Goal: Communication & Community: Answer question/provide support

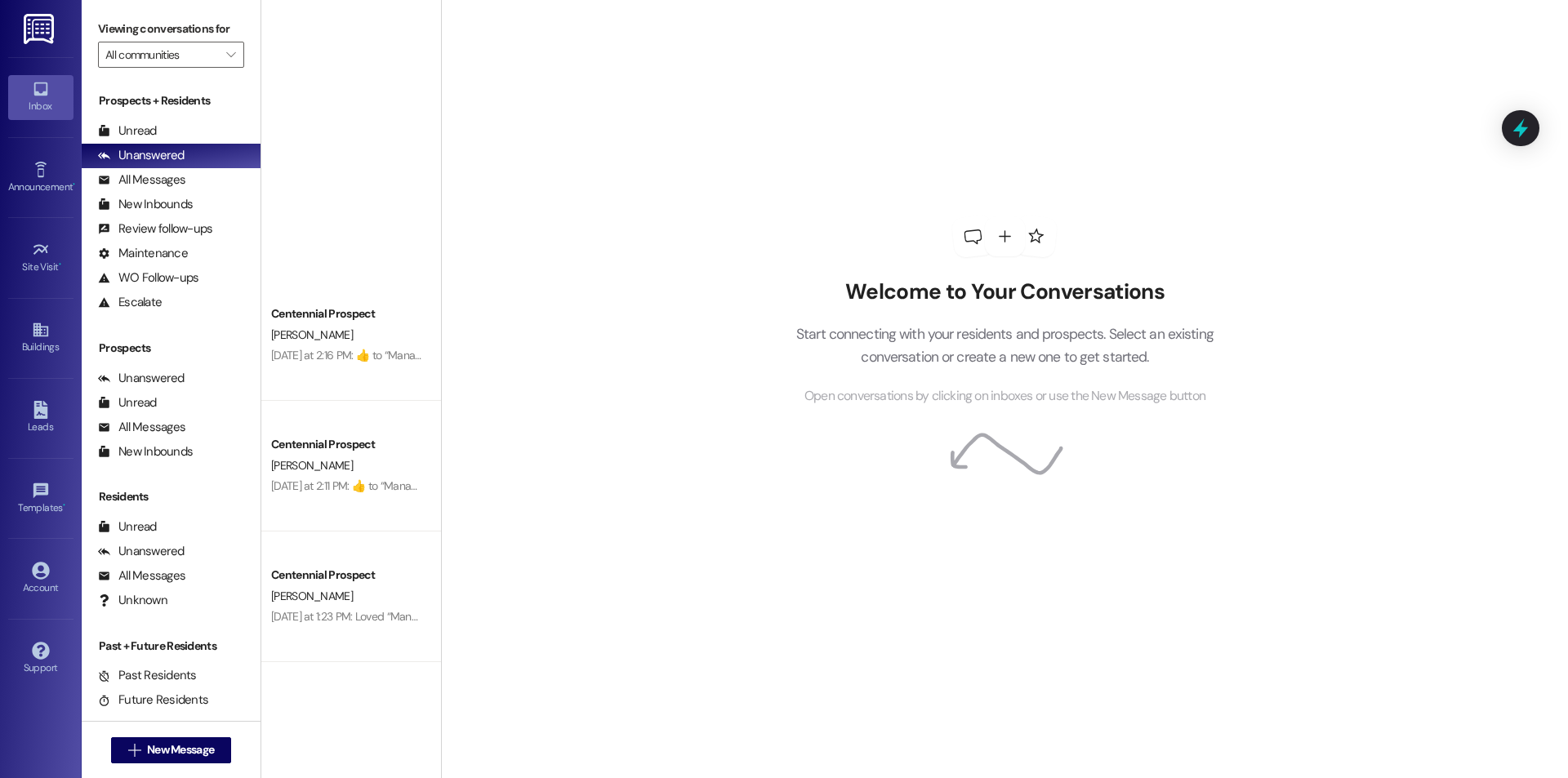
scroll to position [775, 0]
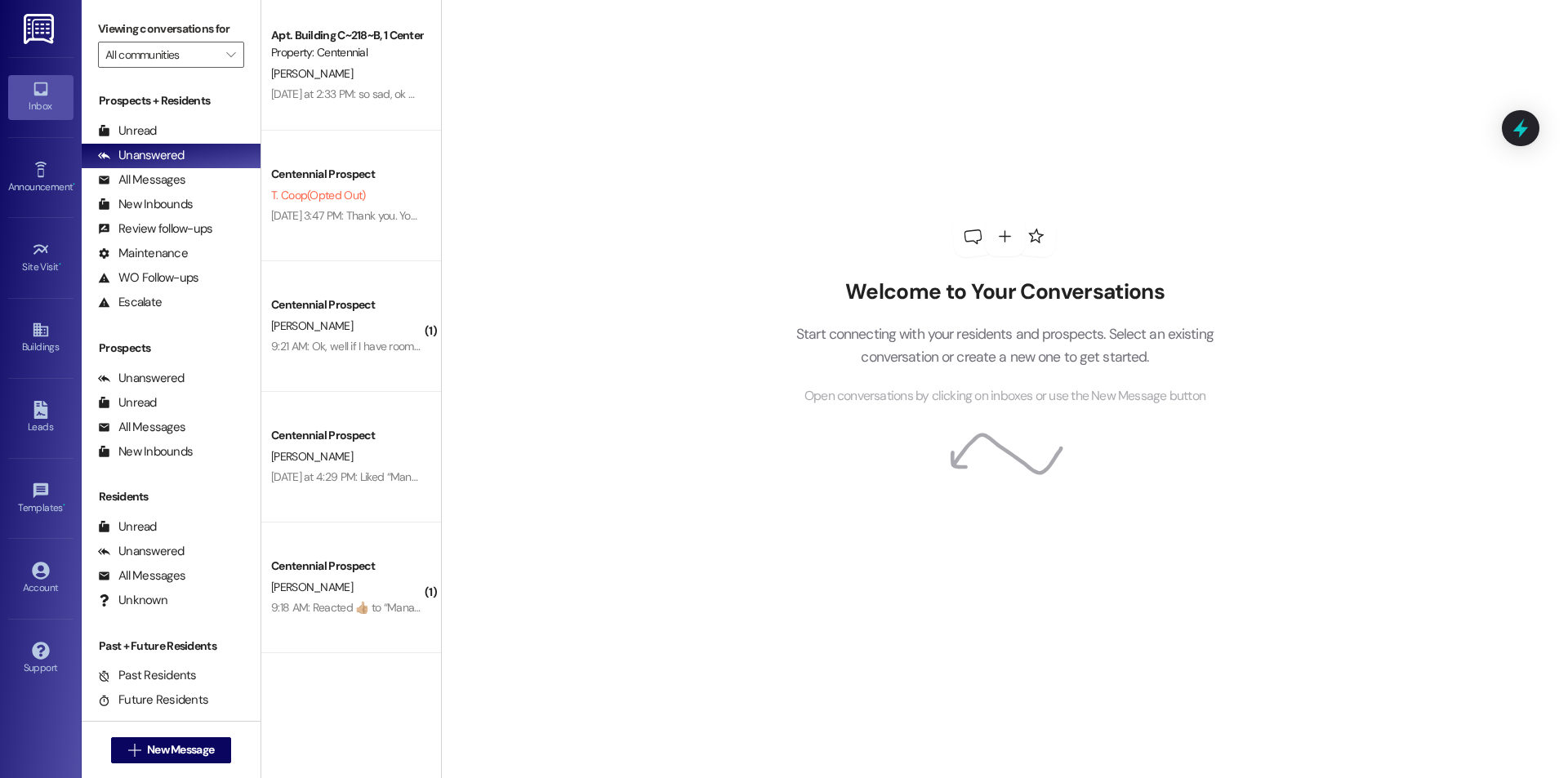
click at [358, 102] on div "[DATE] at 2:33 PM: so sad, ok ☹️😔 [DATE] at 2:33 PM: so sad, ok ☹️😔" at bounding box center [347, 94] width 154 height 20
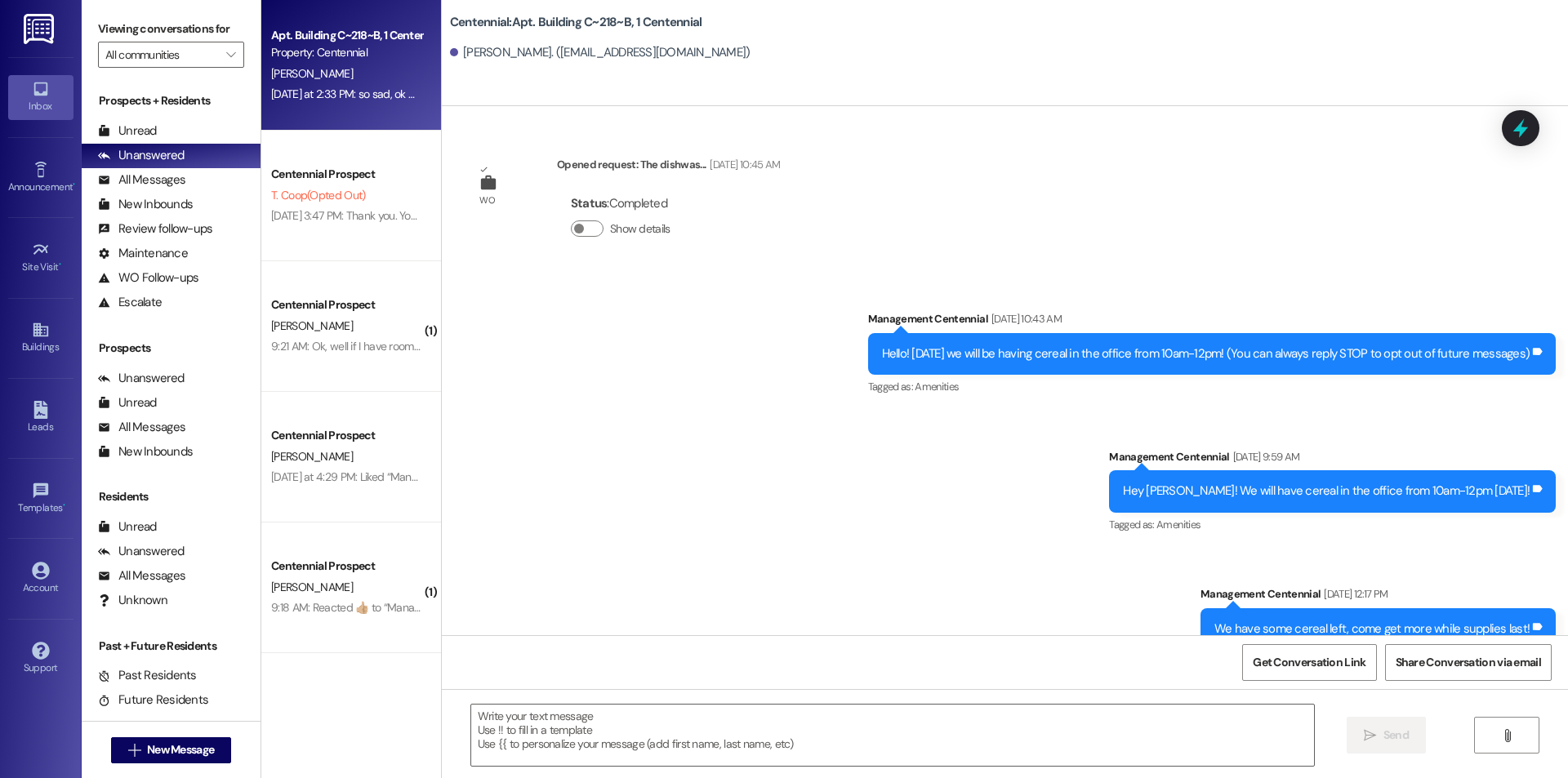
scroll to position [51212, 0]
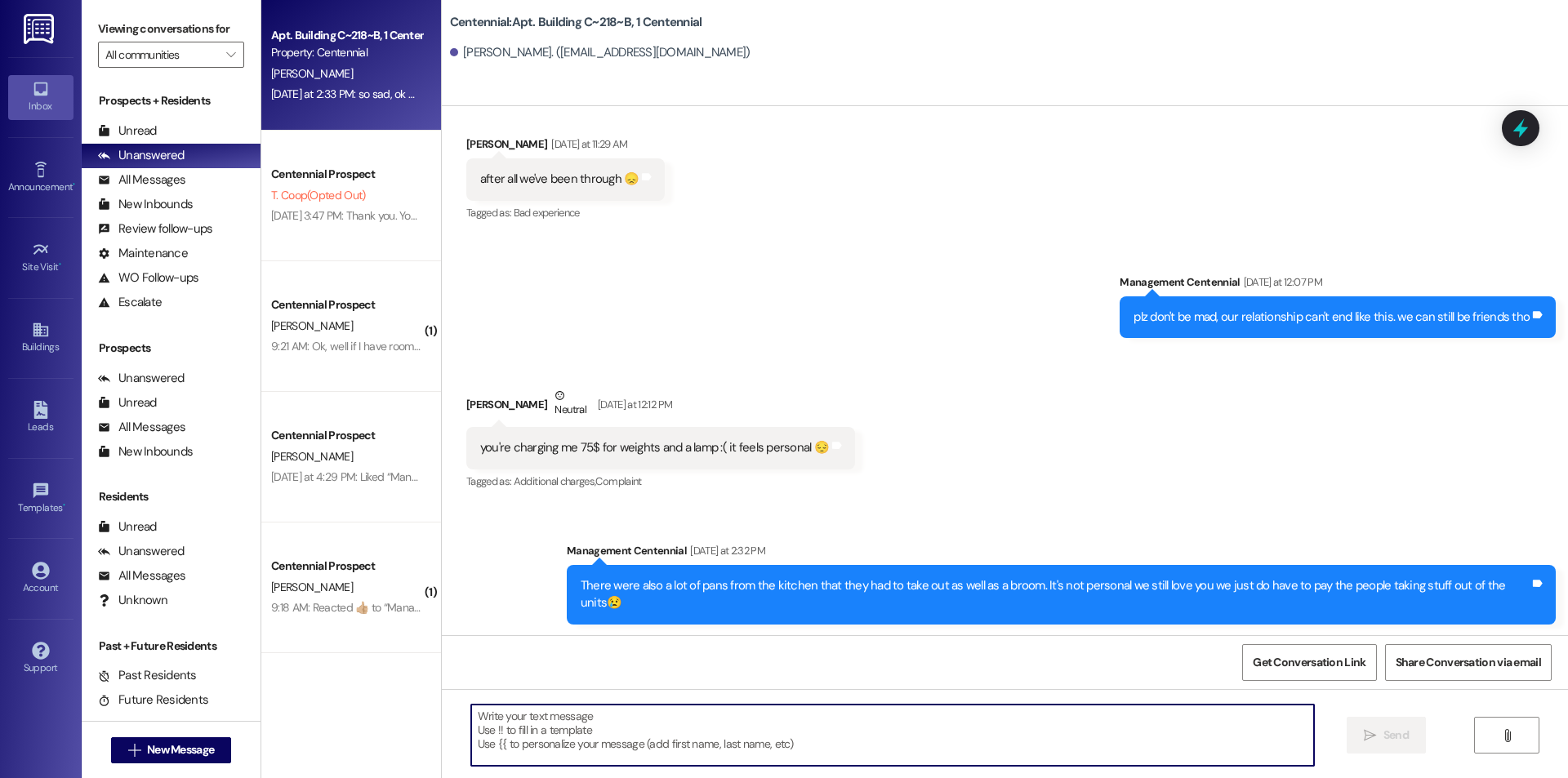
click at [974, 733] on textarea at bounding box center [893, 735] width 843 height 61
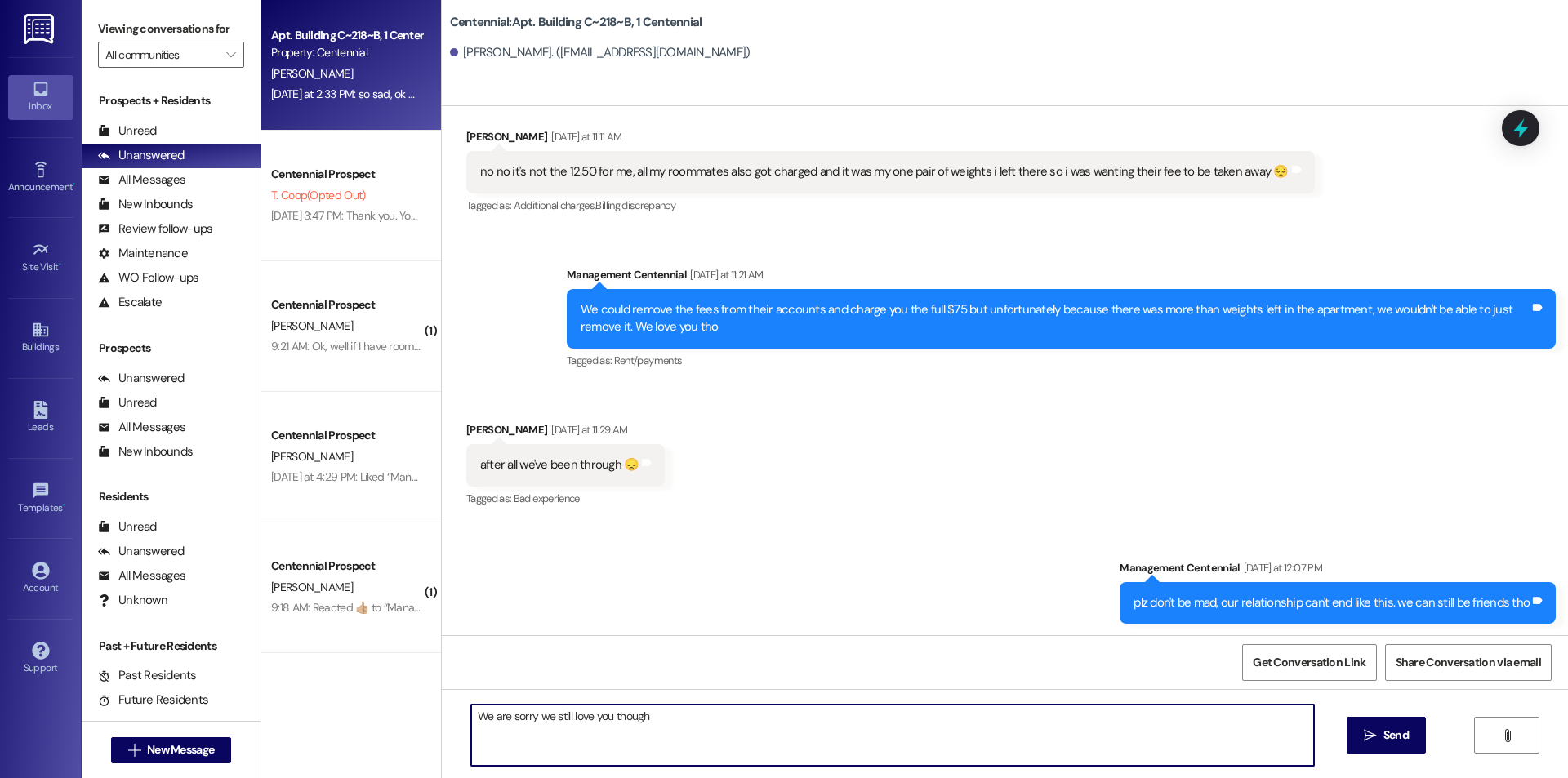
scroll to position [50885, 0]
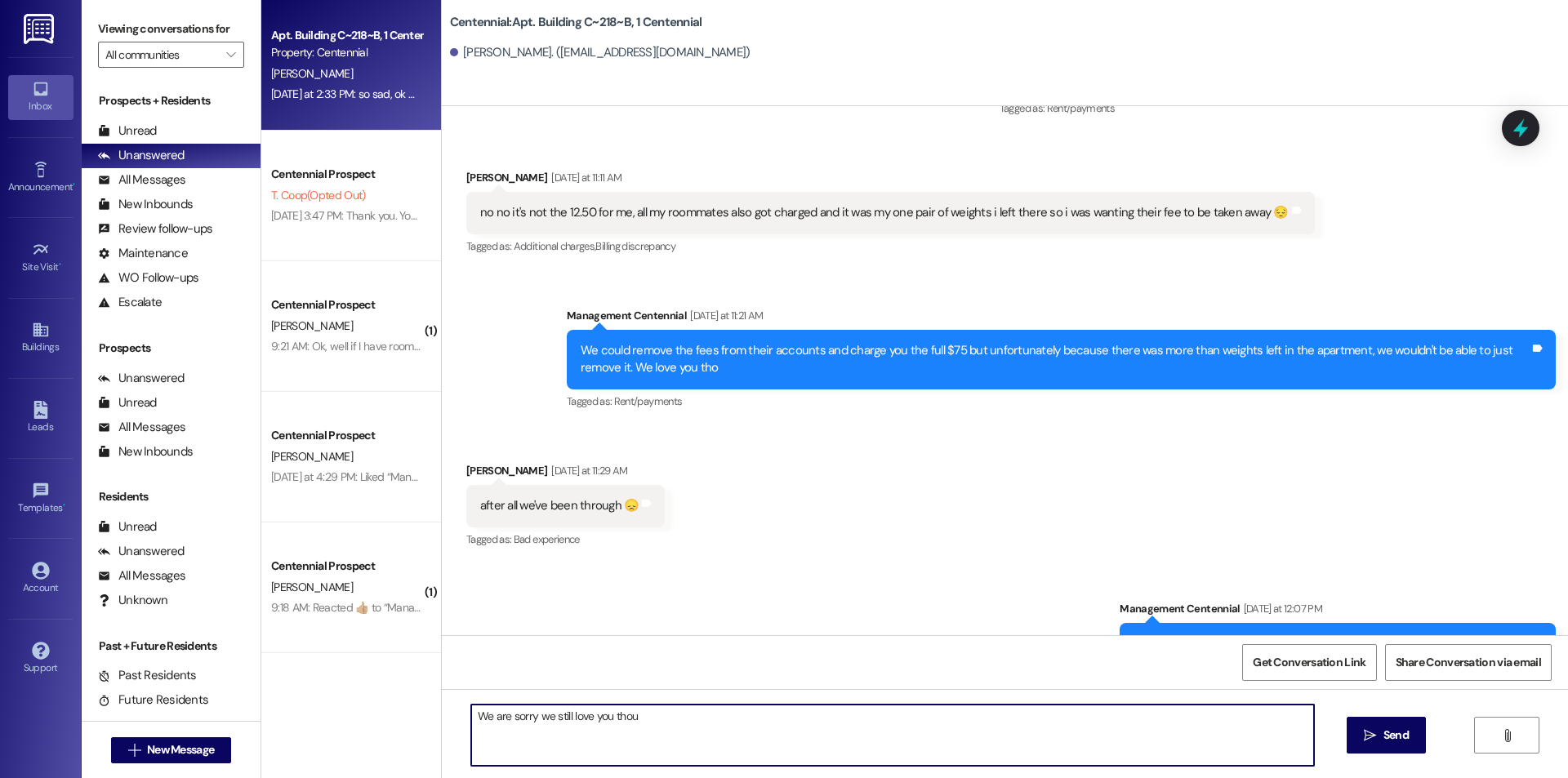
type textarea "We are sorry we still love you tho"
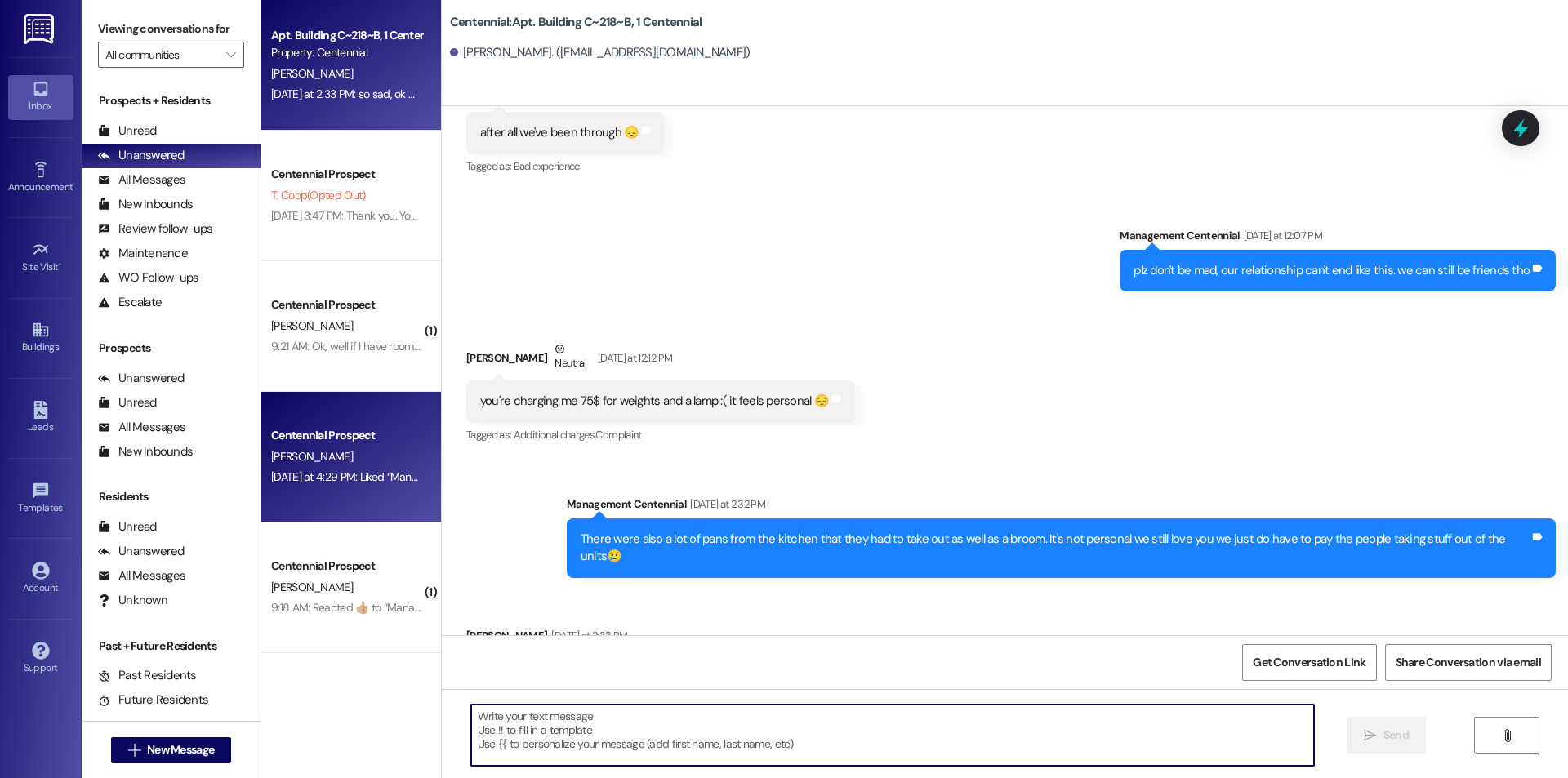
scroll to position [51293, 0]
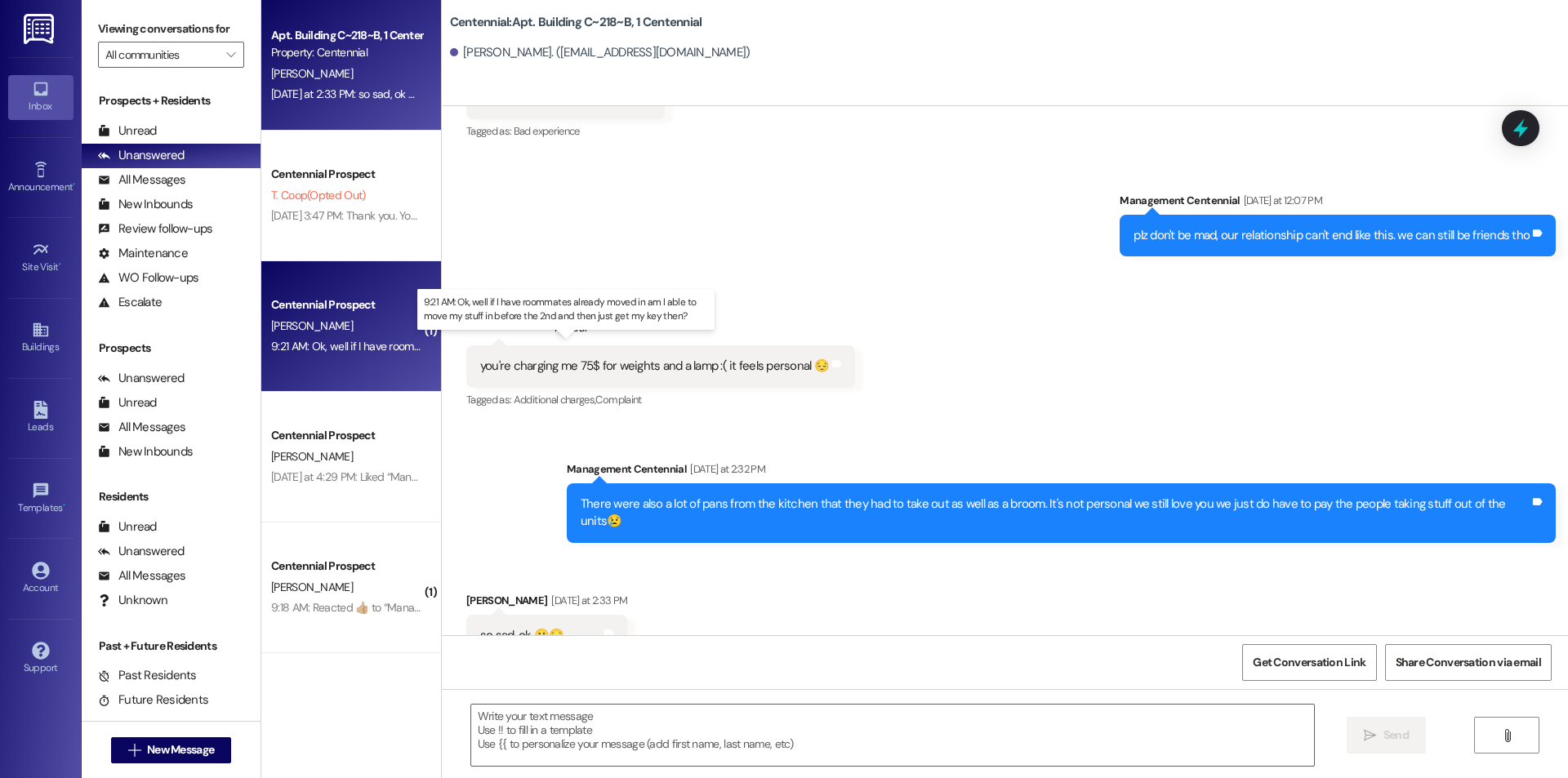
click at [297, 341] on div "9:21 AM: Ok, well if I have roommates already moved in am I able to move my stu…" at bounding box center [581, 346] width 620 height 14
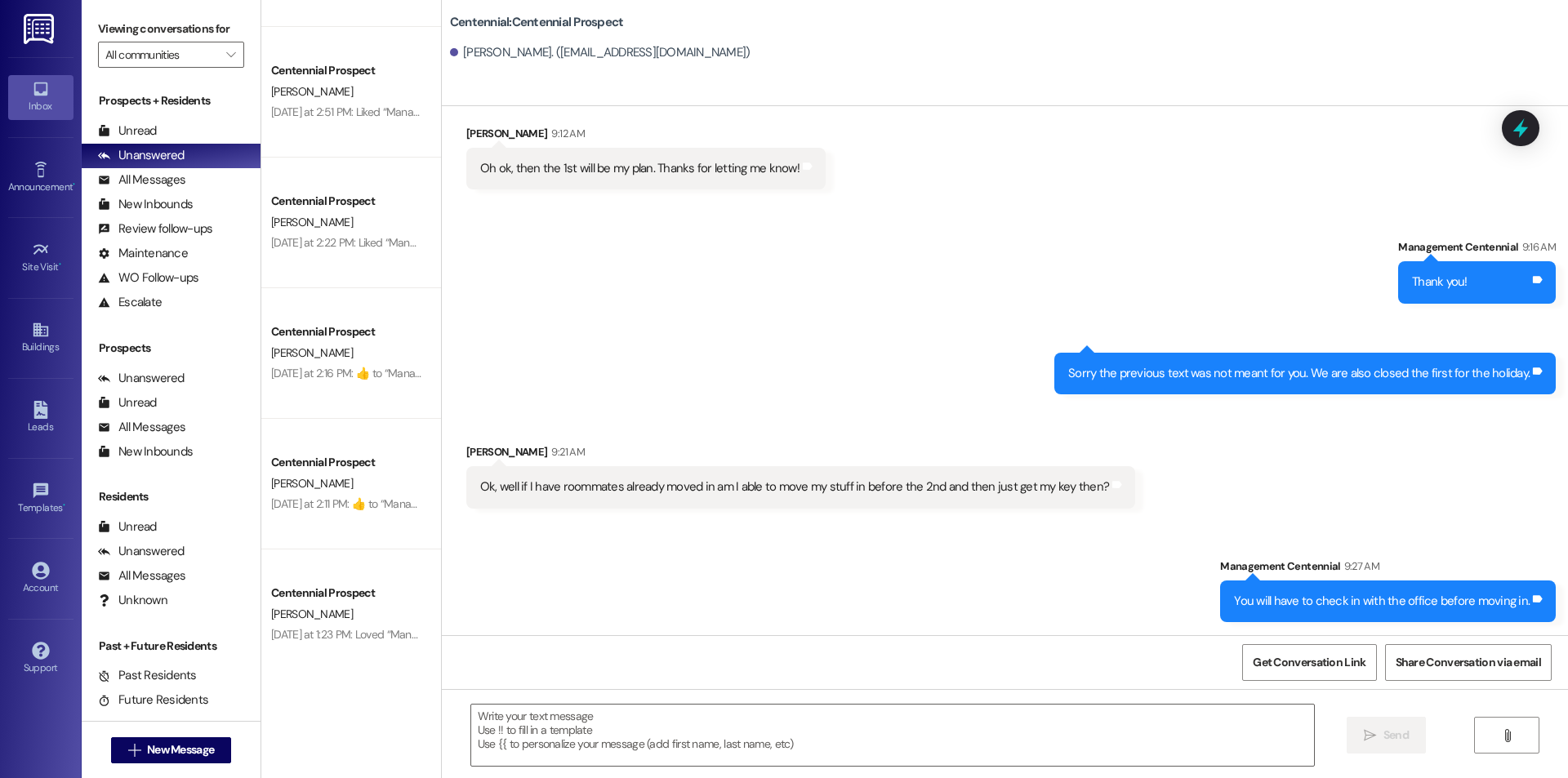
scroll to position [1036, 0]
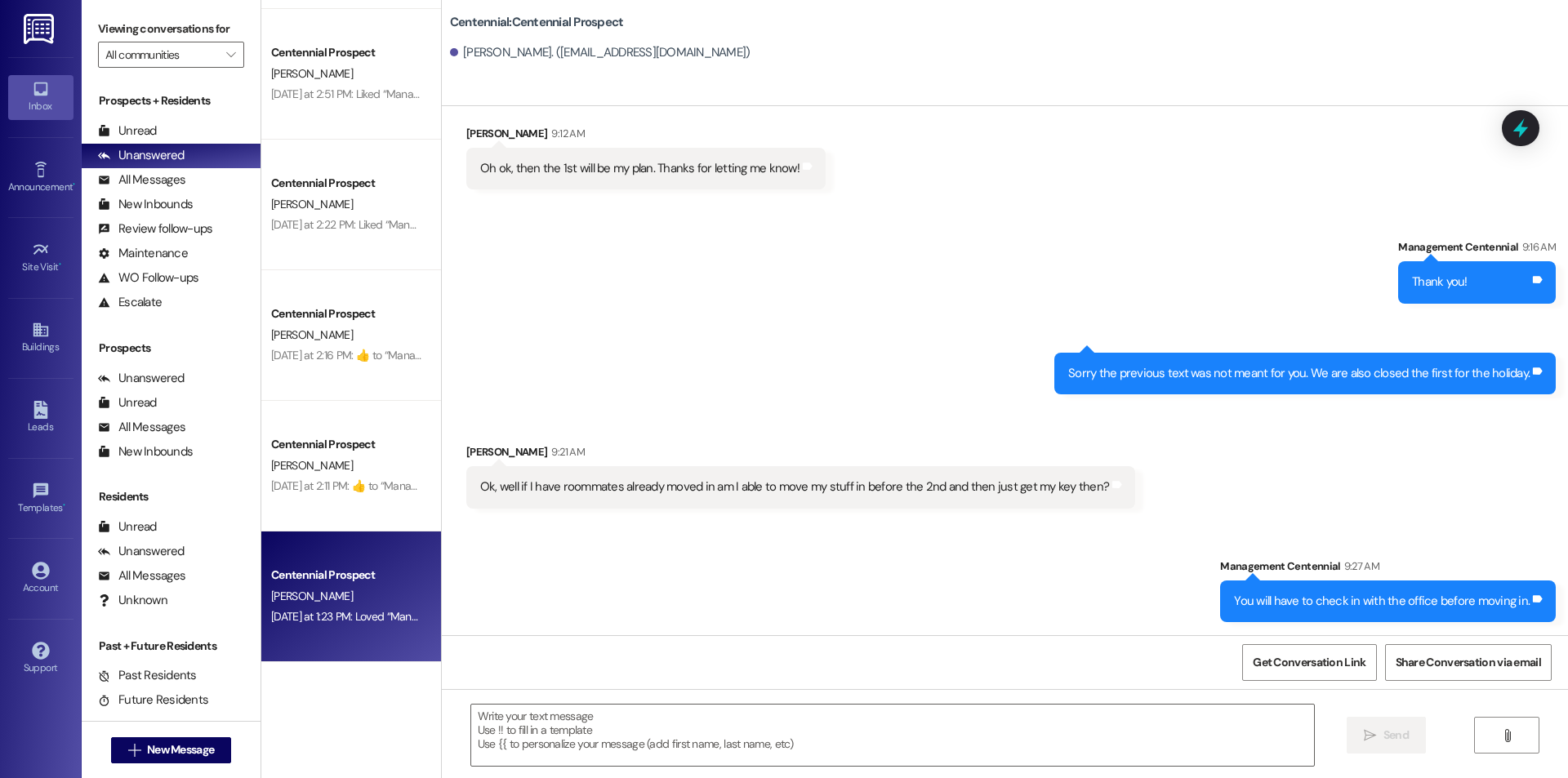
click at [378, 583] on div "Centennial Prospect" at bounding box center [347, 575] width 151 height 17
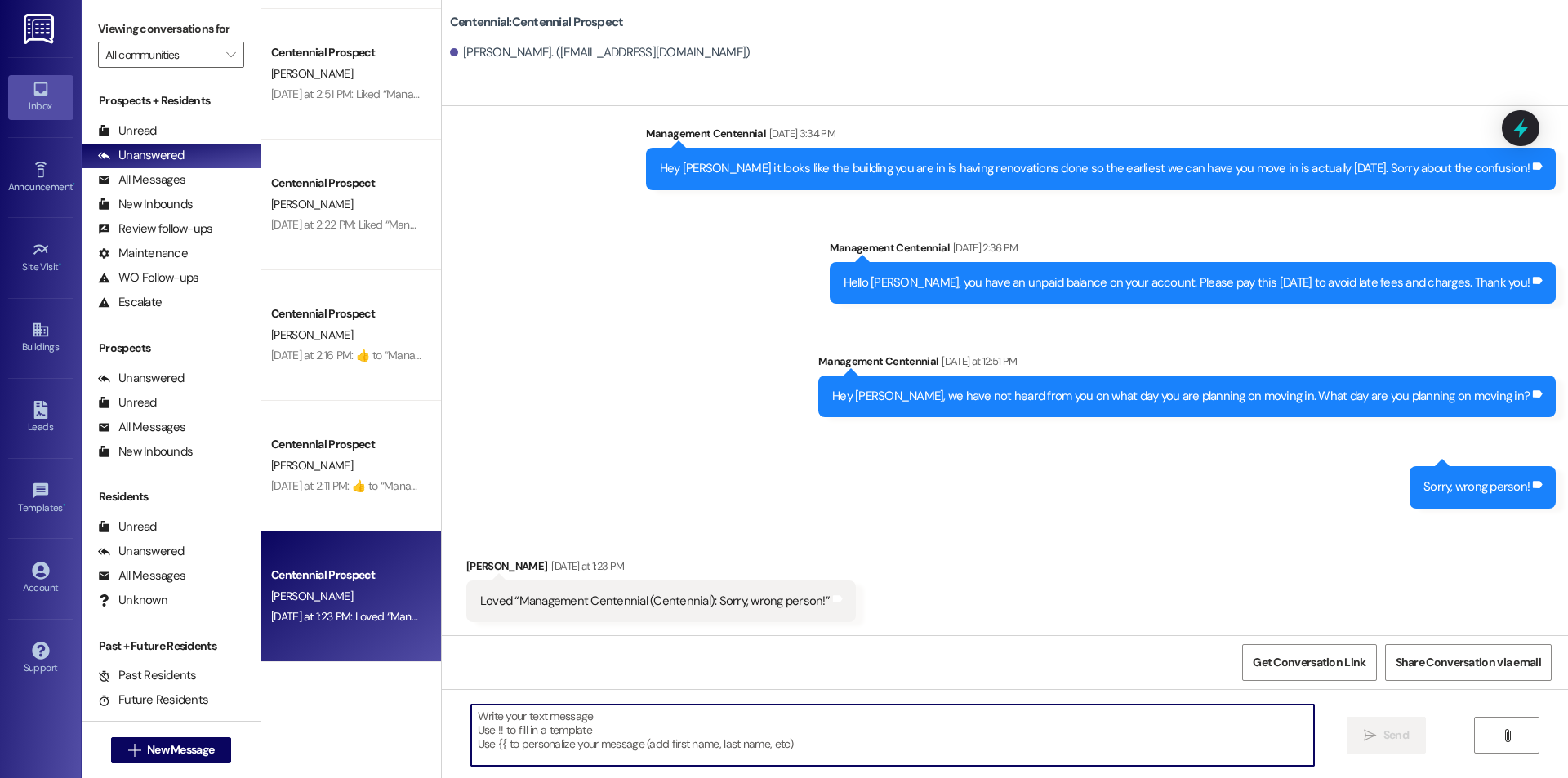
click at [875, 726] on textarea at bounding box center [893, 735] width 843 height 61
type textarea "Thanks"
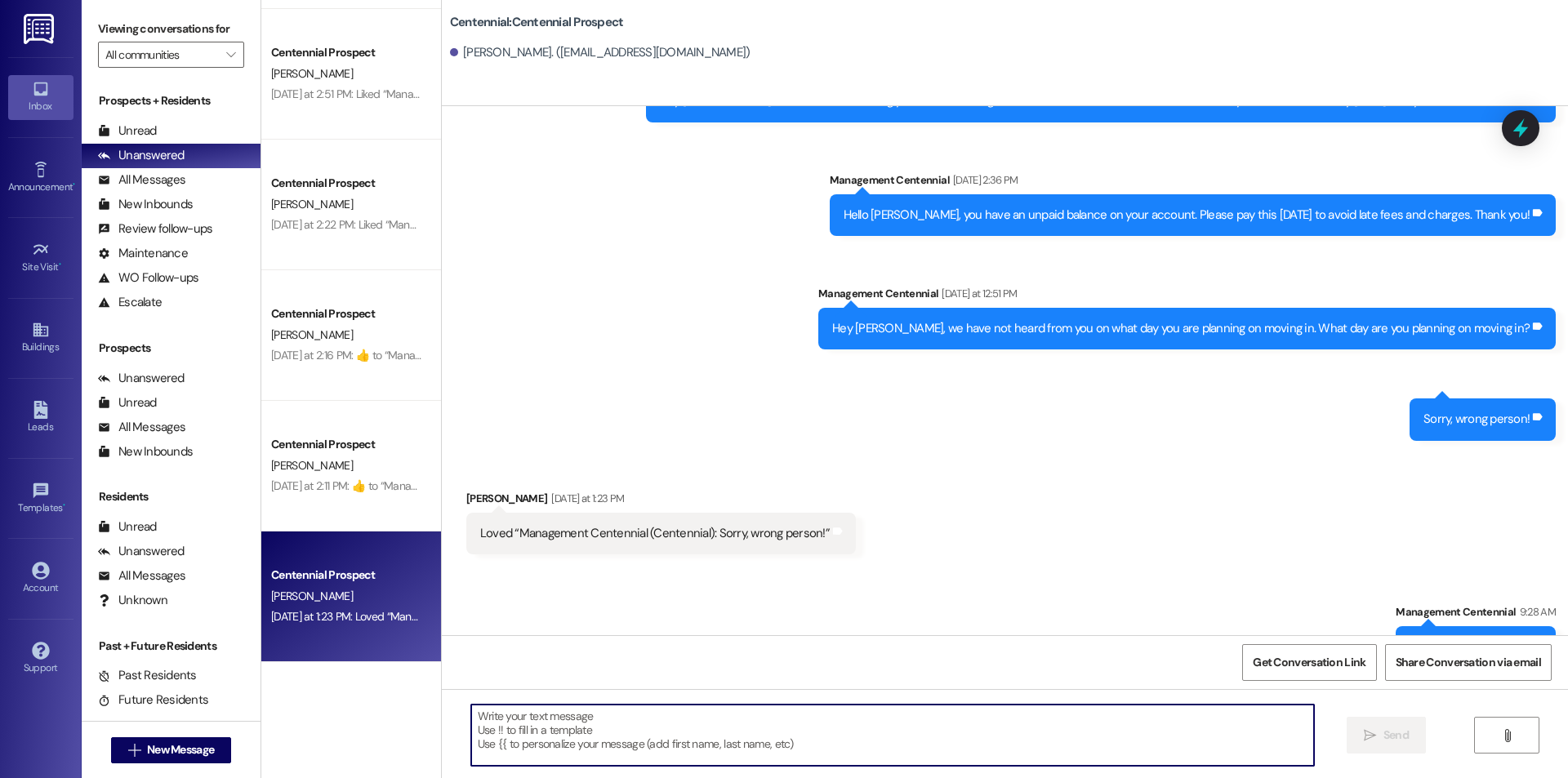
scroll to position [551, 0]
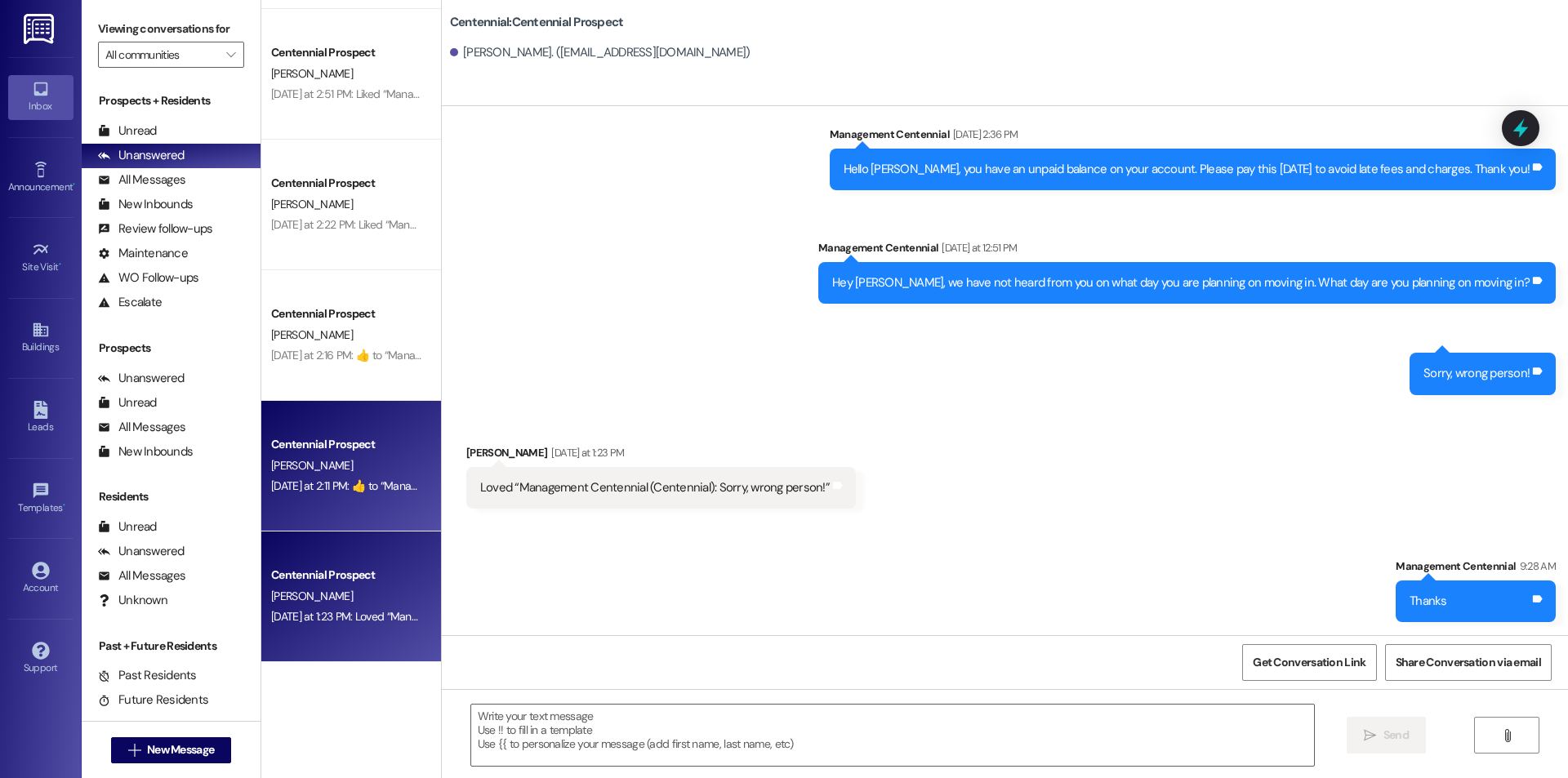
click at [378, 483] on div "[DATE] at 2:11 PM:  ​👍​ to “ Management Centennial (Centennial): We can change …" at bounding box center [470, 485] width 397 height 14
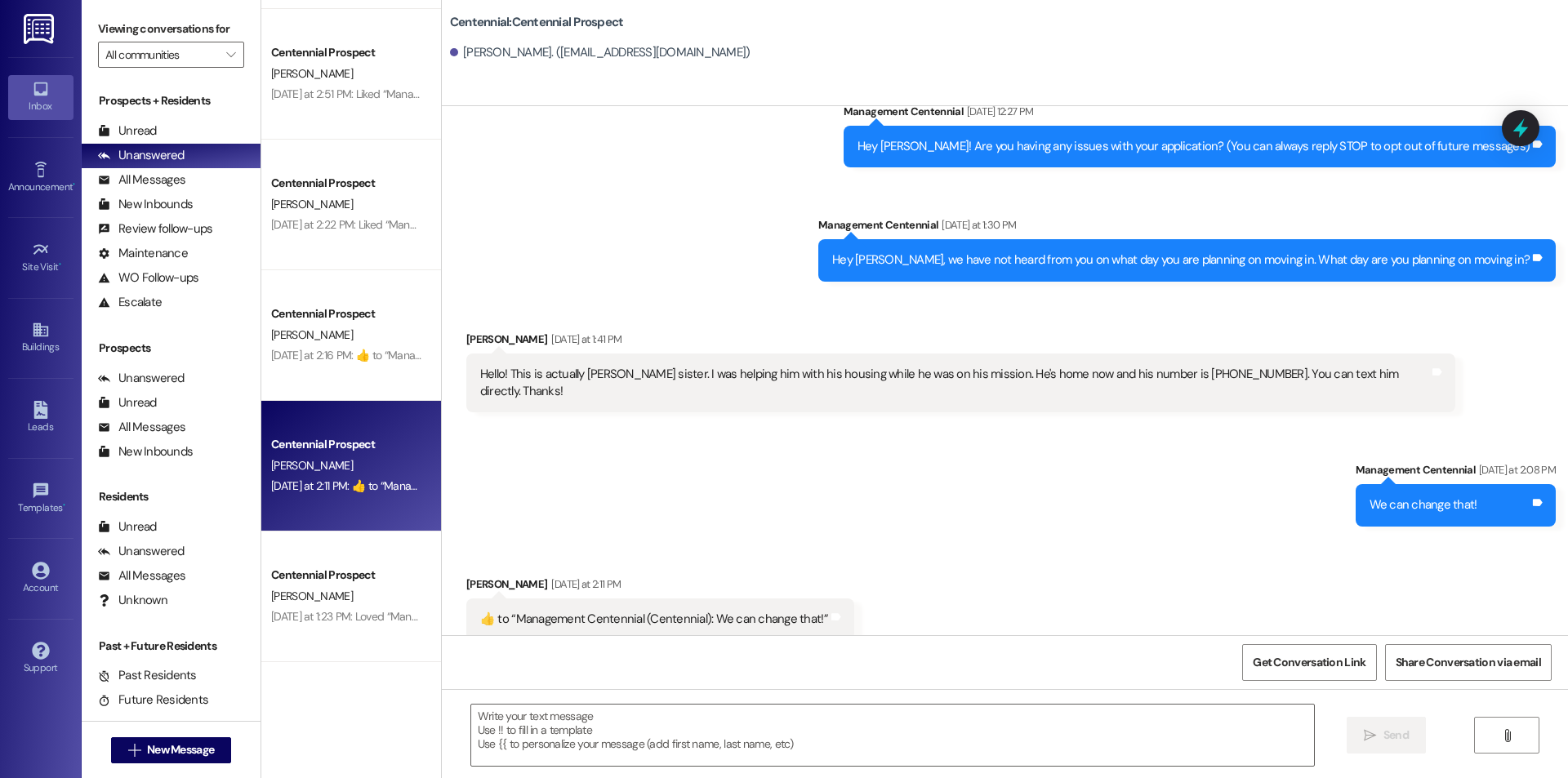
scroll to position [54, 0]
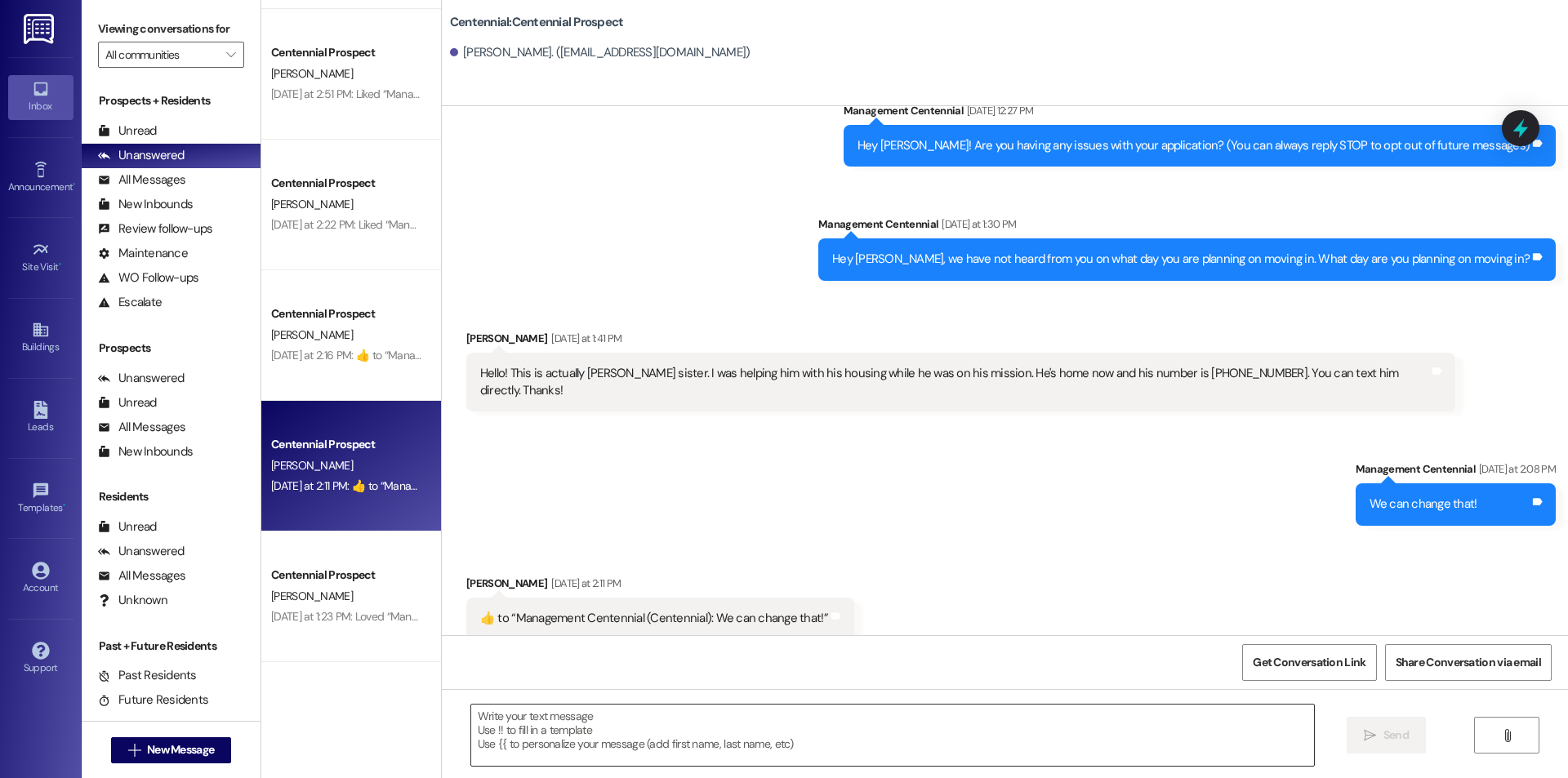
click at [673, 727] on textarea at bounding box center [893, 735] width 843 height 61
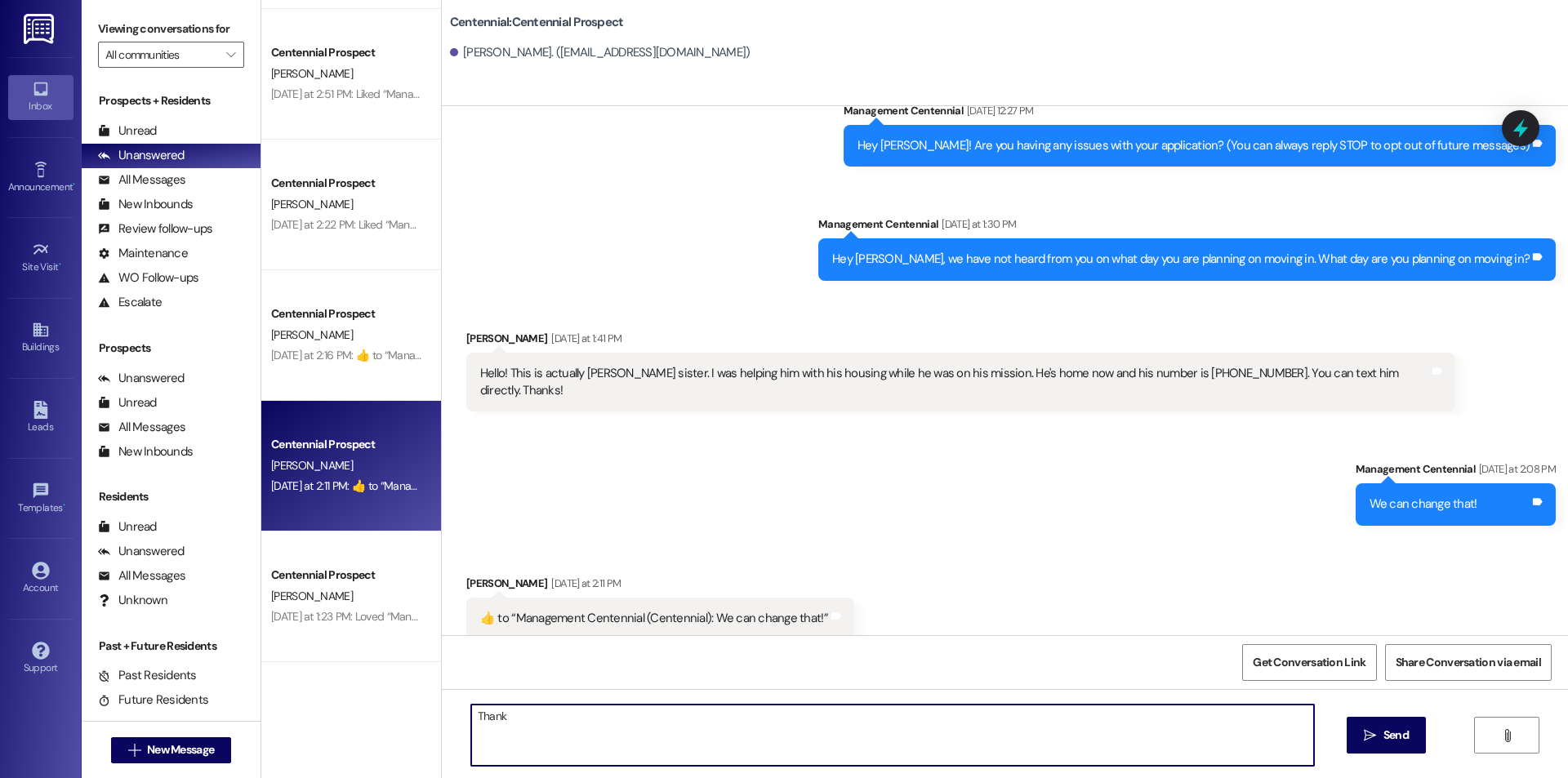
type textarea "Thanks"
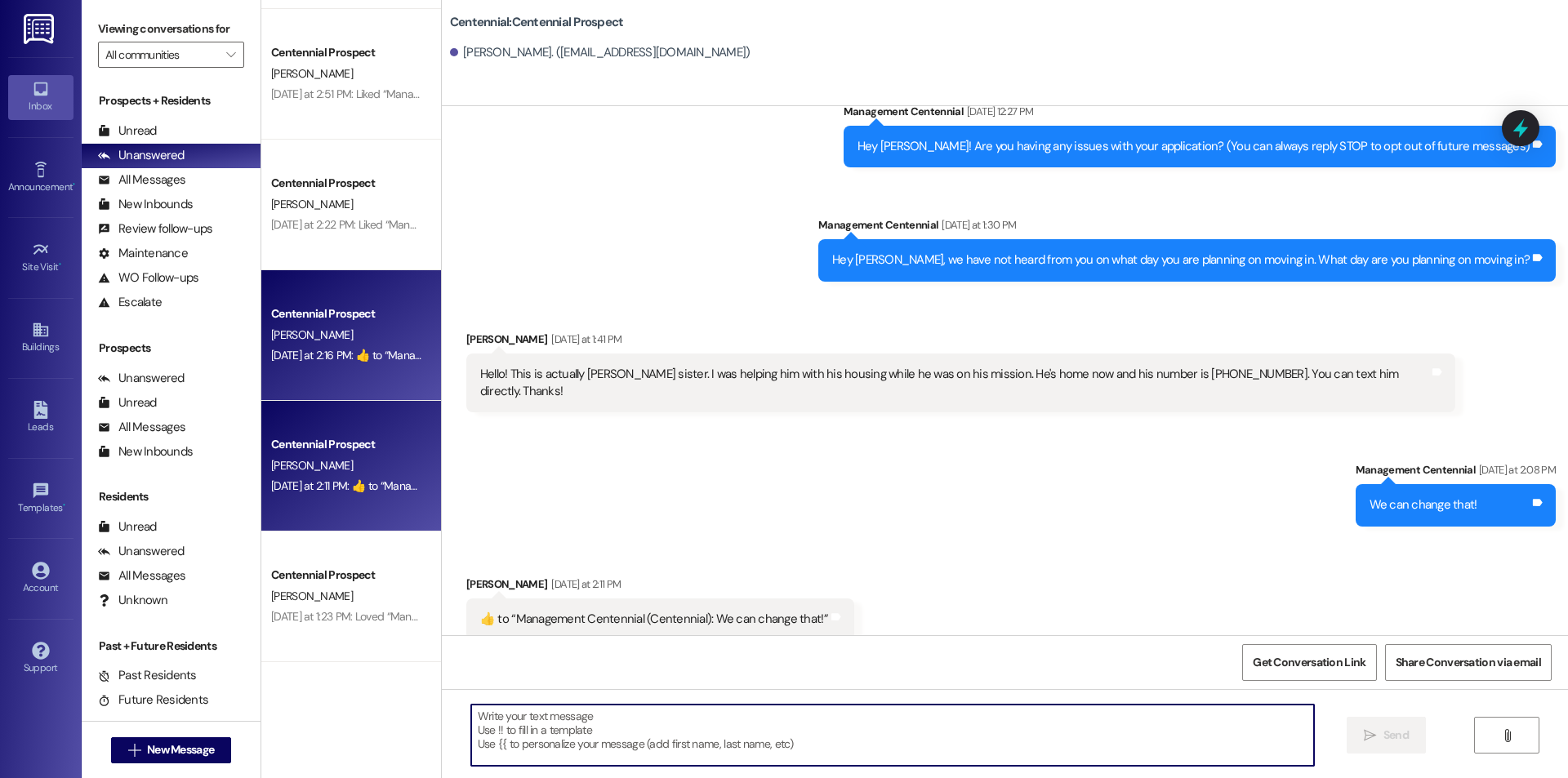
click at [378, 366] on div "Centennial Prospect [PERSON_NAME] [DATE] at 2:16 PM:  ​👍​ to “ Management Cente…" at bounding box center [351, 336] width 180 height 131
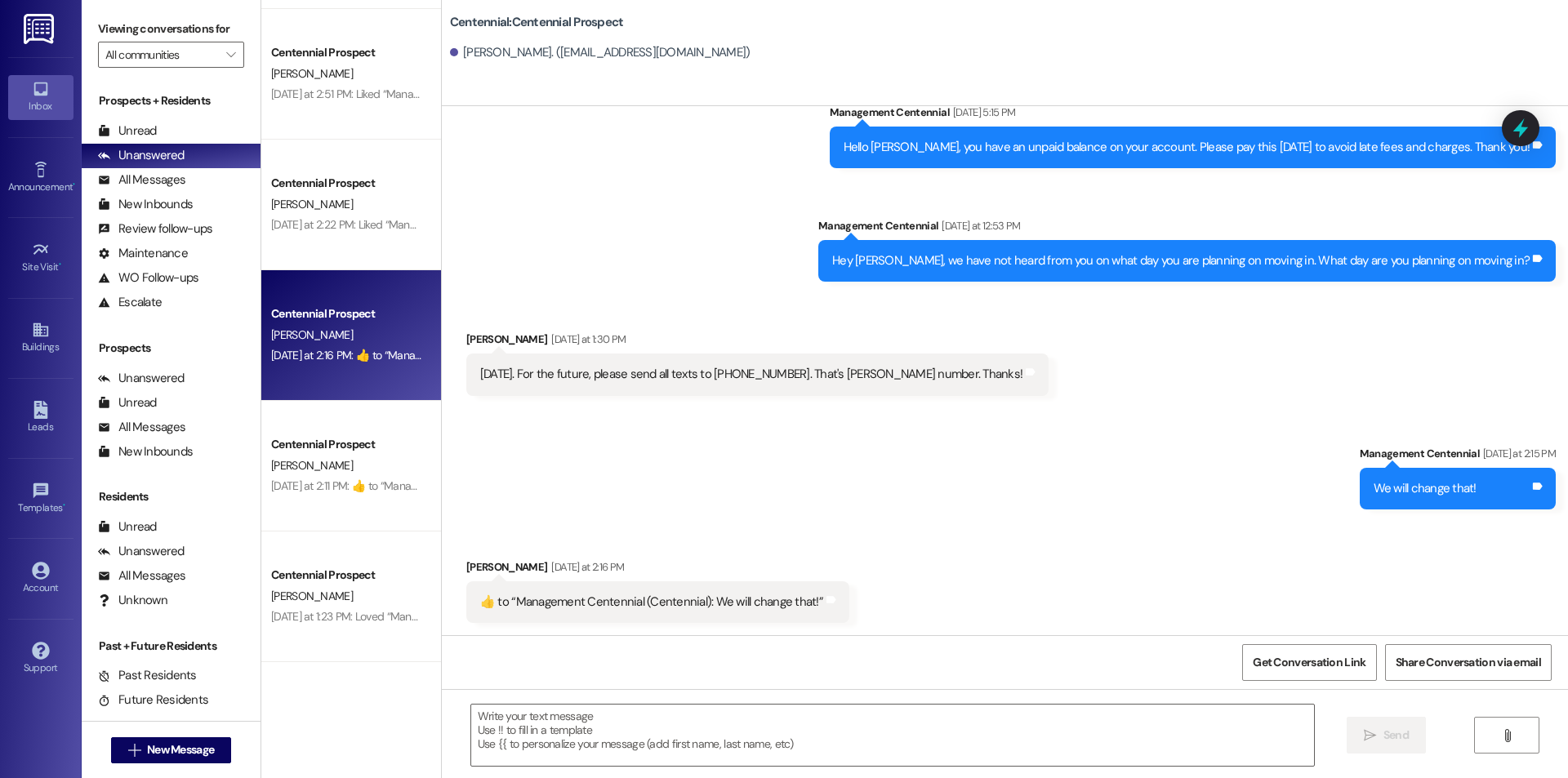
scroll to position [831, 0]
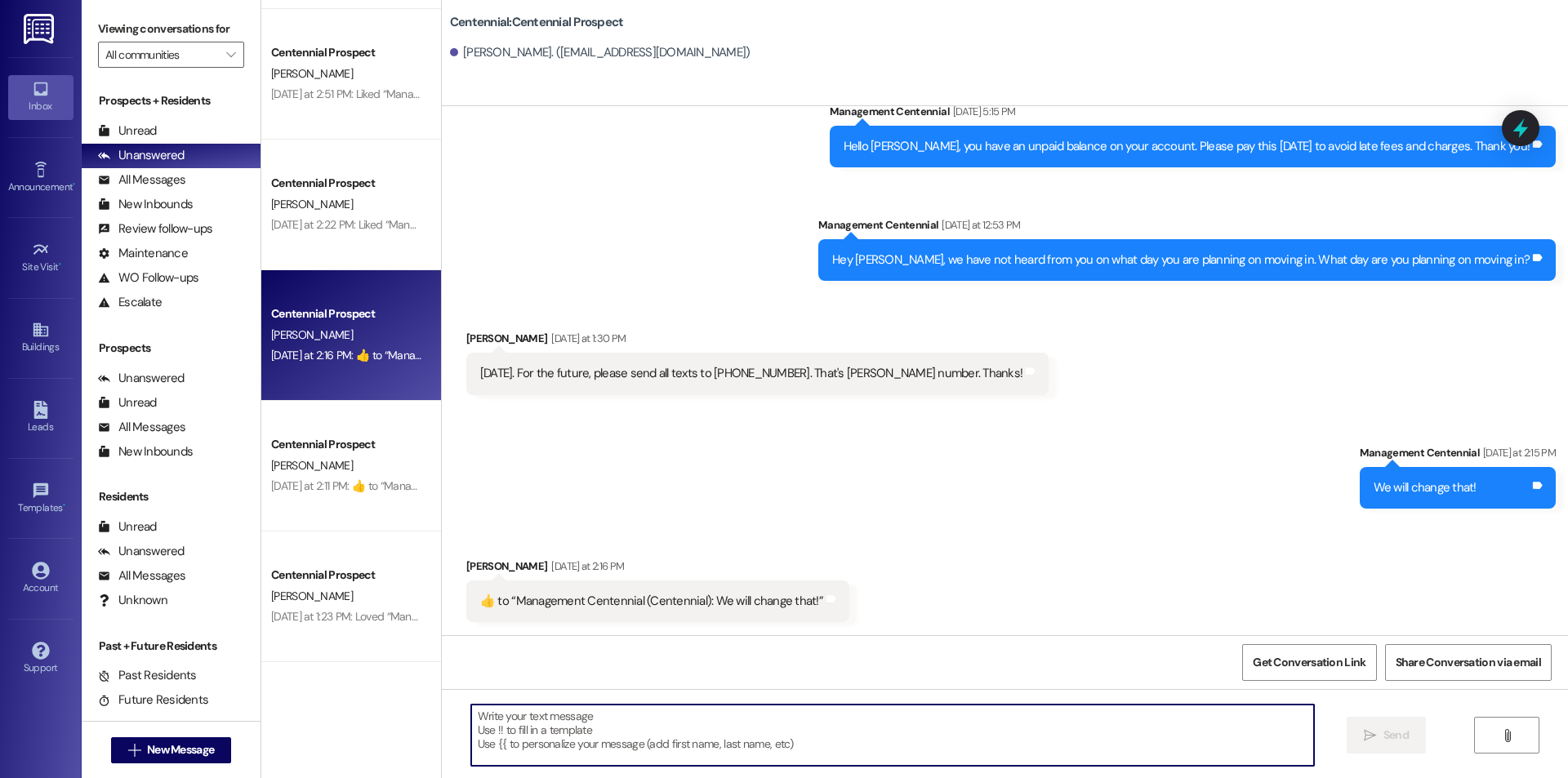
click at [677, 725] on textarea at bounding box center [893, 735] width 843 height 61
type textarea "Thanks"
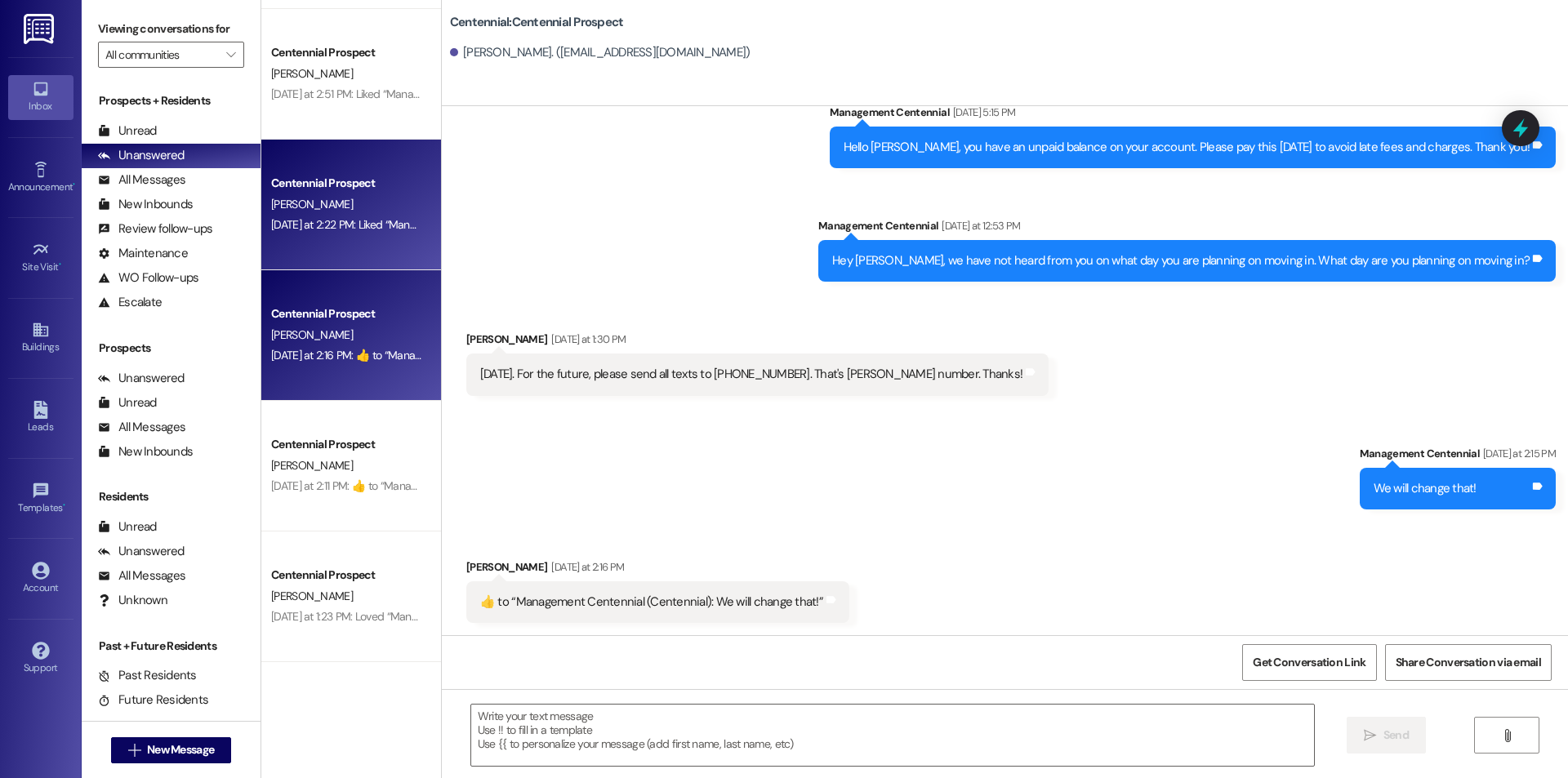
click at [333, 216] on div "[DATE] at 2:22 PM: Liked “Management Centennial ([GEOGRAPHIC_DATA]): Great than…" at bounding box center [347, 225] width 154 height 20
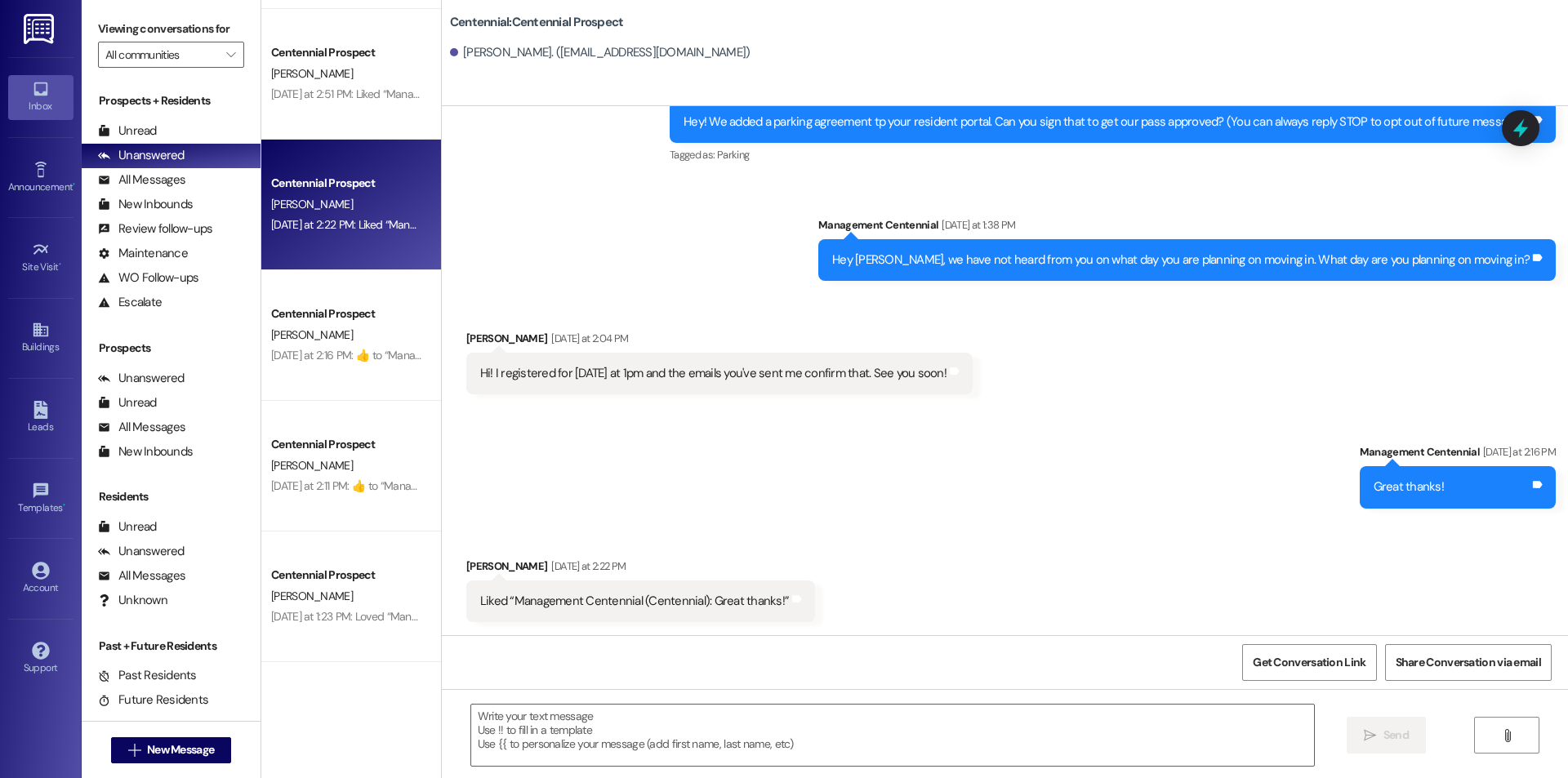
scroll to position [77, 0]
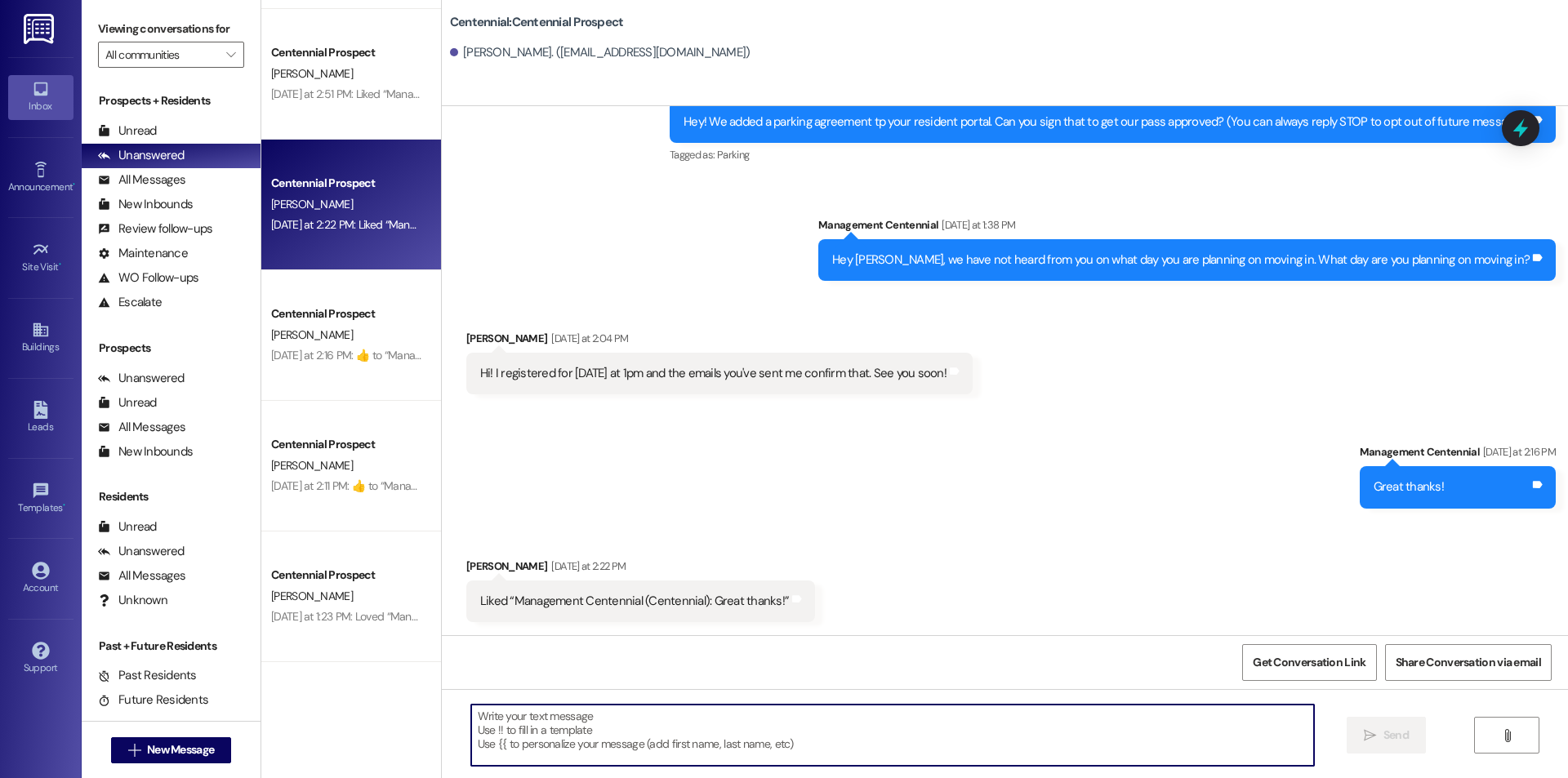
click at [719, 734] on textarea at bounding box center [893, 735] width 843 height 61
type textarea "Thanks"
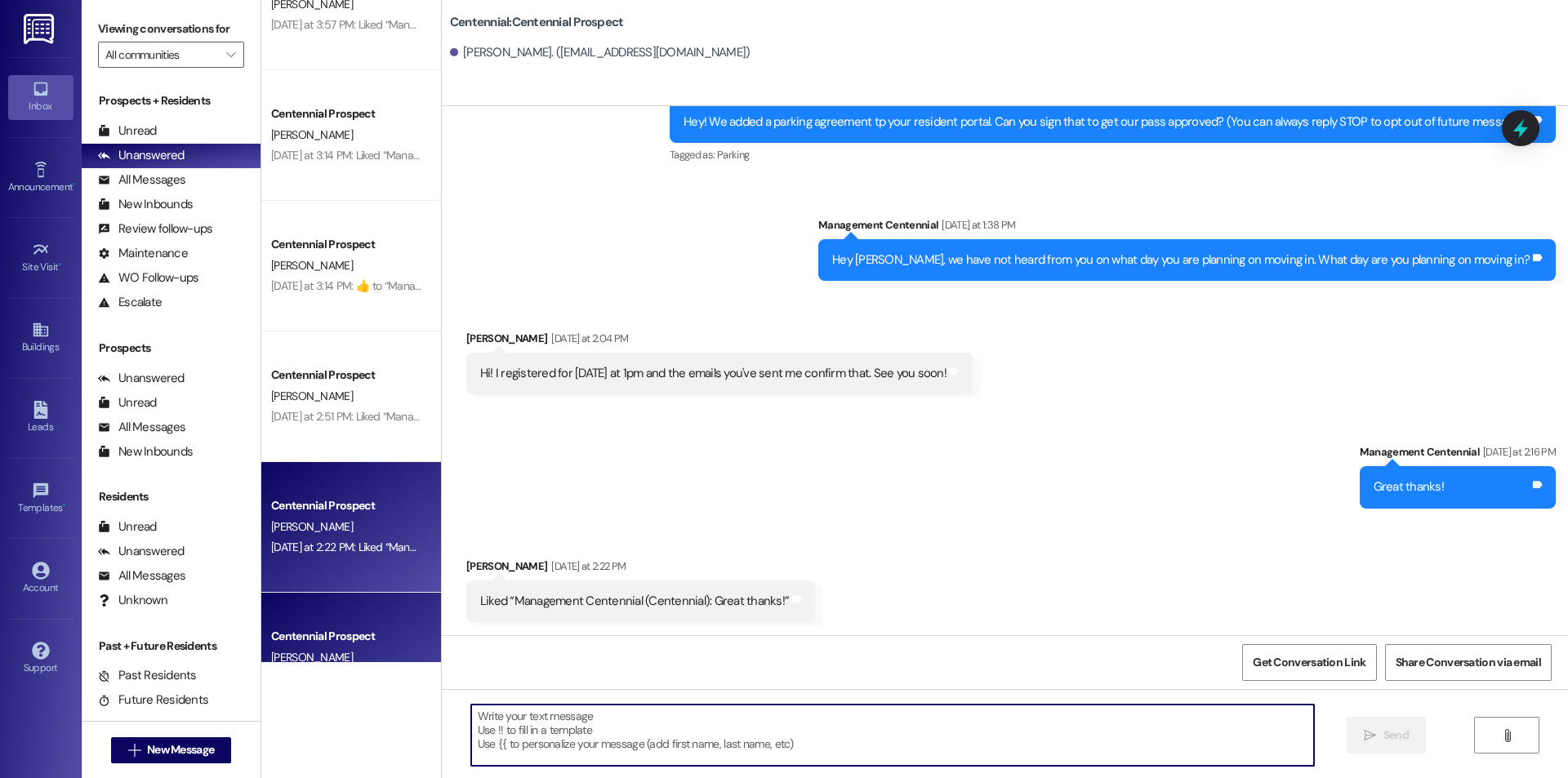
scroll to position [709, 0]
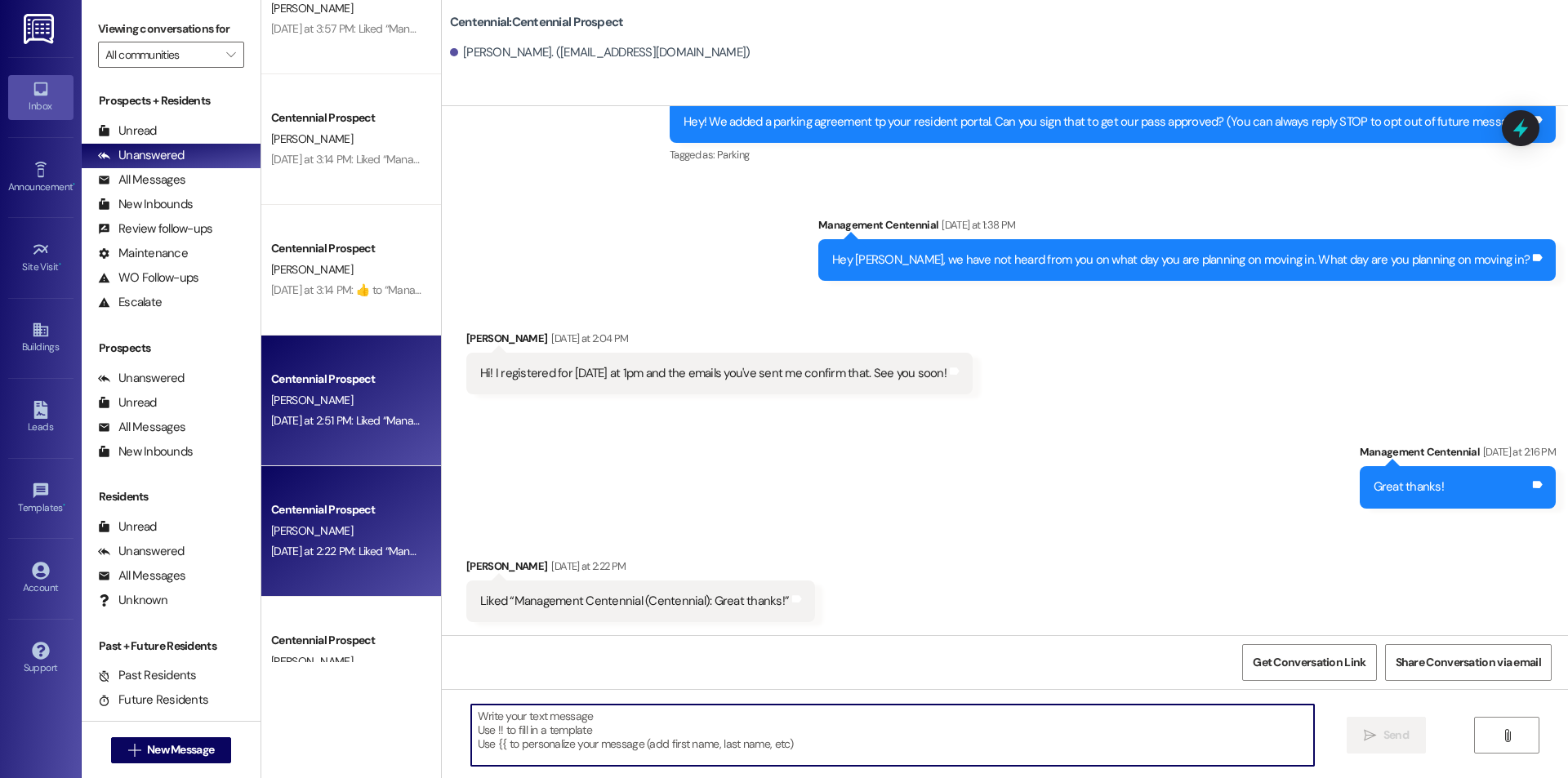
click at [350, 407] on div "[PERSON_NAME]" at bounding box center [347, 400] width 154 height 20
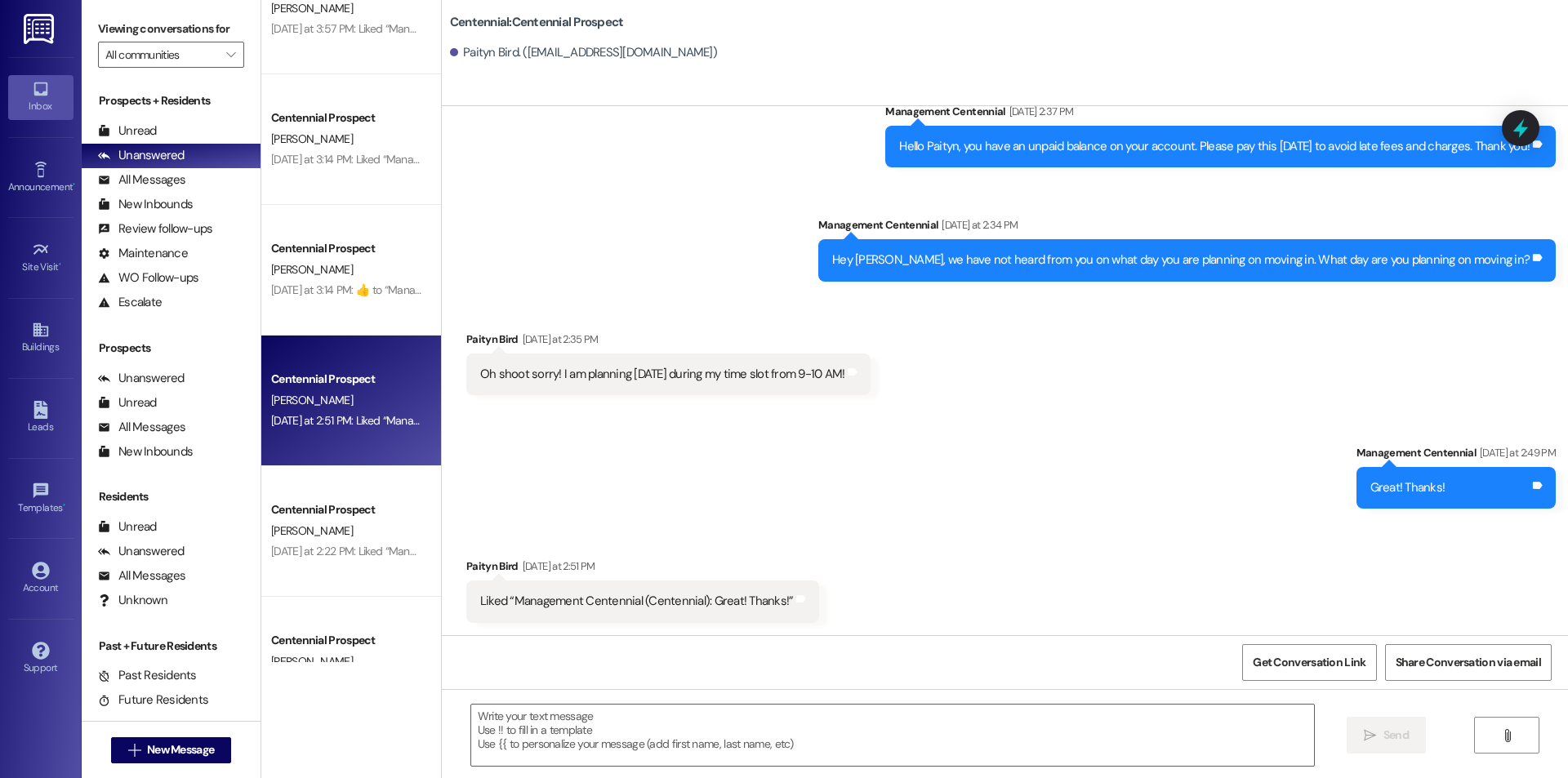
scroll to position [695, 0]
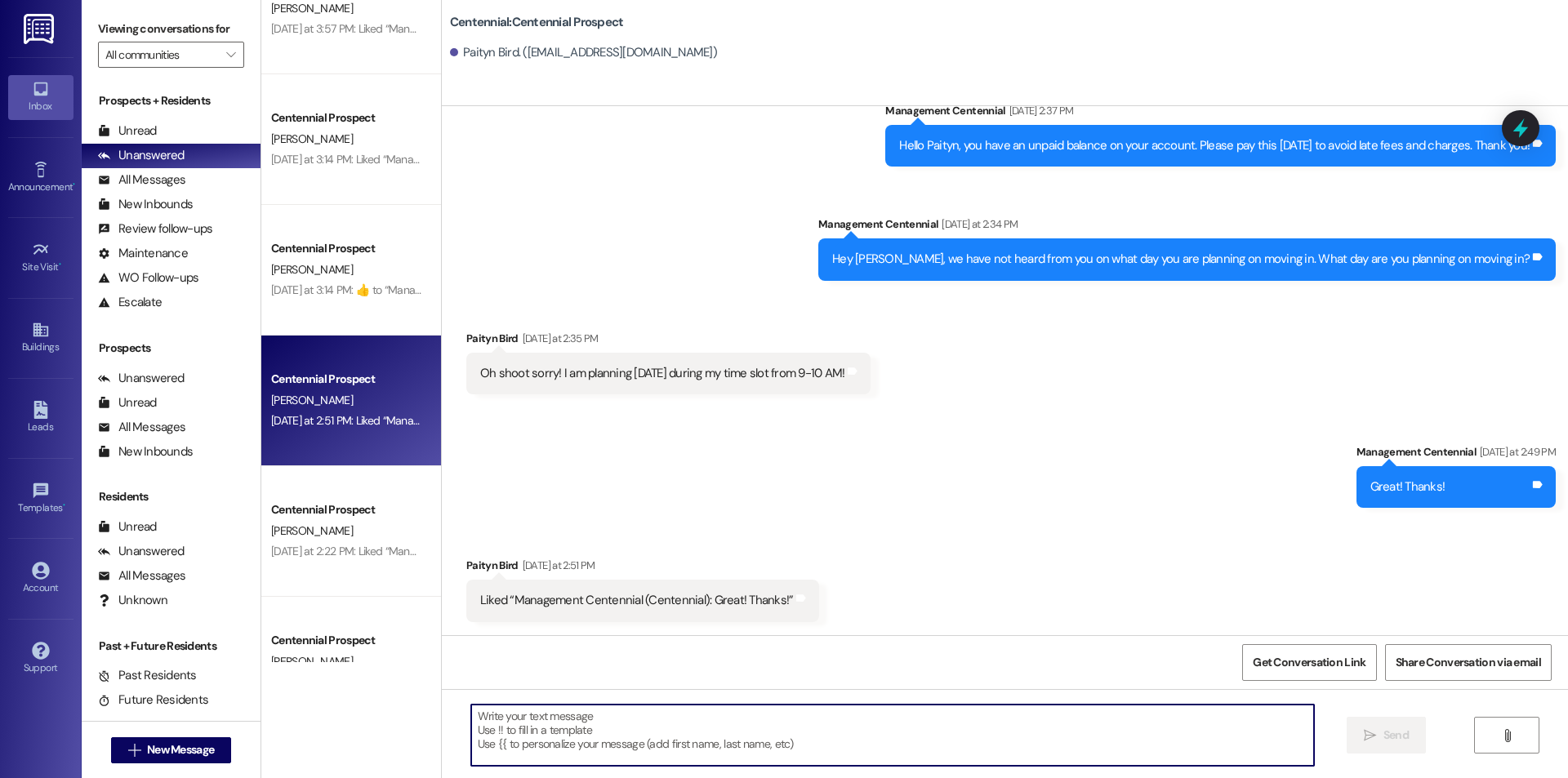
click at [744, 742] on textarea at bounding box center [893, 735] width 843 height 61
type textarea "Thanks"
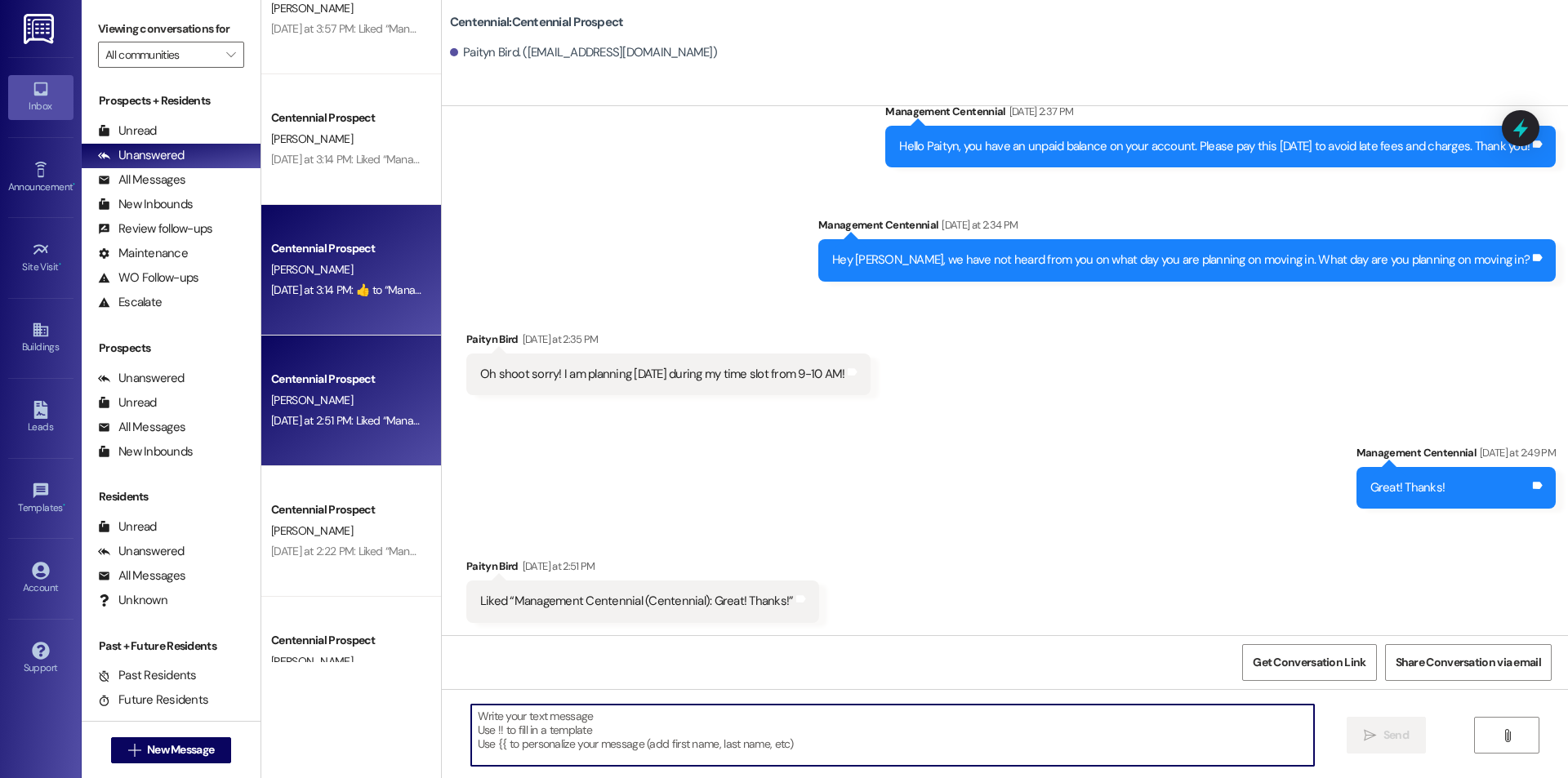
click at [318, 291] on div "[DATE] at 3:14 PM:  ​👍​ to “ Management Centennial (Centennial): They don't com…" at bounding box center [511, 289] width 480 height 14
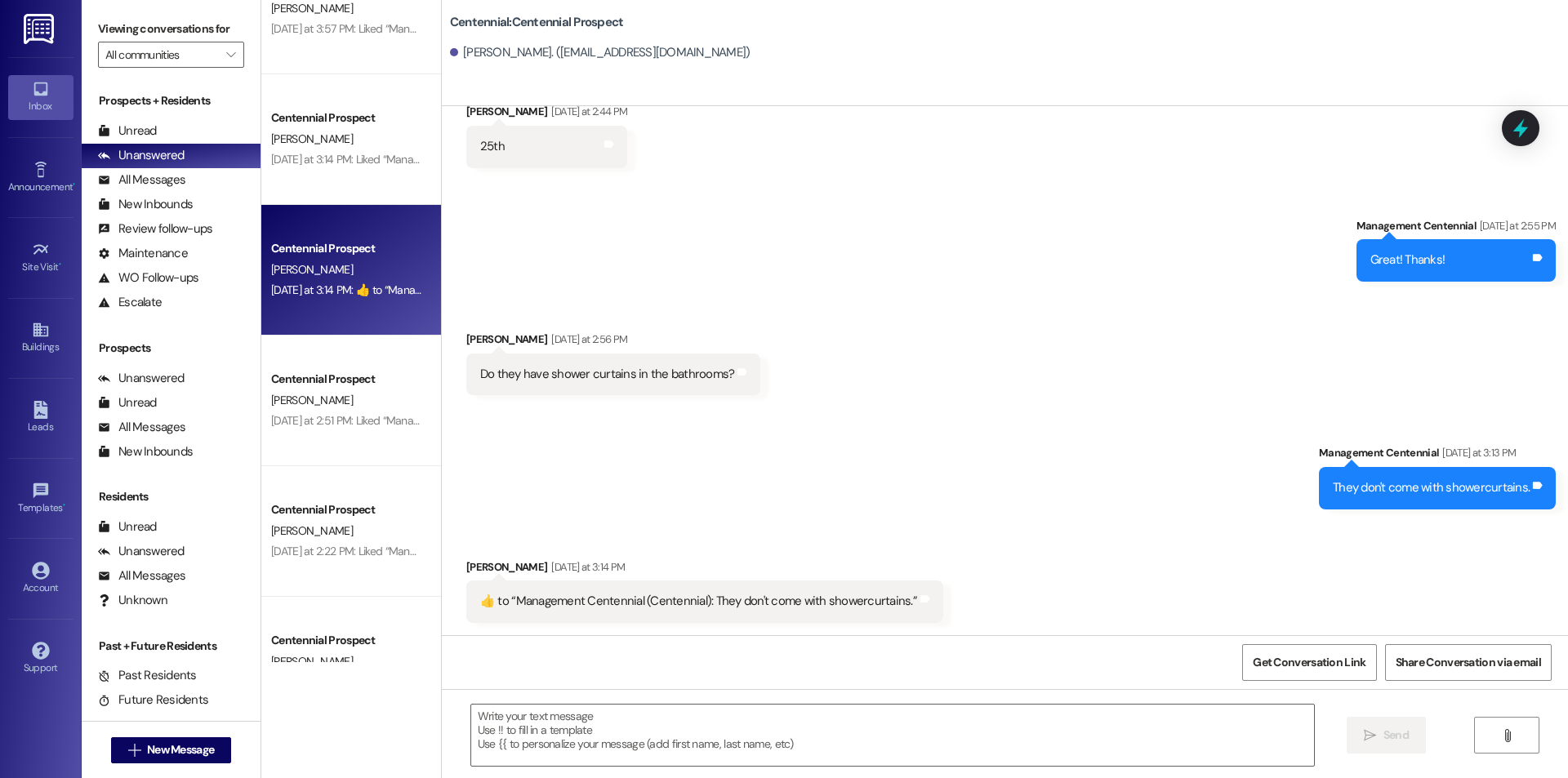
scroll to position [2555, 0]
click at [677, 728] on textarea at bounding box center [893, 735] width 843 height 61
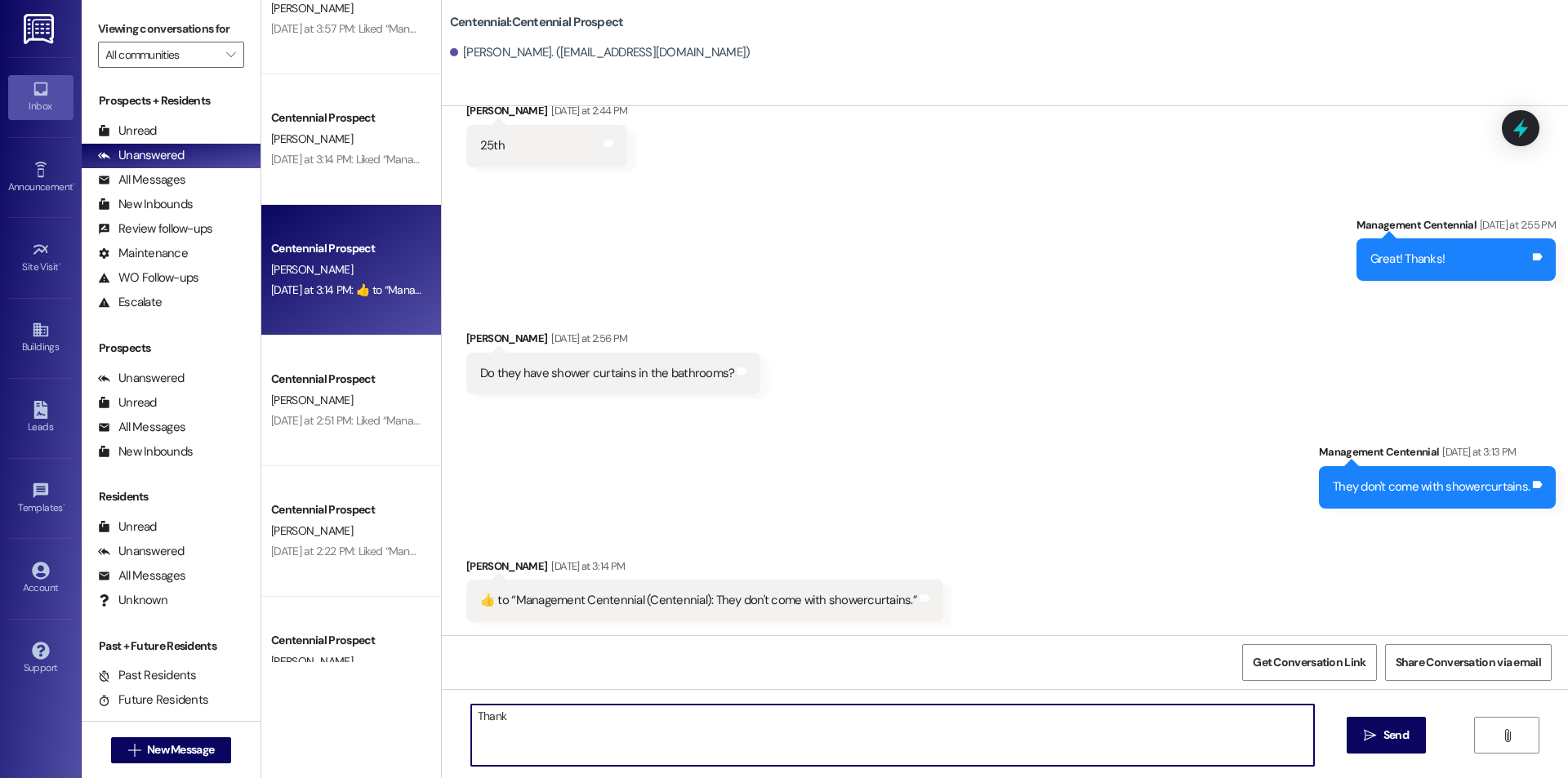
type textarea "Thanks"
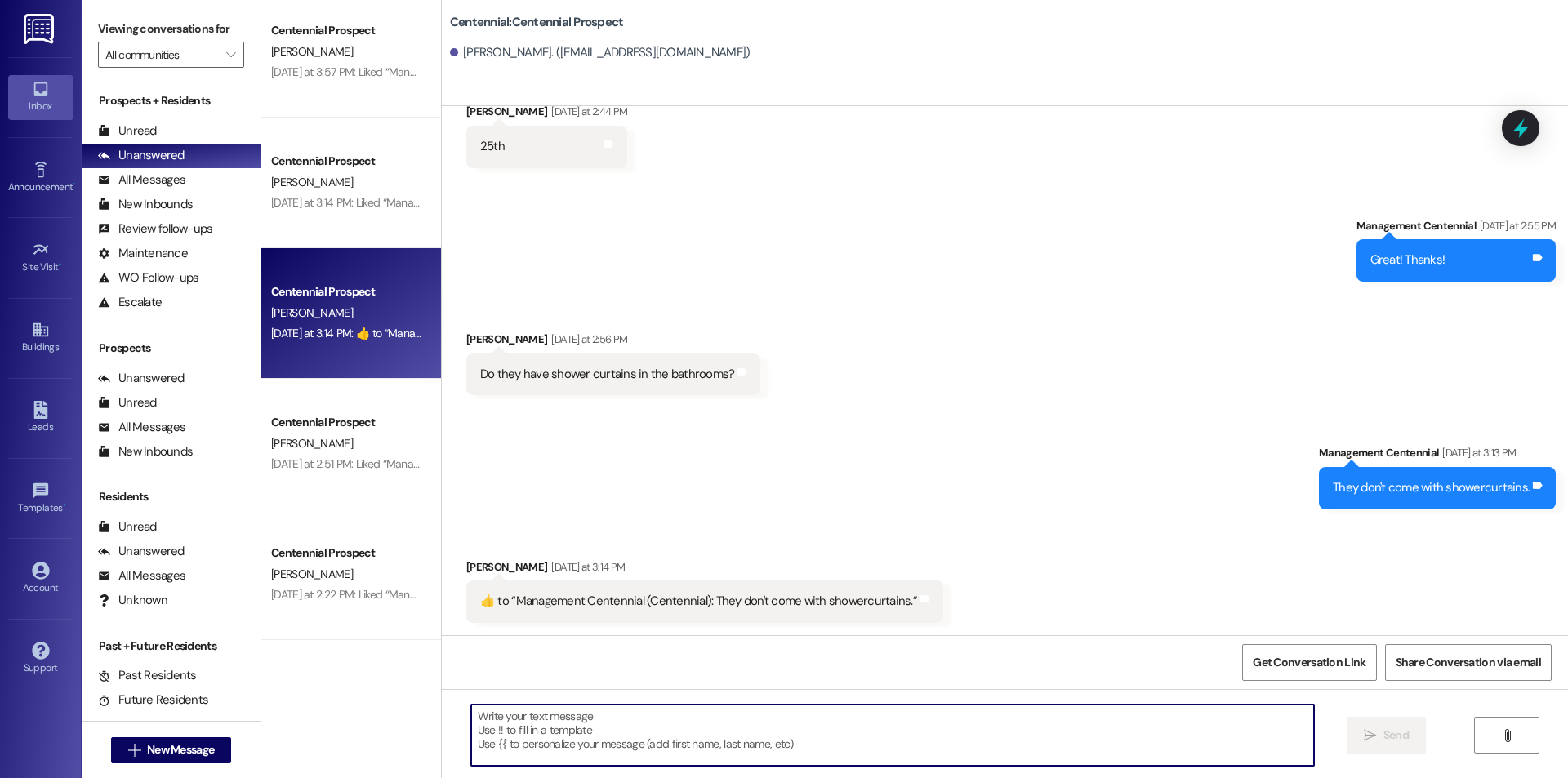
scroll to position [464, 0]
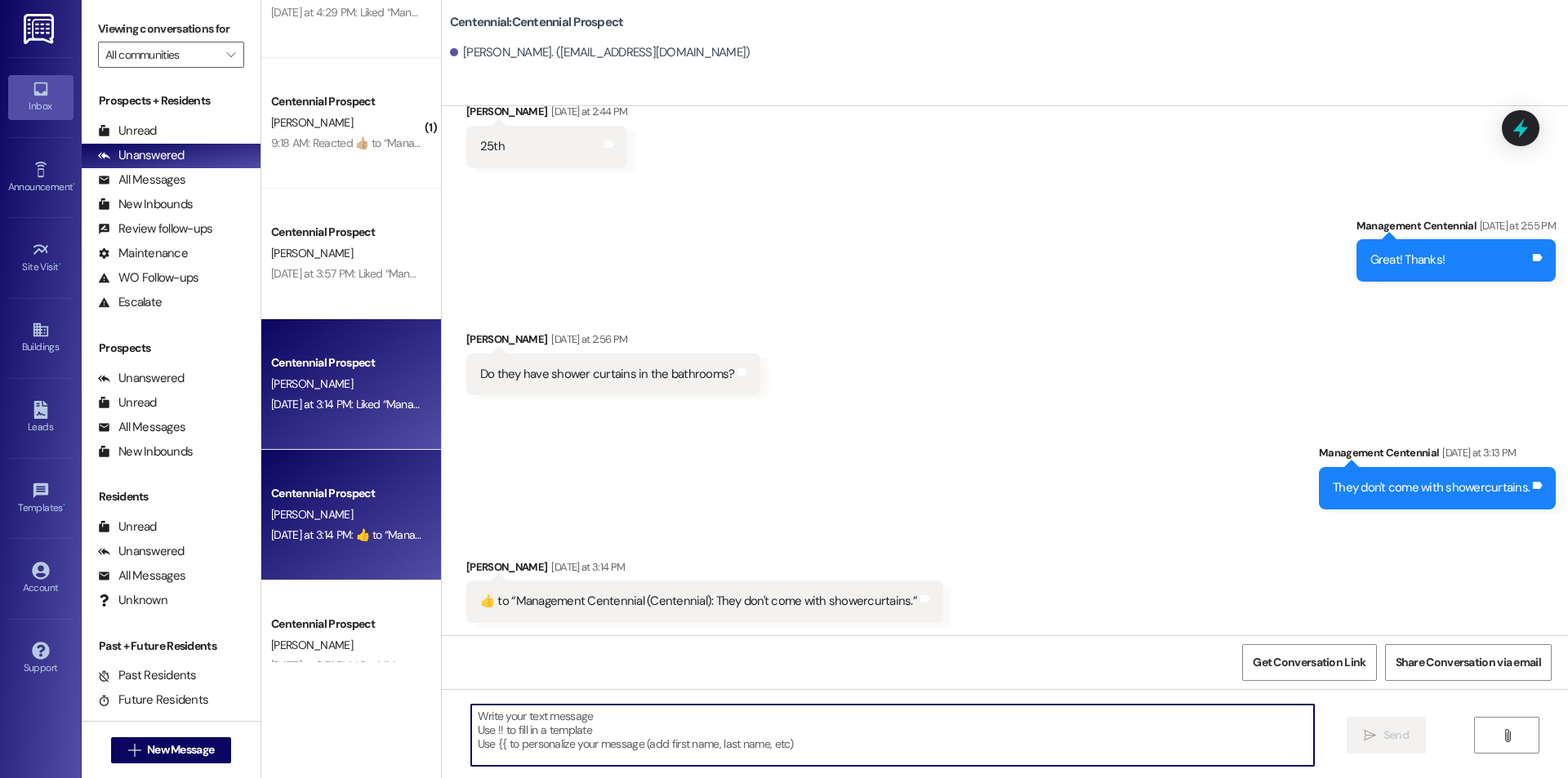
click at [360, 424] on div "Centennial Prospect [PERSON_NAME] [DATE] at 3:14 PM: Liked “Management Centenni…" at bounding box center [351, 385] width 180 height 131
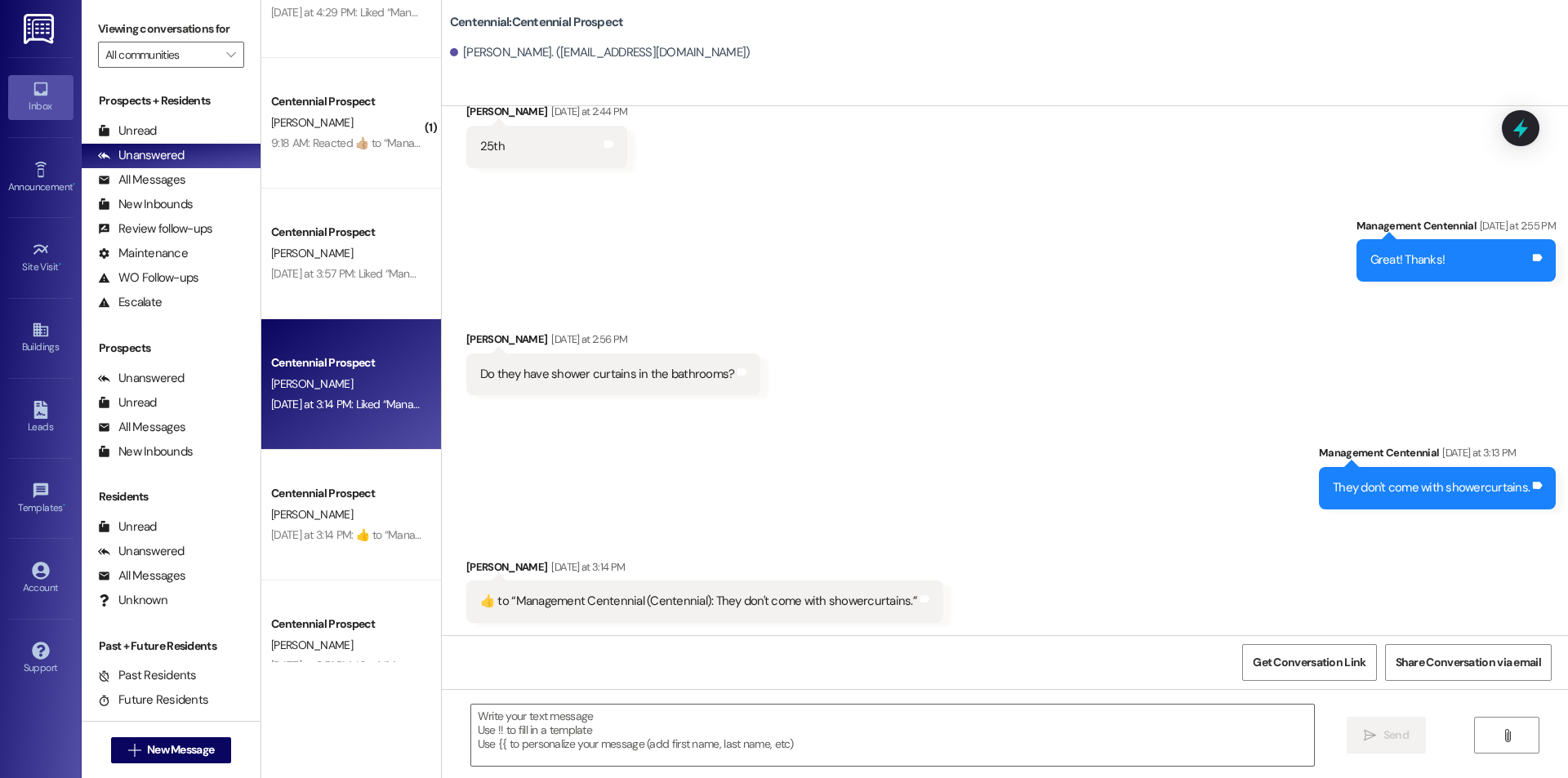
scroll to position [436, 0]
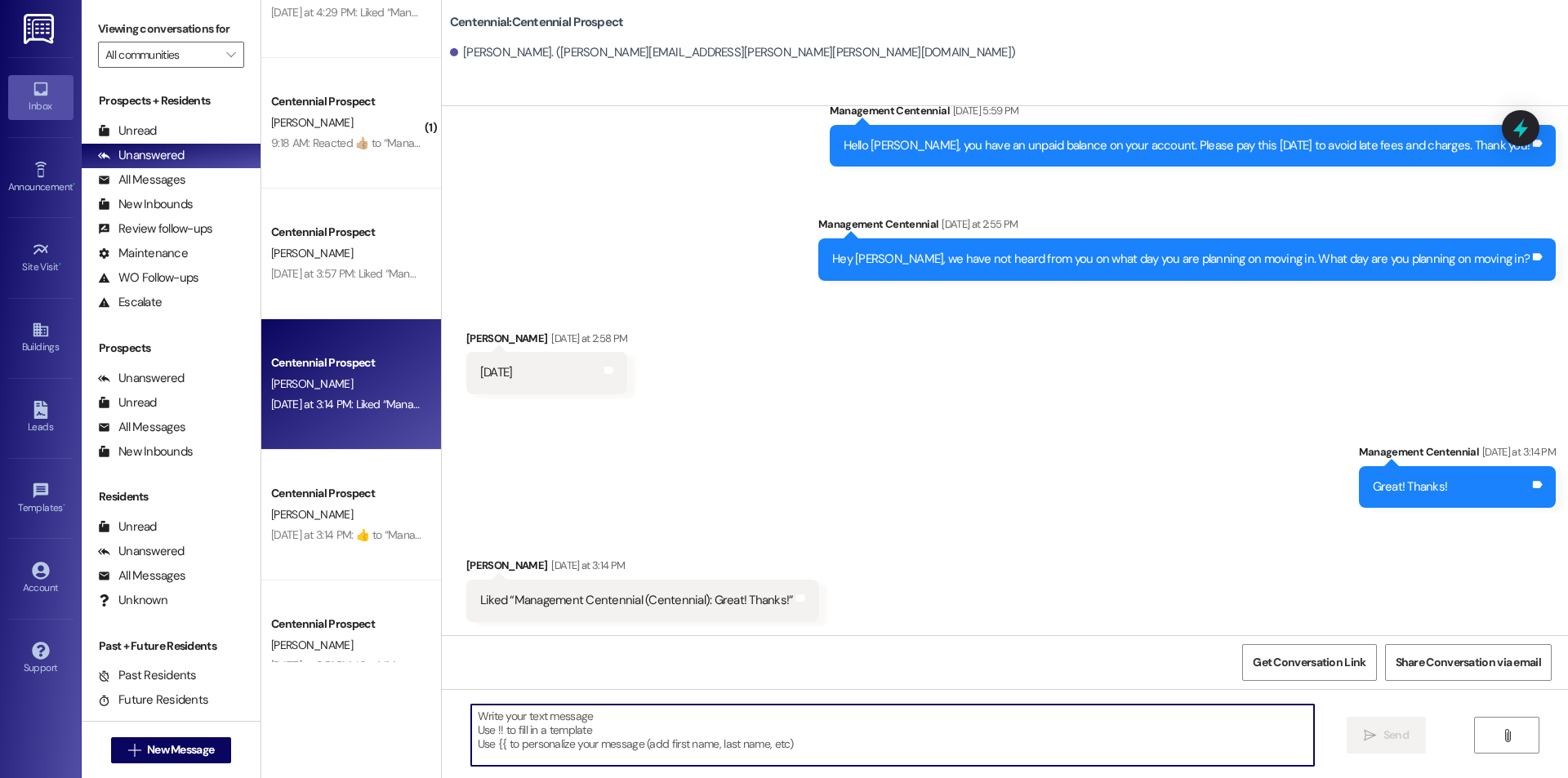
drag, startPoint x: 697, startPoint y: 747, endPoint x: 688, endPoint y: 742, distance: 10.3
click at [695, 747] on textarea at bounding box center [893, 735] width 843 height 61
type textarea "Thanks"
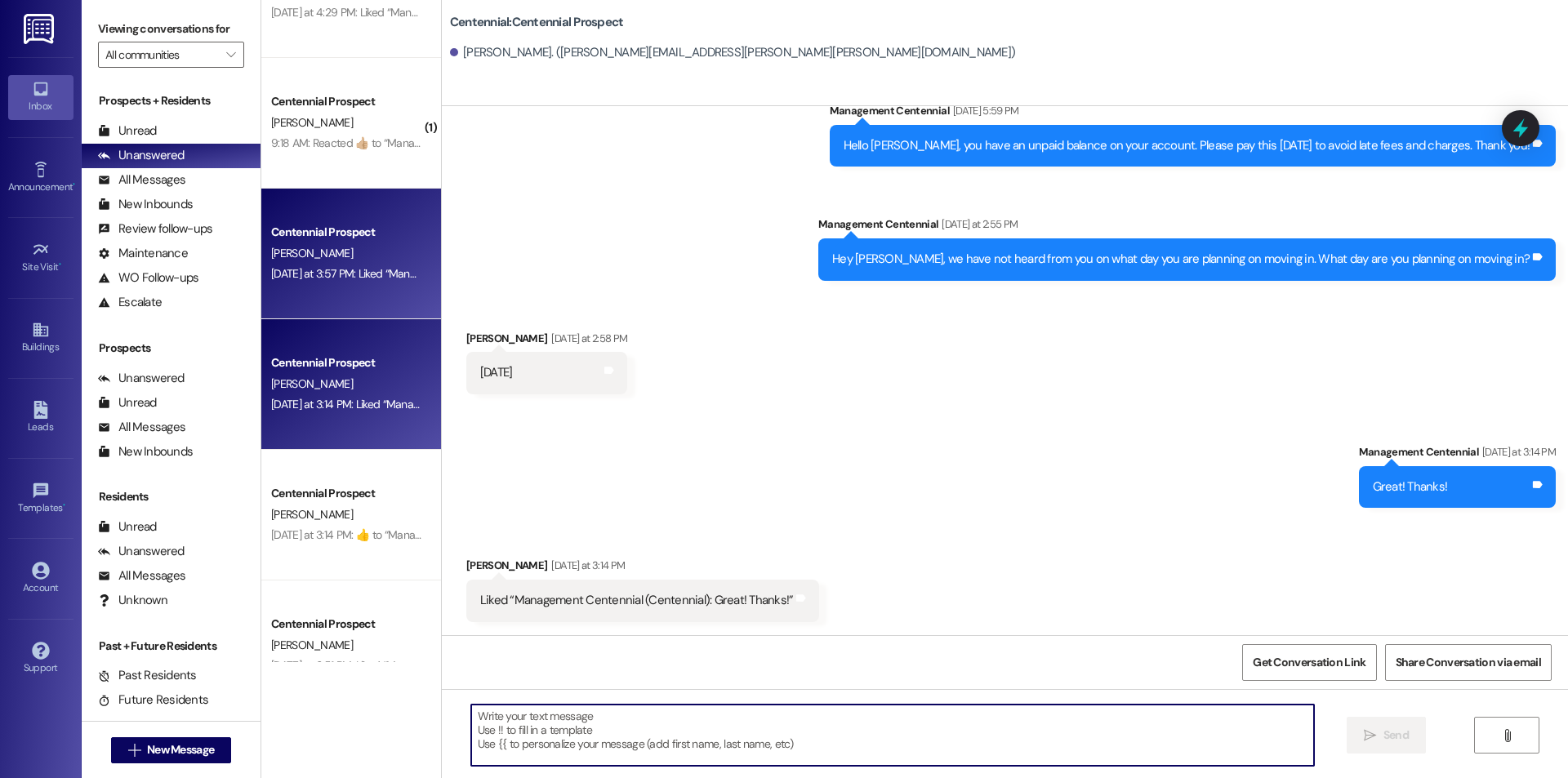
click at [386, 287] on div "Centennial Prospect [PERSON_NAME] [DATE] at 3:57 PM: Liked “Management Centenni…" at bounding box center [351, 253] width 180 height 131
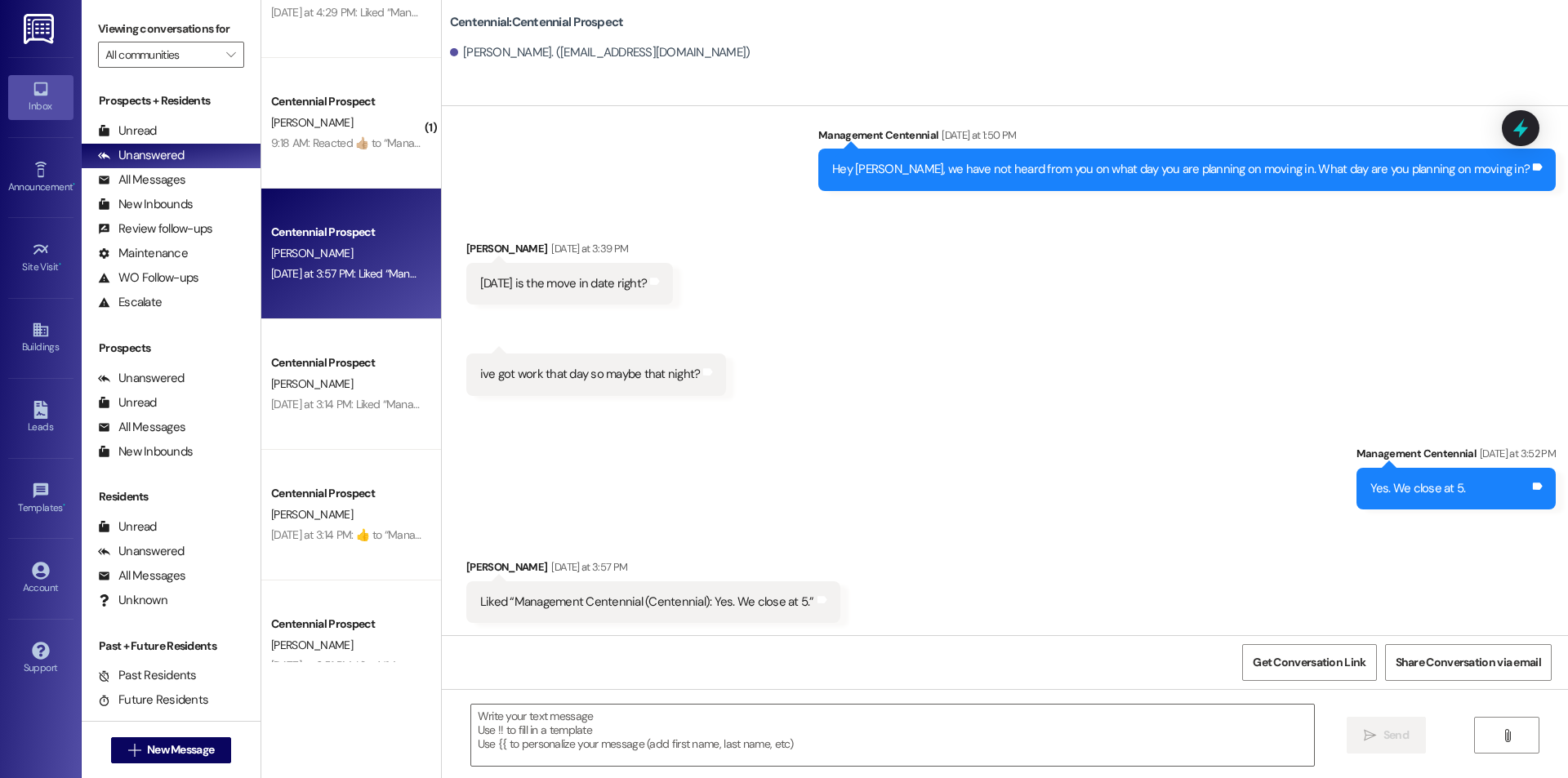
scroll to position [1348, 0]
click at [631, 730] on textarea at bounding box center [893, 735] width 843 height 61
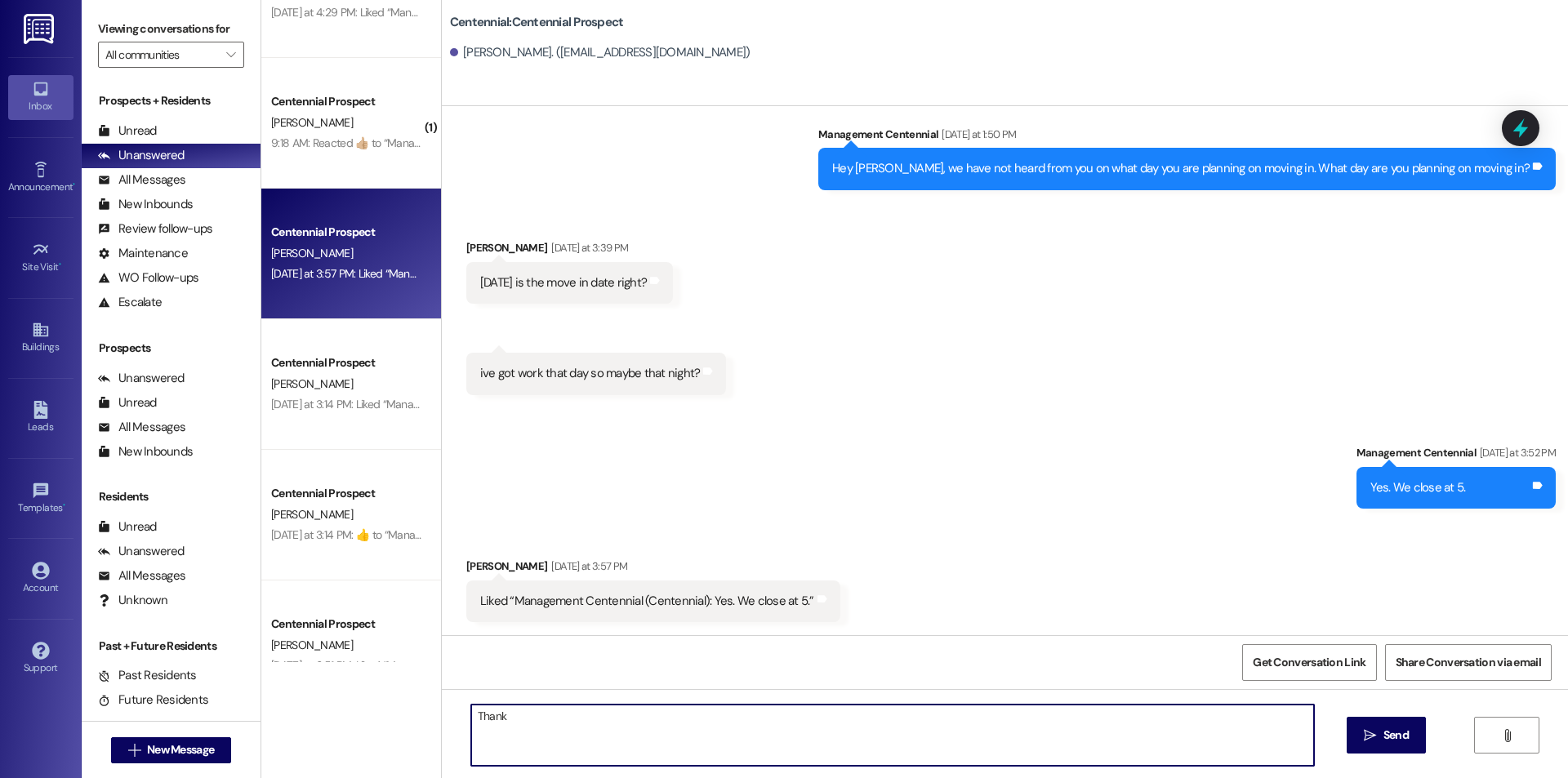
type textarea "Thanks"
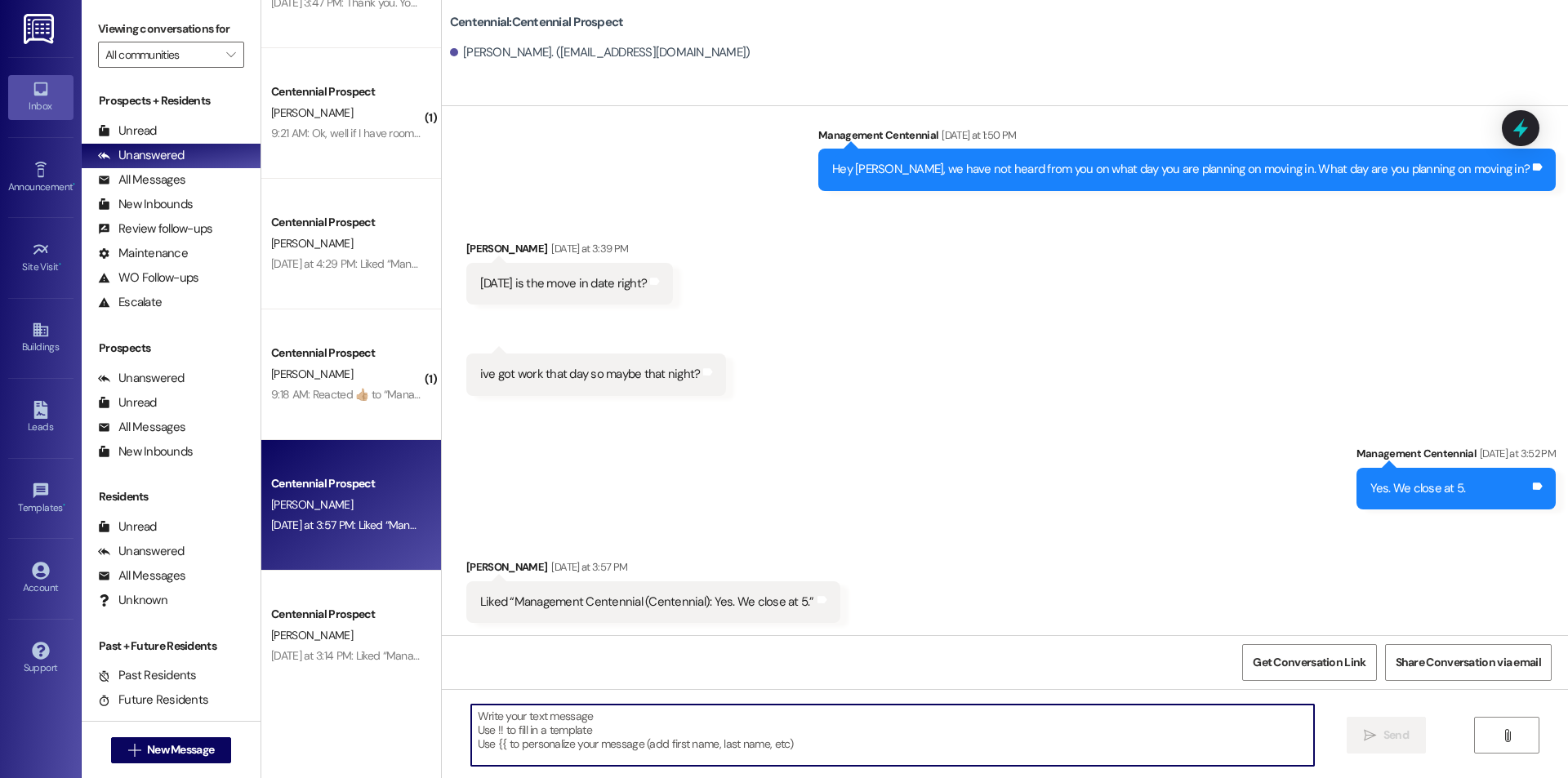
scroll to position [138, 0]
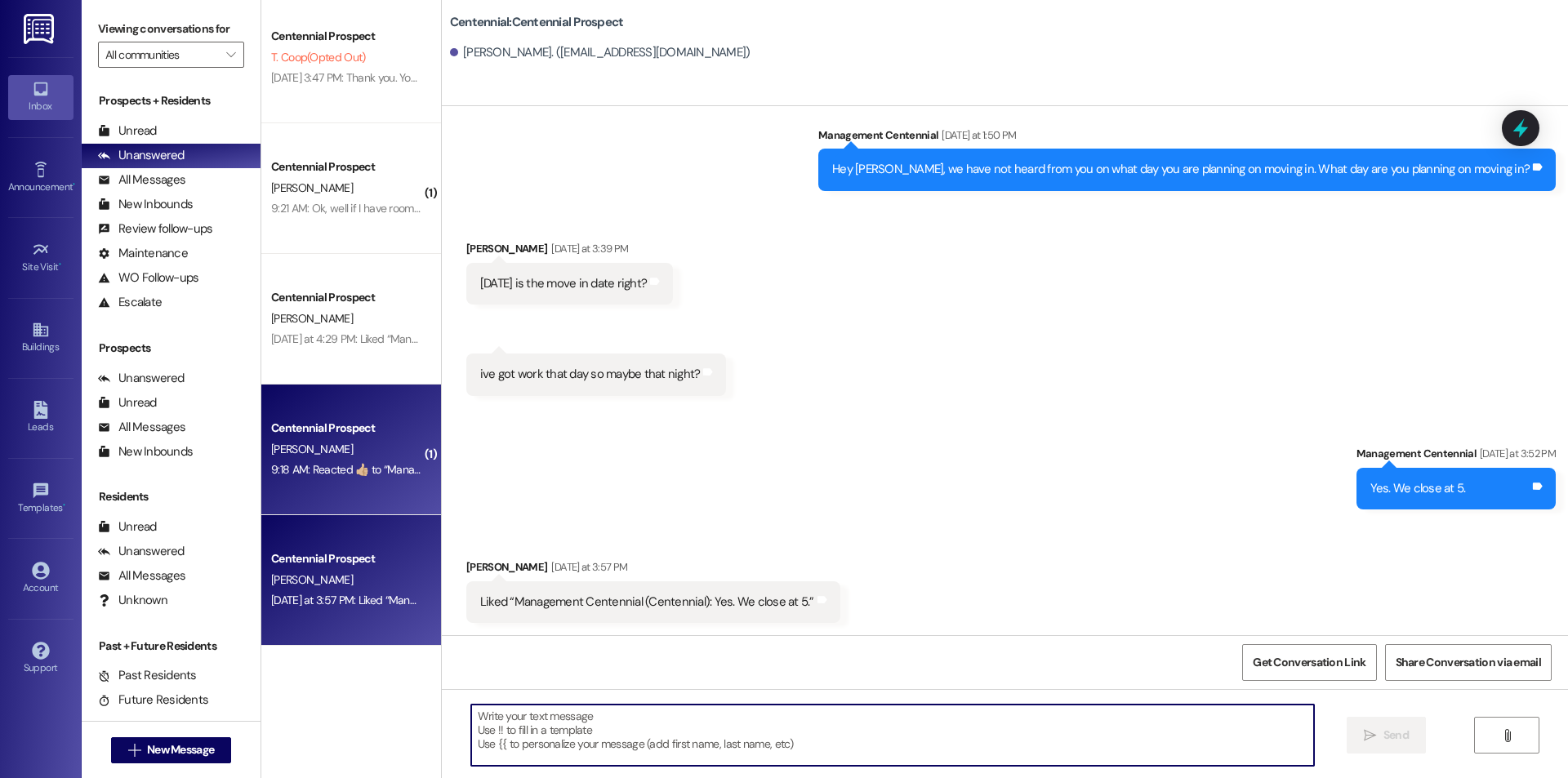
click at [364, 474] on div "9:18 AM: Reacted 👍🏼 to “Management Centennial (Centennial): Thank you!” 9:18 AM…" at bounding box center [447, 469] width 352 height 14
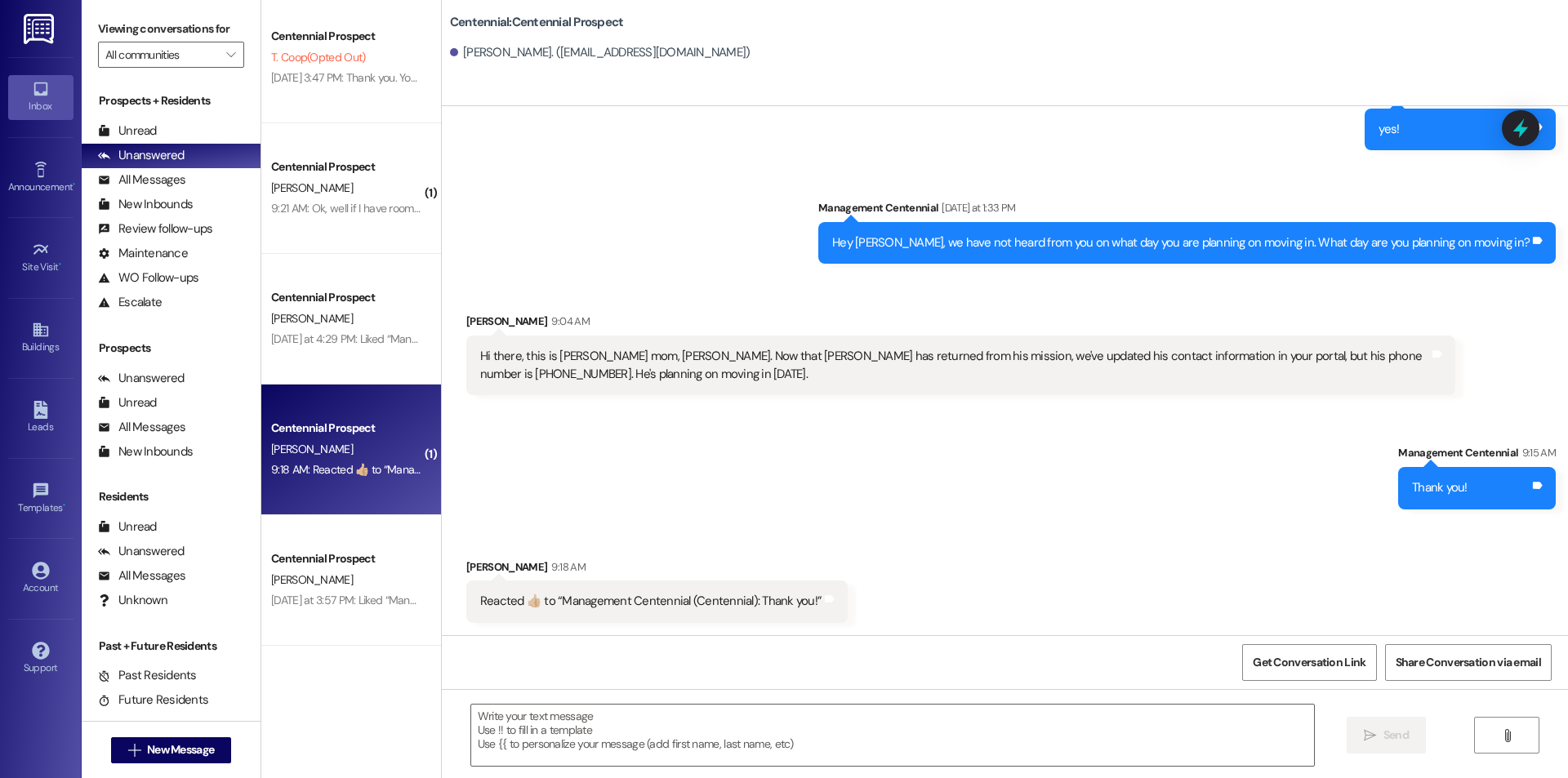
scroll to position [1788, 0]
click at [656, 744] on textarea at bounding box center [893, 735] width 843 height 61
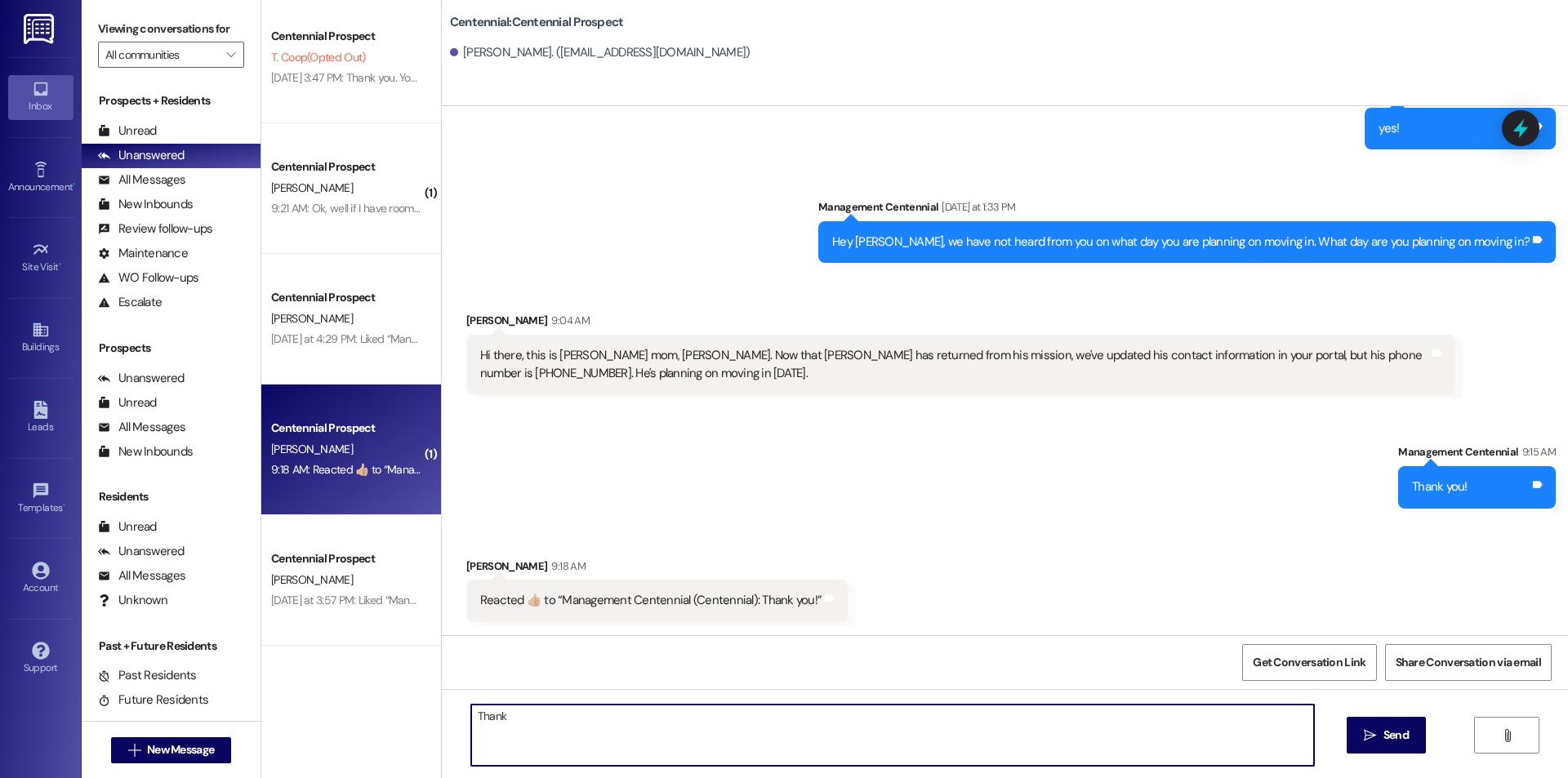
type textarea "Thanks"
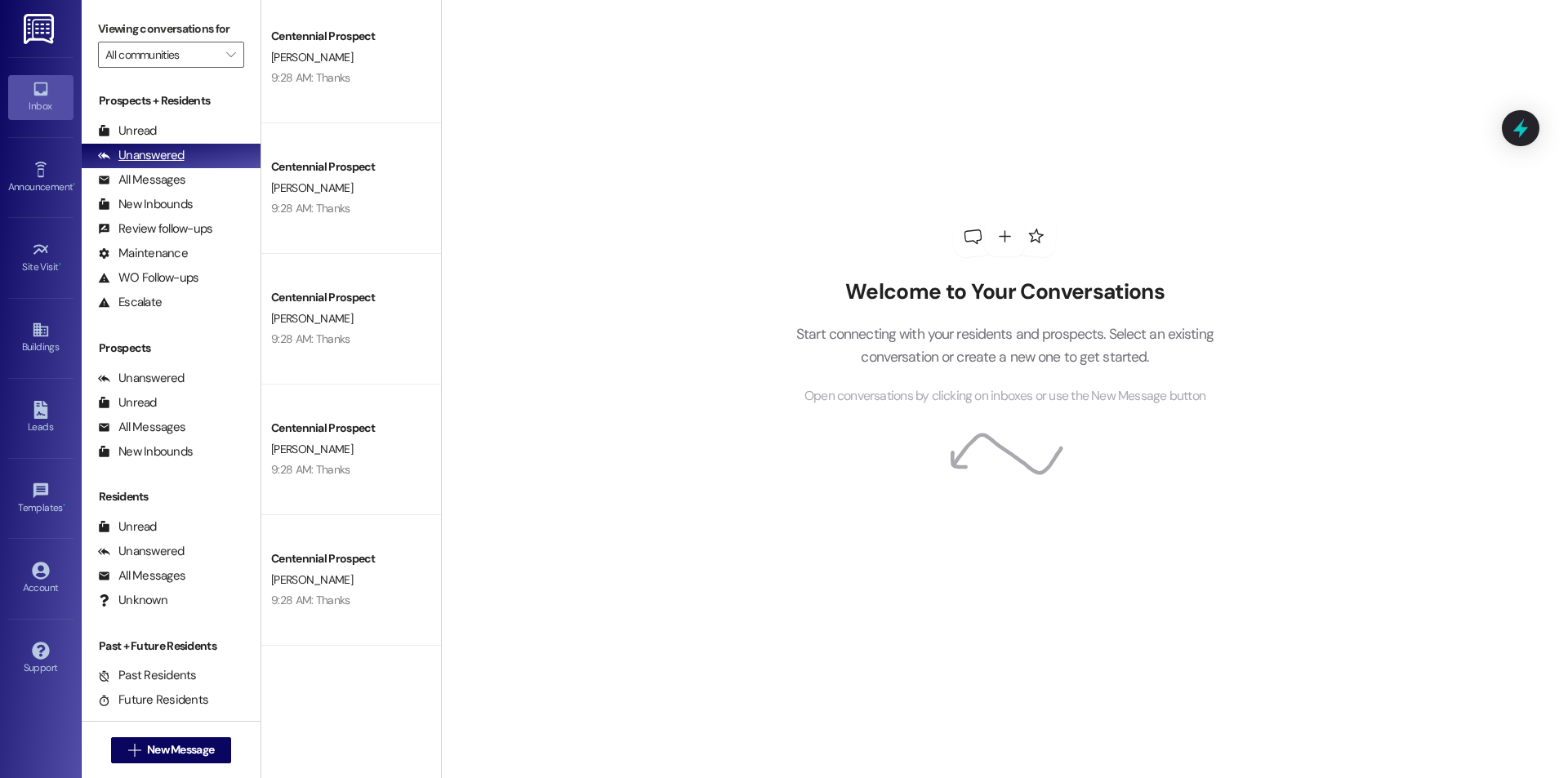
scroll to position [383, 0]
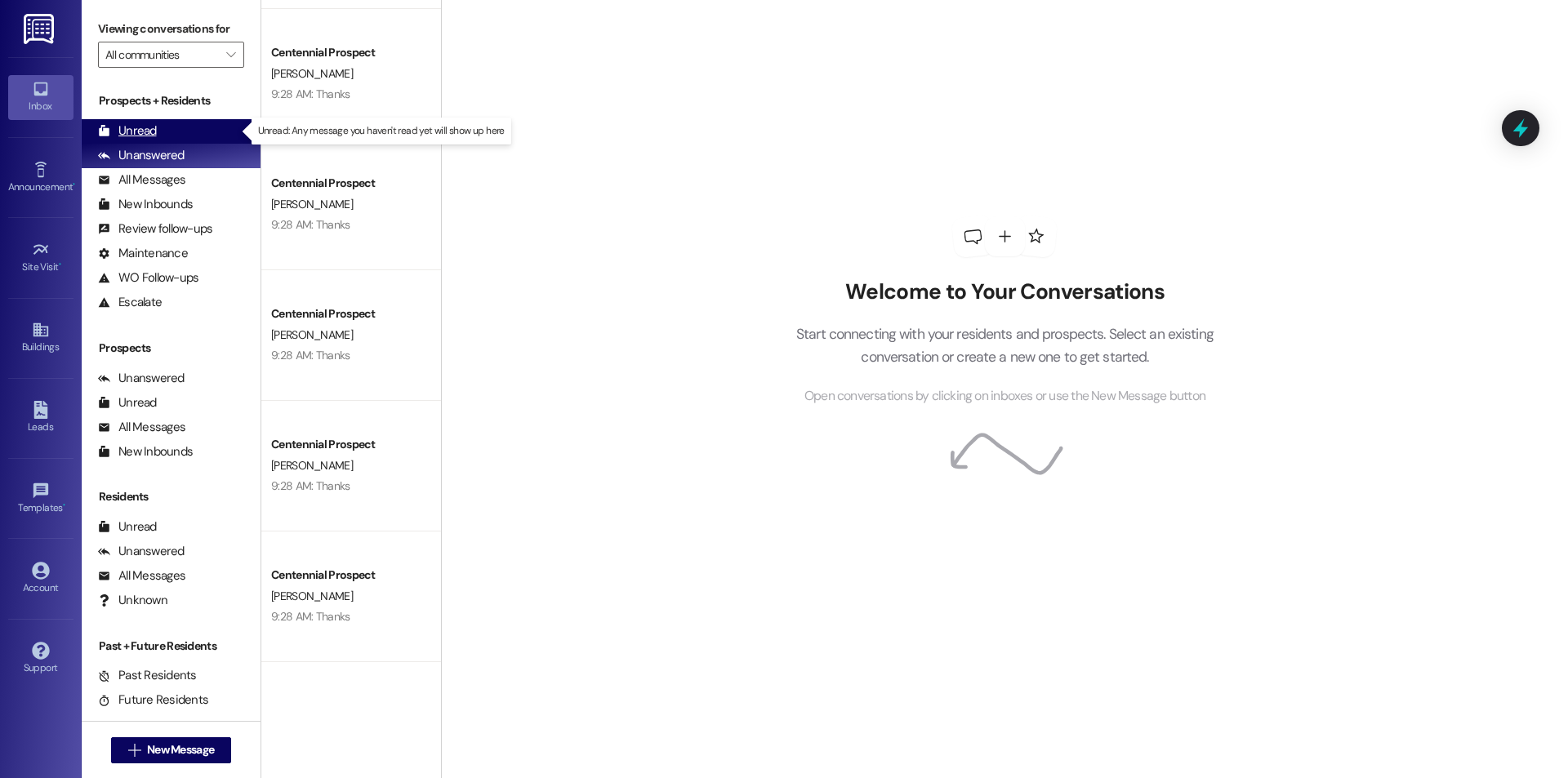
click at [141, 126] on div "Unread" at bounding box center [127, 131] width 59 height 17
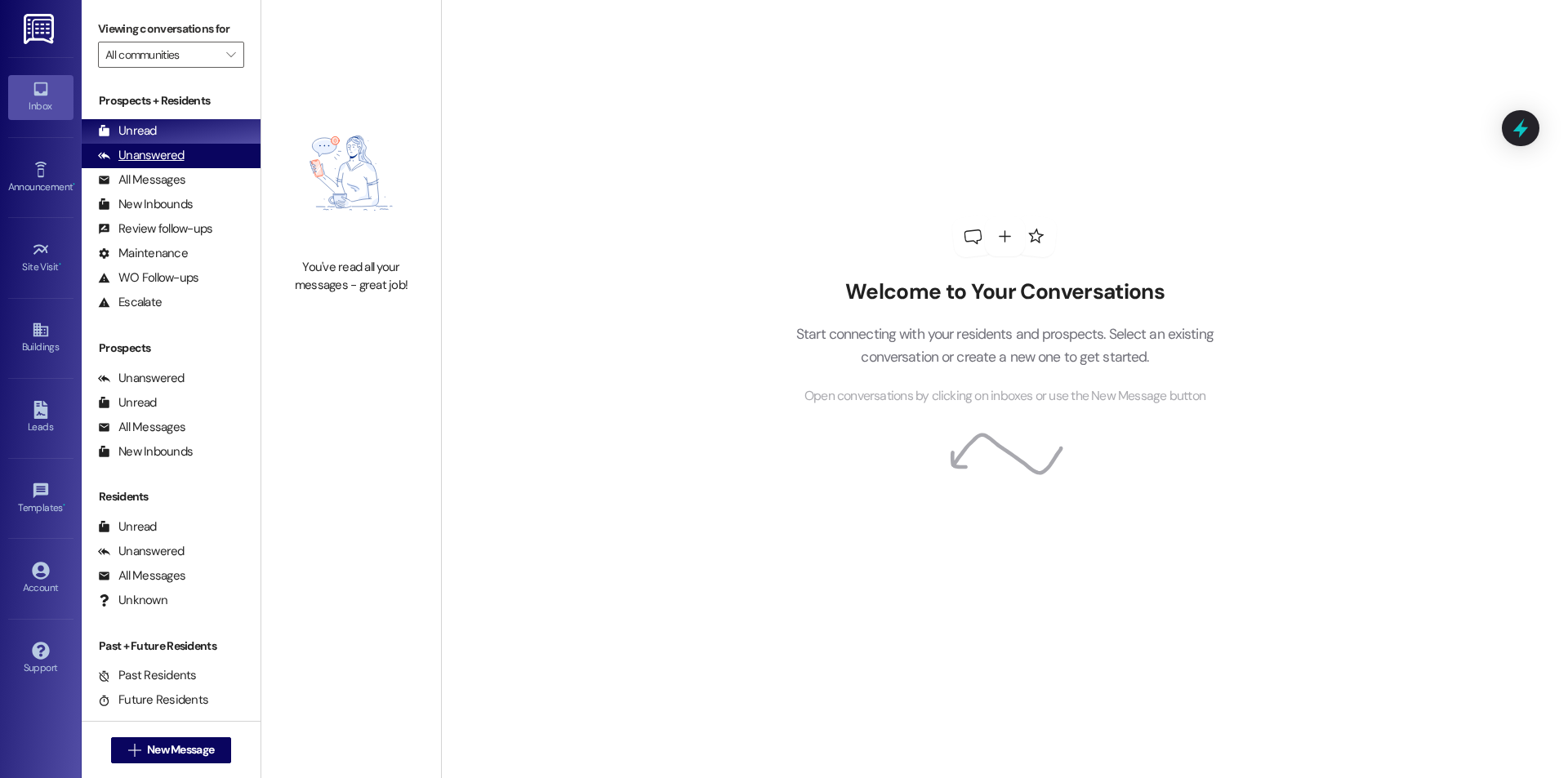
click at [186, 156] on div "Unanswered (0)" at bounding box center [170, 156] width 179 height 25
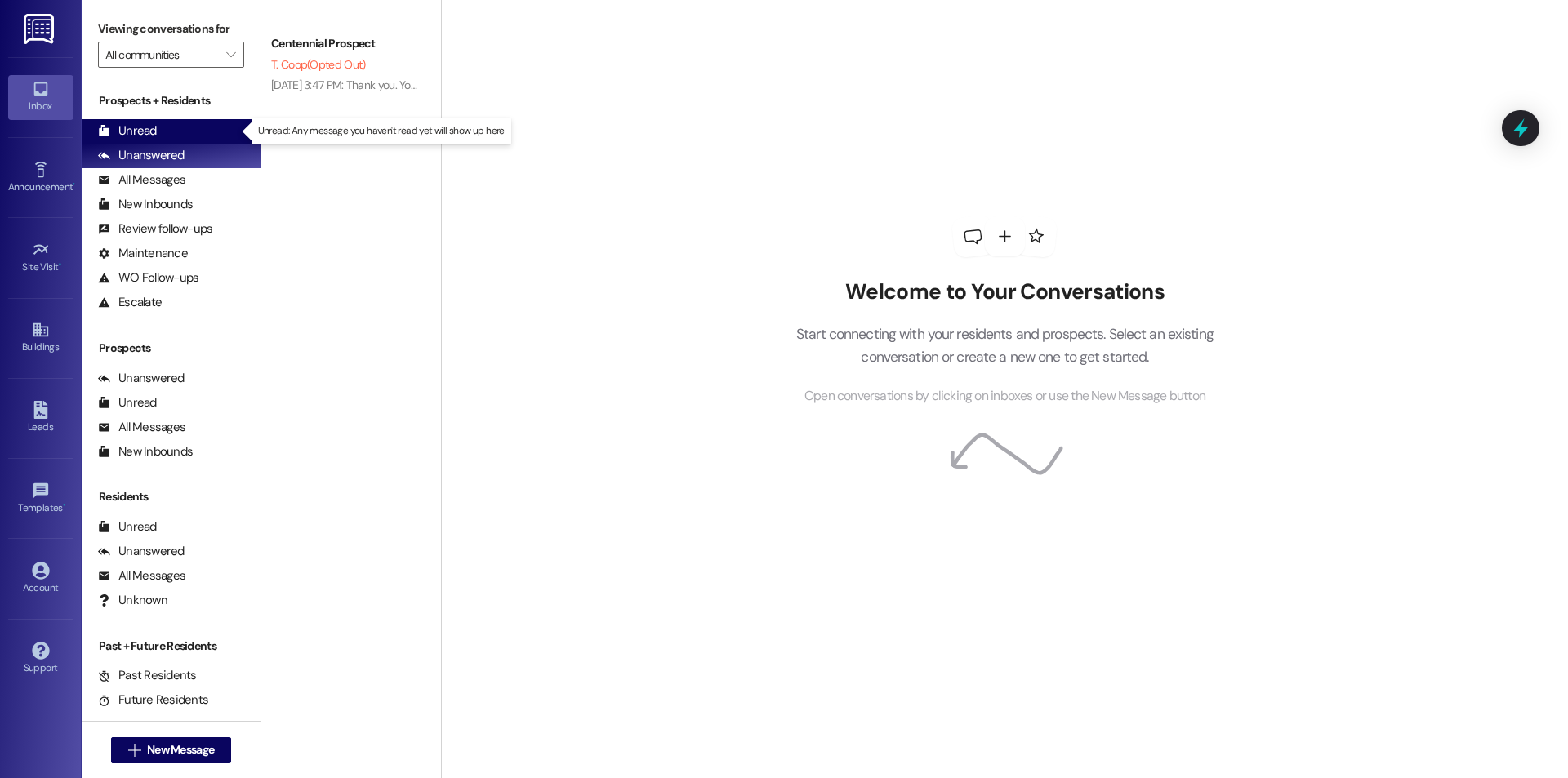
click at [193, 140] on div "Unread (0)" at bounding box center [170, 131] width 179 height 25
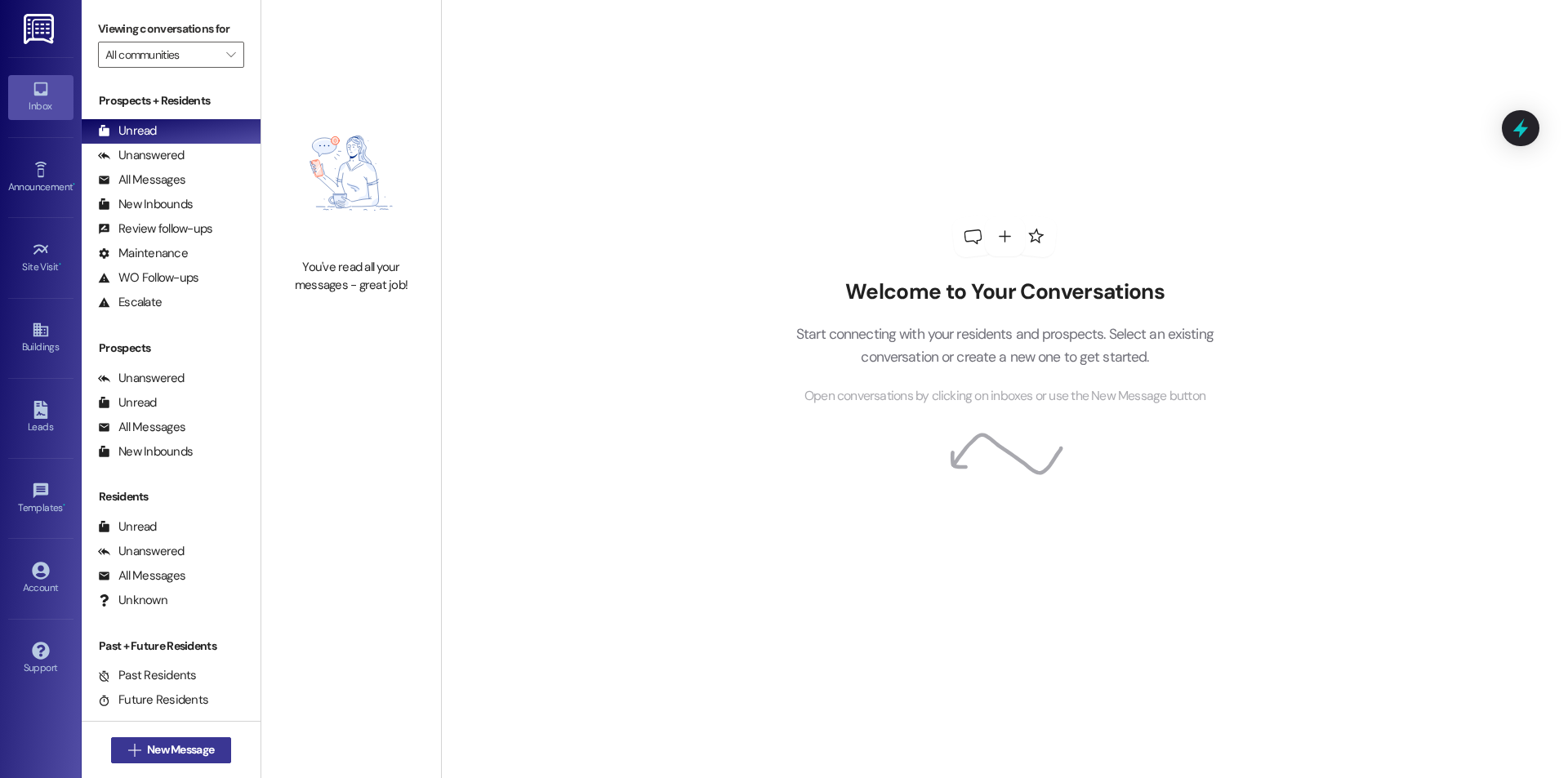
click at [211, 740] on button " New Message" at bounding box center [171, 750] width 121 height 26
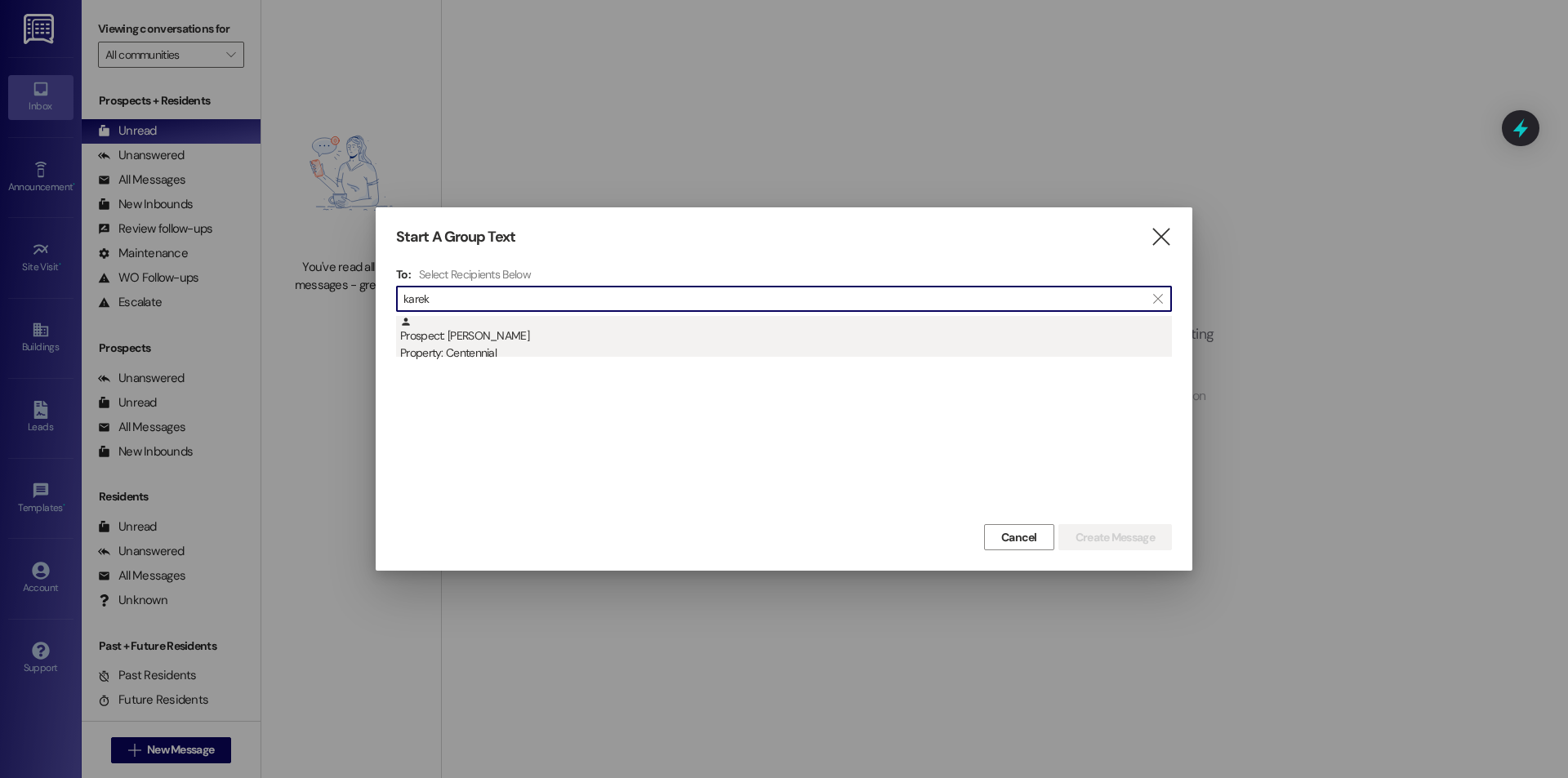
type input "karek"
click at [854, 340] on div "Prospect: Ella Karekar Property: Centennial" at bounding box center [786, 339] width 772 height 47
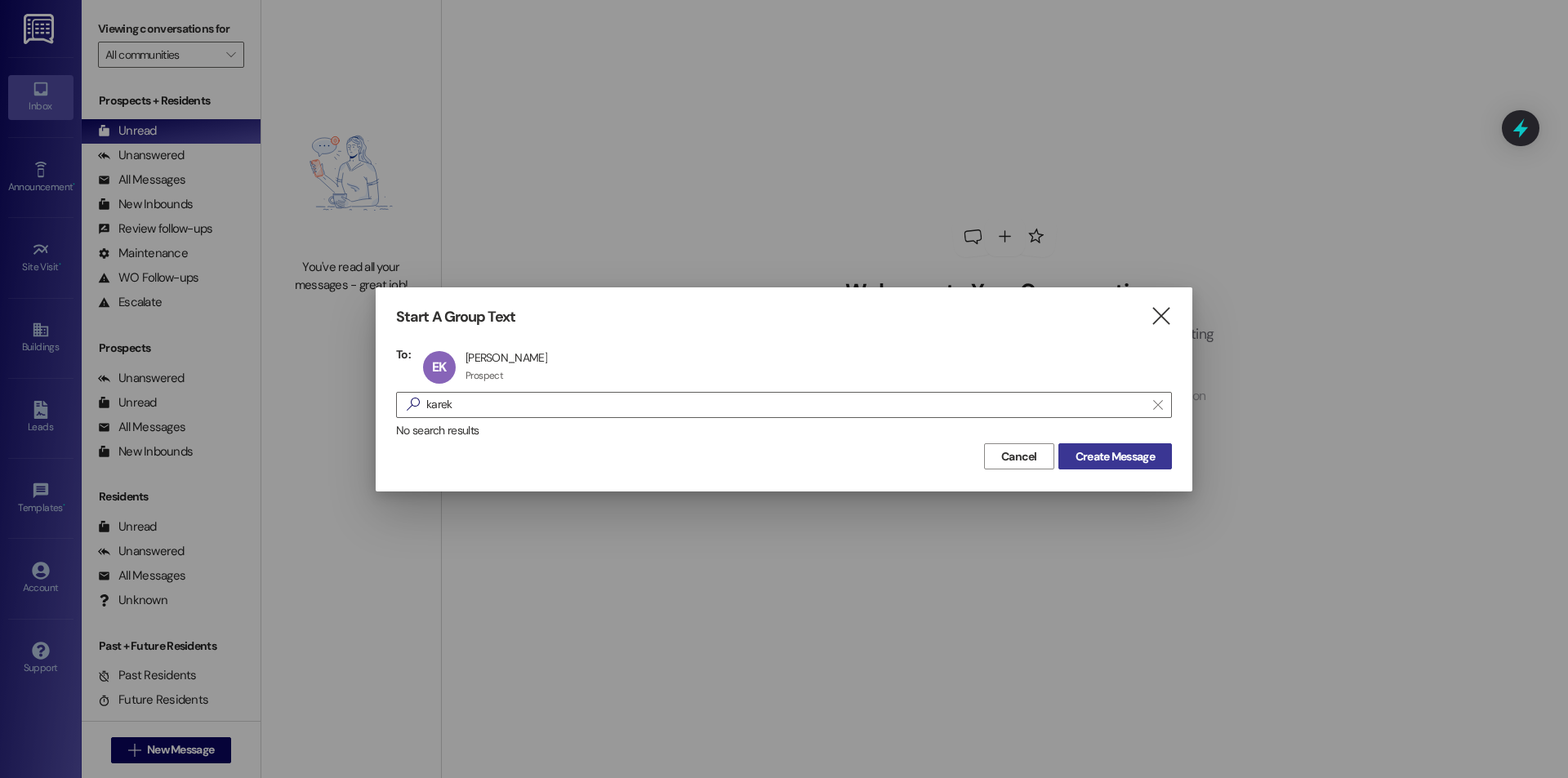
click at [1111, 461] on span "Create Message" at bounding box center [1114, 457] width 79 height 17
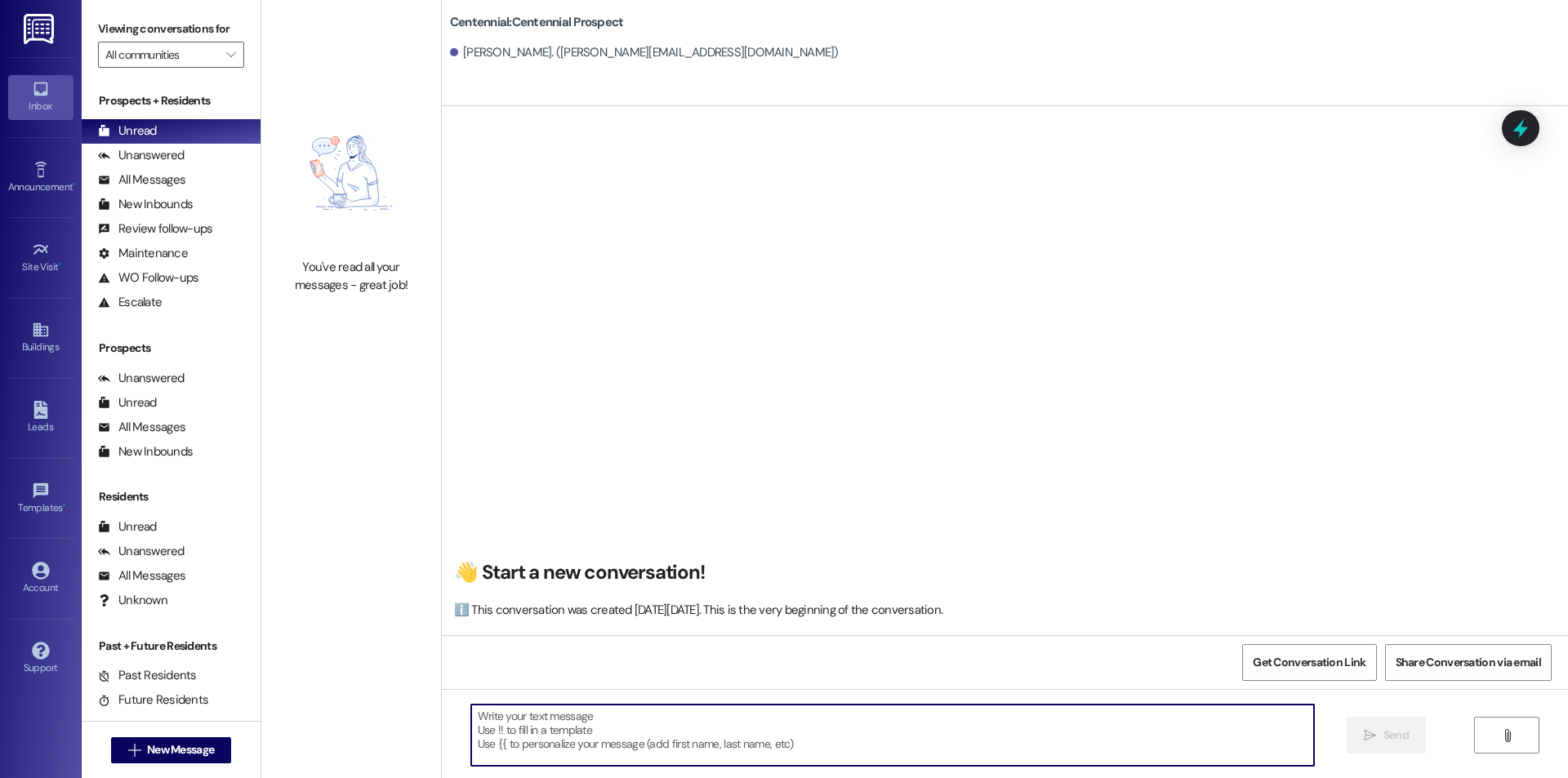
click at [967, 735] on textarea at bounding box center [893, 735] width 843 height 61
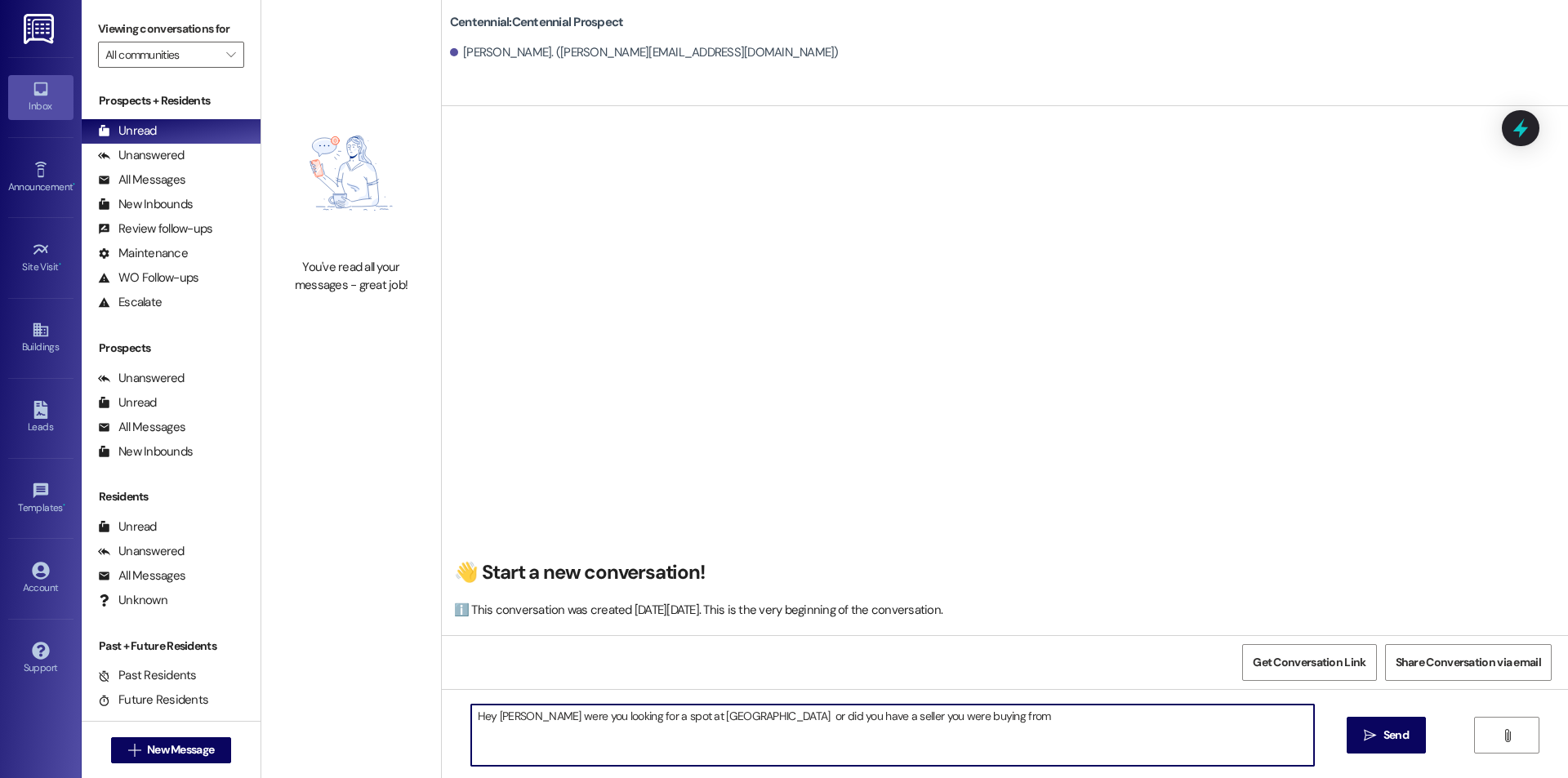
type textarea "Hey Ella were you looking for a spot at Centennial or did you have a seller you…"
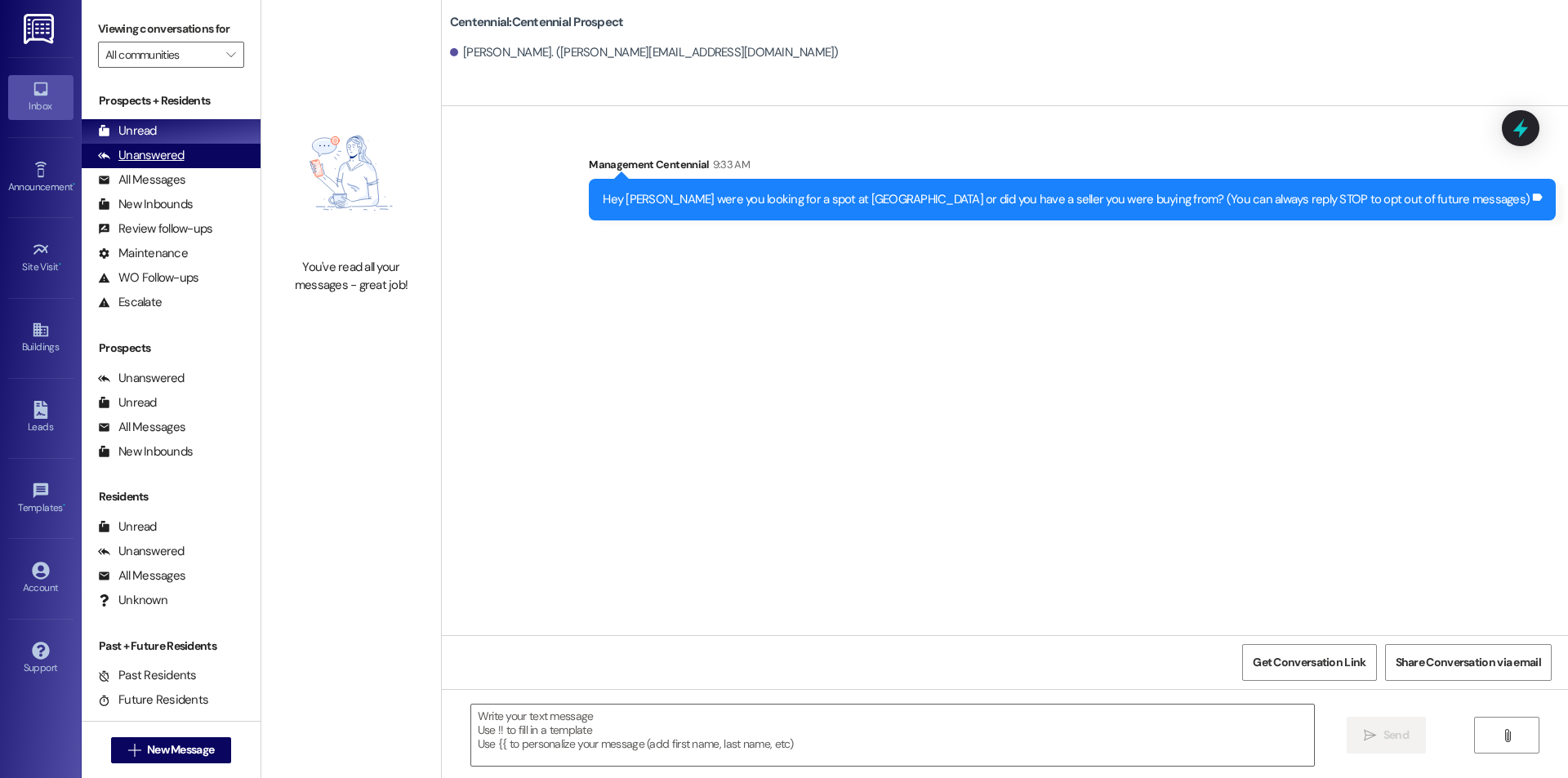
click at [195, 164] on div "Unanswered (0)" at bounding box center [170, 156] width 179 height 25
click at [193, 136] on div "Unread (0)" at bounding box center [170, 131] width 179 height 25
click at [203, 149] on div "Unanswered (0)" at bounding box center [170, 156] width 179 height 25
click at [206, 135] on div "Unread (0)" at bounding box center [170, 131] width 179 height 25
click at [178, 757] on span "New Message" at bounding box center [180, 749] width 67 height 17
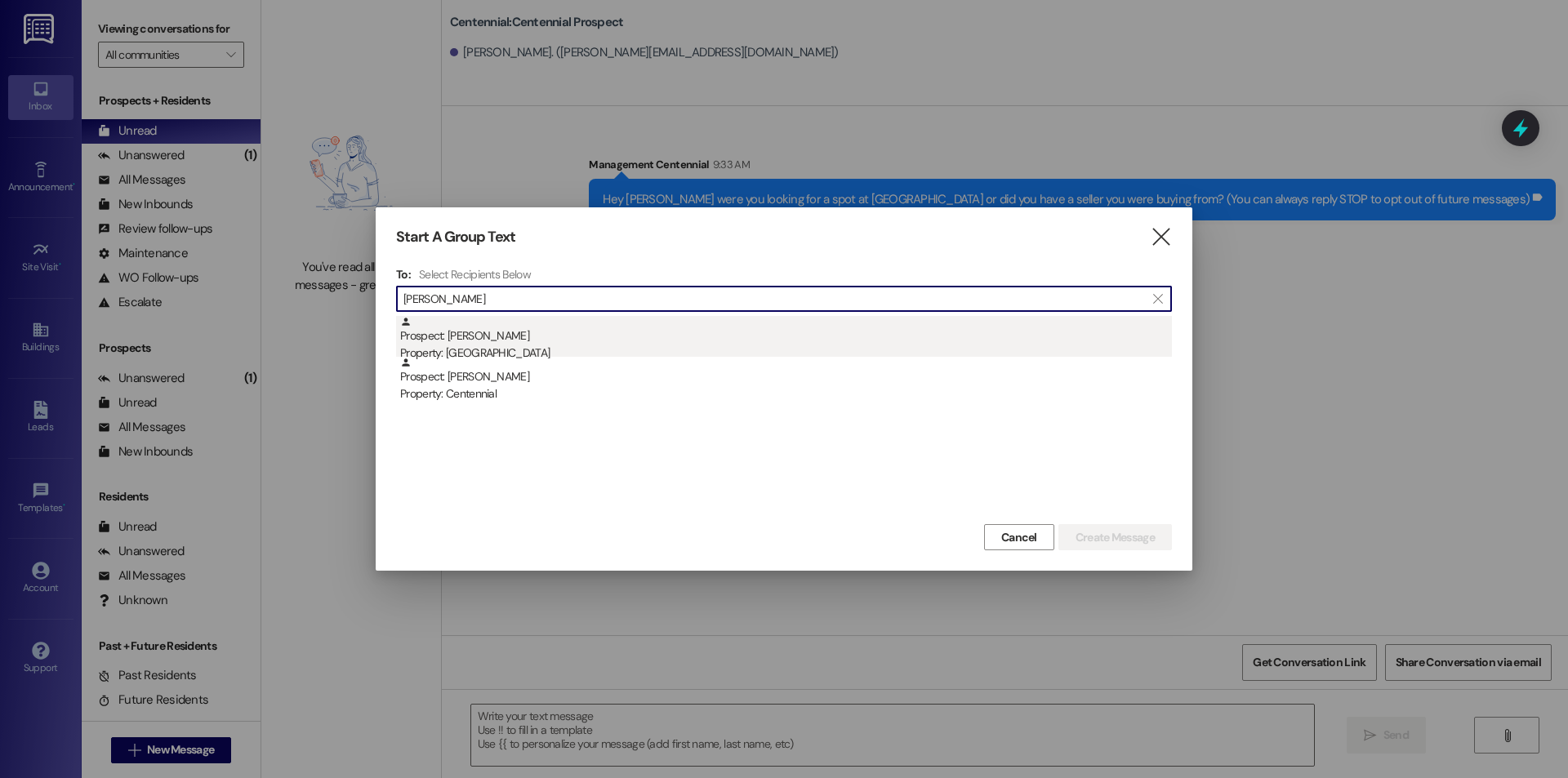
type input "amy dav"
click at [763, 318] on div "Prospect: Amy Davis Property: Cornerstone" at bounding box center [786, 339] width 772 height 47
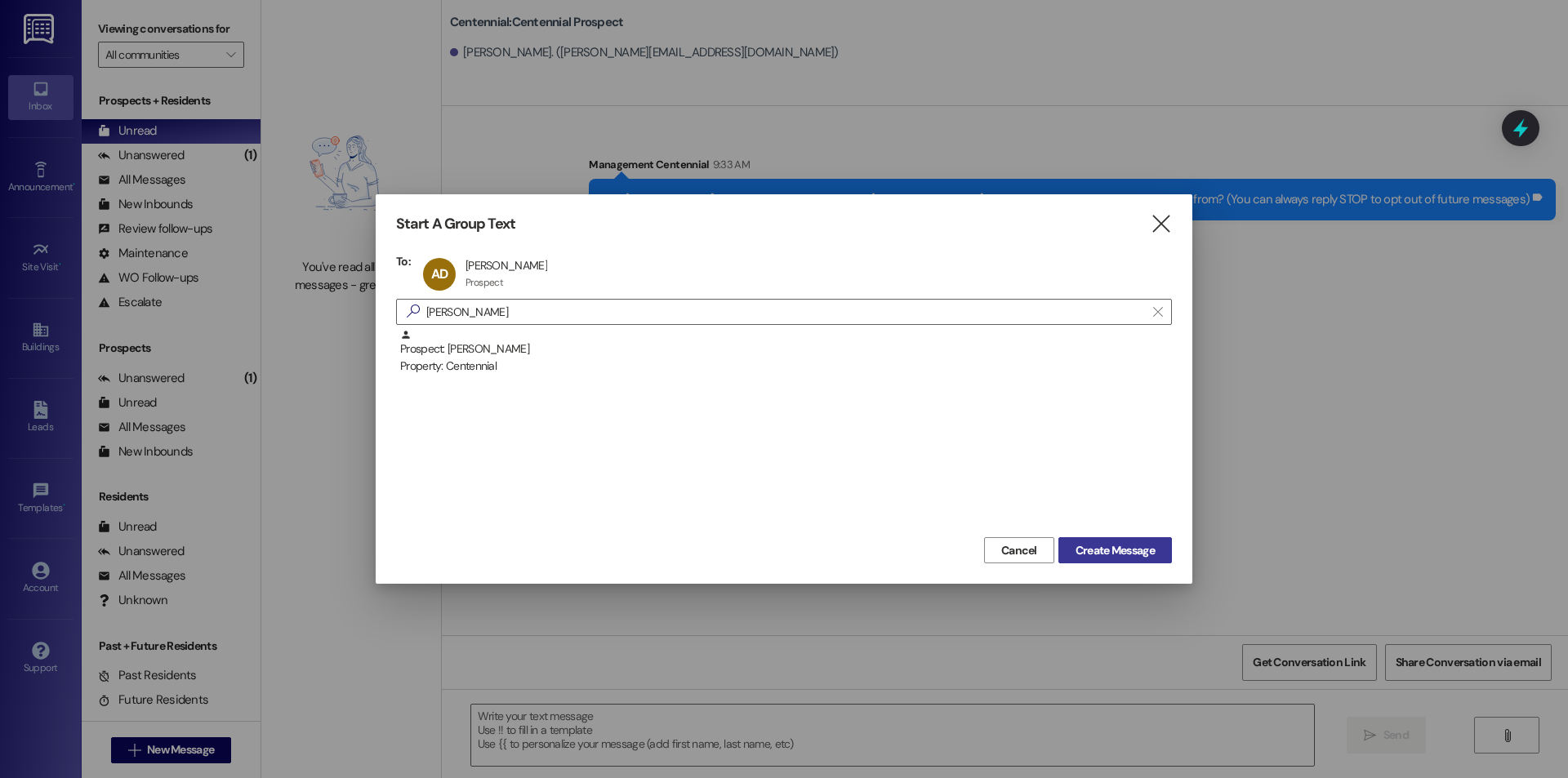
click at [1061, 542] on button "Create Message" at bounding box center [1115, 550] width 114 height 26
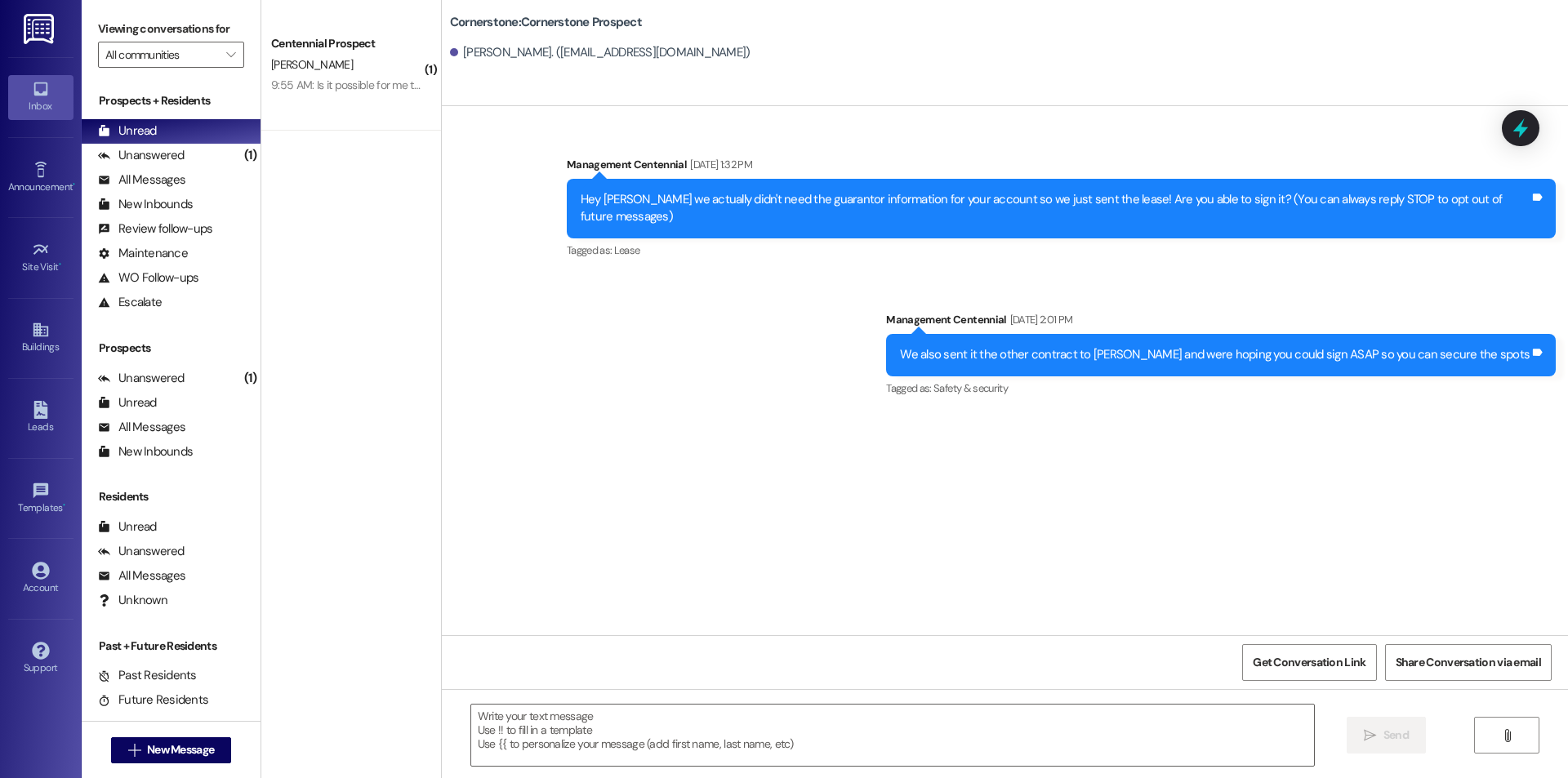
click at [156, 764] on div " New Message" at bounding box center [171, 750] width 121 height 41
click at [159, 757] on span "New Message" at bounding box center [180, 749] width 67 height 17
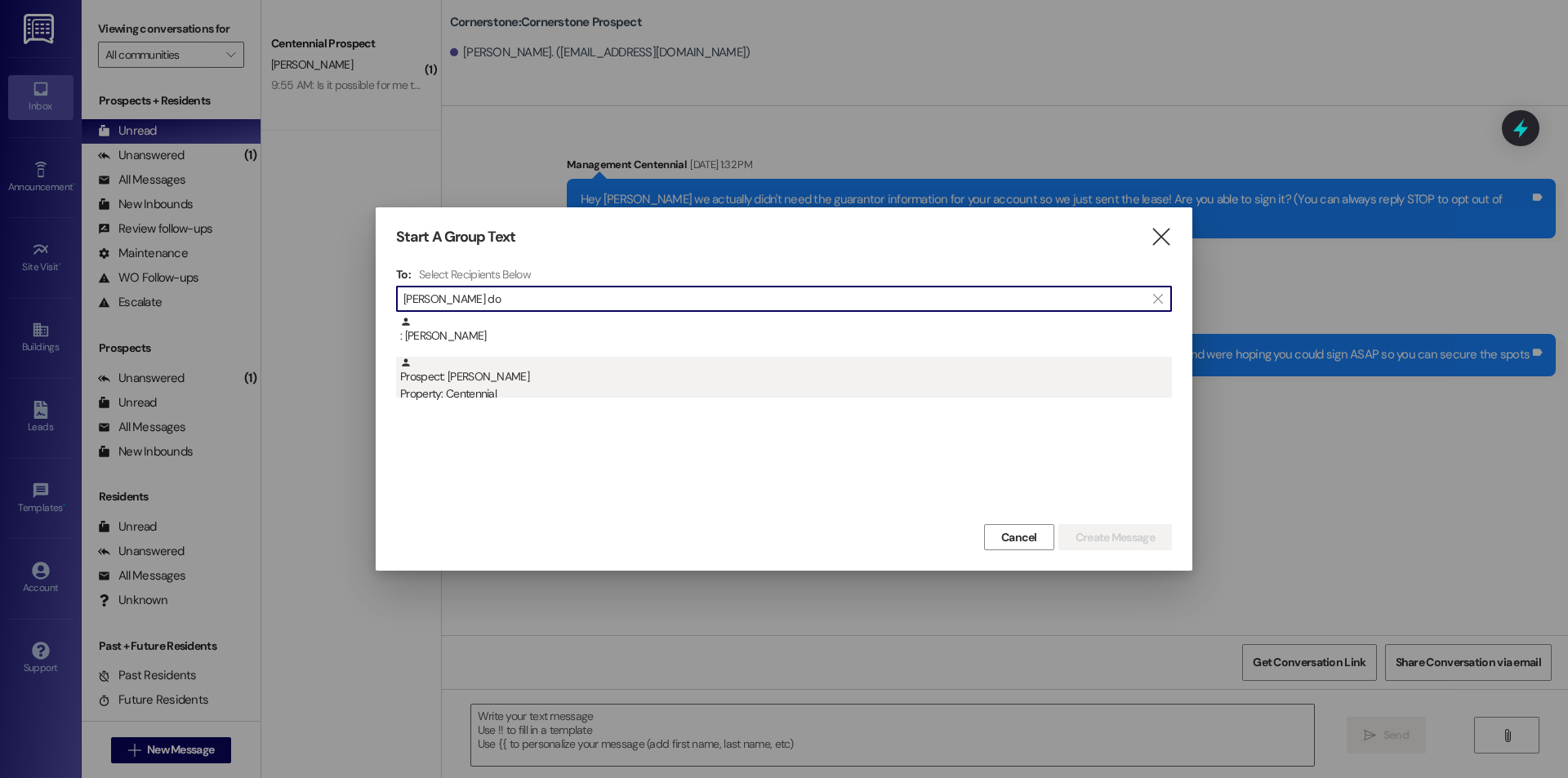
type input "alice do"
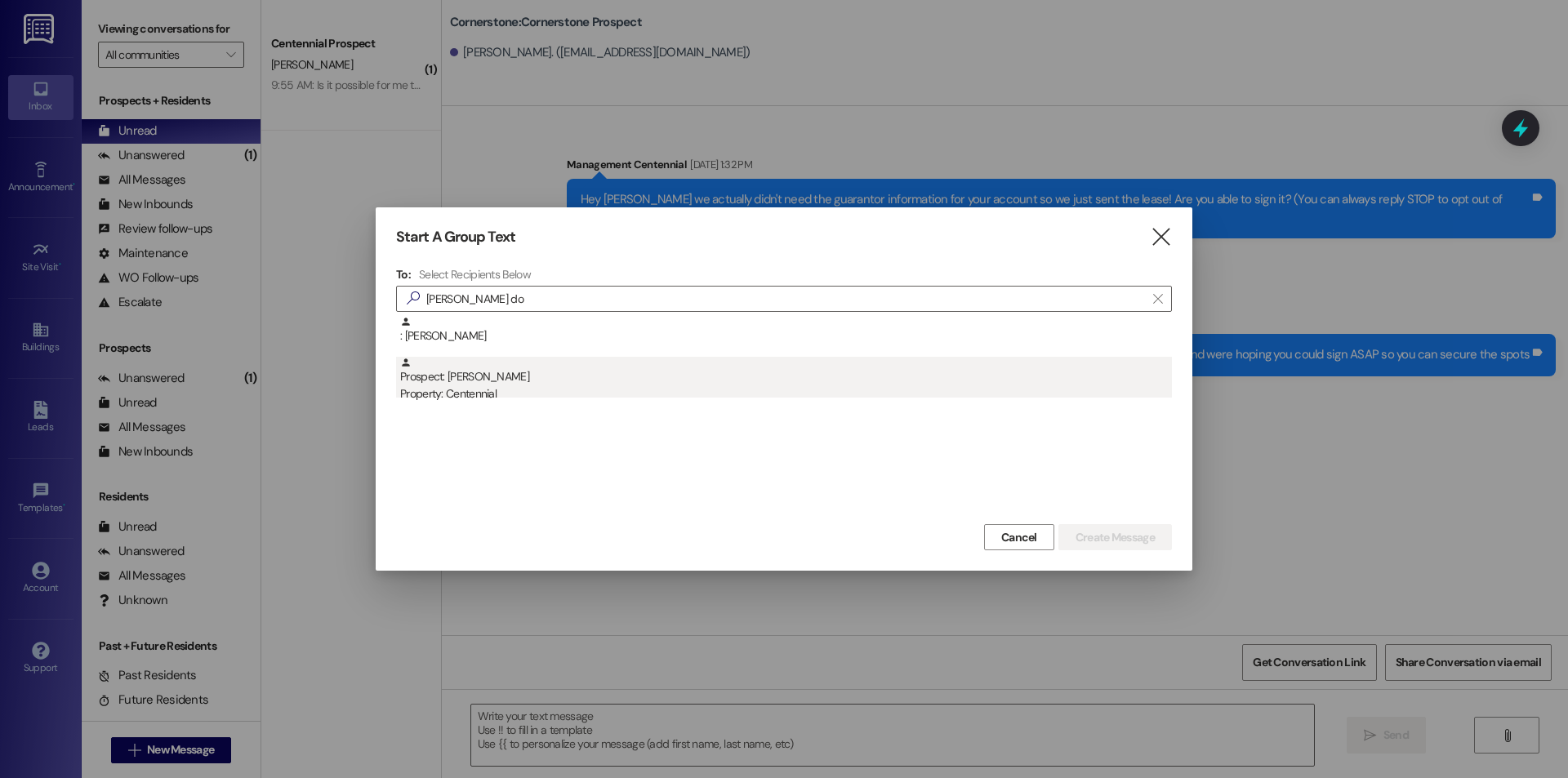
click at [675, 391] on div "Property: Centennial" at bounding box center [786, 394] width 772 height 17
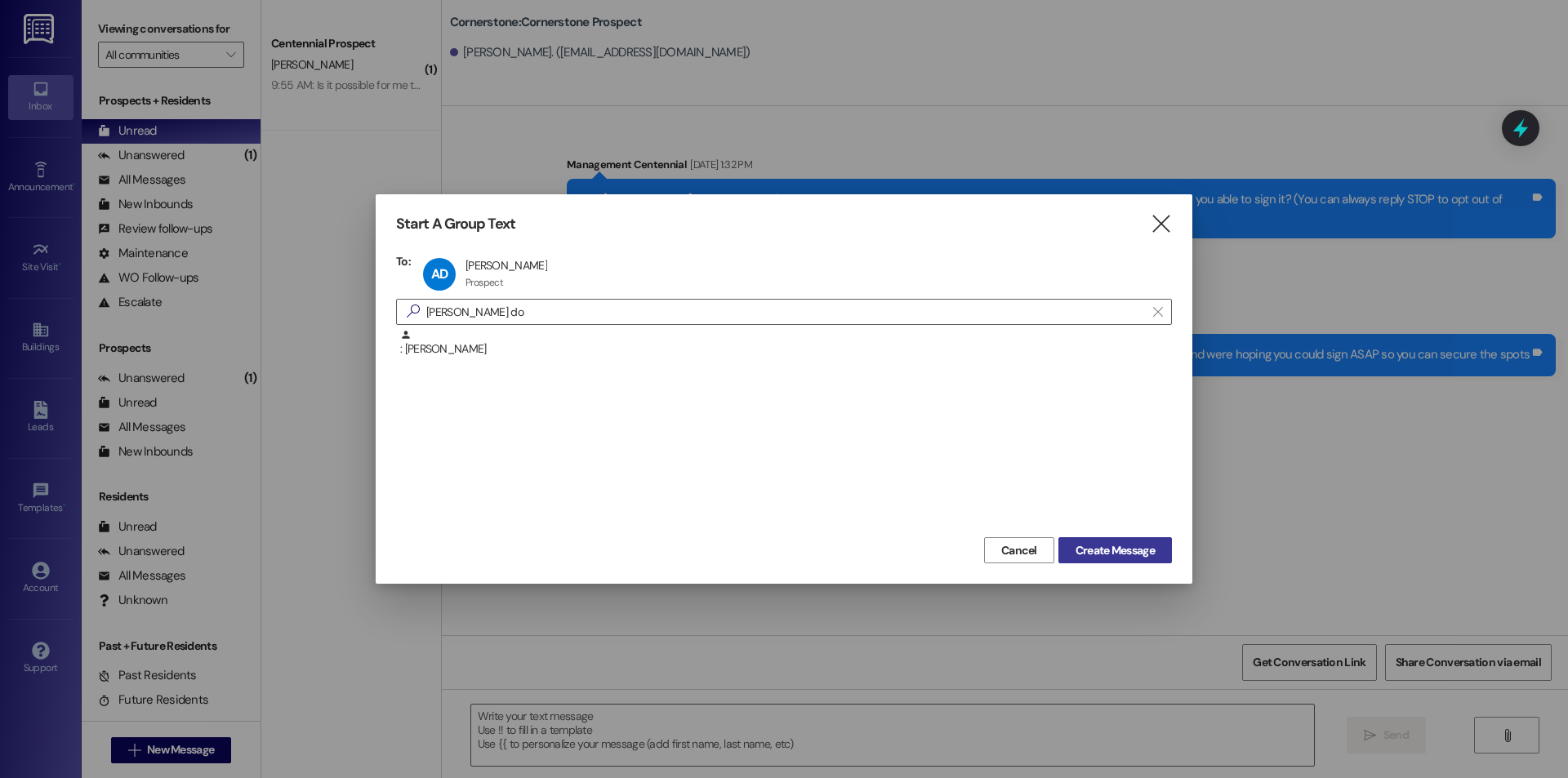
click at [1096, 547] on span "Create Message" at bounding box center [1114, 551] width 79 height 17
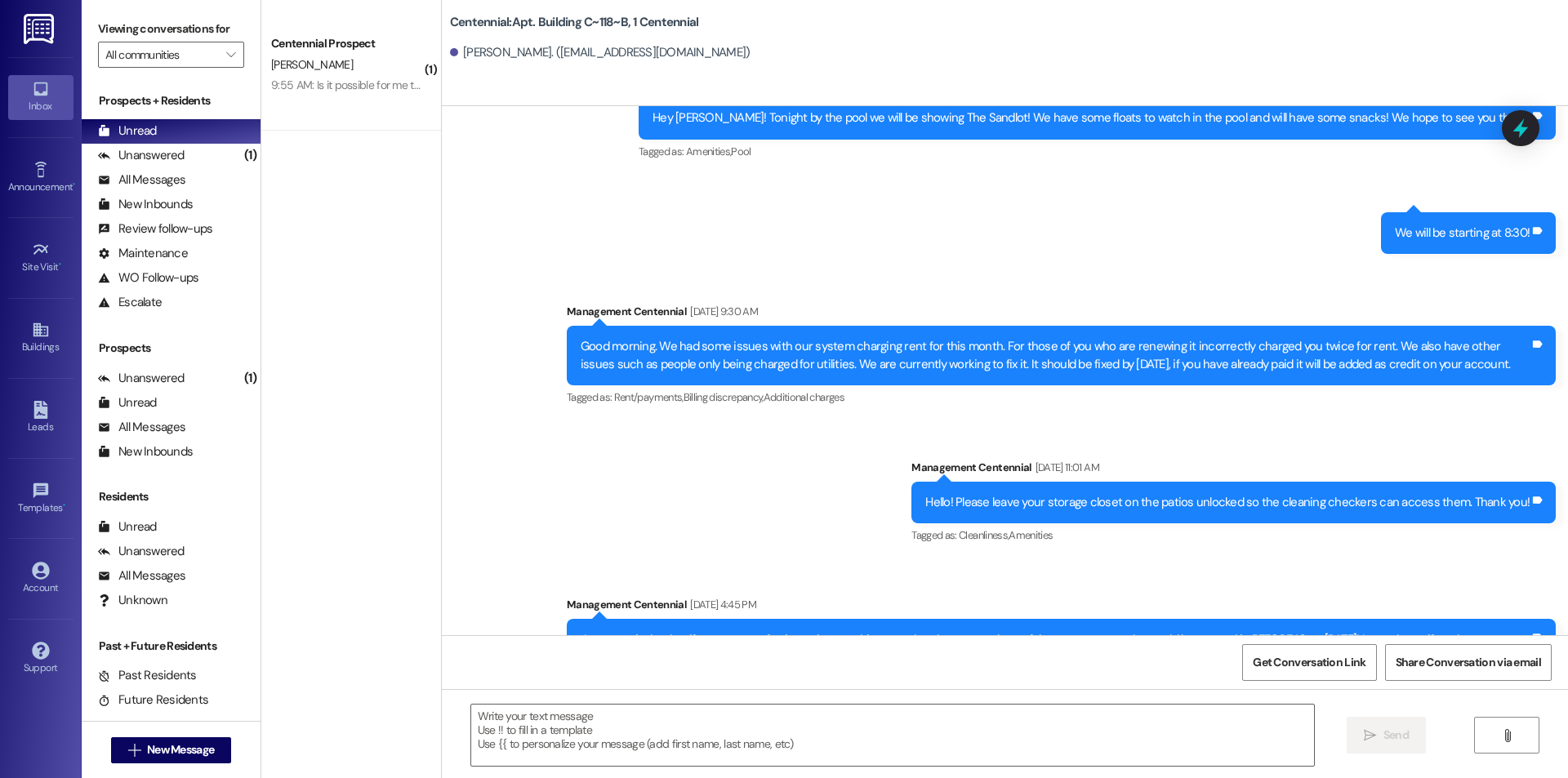
scroll to position [9139, 0]
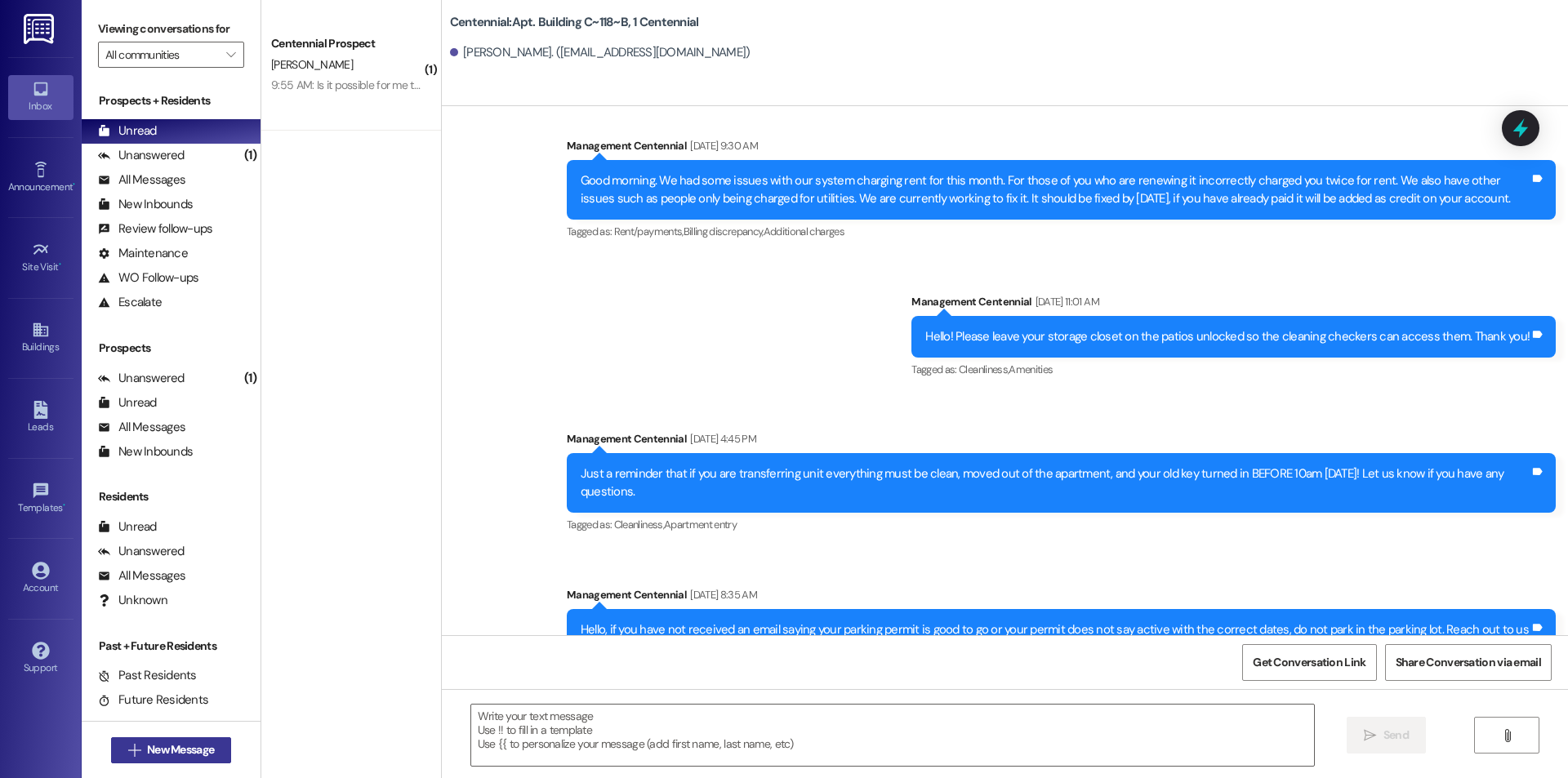
click at [187, 745] on span "New Message" at bounding box center [180, 749] width 67 height 17
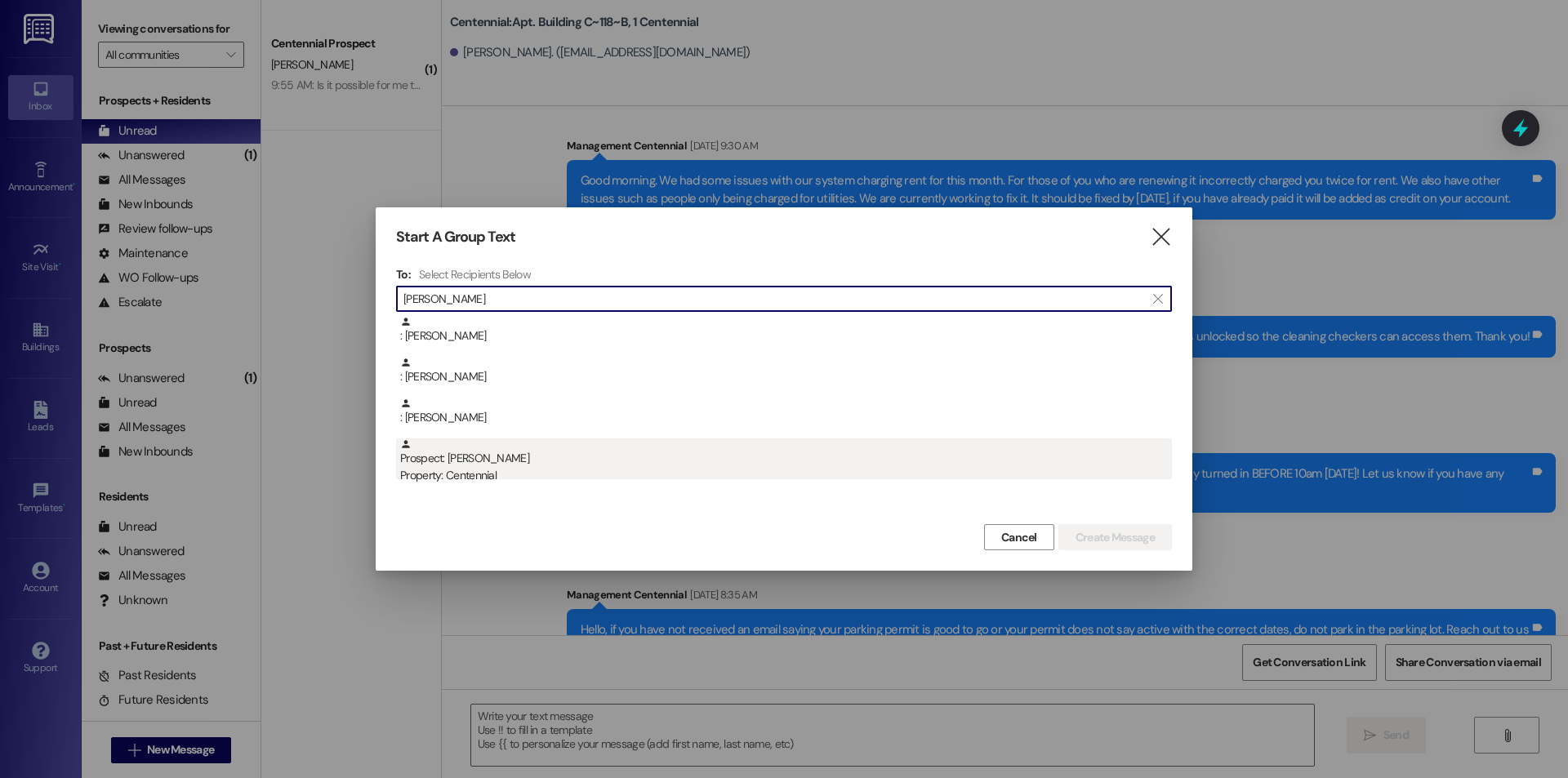
type input "bundy"
click at [544, 461] on div "Prospect: Kassidy Bundy Property: Centennial" at bounding box center [786, 461] width 772 height 47
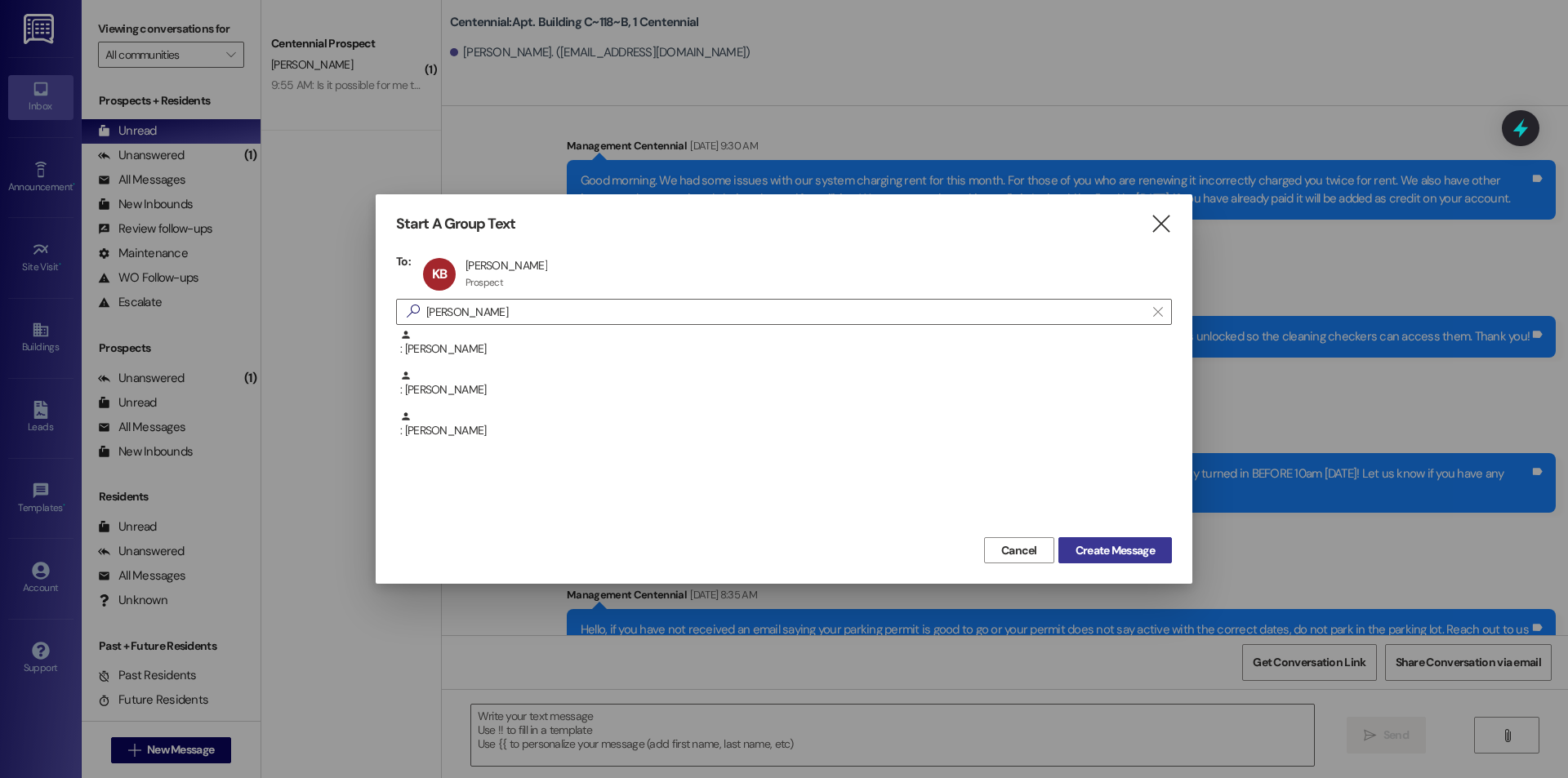
click at [1143, 553] on span "Create Message" at bounding box center [1114, 551] width 79 height 17
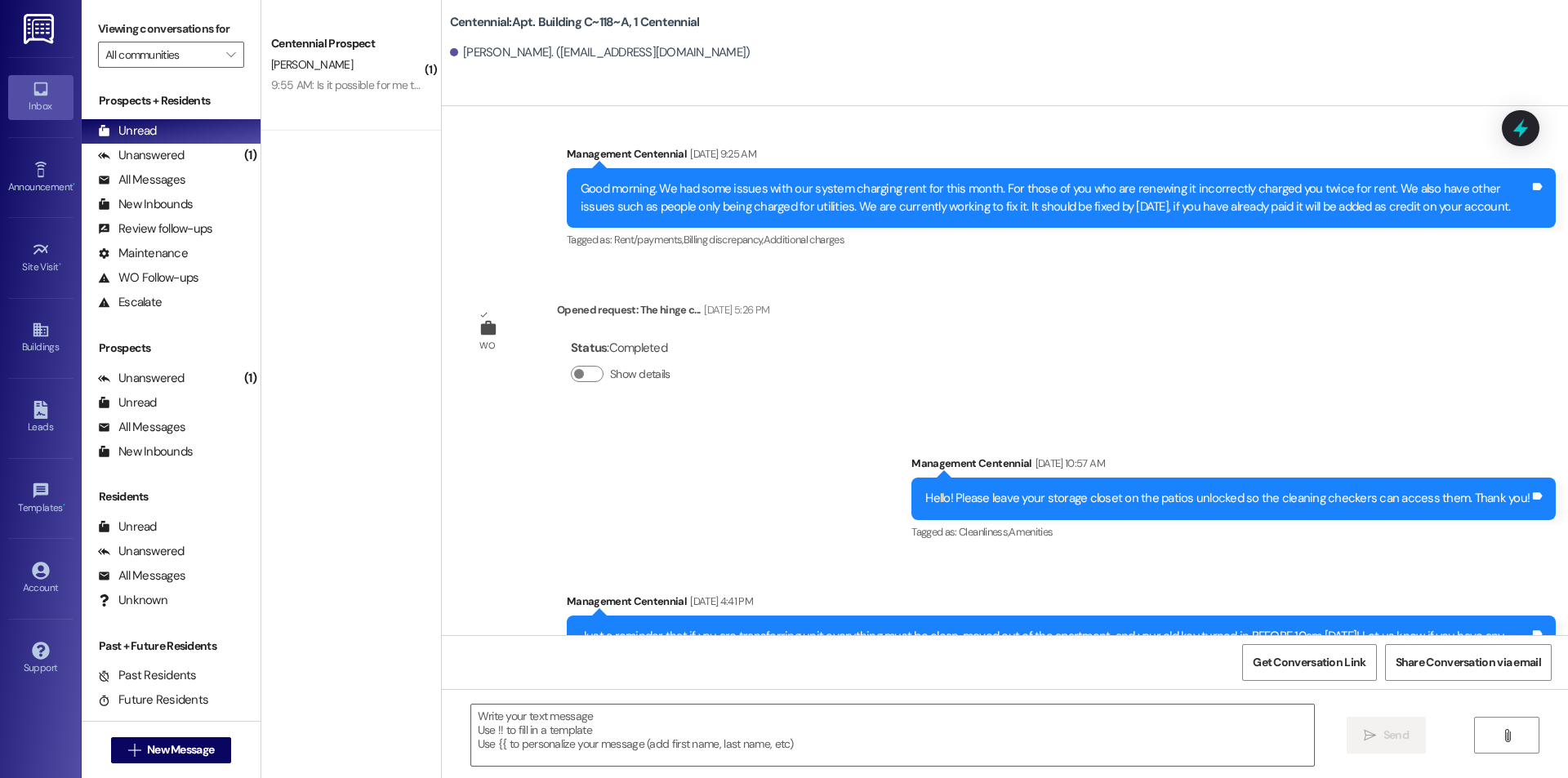
scroll to position [19071, 0]
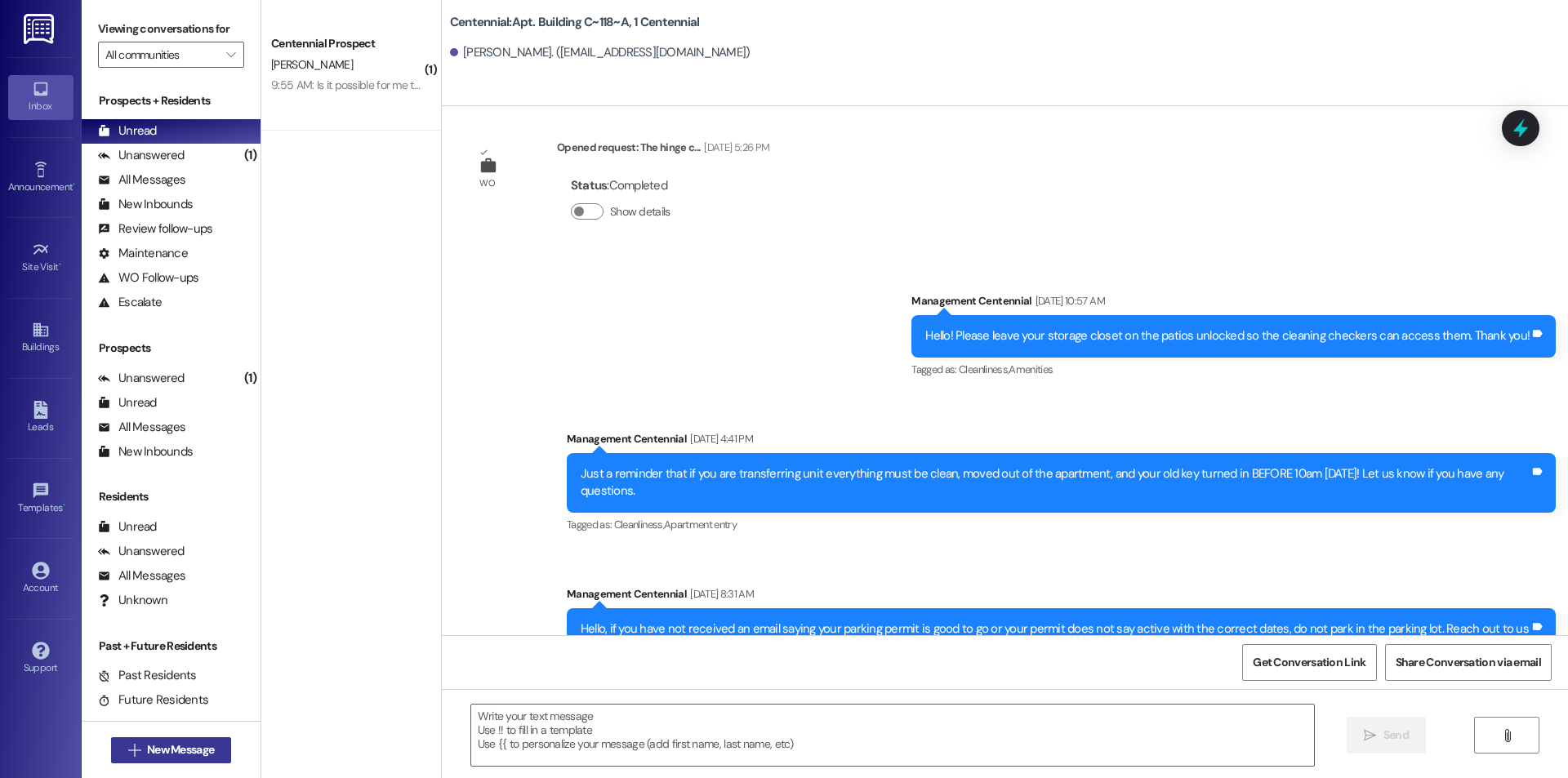
click at [193, 745] on span "New Message" at bounding box center [180, 749] width 67 height 17
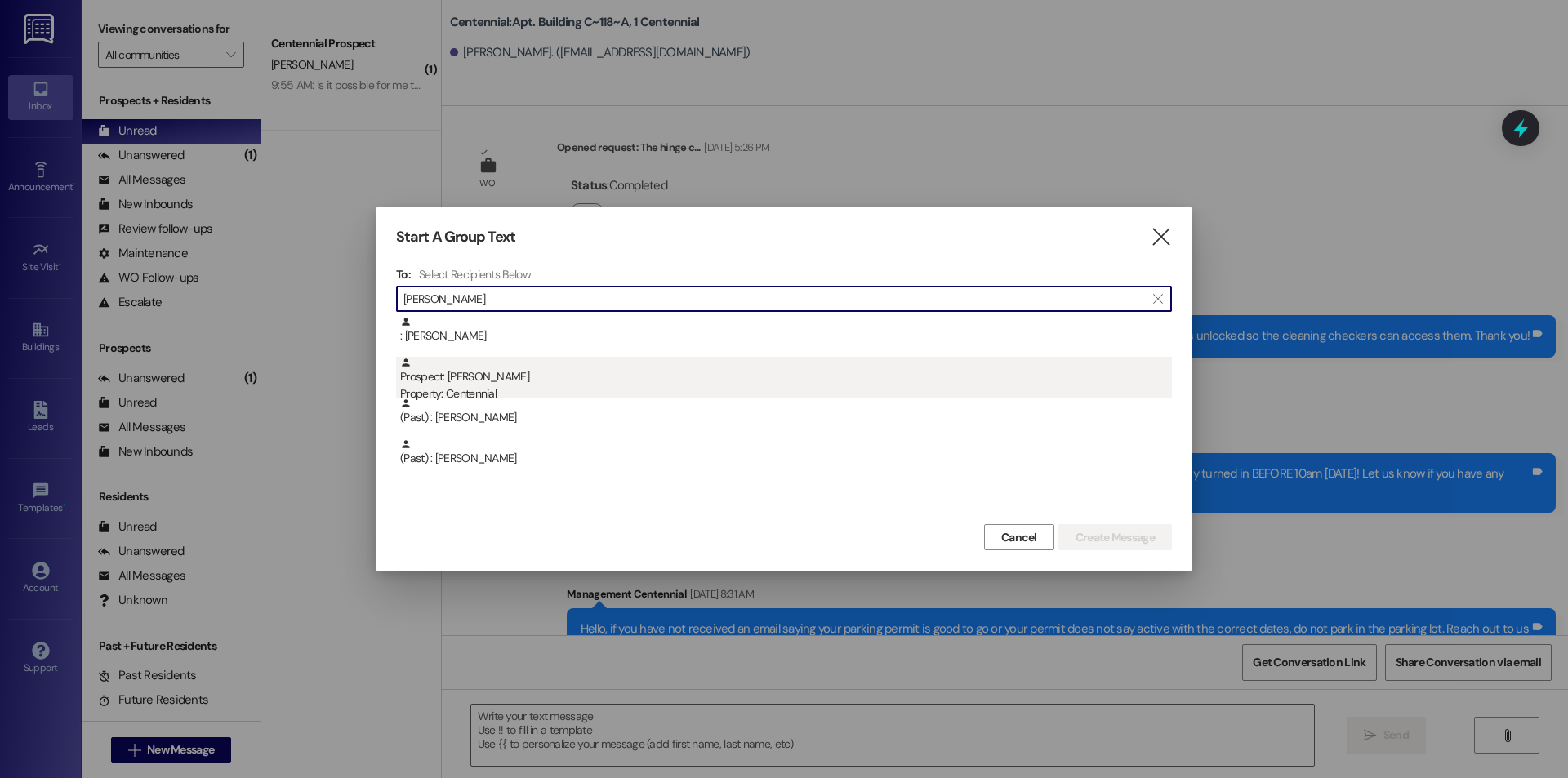
type input "grob"
click at [505, 374] on div "Prospect: Madeline Grob Property: Centennial" at bounding box center [786, 380] width 772 height 47
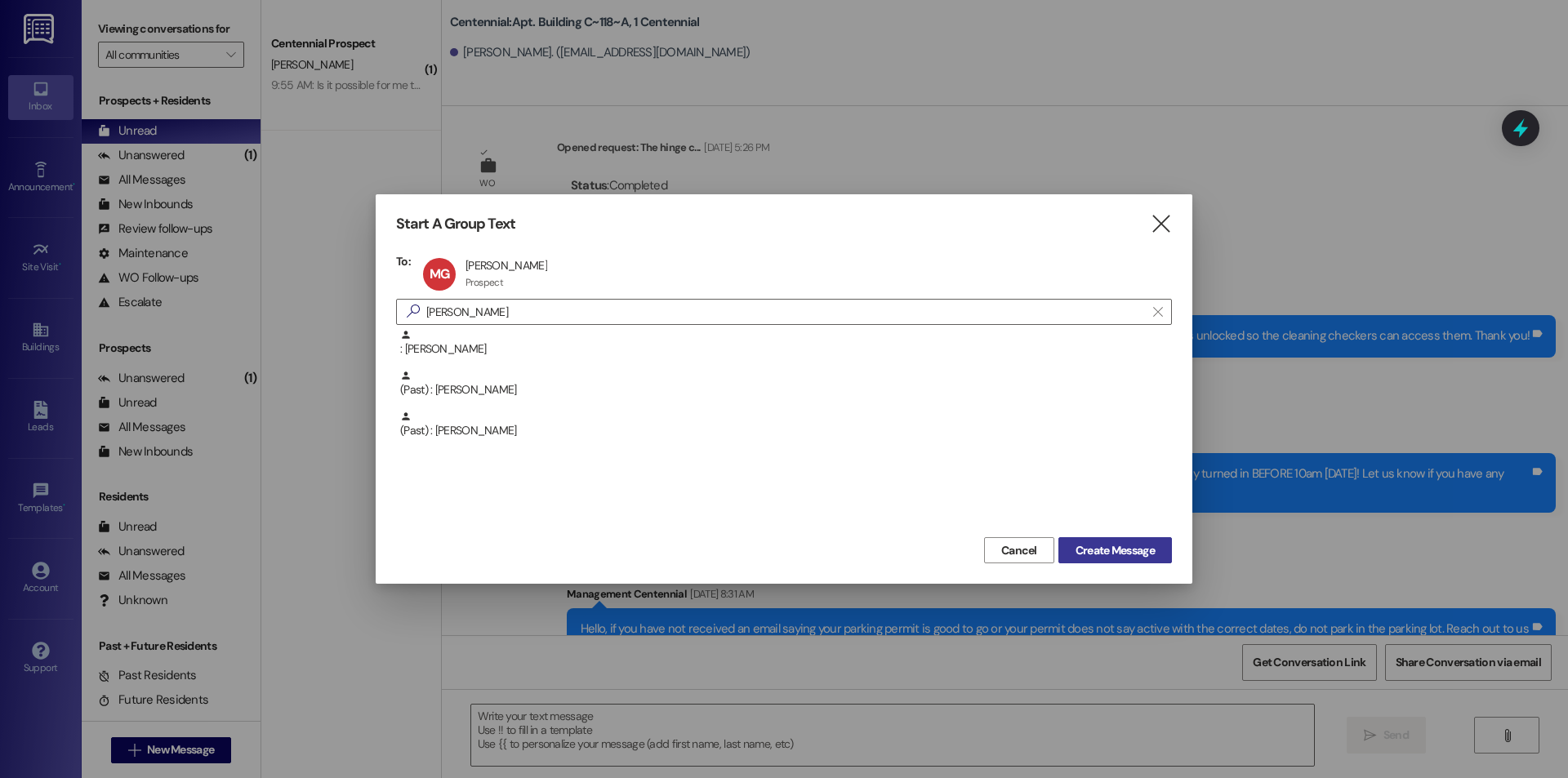
click at [1108, 547] on span "Create Message" at bounding box center [1114, 551] width 79 height 17
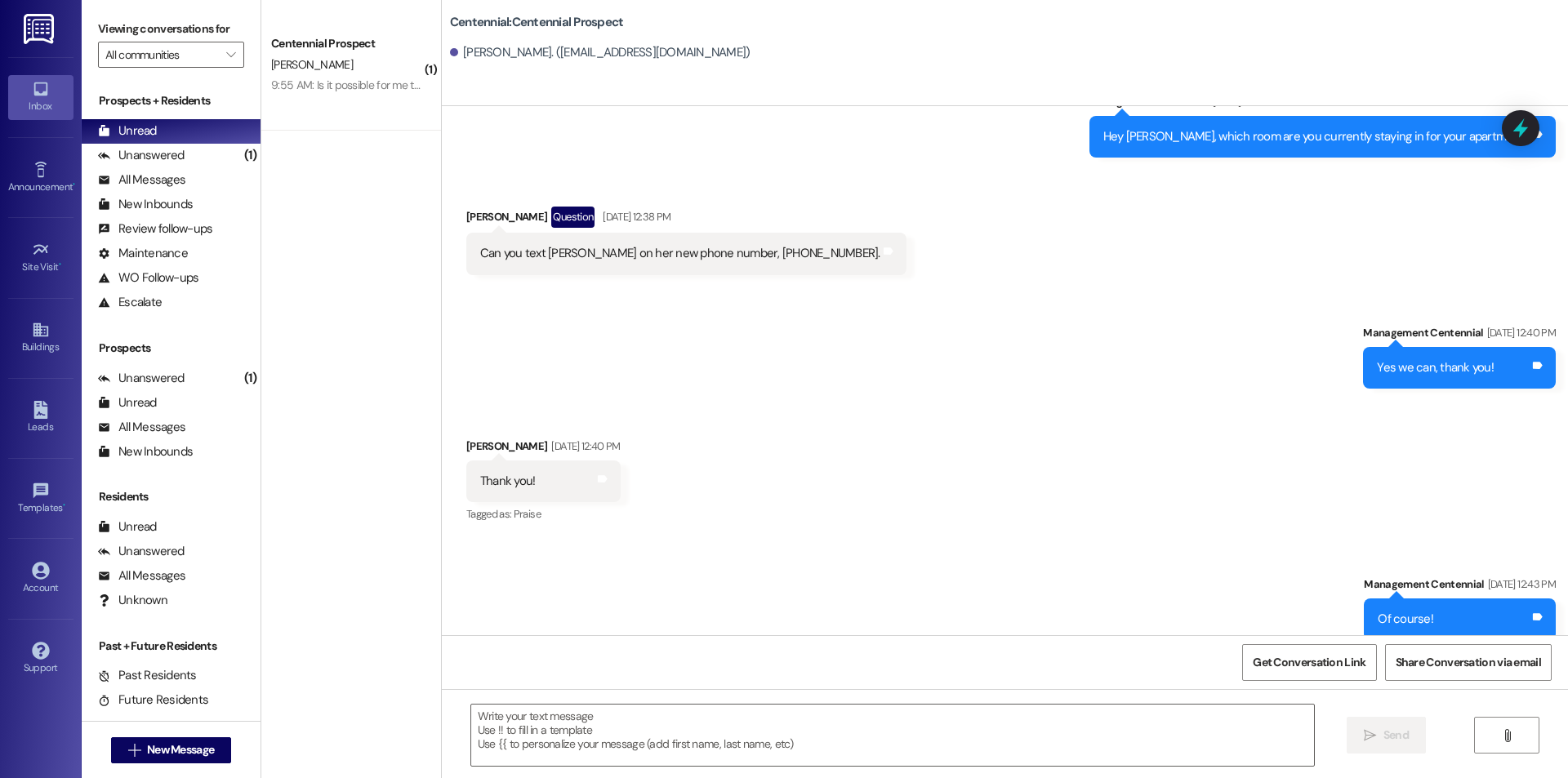
scroll to position [2218, 0]
click at [198, 755] on span "New Message" at bounding box center [180, 749] width 67 height 17
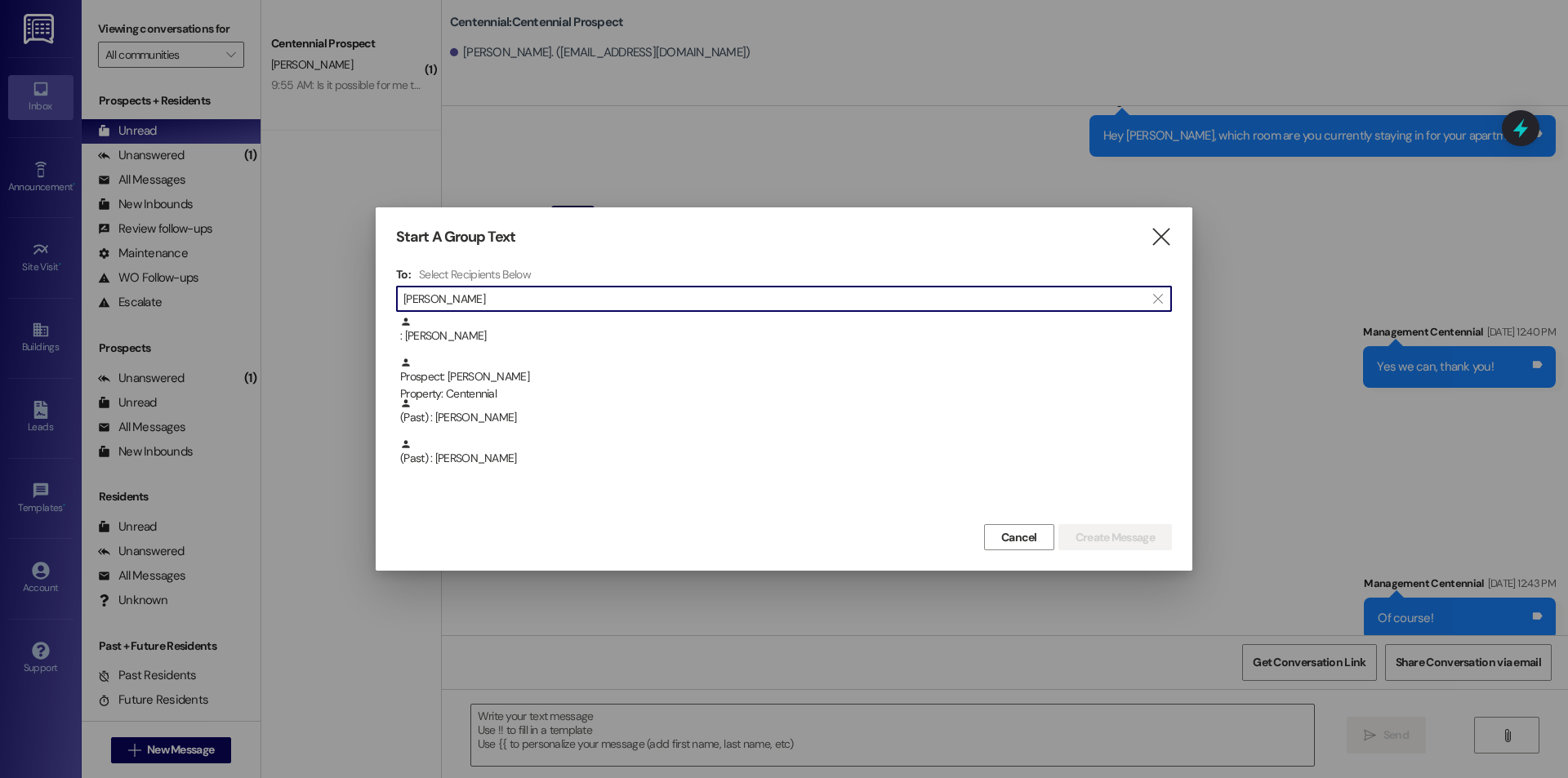
type input "grob"
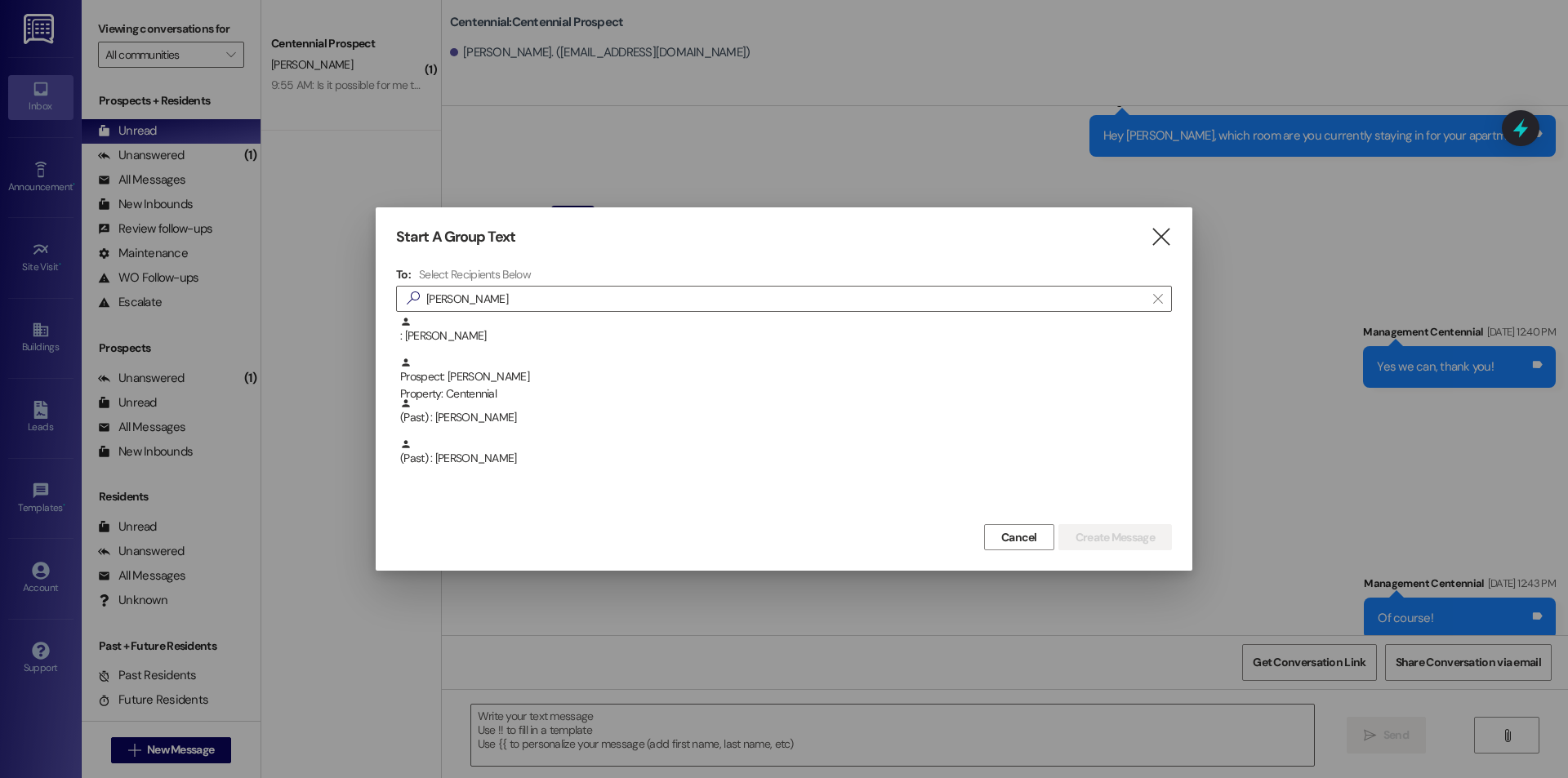
click at [471, 314] on div "To: Select Recipients Below  grob  : Madeline Grob Prospect: Madeline Grob Pr…" at bounding box center [784, 393] width 776 height 253
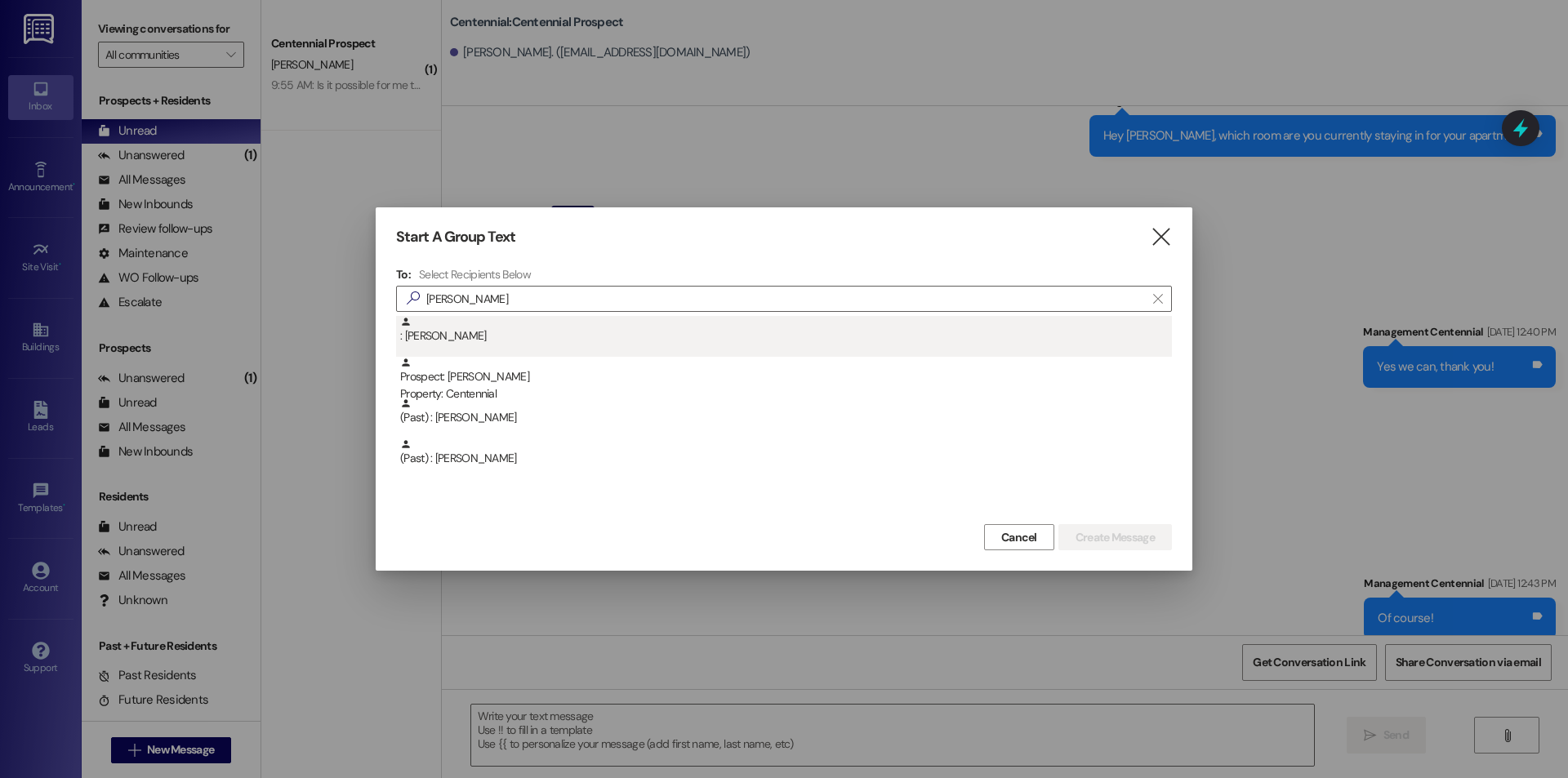
click at [513, 341] on div ": Madeline Grob" at bounding box center [786, 331] width 772 height 29
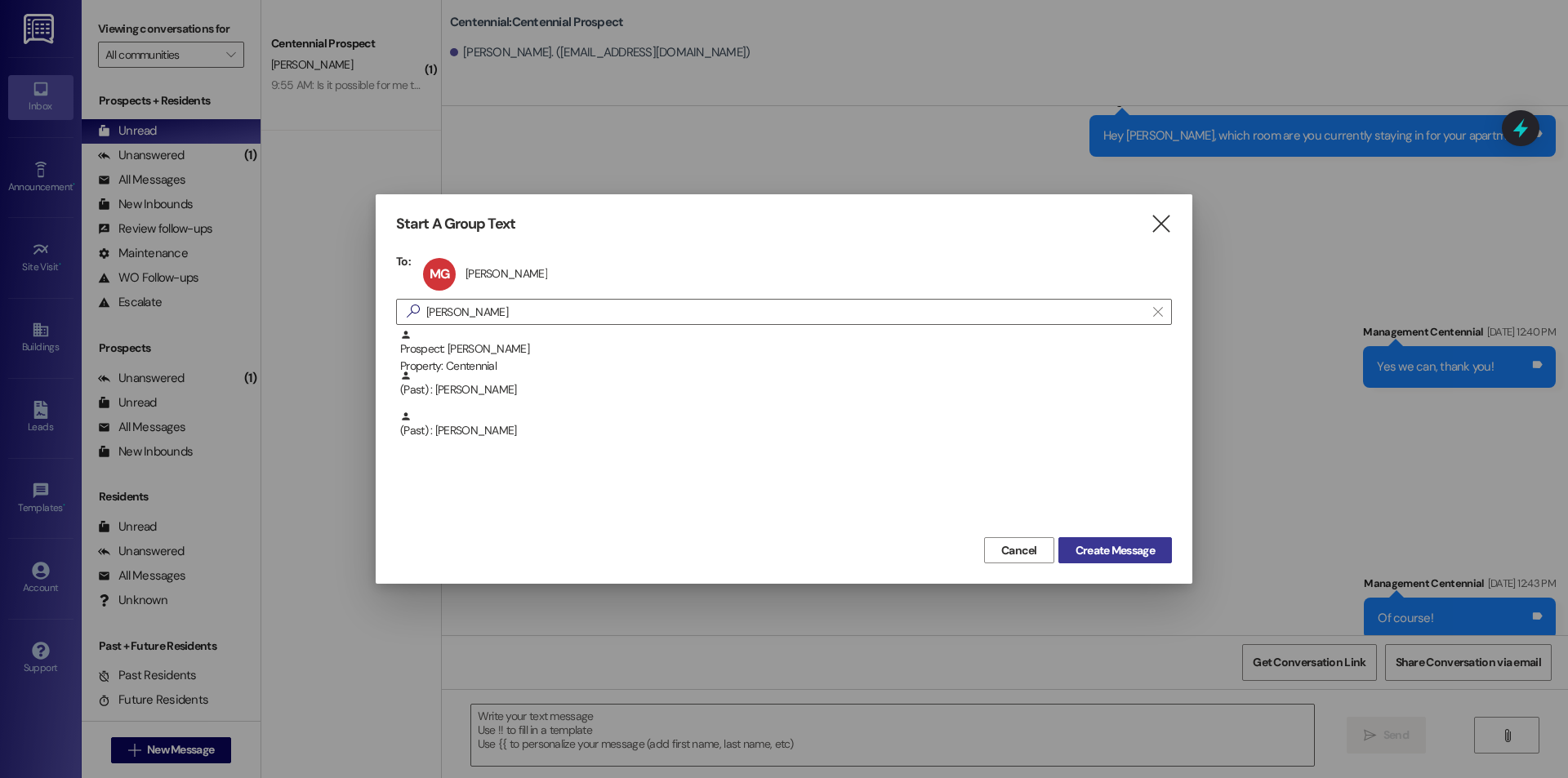
click at [1125, 553] on span "Create Message" at bounding box center [1114, 551] width 79 height 17
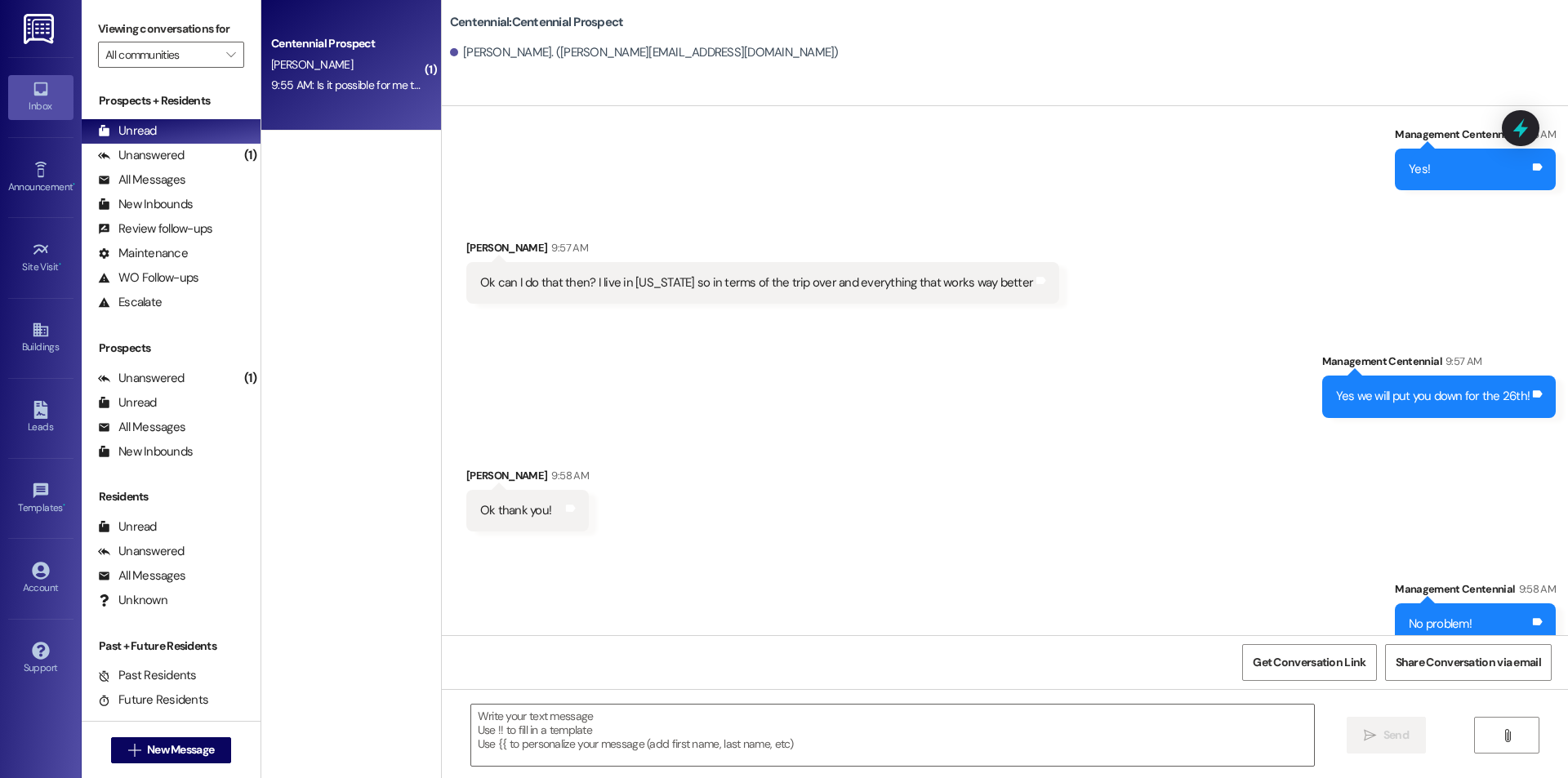
scroll to position [508, 0]
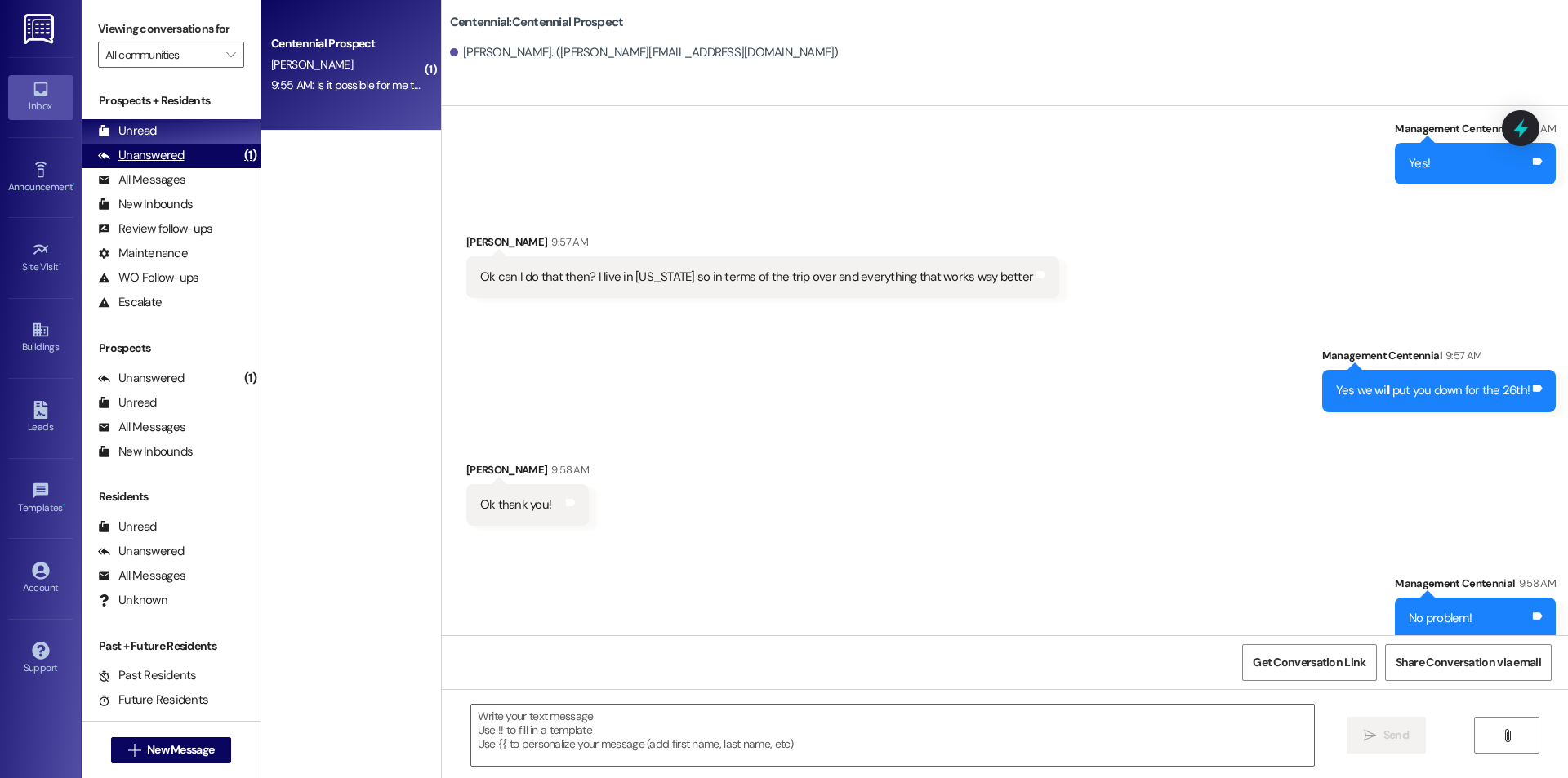
click at [214, 158] on div "Unanswered (1)" at bounding box center [170, 156] width 179 height 25
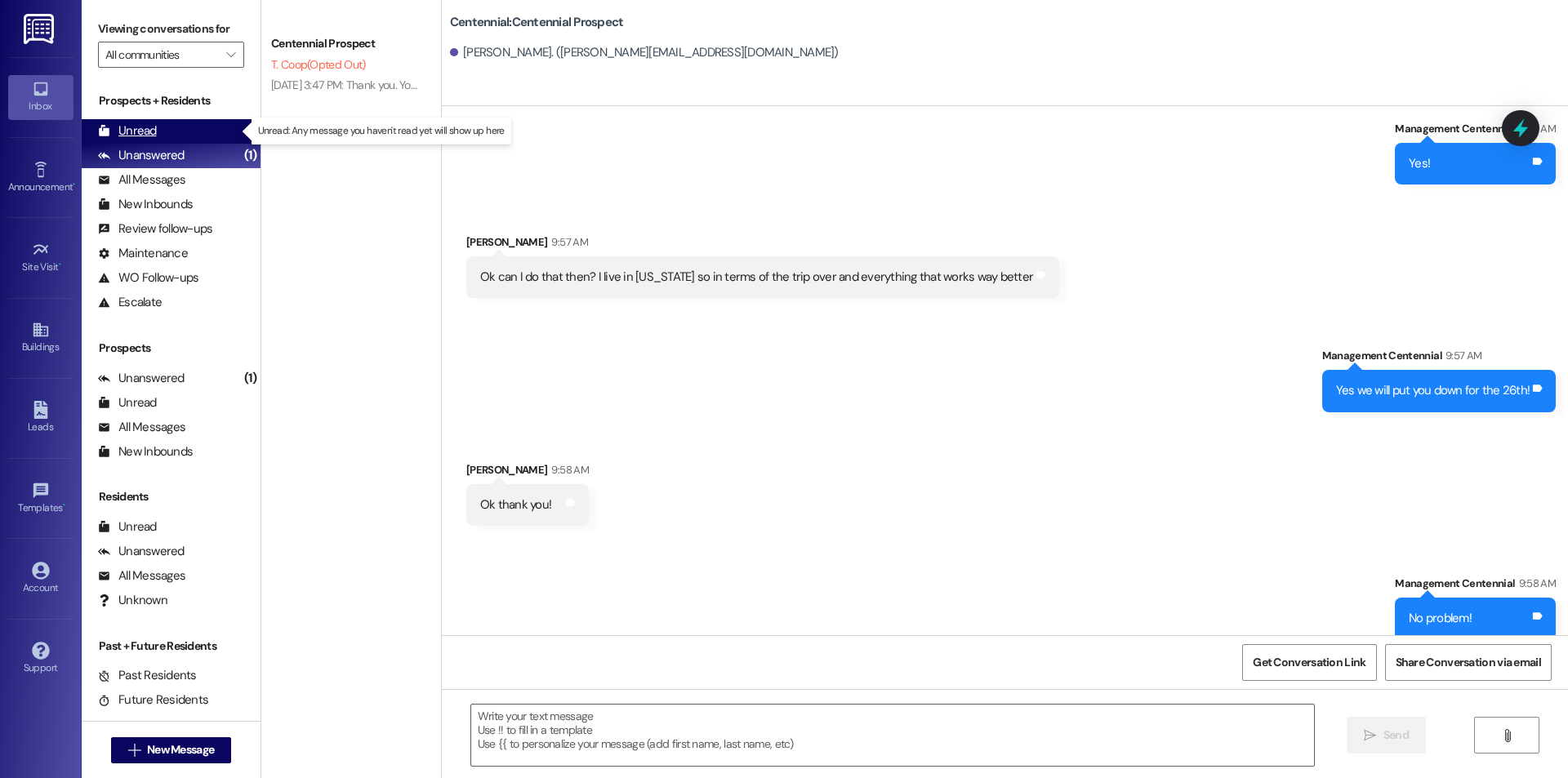
click at [212, 132] on div "Unread (0)" at bounding box center [170, 131] width 179 height 25
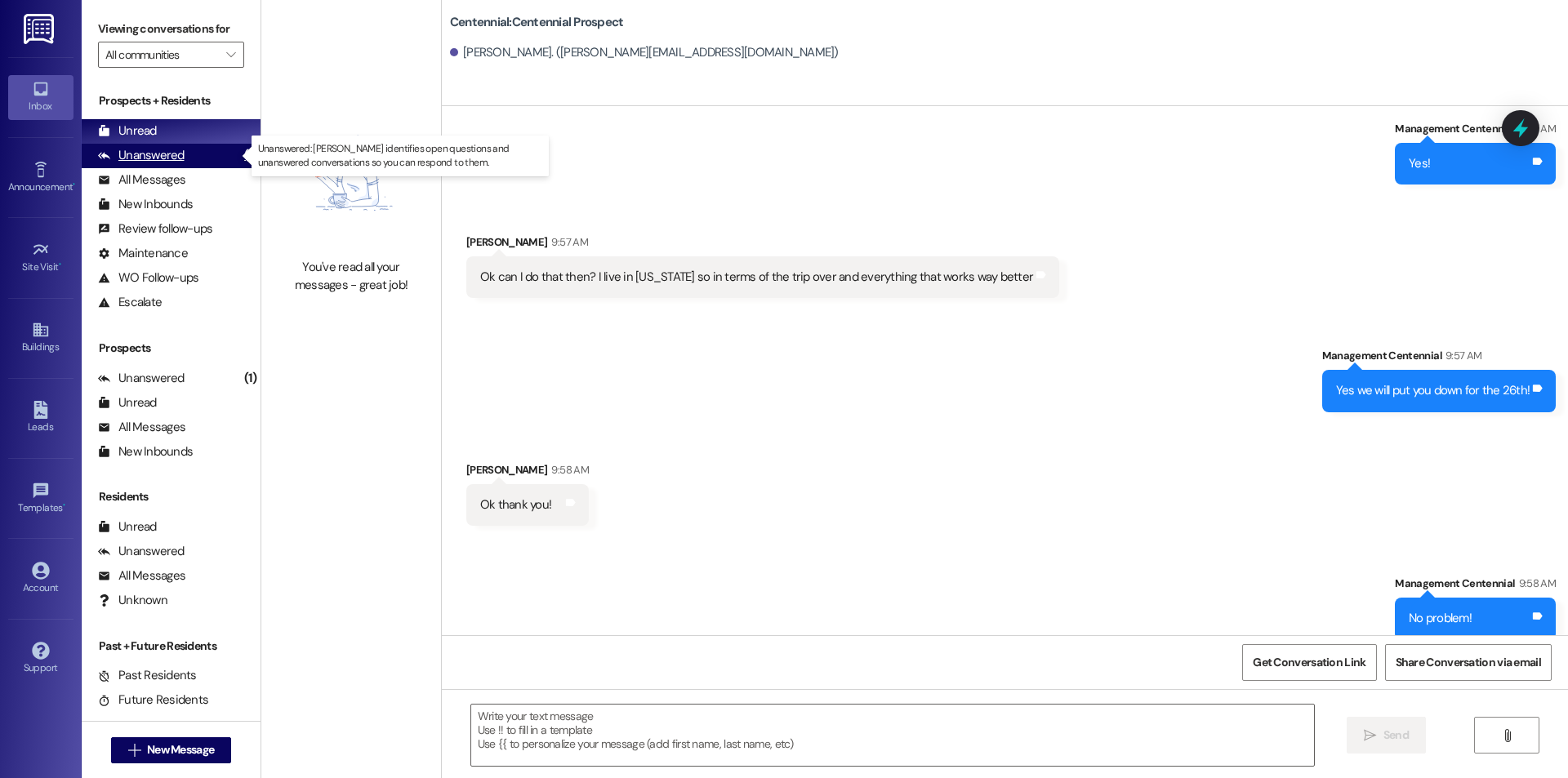
click at [193, 162] on div "Unanswered (1)" at bounding box center [170, 156] width 179 height 25
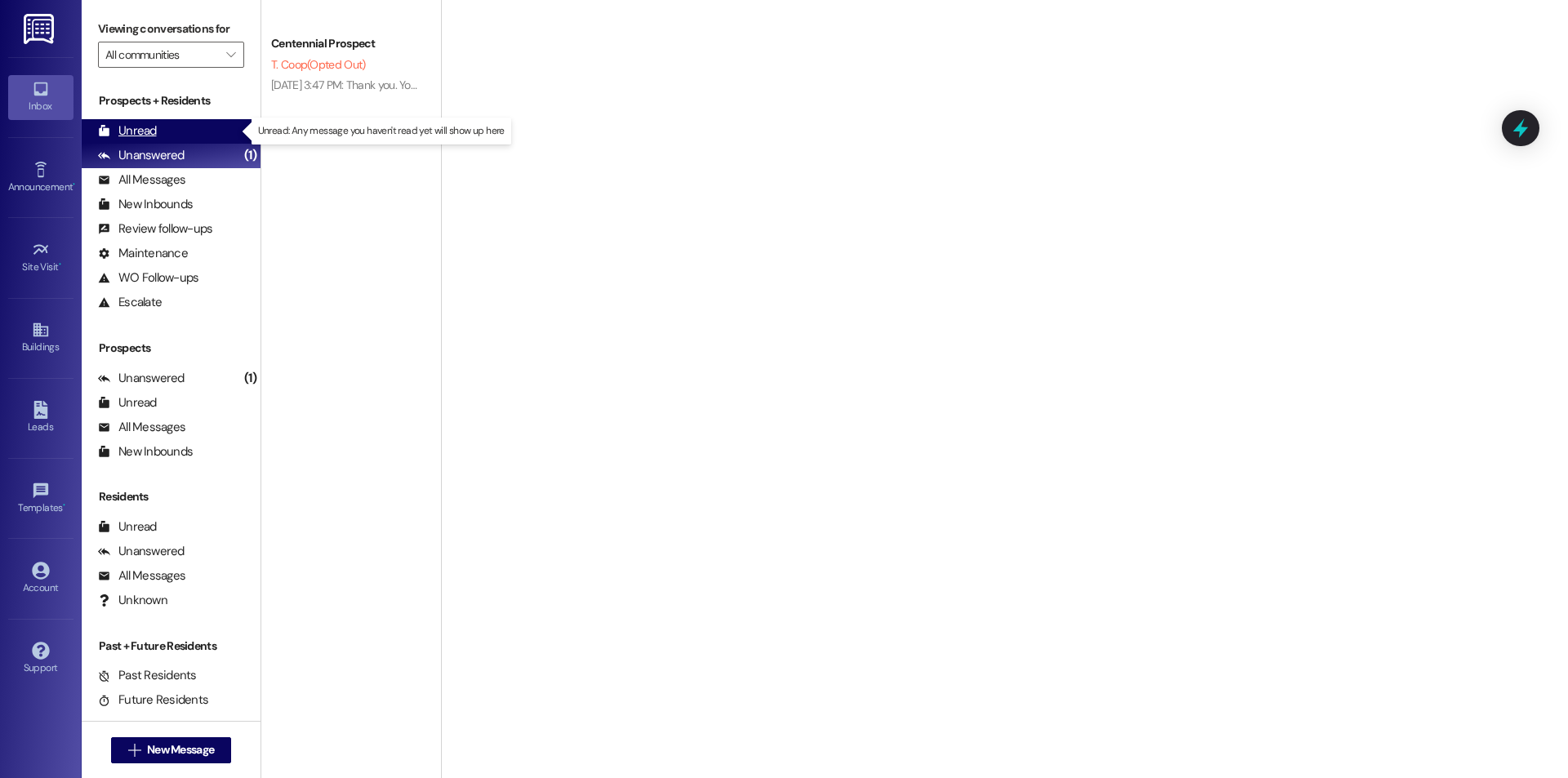
click at [196, 129] on div "Unread (0)" at bounding box center [170, 131] width 179 height 25
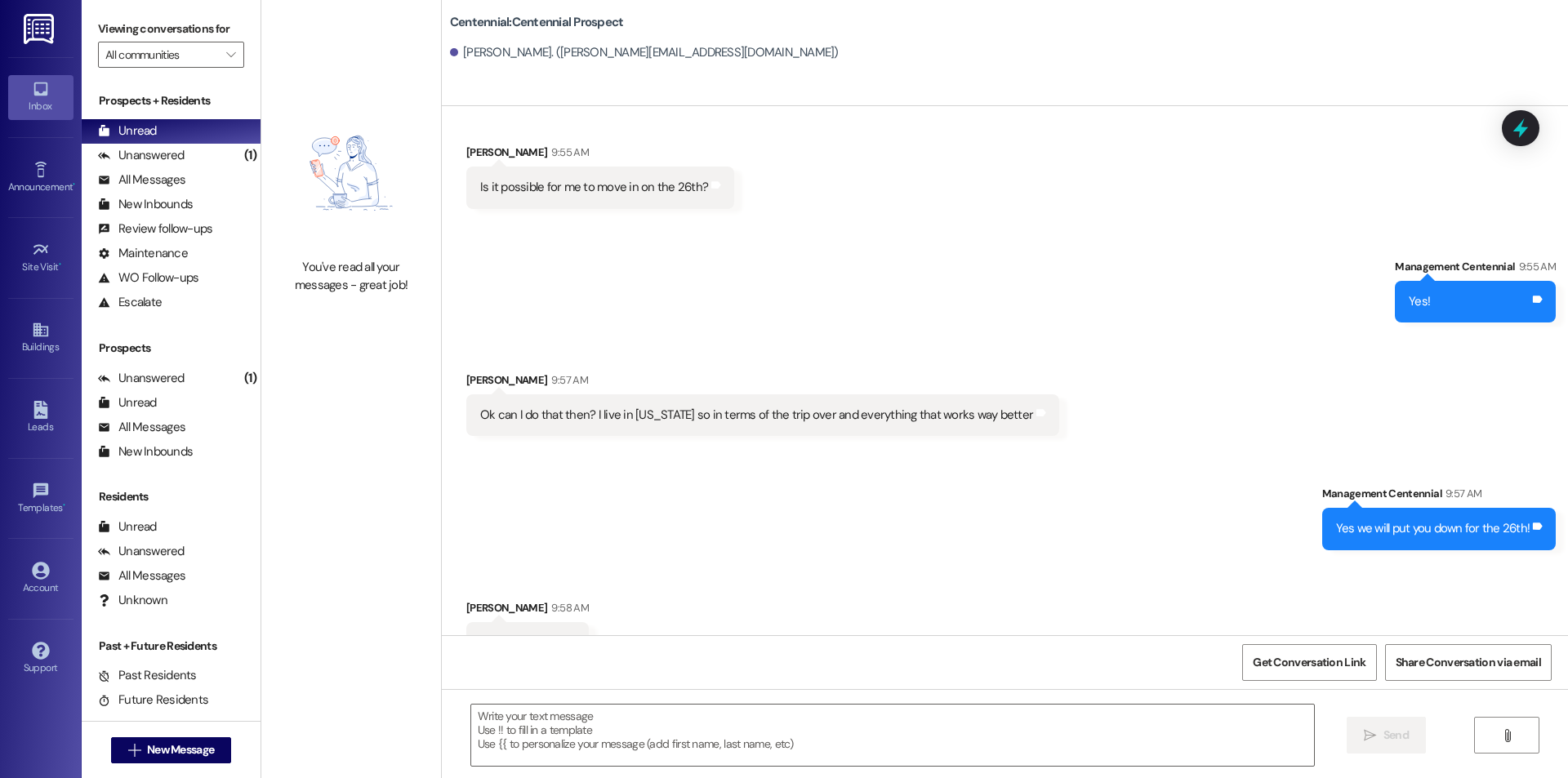
scroll to position [394, 0]
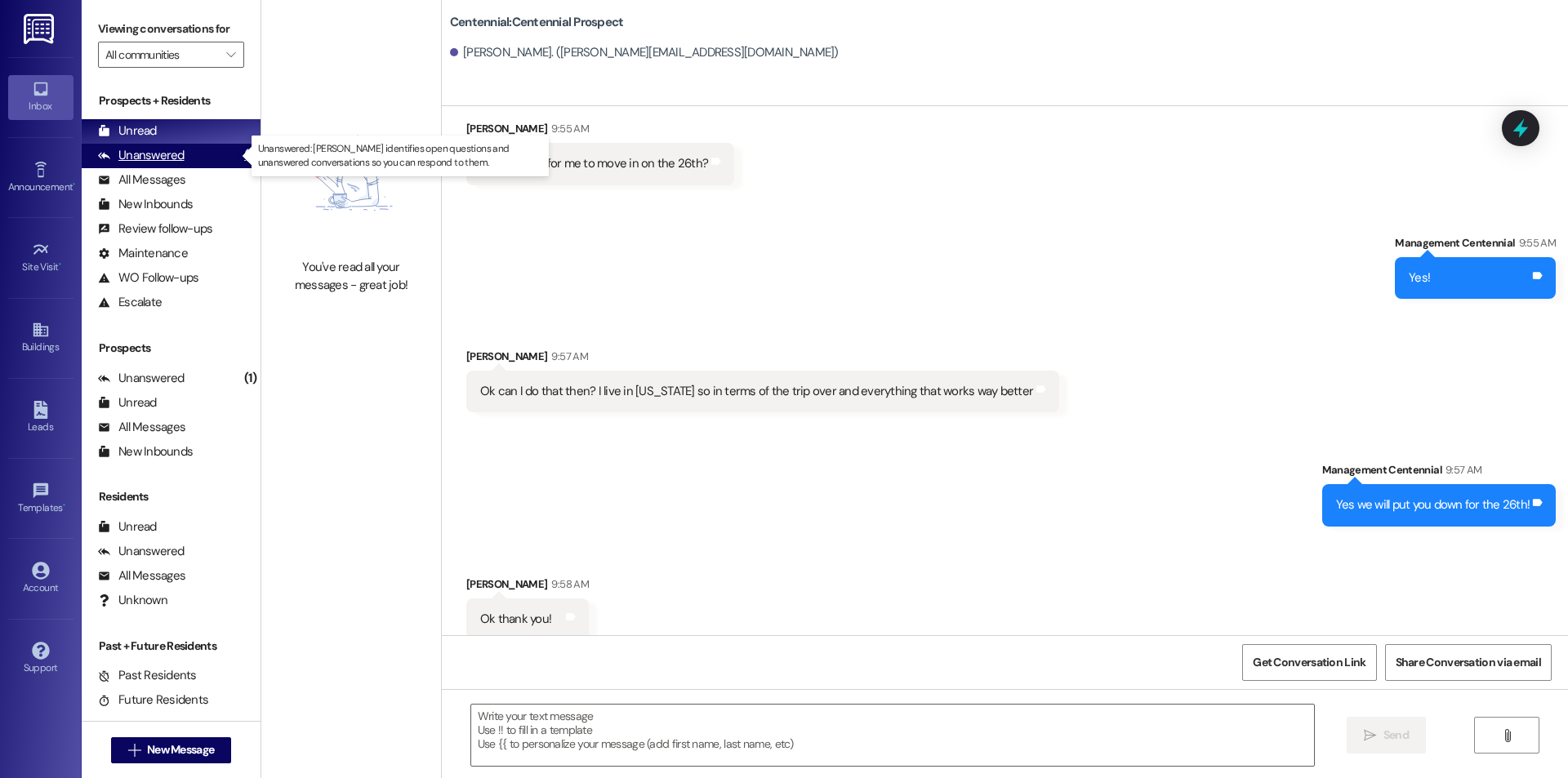
click at [126, 154] on div "Unanswered" at bounding box center [142, 155] width 86 height 17
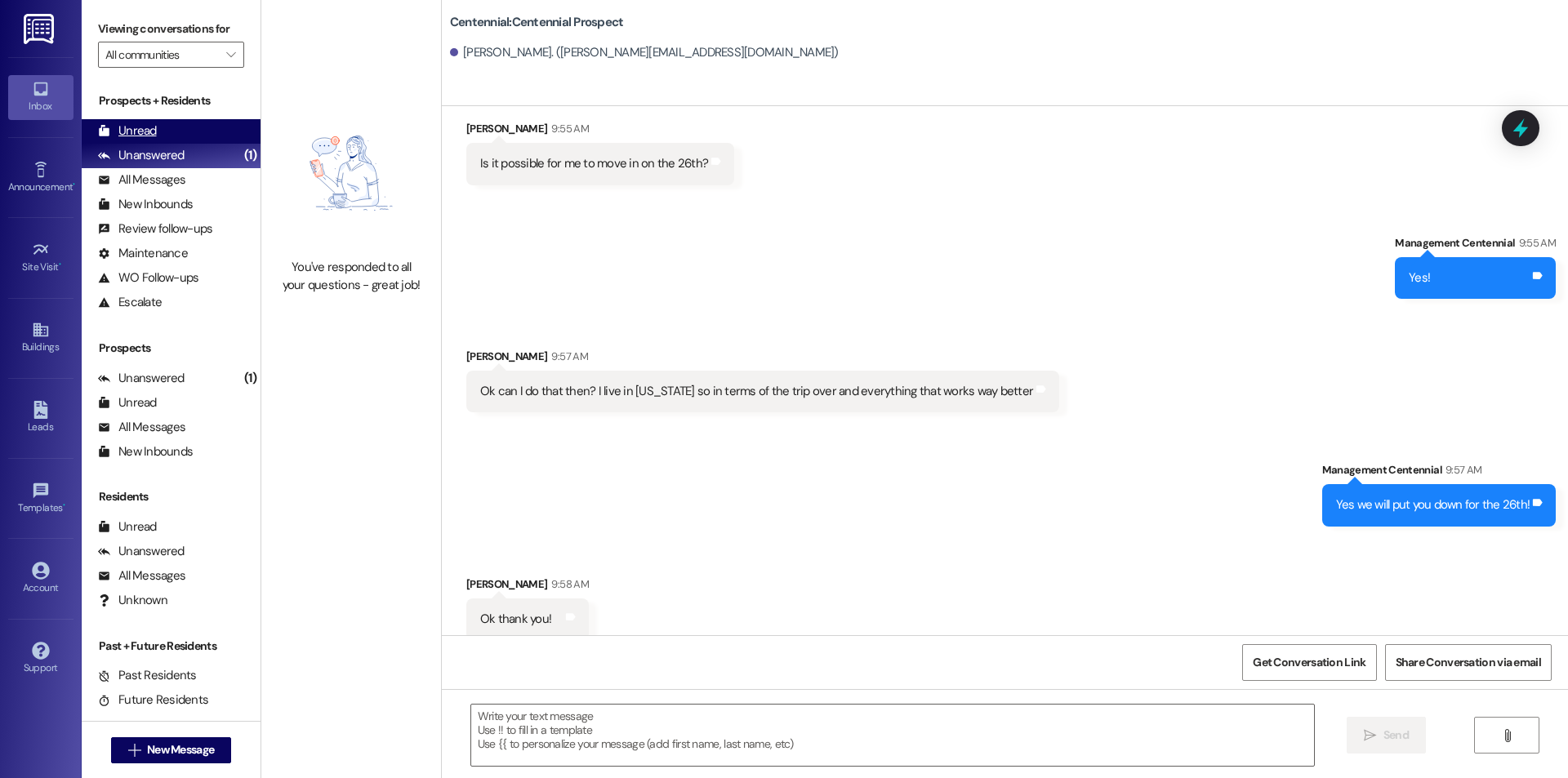
click at [128, 136] on div "Unread" at bounding box center [127, 131] width 59 height 17
click at [205, 147] on div "Unanswered (1)" at bounding box center [170, 156] width 179 height 25
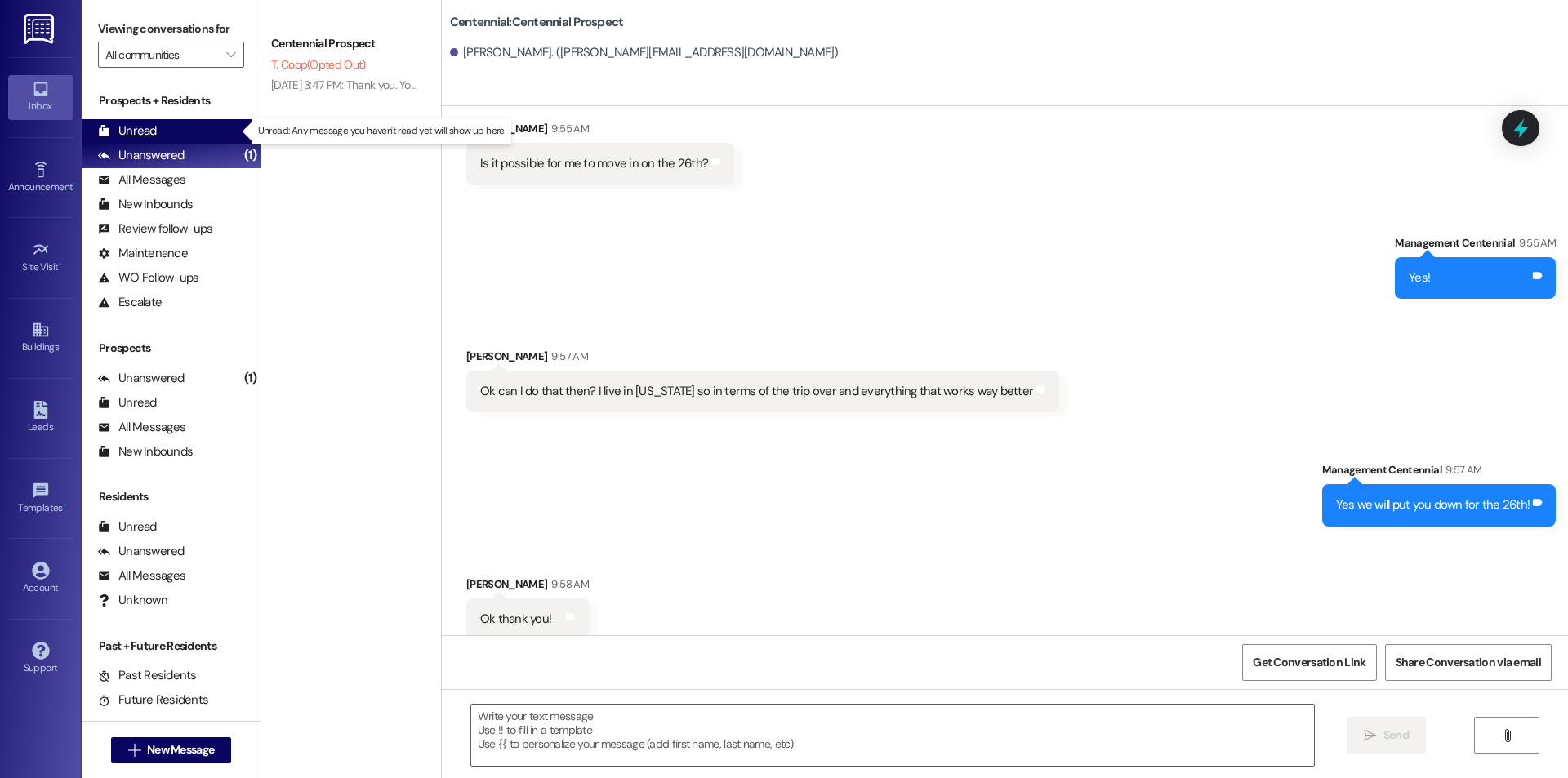
click at [205, 136] on div "Unread (0)" at bounding box center [170, 131] width 179 height 25
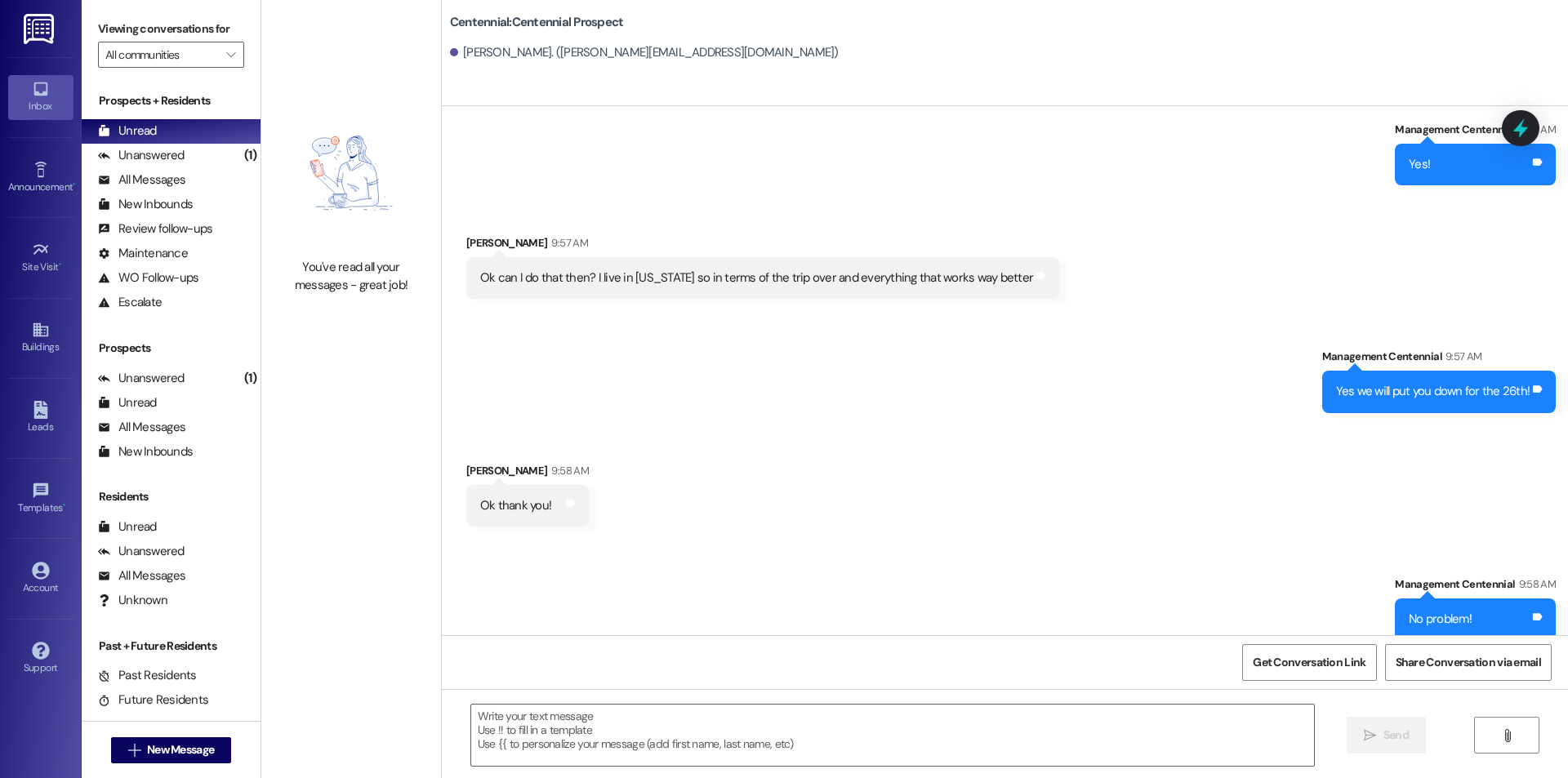
scroll to position [508, 0]
click at [182, 750] on span "New Message" at bounding box center [180, 749] width 67 height 17
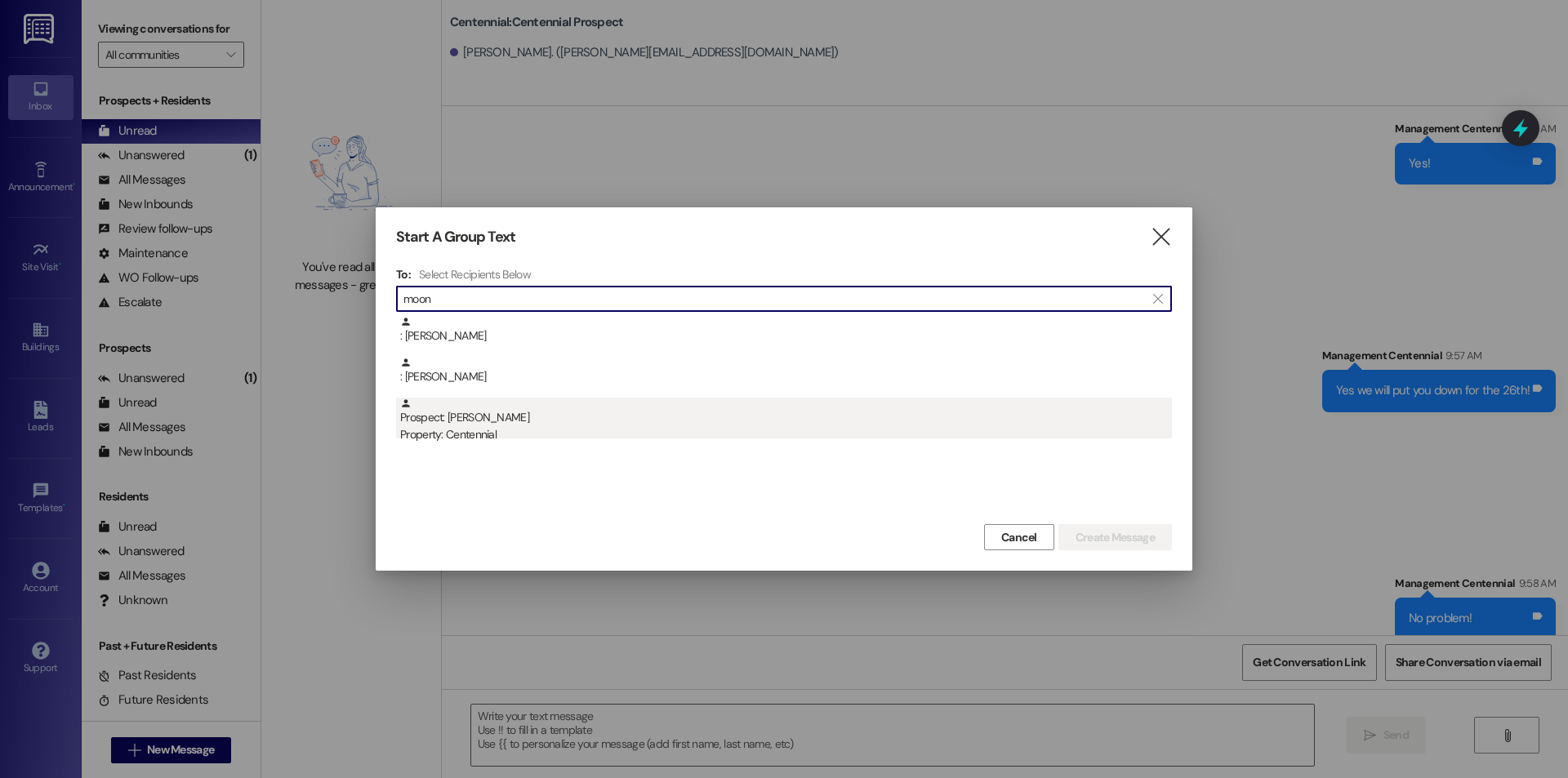
type input "moon"
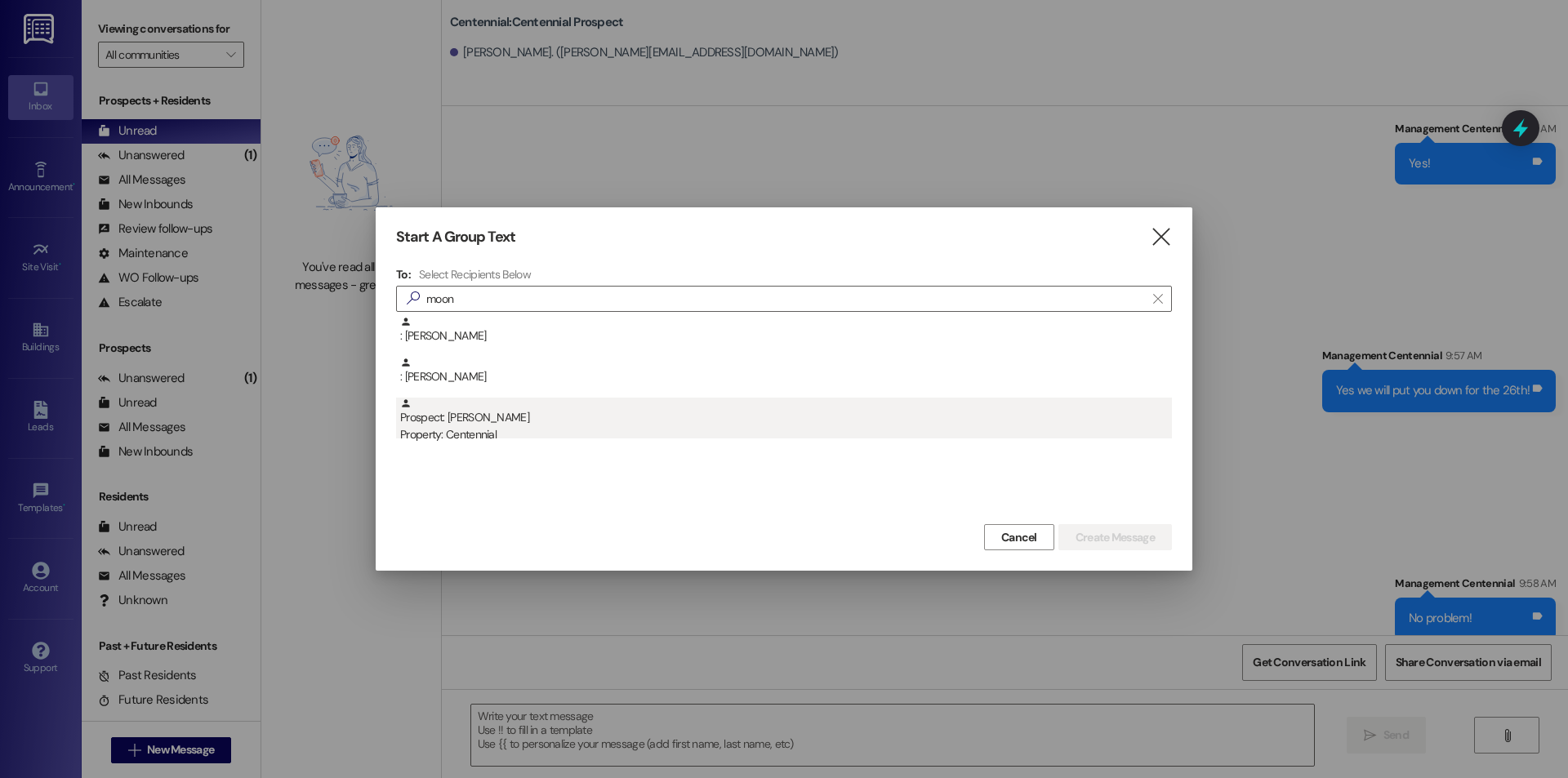
click at [579, 420] on div "Prospect: Elijah Moon Property: Centennial" at bounding box center [786, 420] width 772 height 47
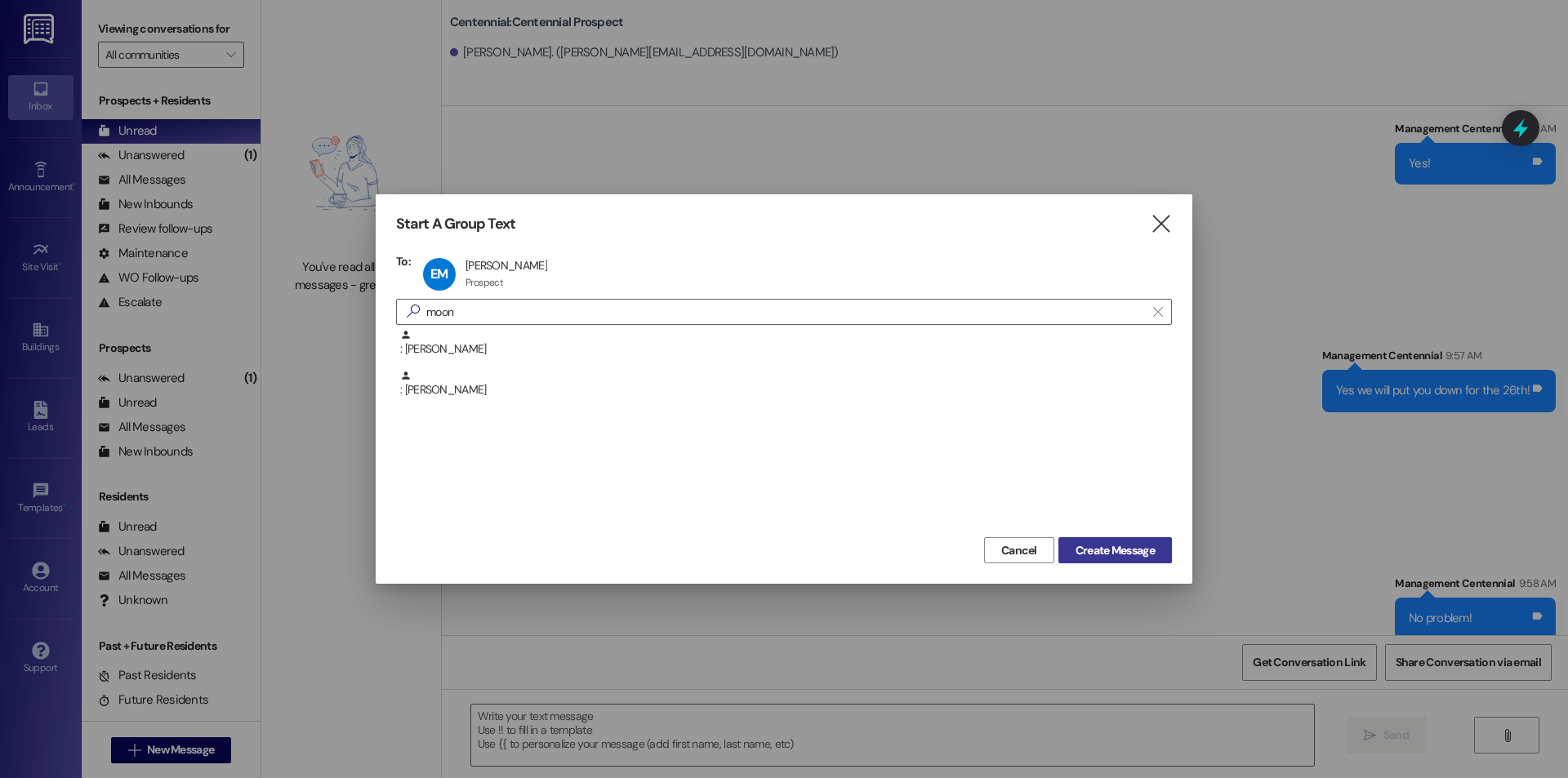
click at [1095, 549] on span "Create Message" at bounding box center [1114, 551] width 79 height 17
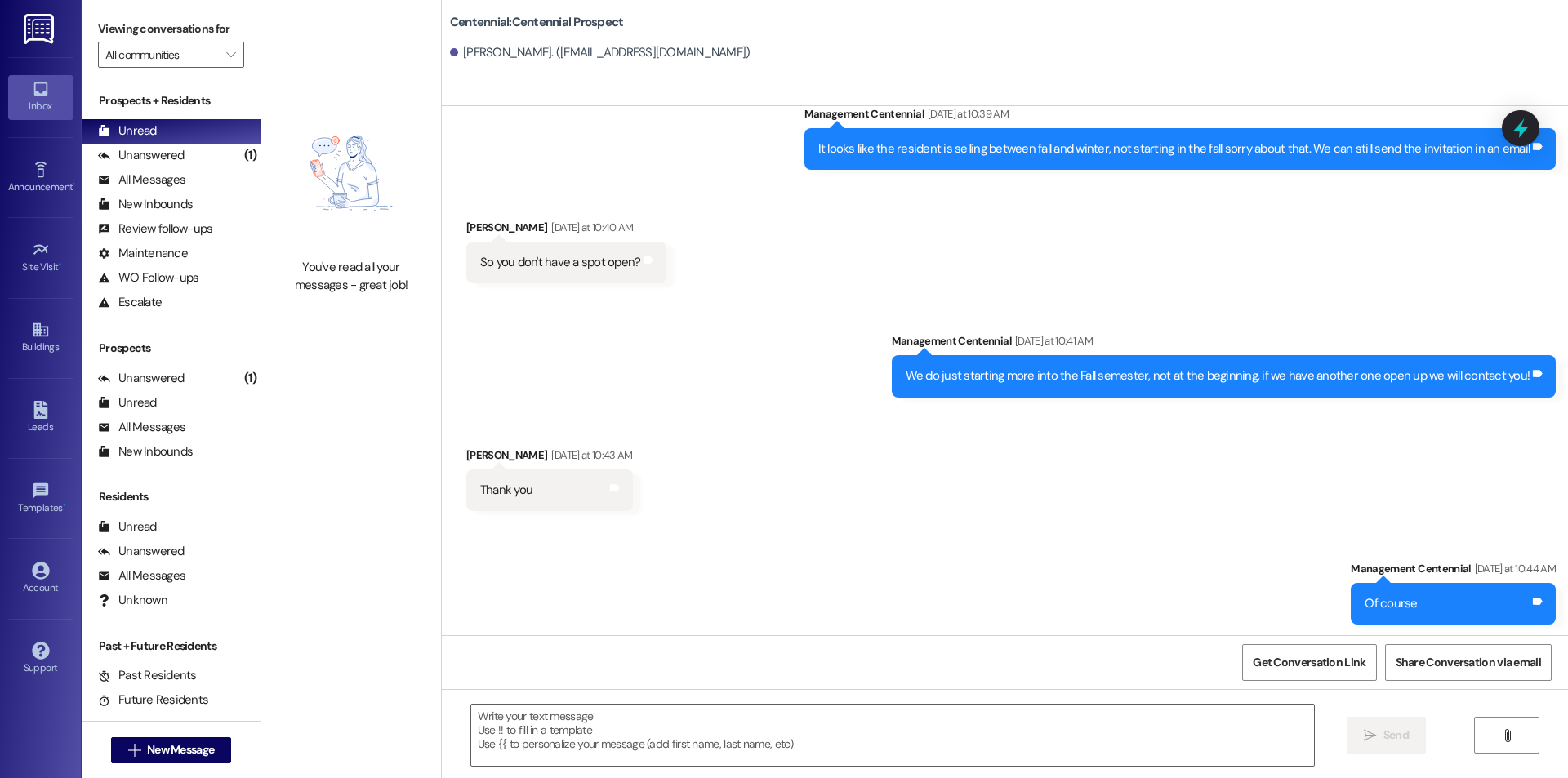
scroll to position [982, 0]
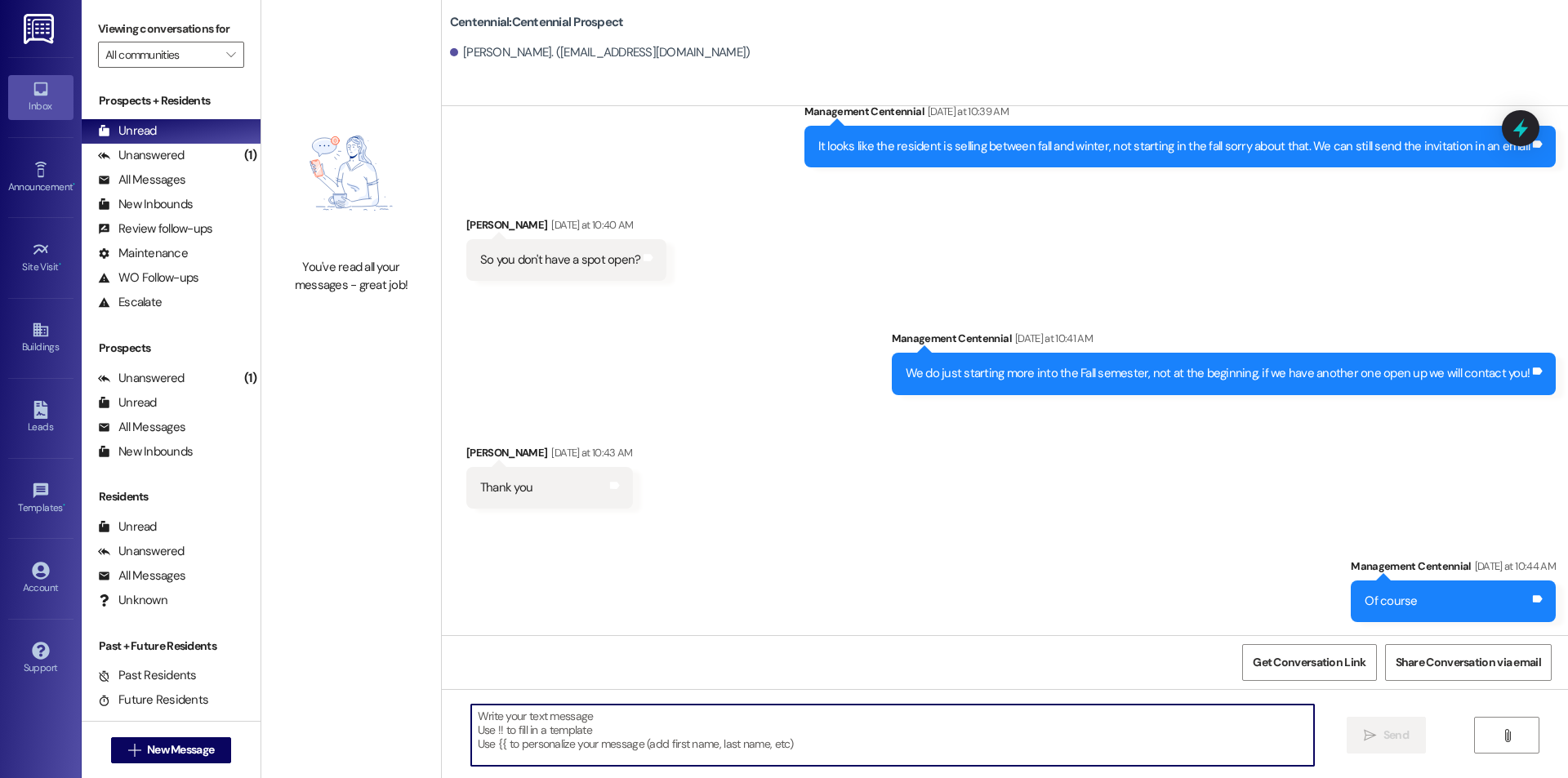
click at [973, 726] on textarea at bounding box center [893, 735] width 843 height 61
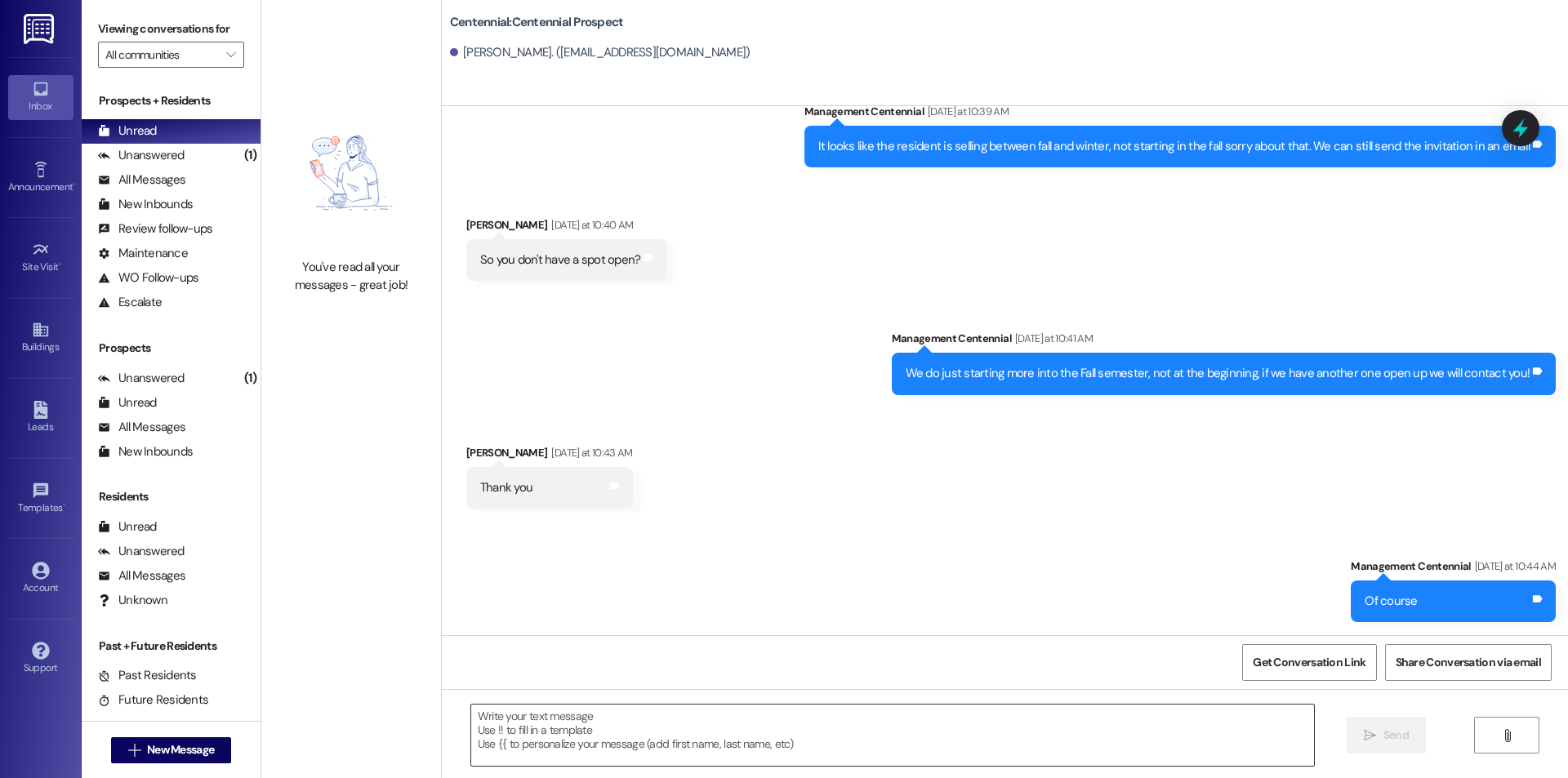
click at [661, 743] on textarea at bounding box center [893, 735] width 843 height 61
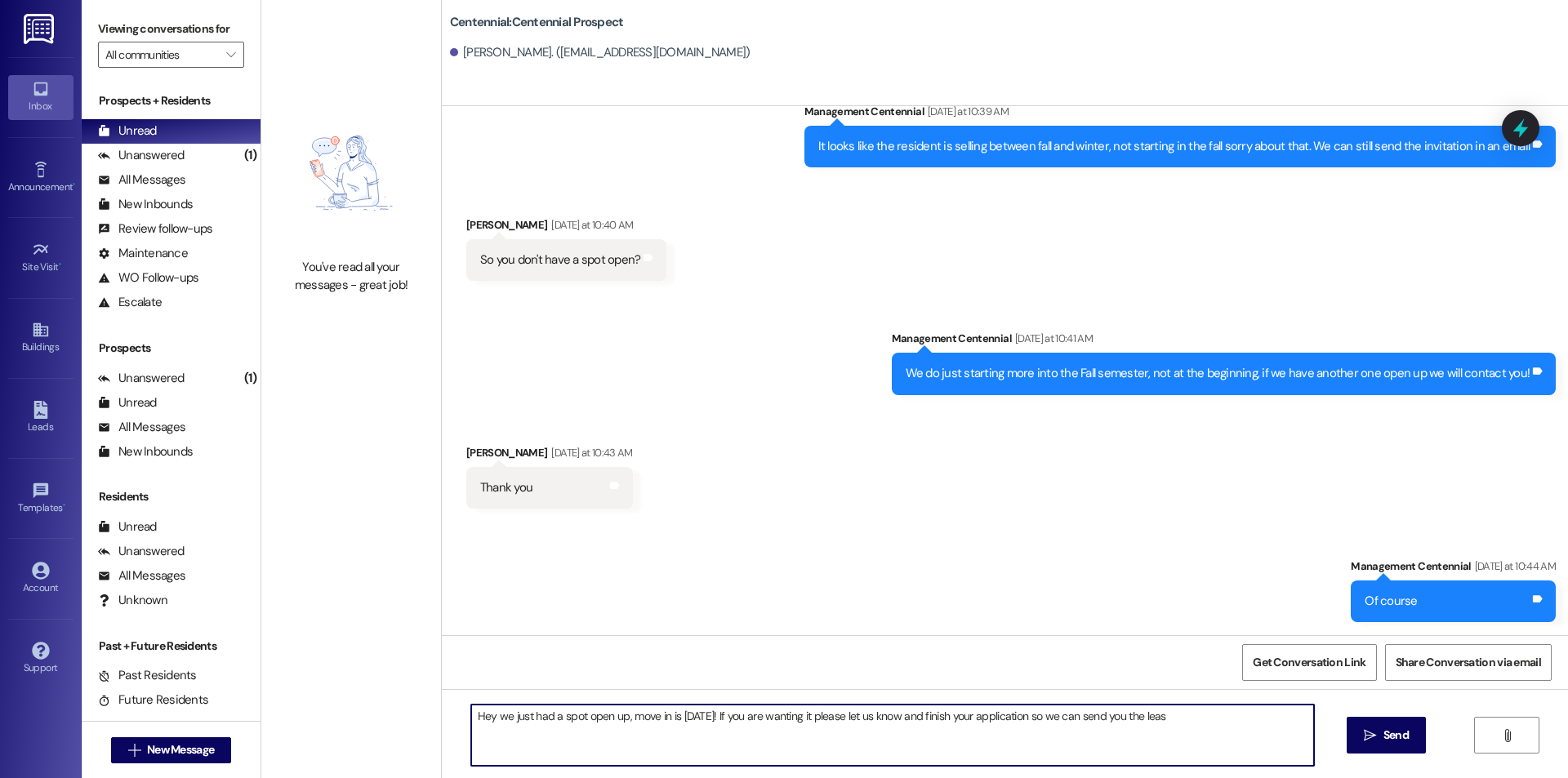
type textarea "Hey we just had a spot open up, move in is August 25th! If you are wanting it p…"
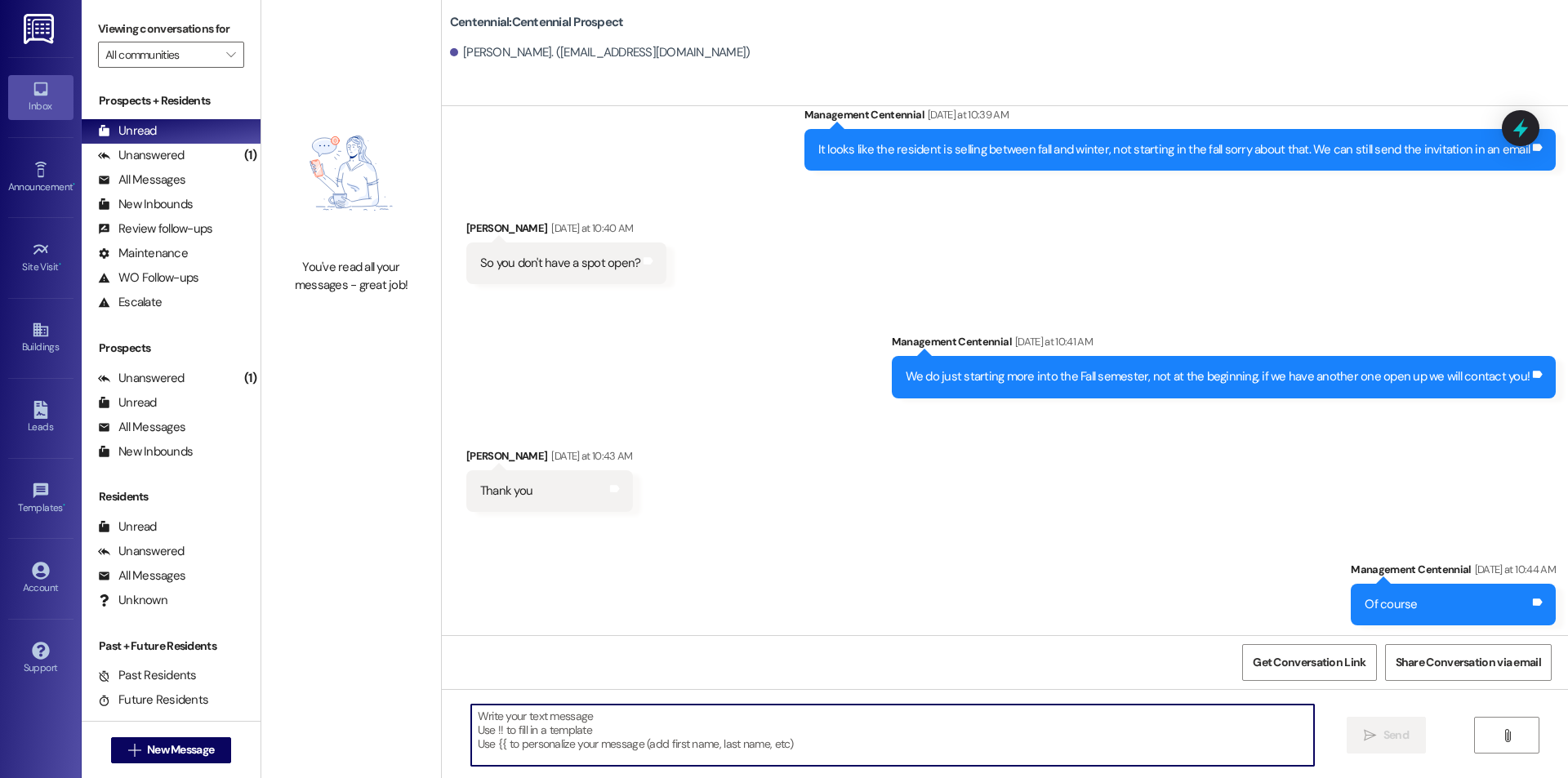
scroll to position [1096, 0]
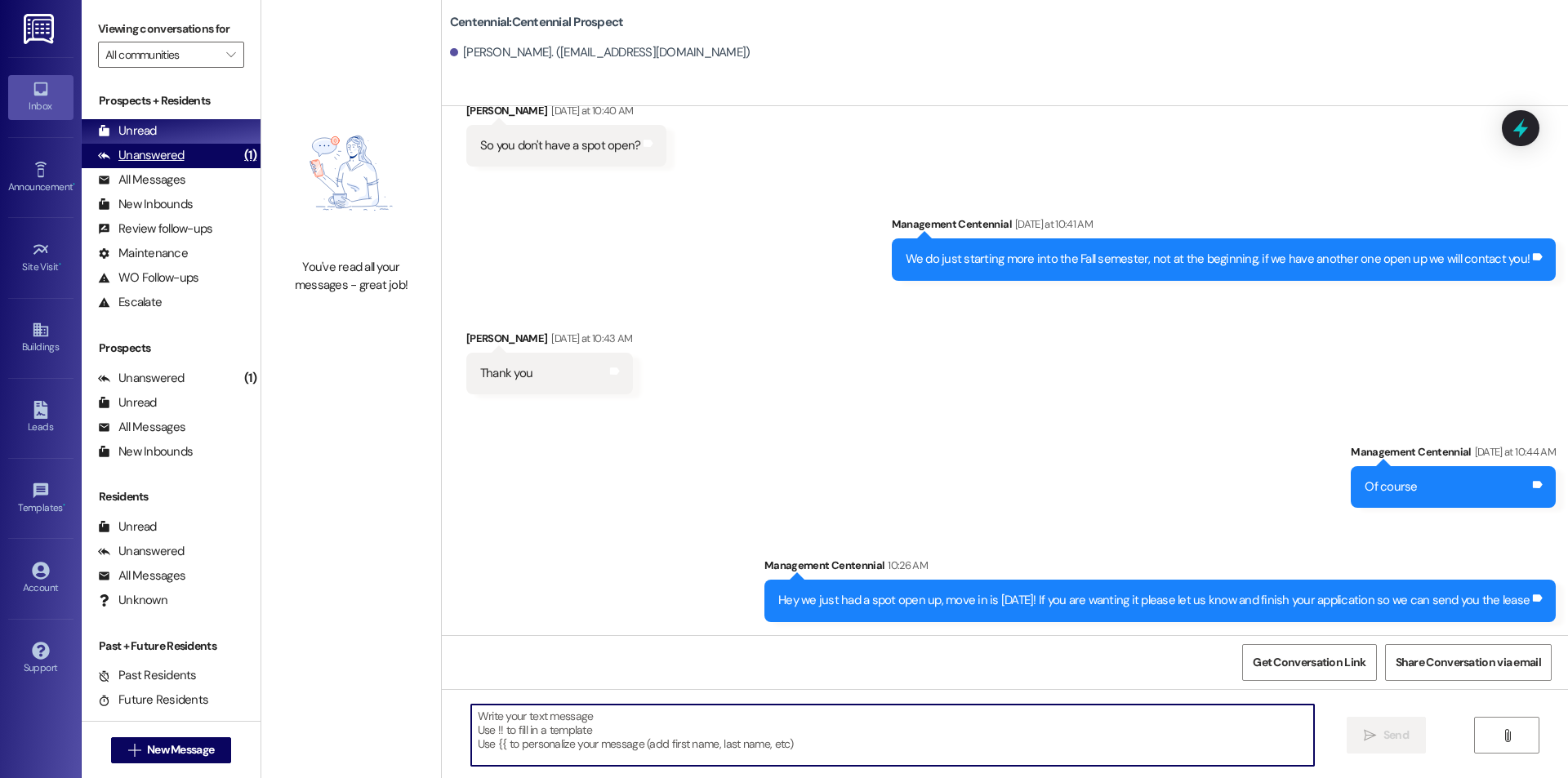
click at [152, 145] on div "Unanswered (1)" at bounding box center [170, 156] width 179 height 25
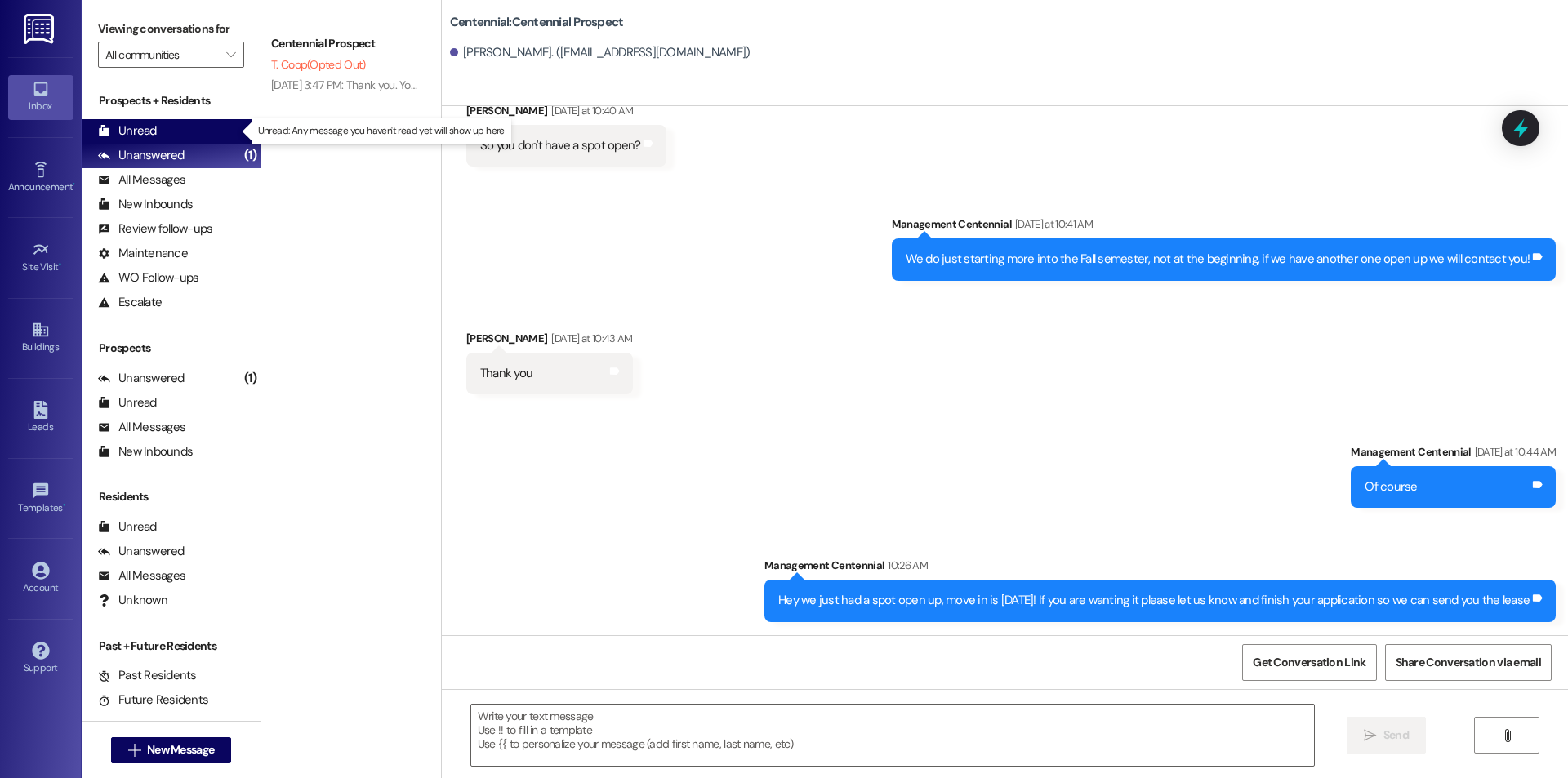
click at [159, 136] on div "Unread (0)" at bounding box center [170, 131] width 179 height 25
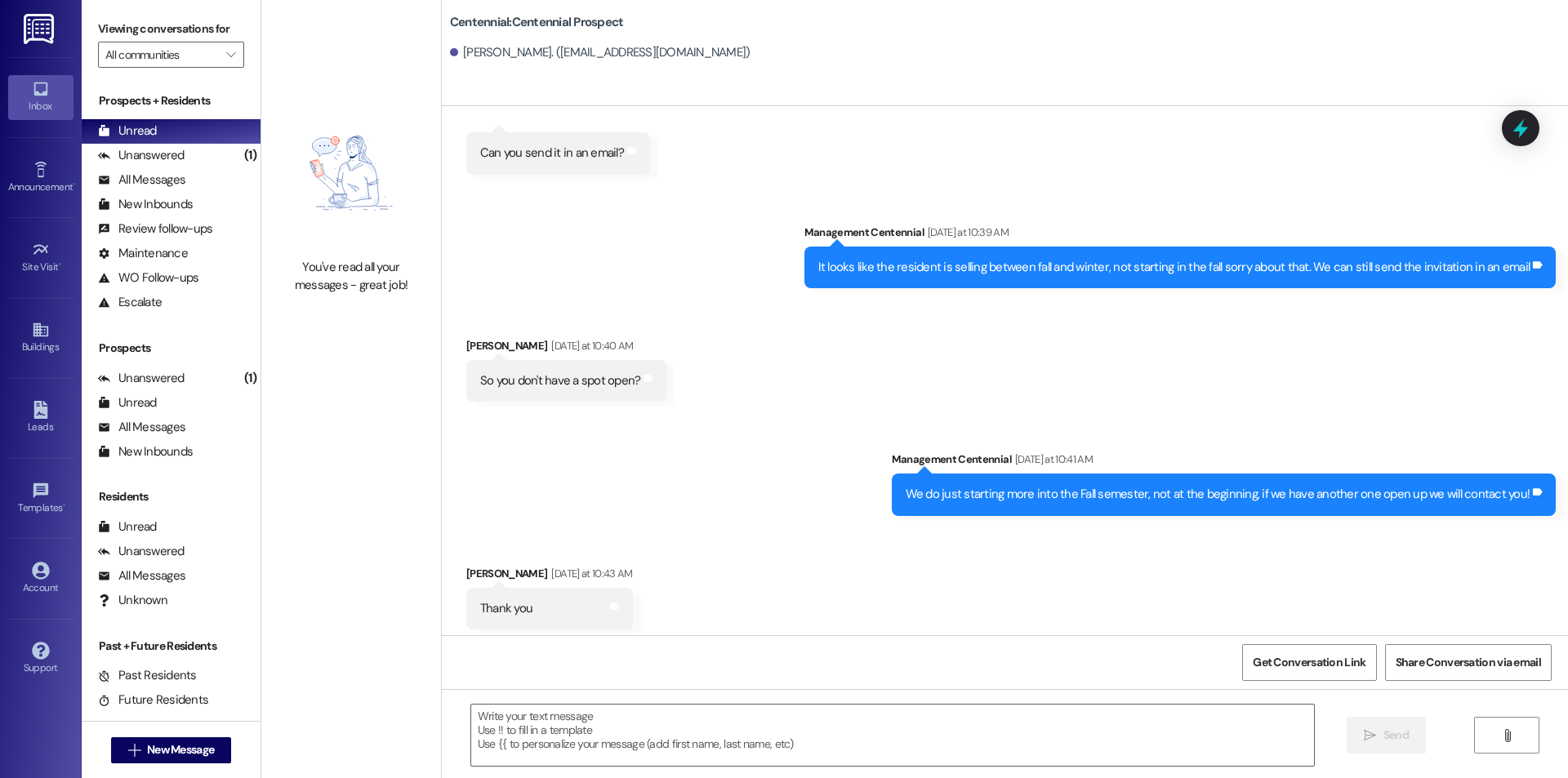
scroll to position [868, 0]
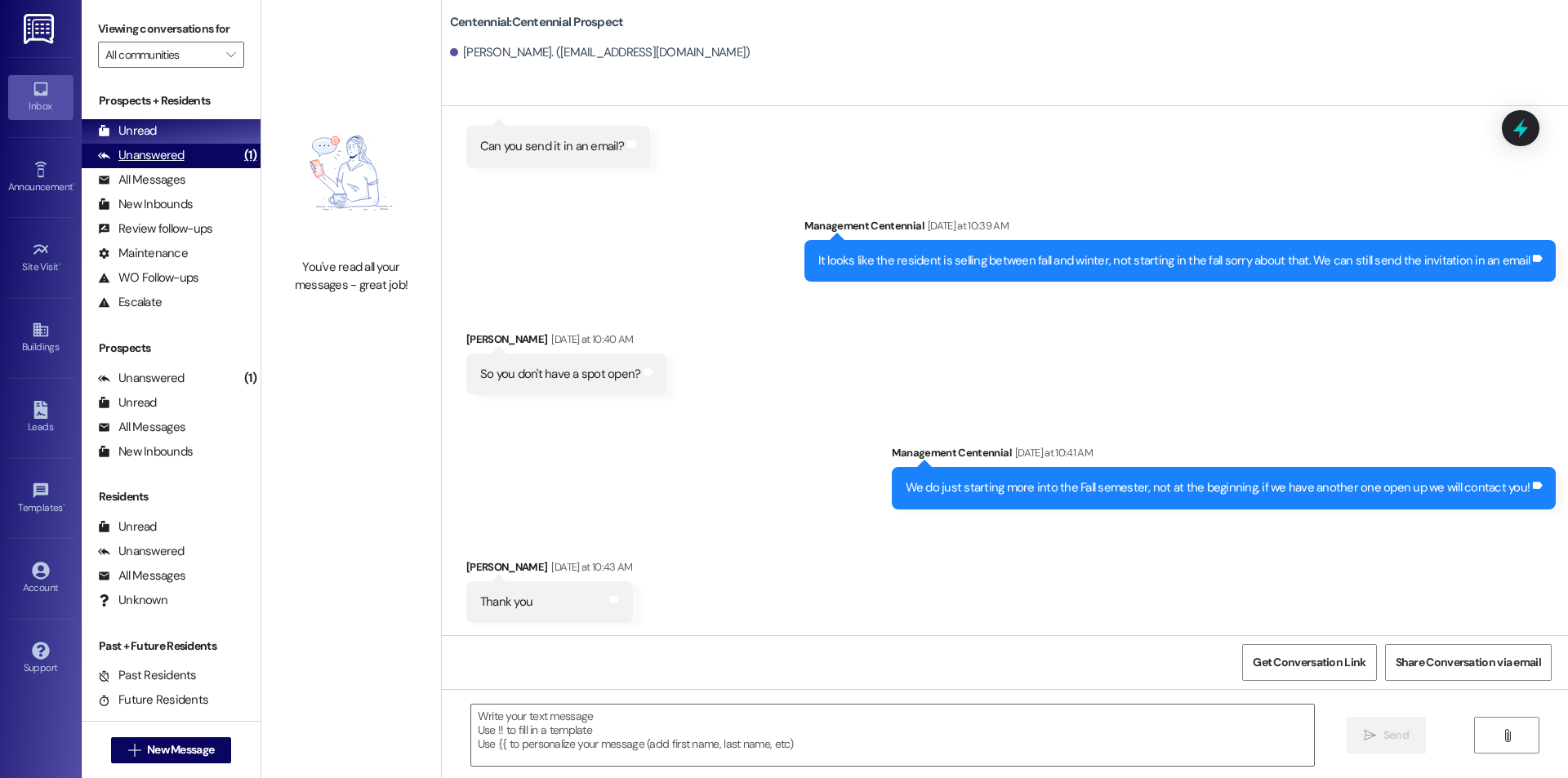
click at [240, 153] on div "(1)" at bounding box center [250, 156] width 20 height 25
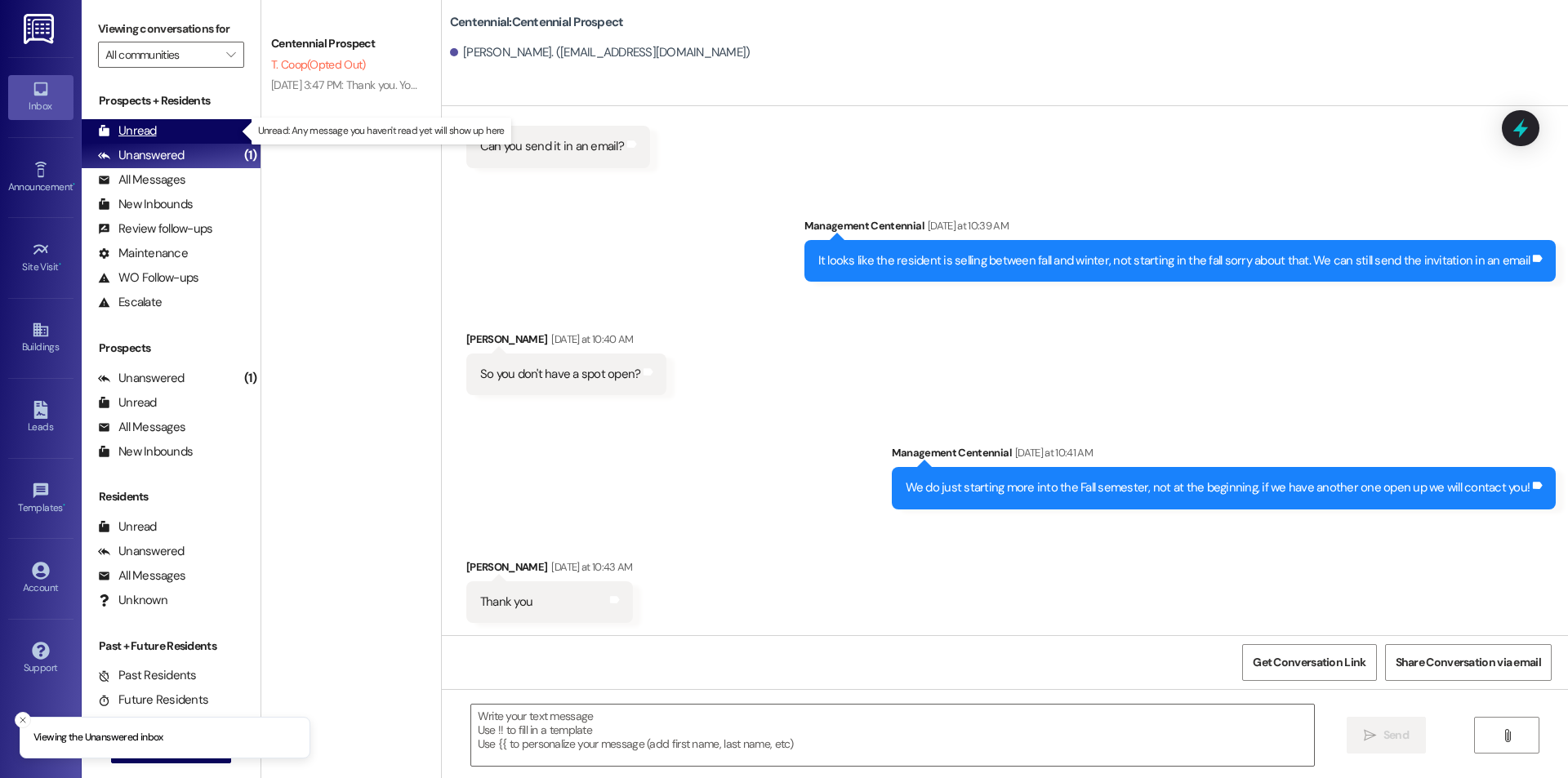
click at [223, 135] on div "Unread (0)" at bounding box center [170, 131] width 179 height 25
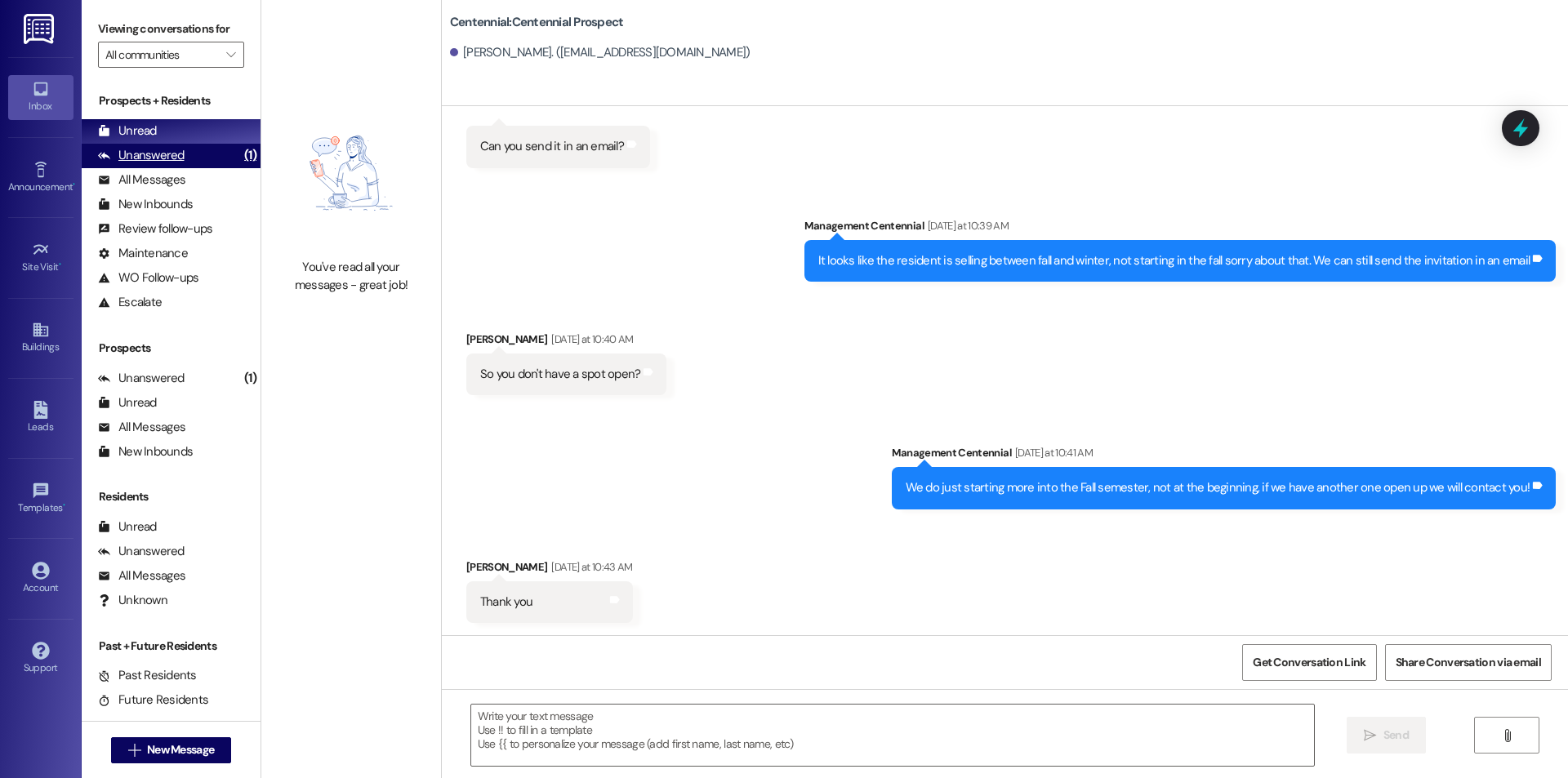
click at [194, 152] on div "Unanswered (1)" at bounding box center [170, 156] width 179 height 25
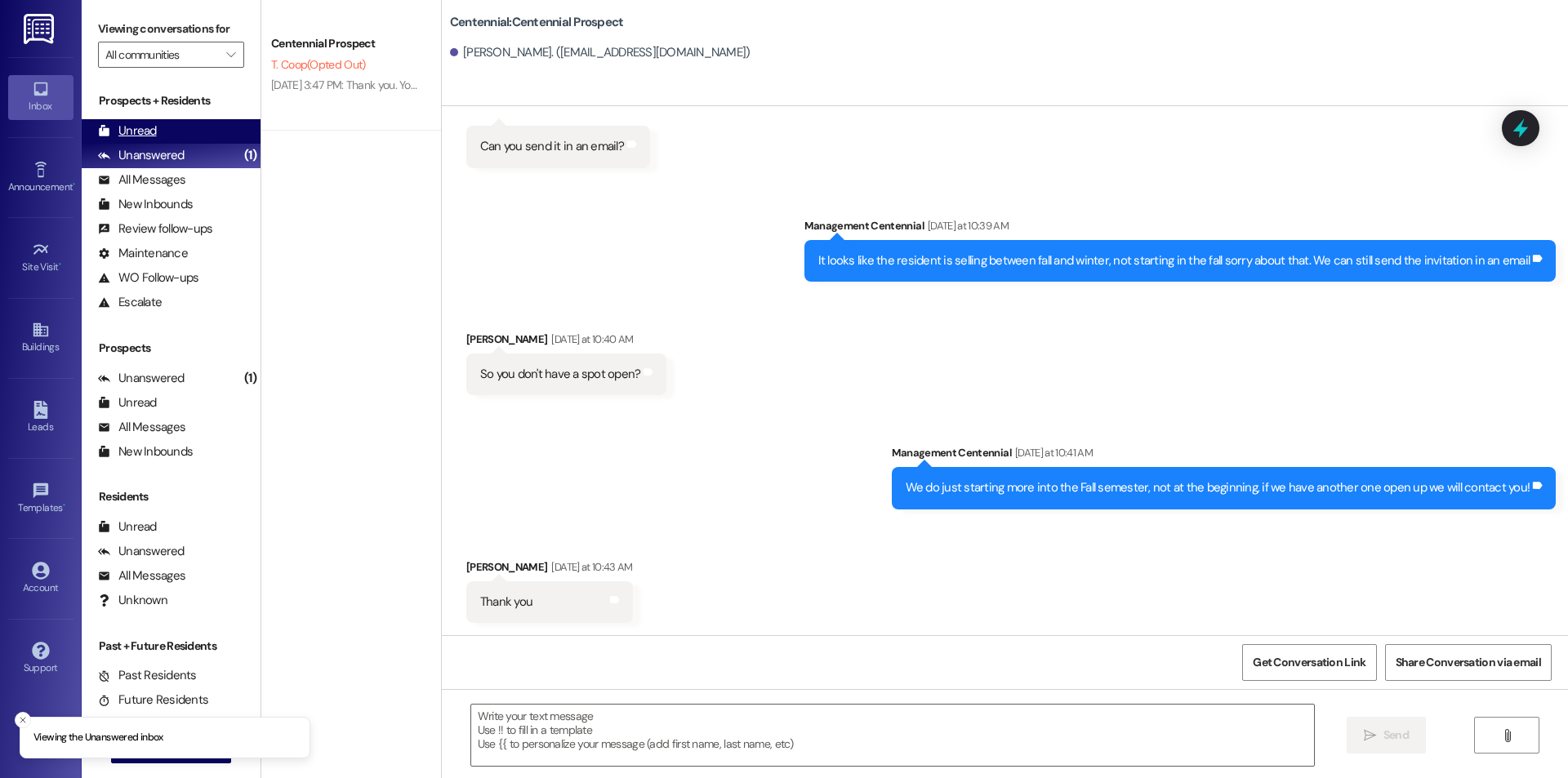
click at [201, 136] on div "Unread (0)" at bounding box center [170, 131] width 179 height 25
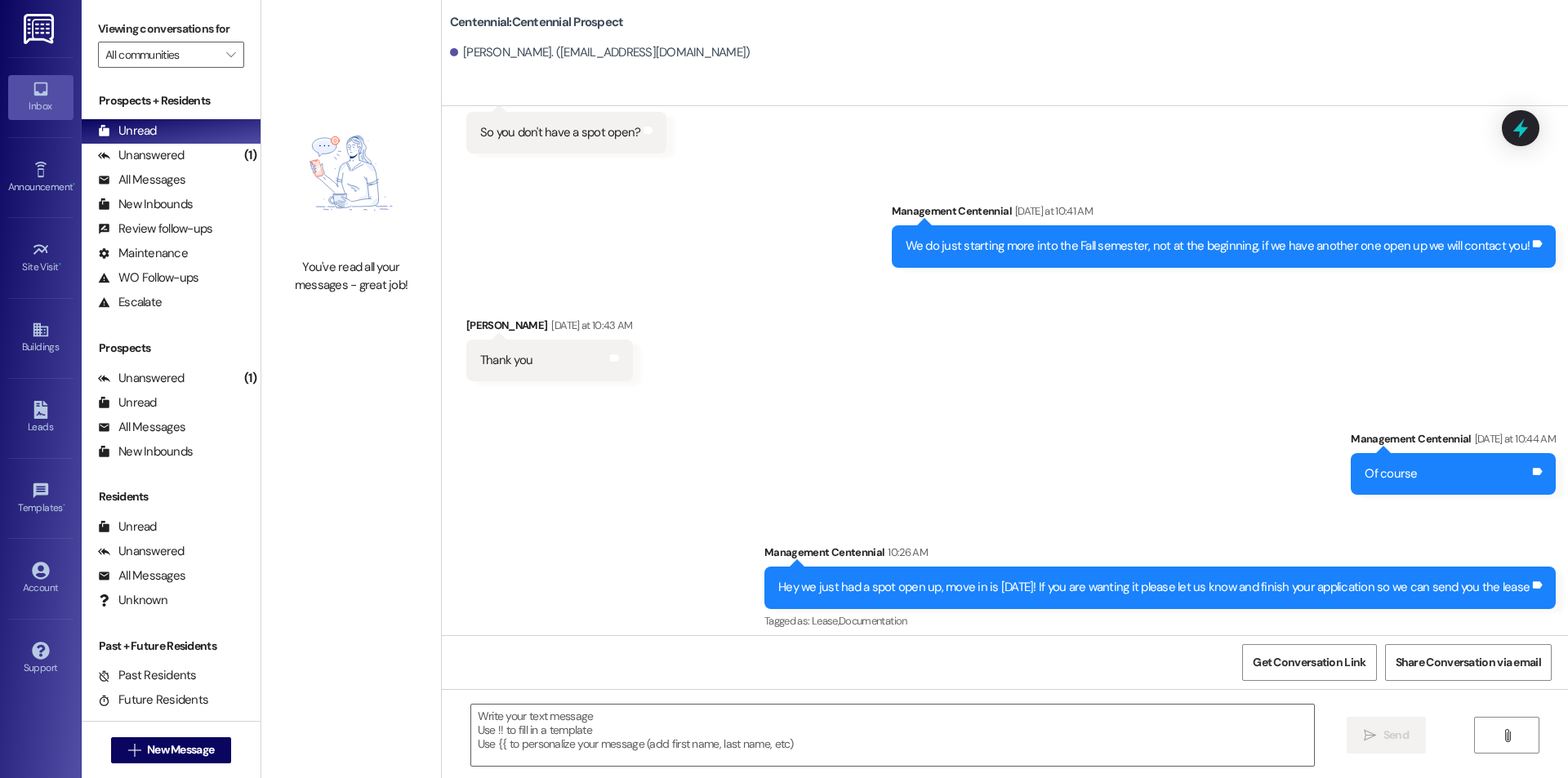
scroll to position [1120, 0]
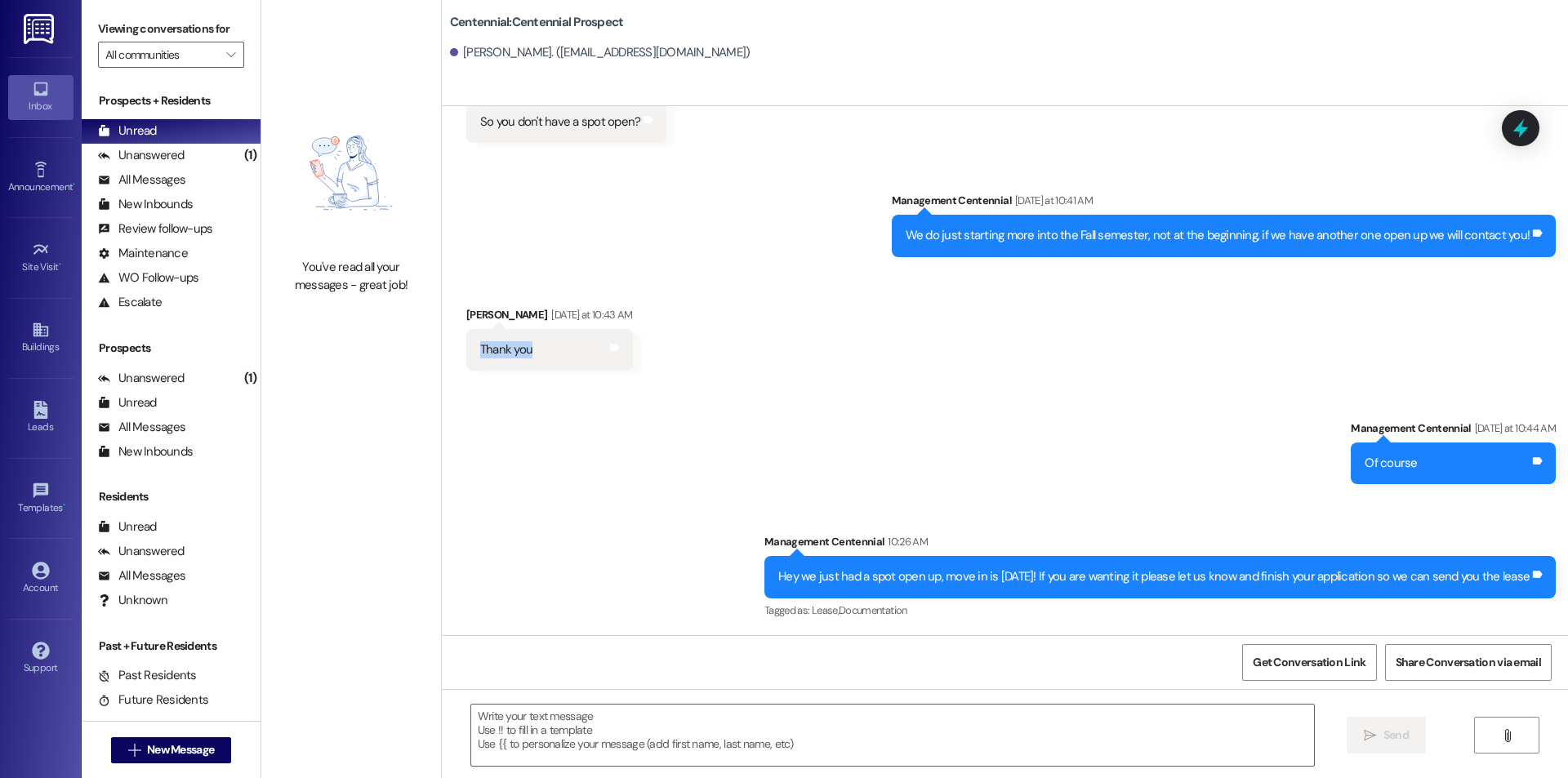
drag, startPoint x: 529, startPoint y: 358, endPoint x: 469, endPoint y: 349, distance: 60.7
click at [469, 349] on div "Thank you Tags and notes" at bounding box center [550, 349] width 166 height 42
click at [381, 348] on div "You've read all your messages - great job!" at bounding box center [351, 194] width 180 height 389
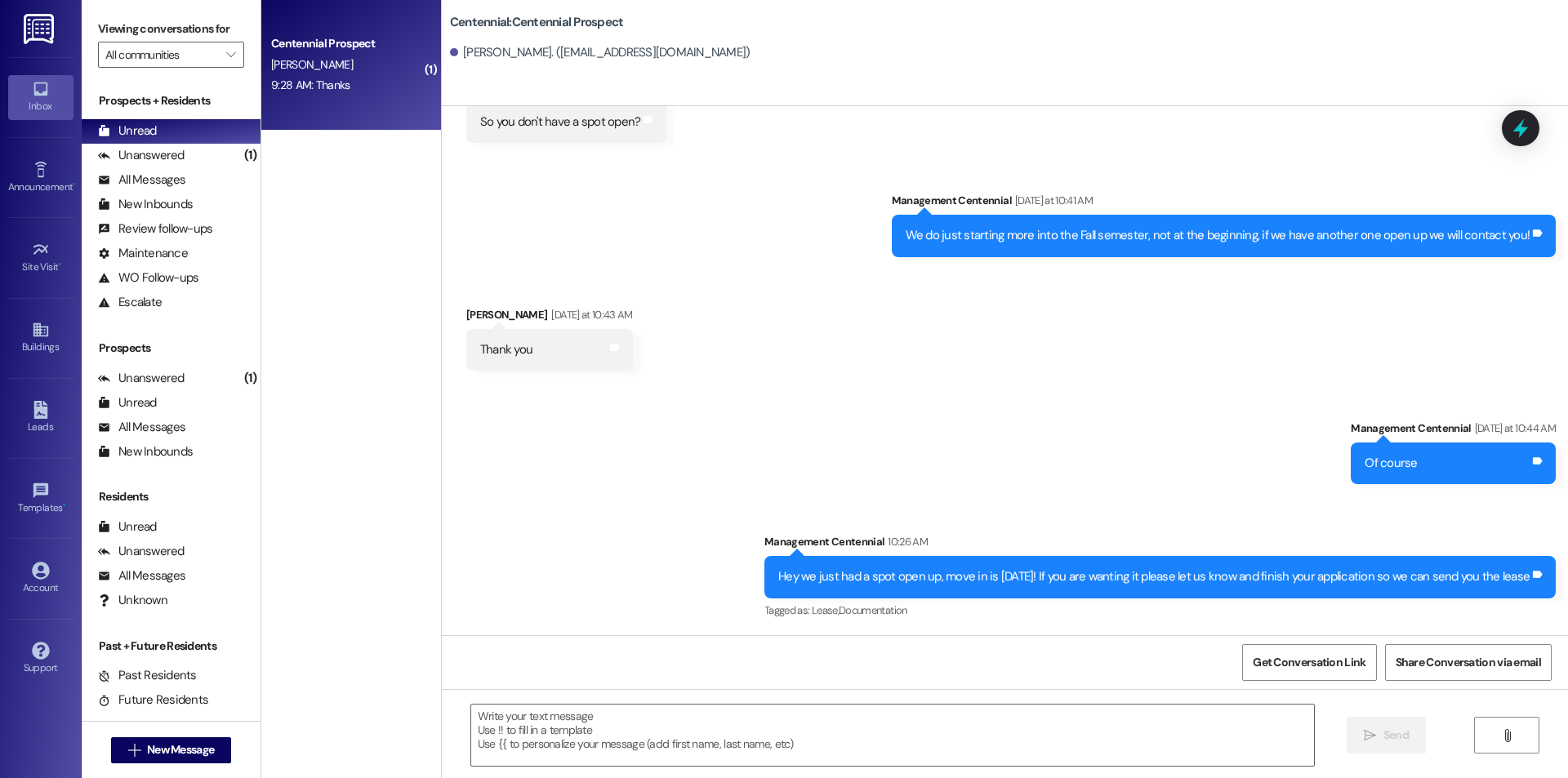
click at [314, 79] on div "9:28 AM: Thanks 9:28 AM: Thanks" at bounding box center [310, 84] width 79 height 14
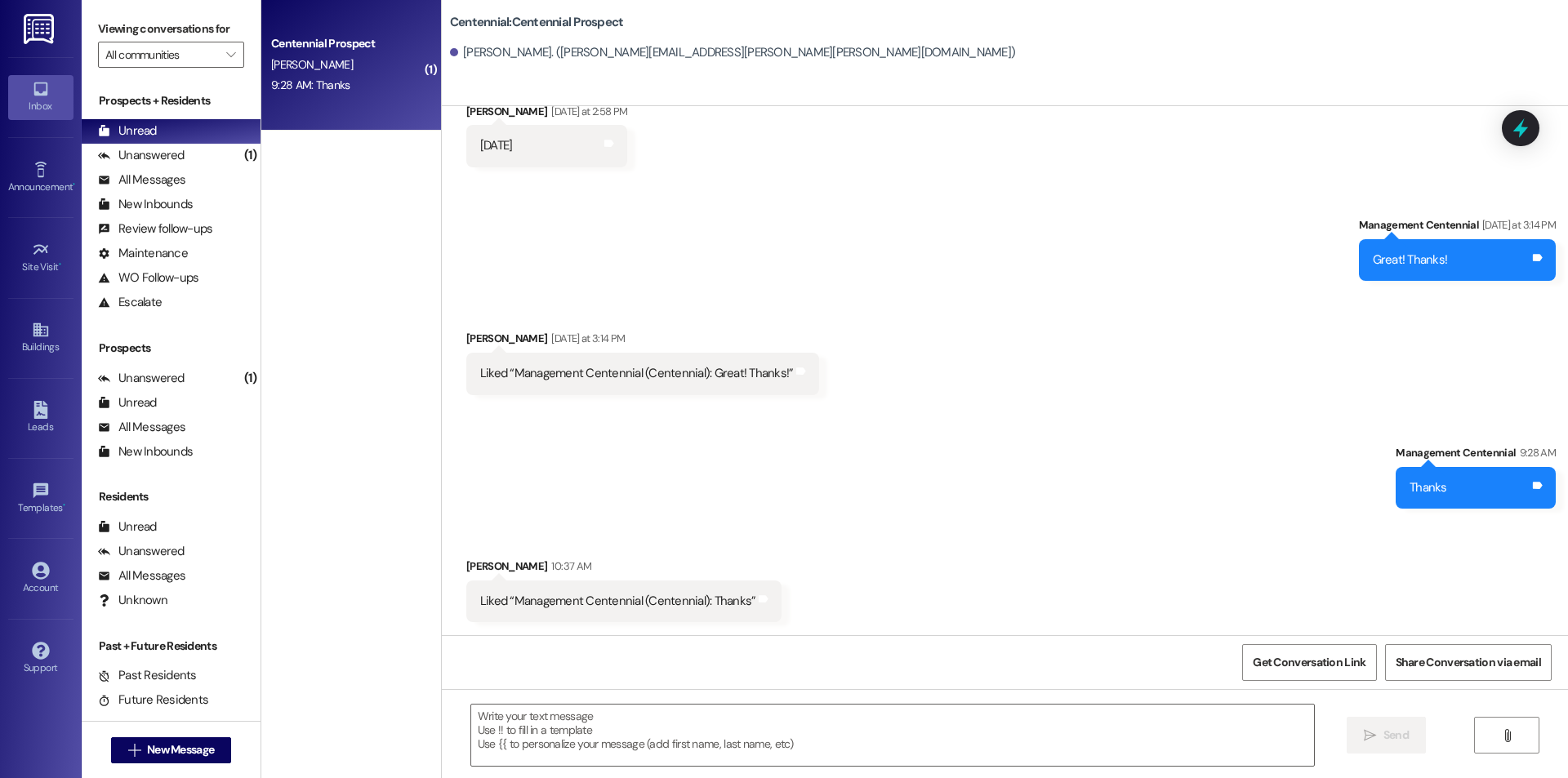
scroll to position [664, 0]
click at [1072, 752] on textarea at bounding box center [893, 735] width 843 height 61
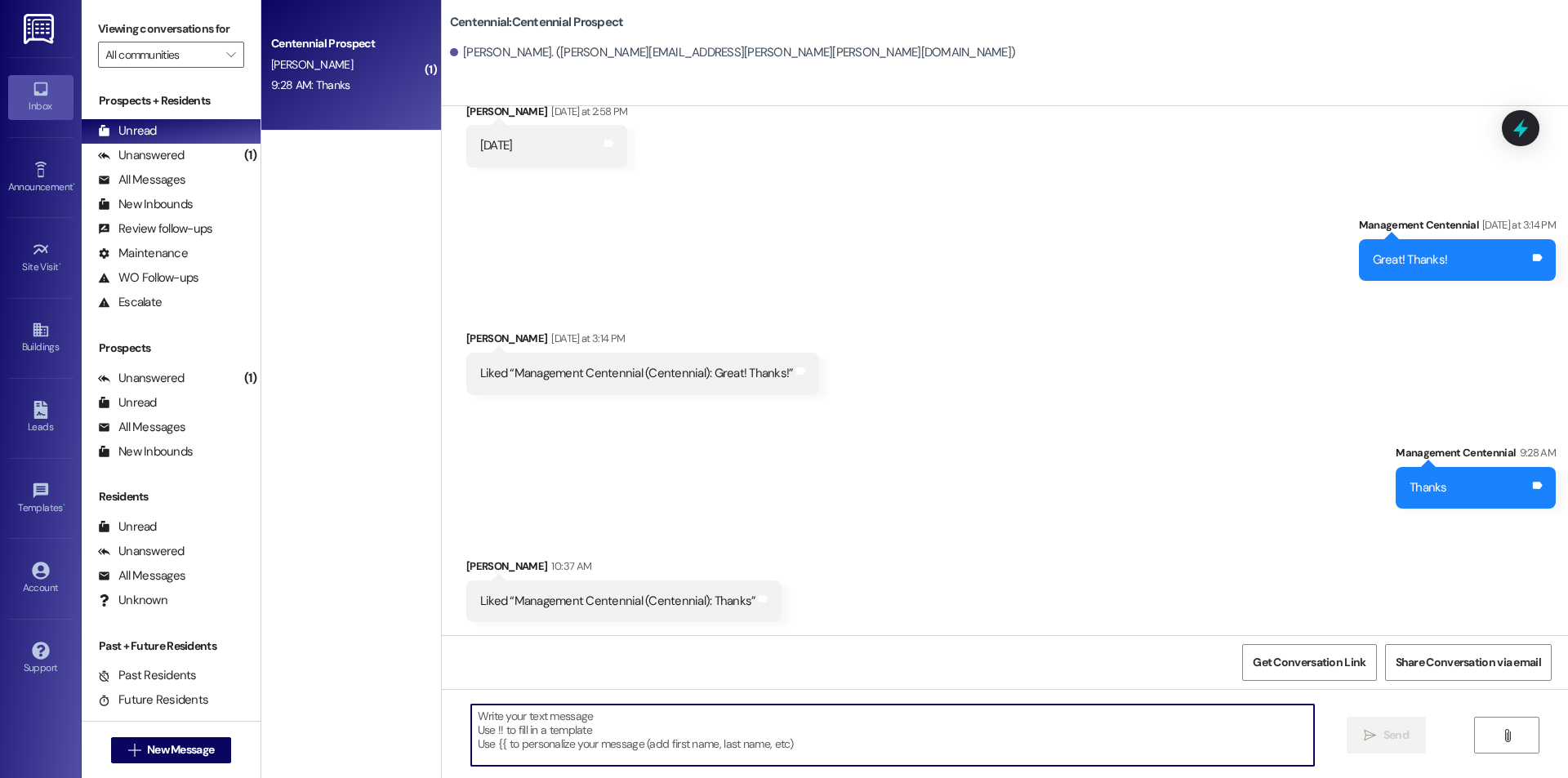
type textarea "N"
type textarea "Of course"
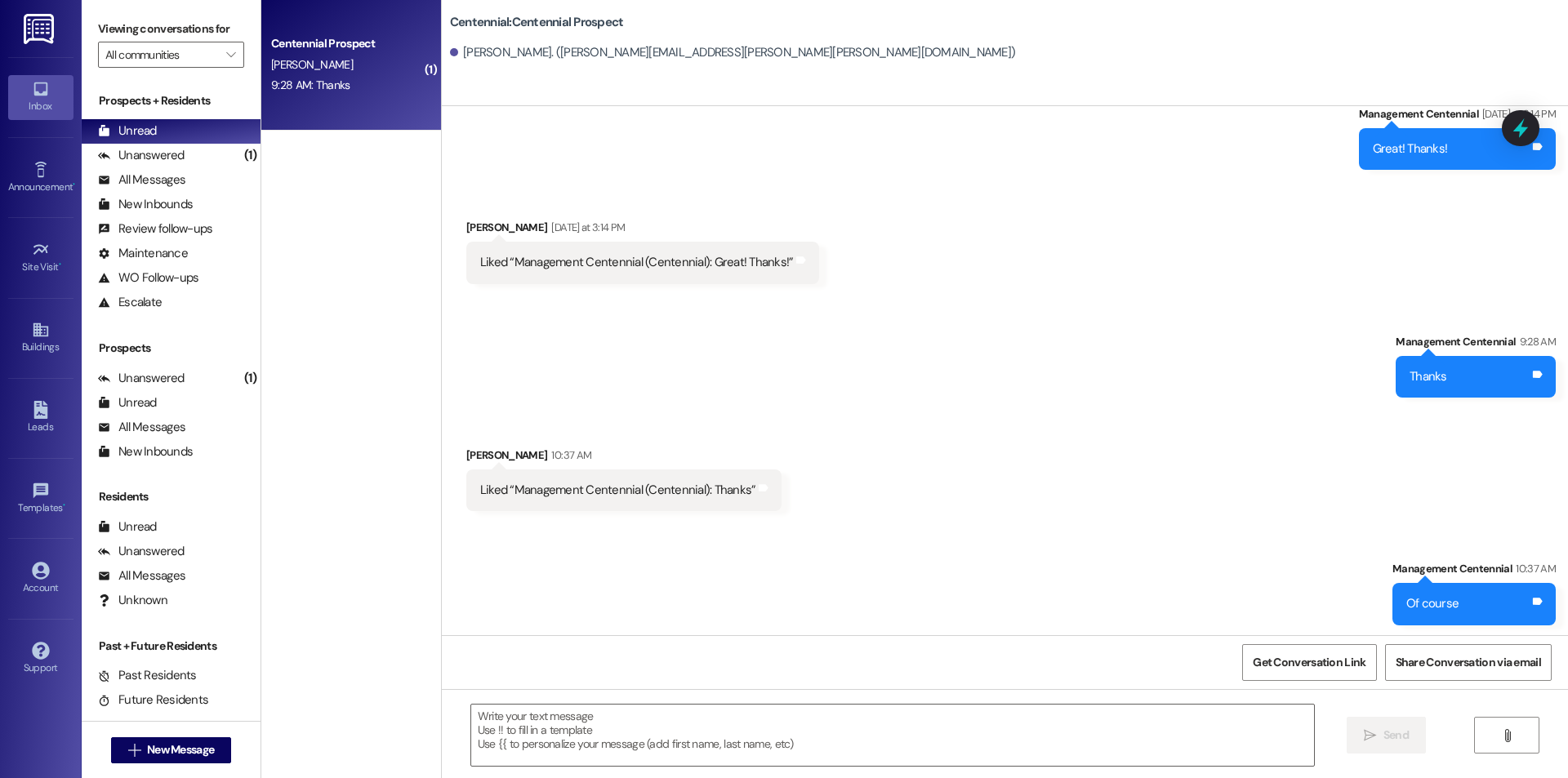
scroll to position [778, 0]
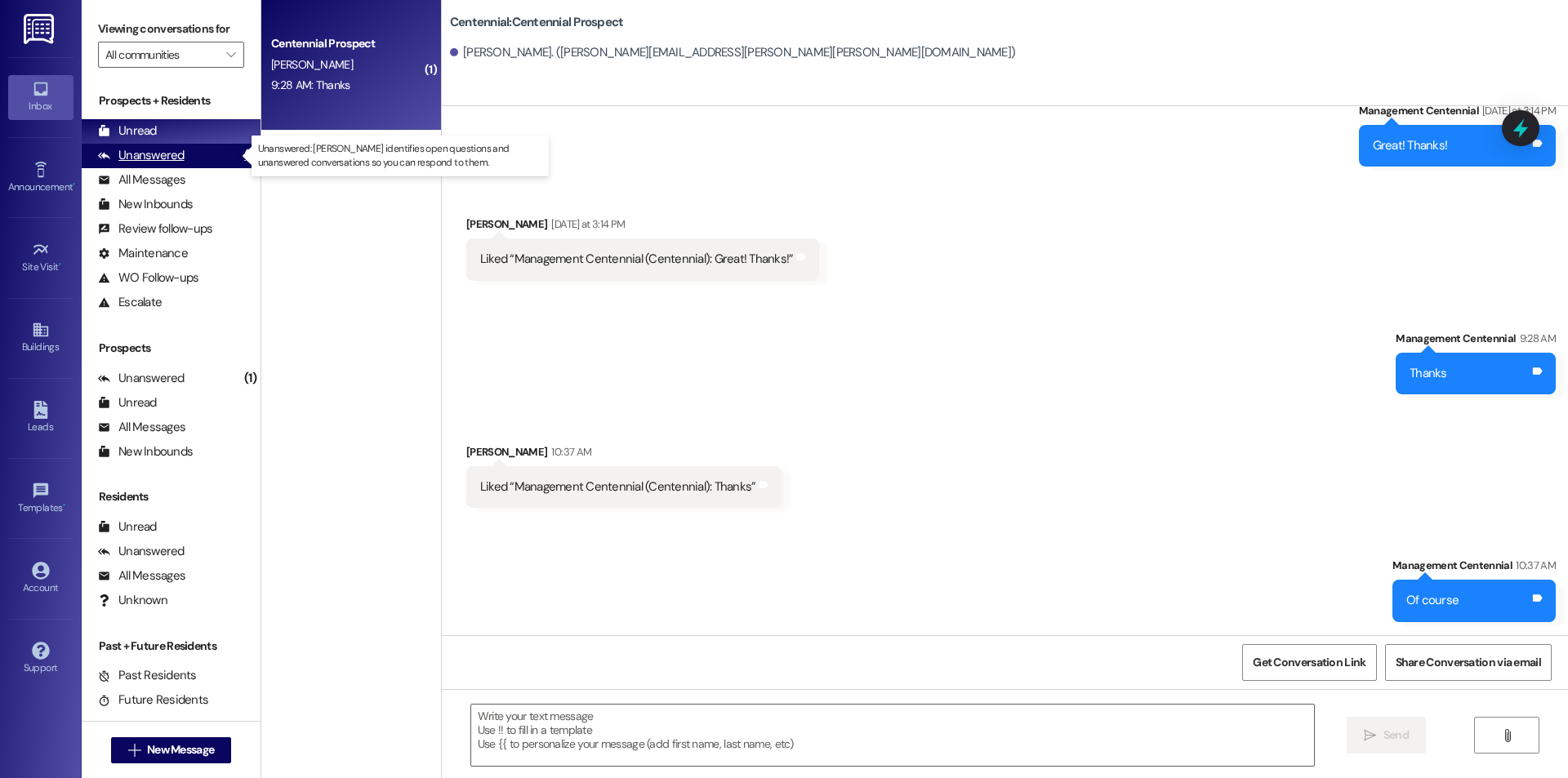
click at [184, 157] on div "Unanswered (1)" at bounding box center [170, 156] width 179 height 25
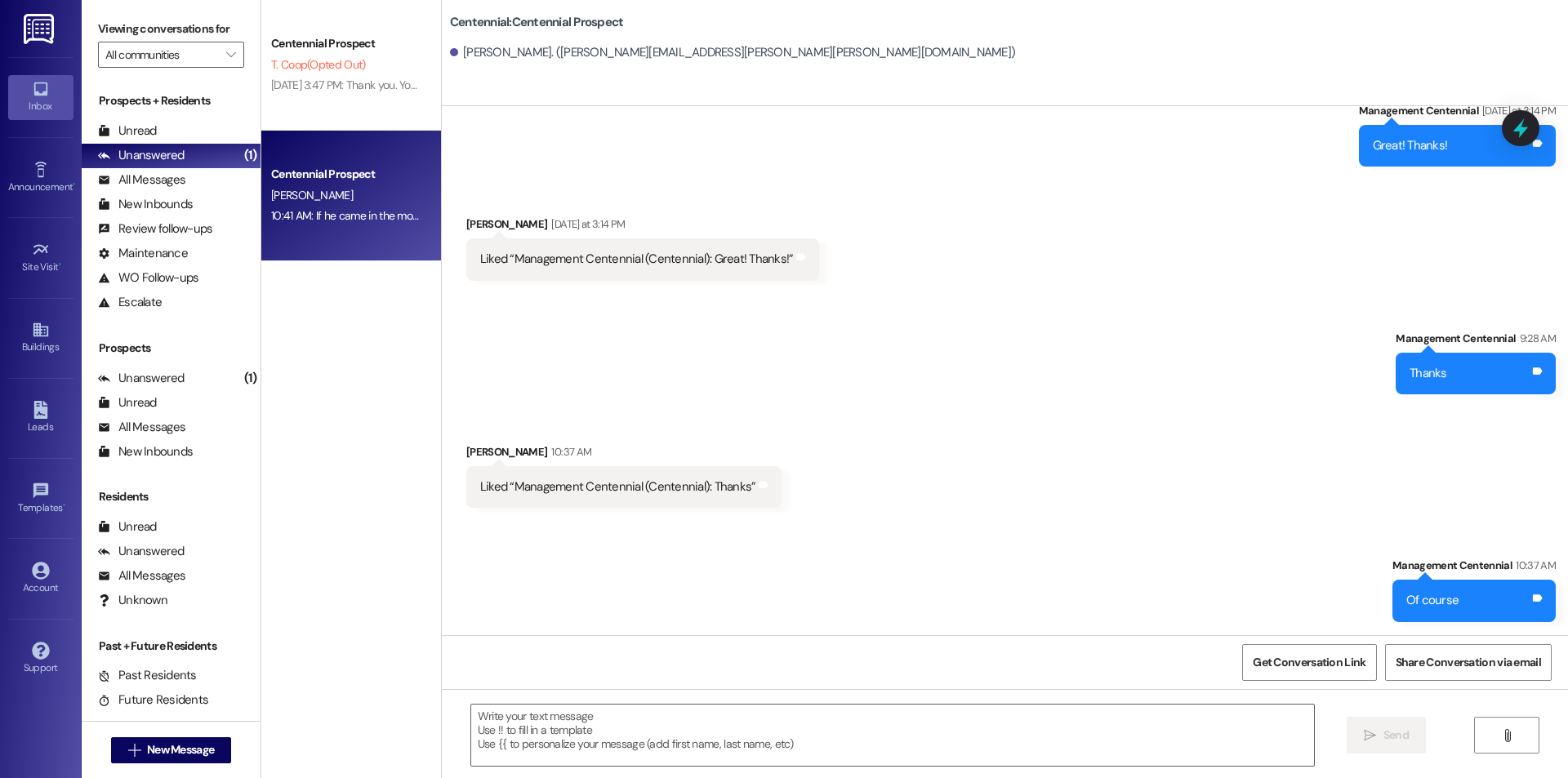
click at [369, 219] on div "10:41 AM: If he came in the morning around 10 would that also work? 10:41 AM: I…" at bounding box center [432, 215] width 321 height 14
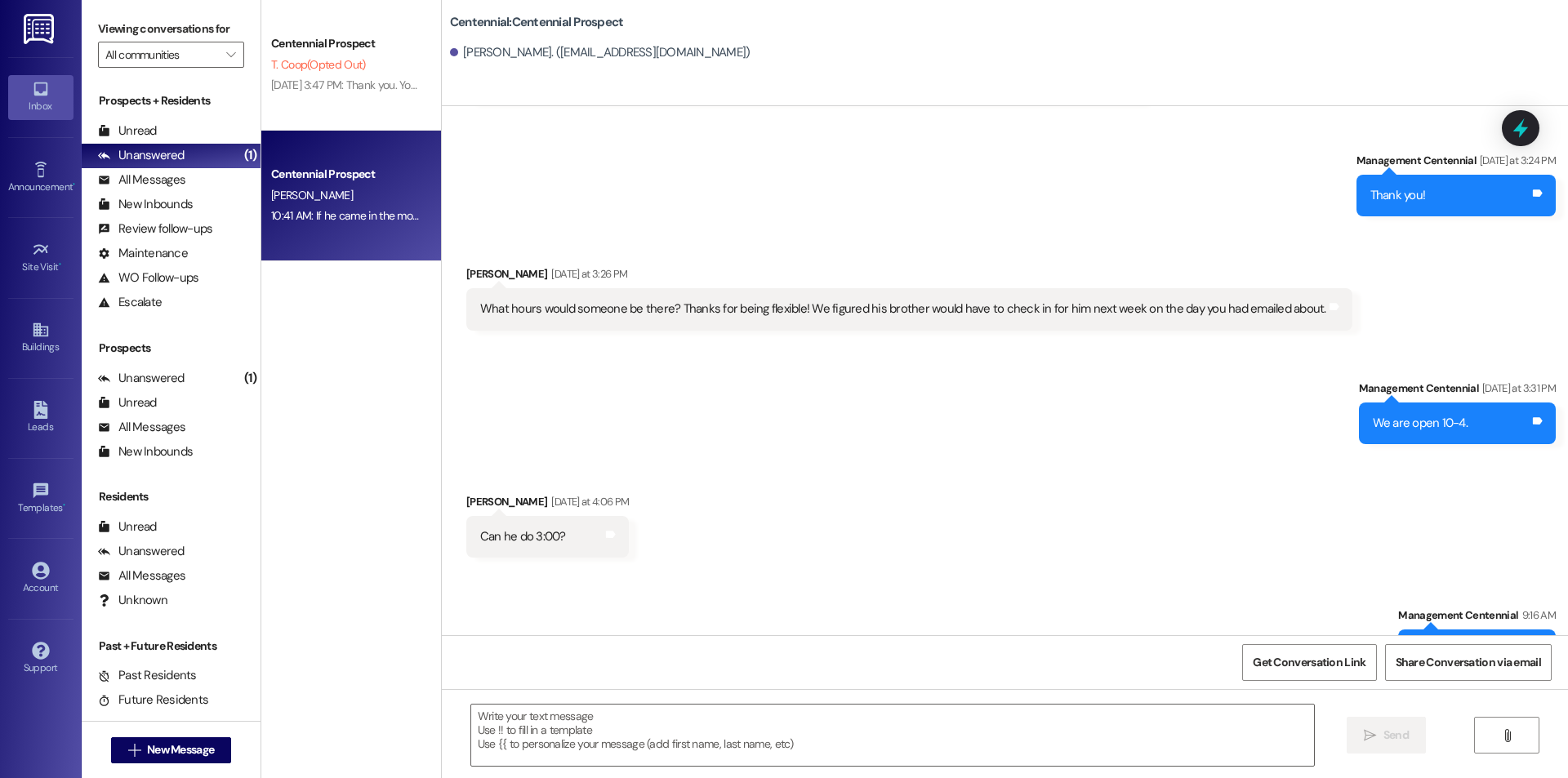
scroll to position [2995, 0]
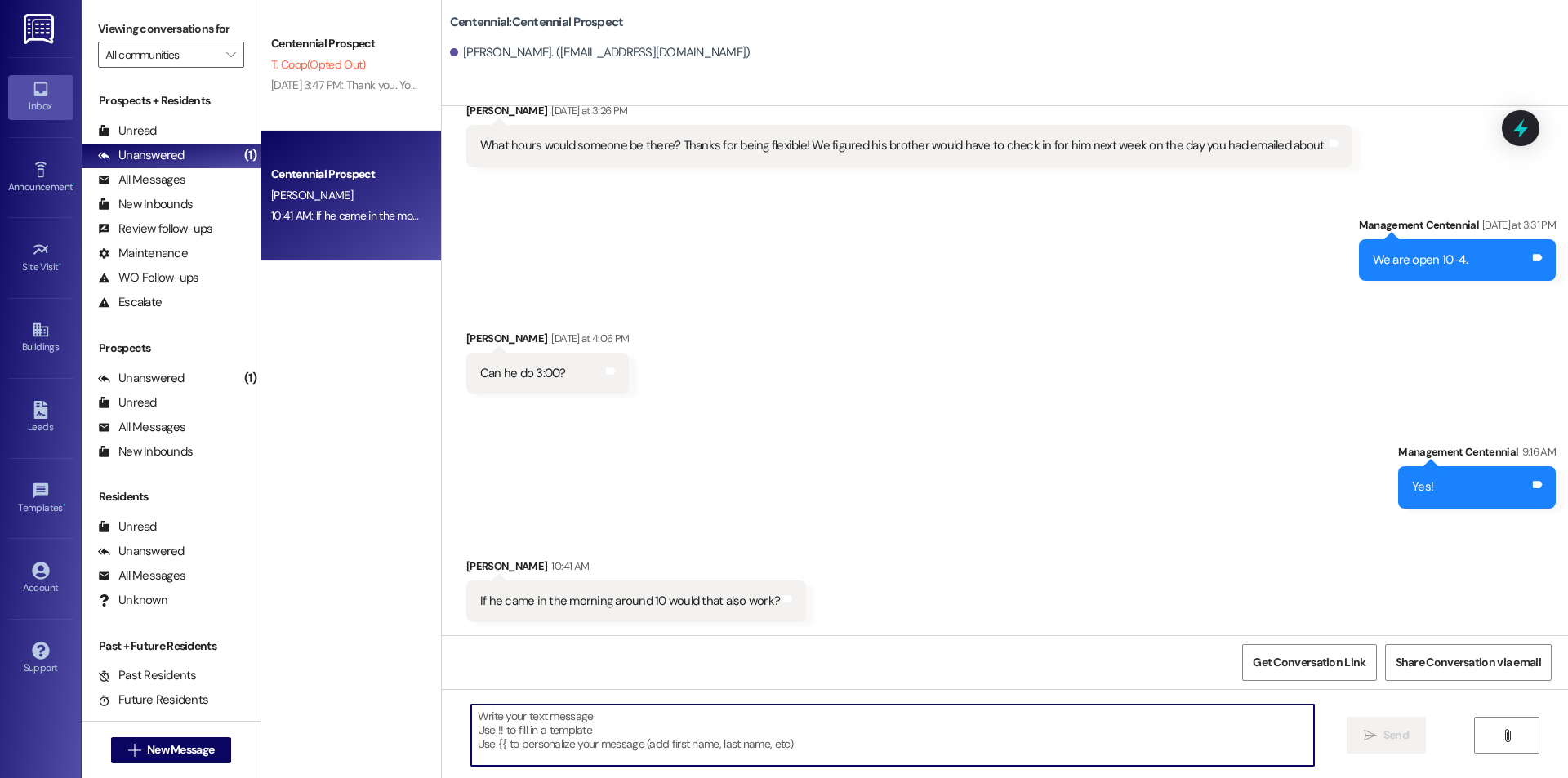
click at [894, 740] on textarea at bounding box center [893, 735] width 843 height 61
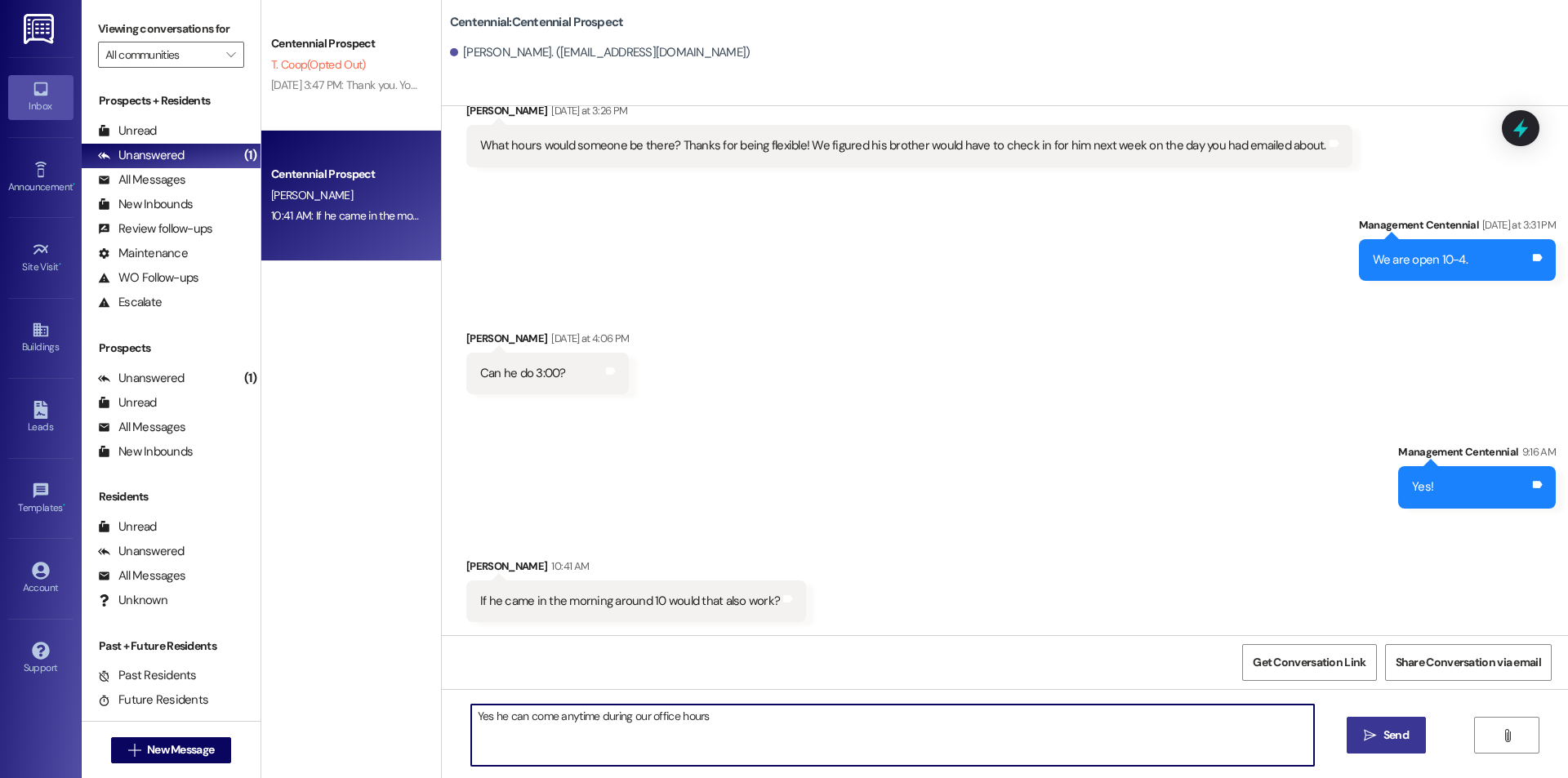
type textarea "Yes he can come anytime during our office hours"
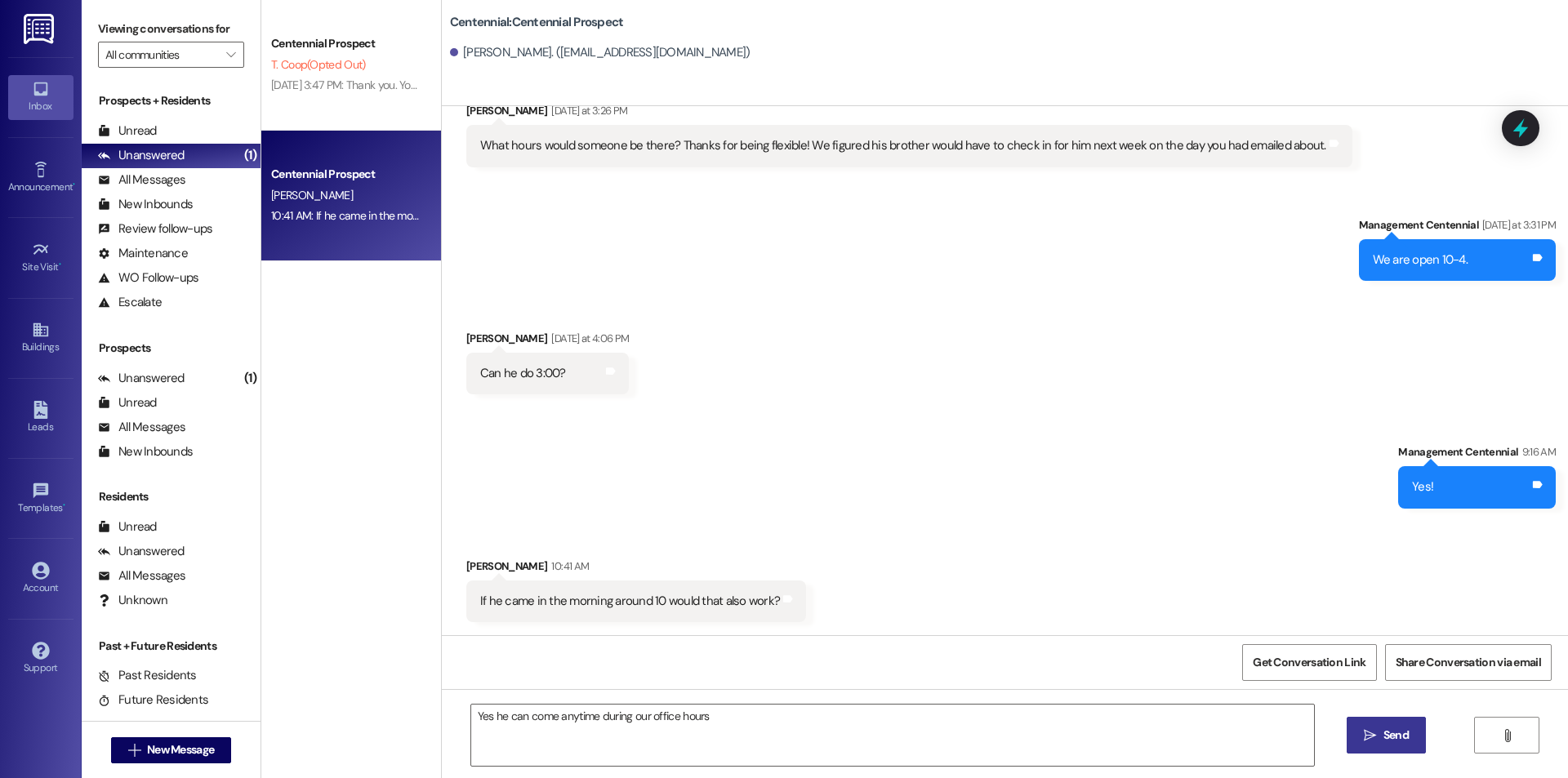
click at [1394, 732] on span "Send" at bounding box center [1396, 735] width 25 height 17
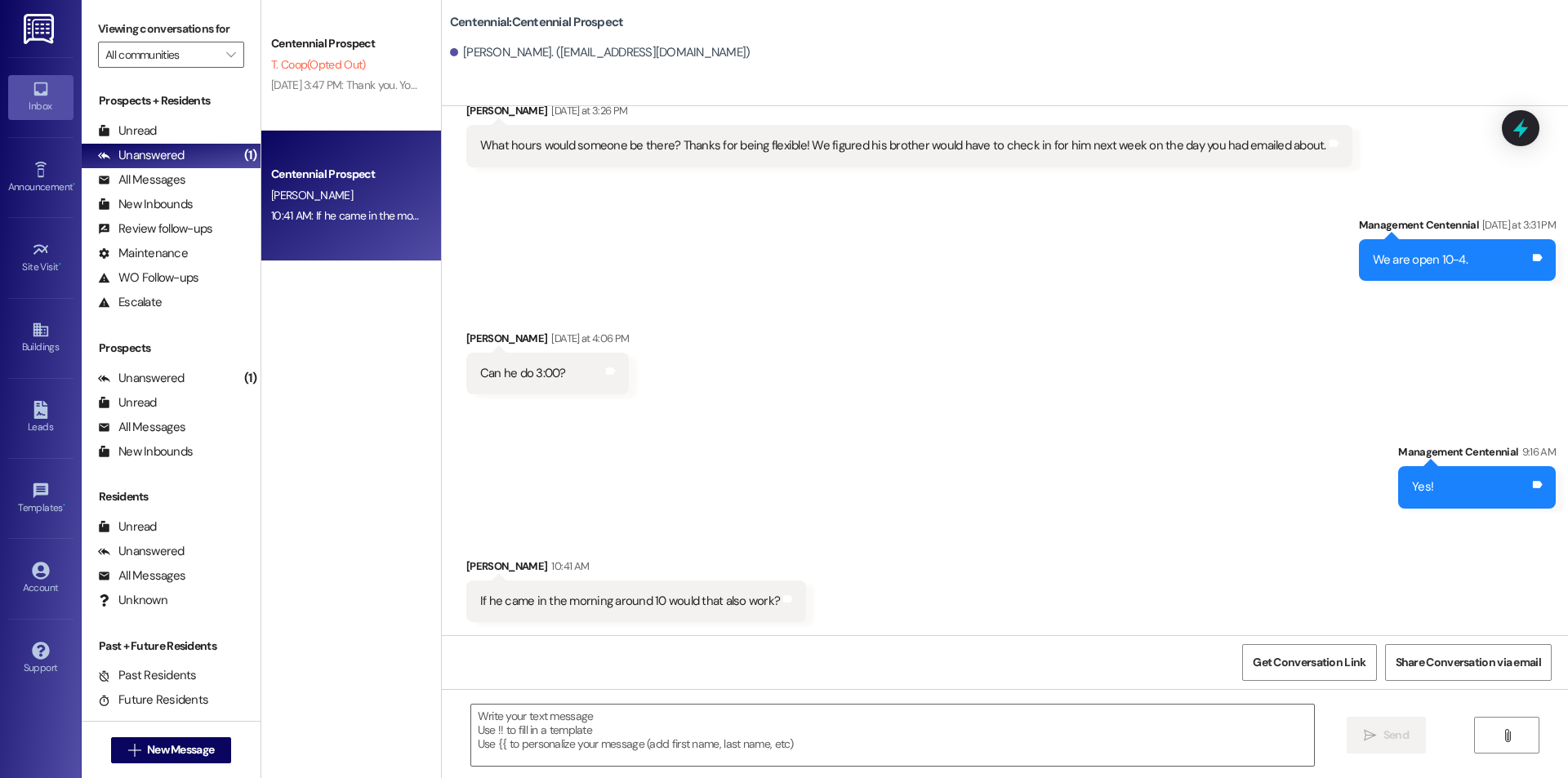
scroll to position [2994, 0]
click at [1458, 103] on button "See them now!" at bounding box center [1494, 101] width 79 height 23
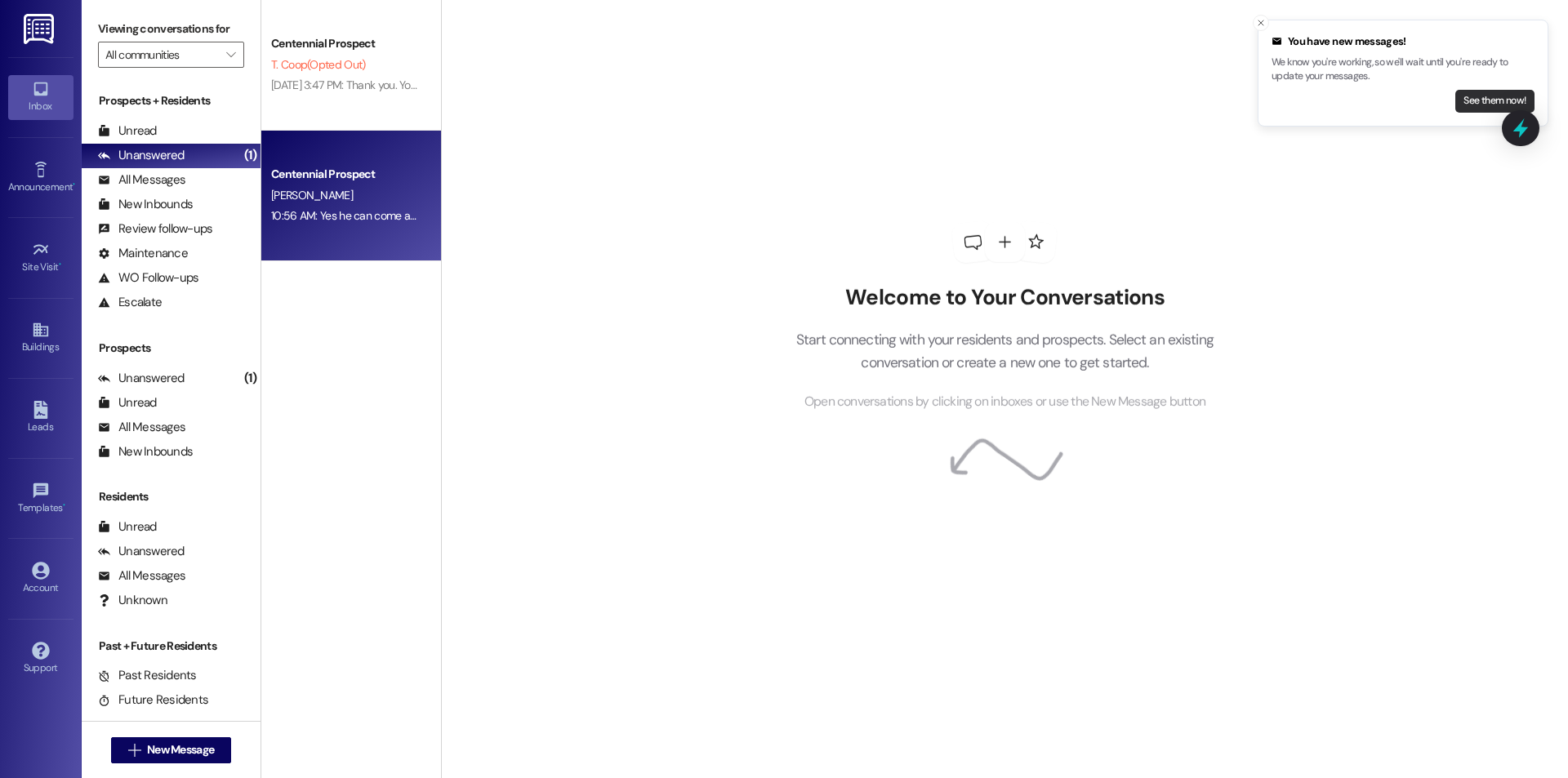
click at [1470, 91] on button "See them now!" at bounding box center [1494, 101] width 79 height 23
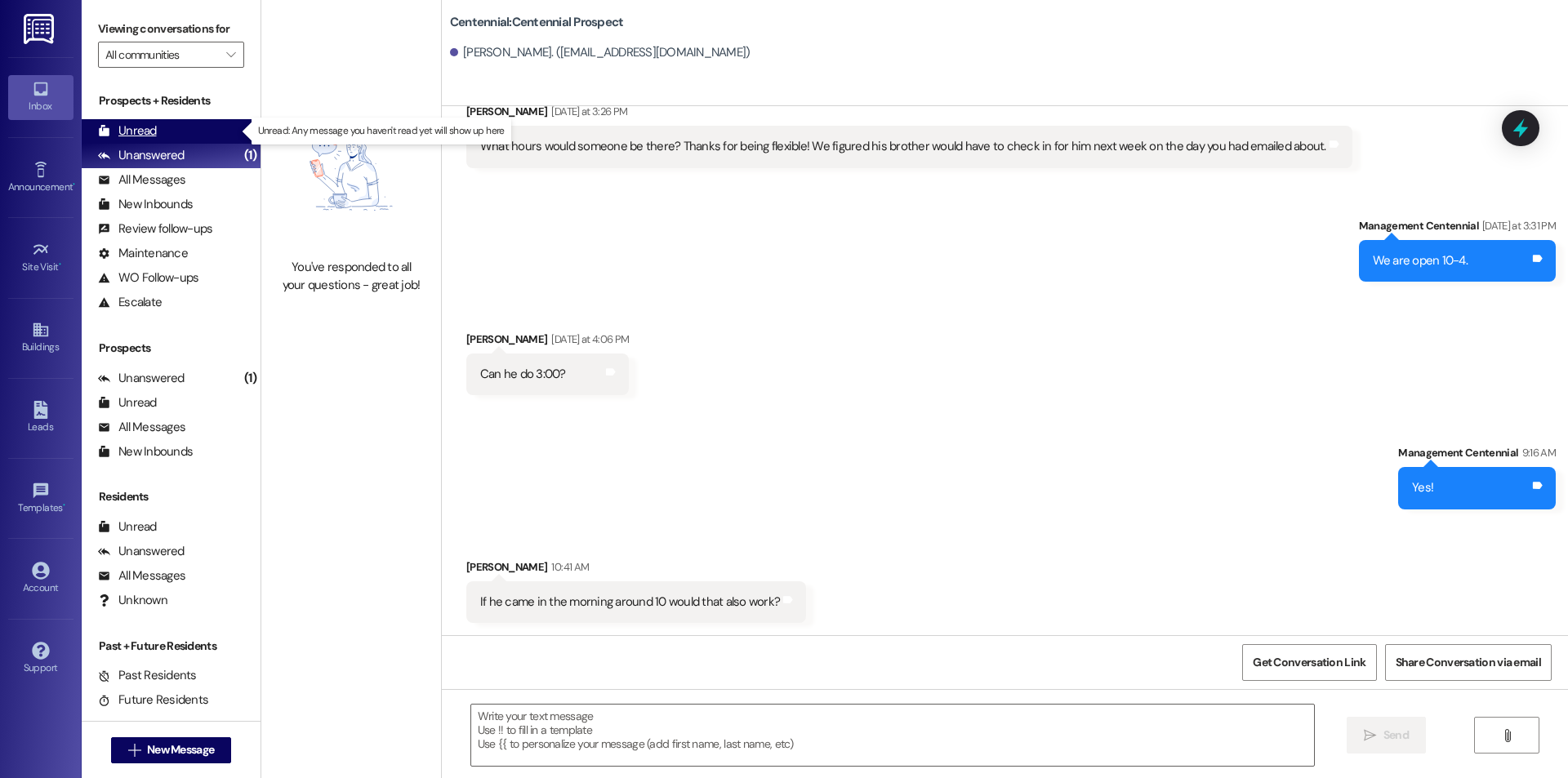
click at [196, 130] on div "Unread (0)" at bounding box center [170, 131] width 179 height 25
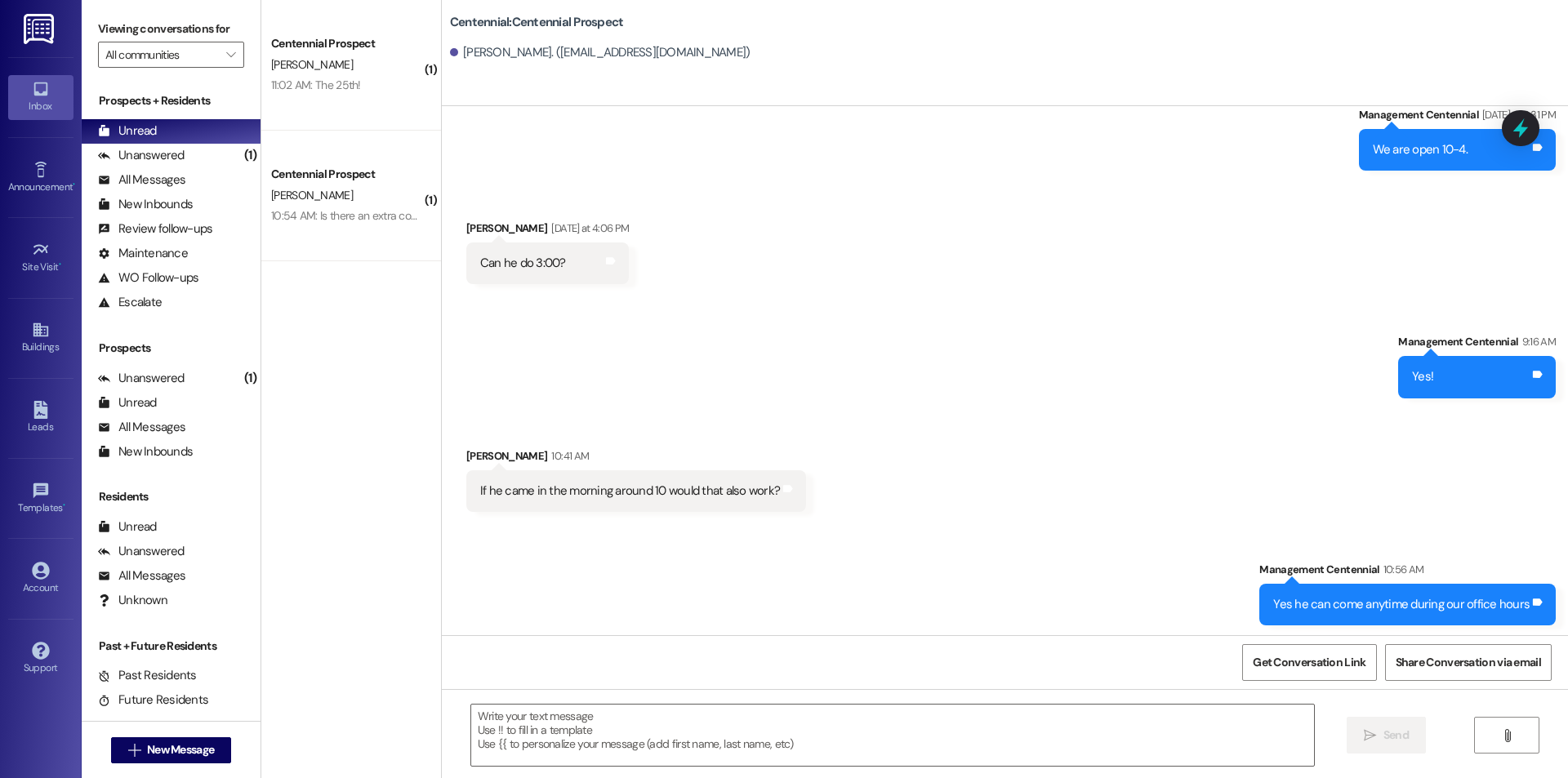
scroll to position [3109, 0]
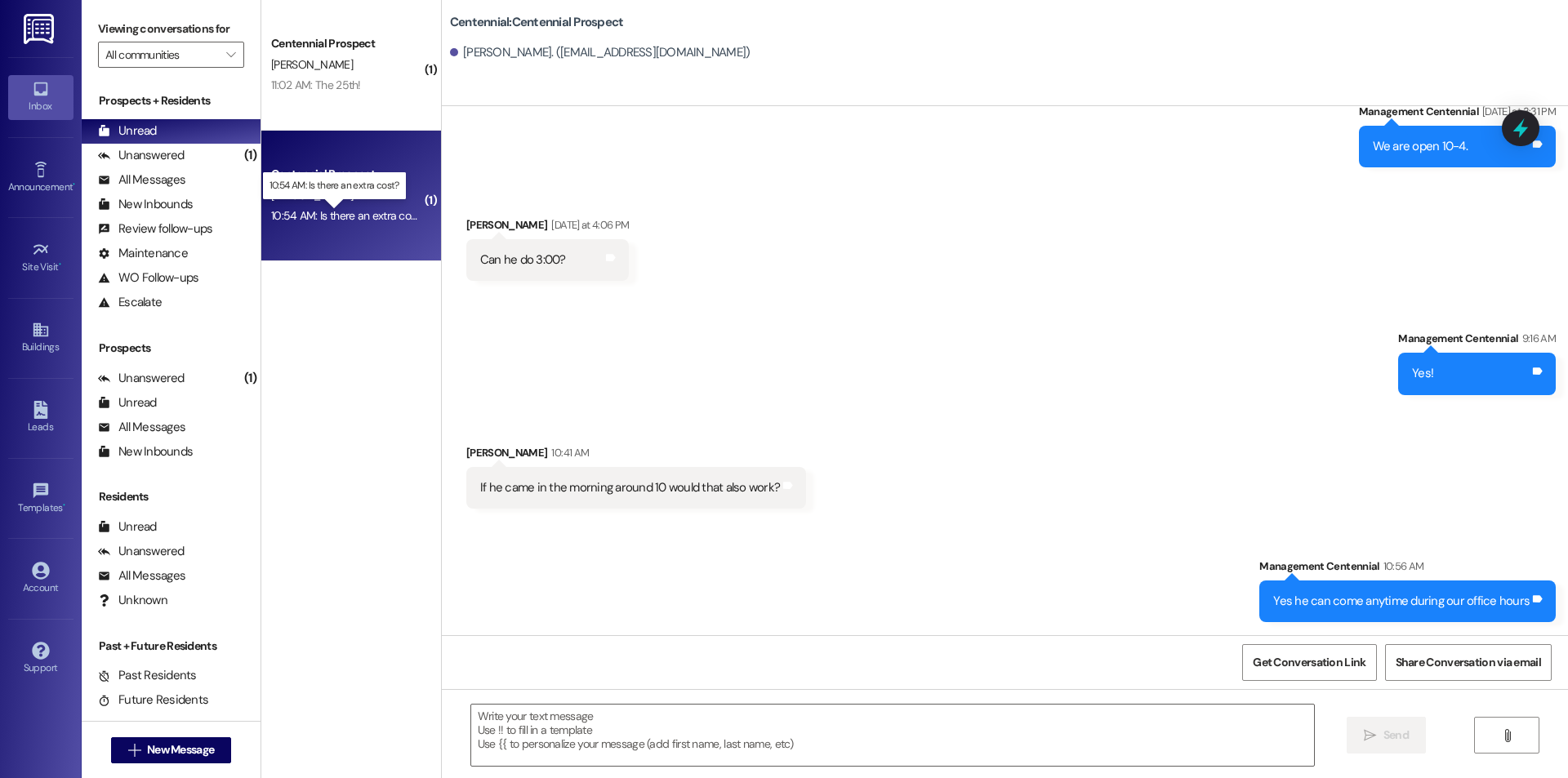
click at [375, 210] on div "10:54 AM: Is there an extra cost? 10:54 AM: Is there an extra cost?" at bounding box center [348, 215] width 153 height 14
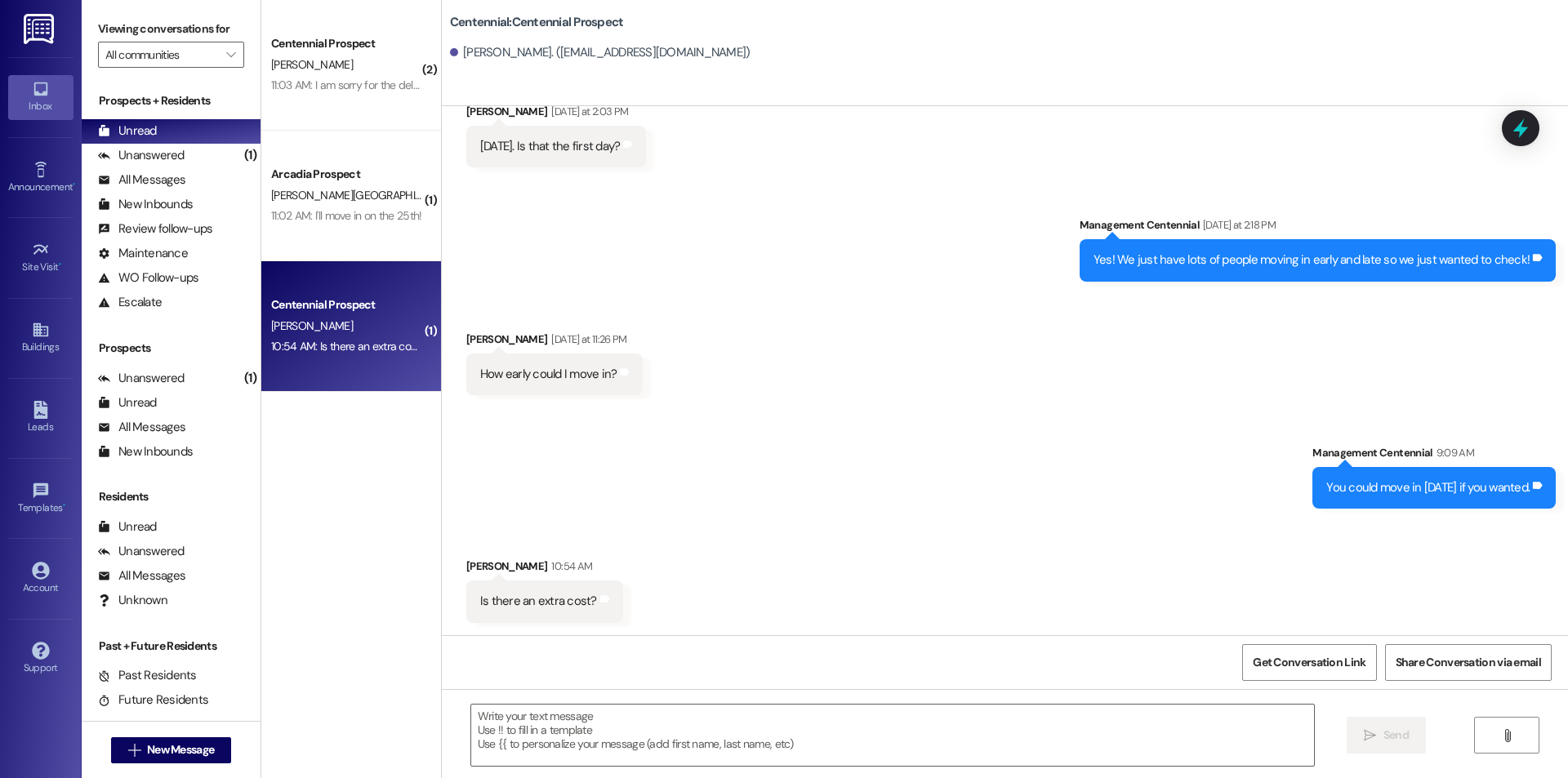
scroll to position [2221, 0]
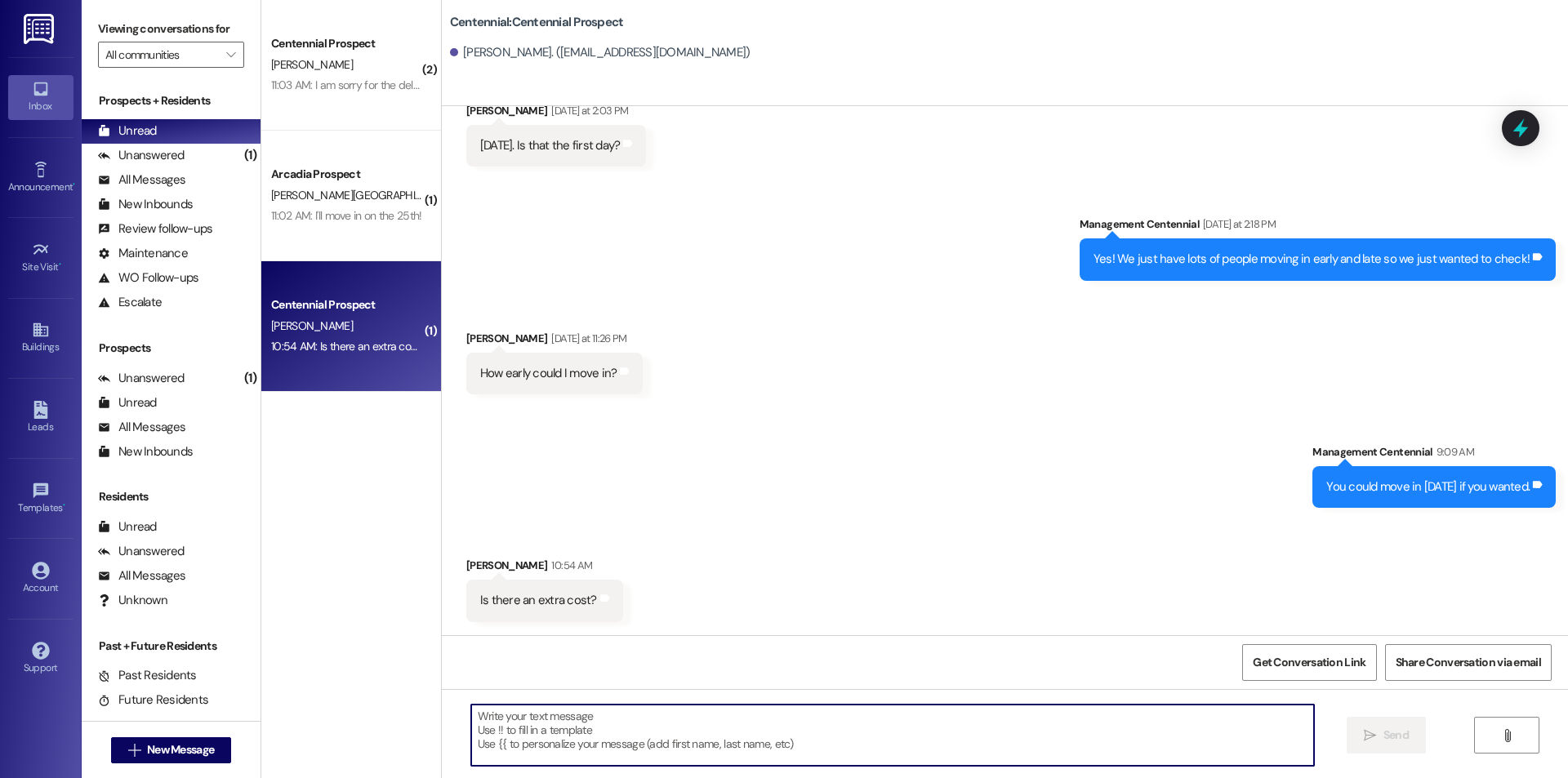
click at [960, 759] on textarea at bounding box center [893, 735] width 843 height 61
type textarea "Yes it is around $17 per day"
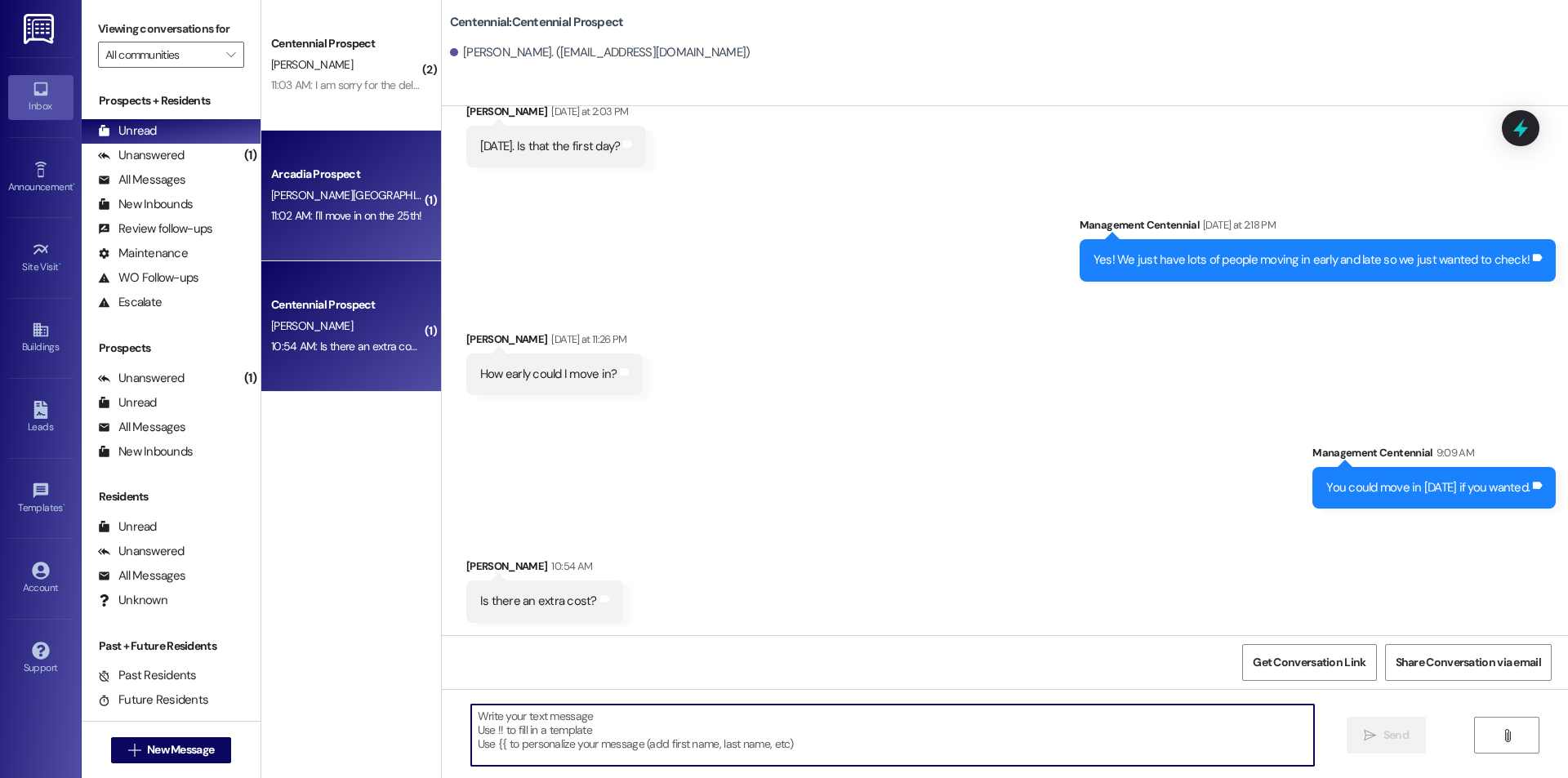
click at [343, 203] on div "H. Ferrara" at bounding box center [347, 196] width 154 height 20
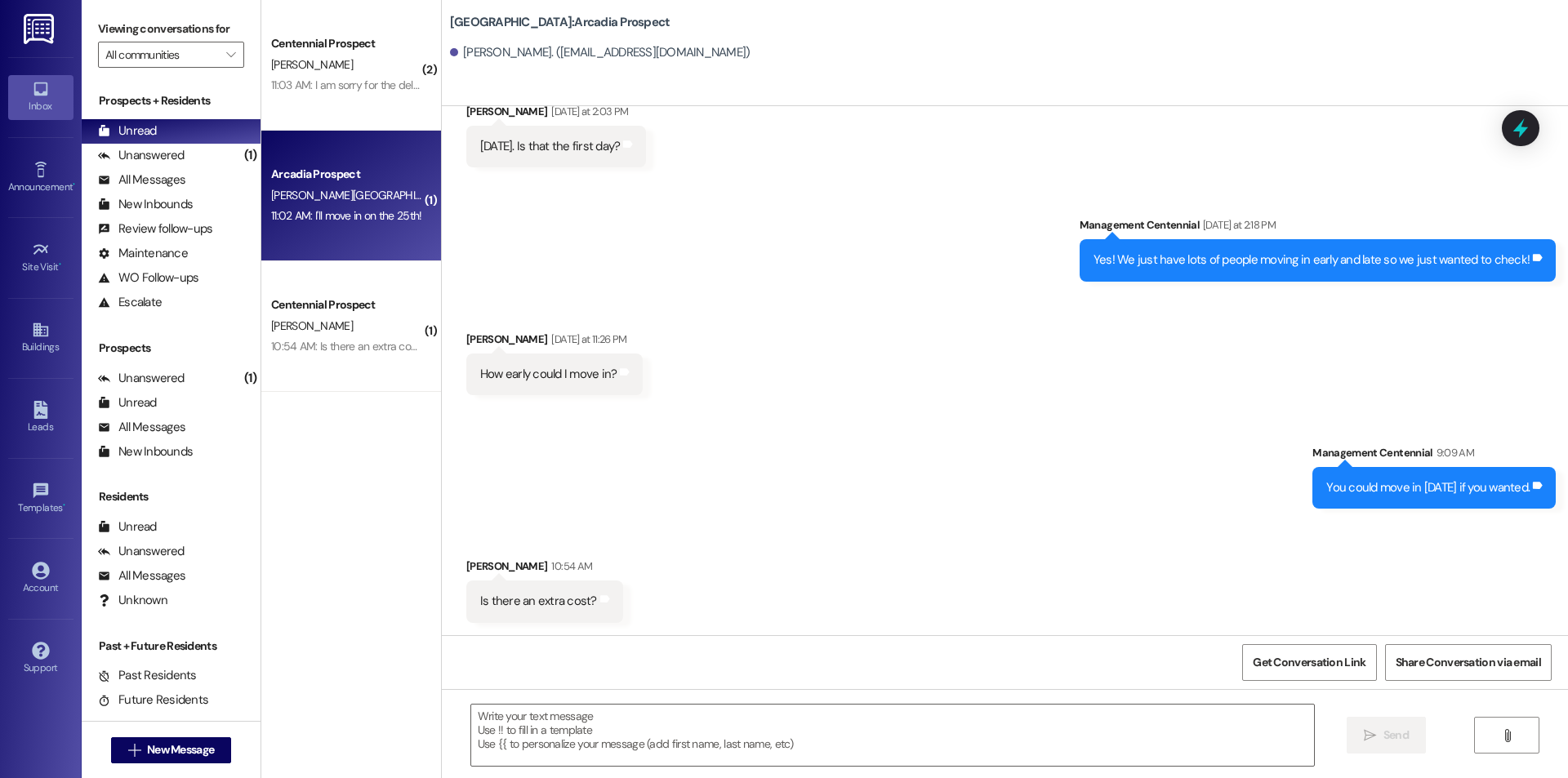
scroll to position [77, 0]
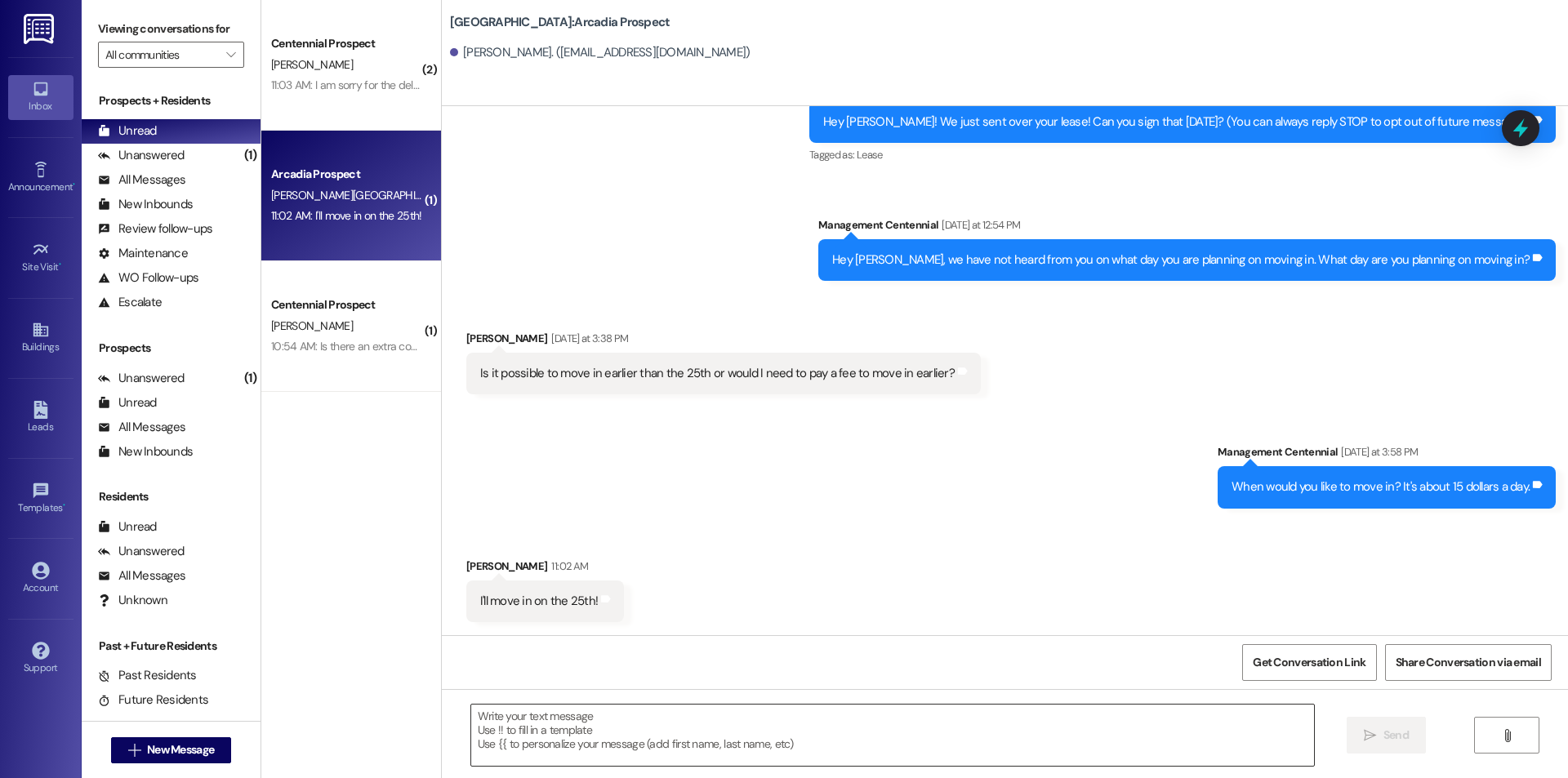
click at [746, 747] on textarea at bounding box center [893, 735] width 843 height 61
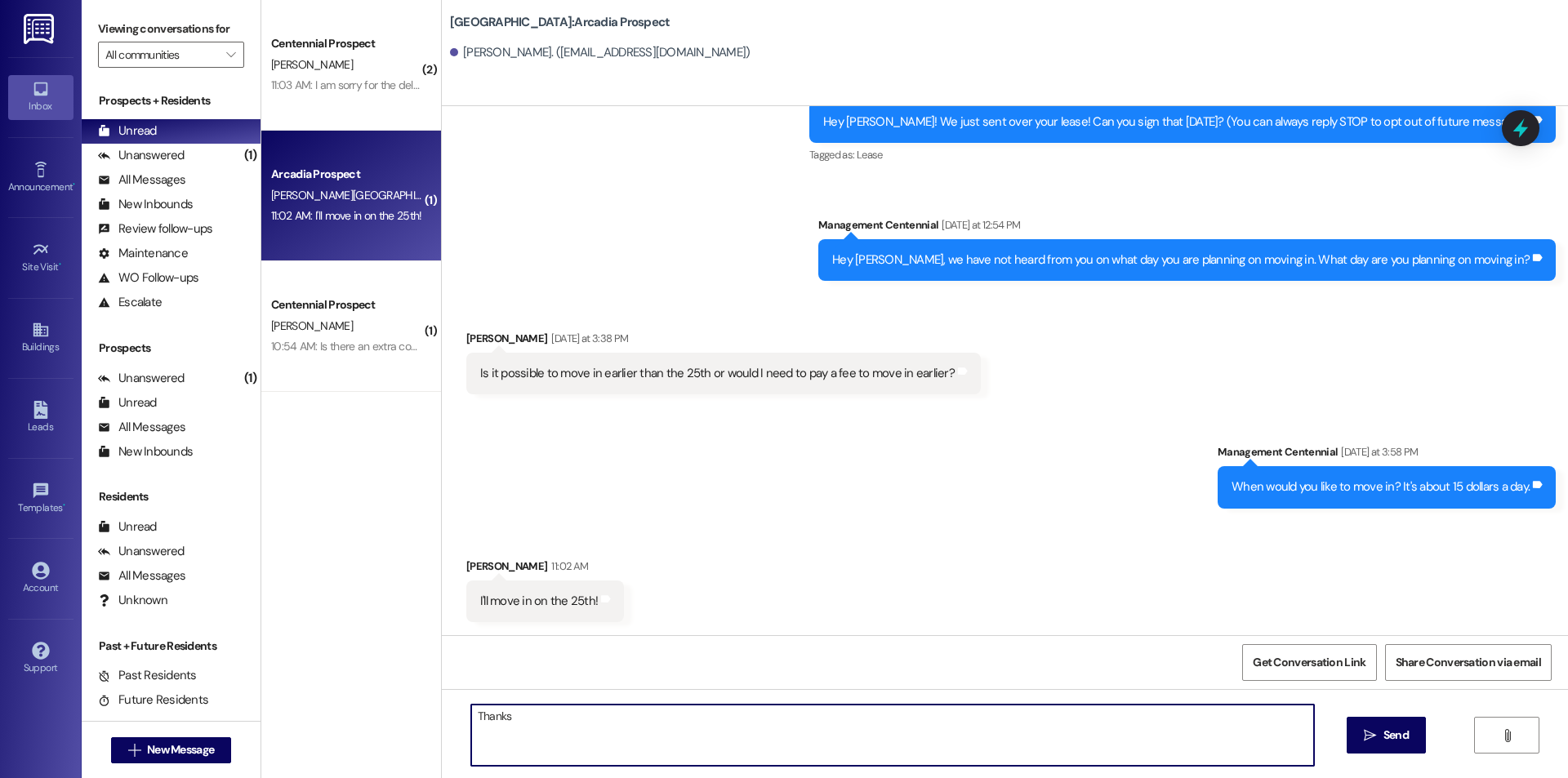
type textarea "Thanks!"
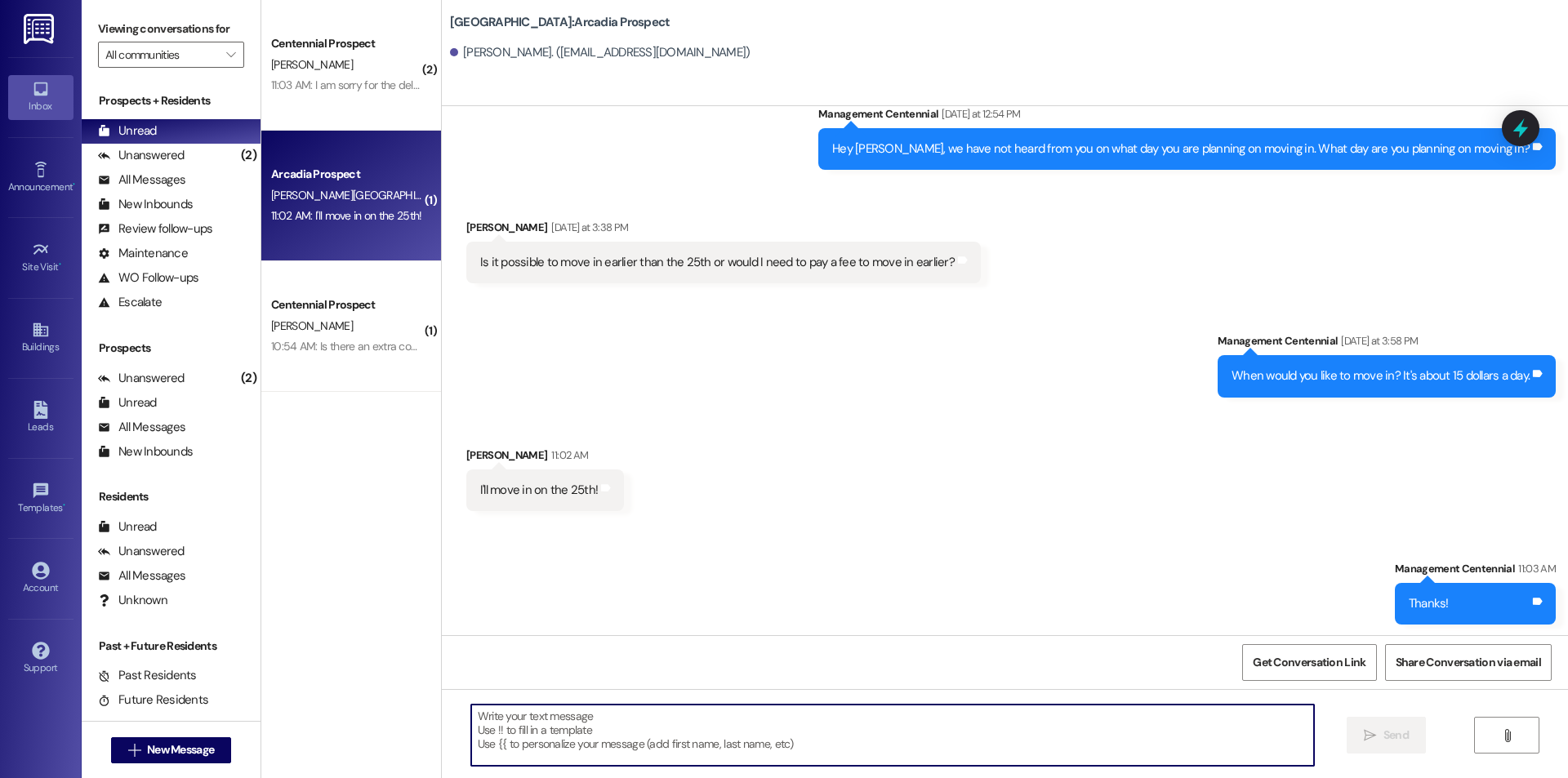
scroll to position [191, 0]
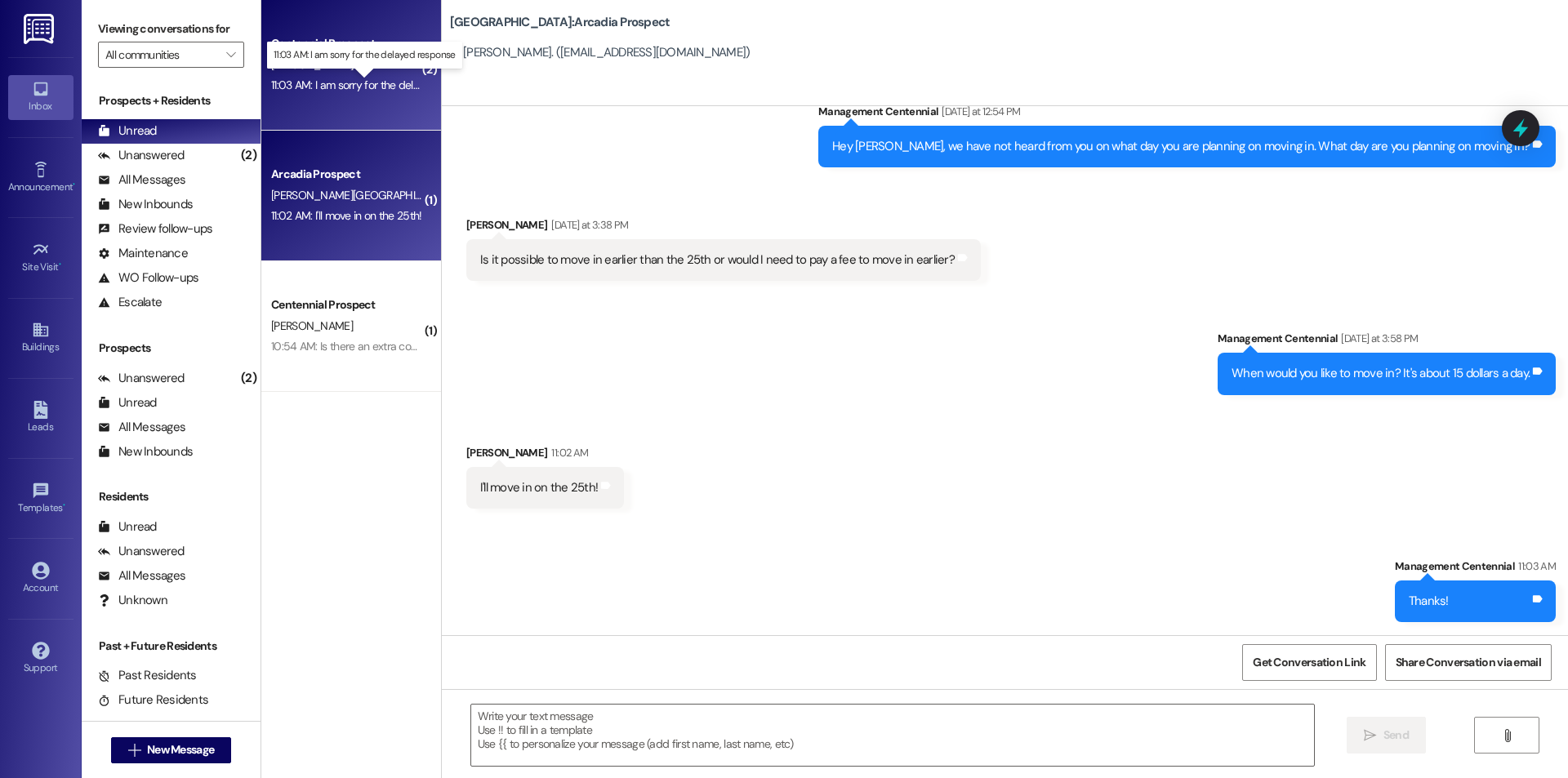
click at [309, 86] on div "11:03 AM: I am sorry for the delayed response 11:03 AM: I am sorry for the dela…" at bounding box center [377, 84] width 213 height 14
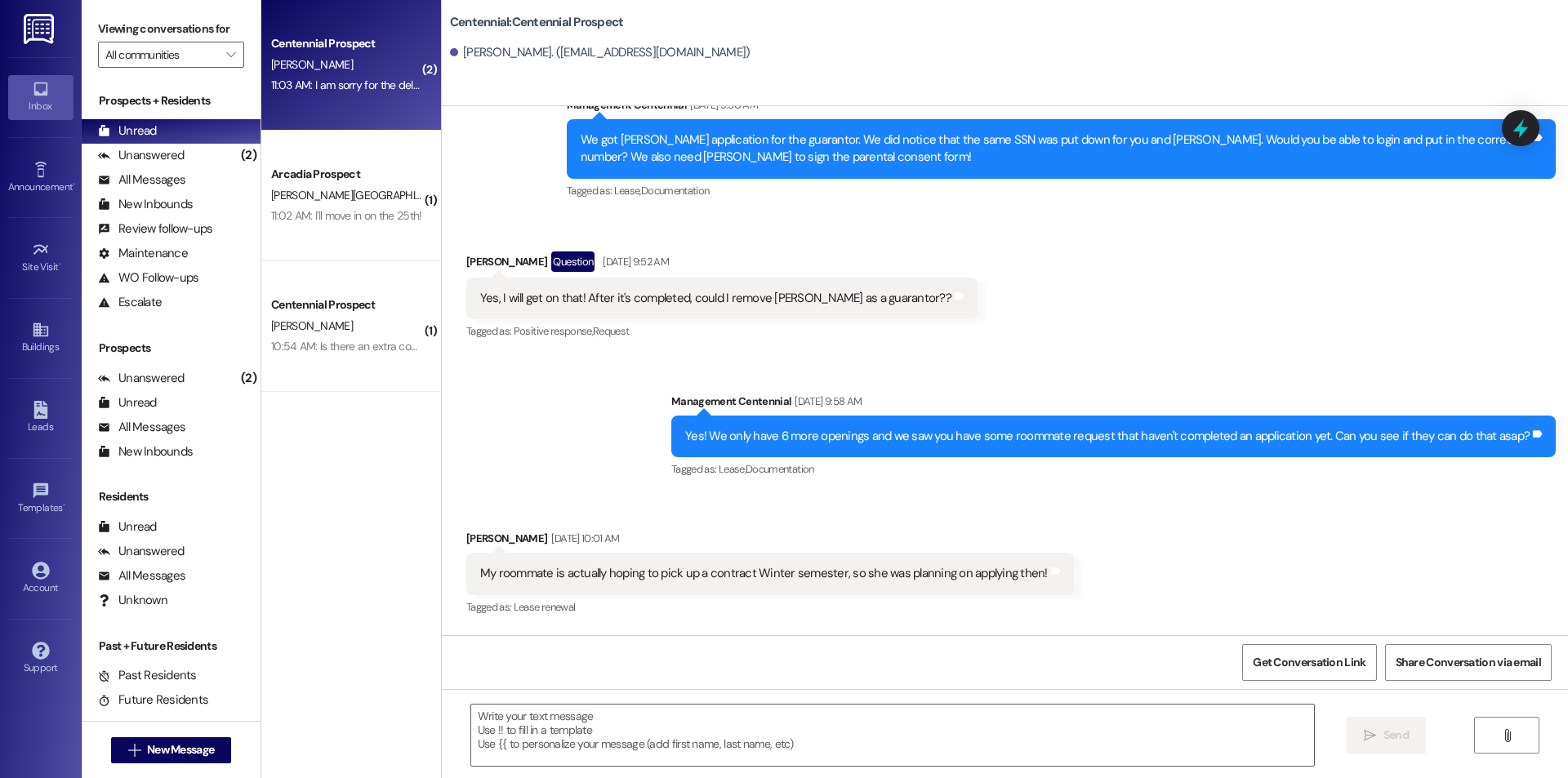
scroll to position [1605, 0]
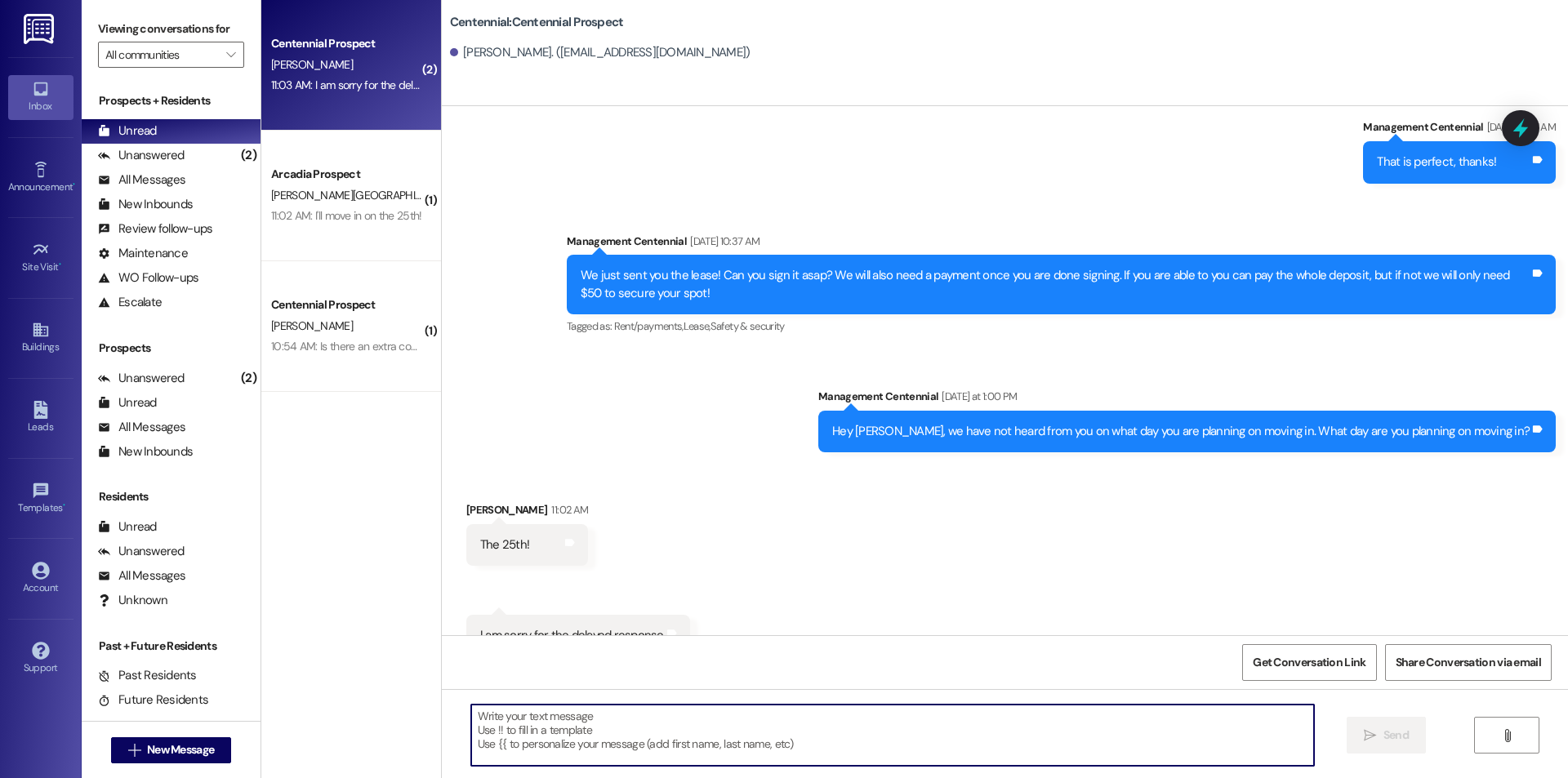
click at [694, 740] on textarea at bounding box center [893, 735] width 843 height 61
type textarea "No worries!"
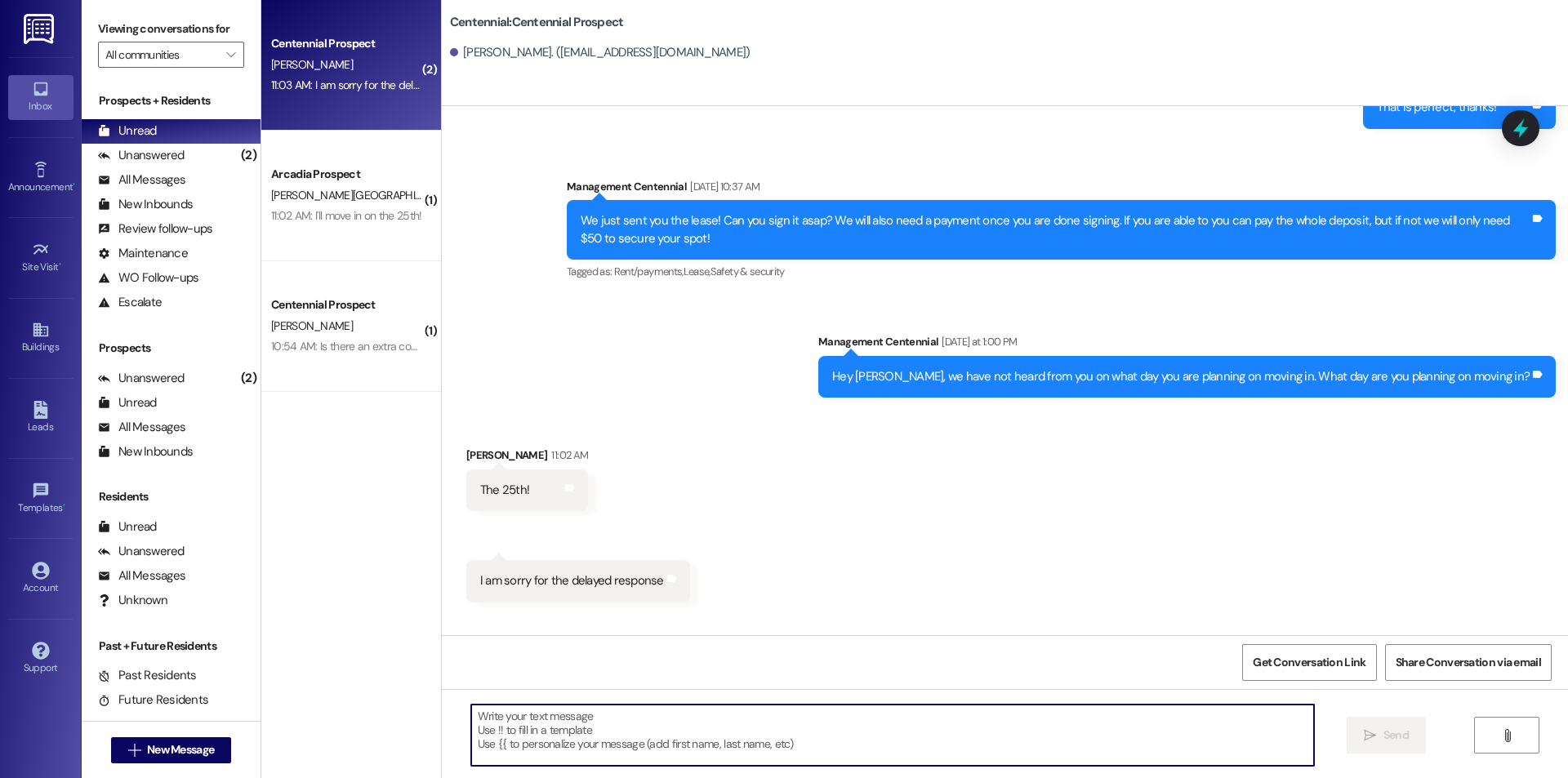
scroll to position [1719, 0]
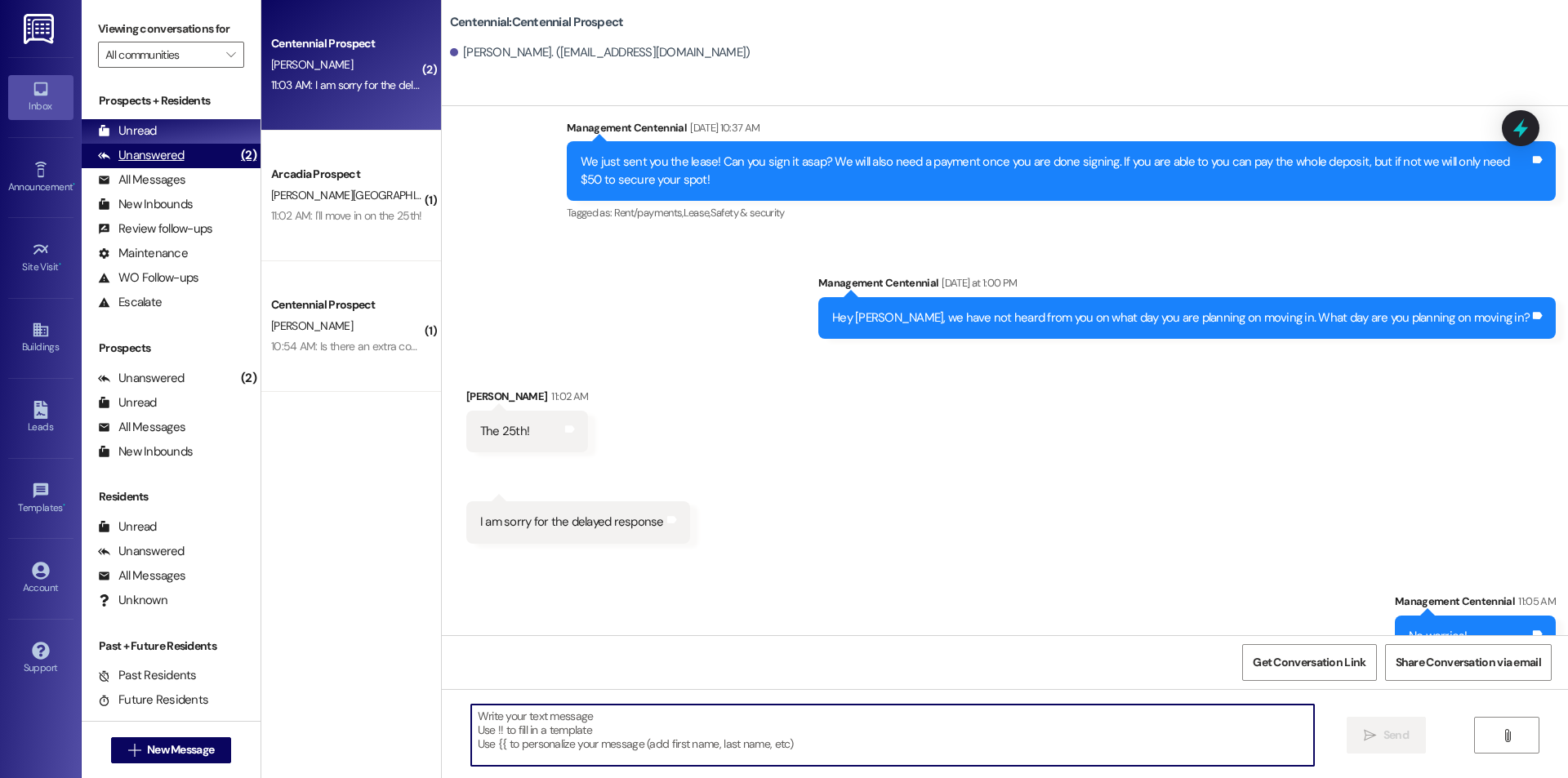
click at [204, 156] on div "Unanswered (2)" at bounding box center [170, 156] width 179 height 25
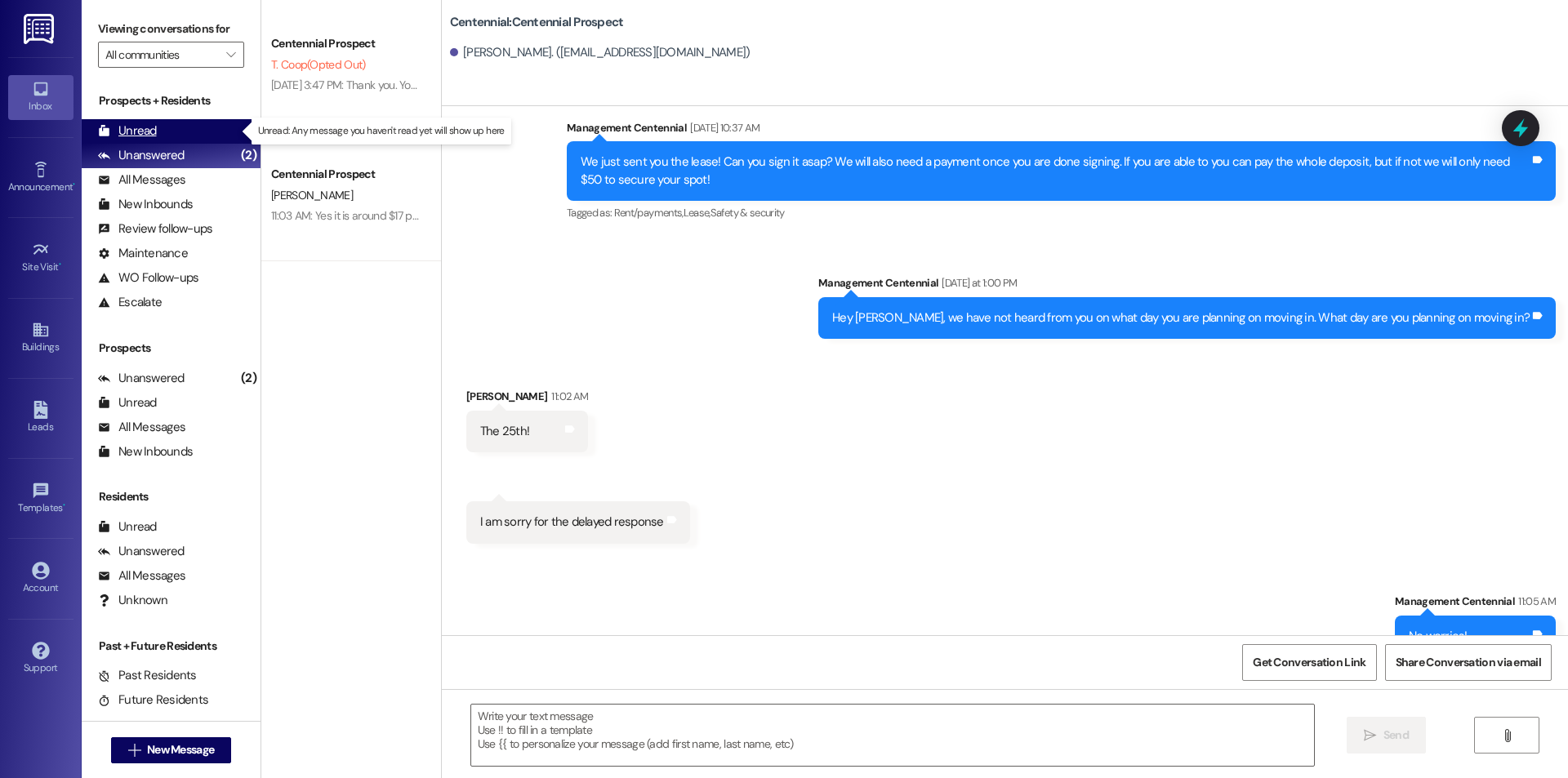
click at [203, 137] on div "Unread (0)" at bounding box center [170, 131] width 179 height 25
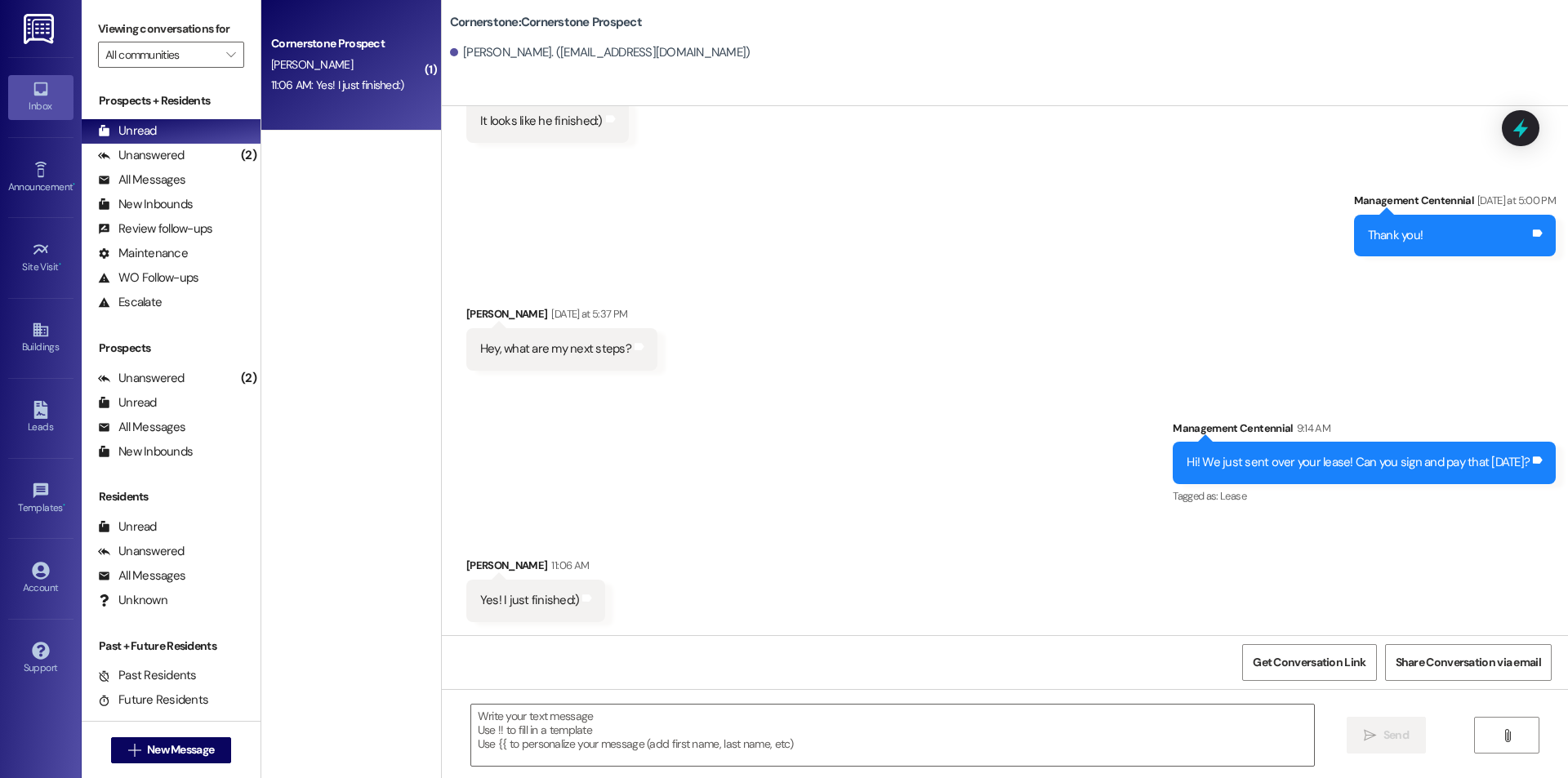
scroll to position [1120, 0]
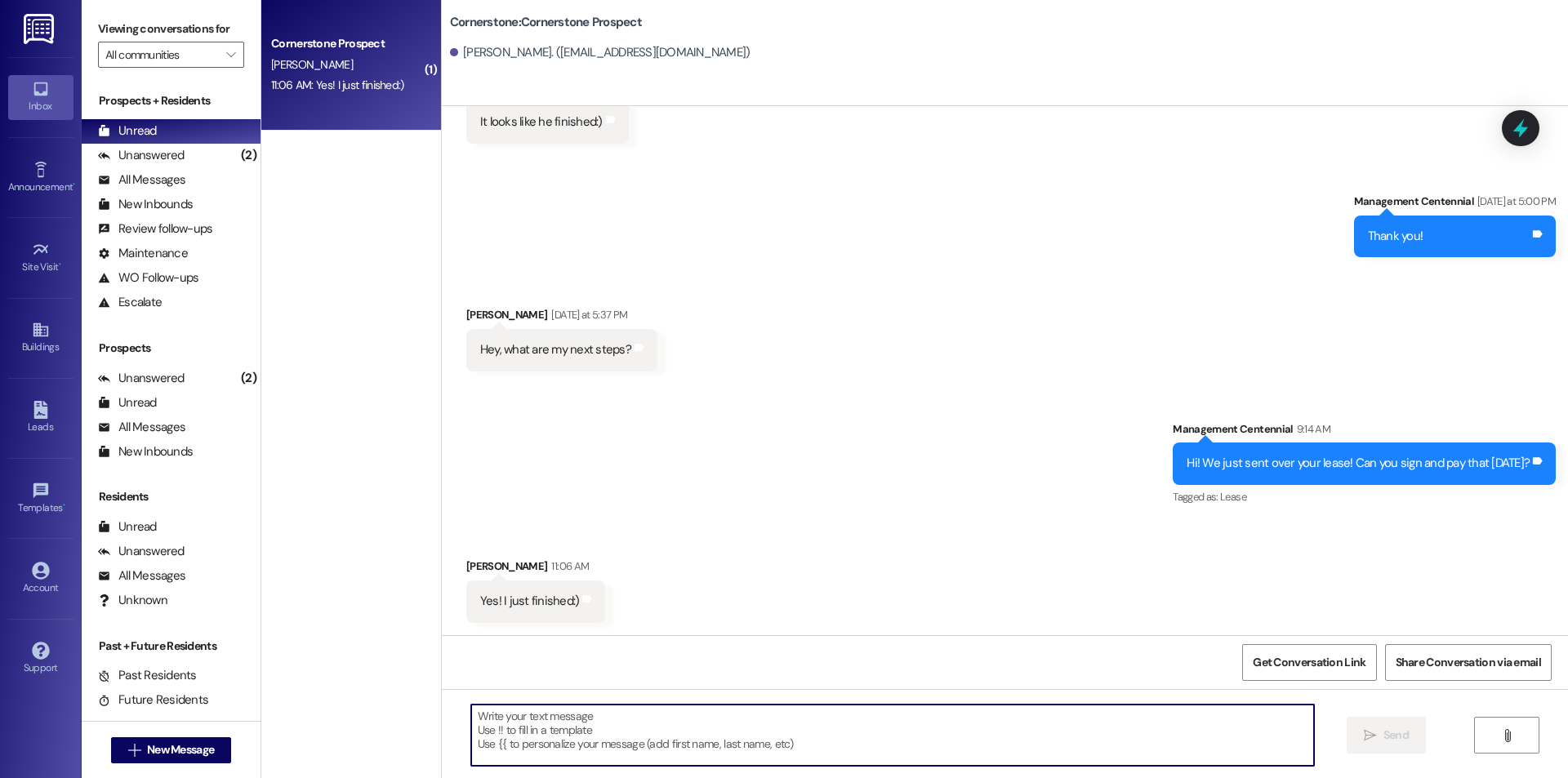
click at [711, 747] on textarea at bounding box center [893, 735] width 843 height 61
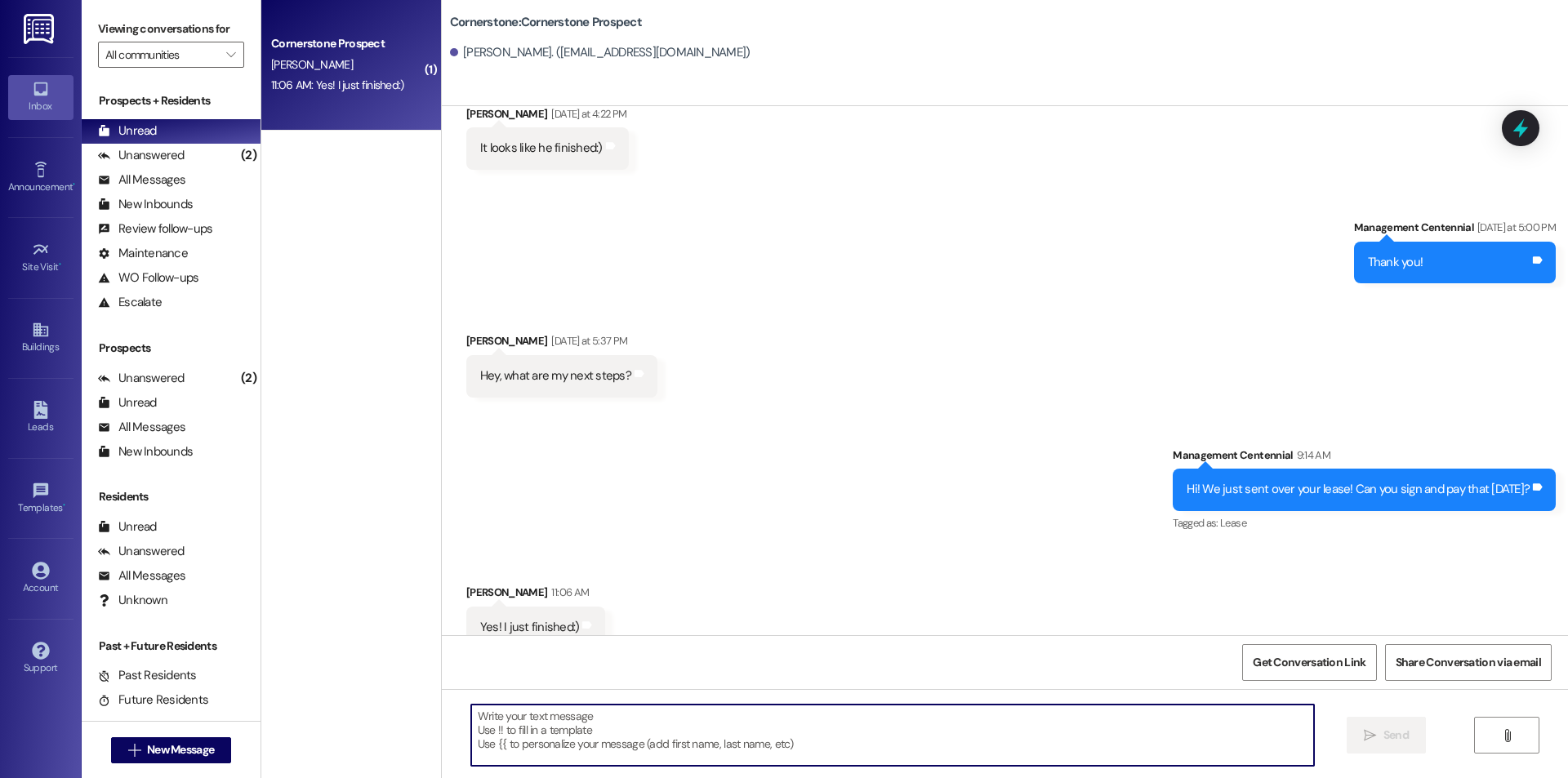
scroll to position [1121, 0]
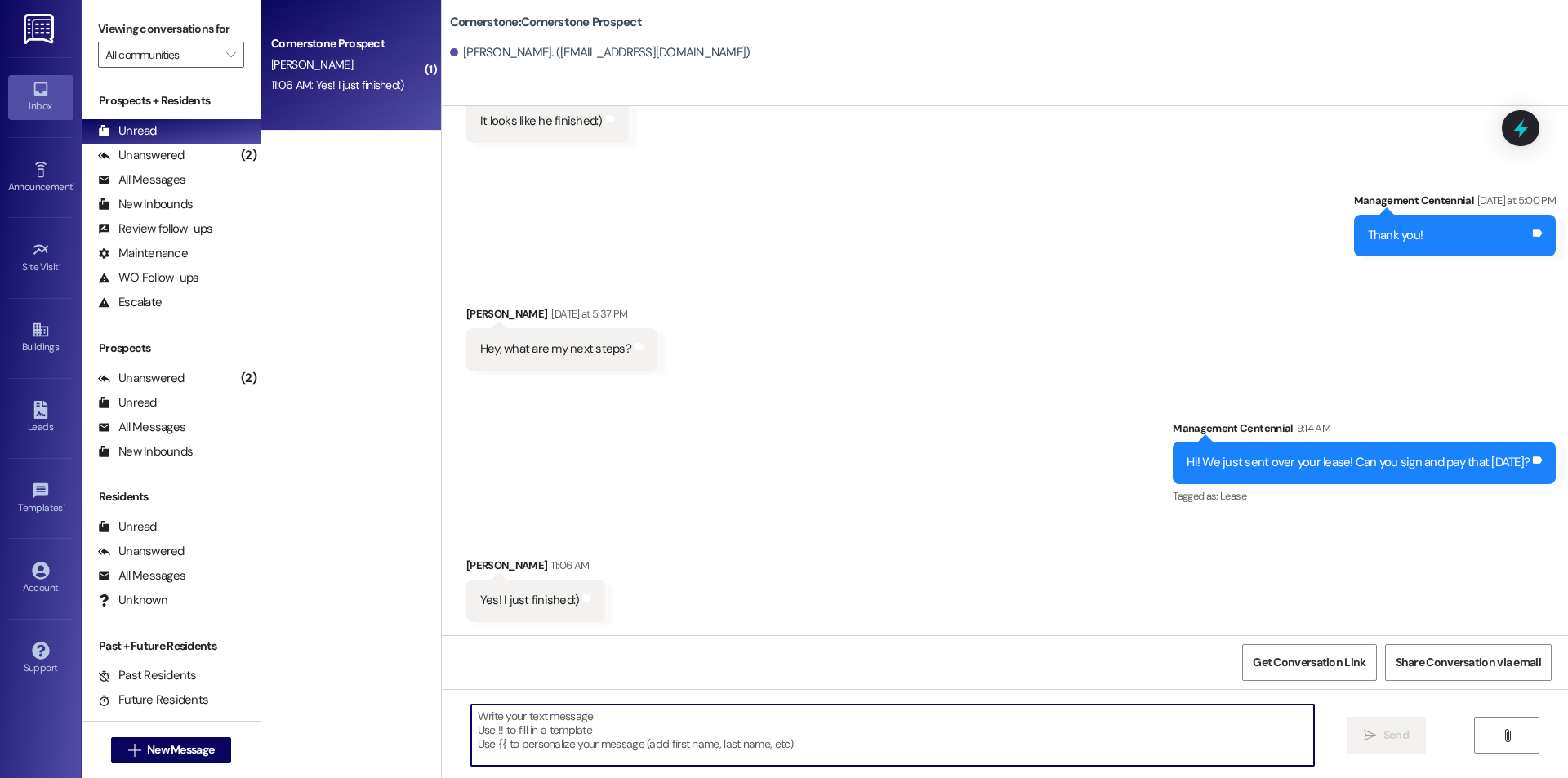
click at [586, 746] on textarea at bounding box center [893, 735] width 843 height 61
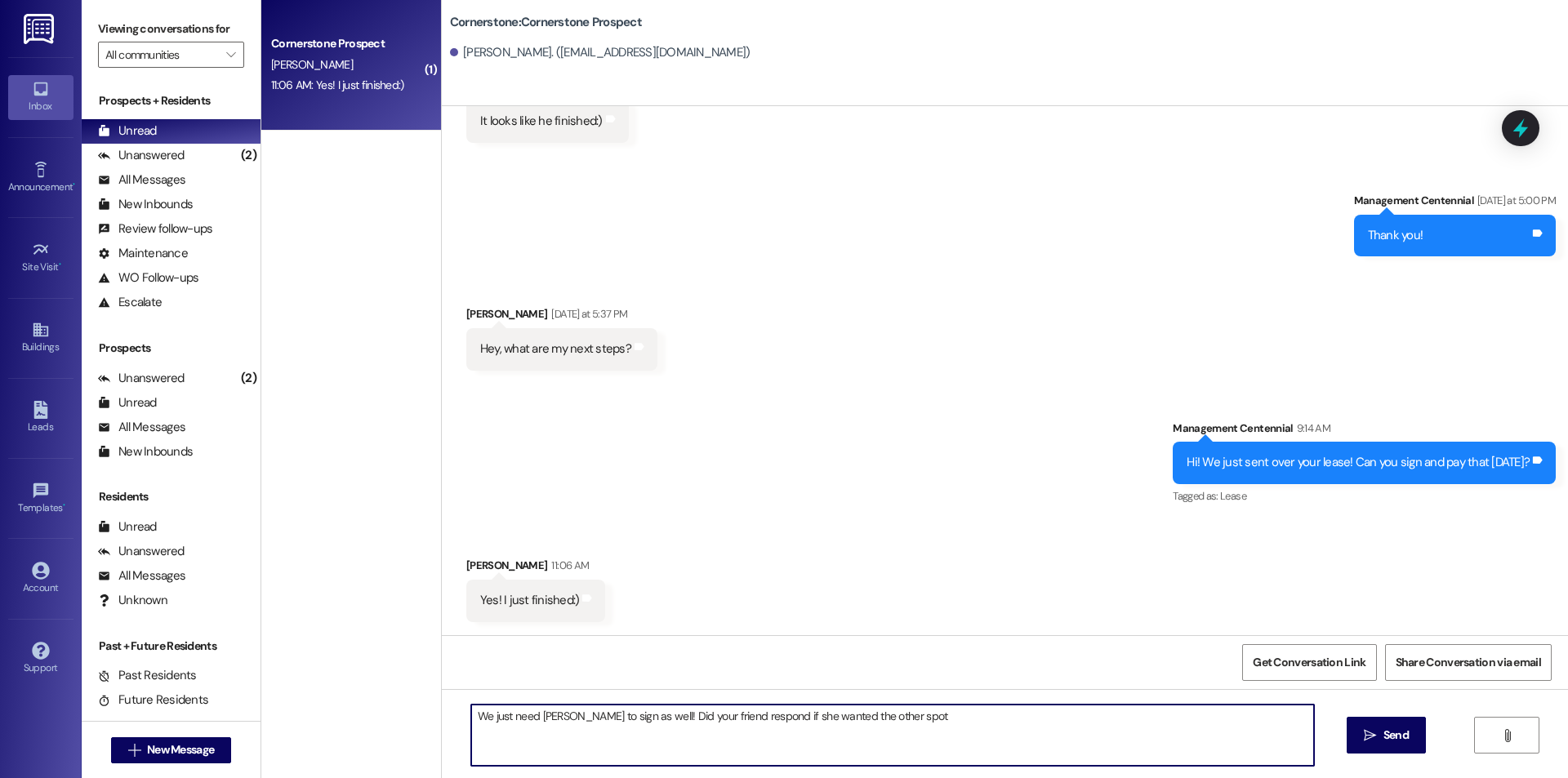
type textarea "We just need Charles to sign as well! Did your friend respond if she wanted the…"
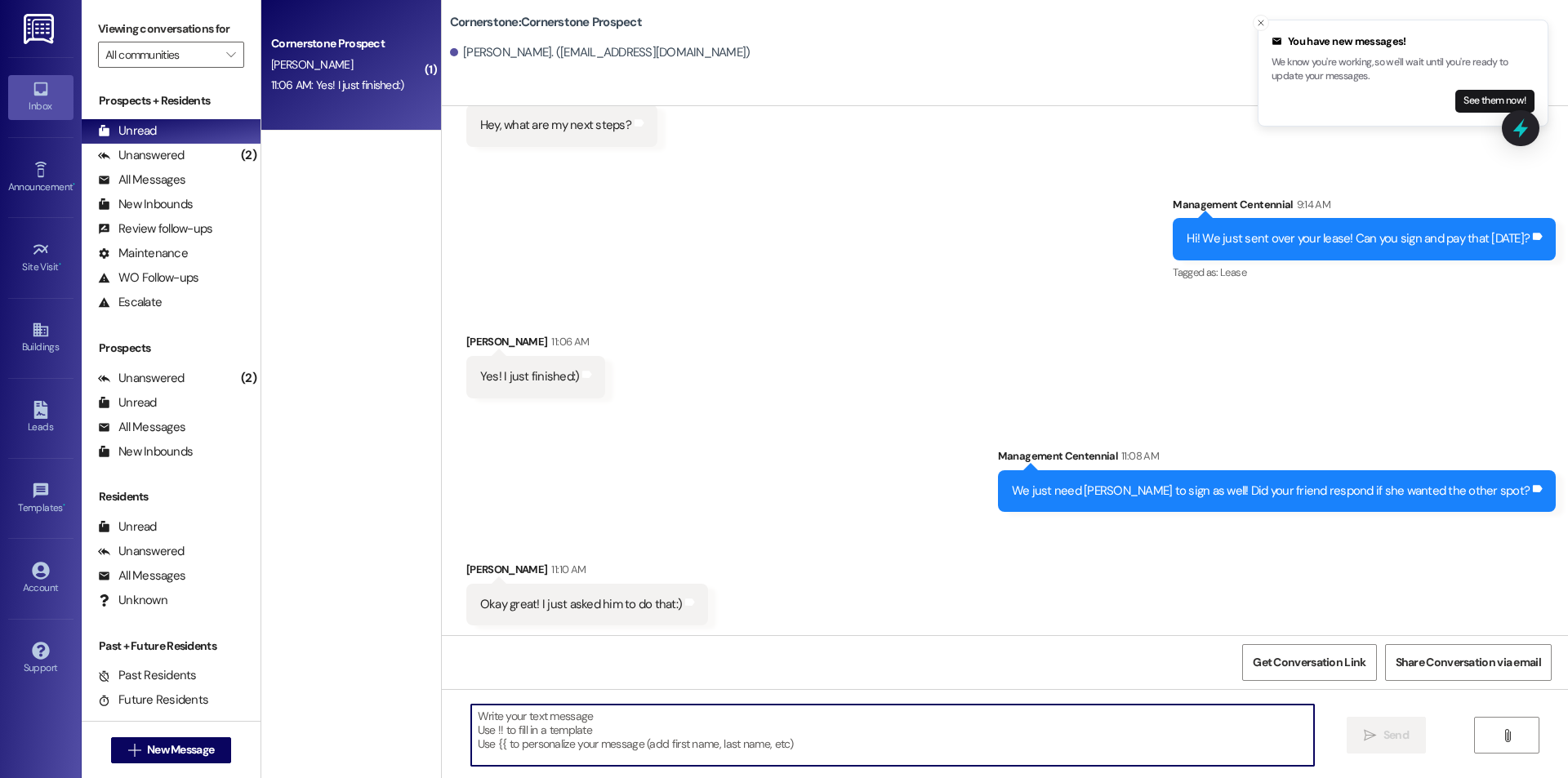
scroll to position [1348, 0]
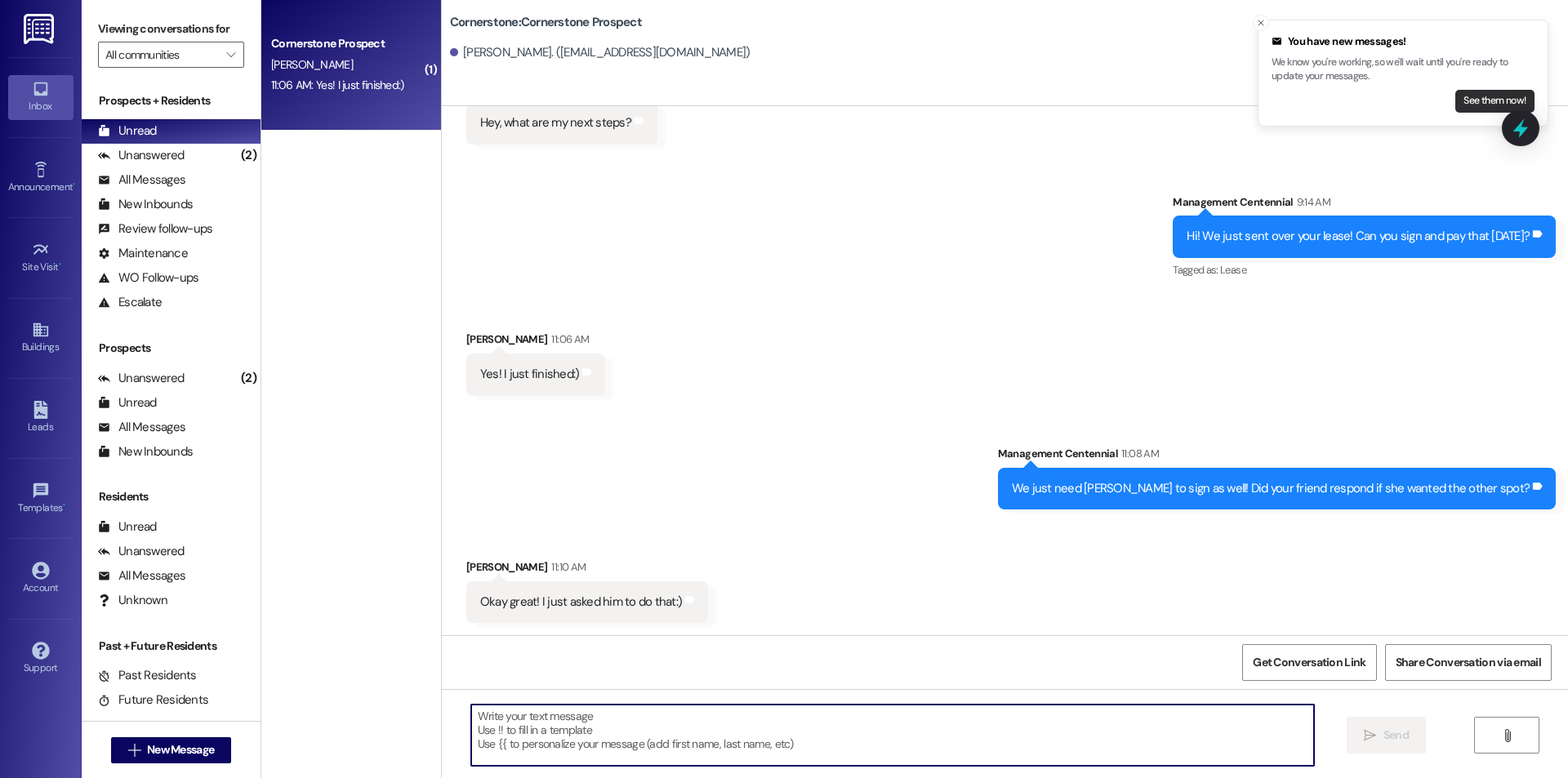
click at [1465, 98] on button "See them now!" at bounding box center [1494, 101] width 79 height 23
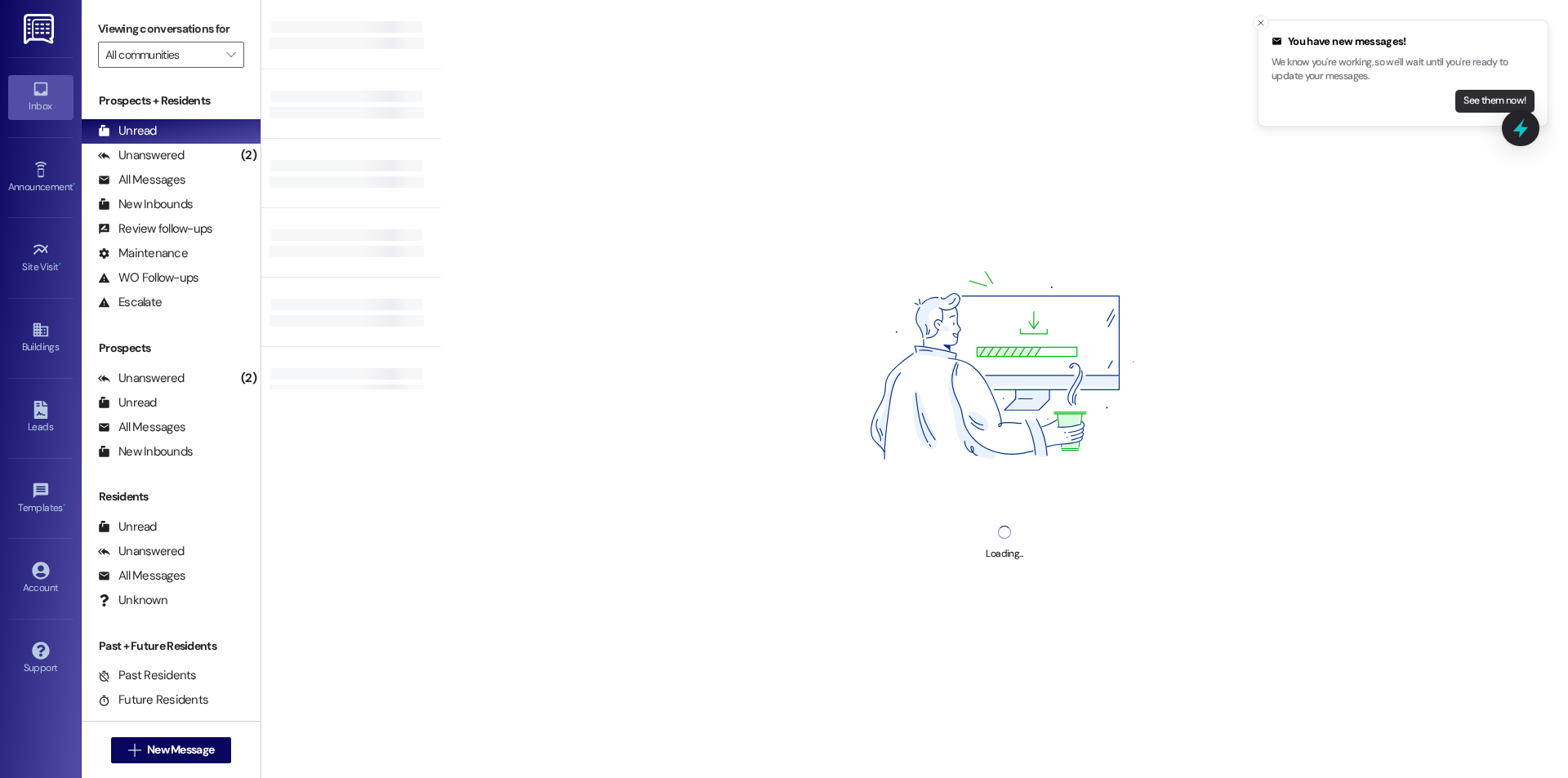
click at [1458, 111] on button "See them now!" at bounding box center [1494, 101] width 79 height 23
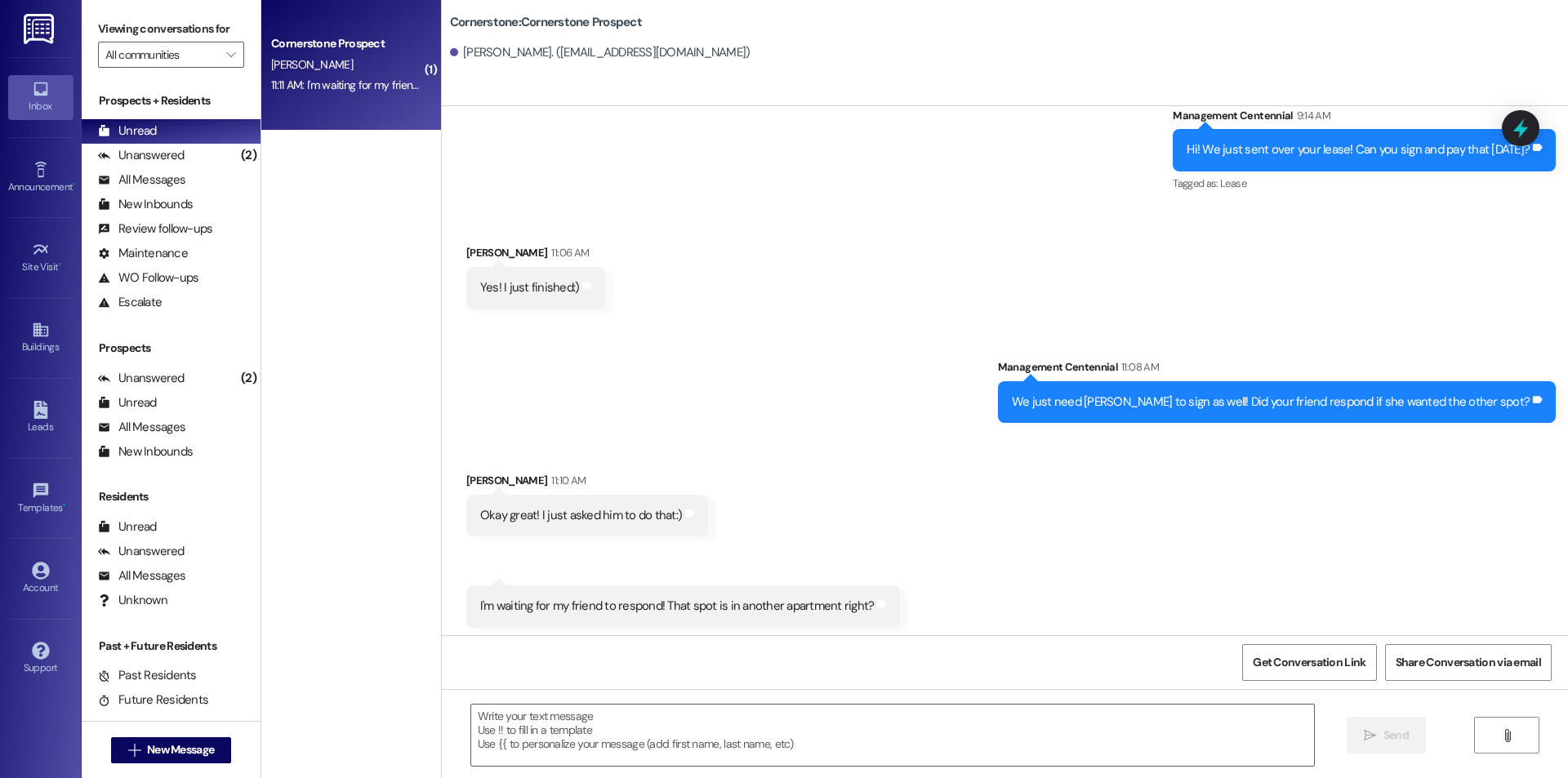
scroll to position [1439, 0]
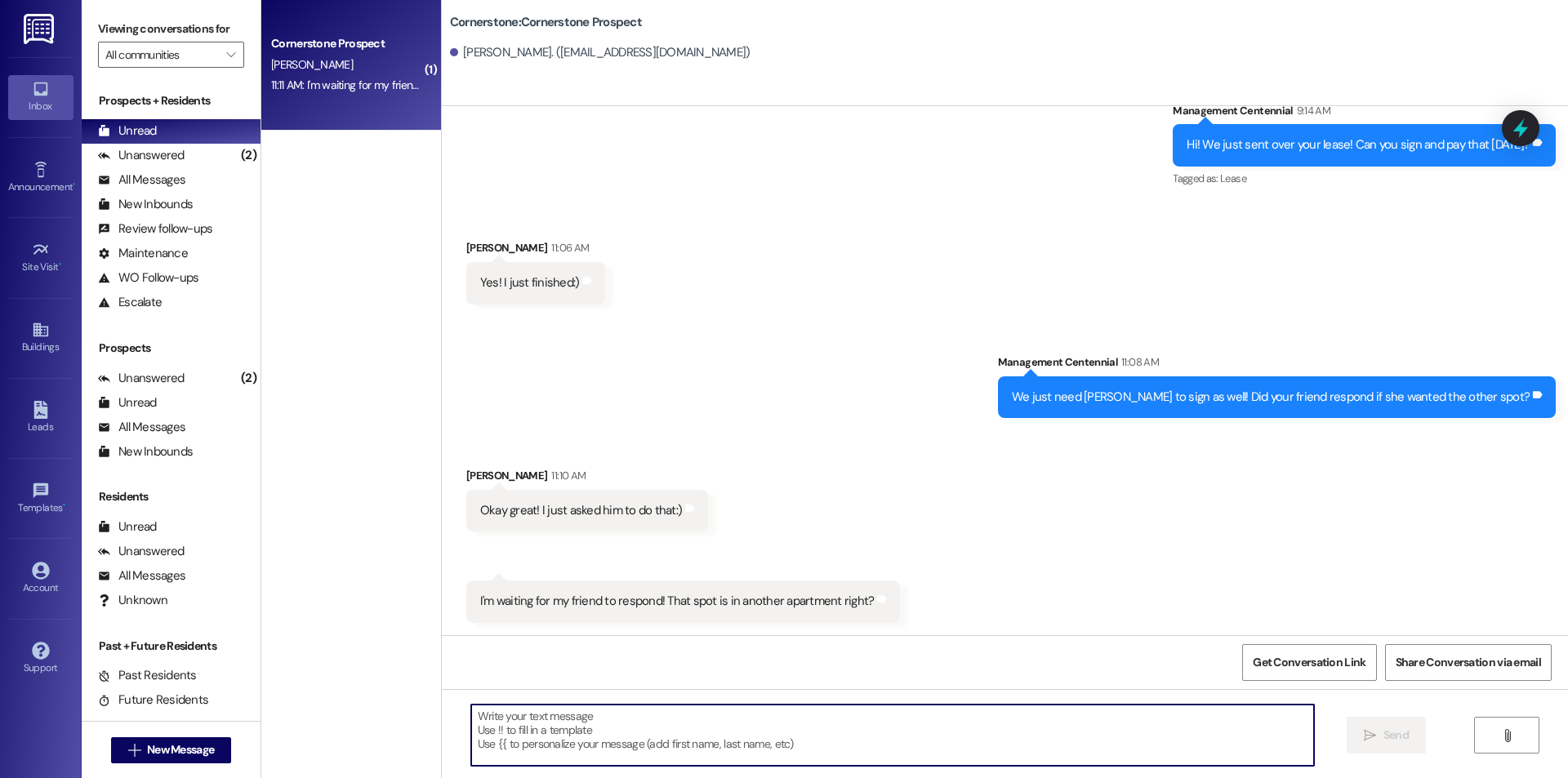
click at [935, 713] on textarea at bounding box center [893, 735] width 843 height 61
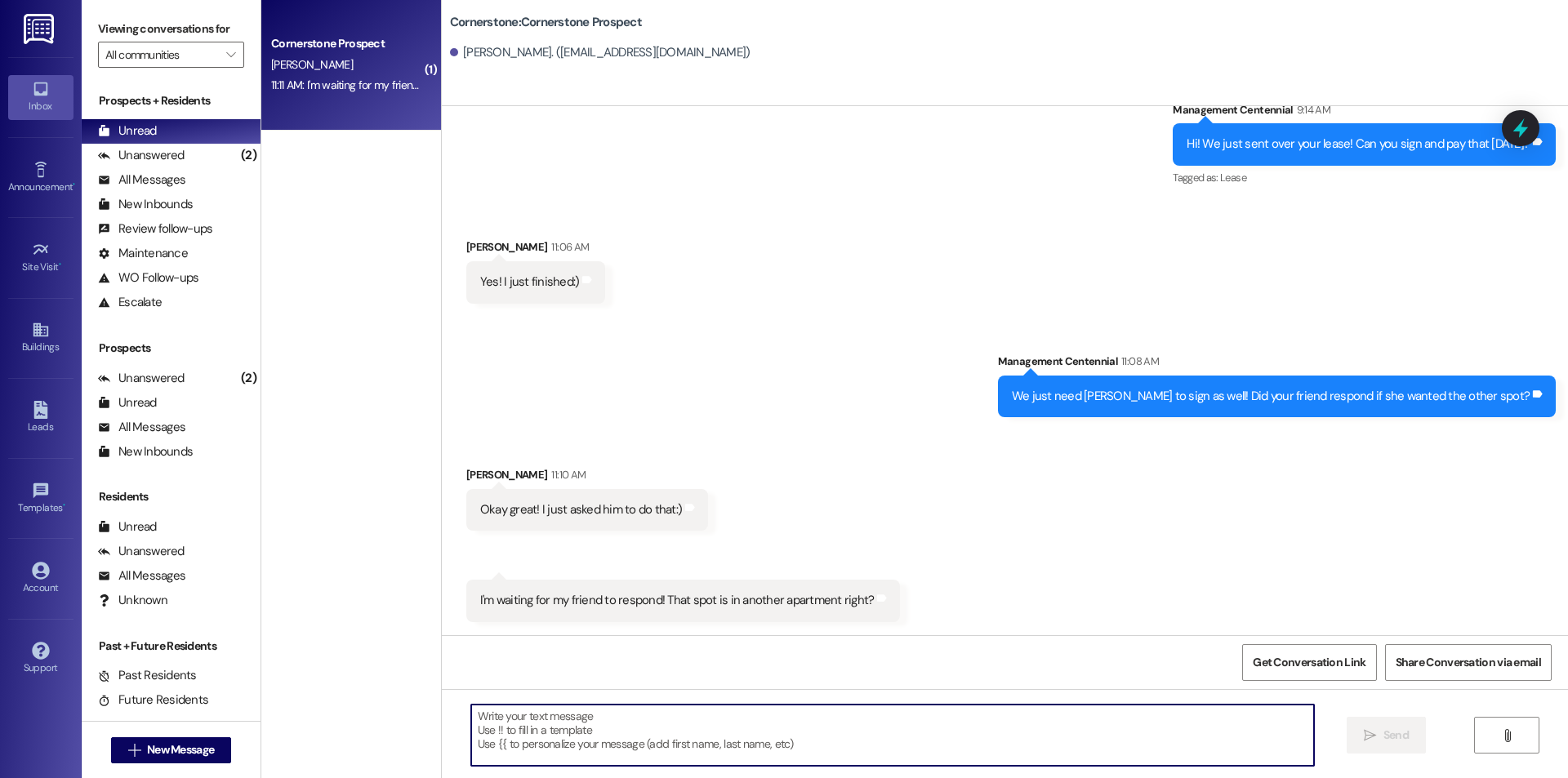
click at [672, 726] on textarea at bounding box center [893, 735] width 843 height 61
type textarea "Yes but they are in the same stairwell!"
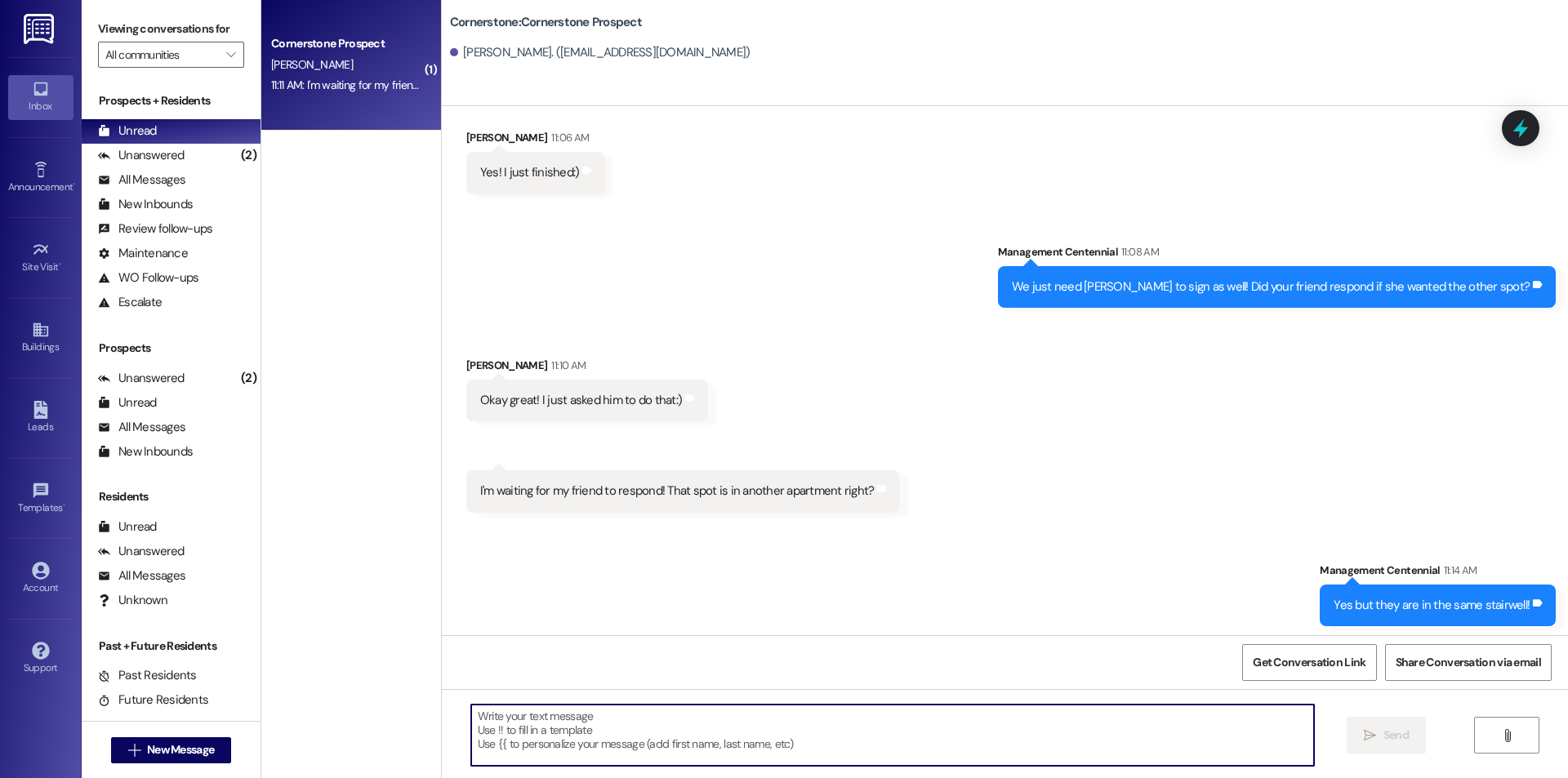
scroll to position [1553, 0]
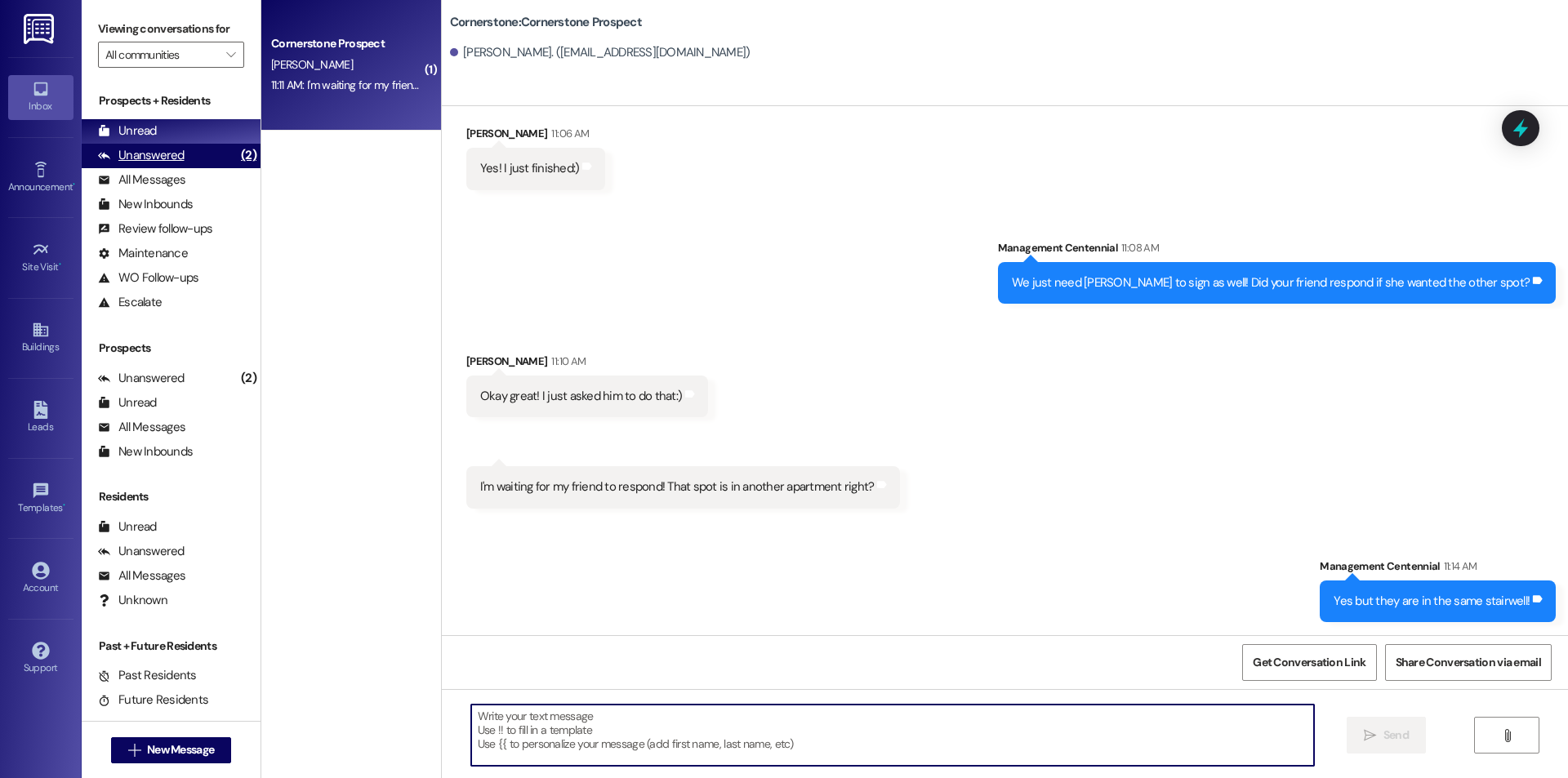
click at [214, 164] on div "Unanswered (2)" at bounding box center [170, 156] width 179 height 25
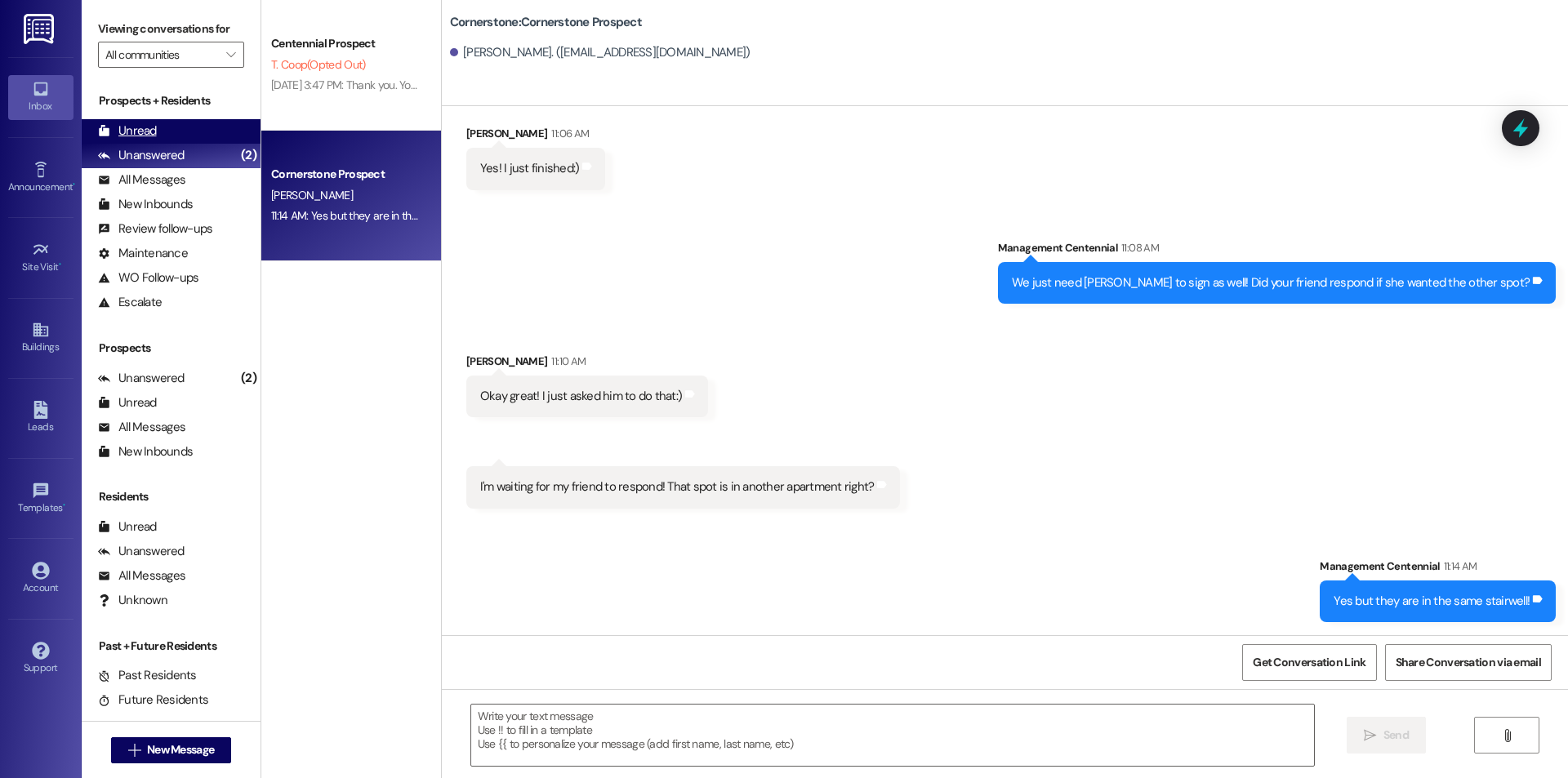
click at [215, 137] on div "Unread (0)" at bounding box center [170, 131] width 179 height 25
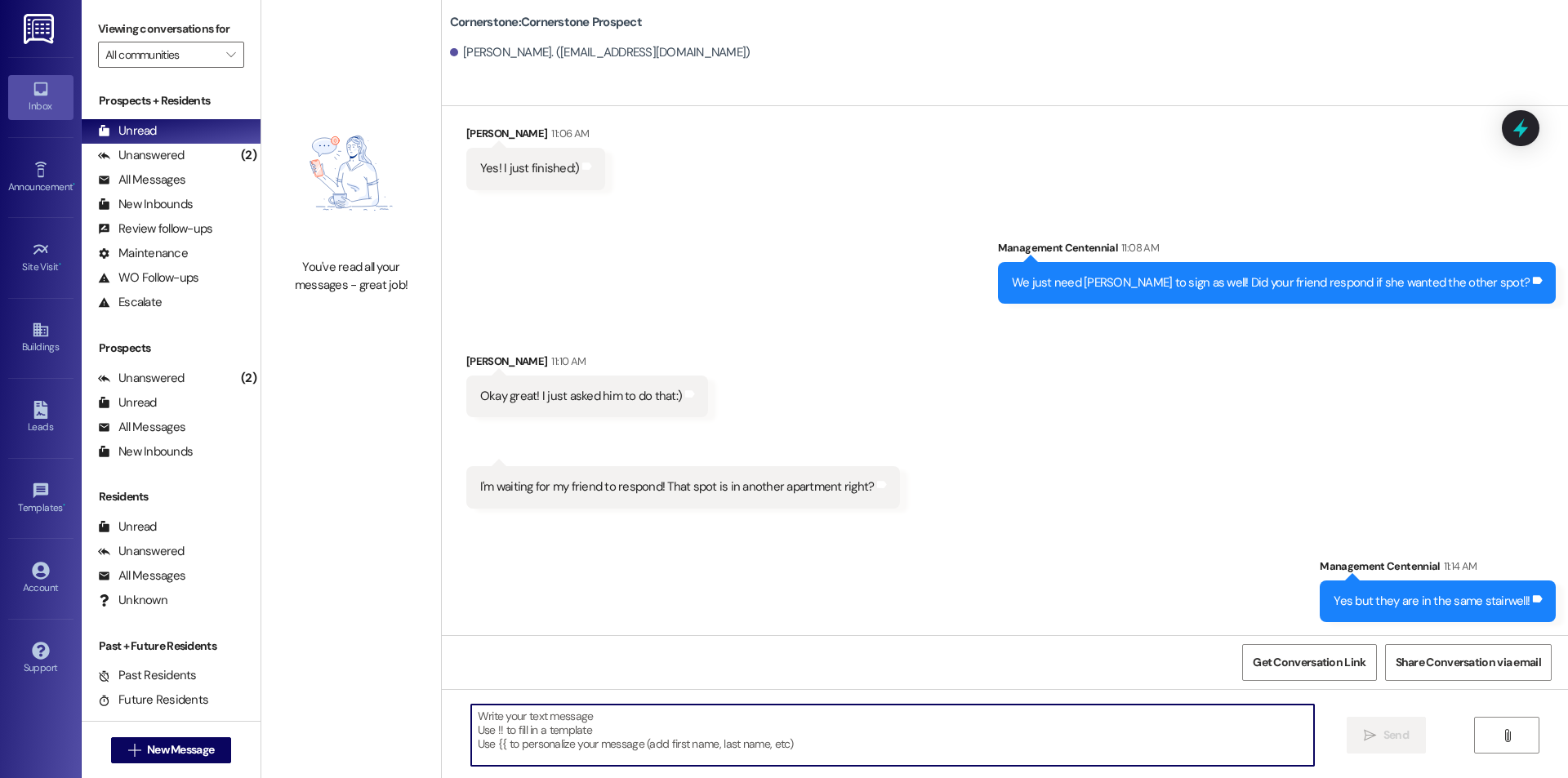
click at [990, 740] on textarea at bounding box center [893, 735] width 843 height 61
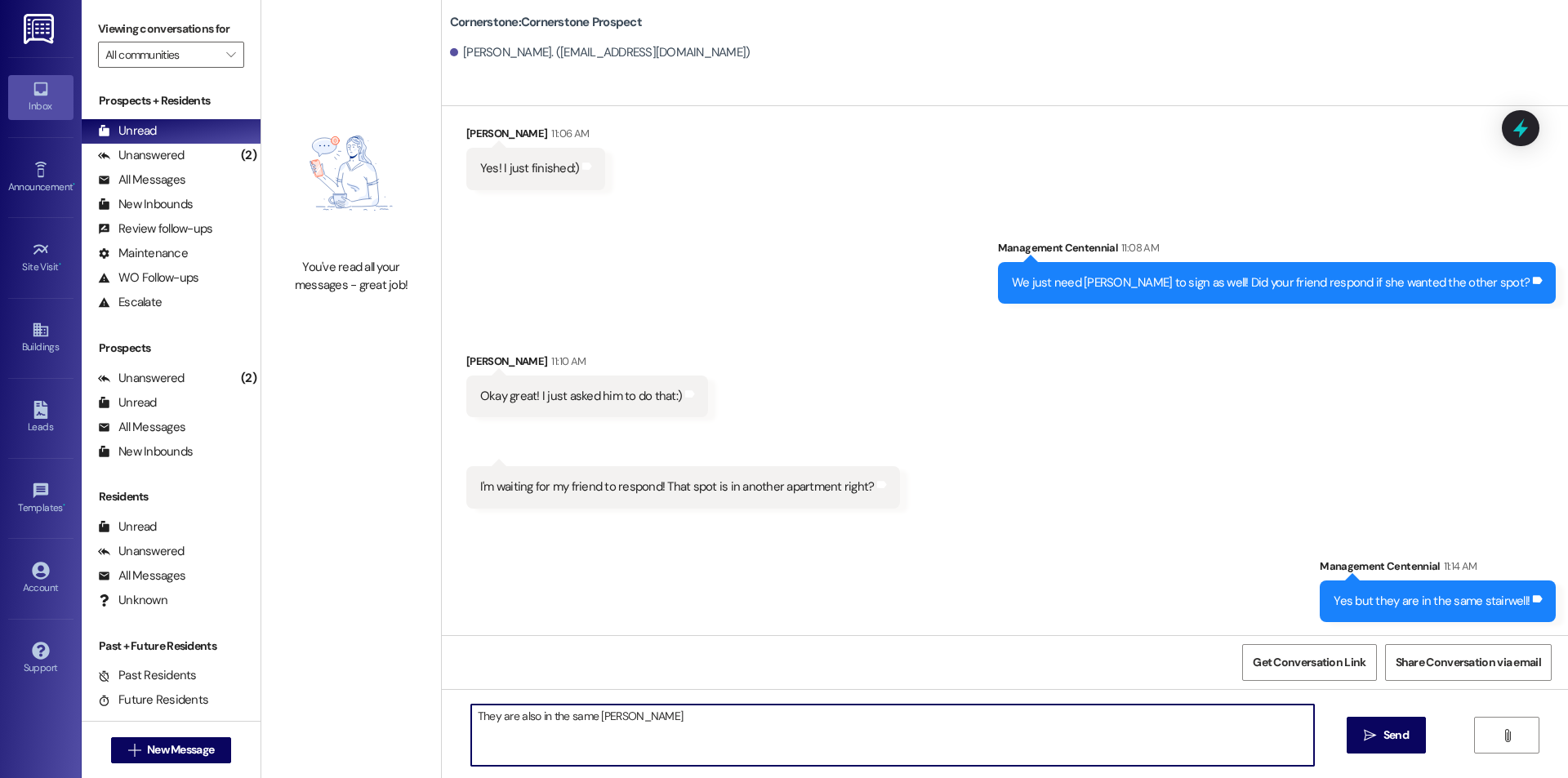
type textarea "They are also in the same ward\"
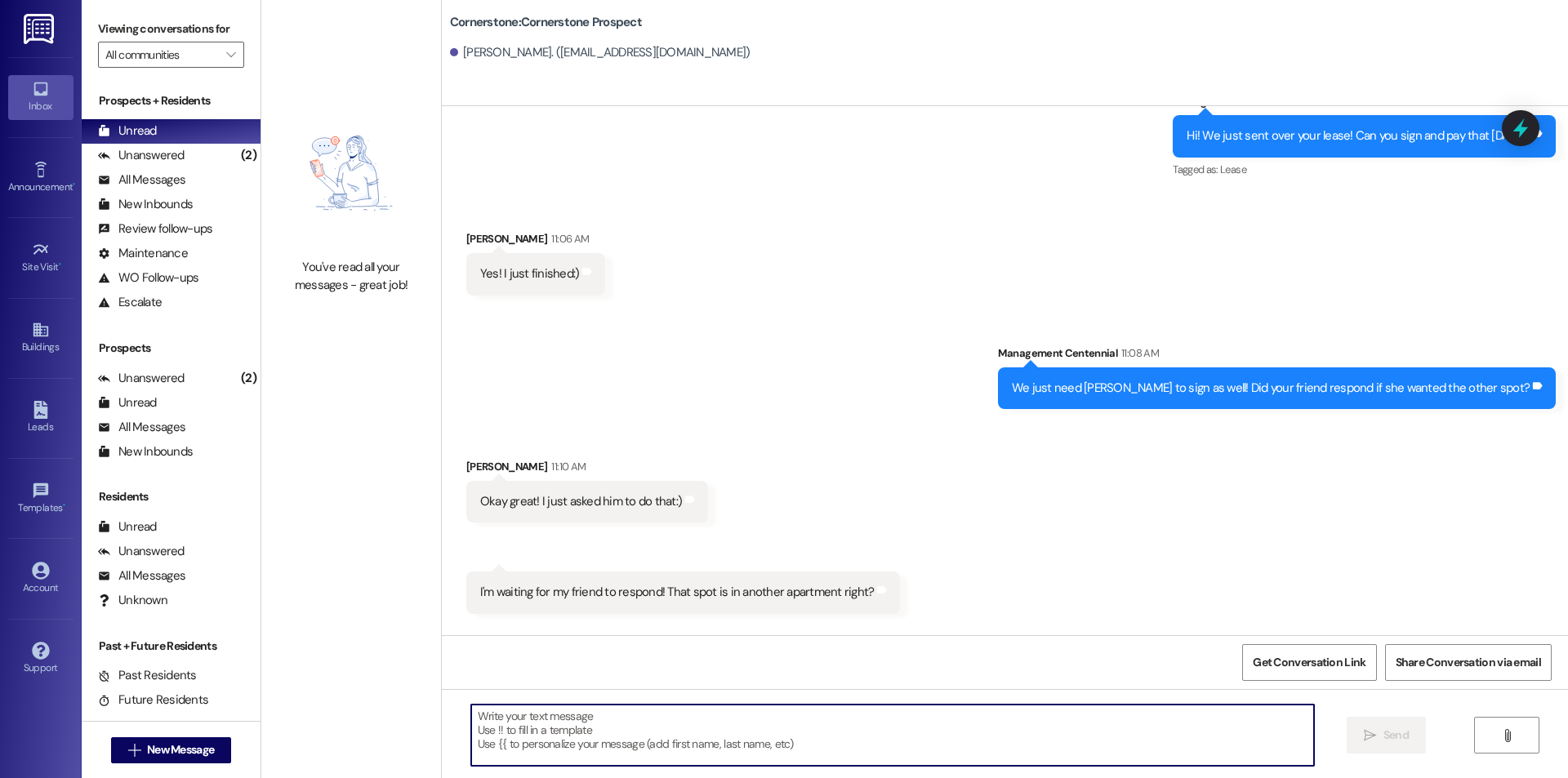
scroll to position [1439, 0]
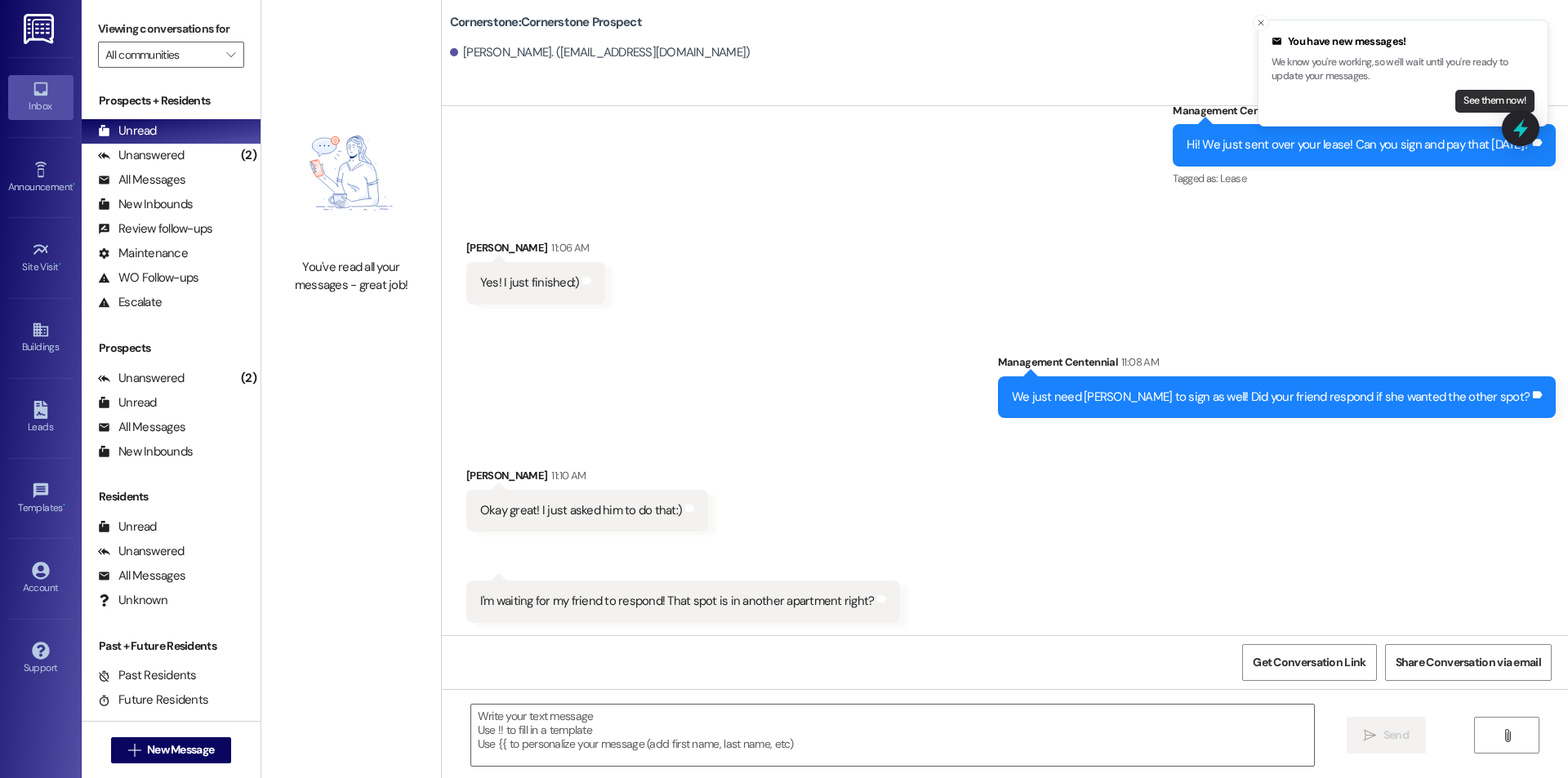
click at [1456, 103] on button "See them now!" at bounding box center [1494, 101] width 79 height 23
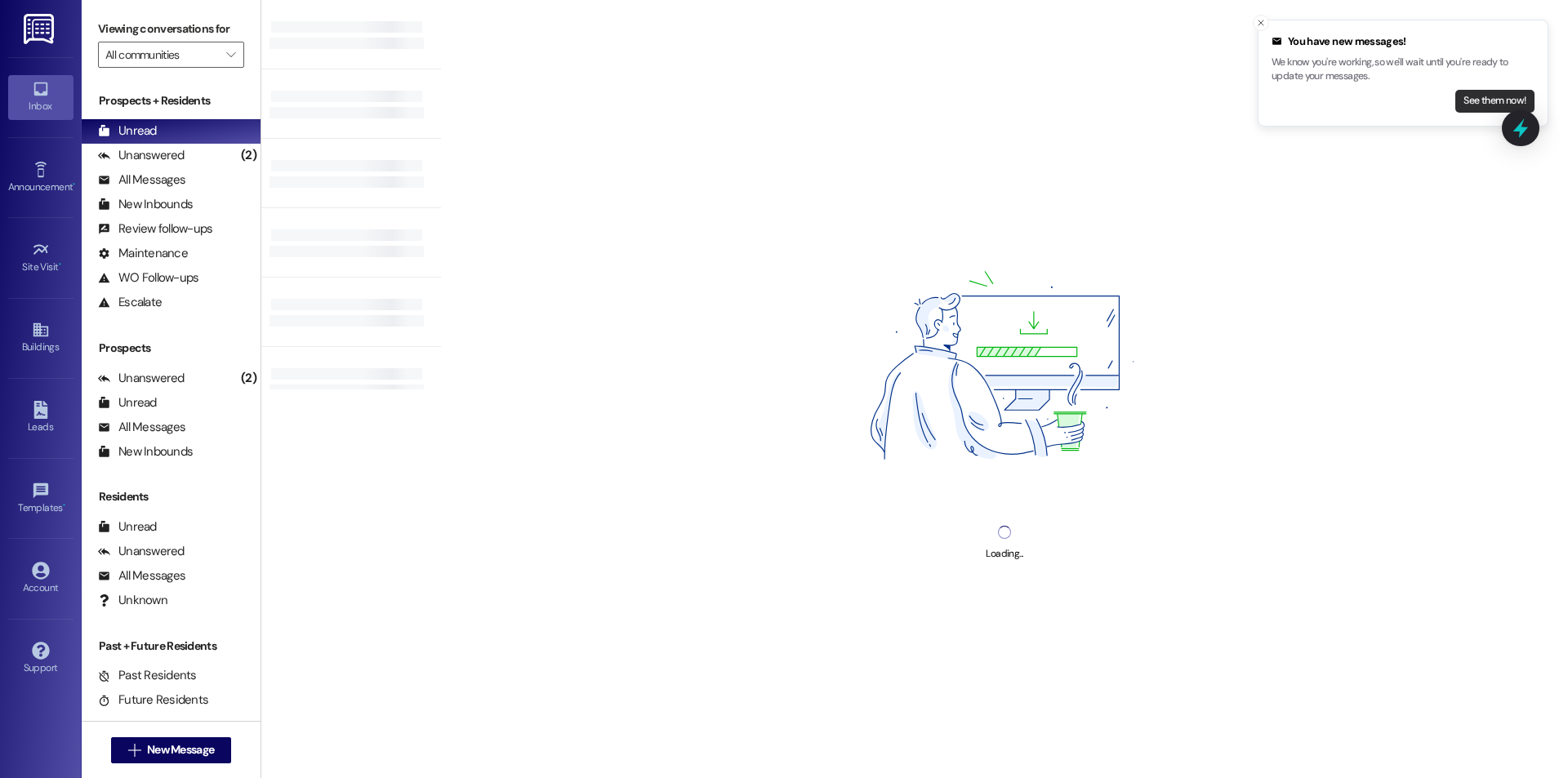
click at [1458, 101] on button "See them now!" at bounding box center [1494, 101] width 79 height 23
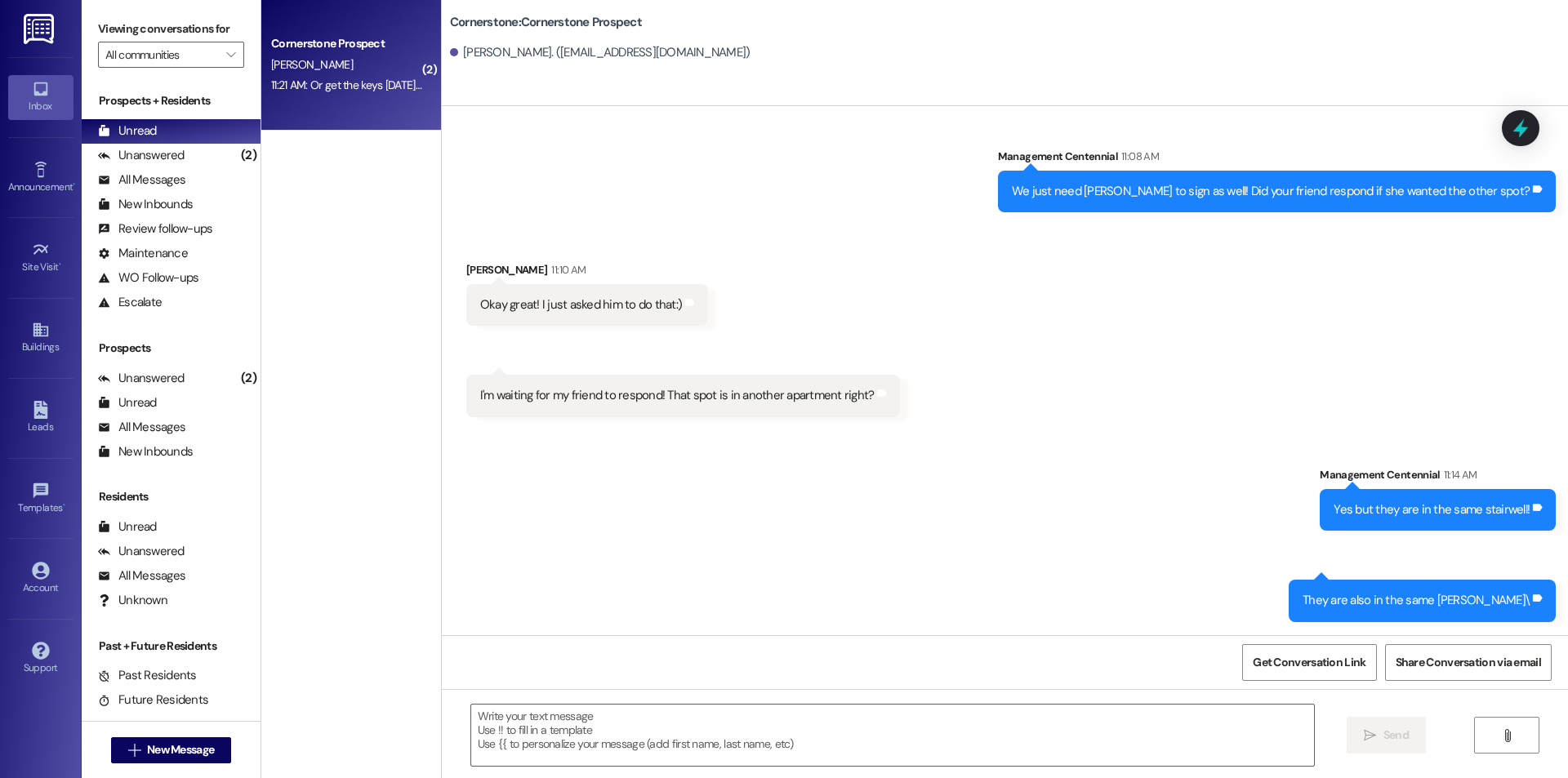
click at [352, 86] on div "11:21 AM: Or get the keys Friday if you are closed Saturday 11:21 AM: Or get th…" at bounding box center [399, 84] width 257 height 14
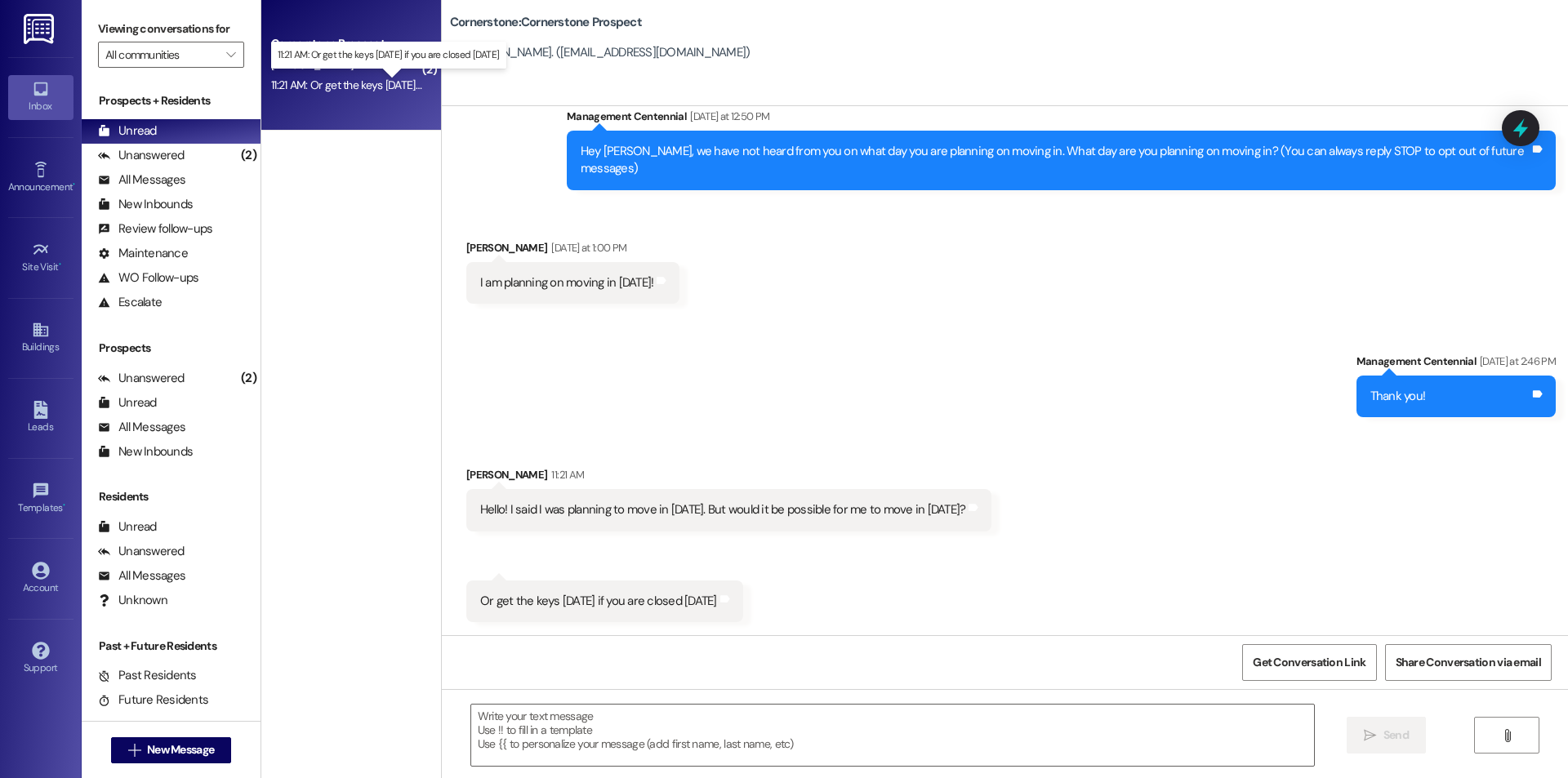
scroll to position [31, 0]
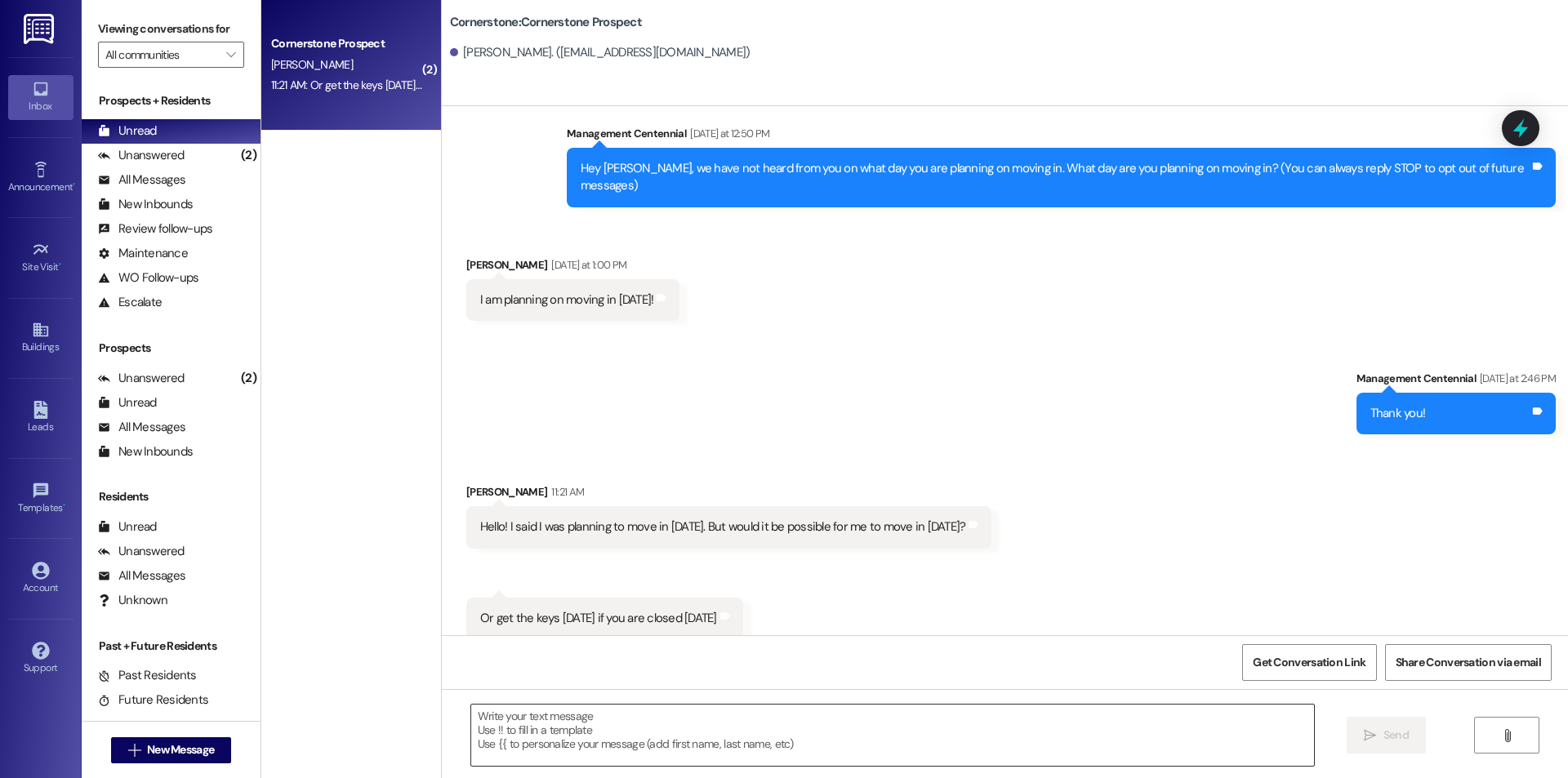
drag, startPoint x: 673, startPoint y: 737, endPoint x: 663, endPoint y: 742, distance: 11.2
click at [671, 738] on textarea at bounding box center [893, 735] width 843 height 61
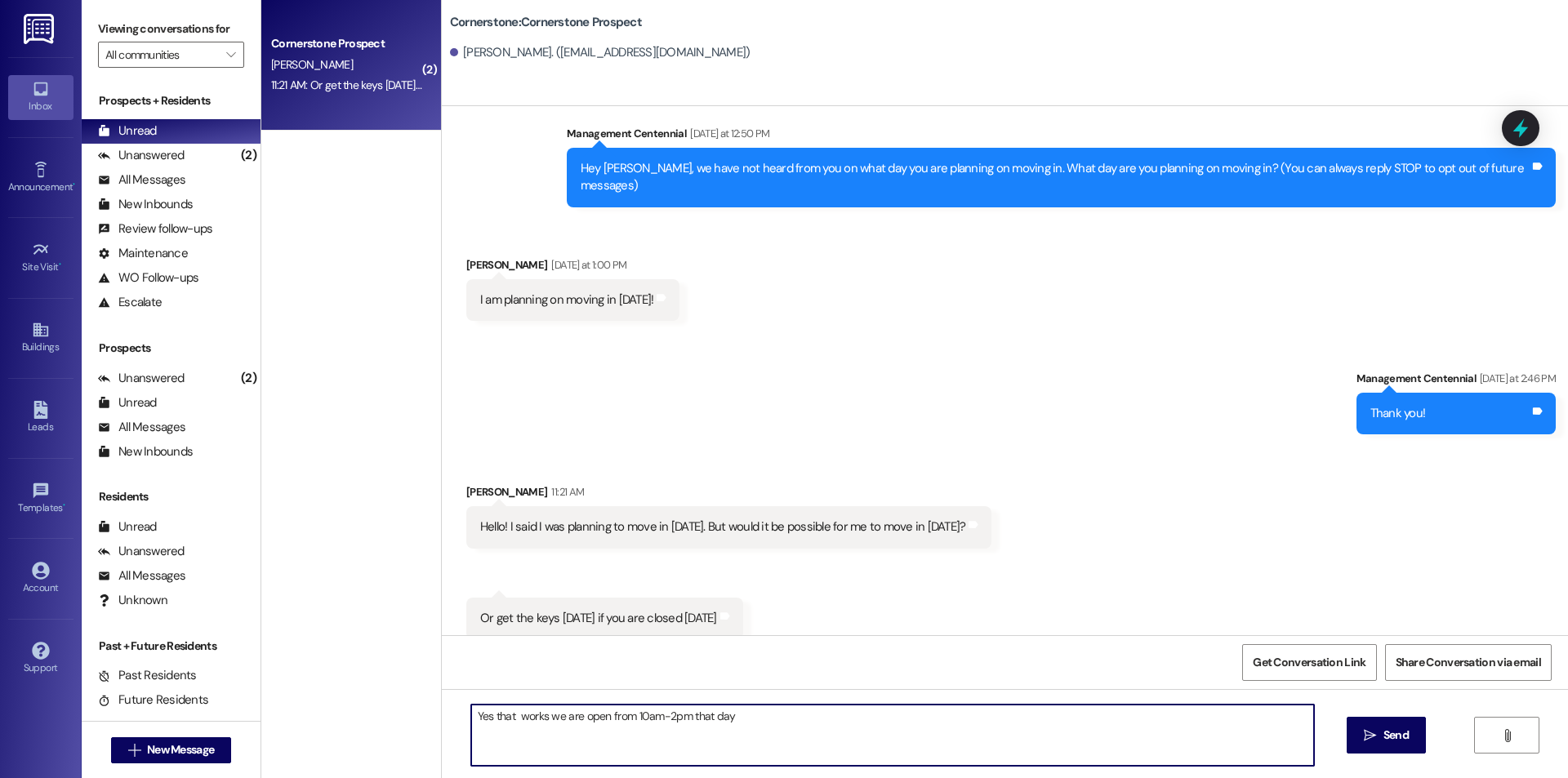
type textarea "Yes that works we are open from 10am-2pm that day"
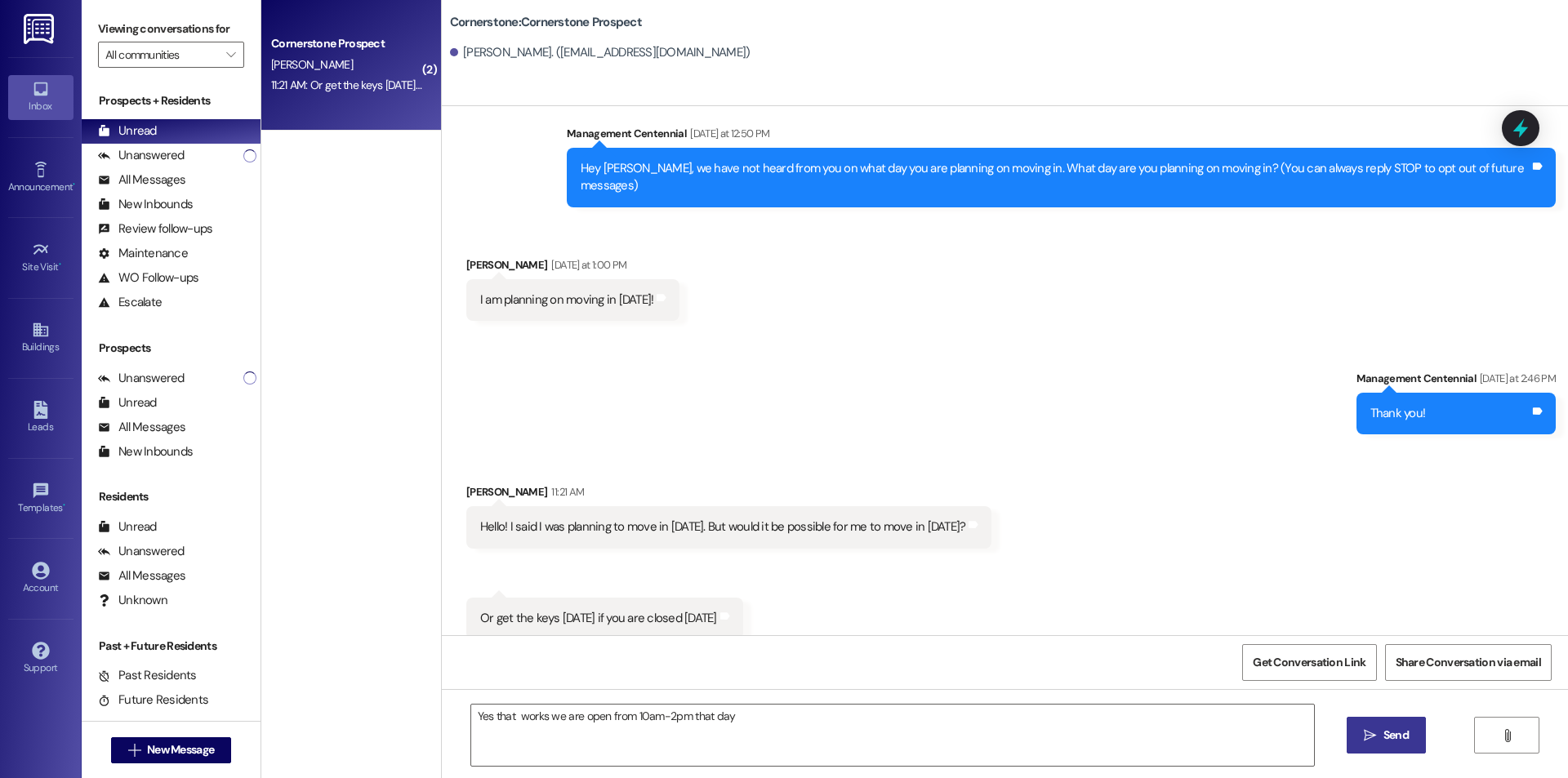
click at [1371, 743] on span " Send" at bounding box center [1387, 735] width 52 height 17
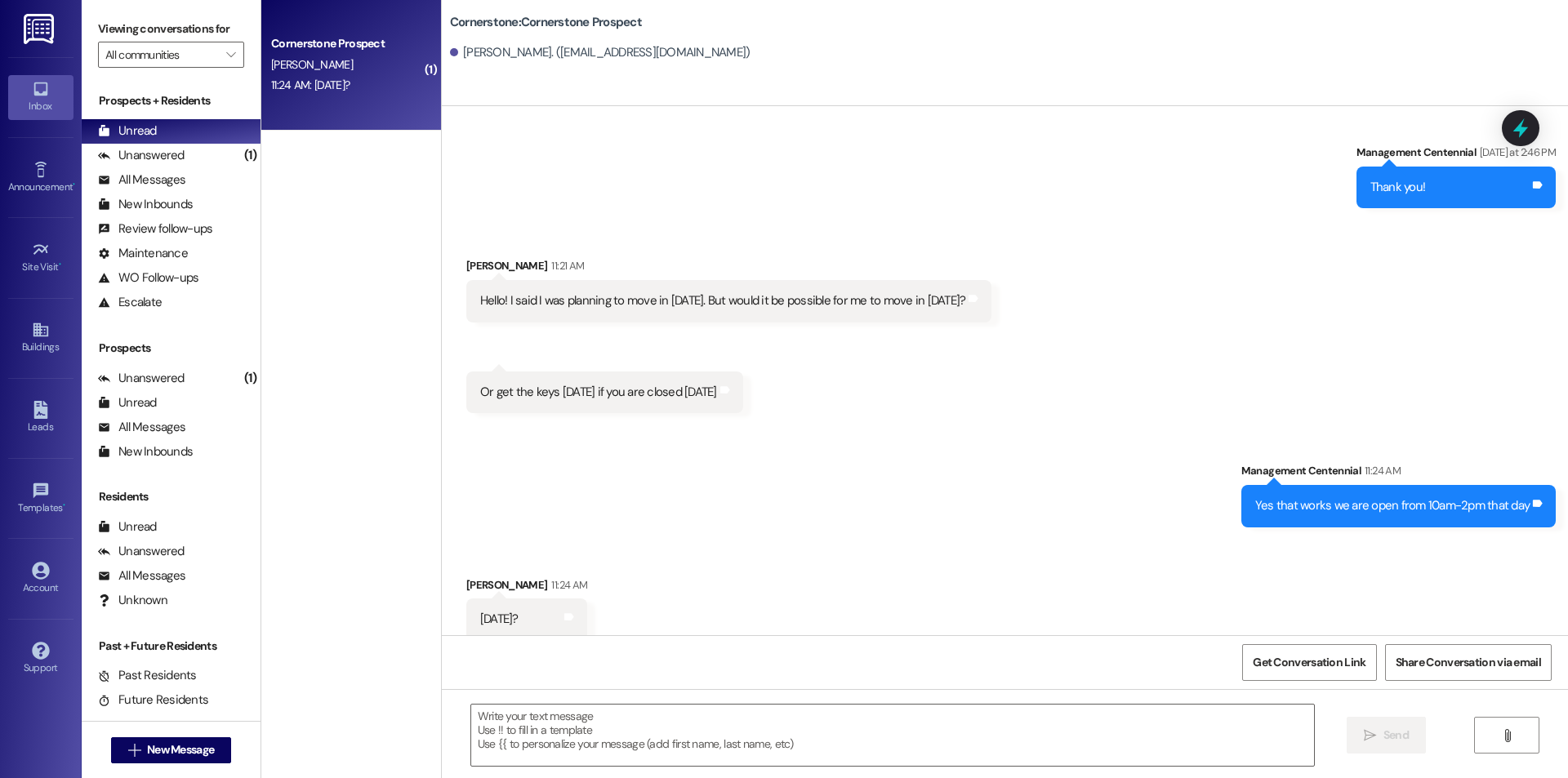
scroll to position [258, 0]
click at [801, 738] on textarea at bounding box center [893, 735] width 843 height 61
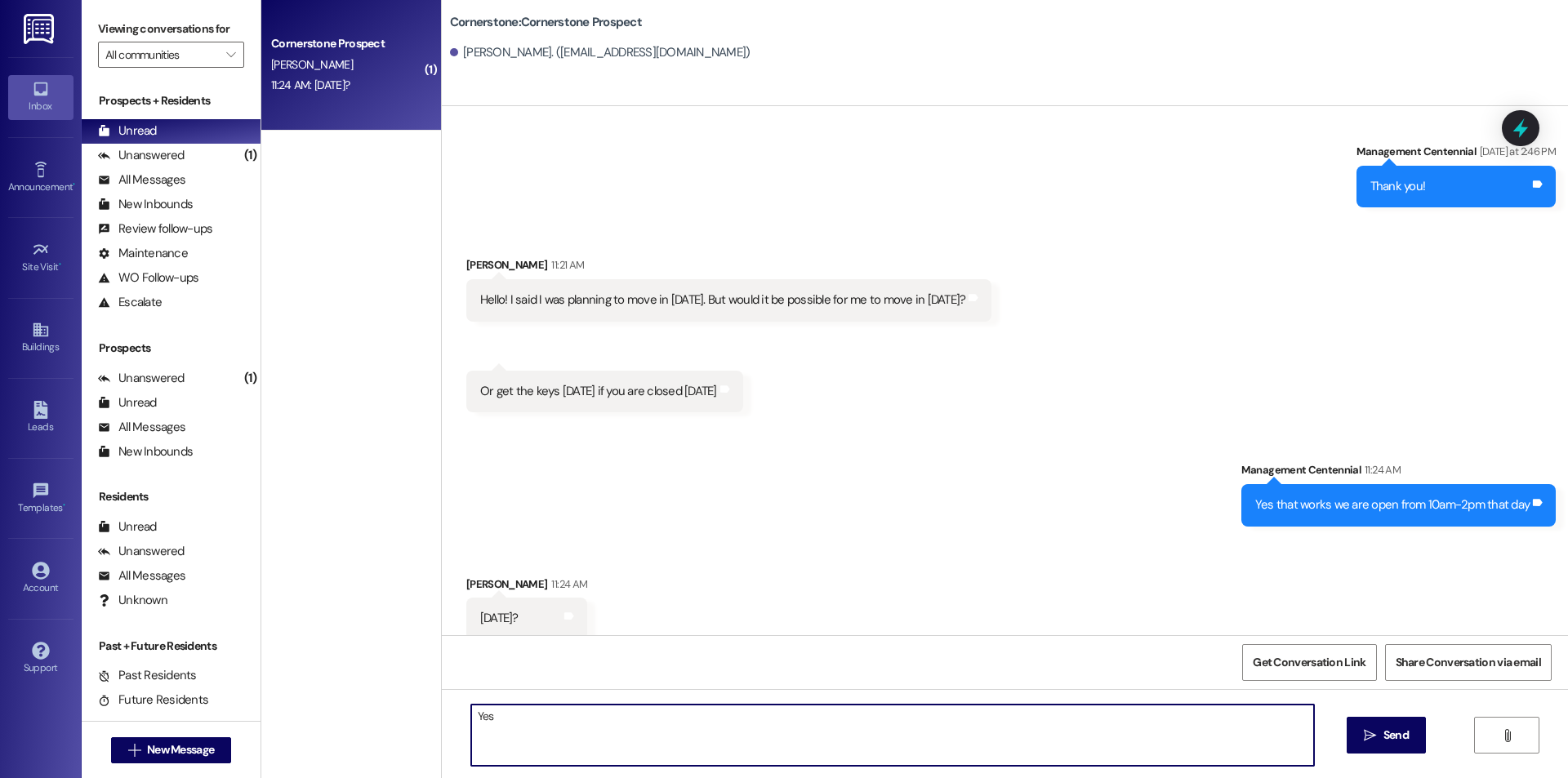
type textarea "Yes!"
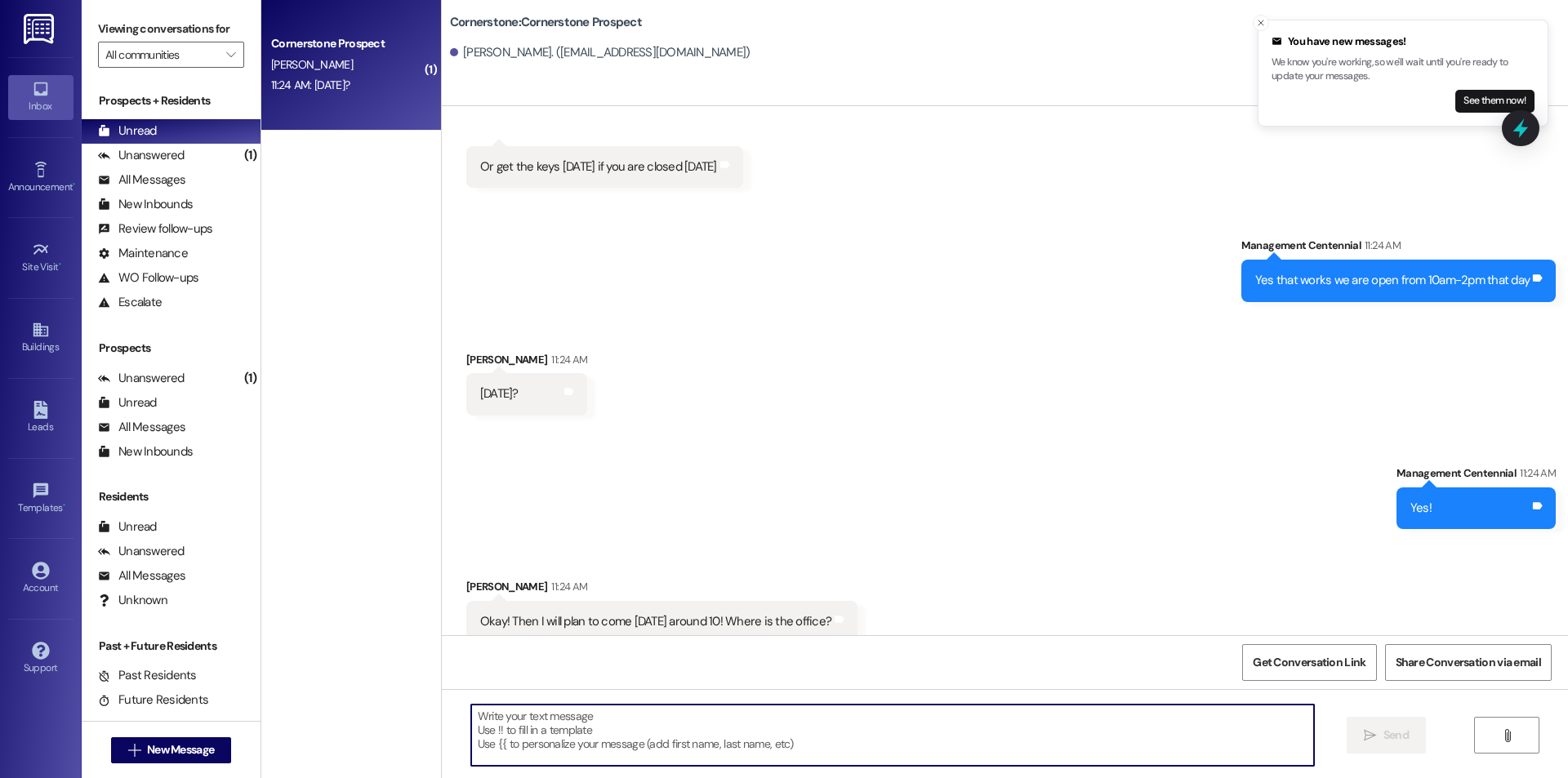
scroll to position [485, 0]
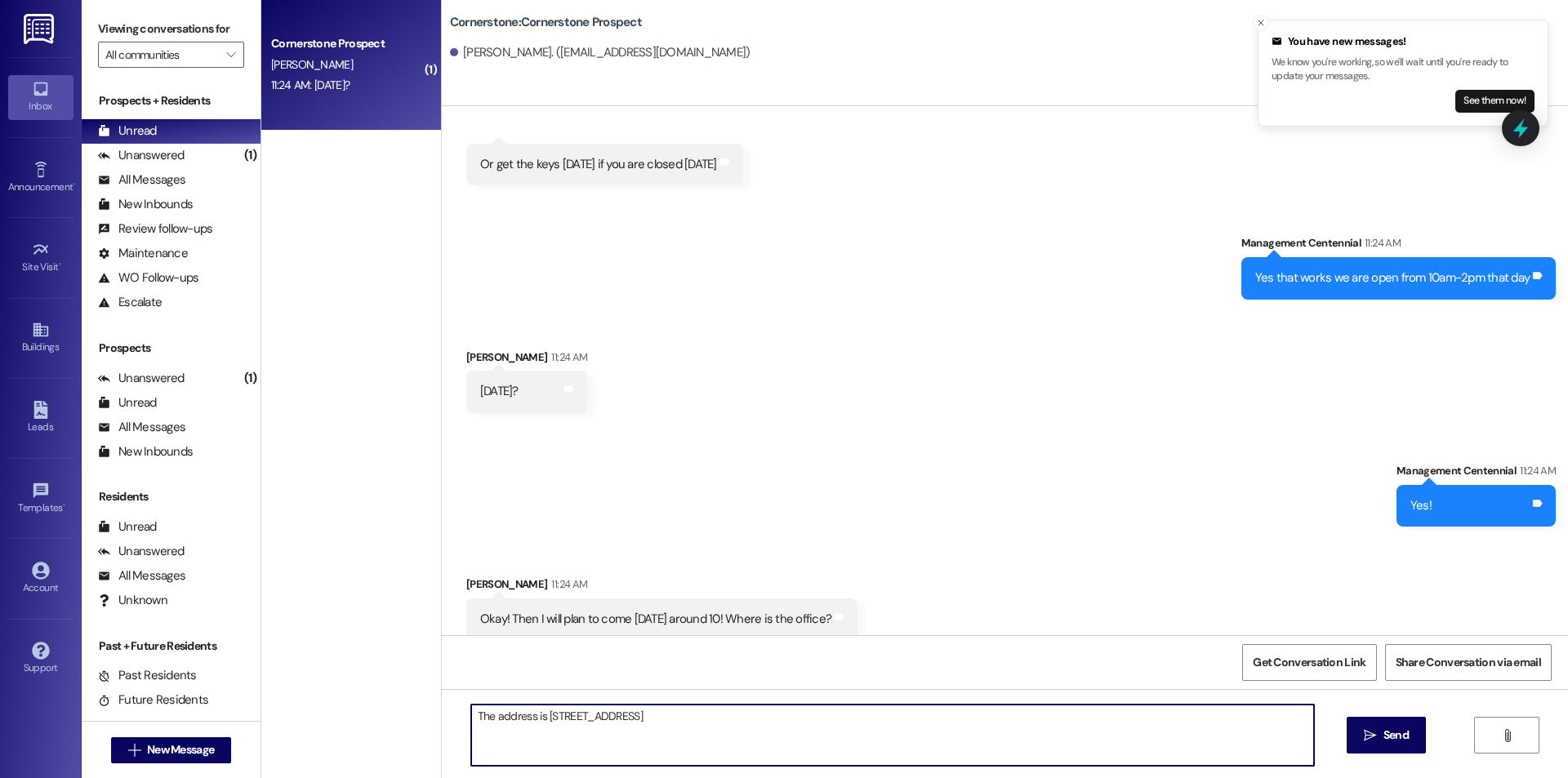
type textarea "The address is 362 N 1080 E Provo UT"
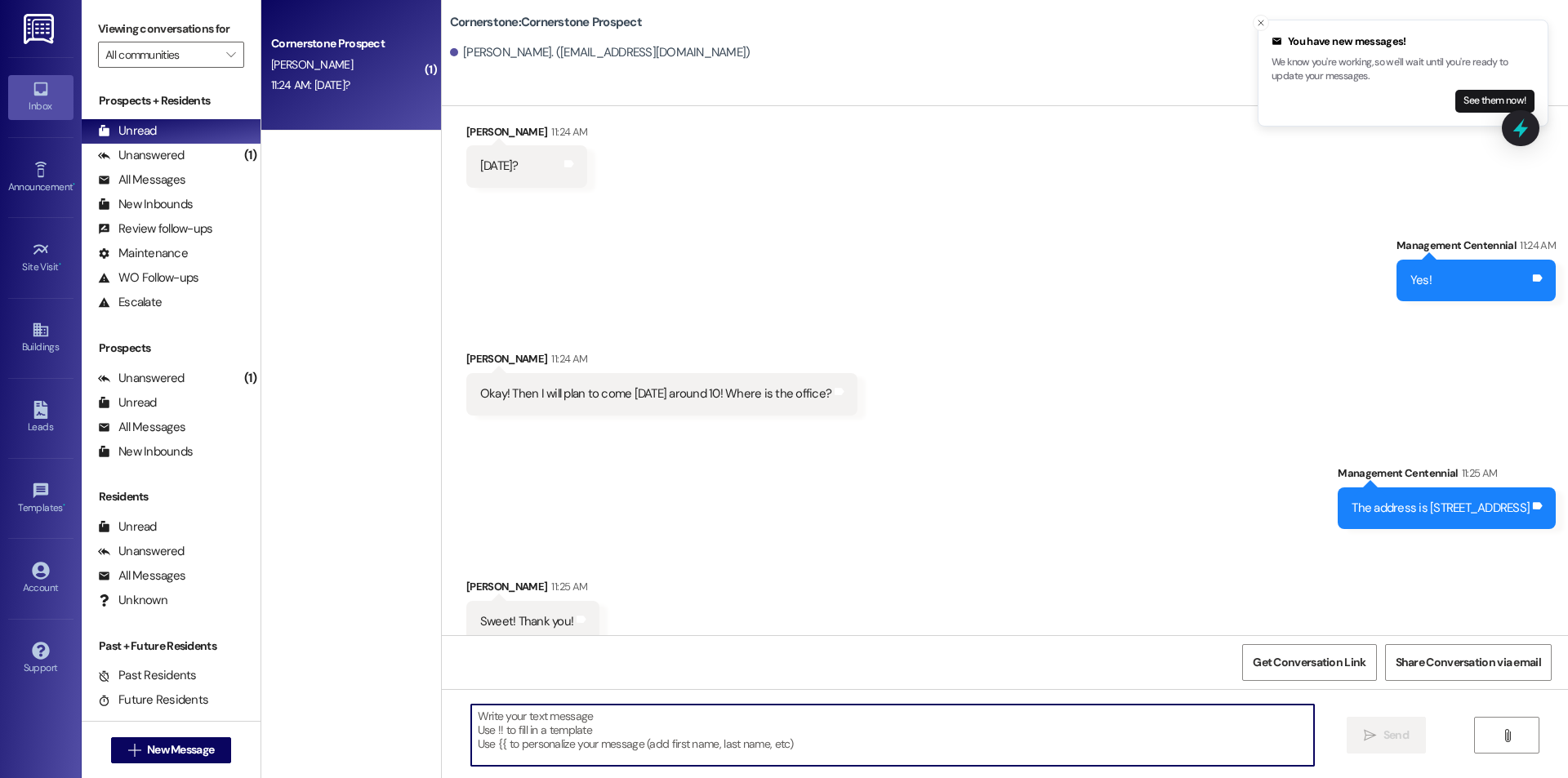
scroll to position [713, 0]
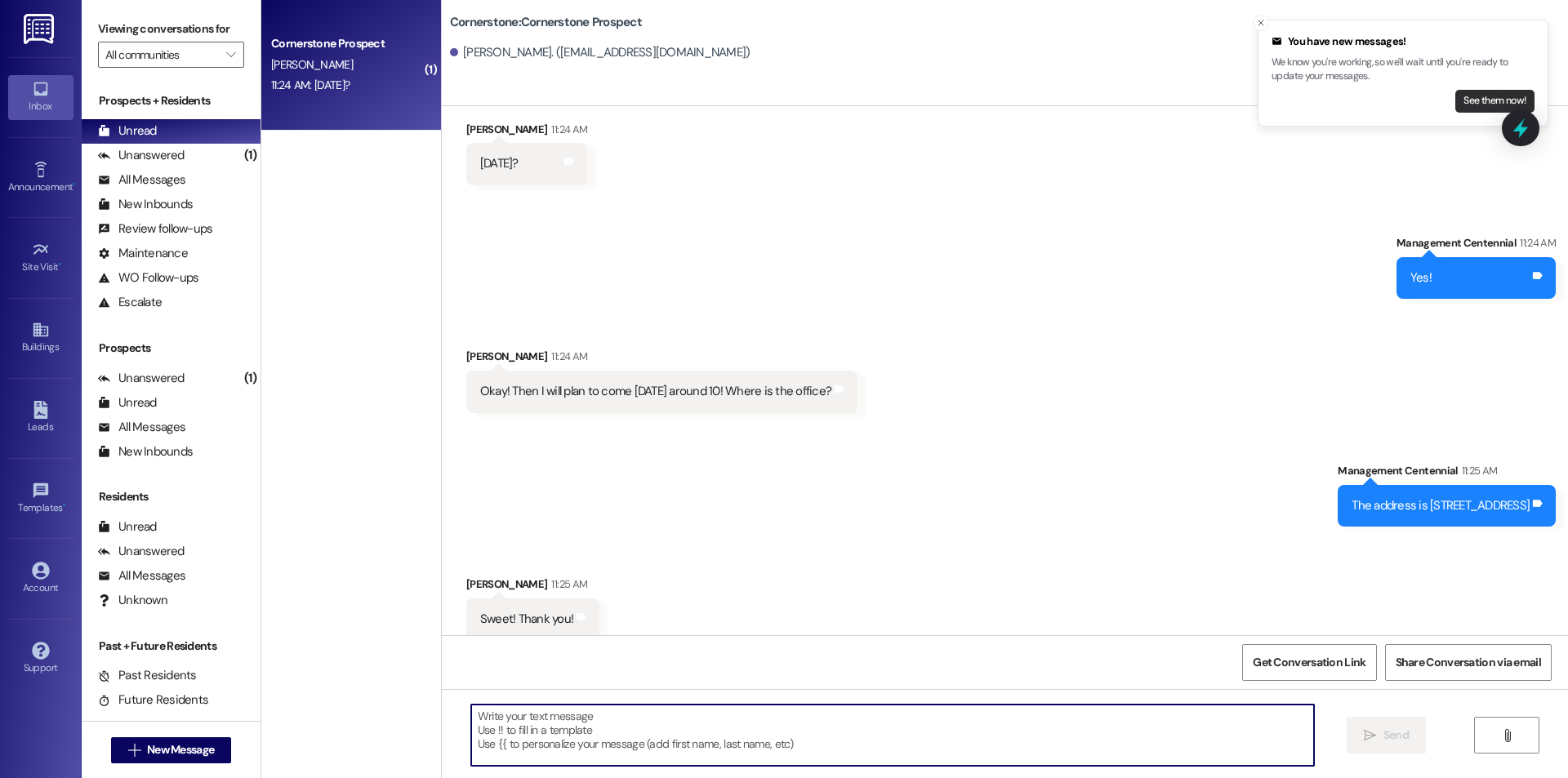
click at [1472, 90] on button "See them now!" at bounding box center [1494, 101] width 79 height 23
click at [918, 739] on textarea at bounding box center [893, 735] width 843 height 61
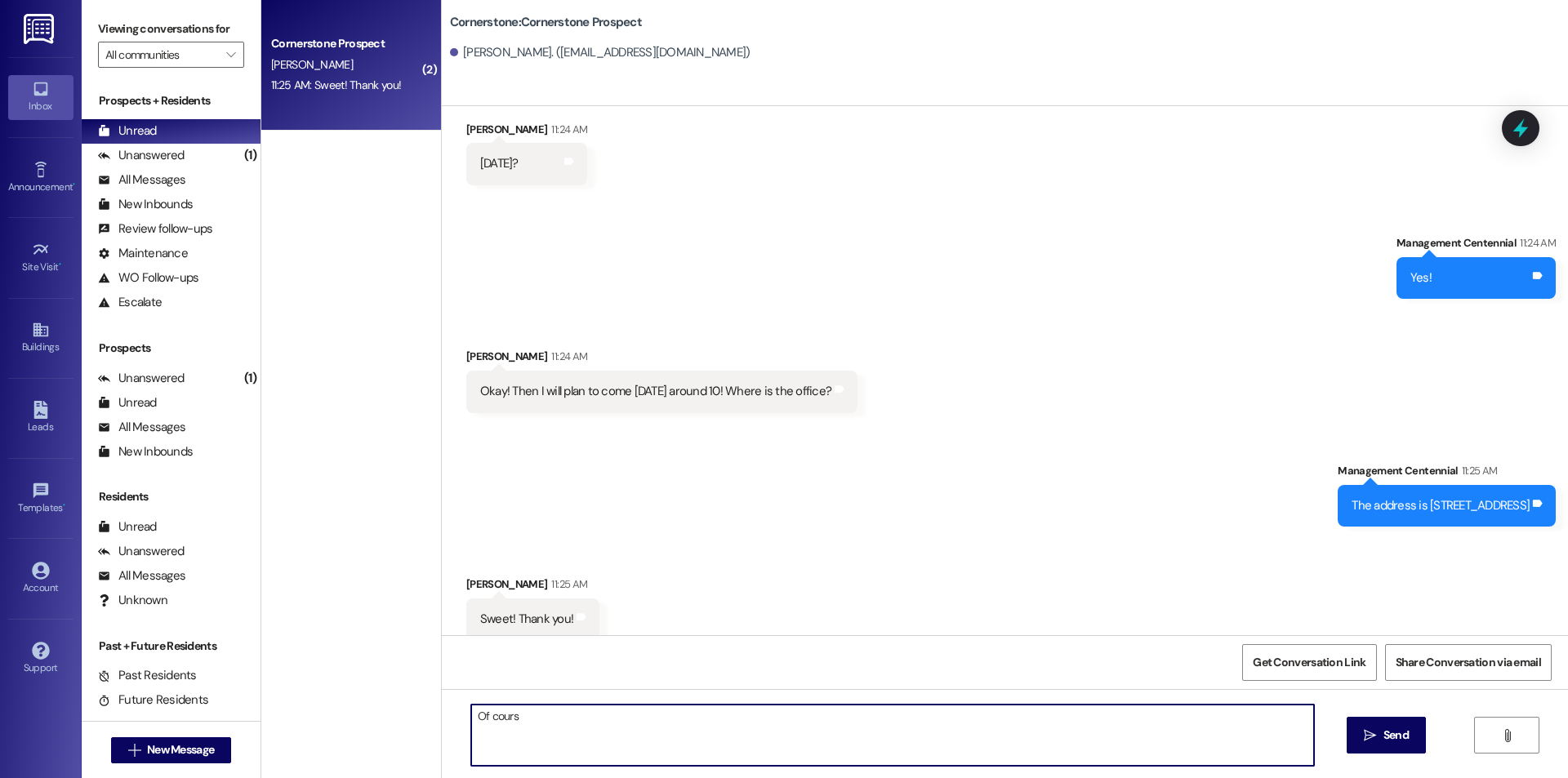
type textarea "Of course"
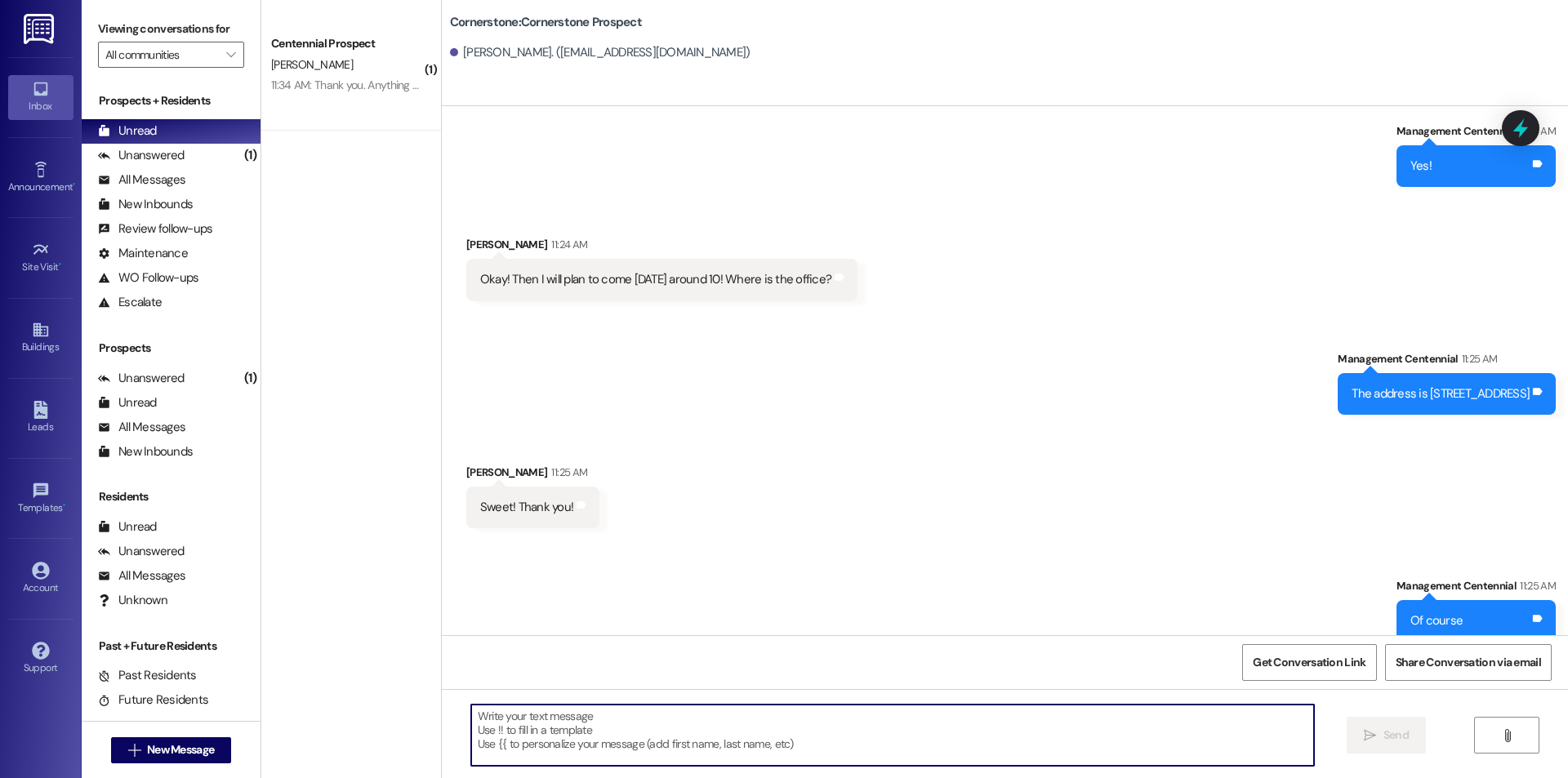
scroll to position [827, 0]
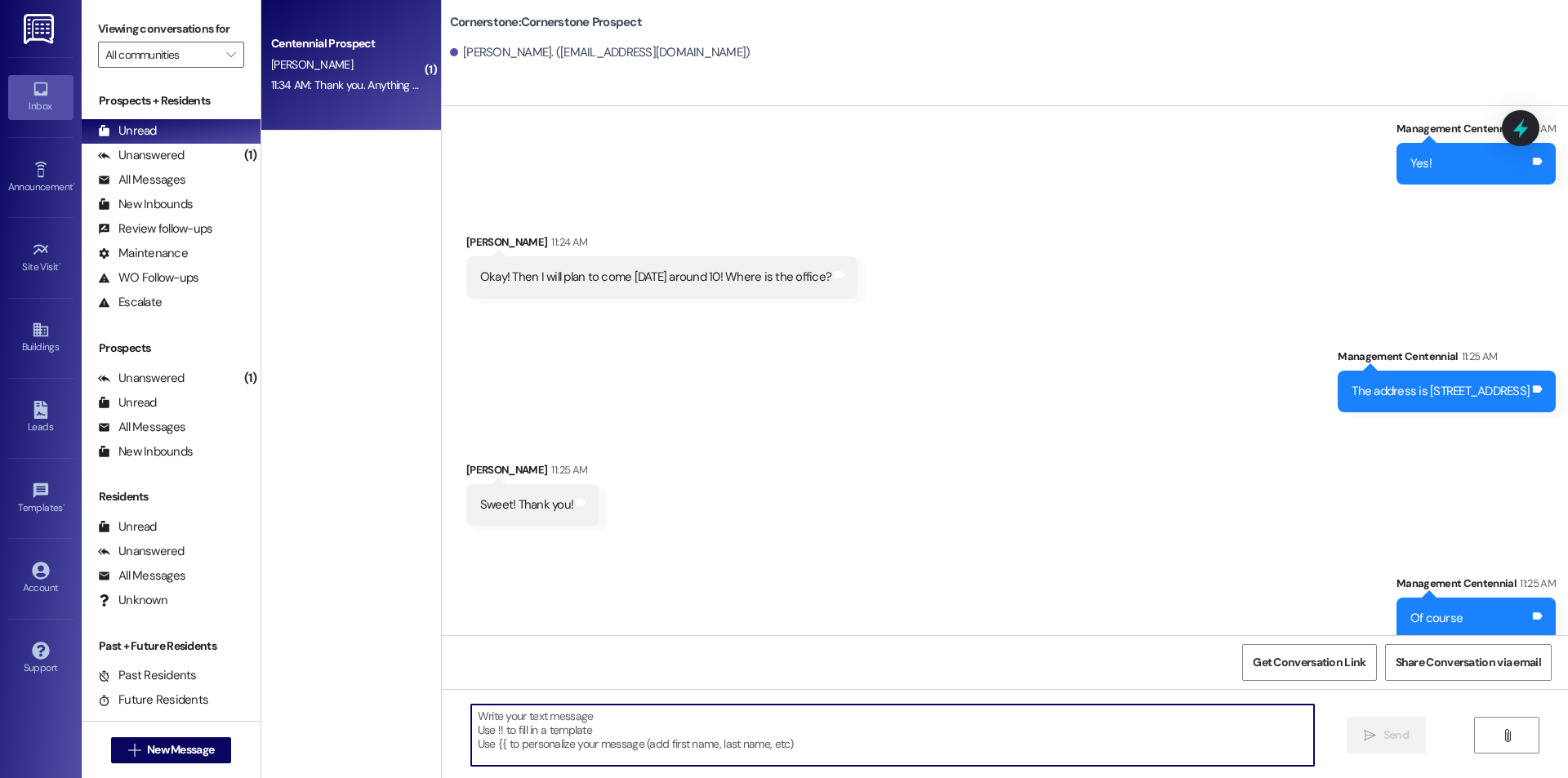
click at [343, 86] on div "11:34 AM: Thank you. Anything else we need to do? 11:34 AM: Thank you. Anything…" at bounding box center [390, 84] width 237 height 14
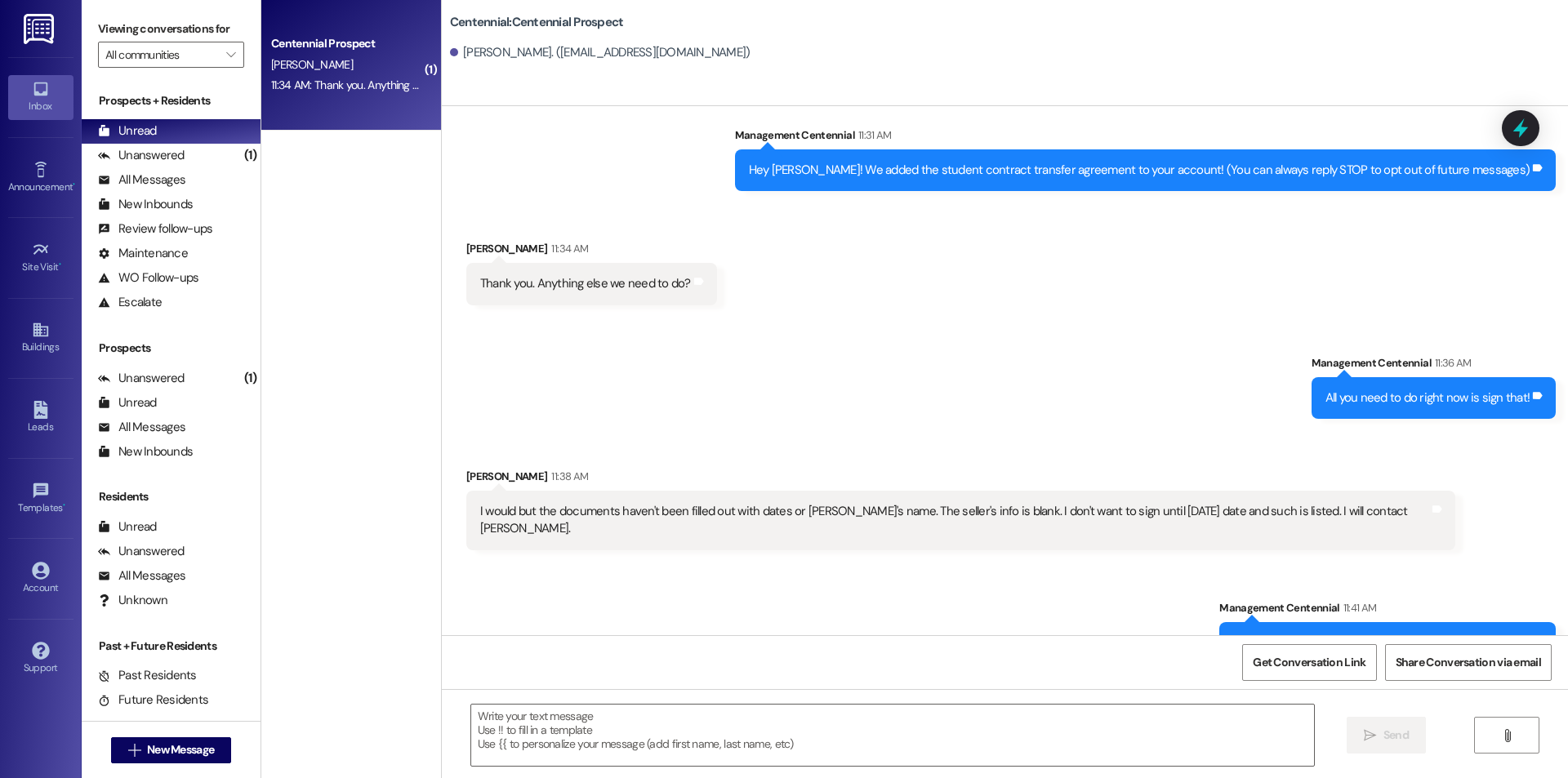
scroll to position [54, 0]
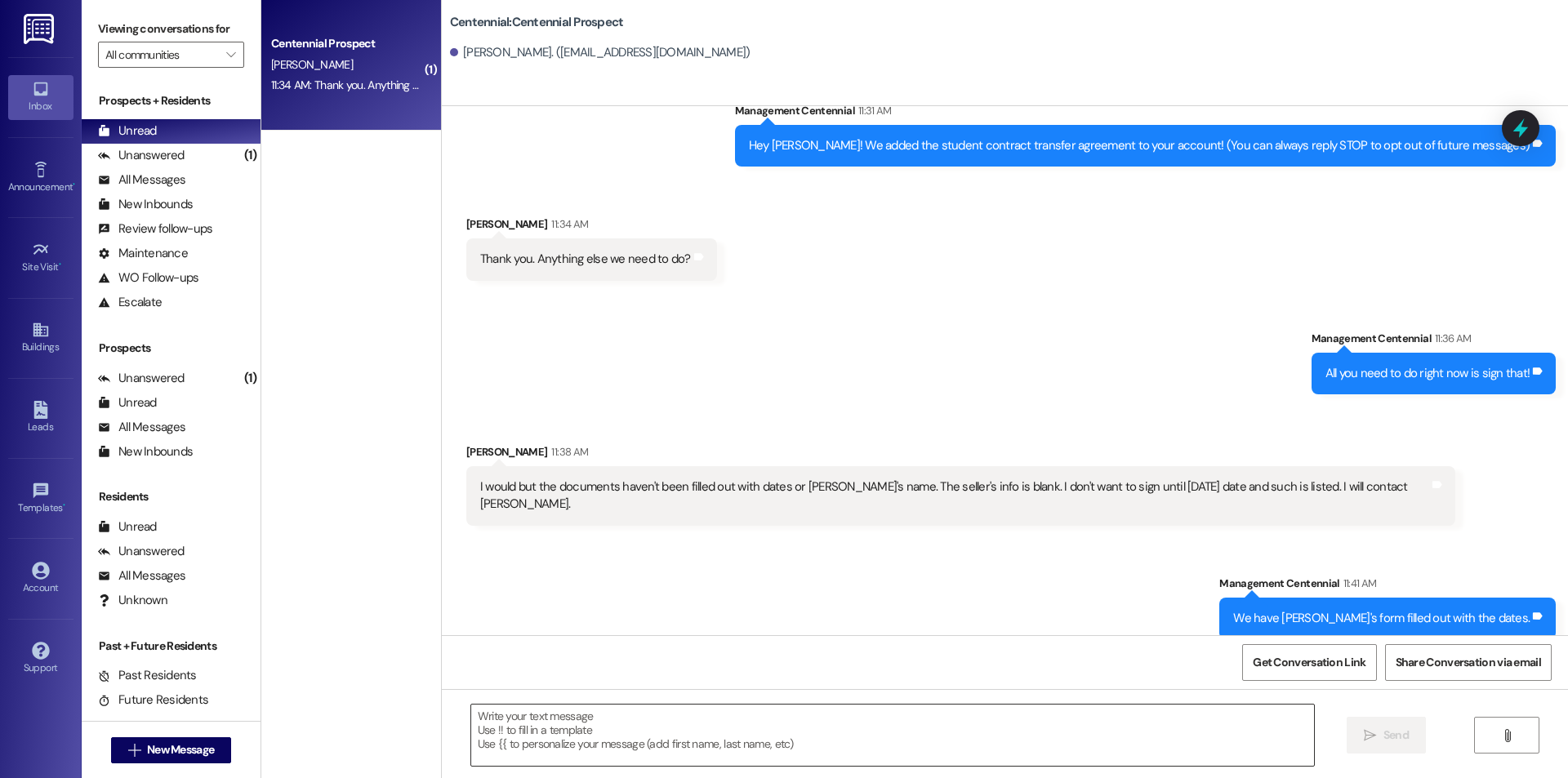
click at [854, 749] on textarea at bounding box center [893, 735] width 843 height 61
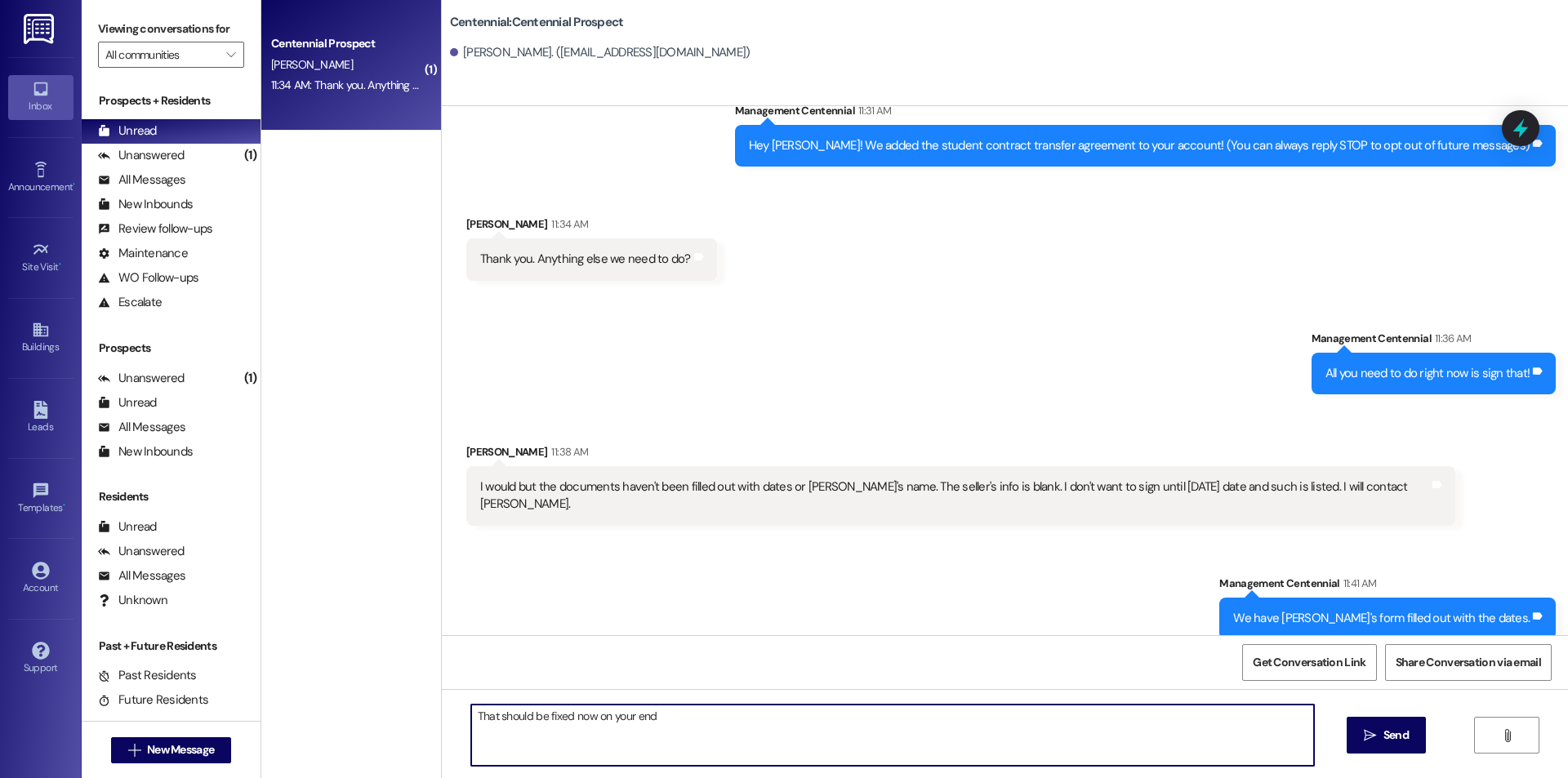
type textarea "That should be fixed now on your end!"
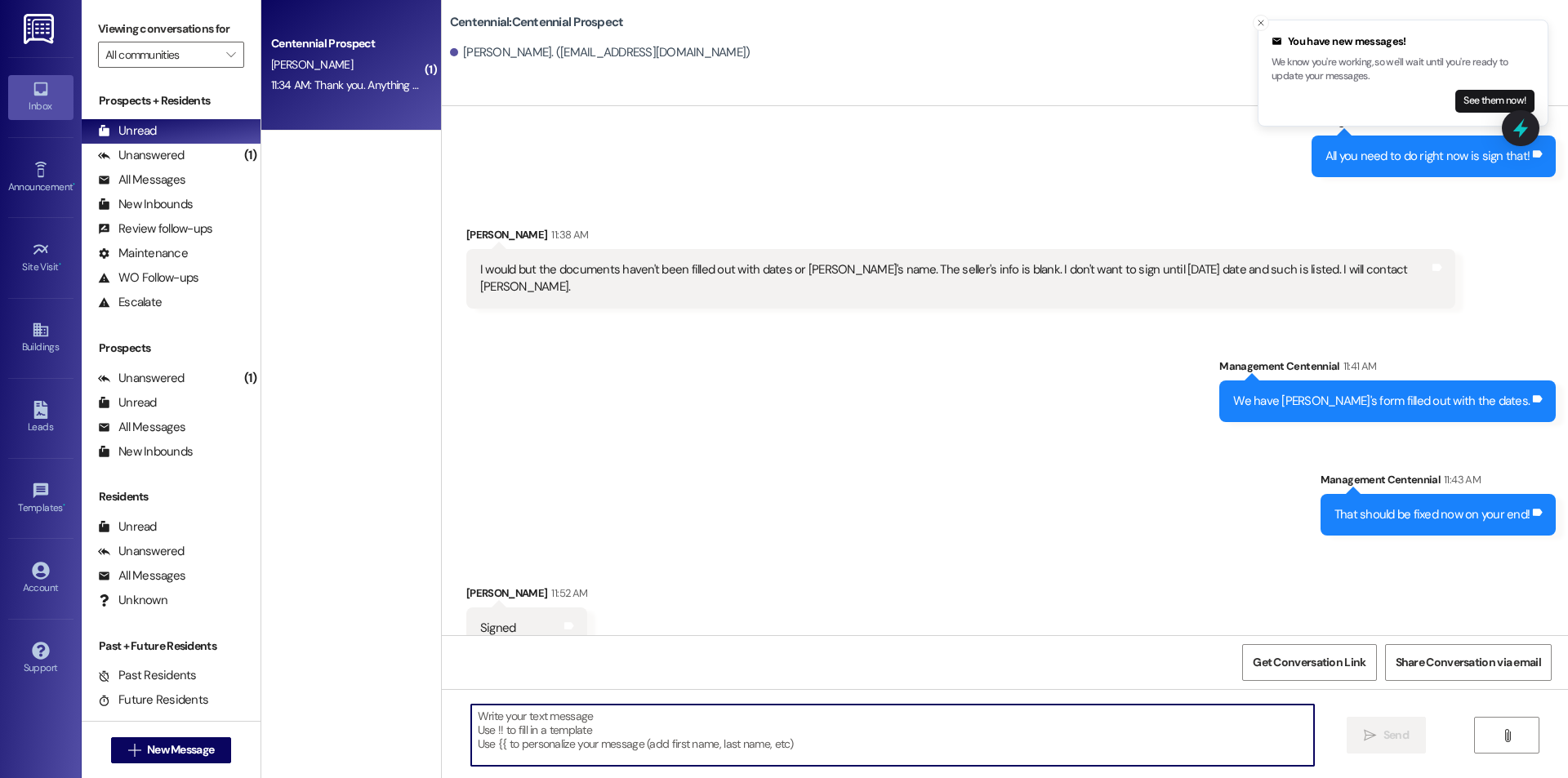
scroll to position [280, 0]
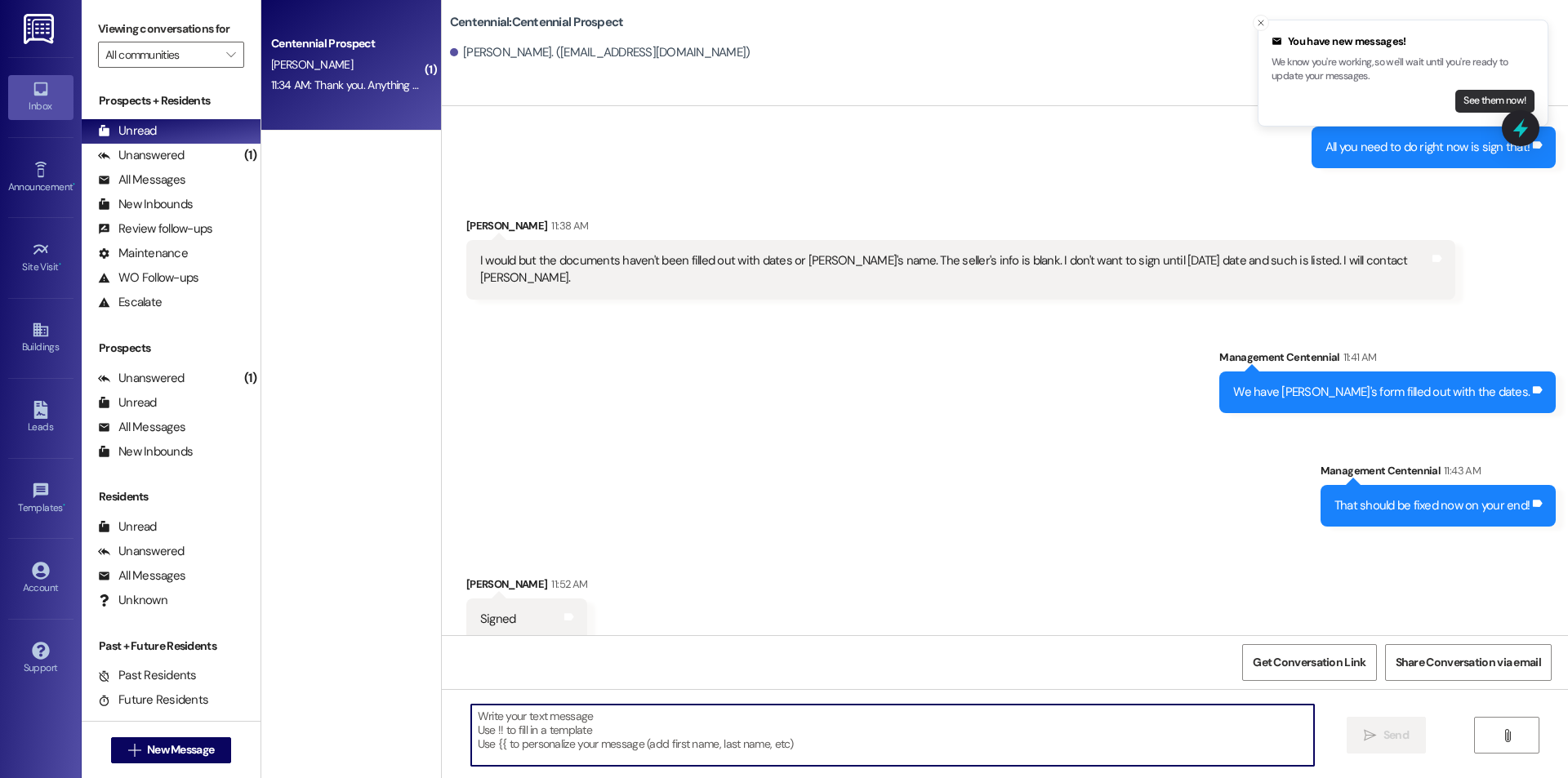
click at [1480, 96] on button "See them now!" at bounding box center [1494, 101] width 79 height 23
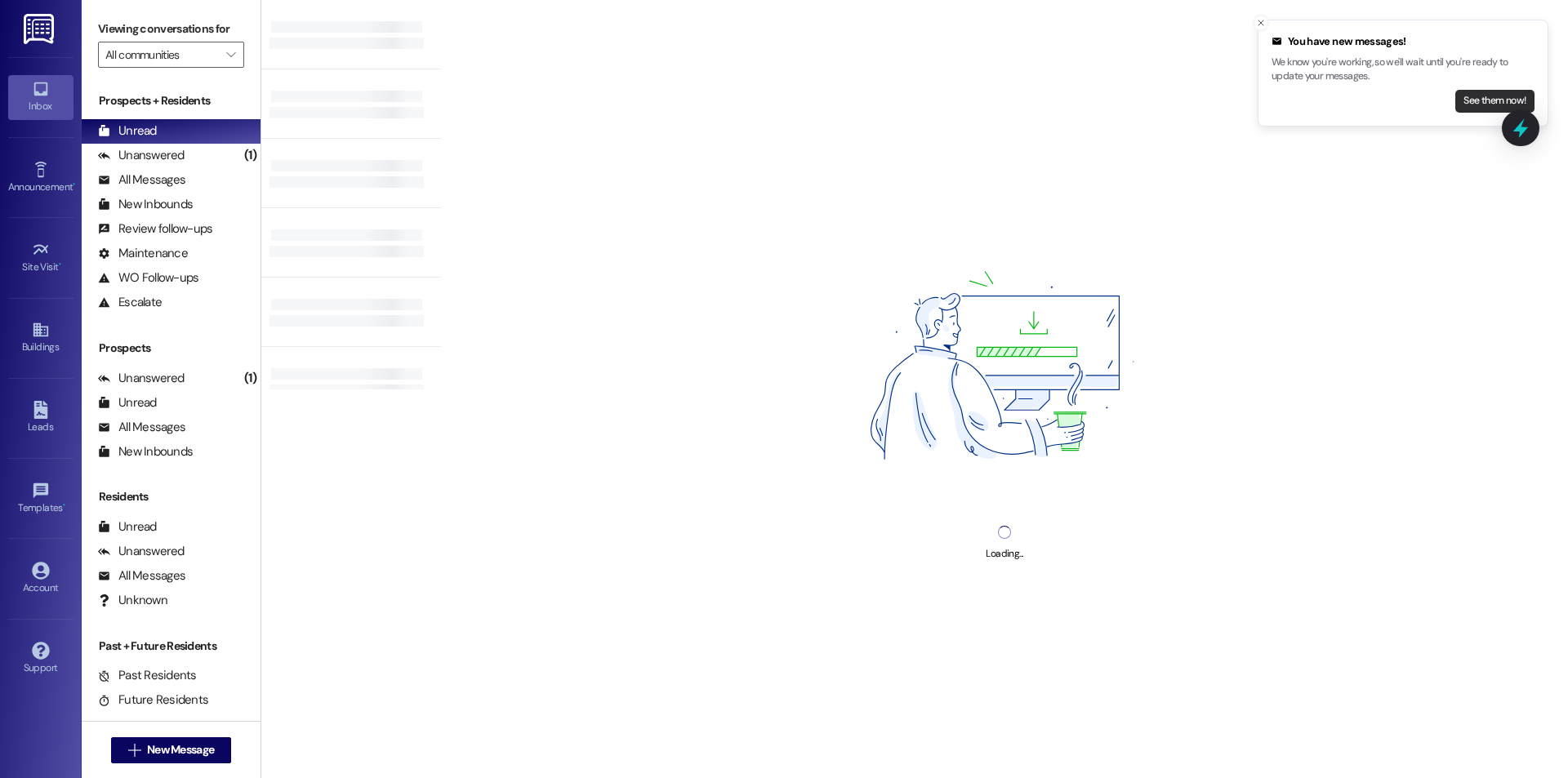
click at [1489, 104] on button "See them now!" at bounding box center [1494, 101] width 79 height 23
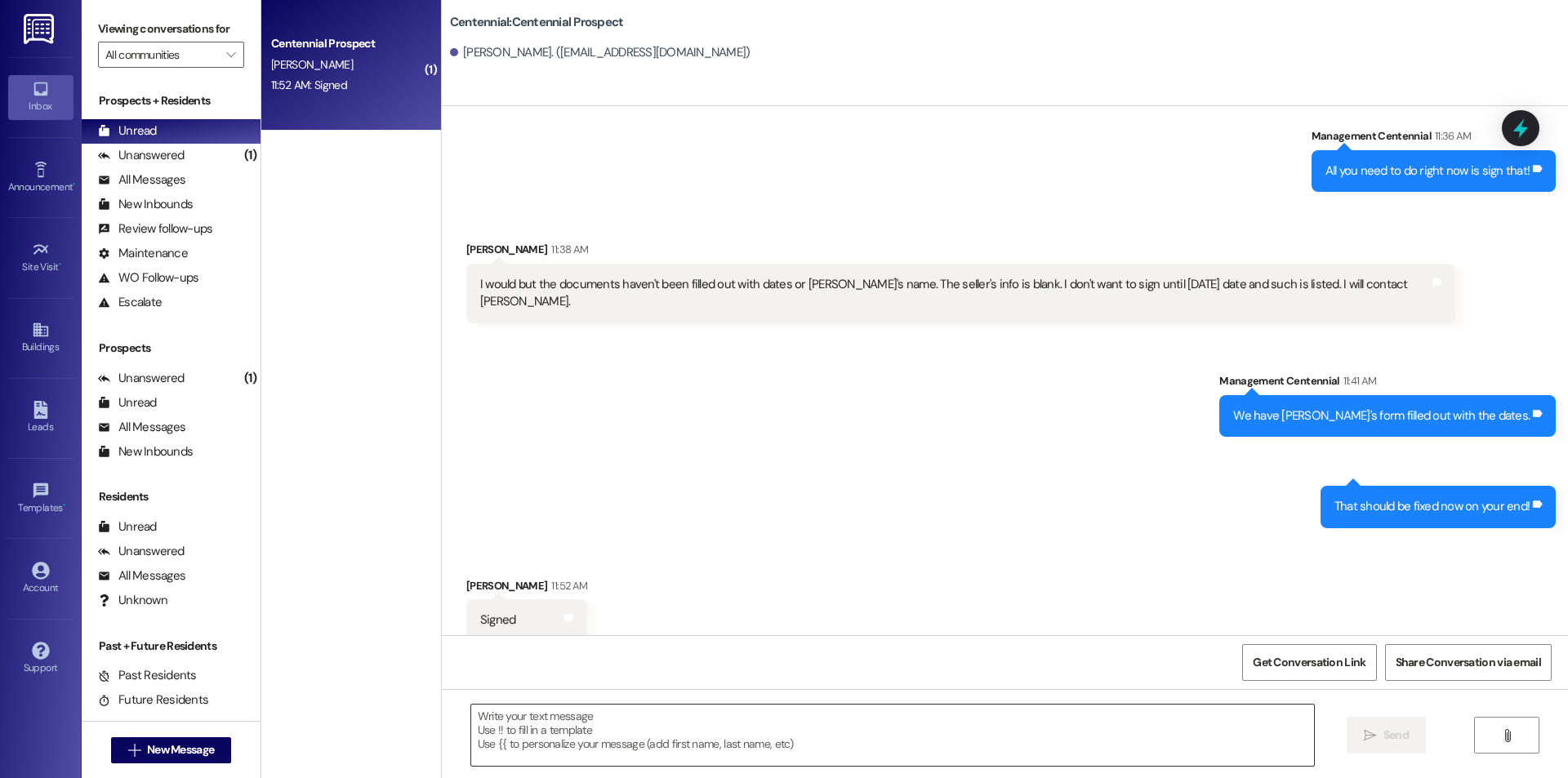
scroll to position [257, 0]
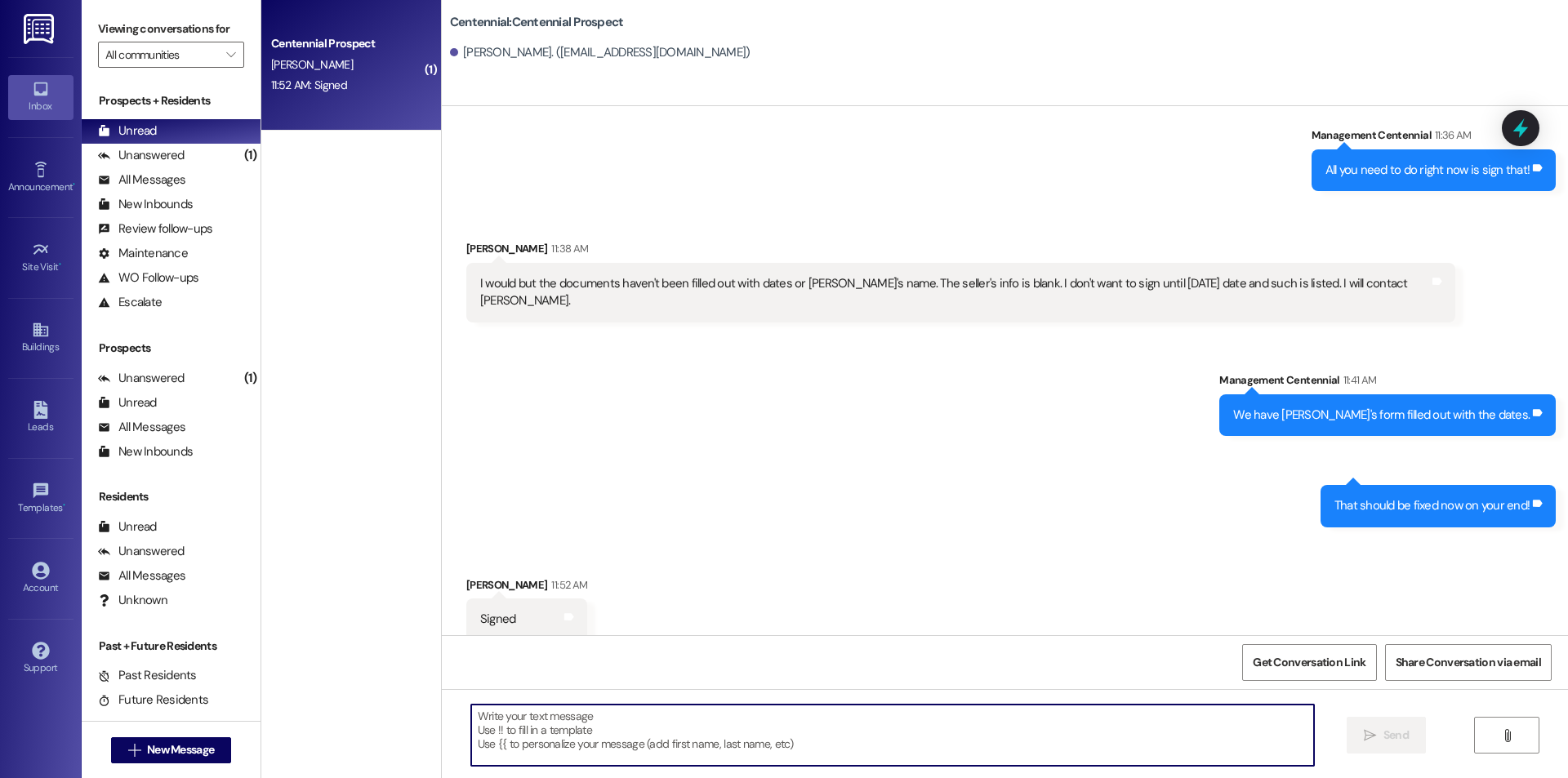
click at [1022, 759] on textarea at bounding box center [893, 735] width 843 height 61
type textarea "Perfect we got it"
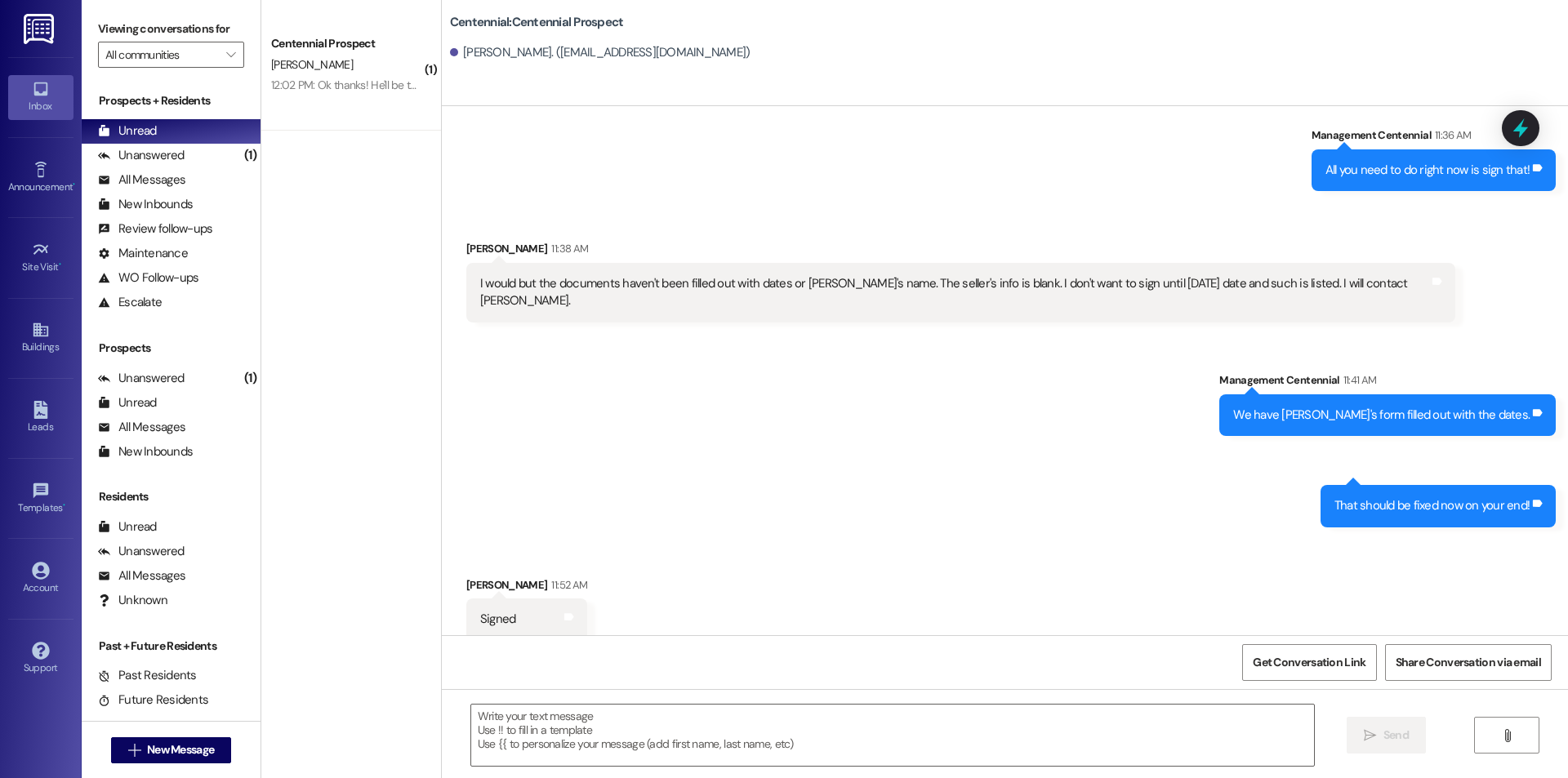
click at [361, 82] on div "12:02 PM: Ok thanks! He'll be there tomorrow! 12:02 PM: Ok thanks! He'll be the…" at bounding box center [369, 84] width 196 height 14
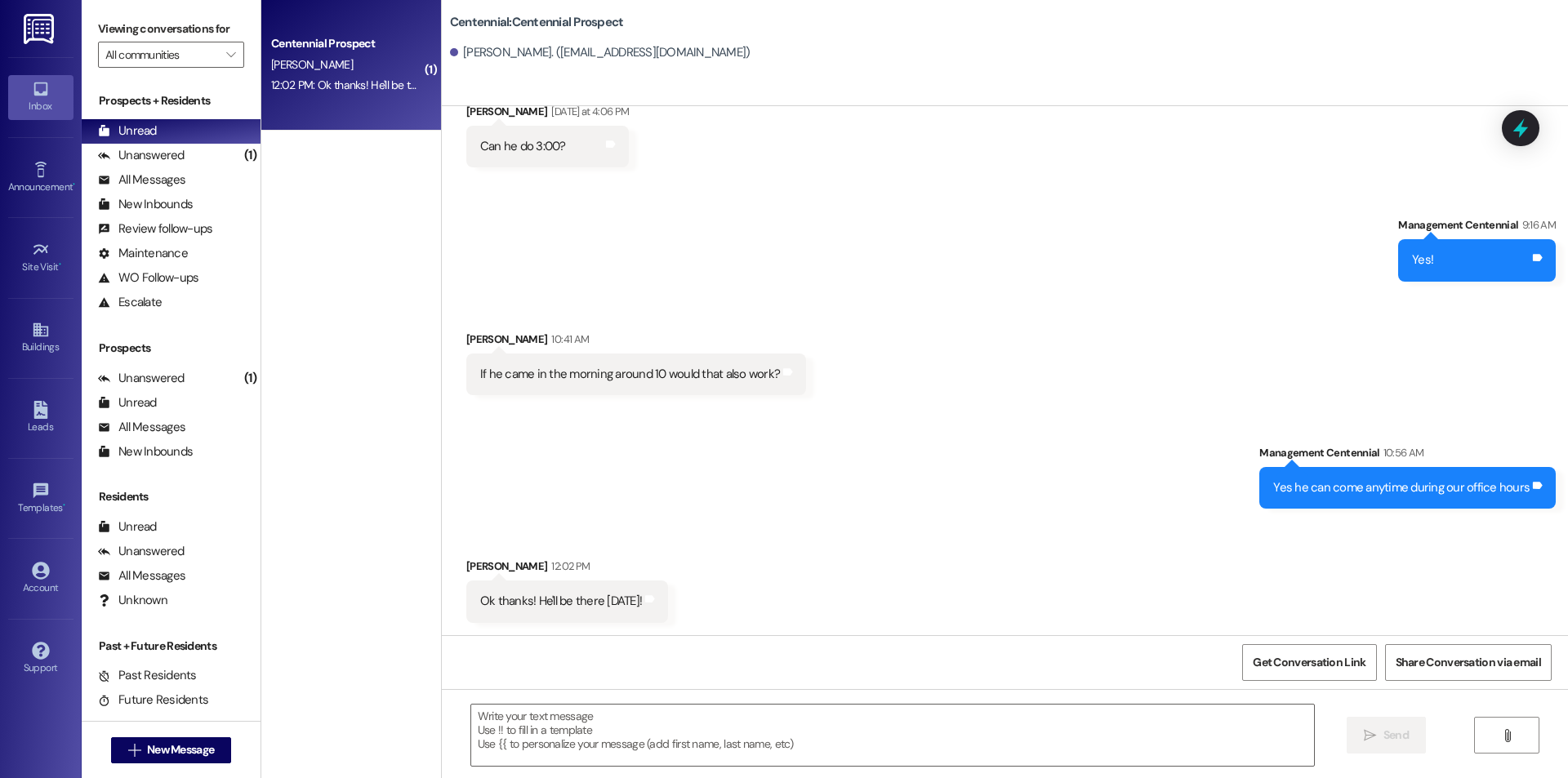
scroll to position [3222, 0]
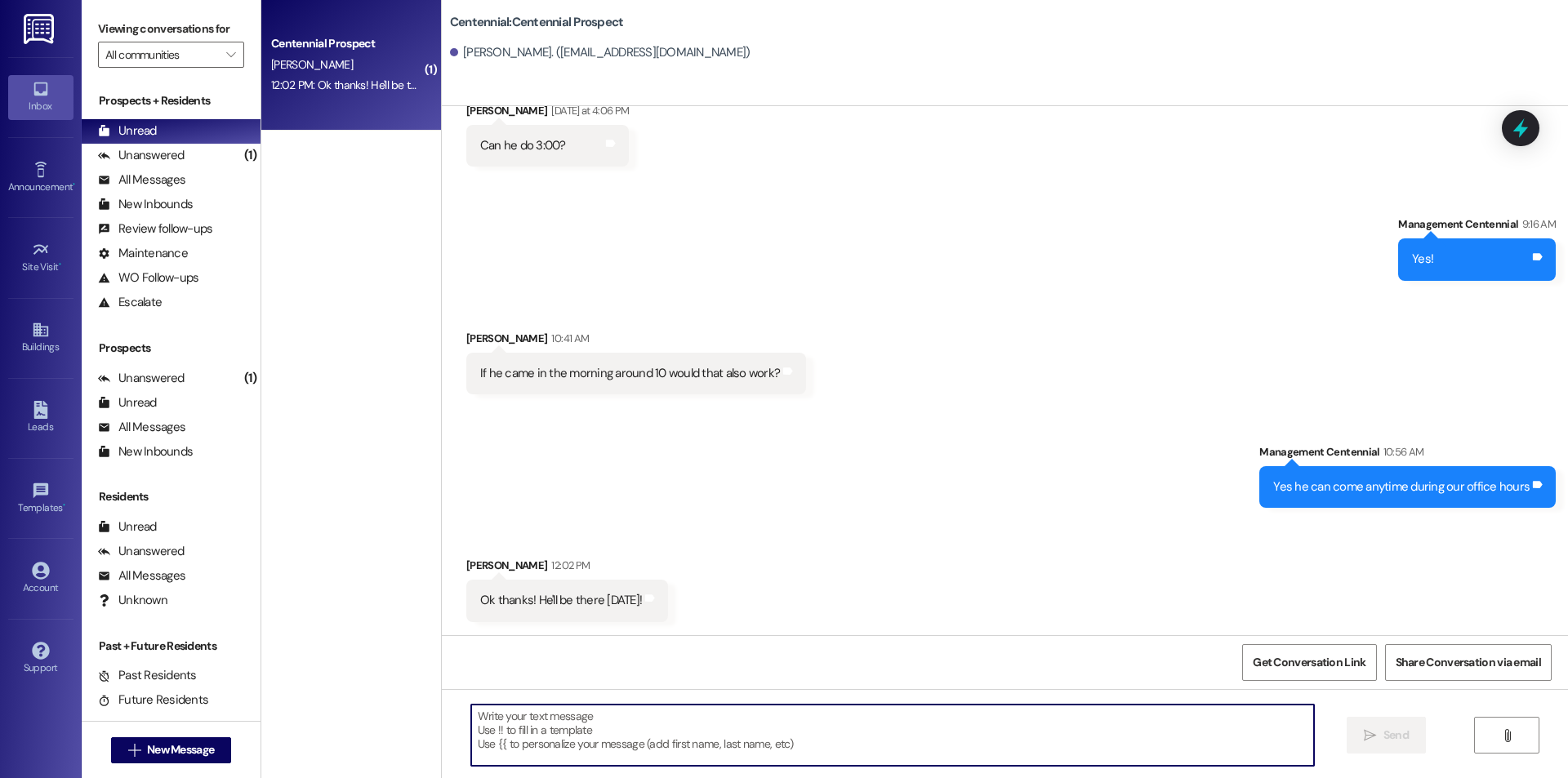
click at [682, 747] on textarea at bounding box center [893, 735] width 843 height 61
click at [809, 732] on textarea at bounding box center [893, 735] width 843 height 61
type textarea "Sounds good"
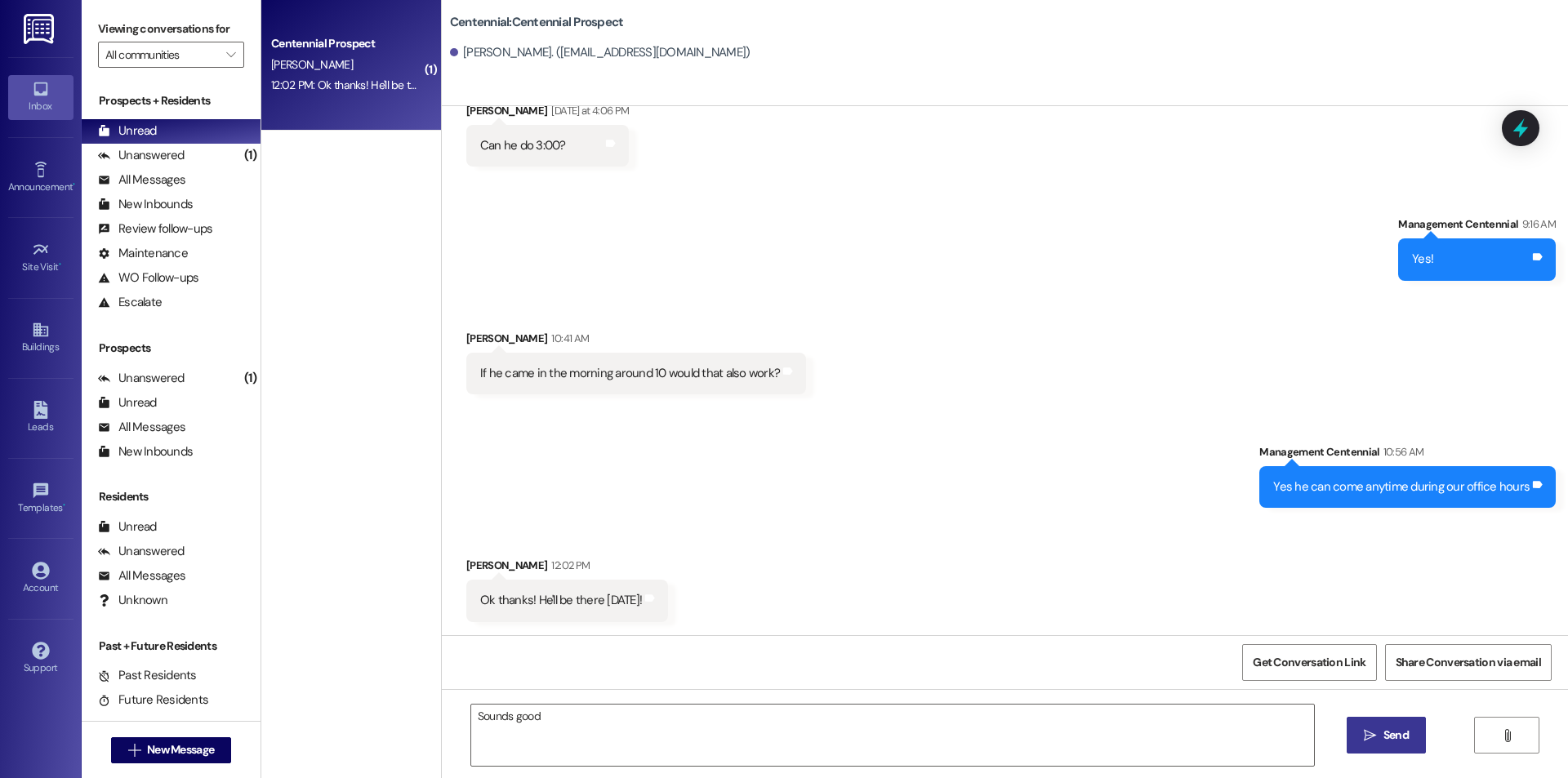
click at [1387, 726] on span "Send" at bounding box center [1396, 735] width 25 height 17
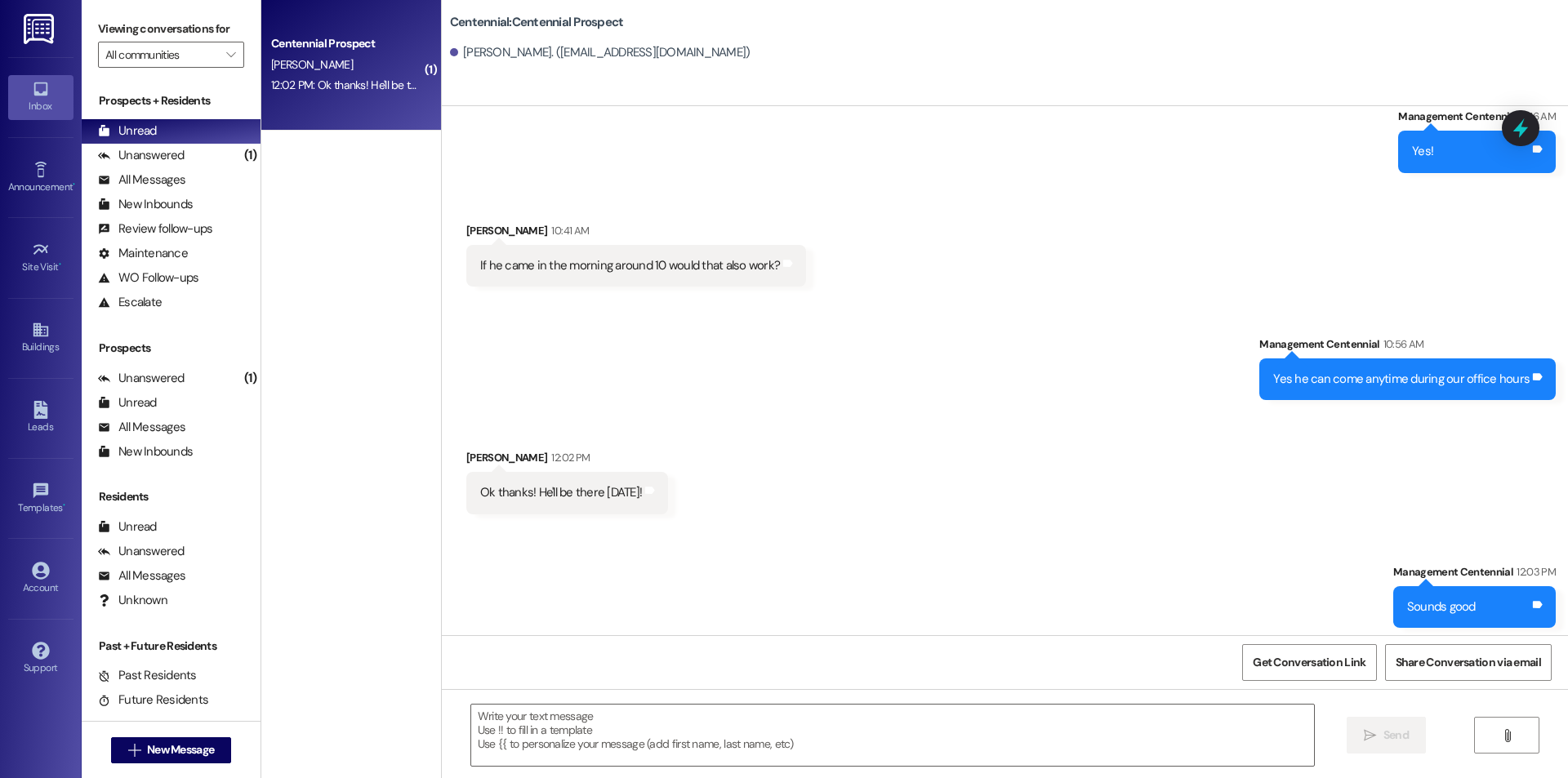
scroll to position [3336, 0]
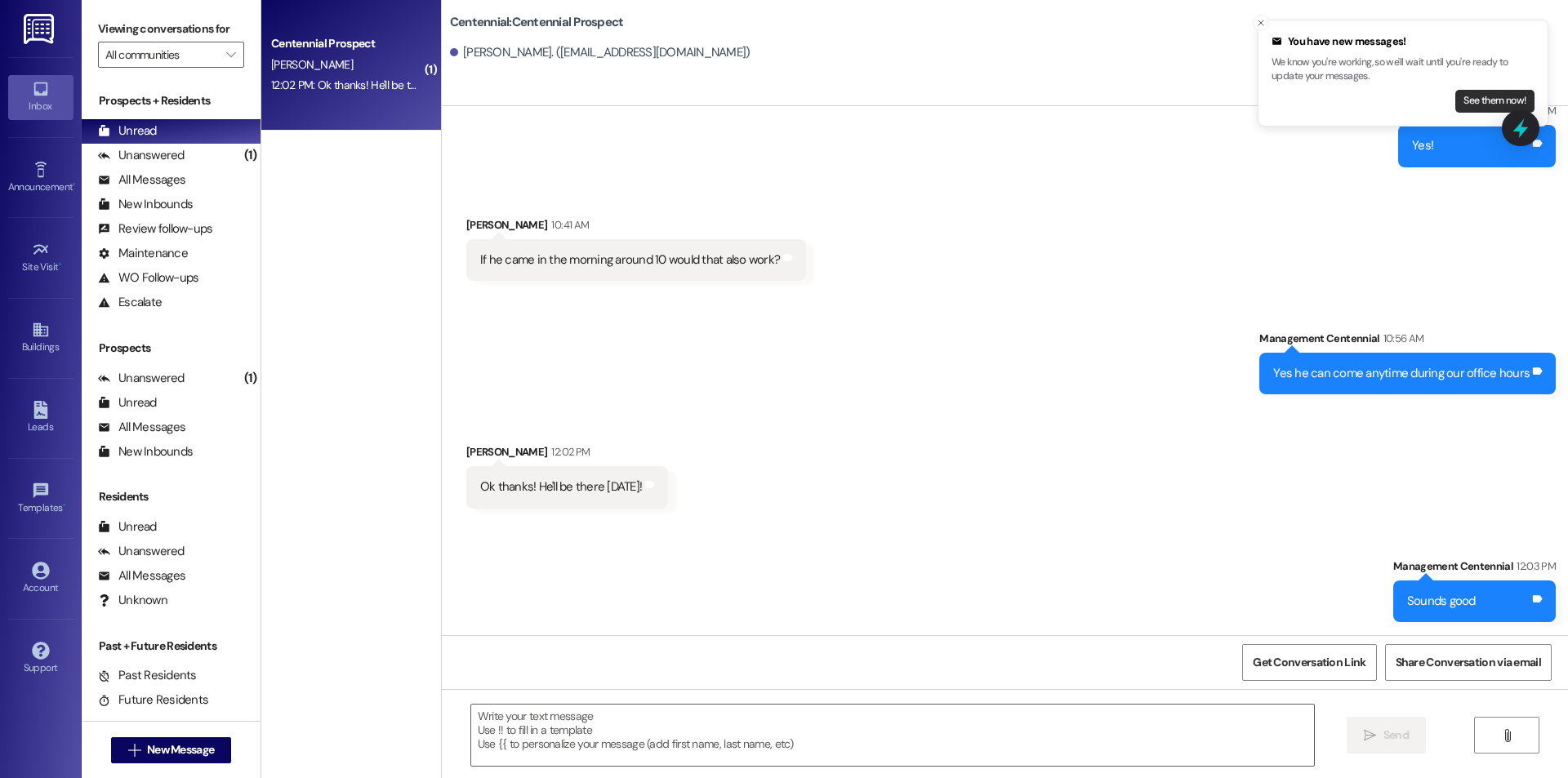
click at [1506, 91] on button "See them now!" at bounding box center [1494, 101] width 79 height 23
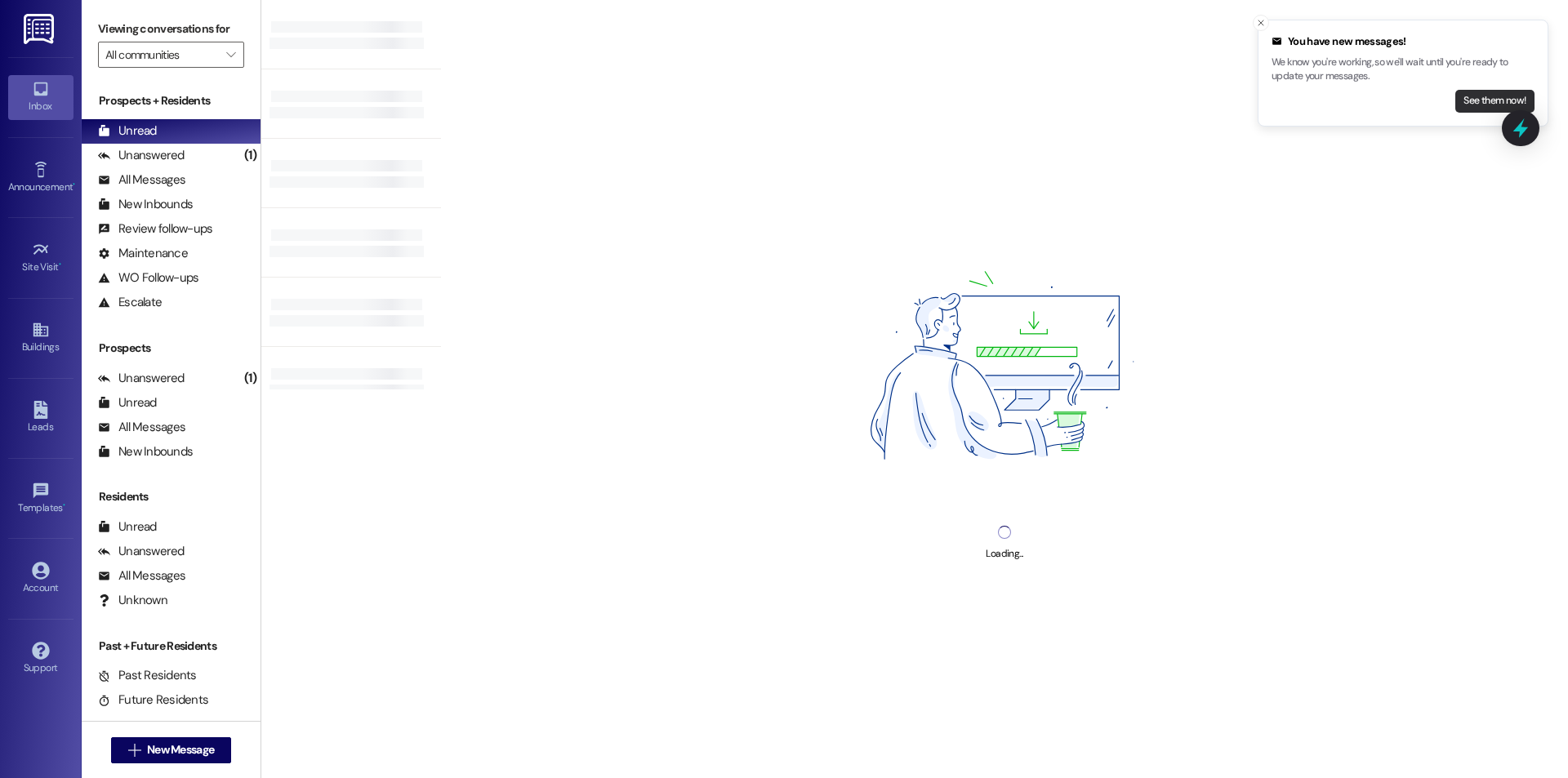
click at [1493, 96] on button "See them now!" at bounding box center [1494, 101] width 79 height 23
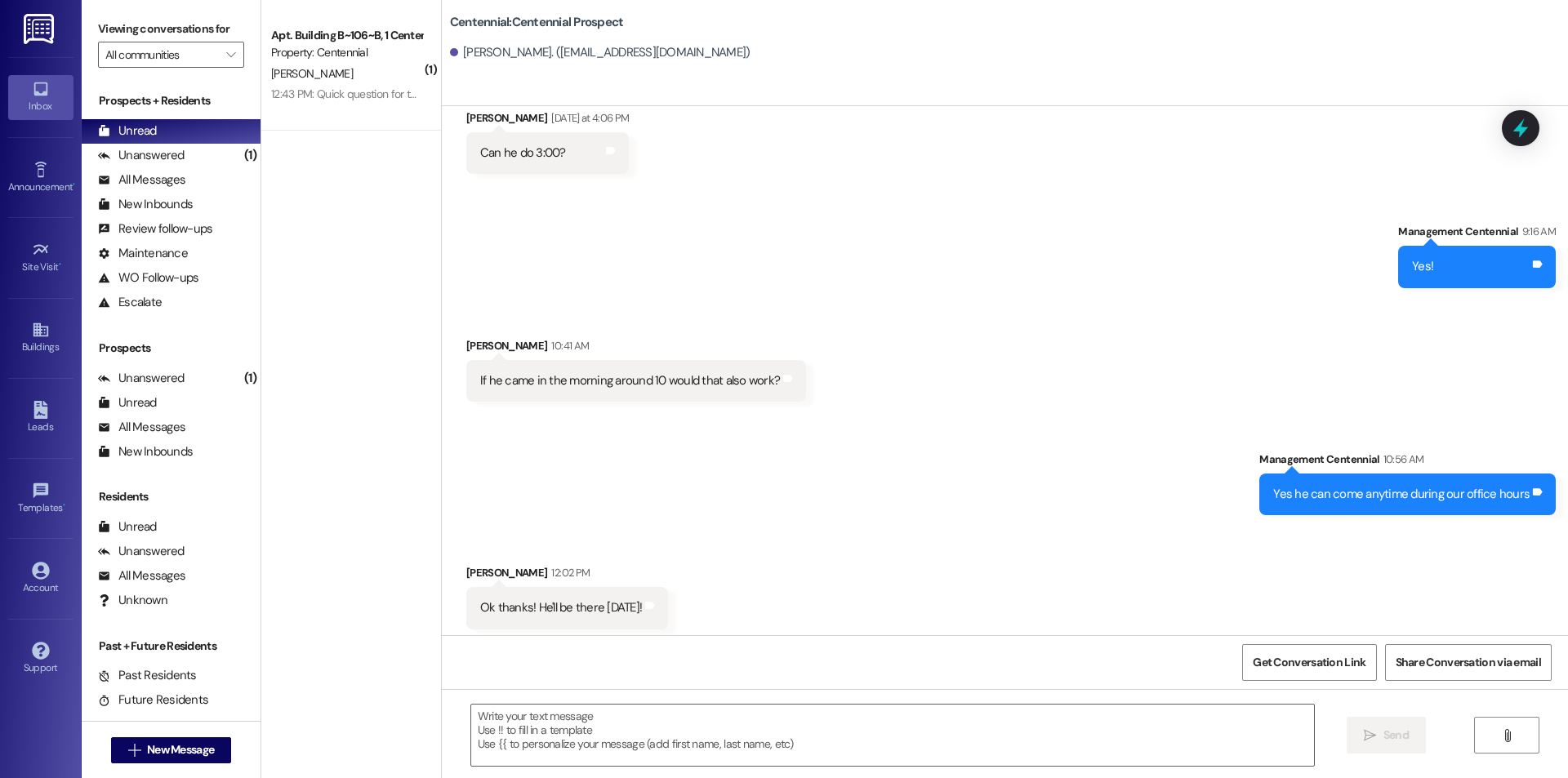
scroll to position [3221, 0]
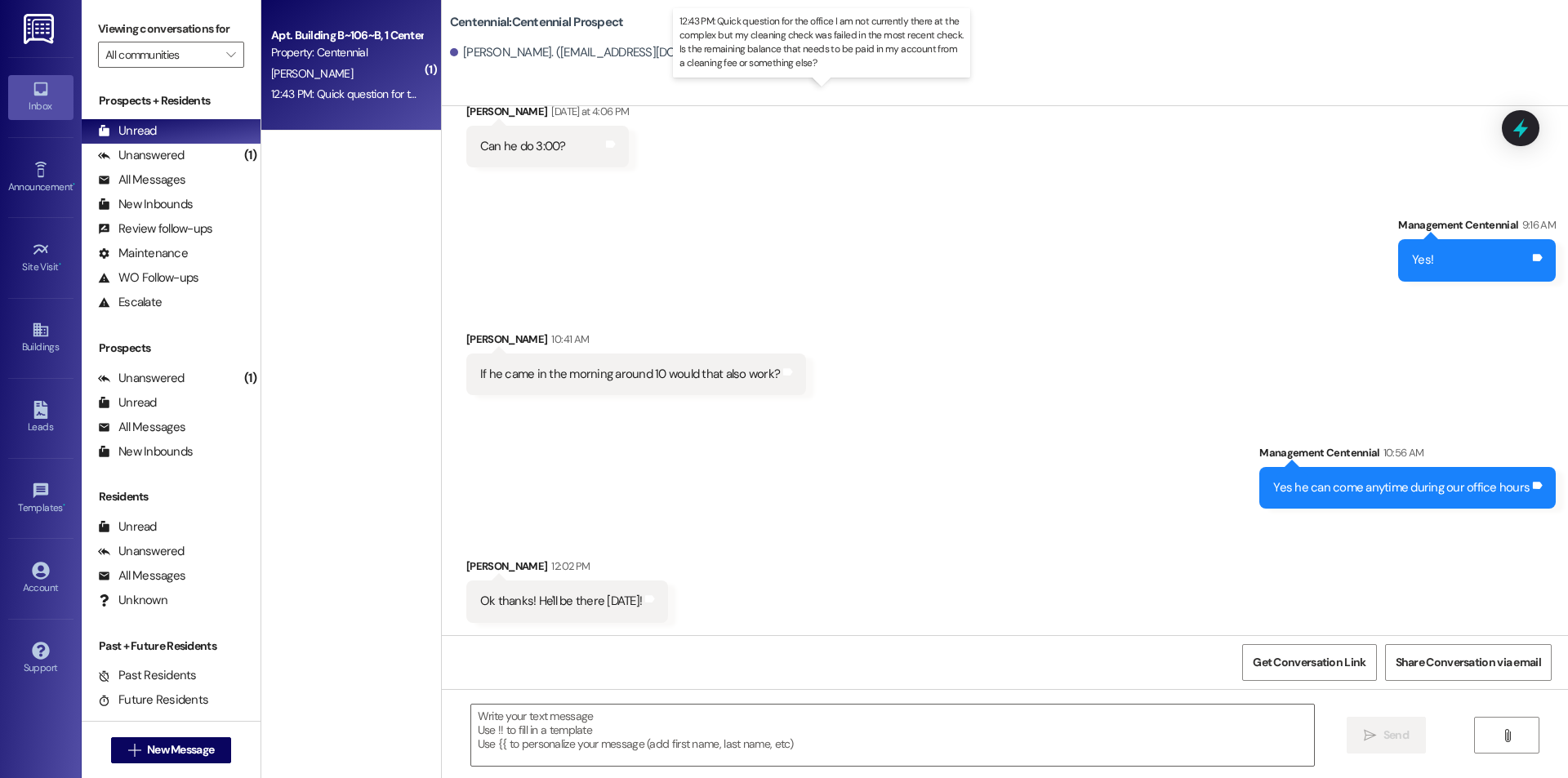
click at [377, 92] on div "12:43 PM: Quick question for the office I am not currently there at the complex…" at bounding box center [836, 93] width 1130 height 14
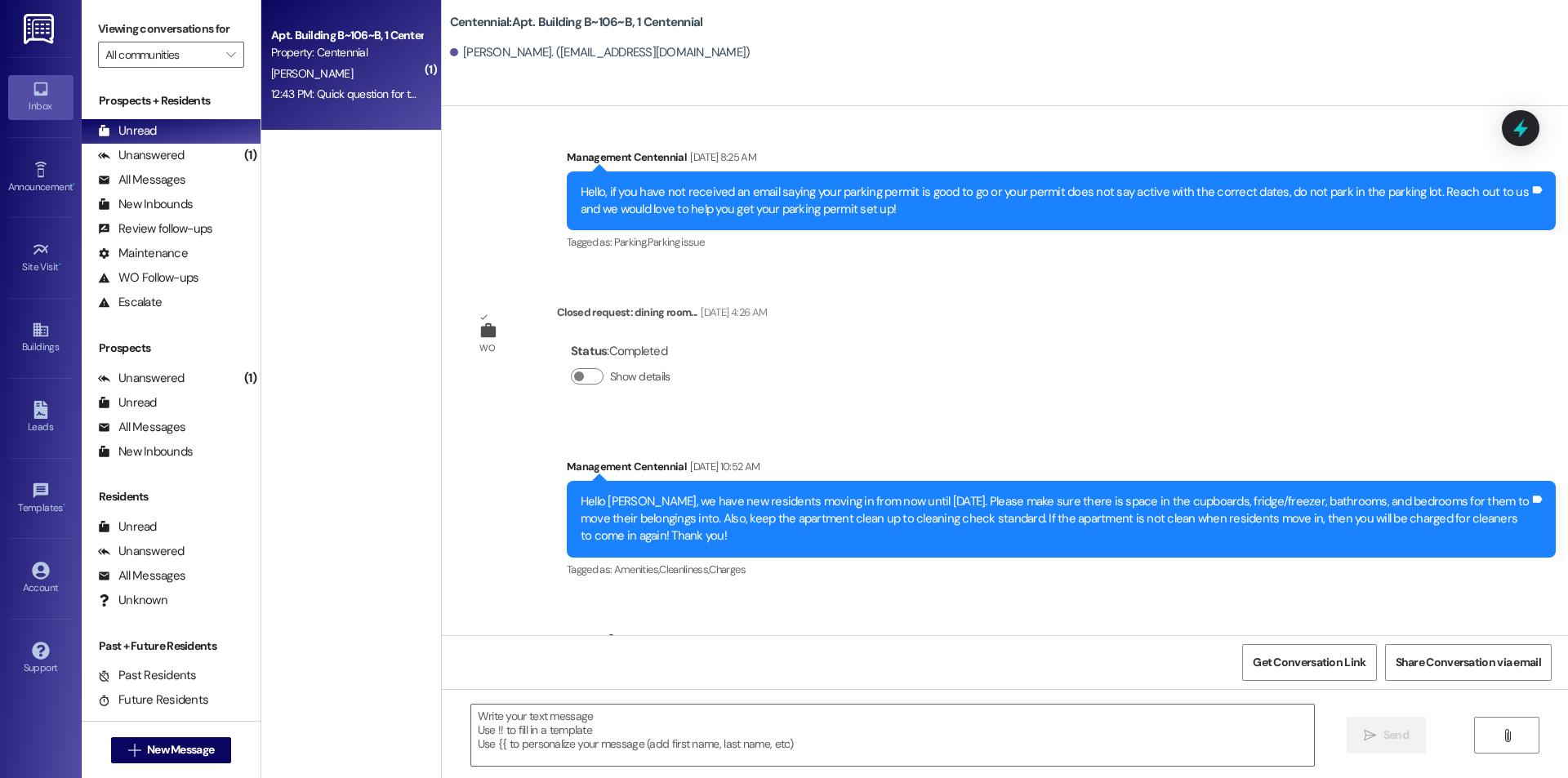
scroll to position [17565, 0]
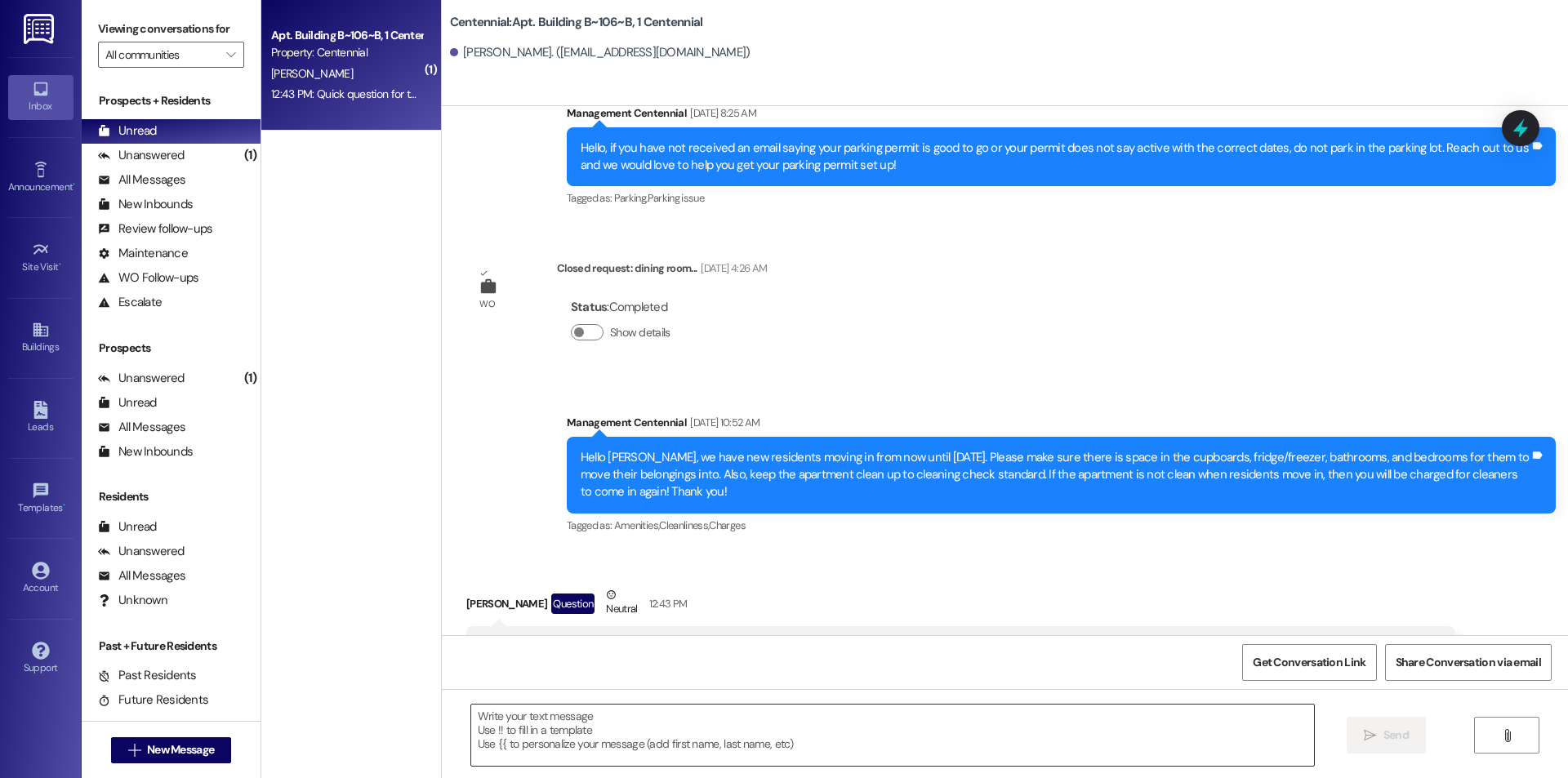
click at [635, 750] on textarea at bounding box center [893, 735] width 843 height 61
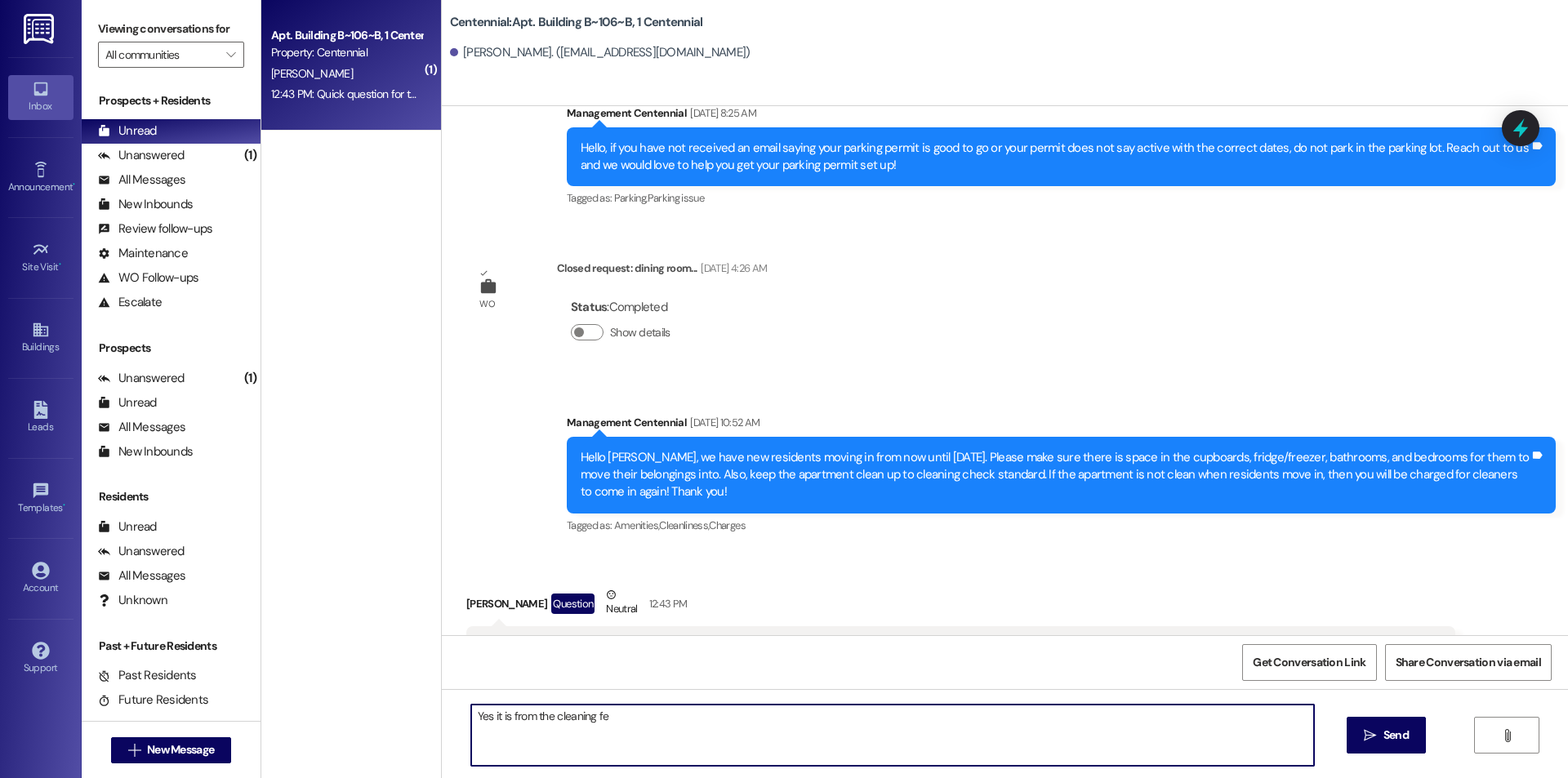
type textarea "Yes it is from the cleaning fee"
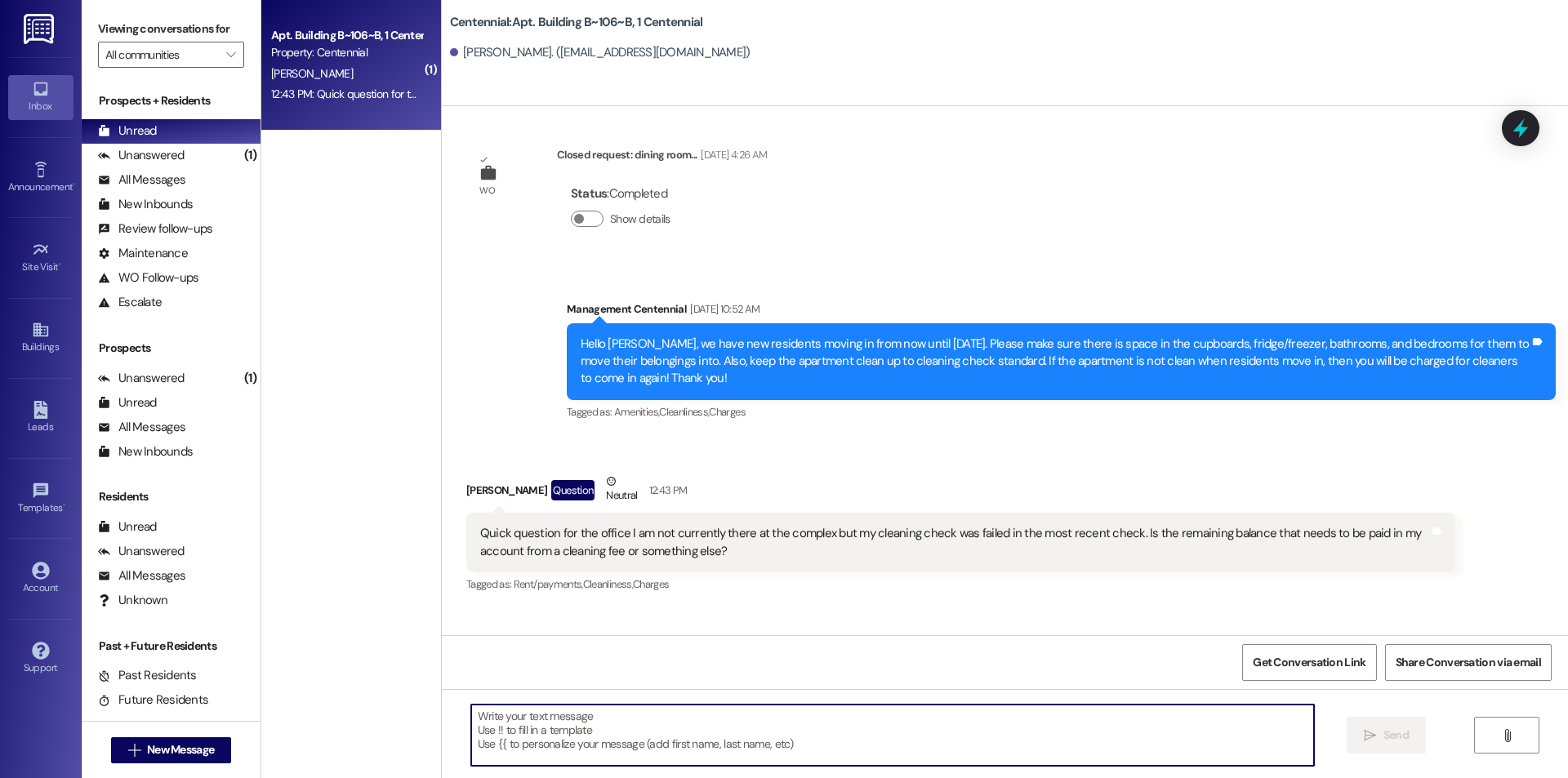
scroll to position [17680, 0]
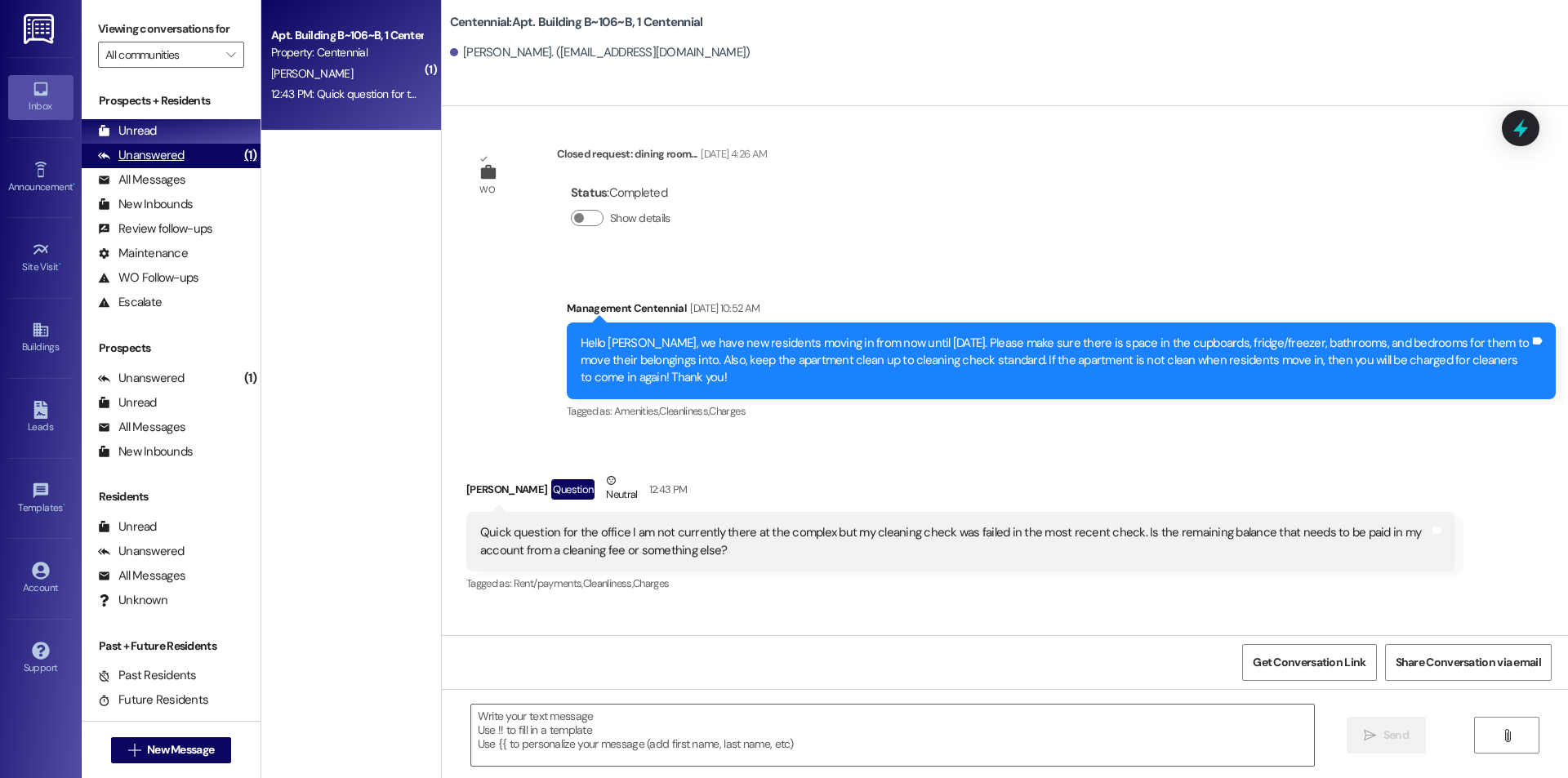
click at [240, 158] on div "(1)" at bounding box center [250, 156] width 20 height 25
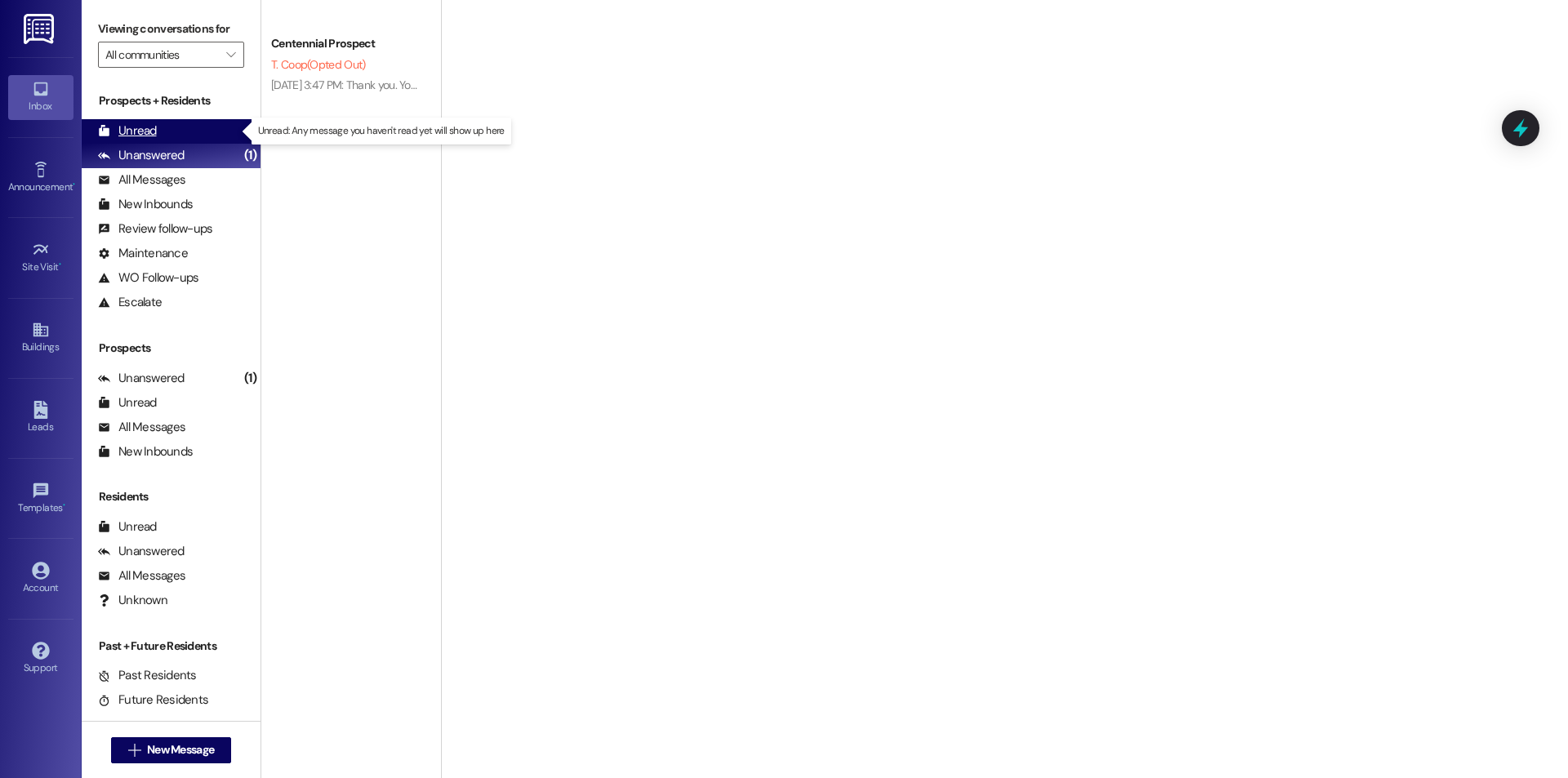
click at [224, 135] on div "Unread (0)" at bounding box center [170, 131] width 179 height 25
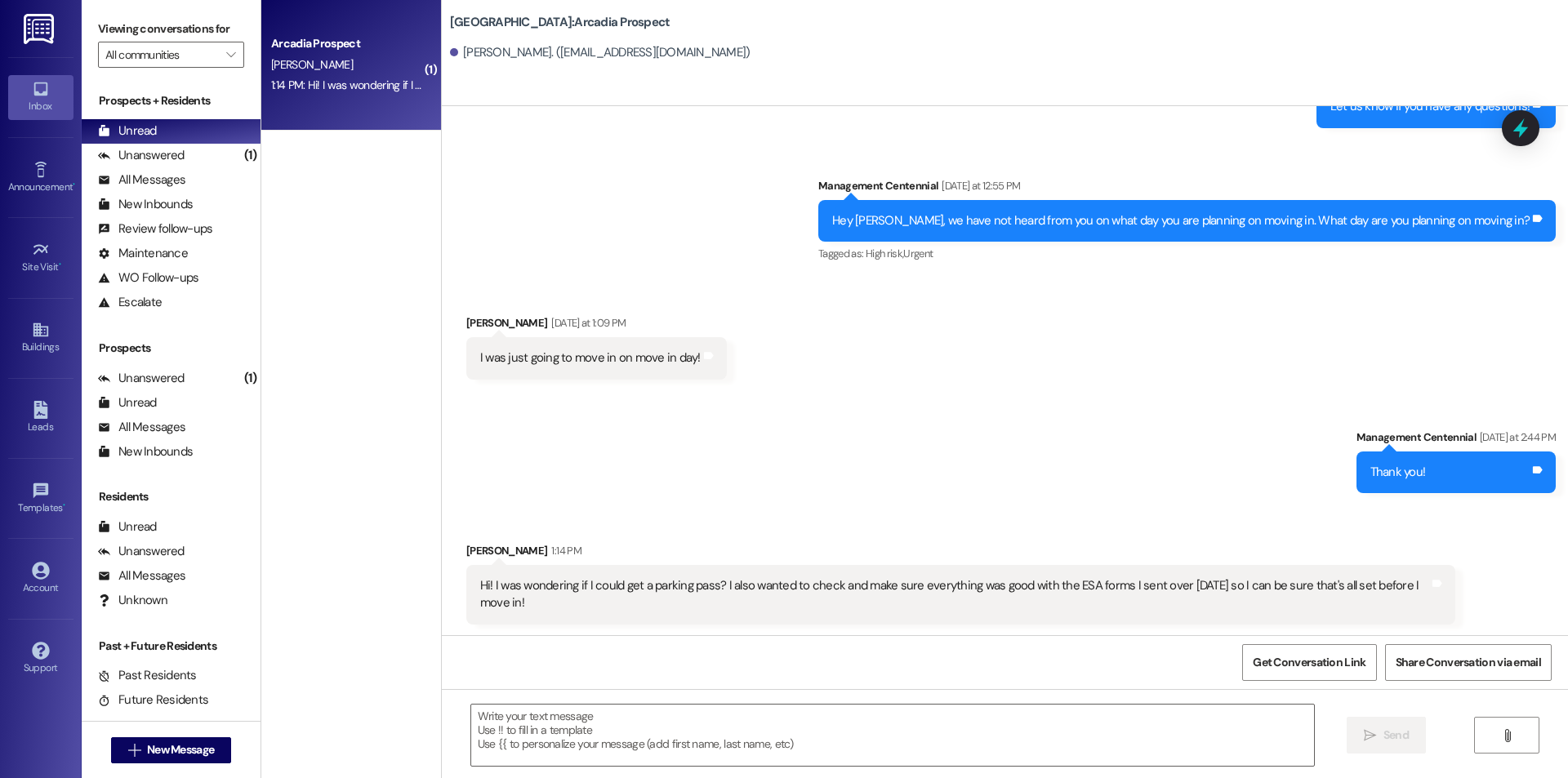
scroll to position [524, 0]
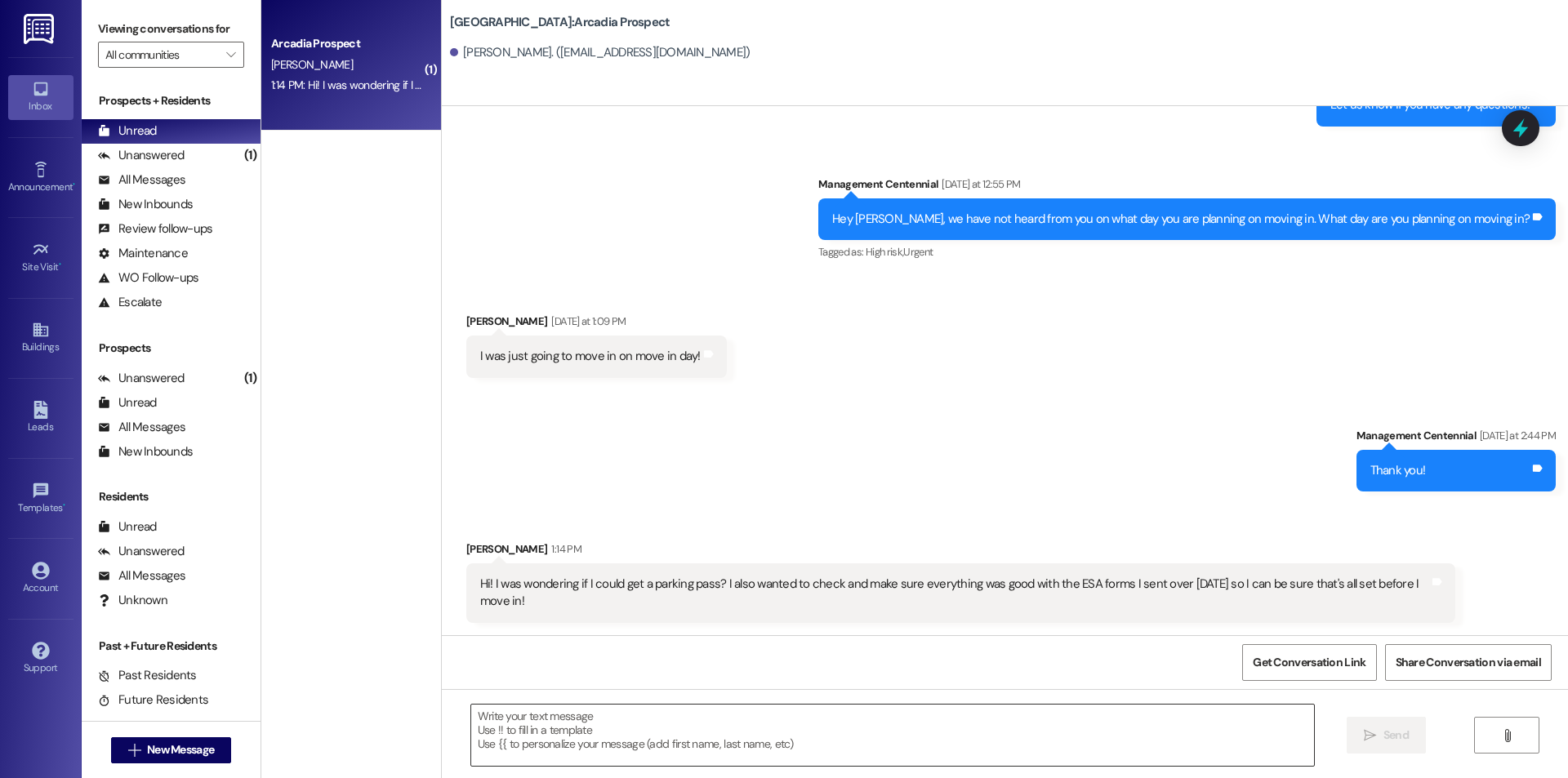
click at [483, 731] on textarea at bounding box center [893, 735] width 843 height 61
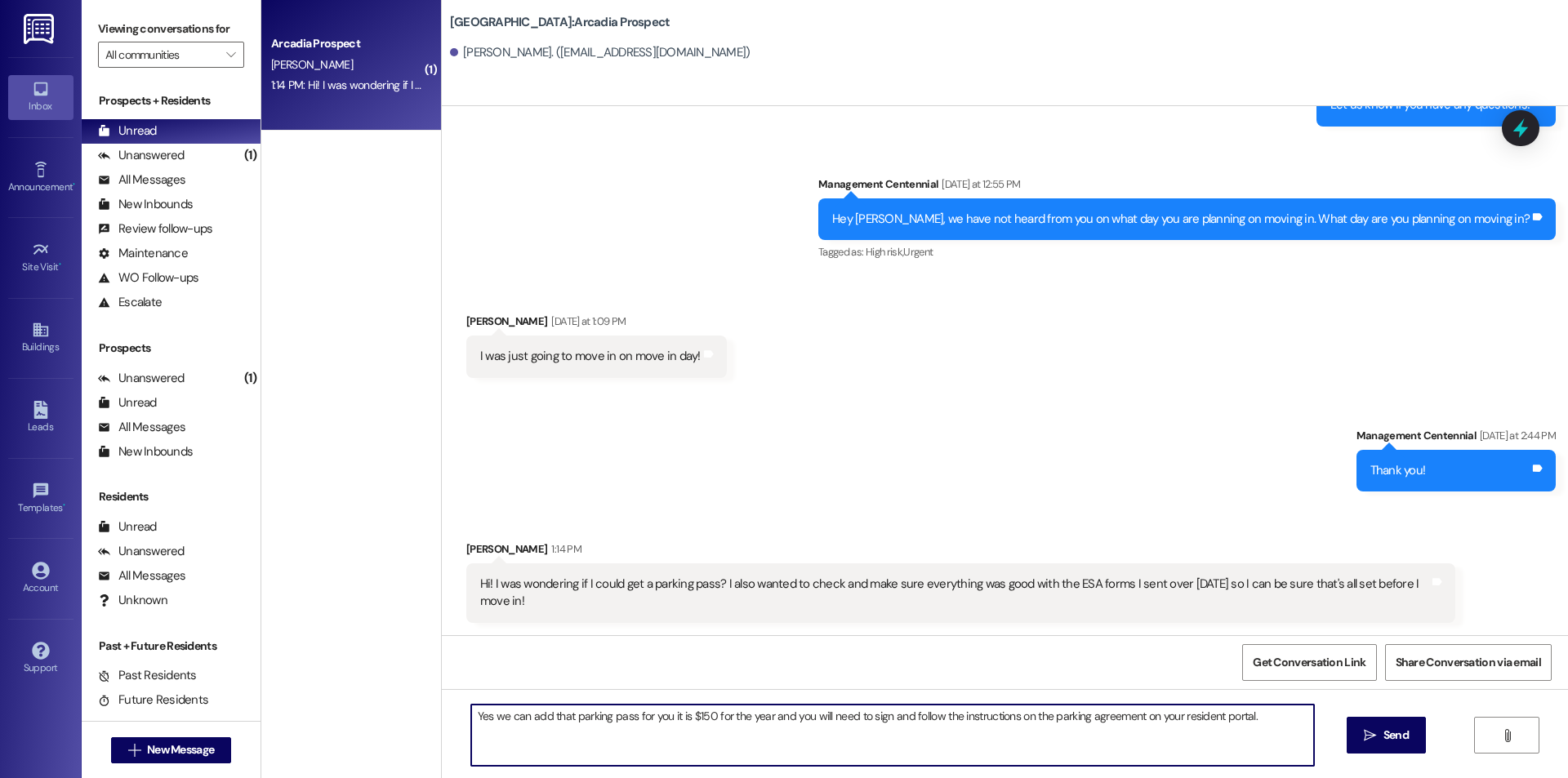
type textarea "Yes we can add that parking pass for you it is $150 for the year and you will n…"
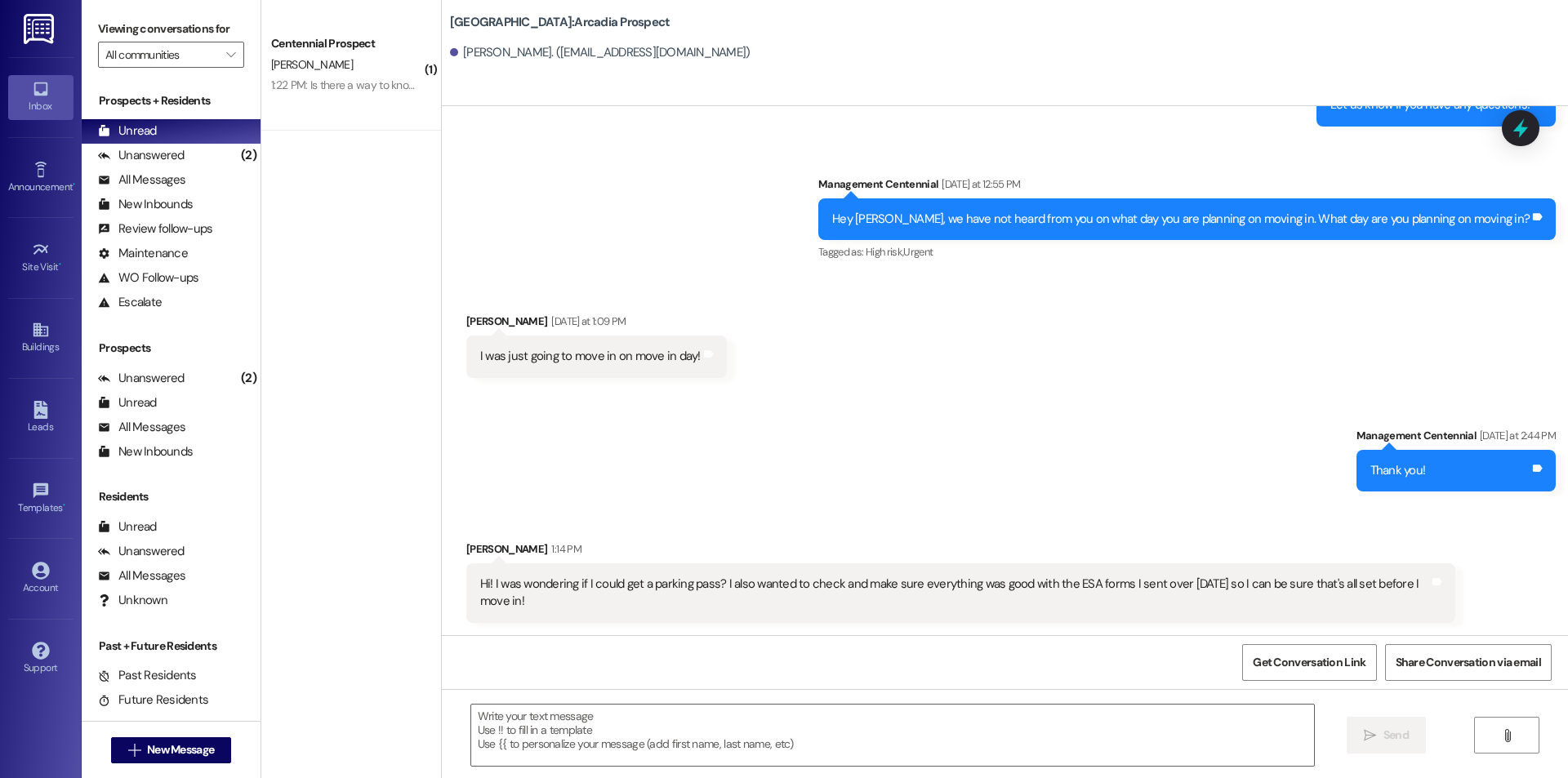
scroll to position [525, 0]
click at [828, 746] on textarea at bounding box center [893, 735] width 843 height 61
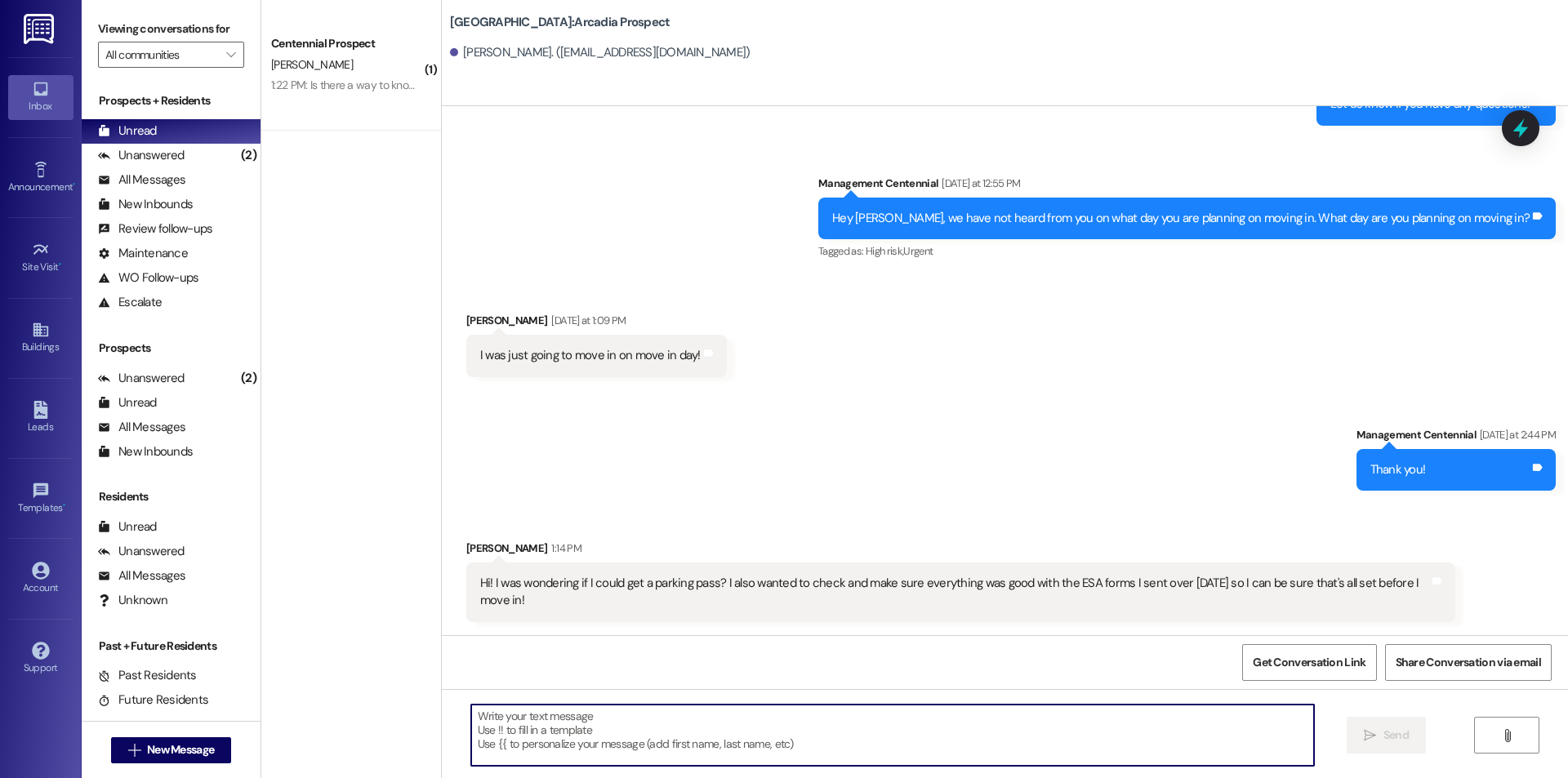
click at [686, 736] on textarea at bounding box center [893, 735] width 843 height 61
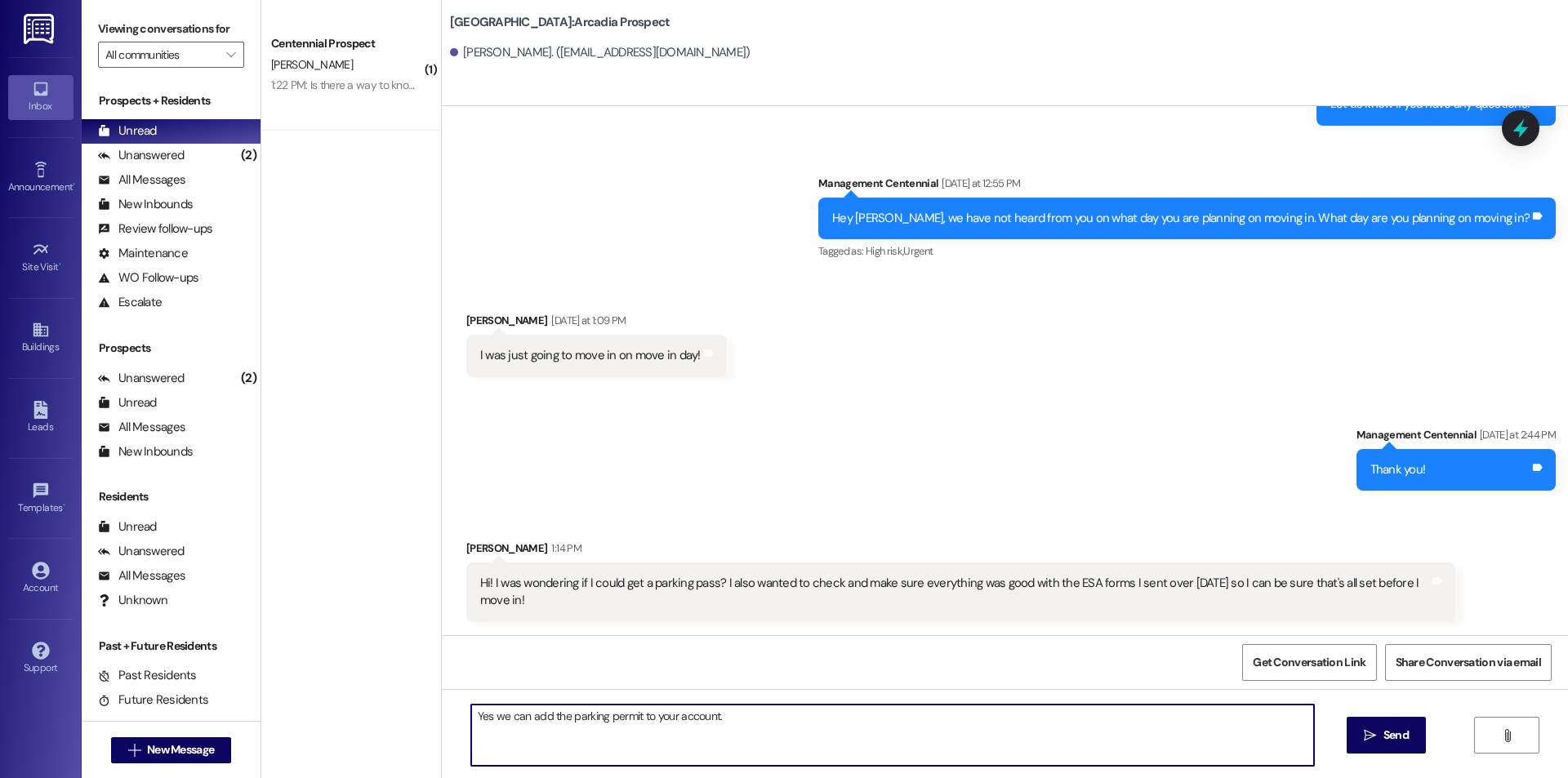
click at [615, 717] on textarea "Yes we can add the parking permit to your account." at bounding box center [893, 735] width 843 height 61
click at [979, 725] on textarea "Yes we can add the parking agreement and charge to your account." at bounding box center [893, 735] width 843 height 61
type textarea "Yes we can add the parking agreement and charge to your account. We are just wa…"
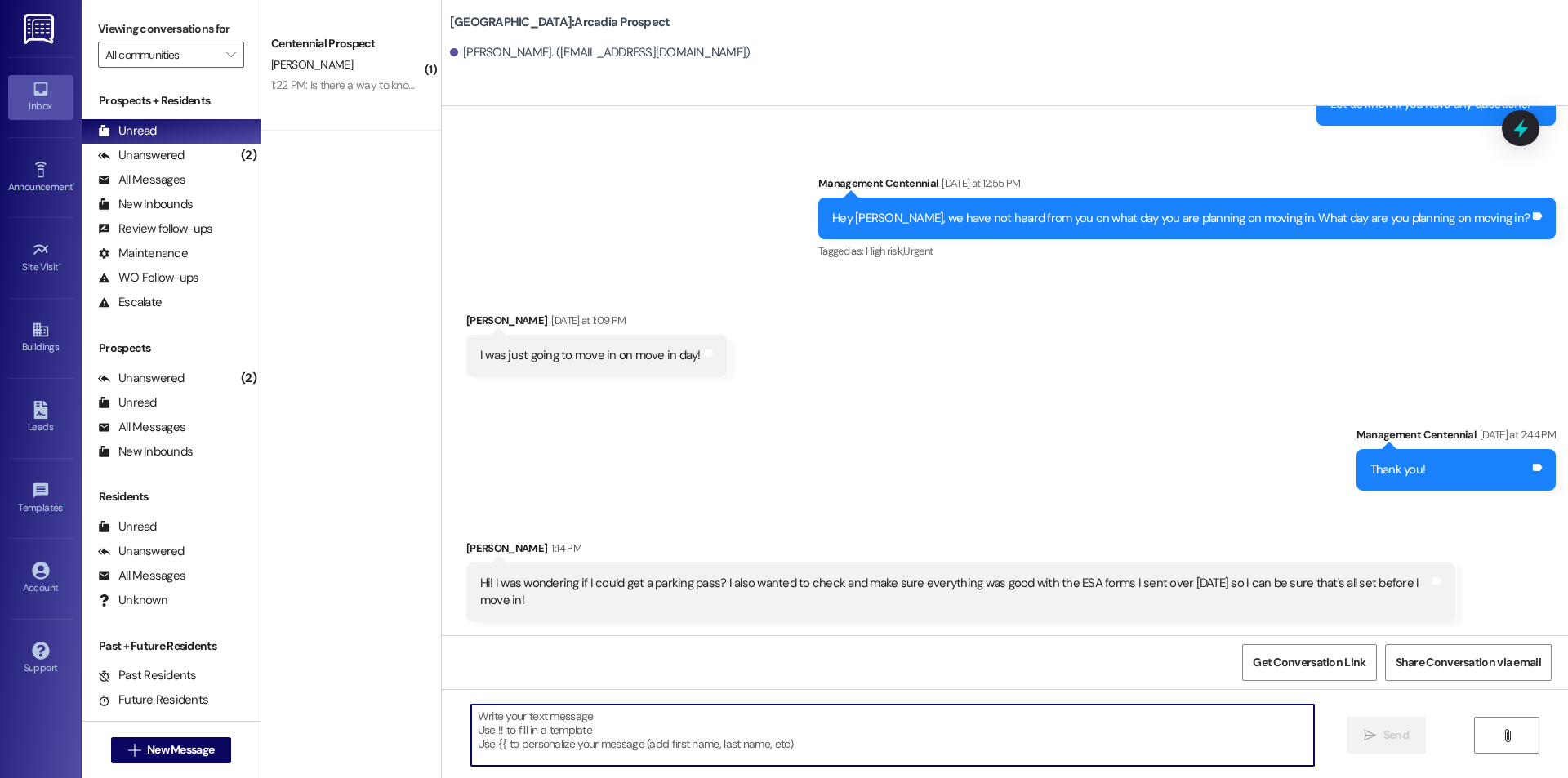
scroll to position [524, 0]
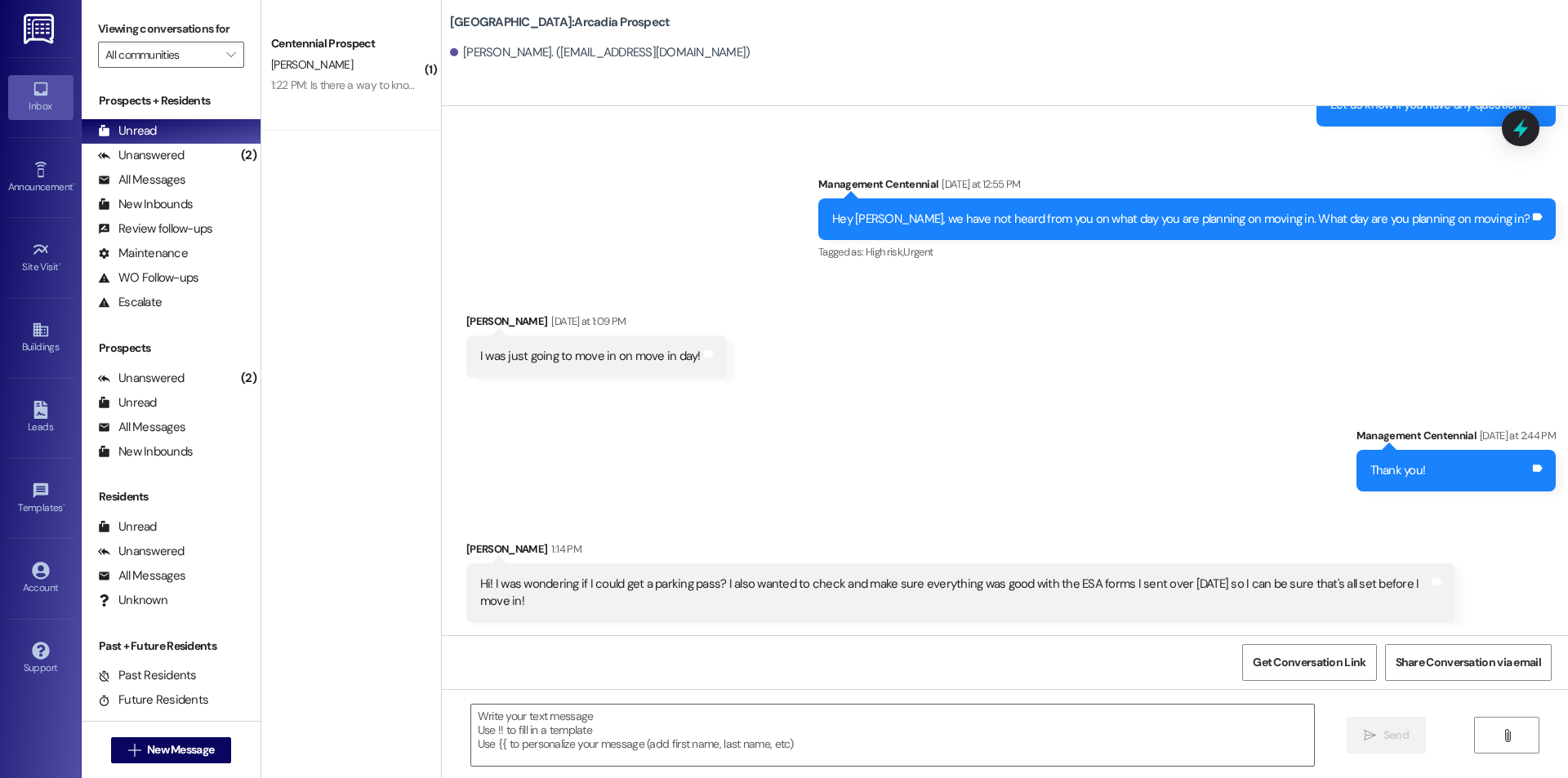
click at [352, 71] on div "H. camblin" at bounding box center [347, 65] width 154 height 20
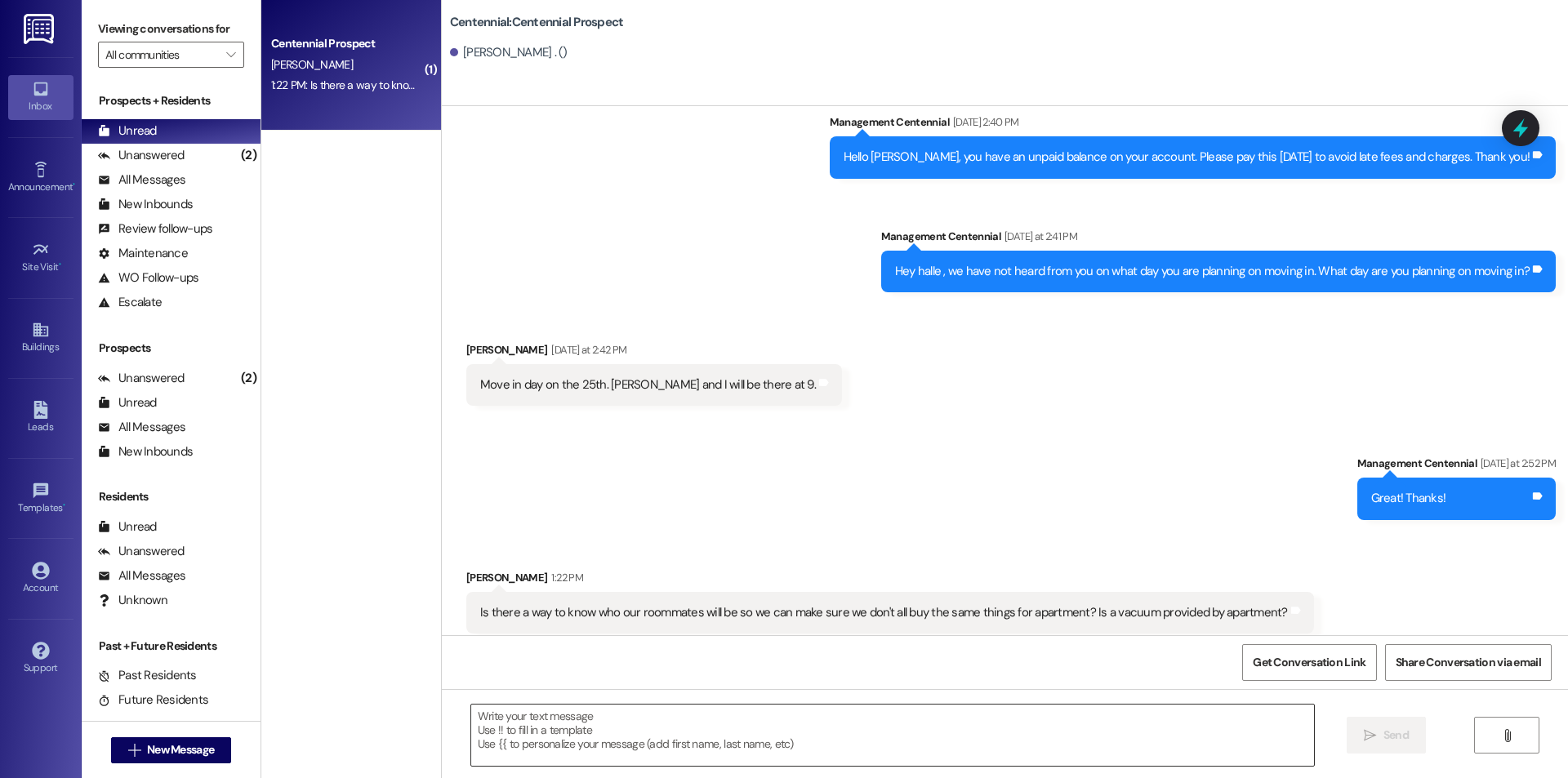
click at [747, 742] on textarea at bounding box center [893, 735] width 843 height 61
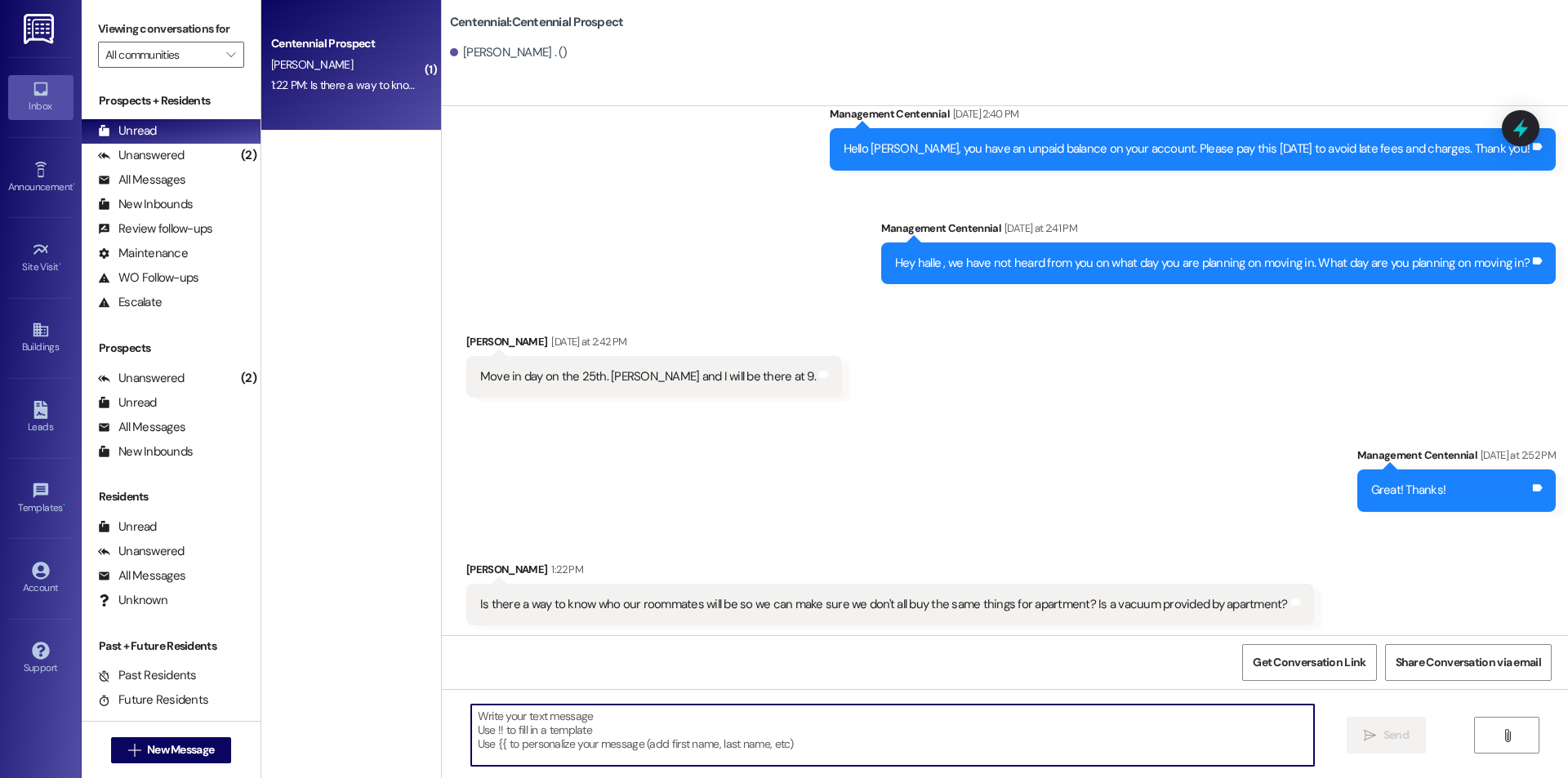
scroll to position [4143, 0]
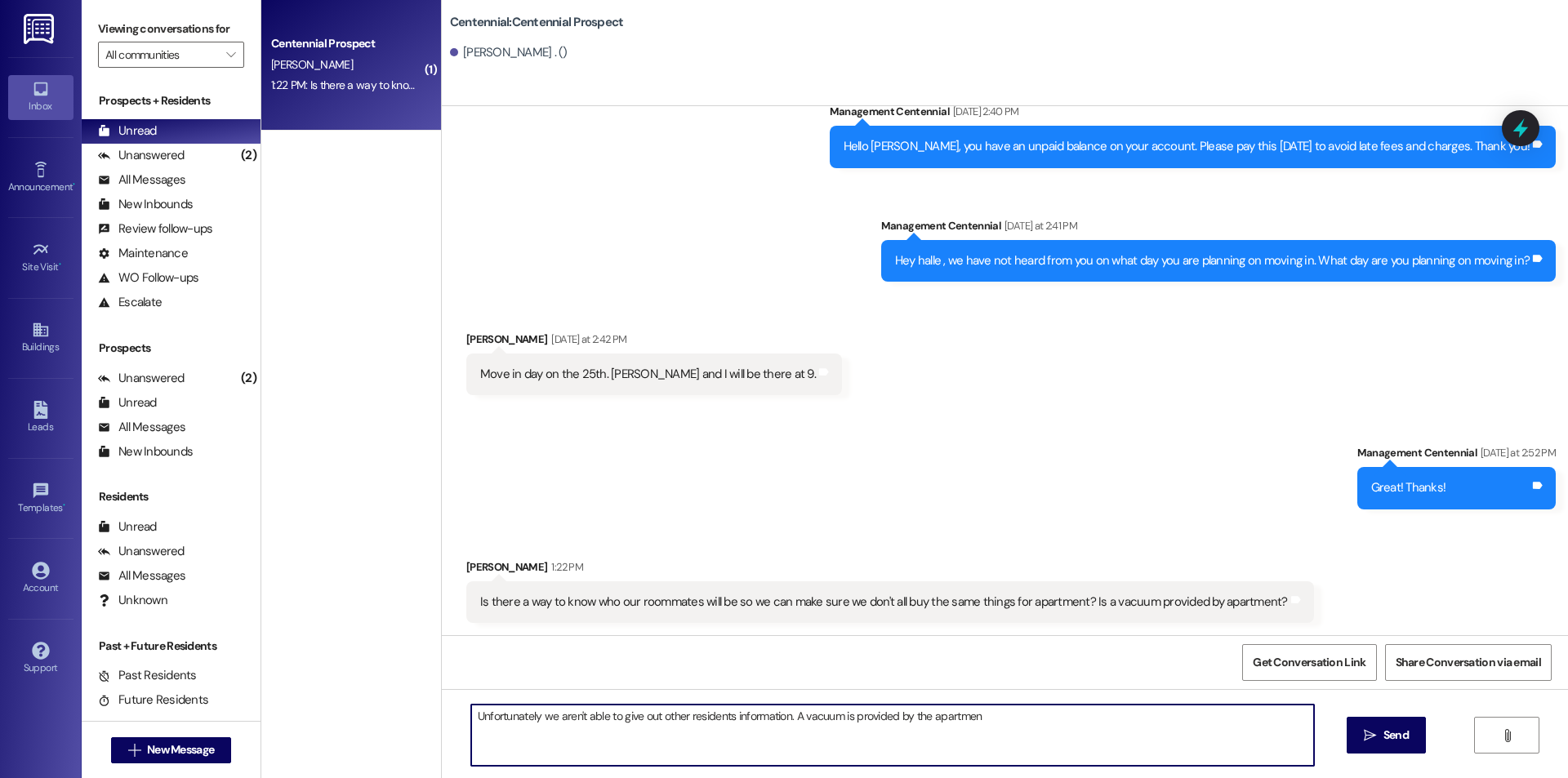
type textarea "Unfortunately we aren't able to give out other residents information. A vacuum …"
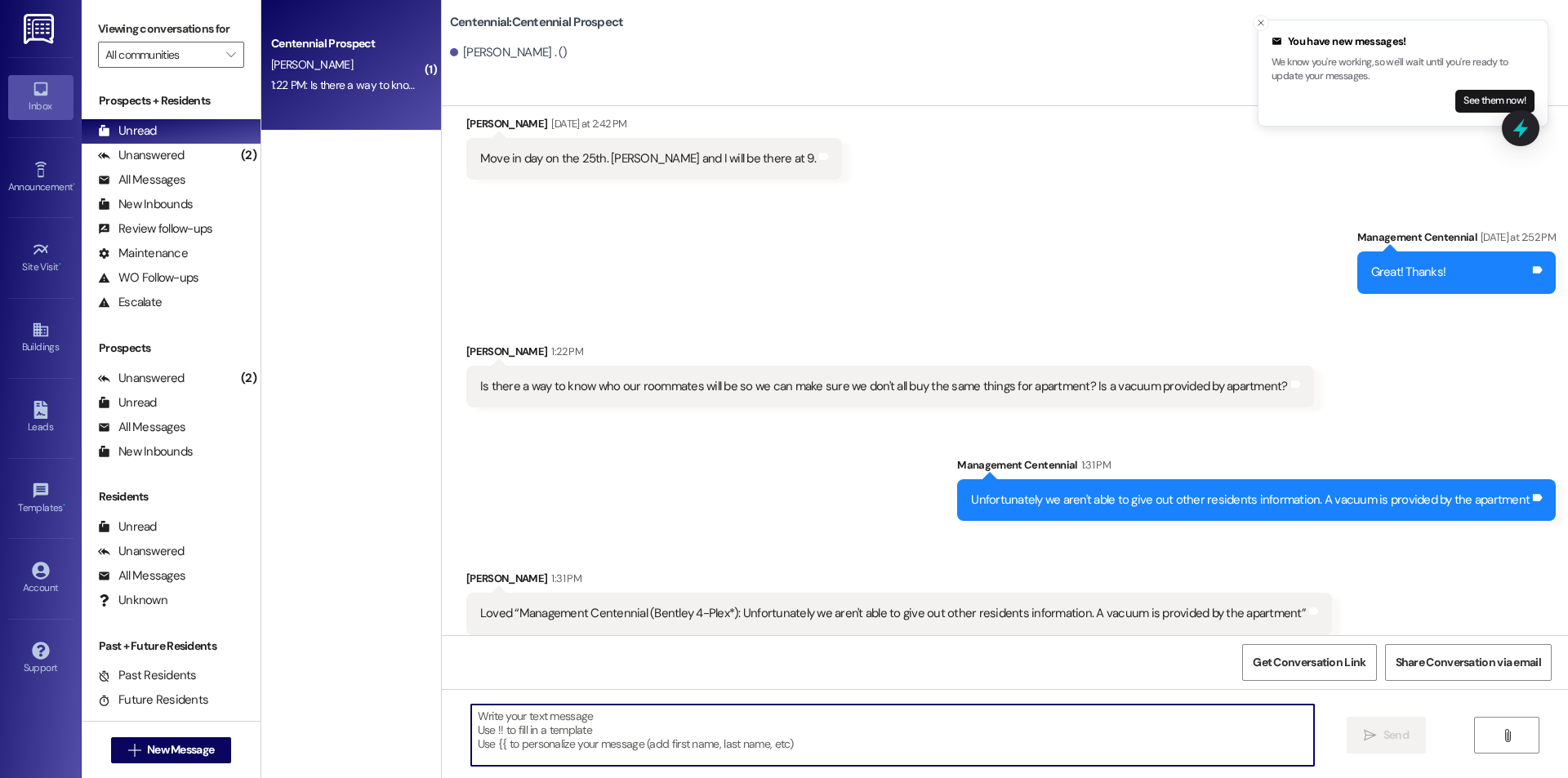
scroll to position [4370, 0]
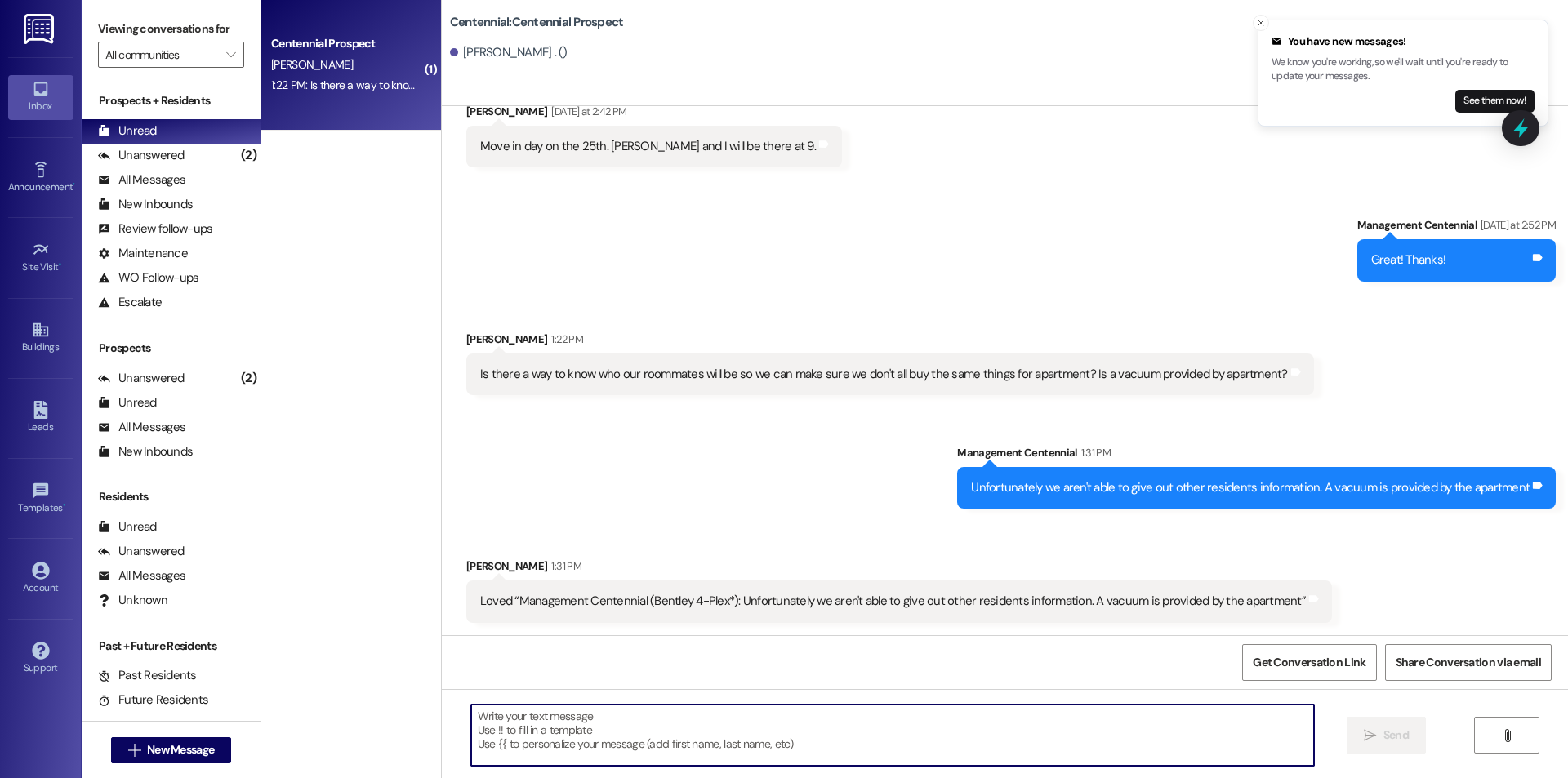
drag, startPoint x: 1459, startPoint y: 98, endPoint x: 1433, endPoint y: 56, distance: 49.4
click at [1455, 90] on button "See them now!" at bounding box center [1494, 101] width 79 height 23
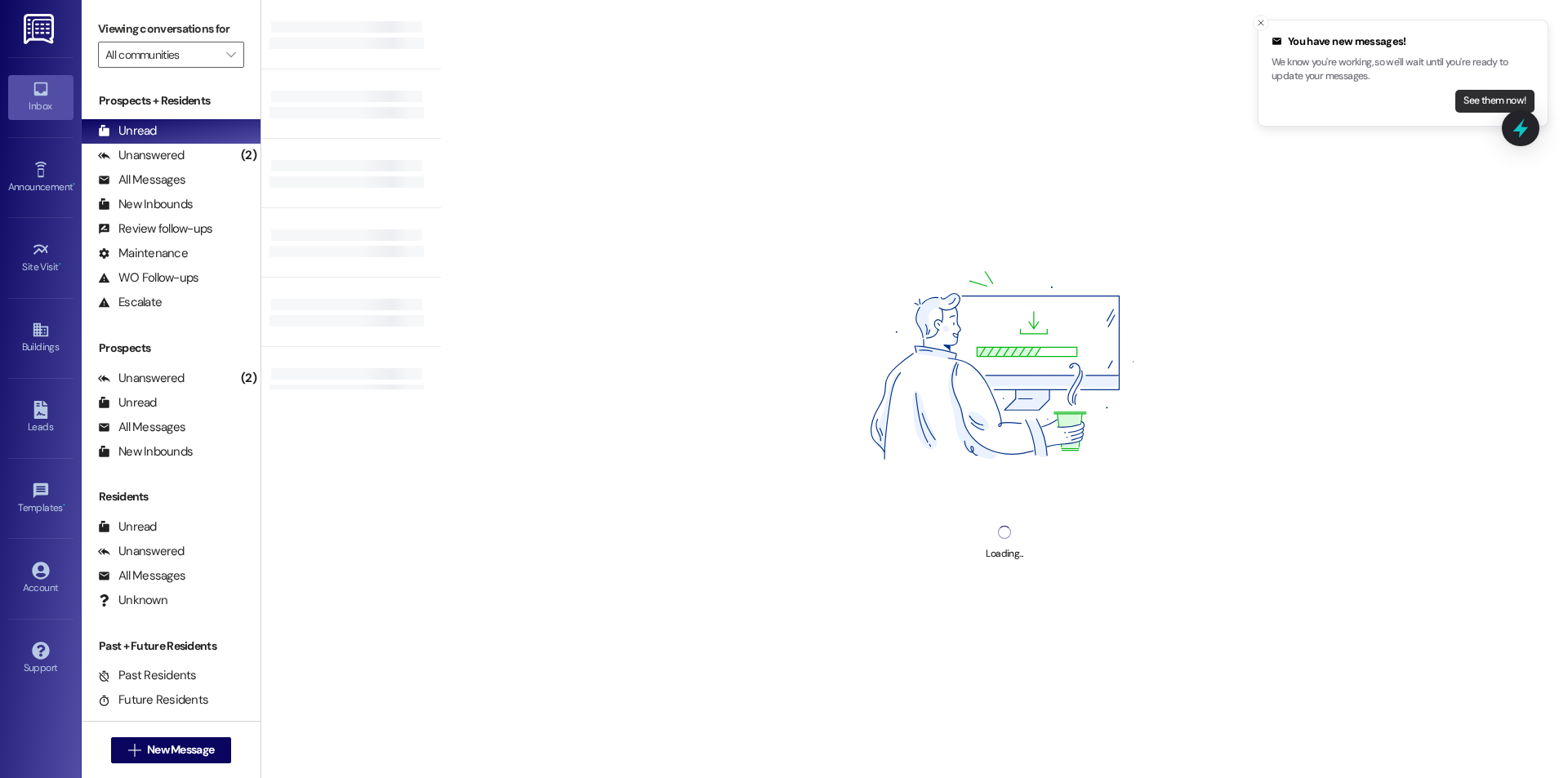
click at [1495, 106] on button "See them now!" at bounding box center [1494, 101] width 79 height 23
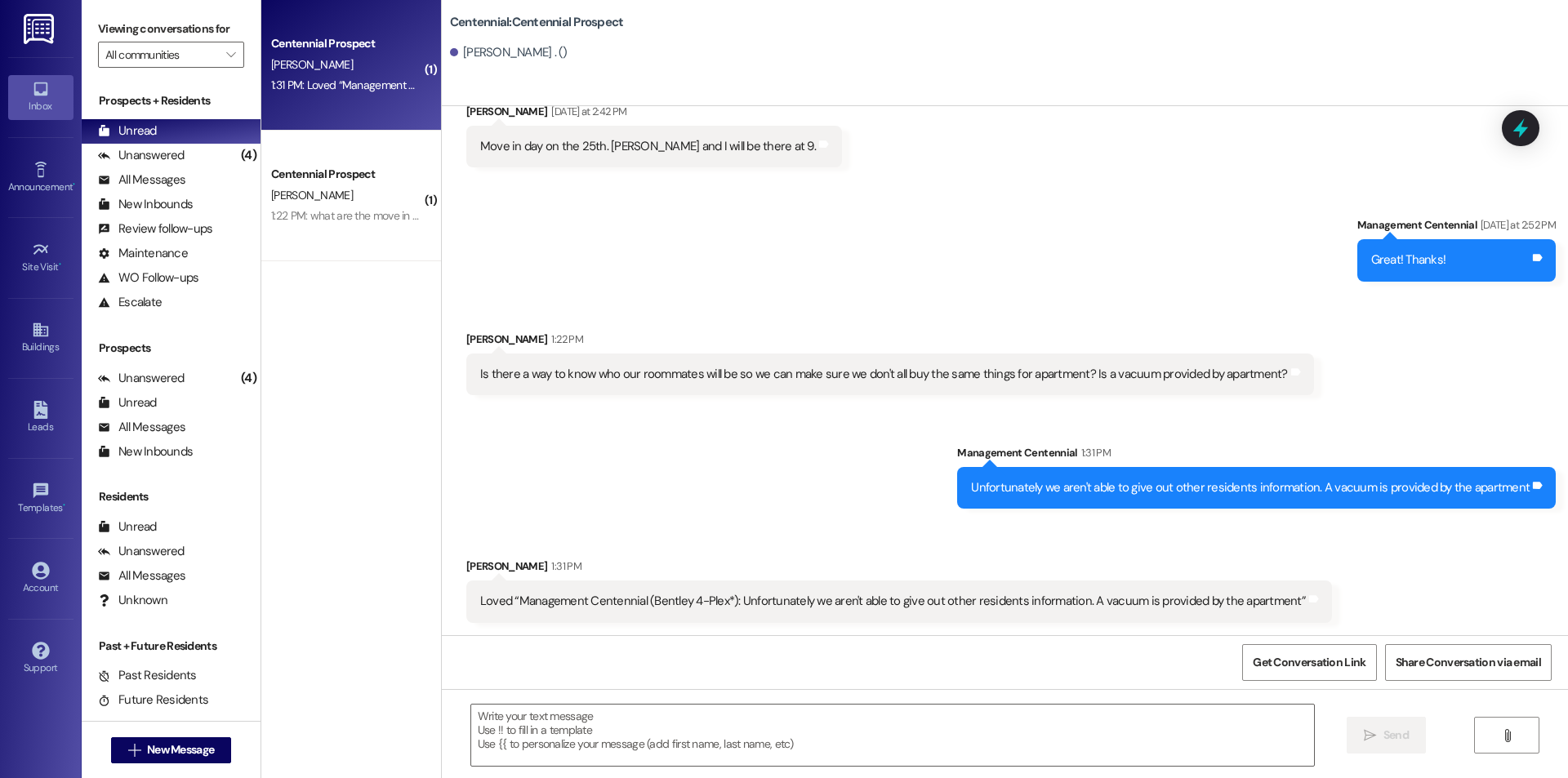
scroll to position [4371, 0]
click at [1085, 747] on textarea at bounding box center [893, 735] width 843 height 61
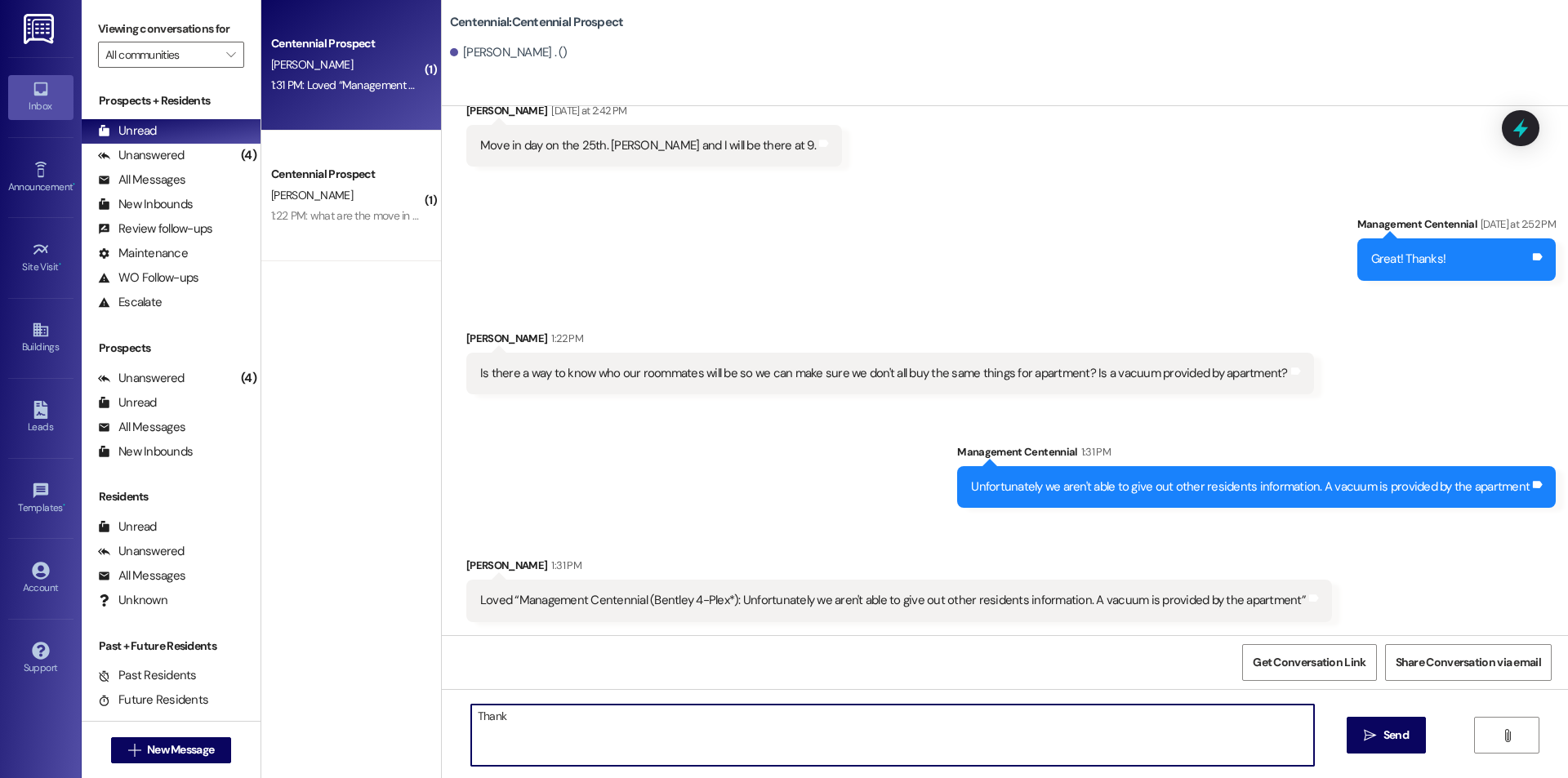
type textarea "Thanks"
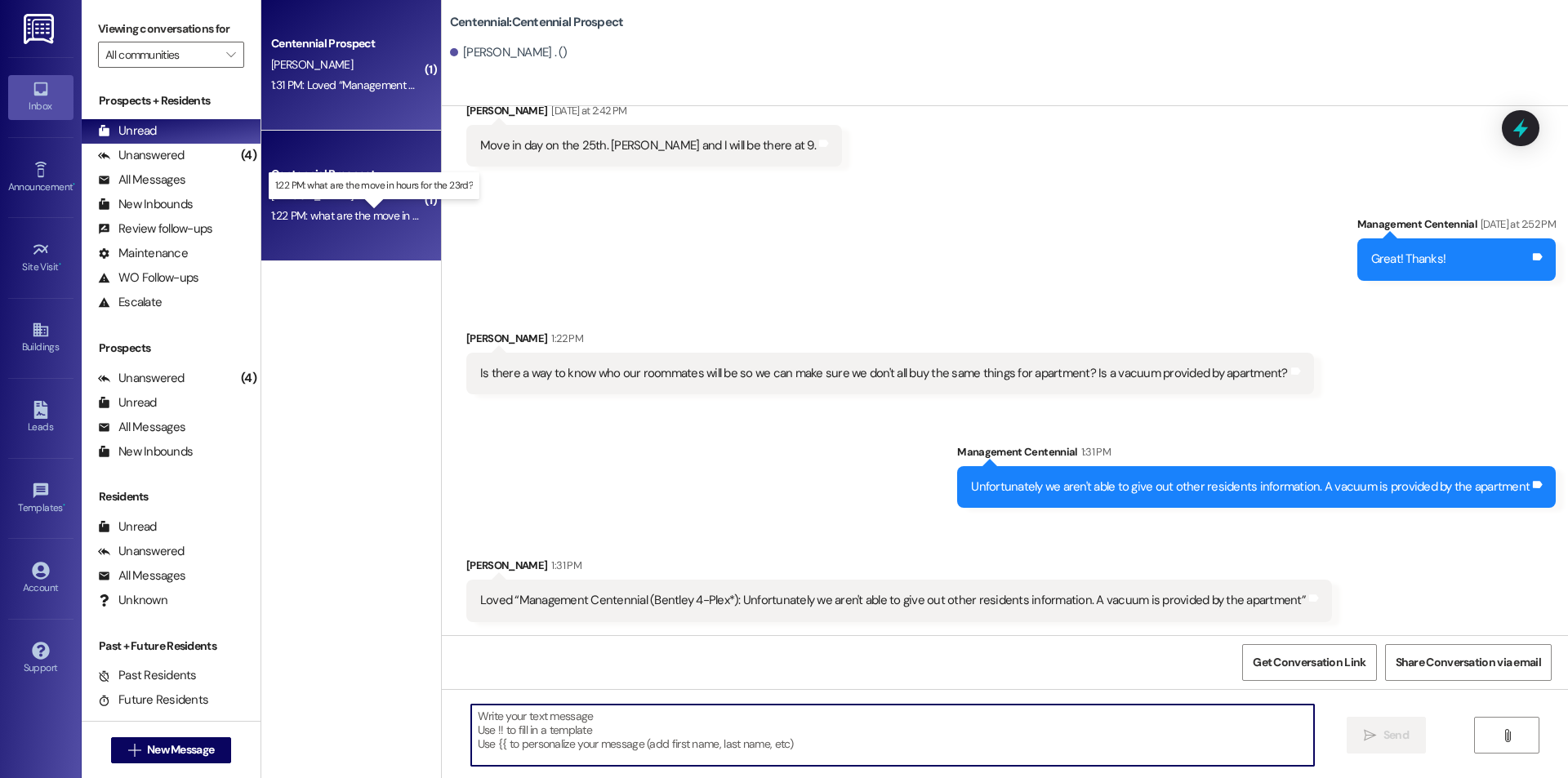
scroll to position [4370, 0]
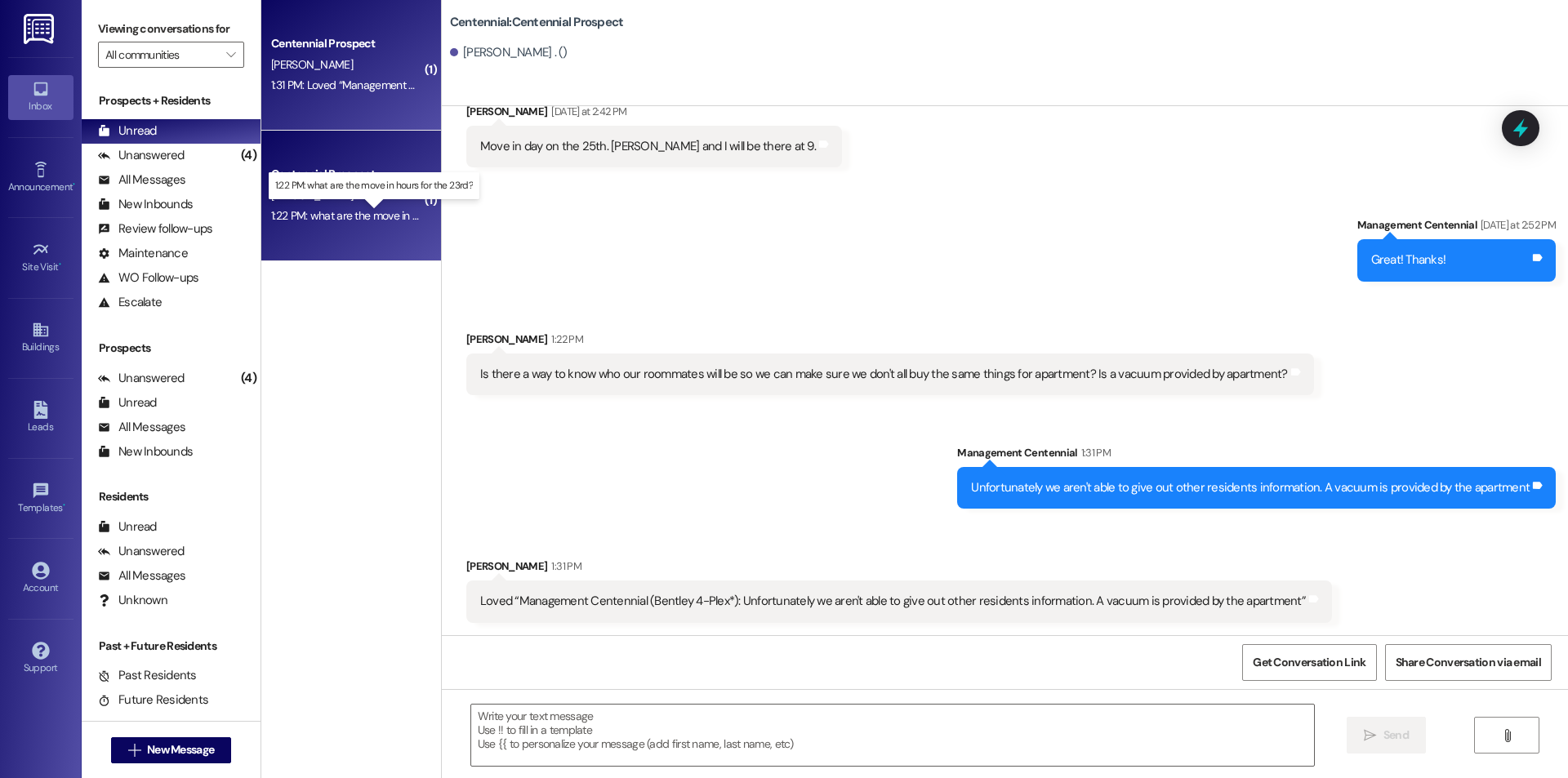
click at [364, 217] on div "1:22 PM: what are the move in hours for the 23rd? 1:22 PM: what are the move in…" at bounding box center [388, 215] width 232 height 14
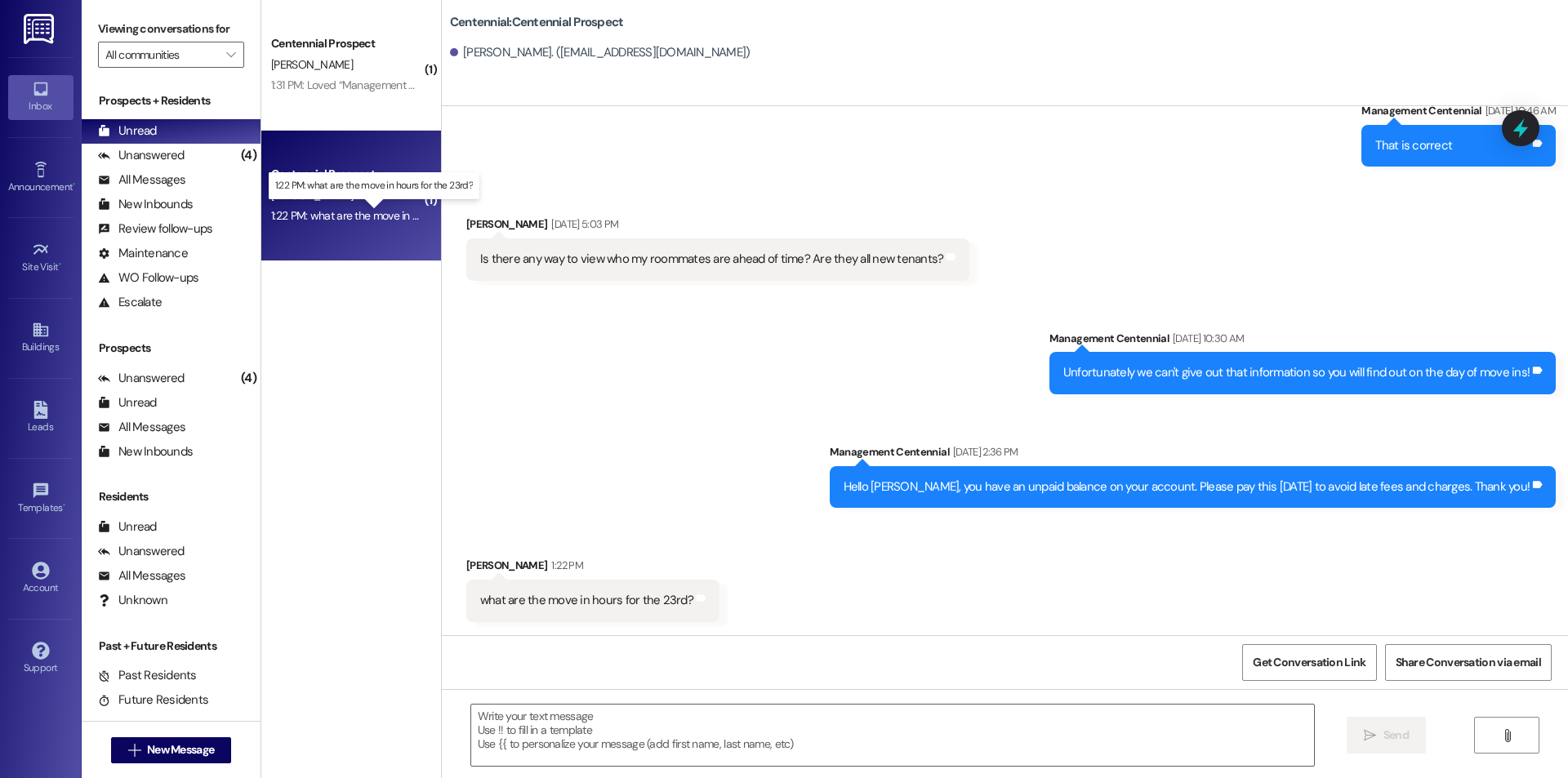
scroll to position [2576, 0]
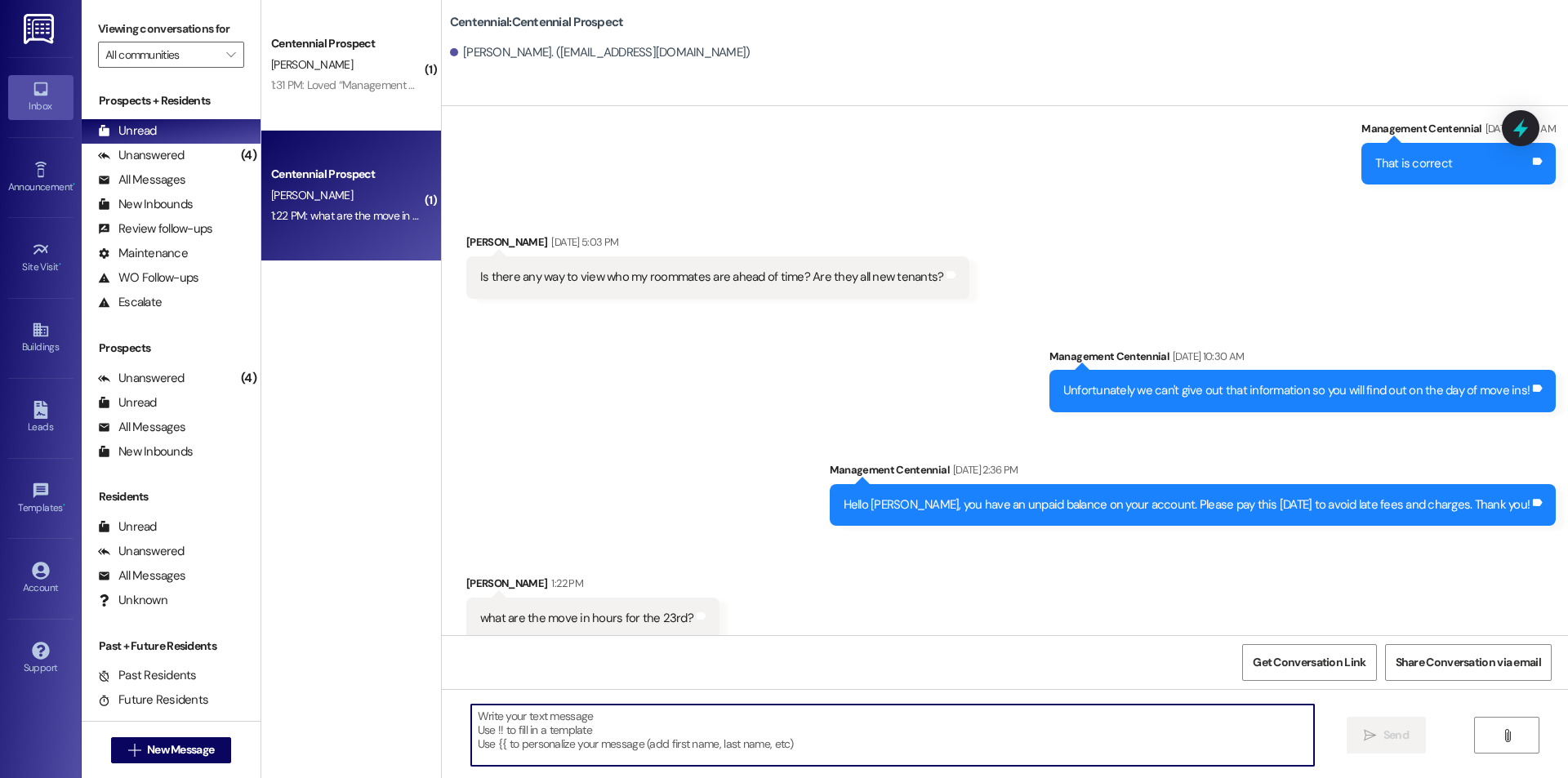
click at [618, 725] on textarea at bounding box center [893, 735] width 843 height 61
type textarea "We are open from 10am-2pm that day"
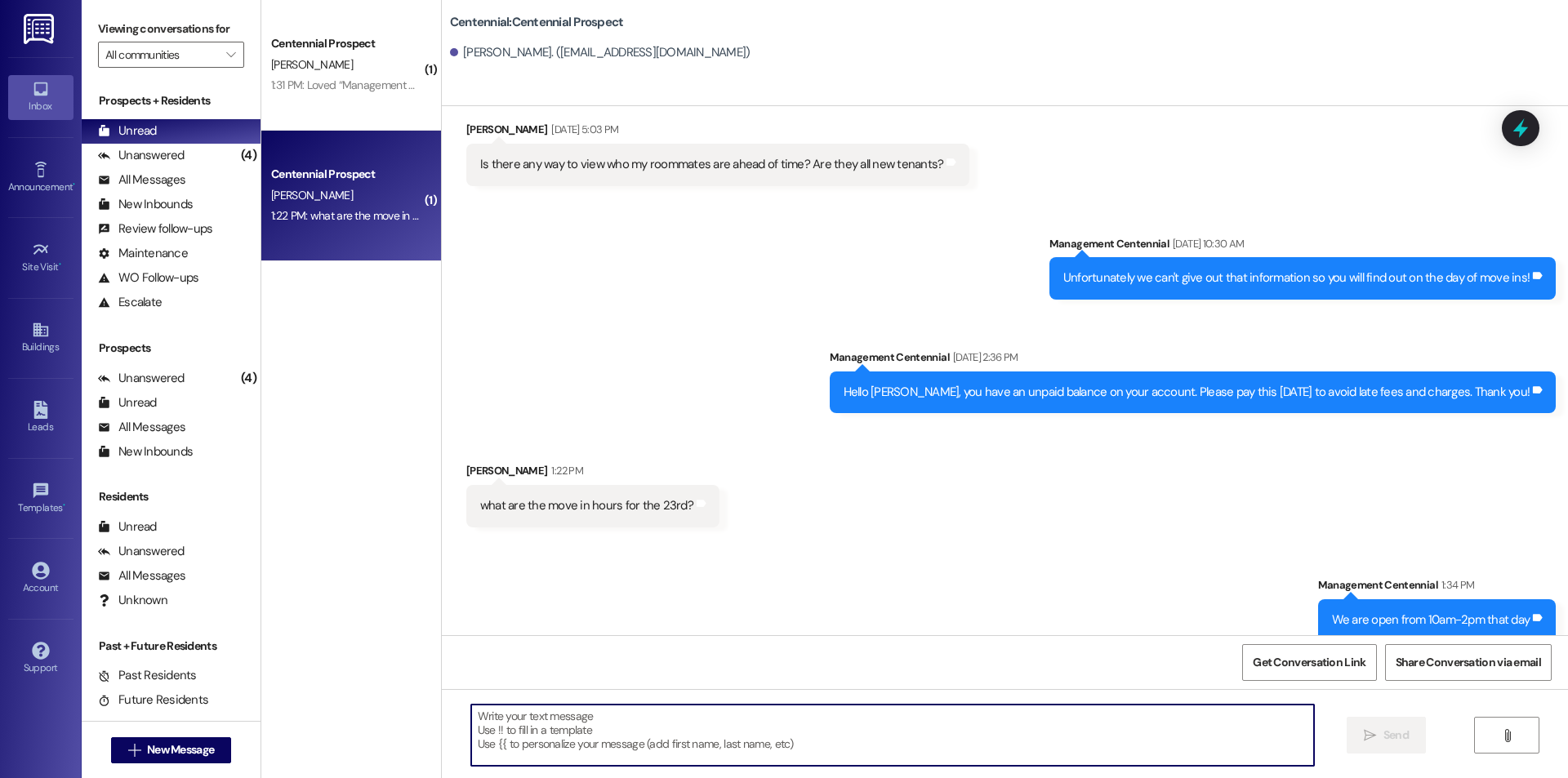
scroll to position [2689, 0]
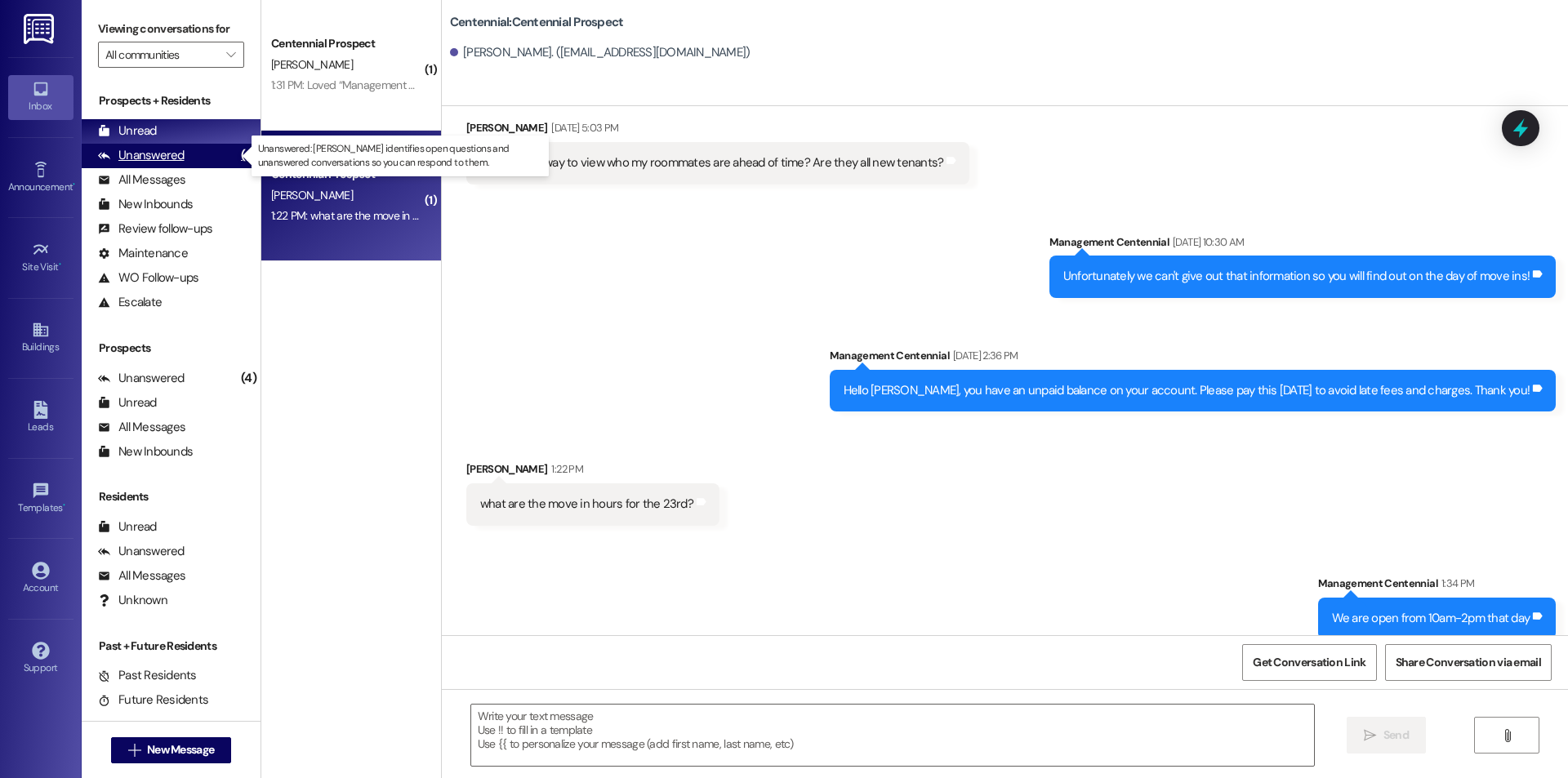
click at [204, 164] on div "Unanswered (4)" at bounding box center [170, 156] width 179 height 25
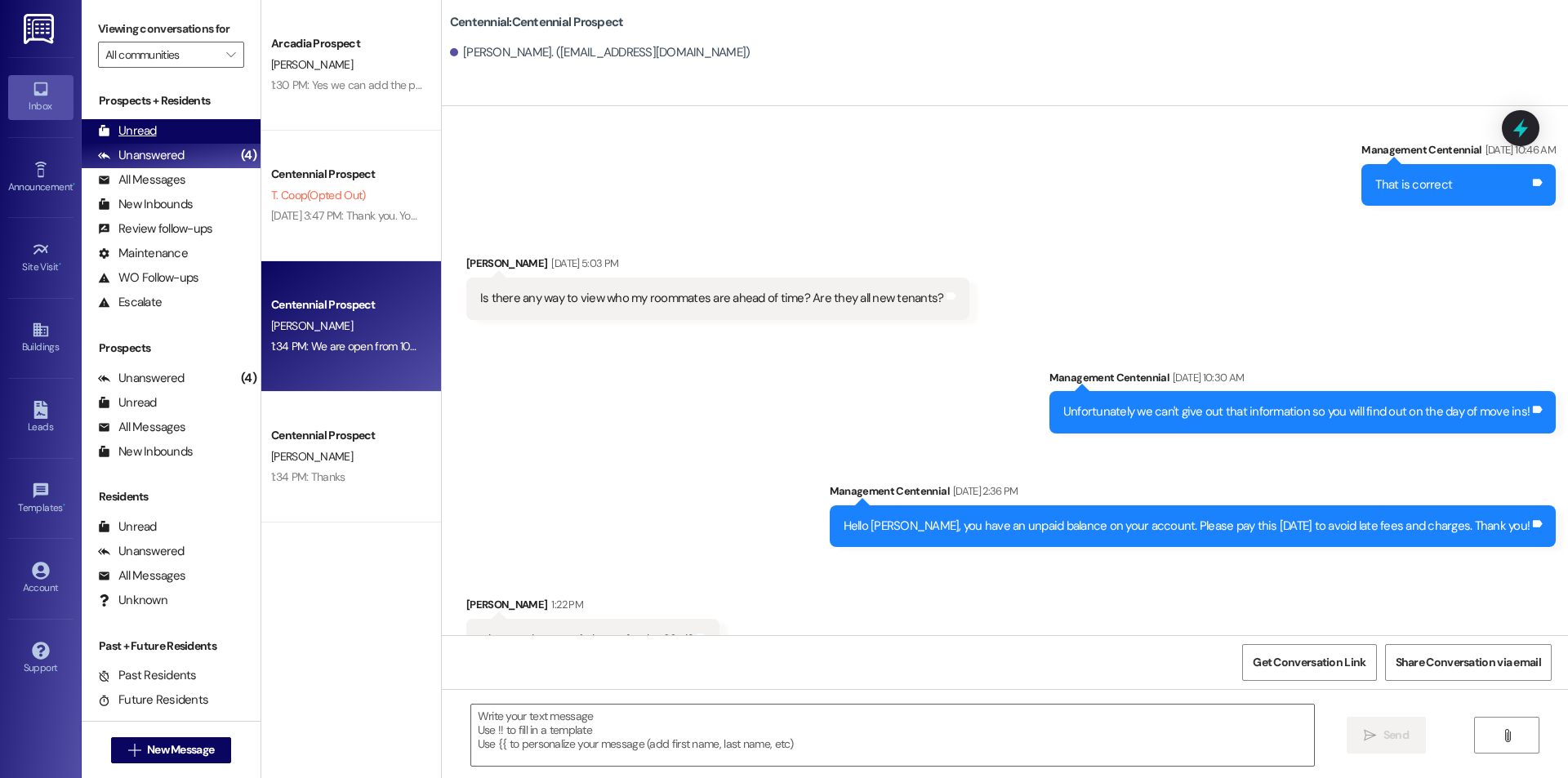
scroll to position [2575, 0]
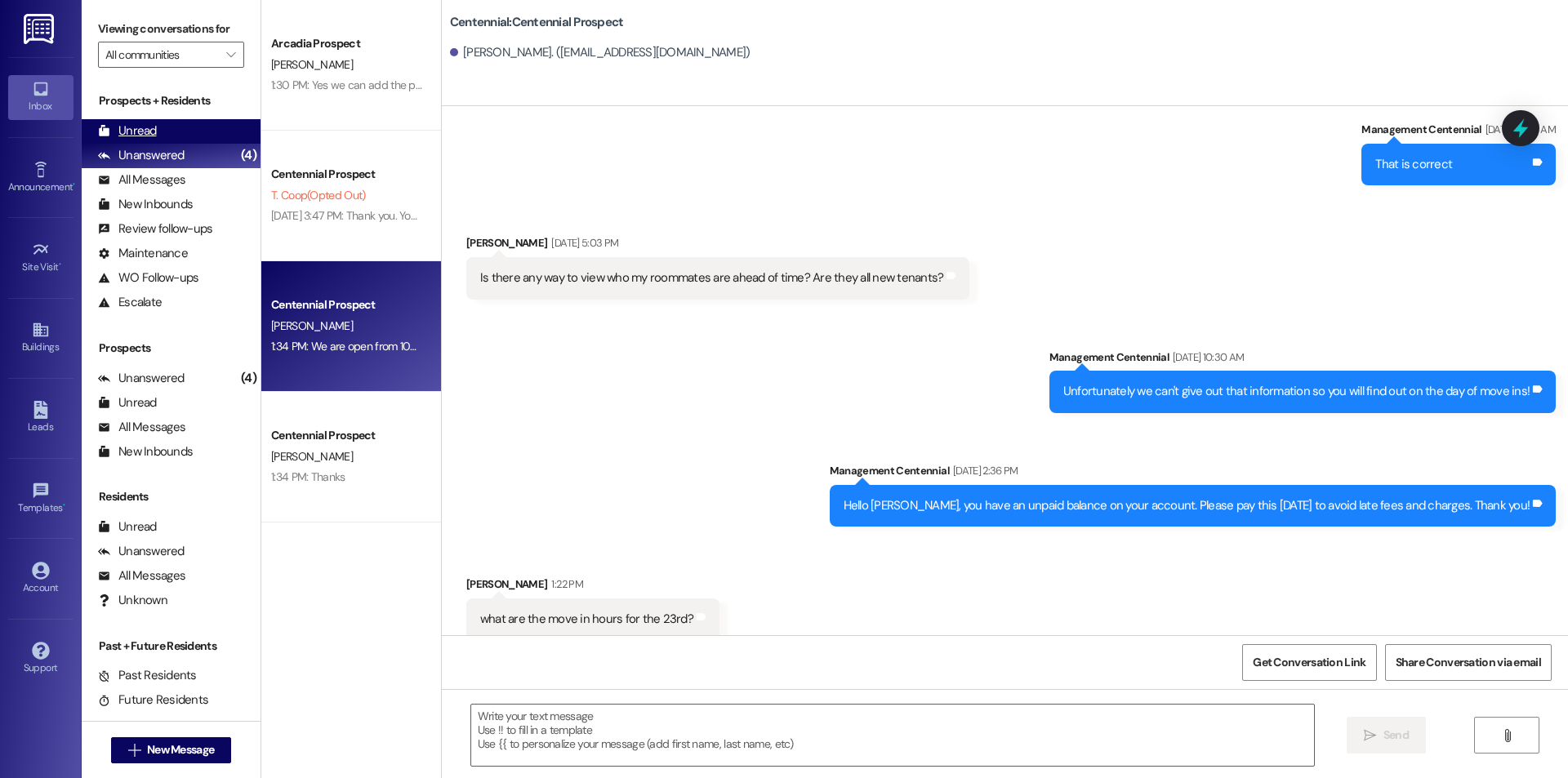
click at [201, 137] on div "Unread (0)" at bounding box center [170, 131] width 179 height 25
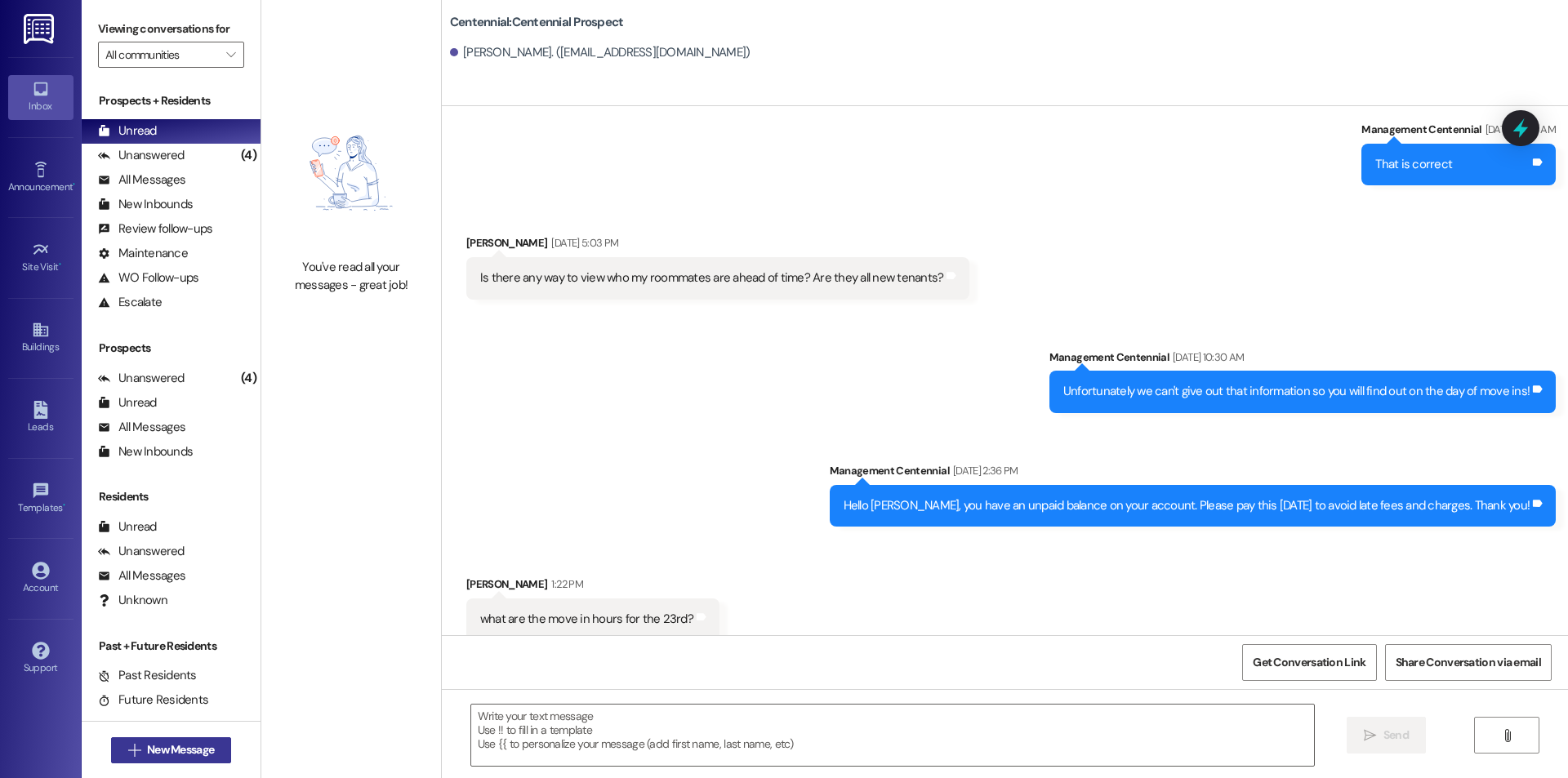
click at [209, 742] on span "New Message" at bounding box center [180, 749] width 67 height 17
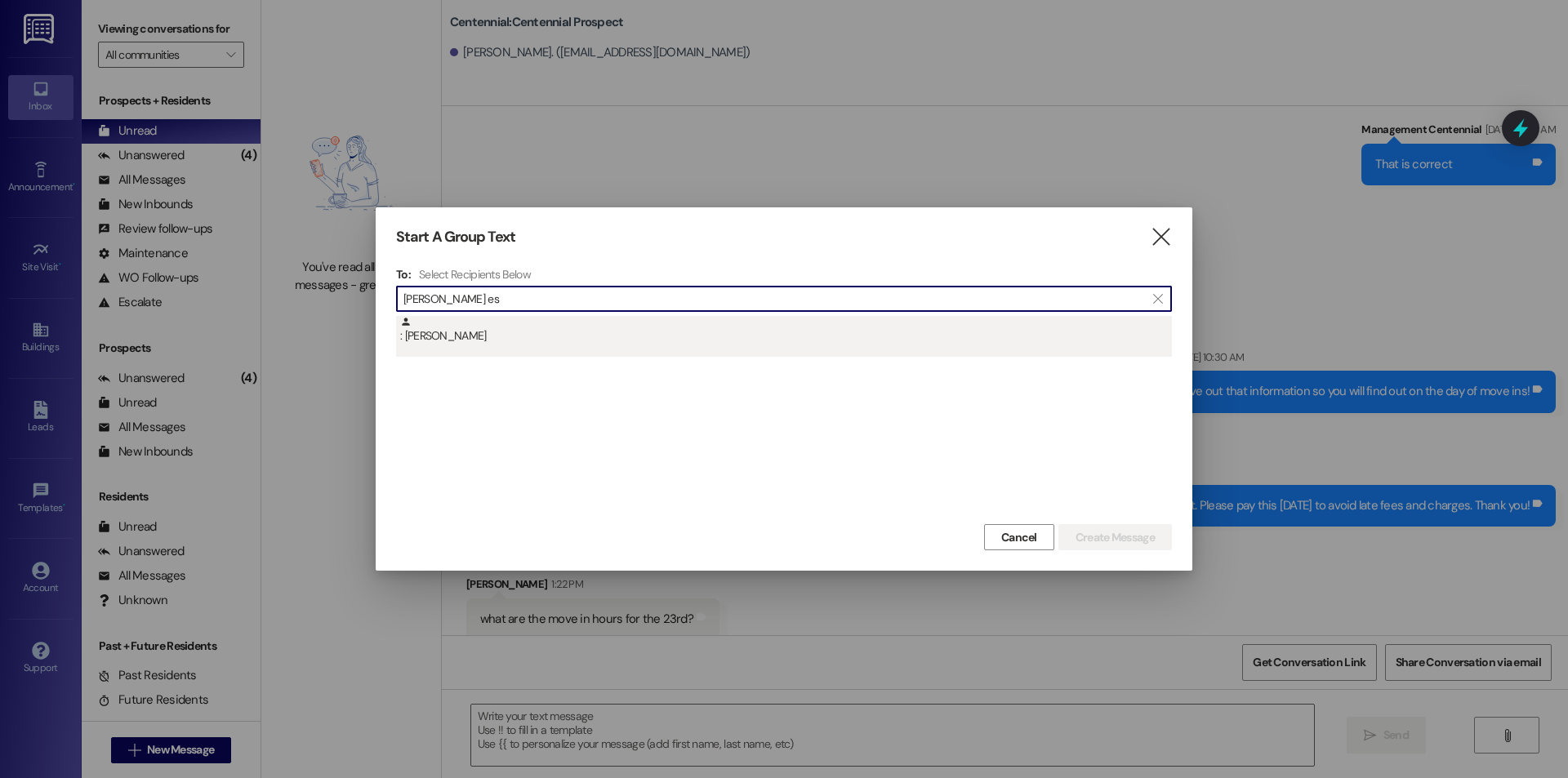
type input "alana es"
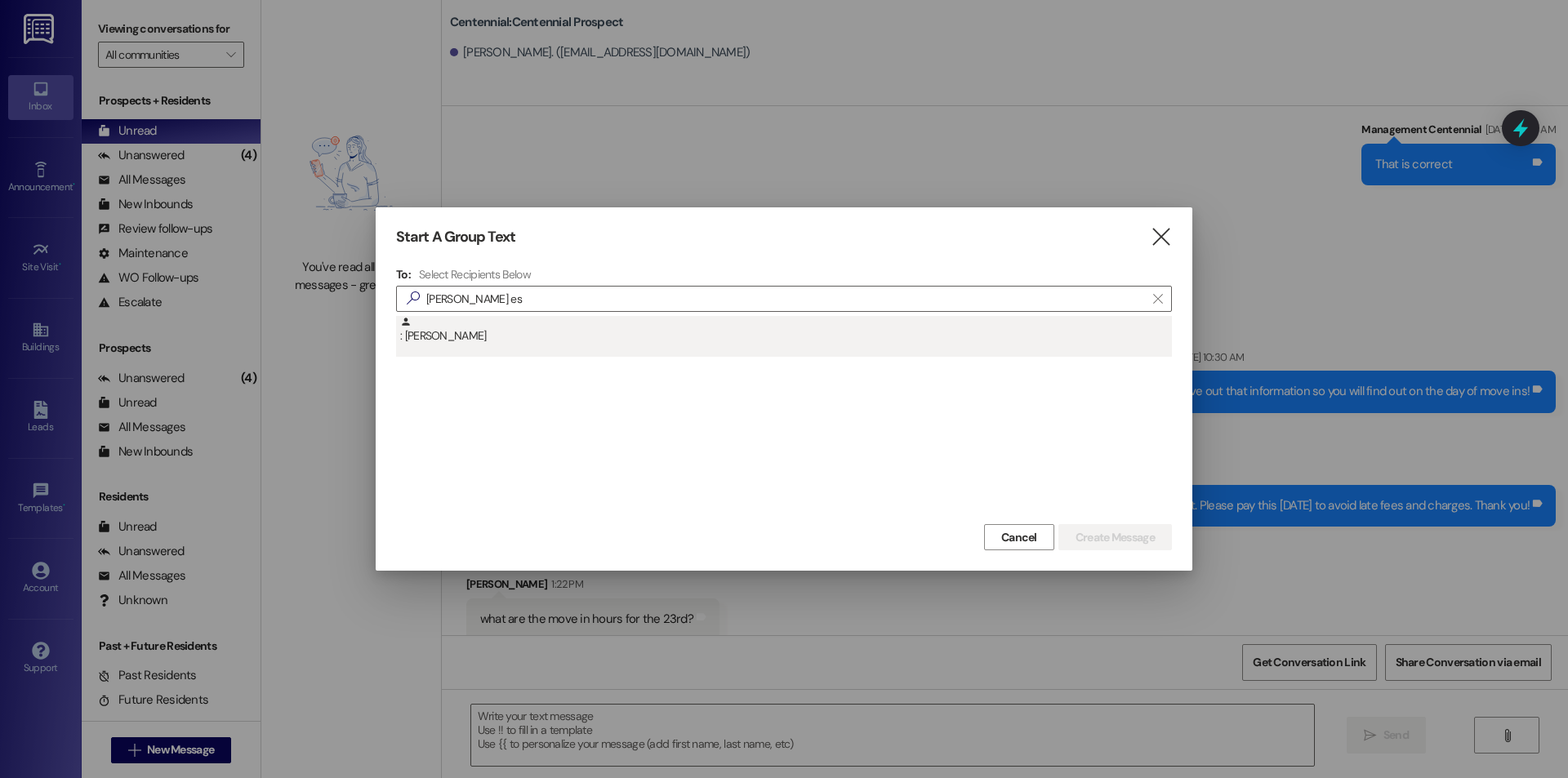
click at [486, 340] on div ": Alana Essig" at bounding box center [786, 331] width 772 height 29
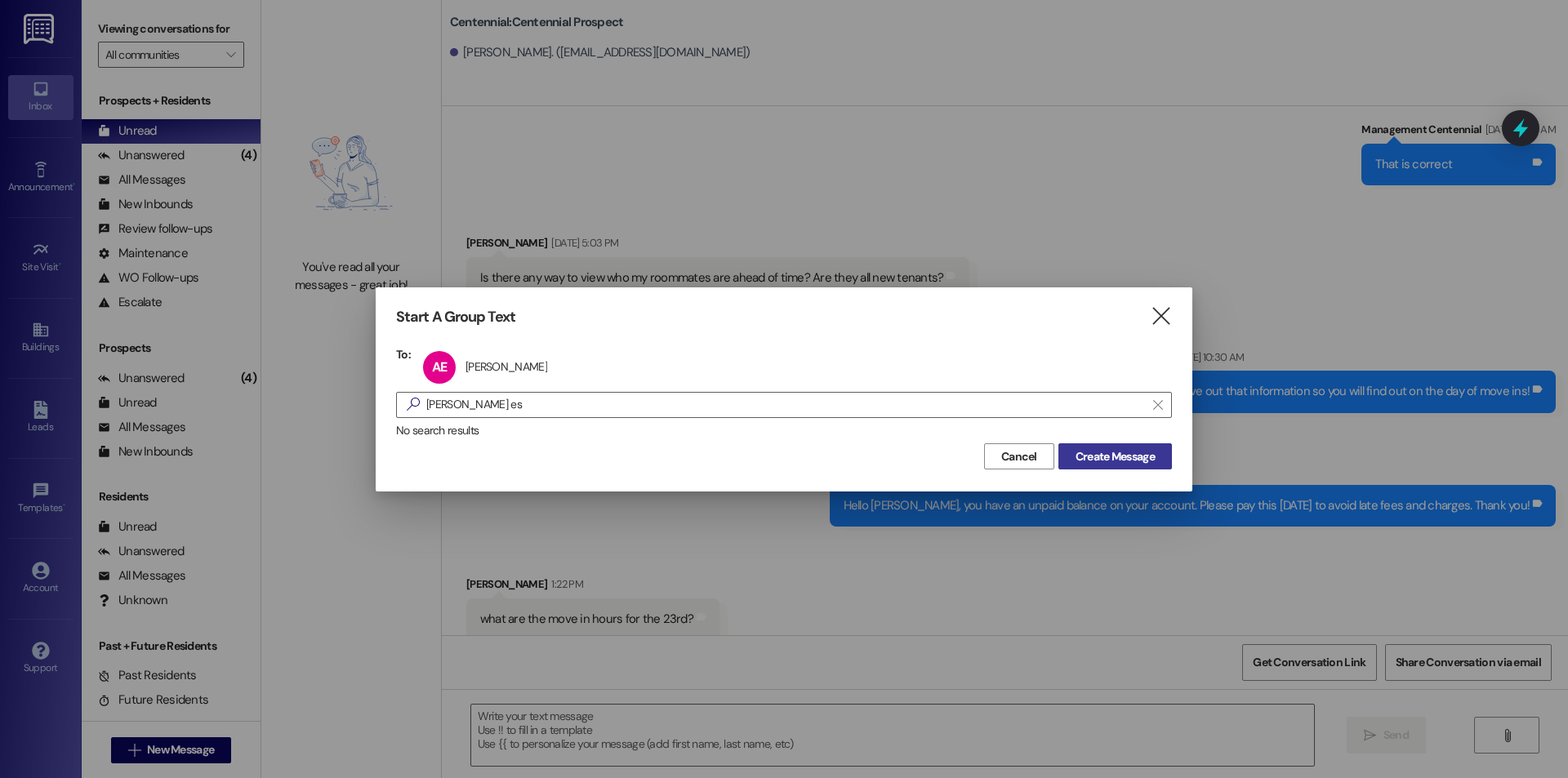
click at [1124, 457] on span "Create Message" at bounding box center [1114, 457] width 79 height 17
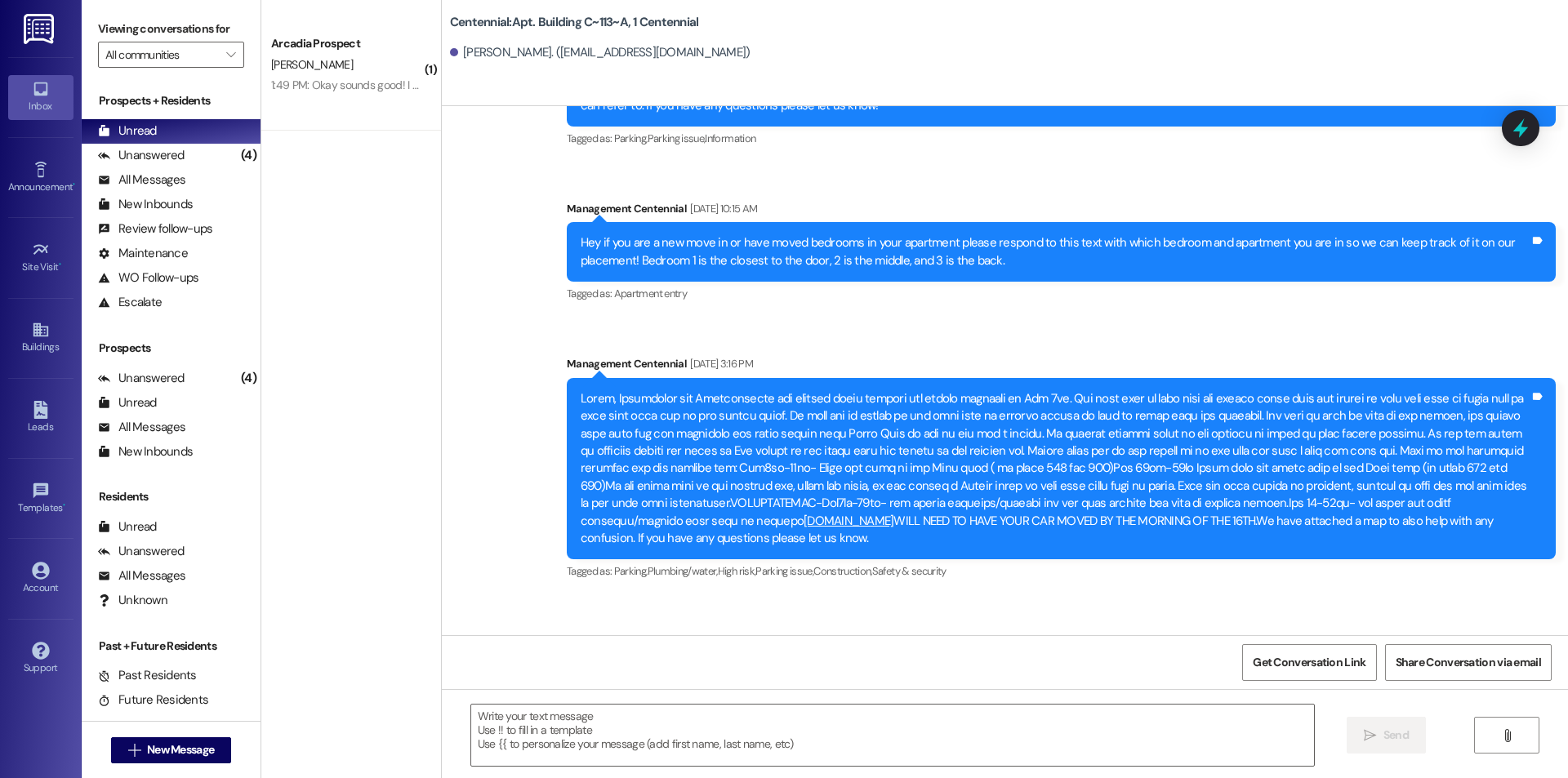
scroll to position [10986, 0]
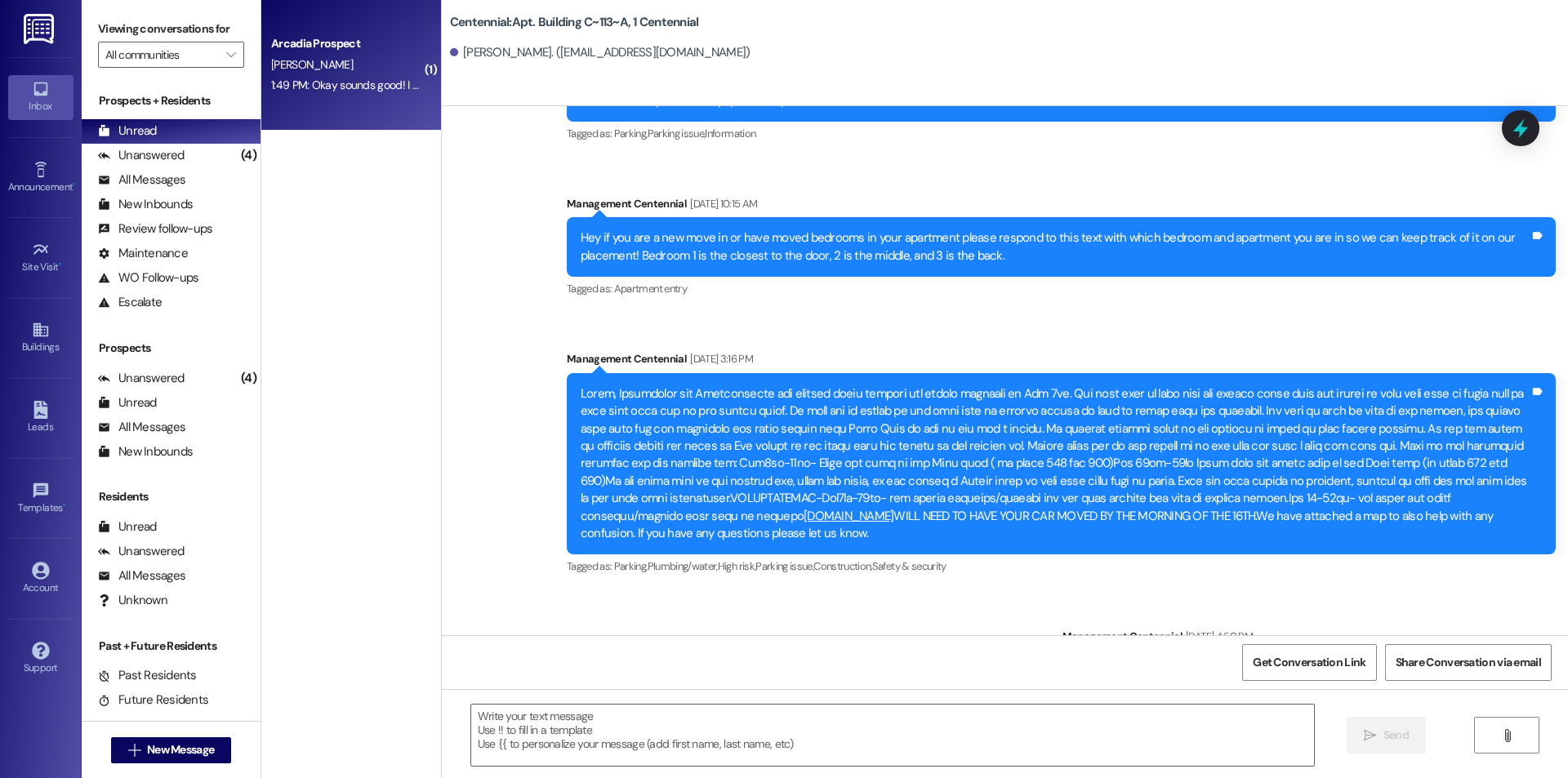
click at [364, 90] on div "1:49 PM: Okay sounds good! I do have a question about the parking pass. The agr…" at bounding box center [833, 84] width 1124 height 14
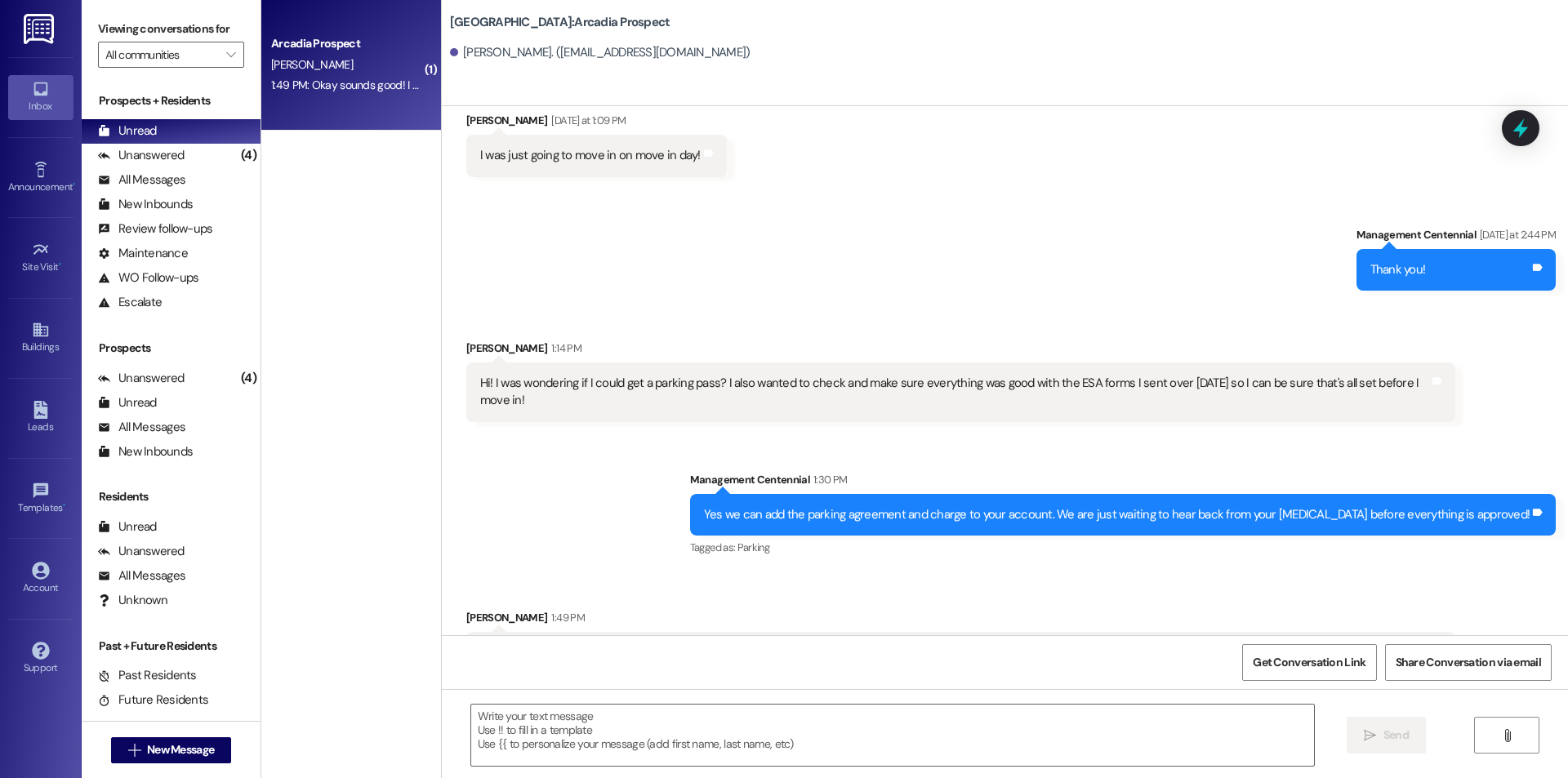
scroll to position [793, 0]
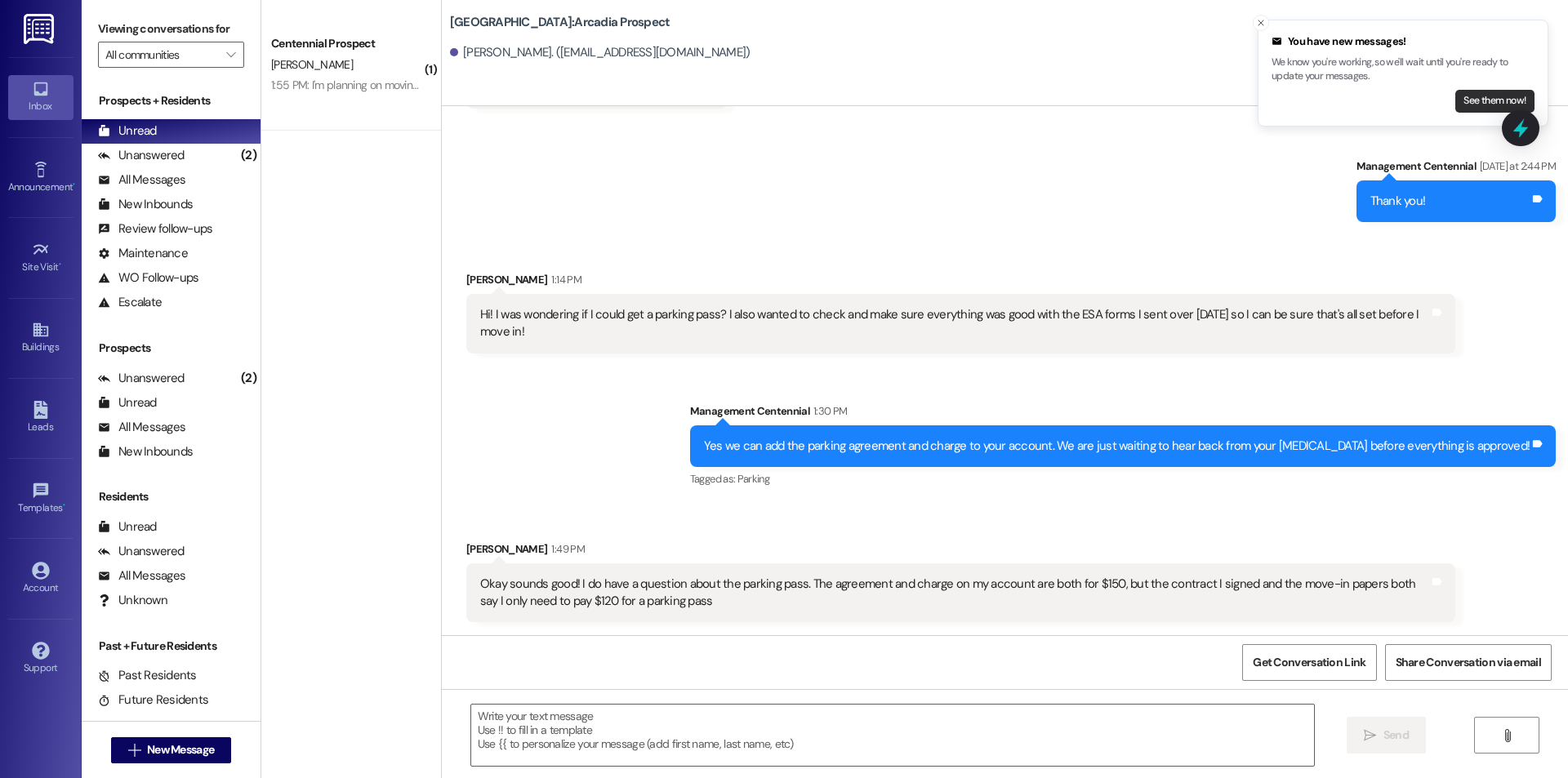
click at [1471, 111] on button "See them now!" at bounding box center [1494, 101] width 79 height 23
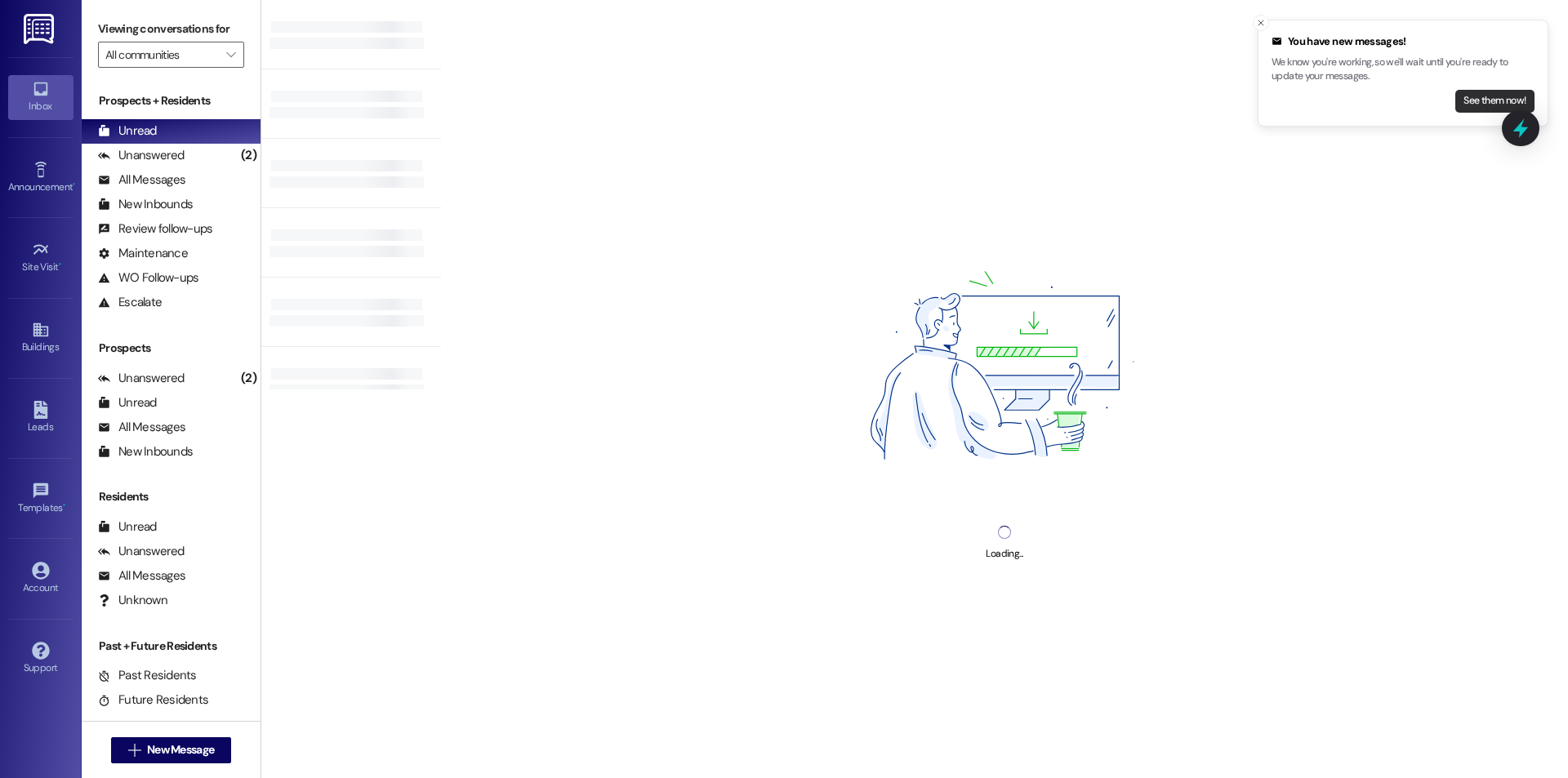
click at [1471, 108] on button "See them now!" at bounding box center [1494, 101] width 79 height 23
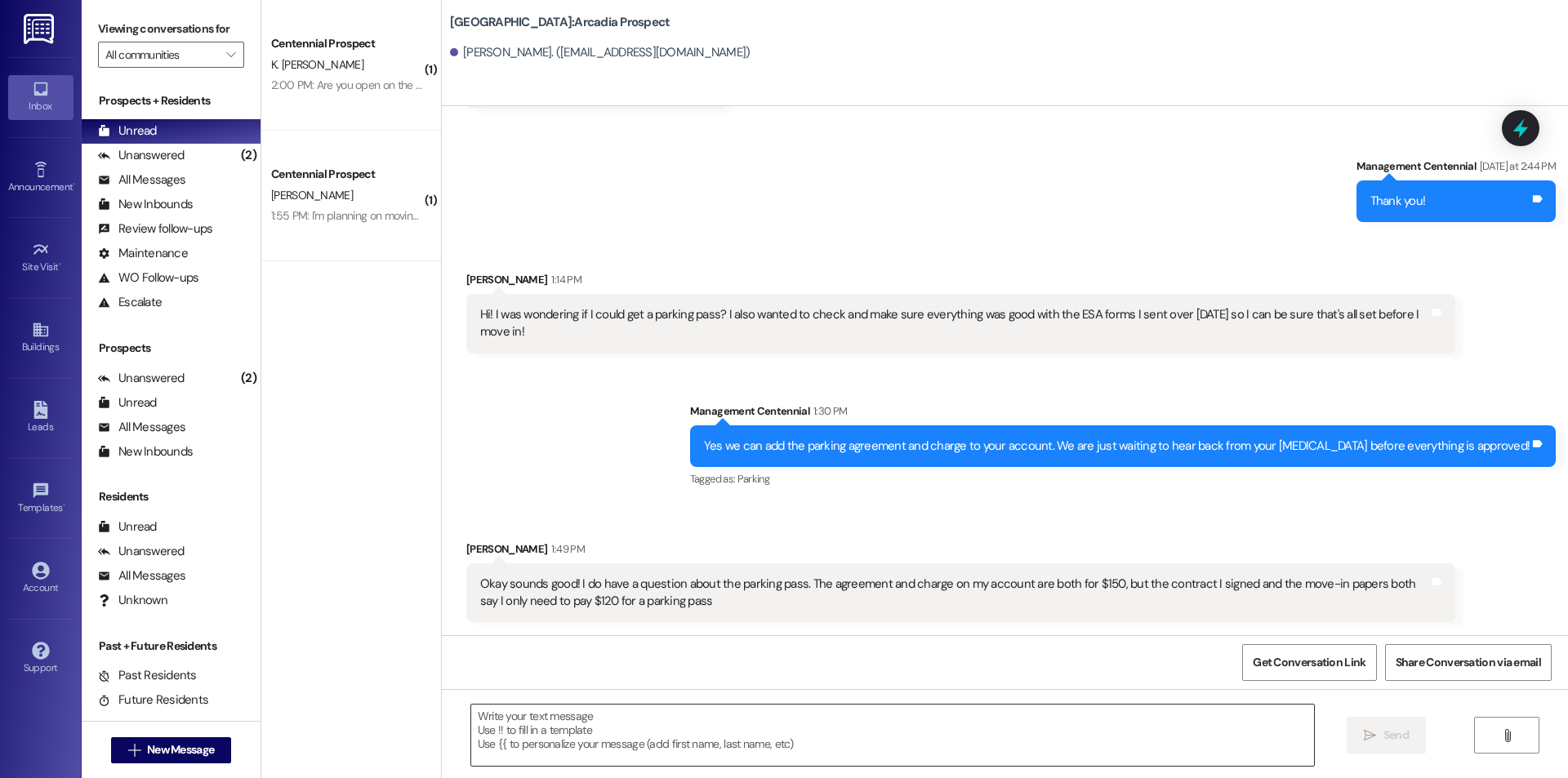
click at [855, 736] on textarea at bounding box center [893, 735] width 843 height 61
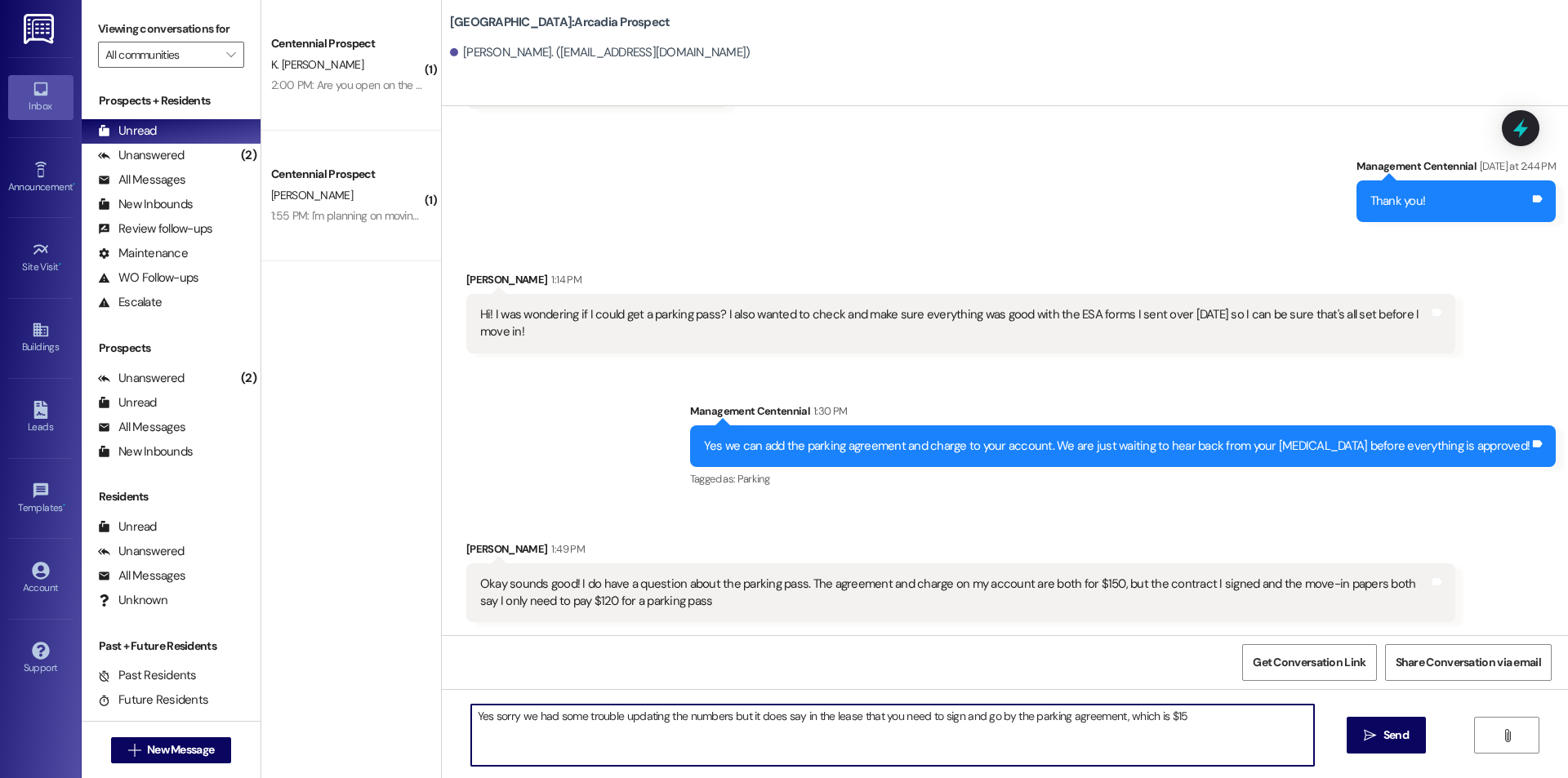
type textarea "Yes sorry we had some trouble updating the numbers but it does say in the lease…"
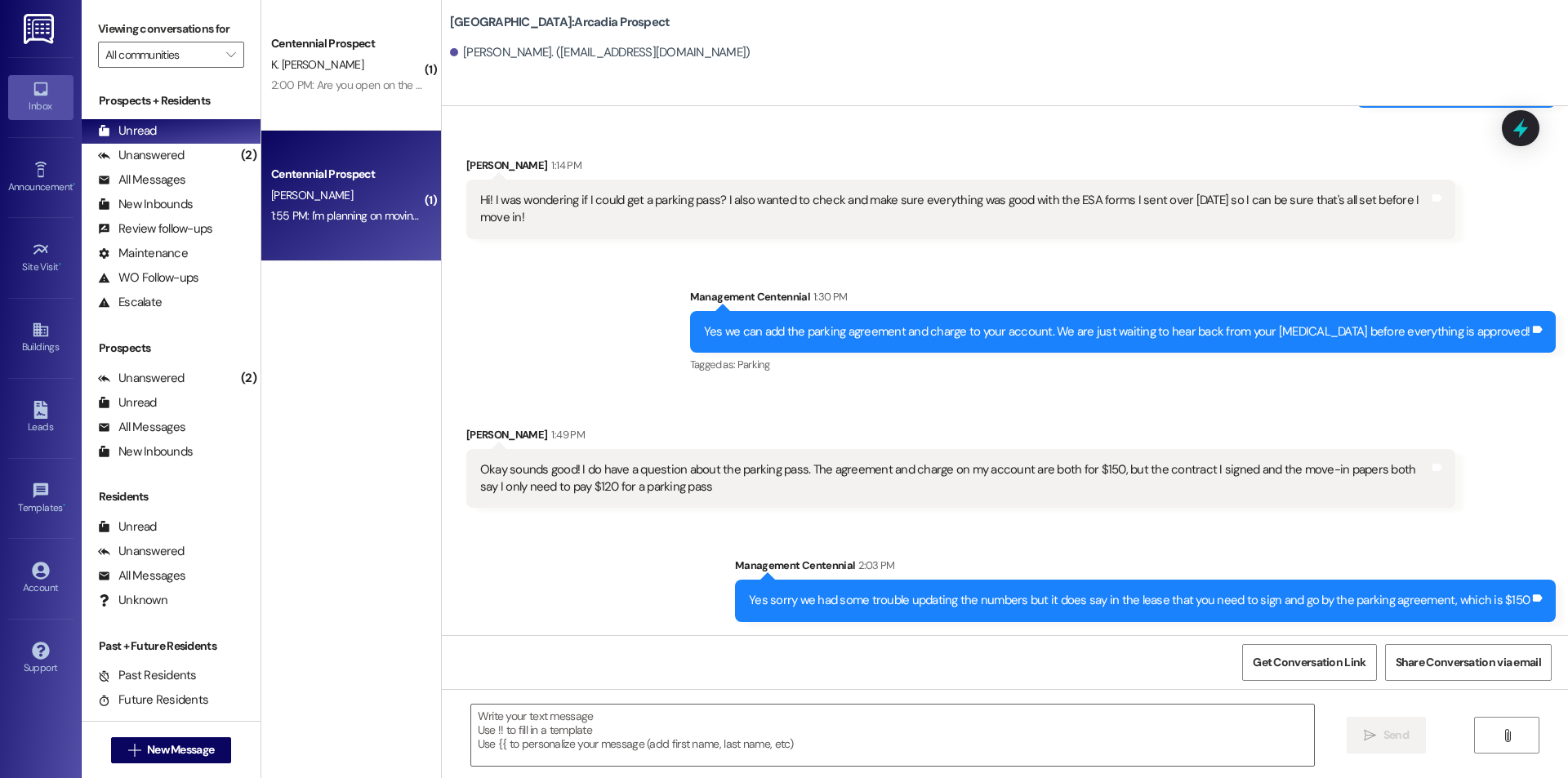
click at [374, 196] on div "A. Merrill" at bounding box center [347, 196] width 154 height 20
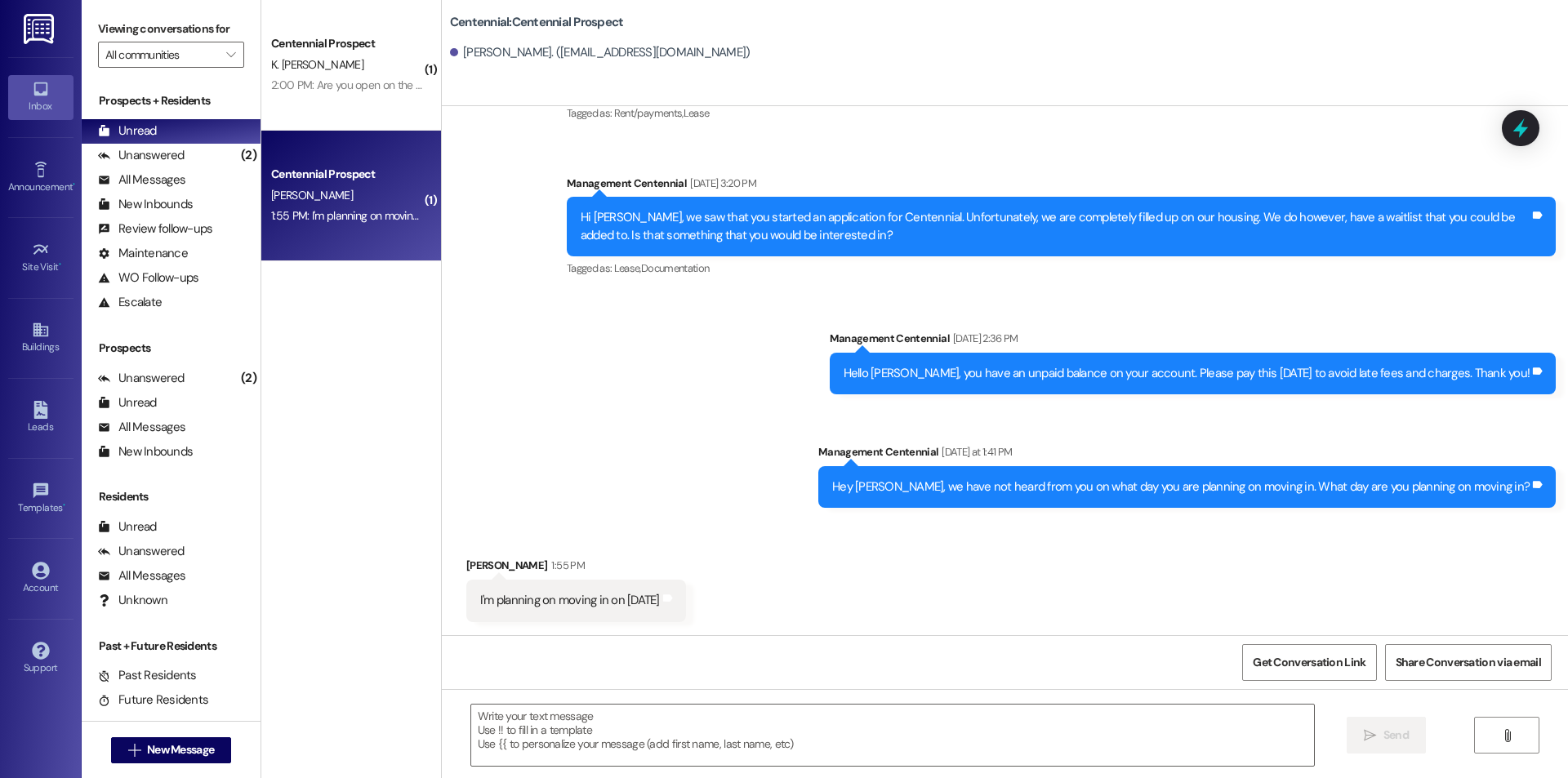
scroll to position [251, 0]
click at [684, 720] on textarea at bounding box center [893, 735] width 843 height 61
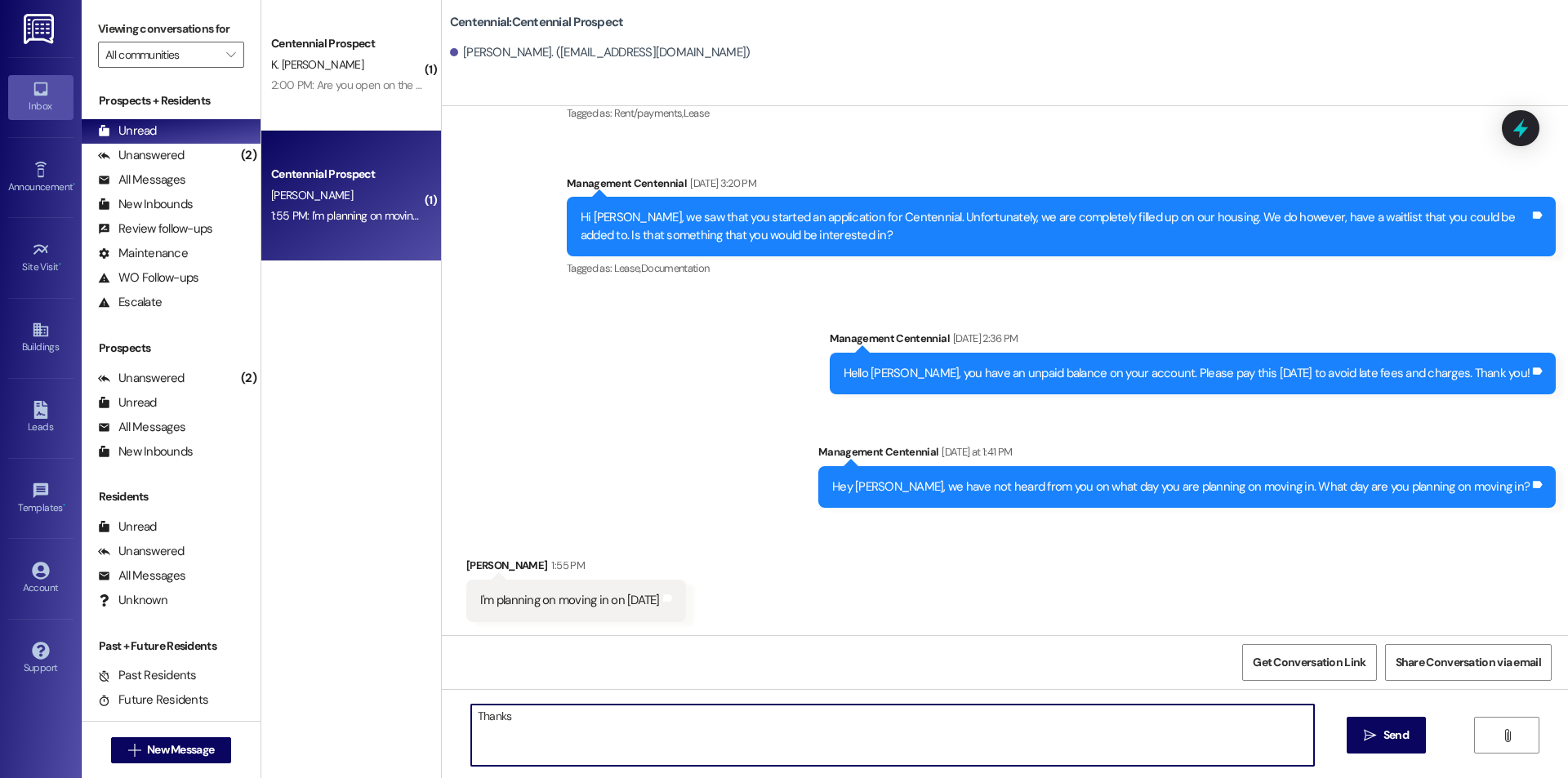
type textarea "Thanks!"
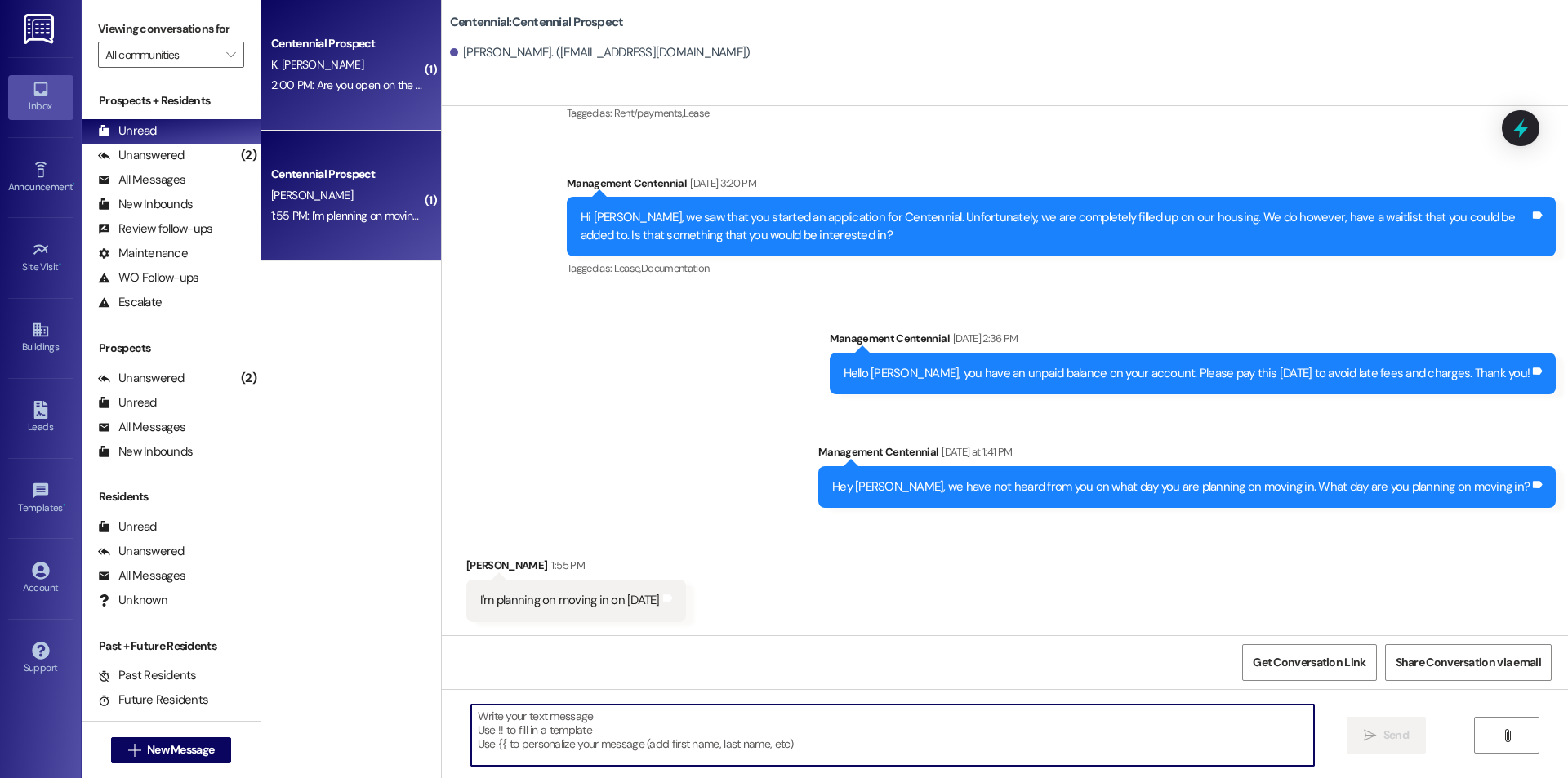
click at [363, 86] on div "2:00 PM: Are you open on the 1st? 2:00 PM: Are you open on the 1st?" at bounding box center [352, 84] width 161 height 14
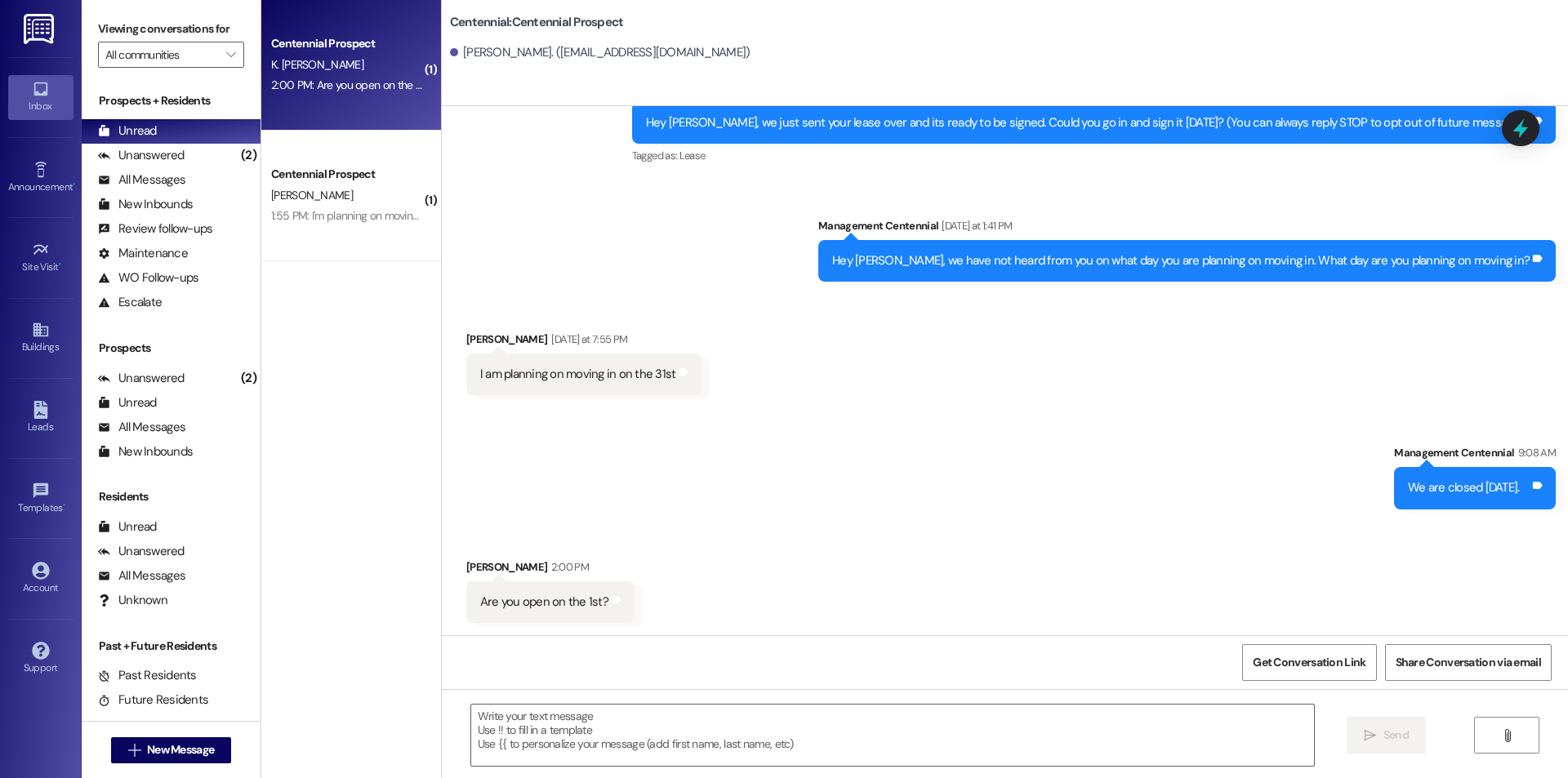
scroll to position [77, 0]
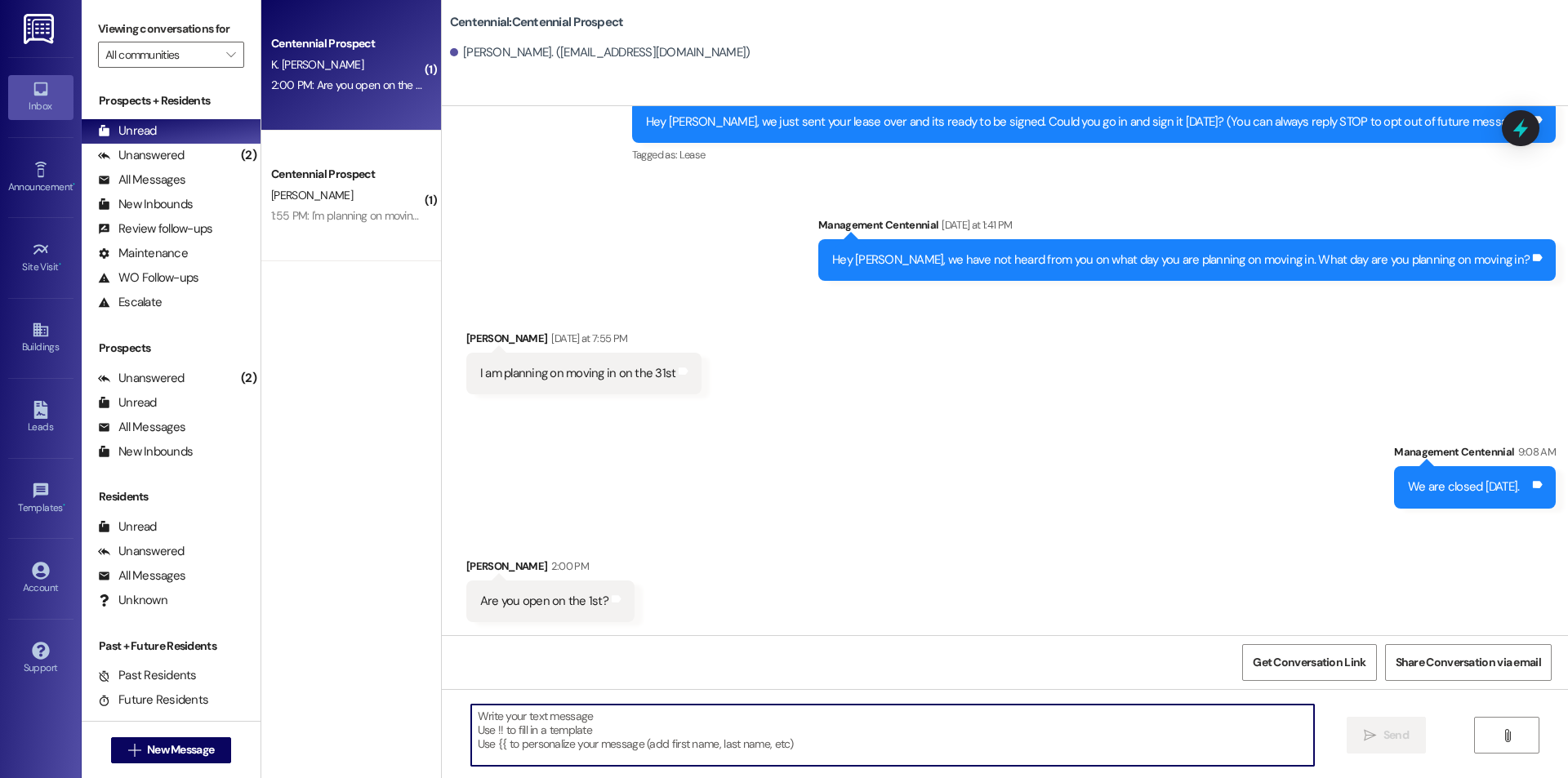
click at [742, 754] on textarea at bounding box center [893, 735] width 843 height 61
type textarea "No we are not"
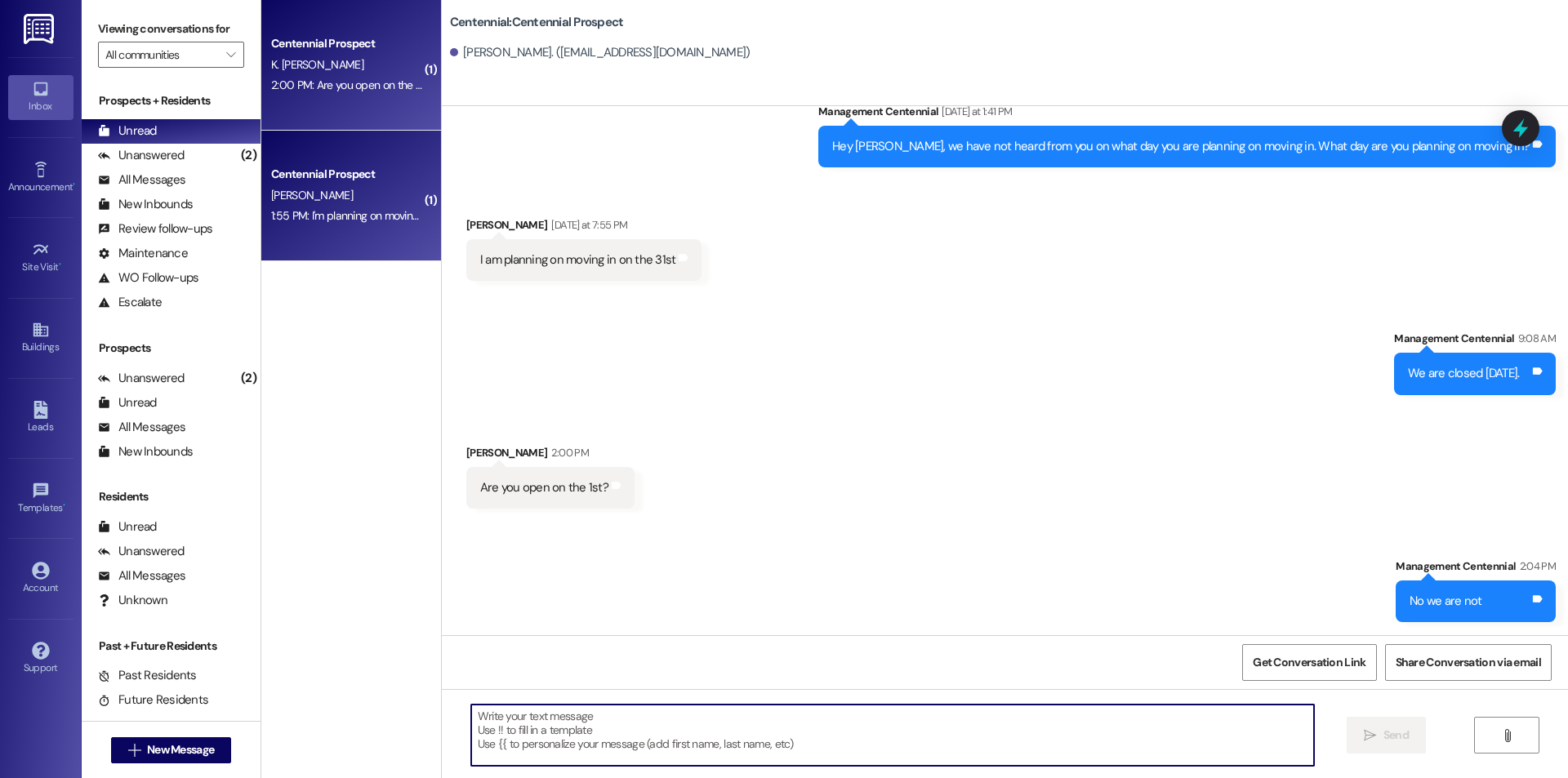
click at [314, 210] on div "1:55 PM: I'm planning on moving in on September 1st 1:55 PM: I'm planning on mo…" at bounding box center [374, 215] width 205 height 14
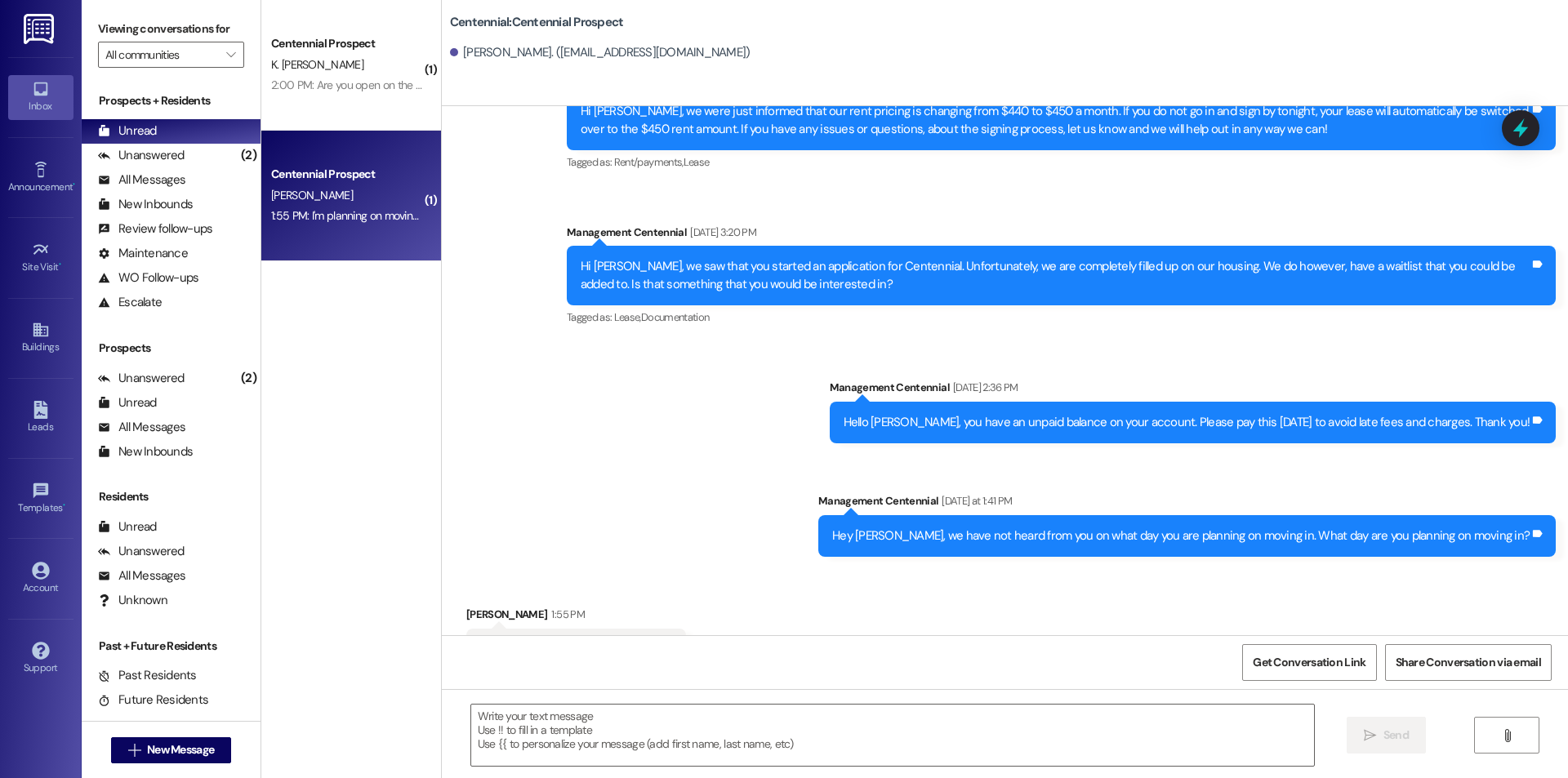
scroll to position [364, 0]
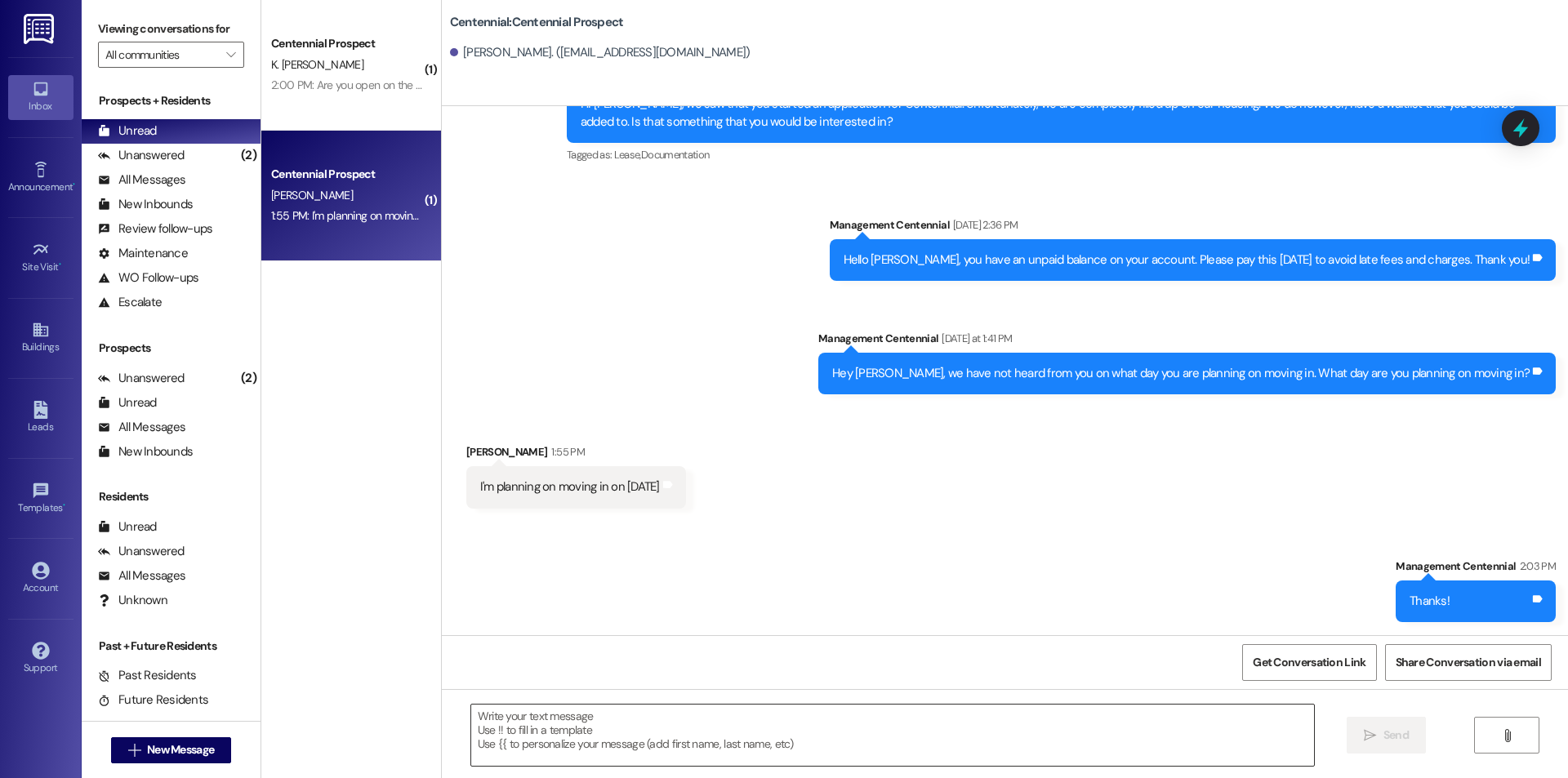
click at [734, 747] on textarea at bounding box center [893, 735] width 843 height 61
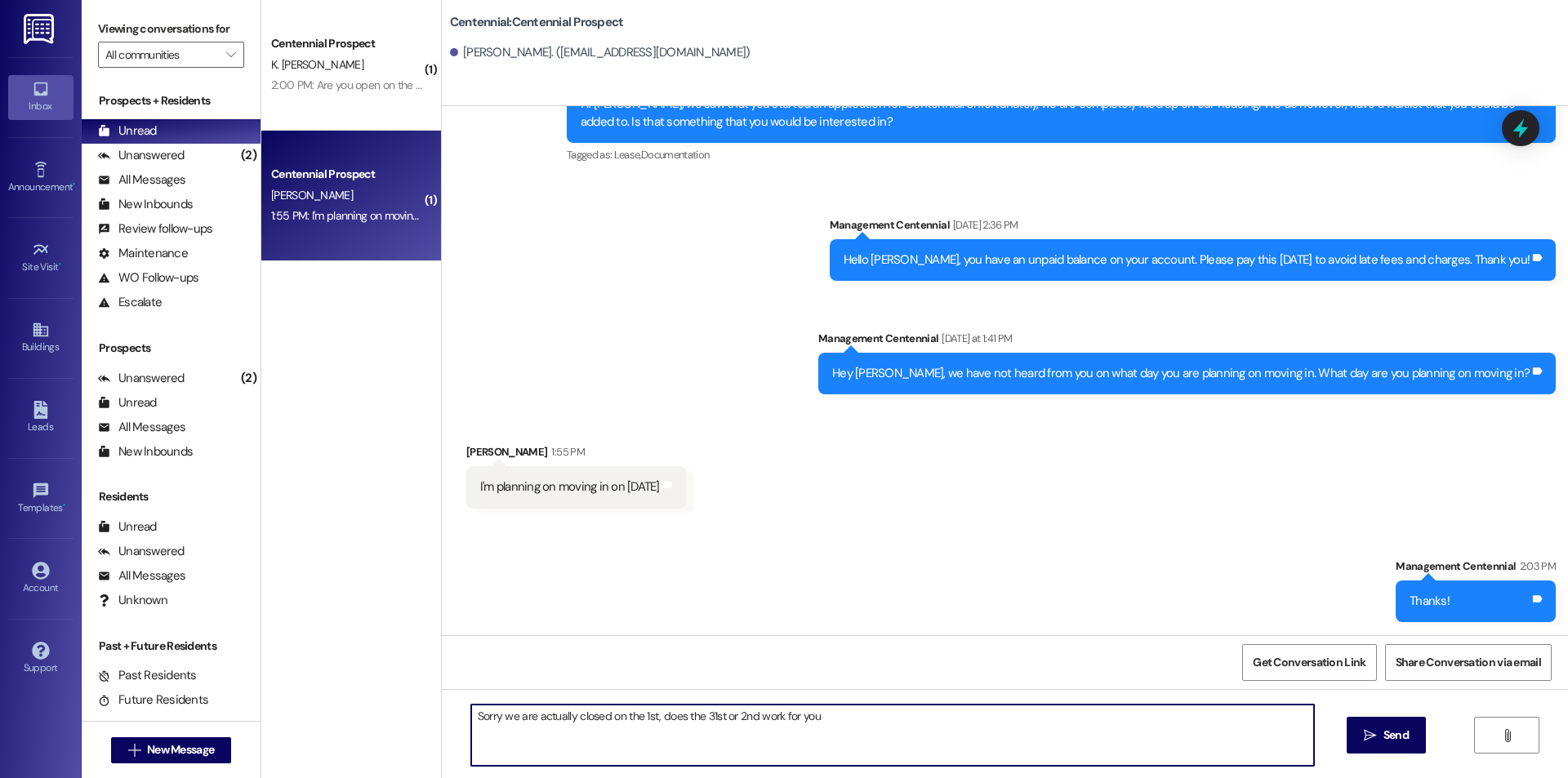
type textarea "Sorry we are actually closed on the 1st, does the 31st or 2nd work for you?"
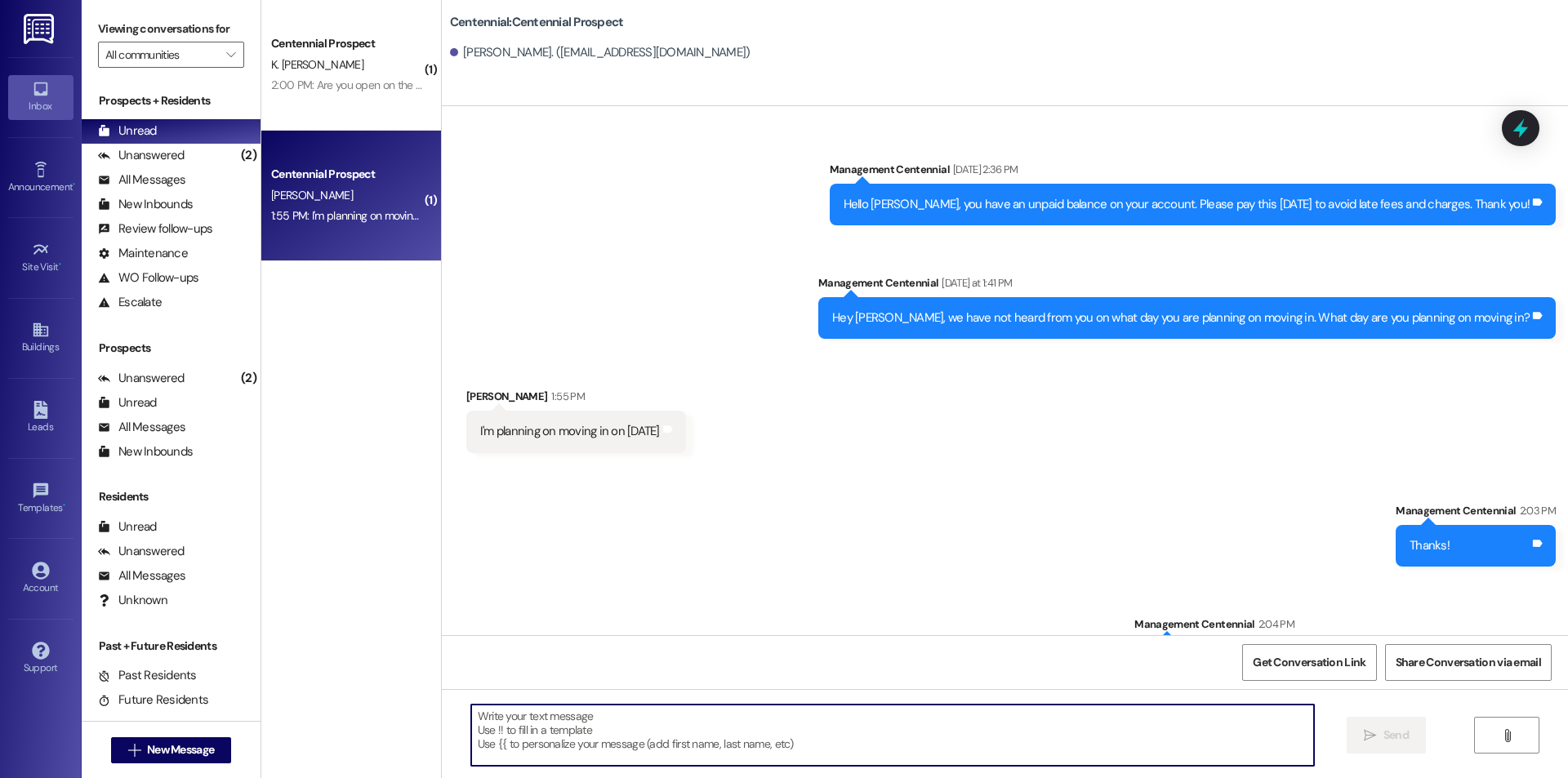
scroll to position [477, 0]
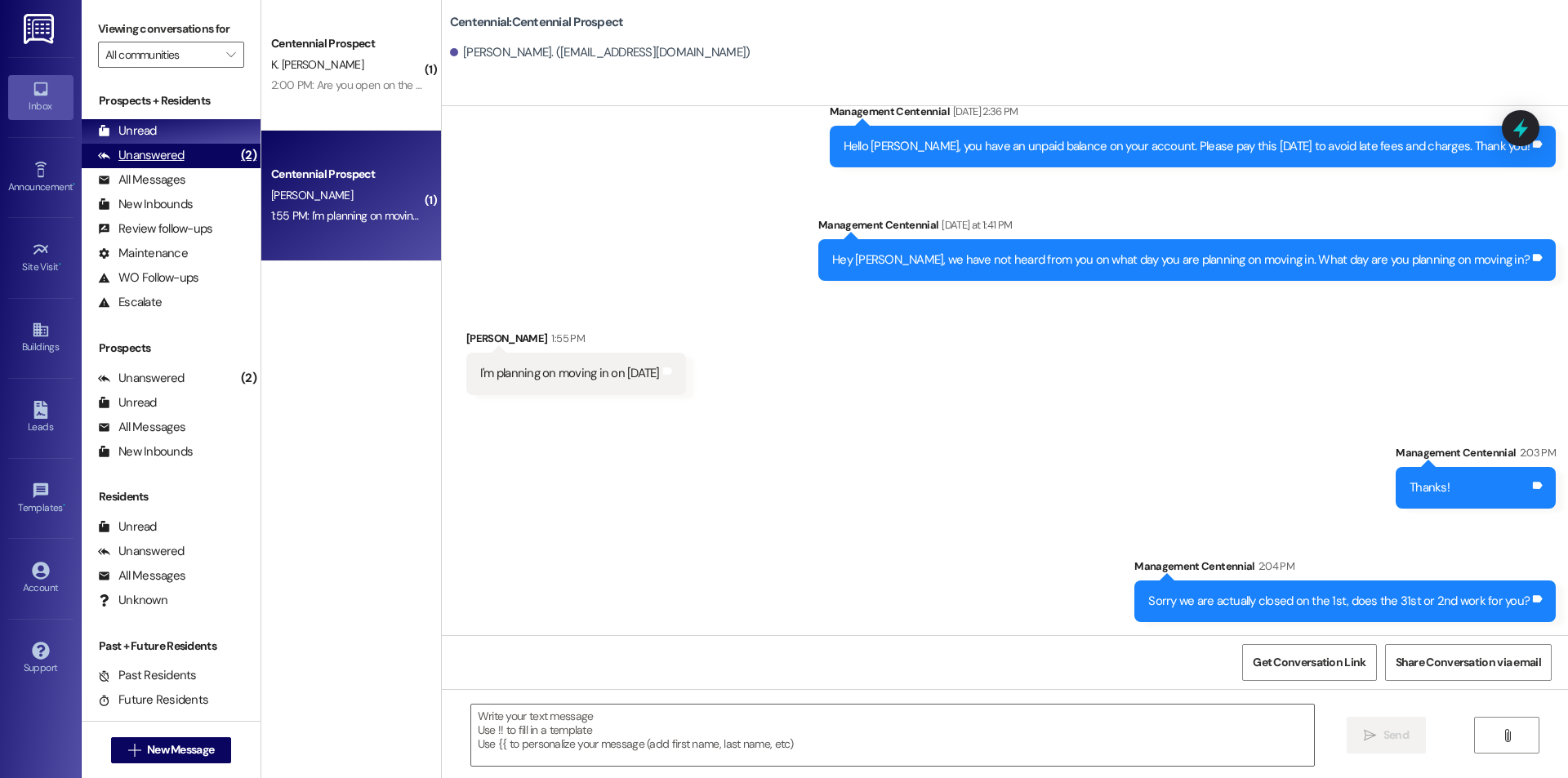
click at [208, 150] on div "Unanswered (2)" at bounding box center [170, 156] width 179 height 25
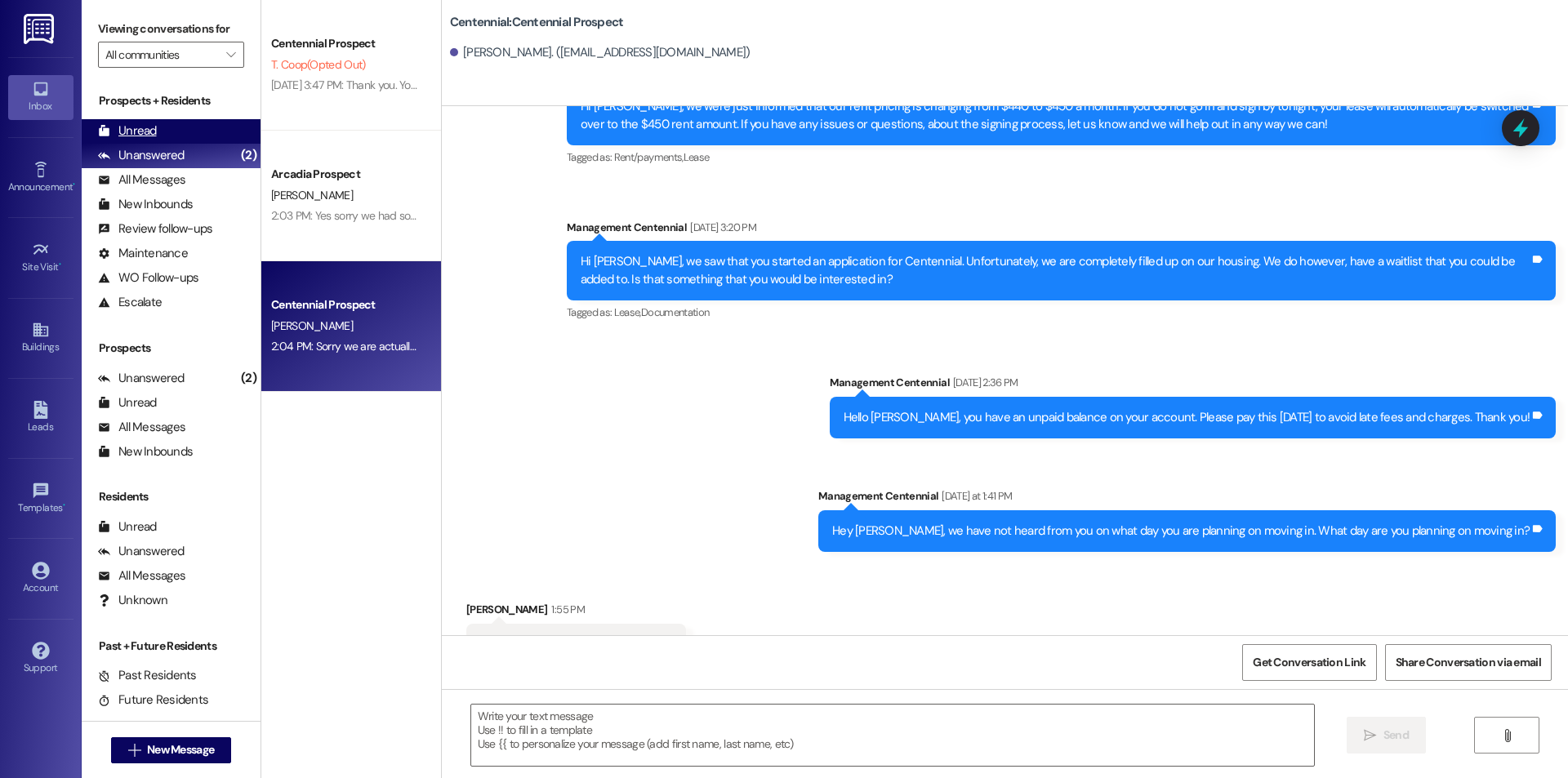
click at [209, 130] on div "Unread (0)" at bounding box center [170, 131] width 179 height 25
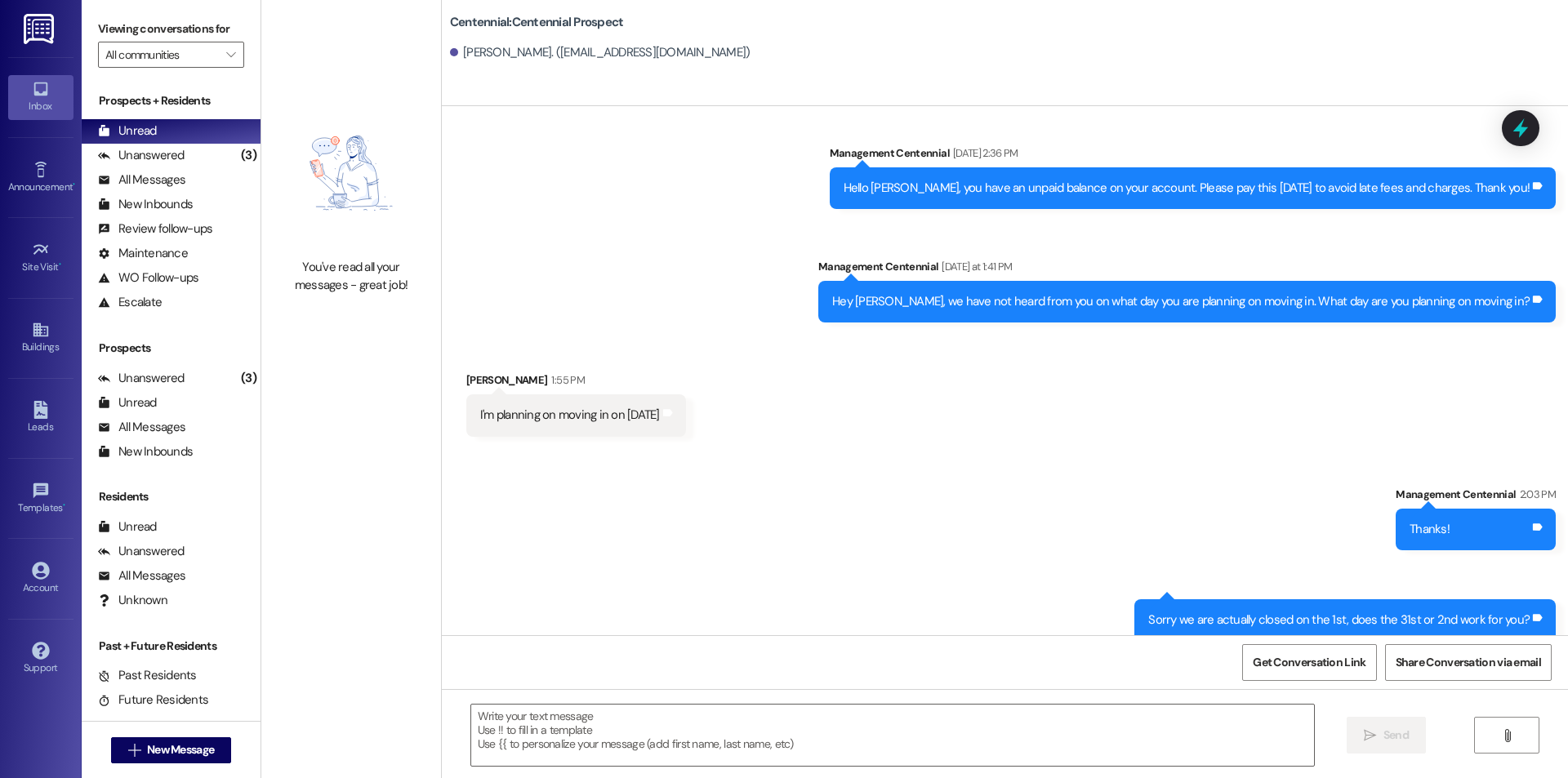
scroll to position [455, 0]
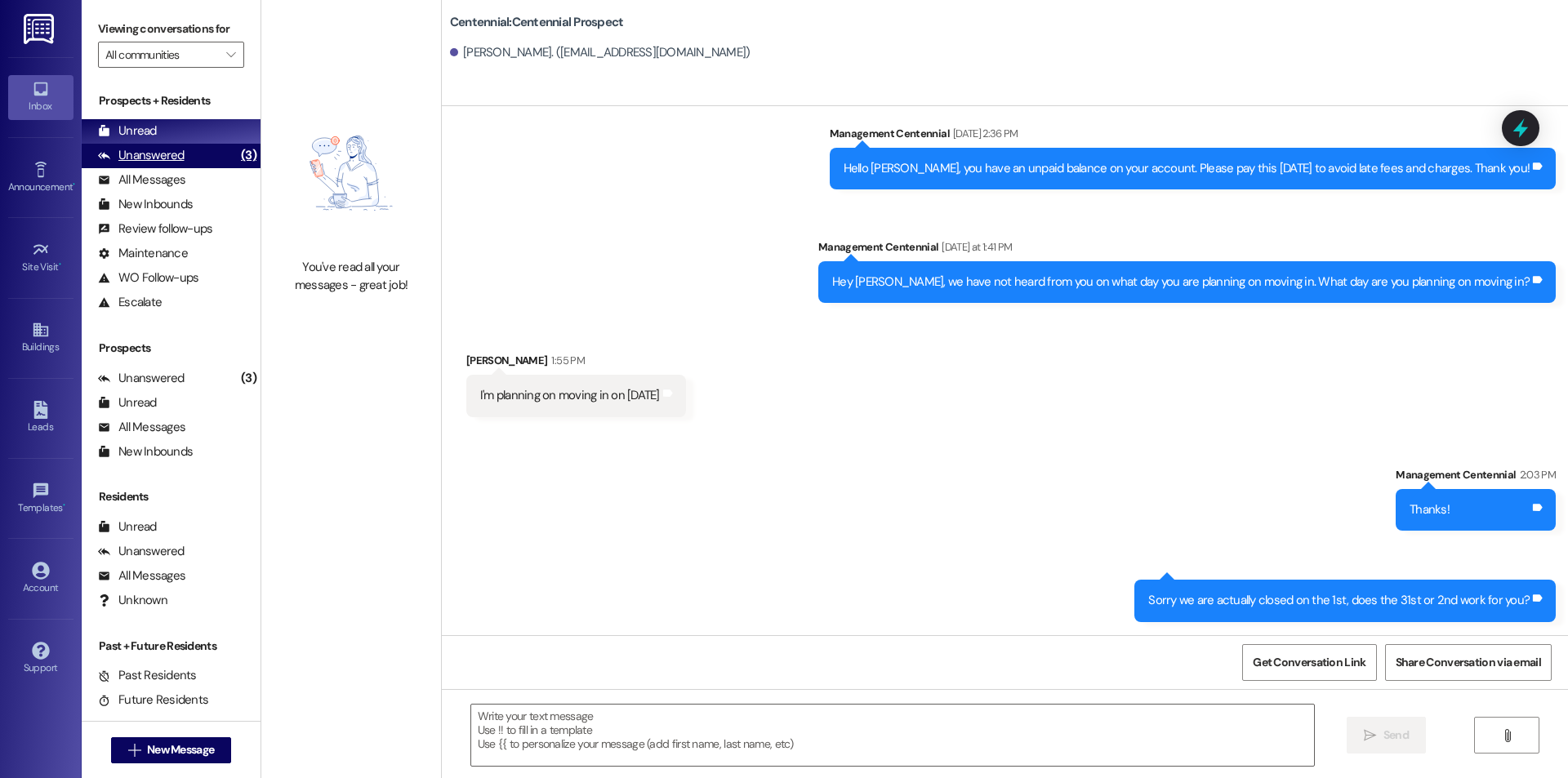
click at [194, 155] on div "Unanswered (3)" at bounding box center [170, 156] width 179 height 25
click at [196, 136] on div "Unread (0)" at bounding box center [170, 131] width 179 height 25
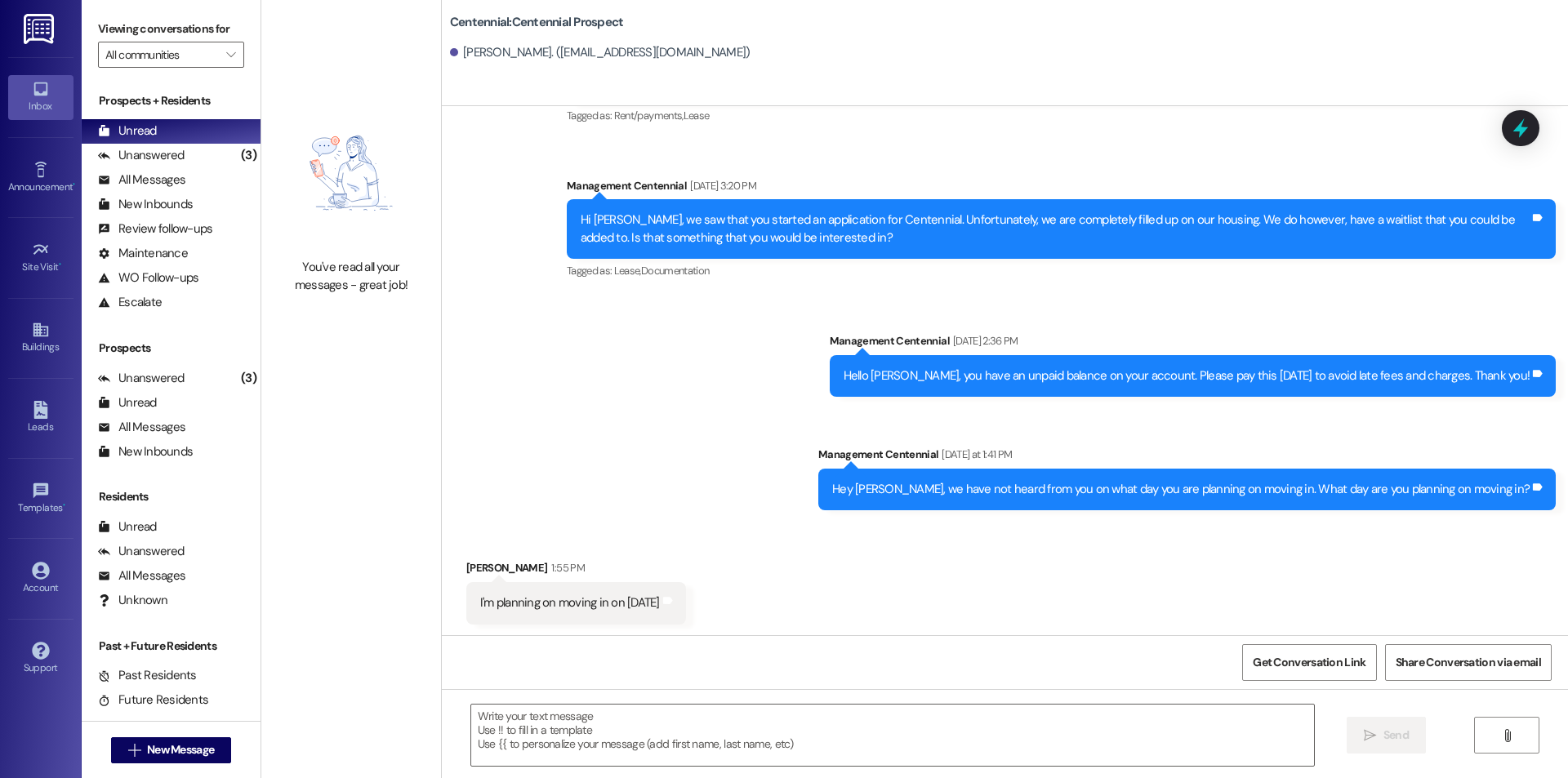
scroll to position [250, 0]
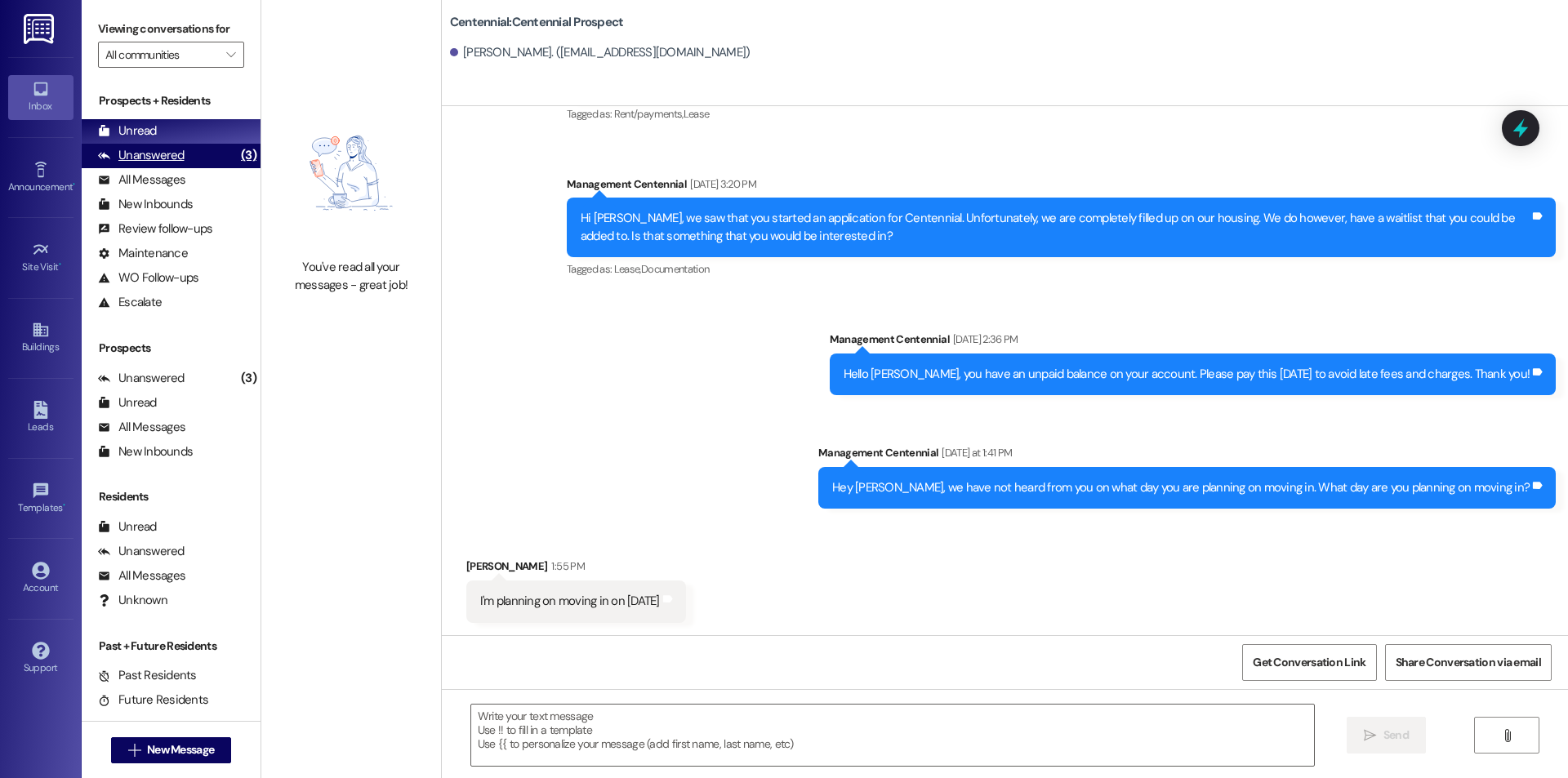
click at [169, 160] on div "Unanswered" at bounding box center [142, 155] width 86 height 17
click at [170, 133] on div "Unread (0)" at bounding box center [170, 131] width 179 height 25
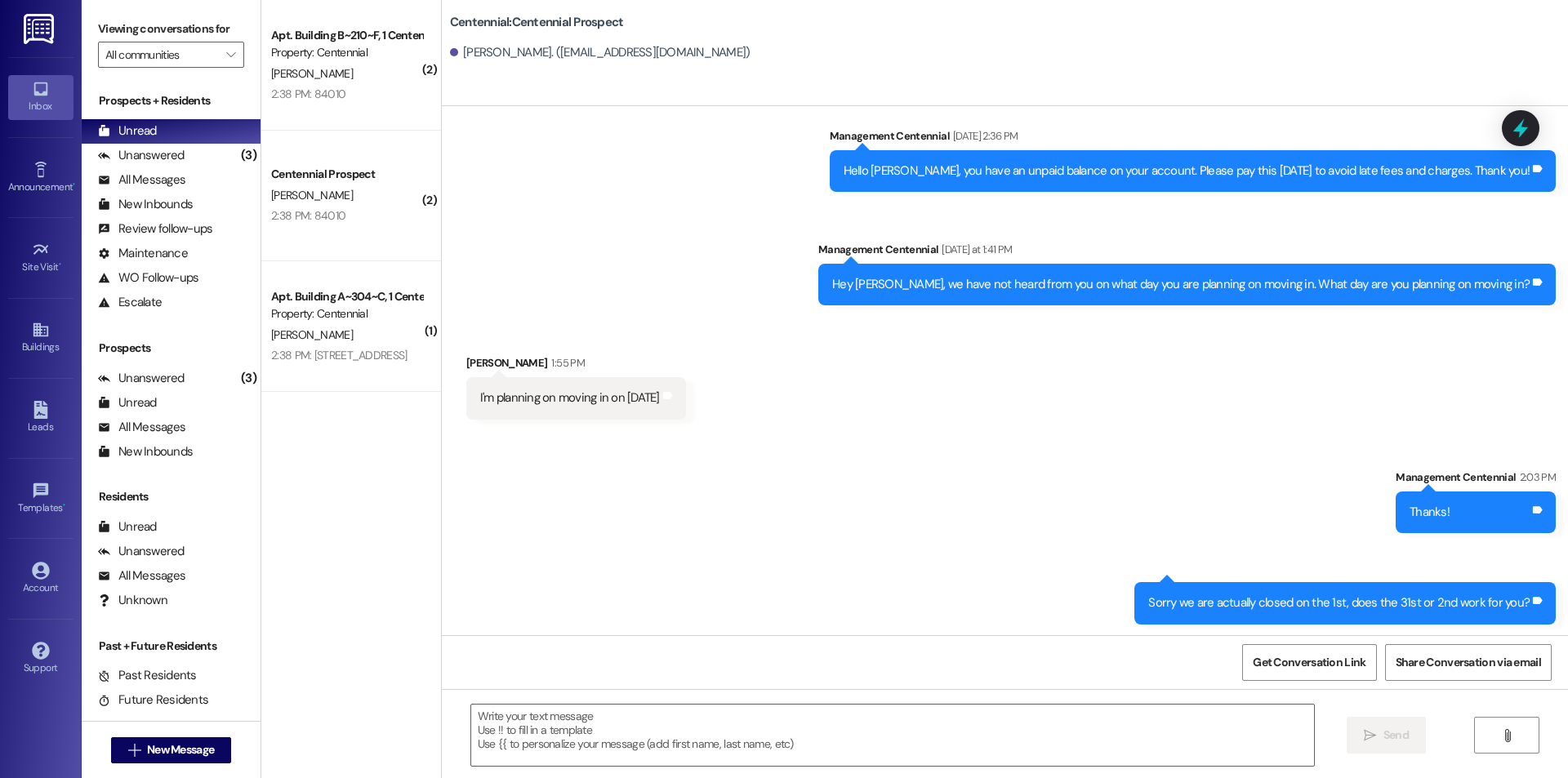
scroll to position [455, 0]
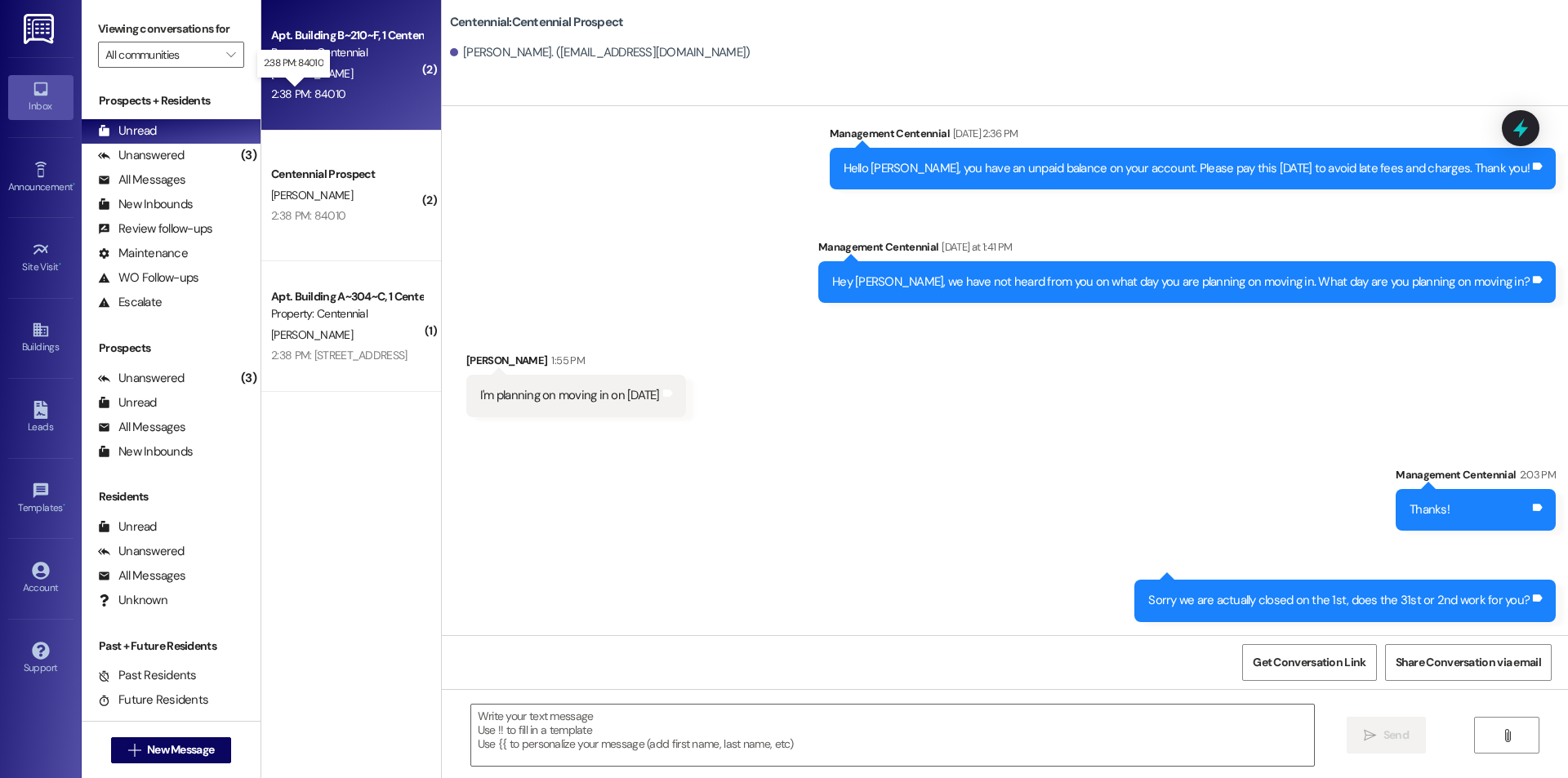
click at [304, 89] on div "2:38 PM: 84010 2:38 PM: 84010" at bounding box center [309, 93] width 75 height 14
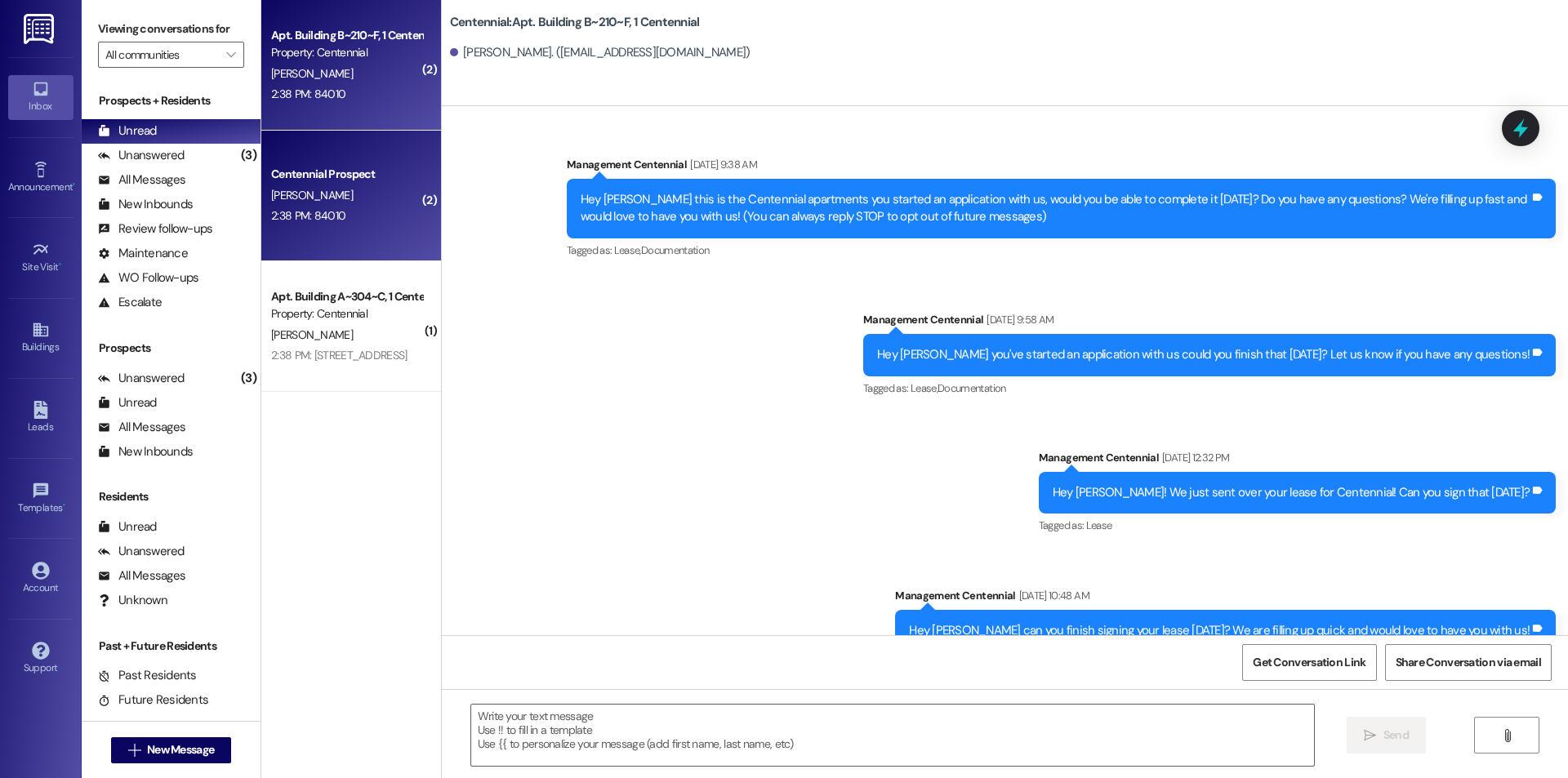
scroll to position [11636, 0]
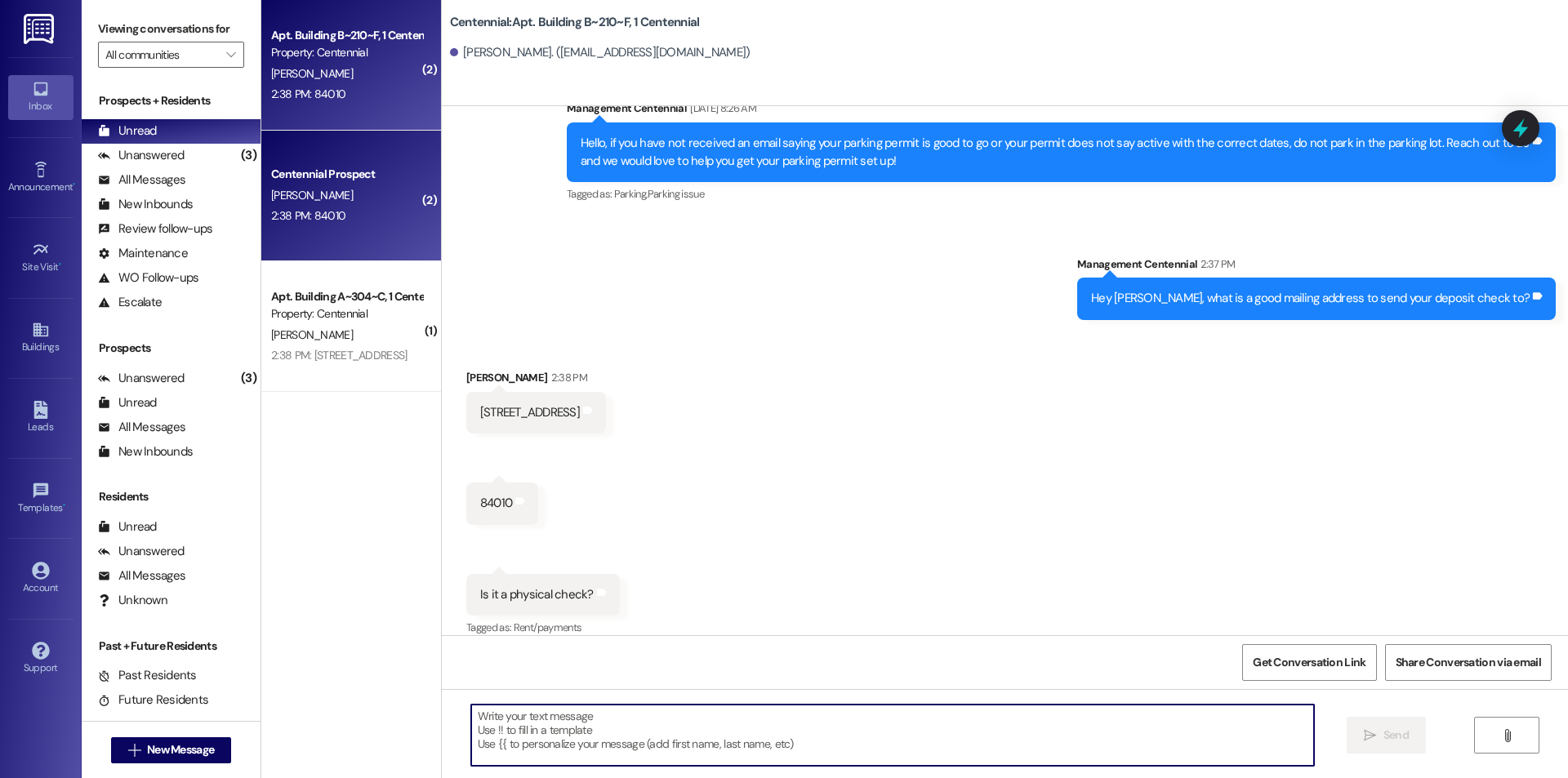
click at [675, 745] on textarea at bounding box center [893, 735] width 843 height 61
type textarea "Yes it is"
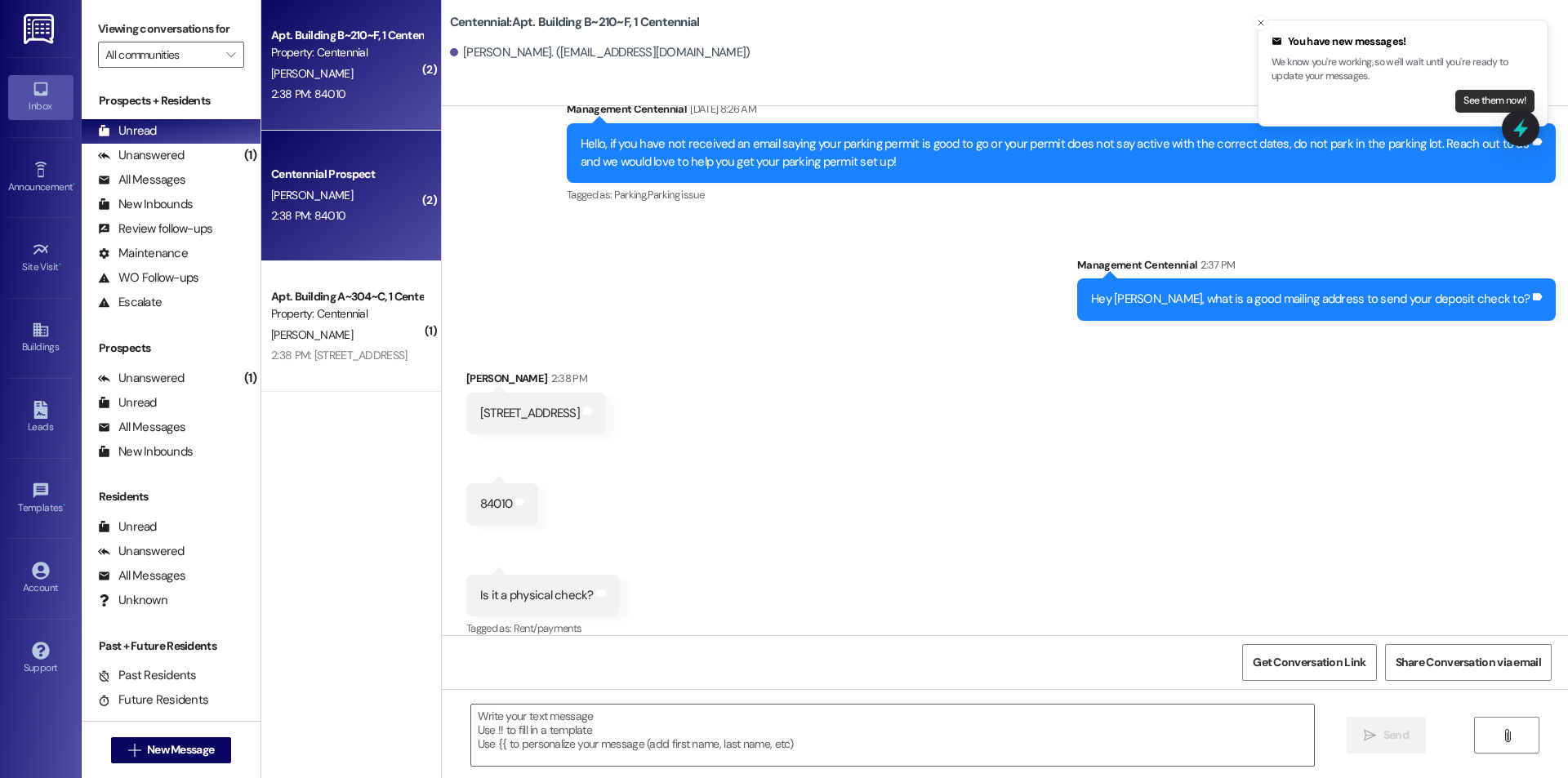
click at [1478, 103] on button "See them now!" at bounding box center [1494, 101] width 79 height 23
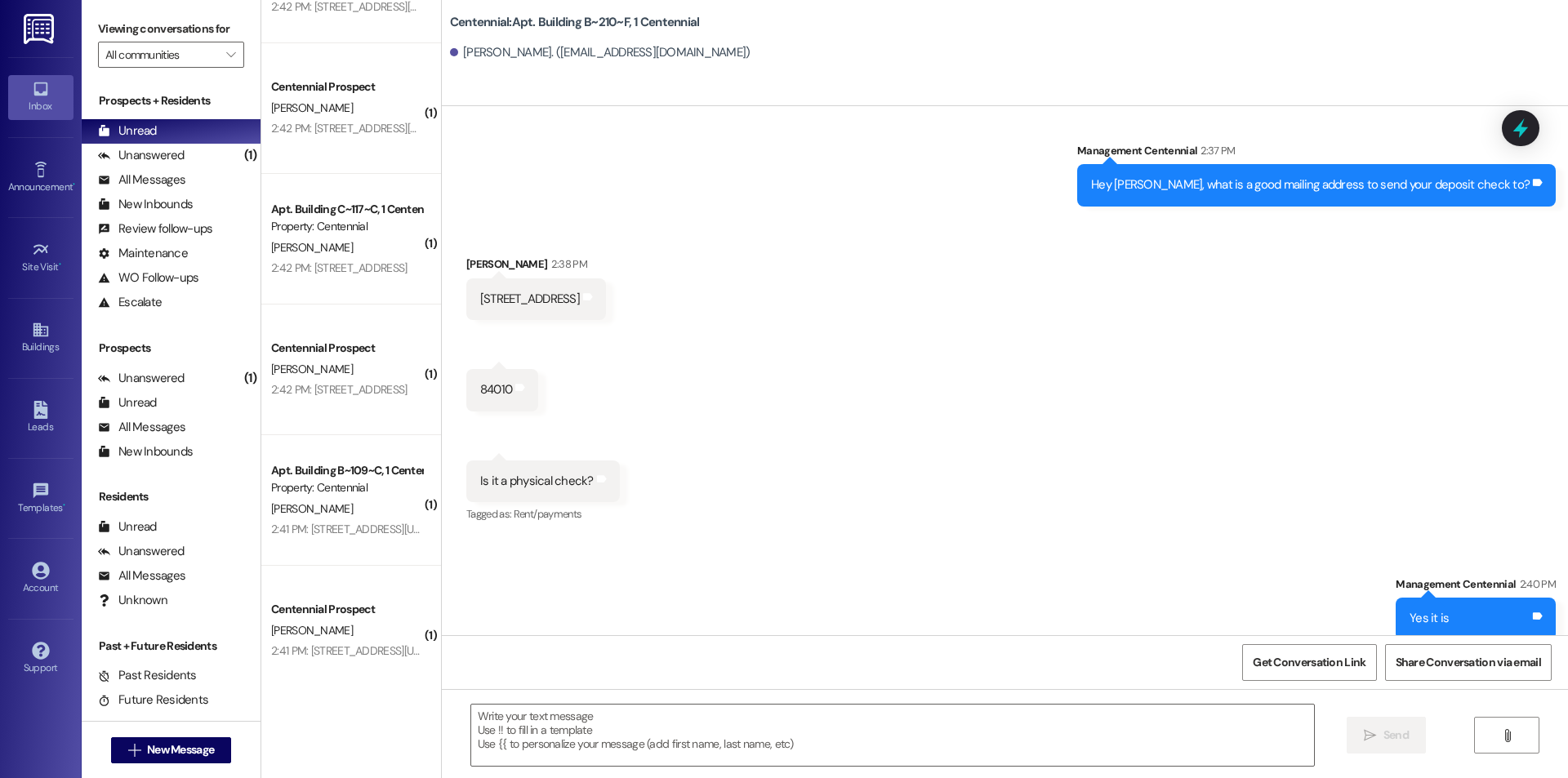
scroll to position [0, 0]
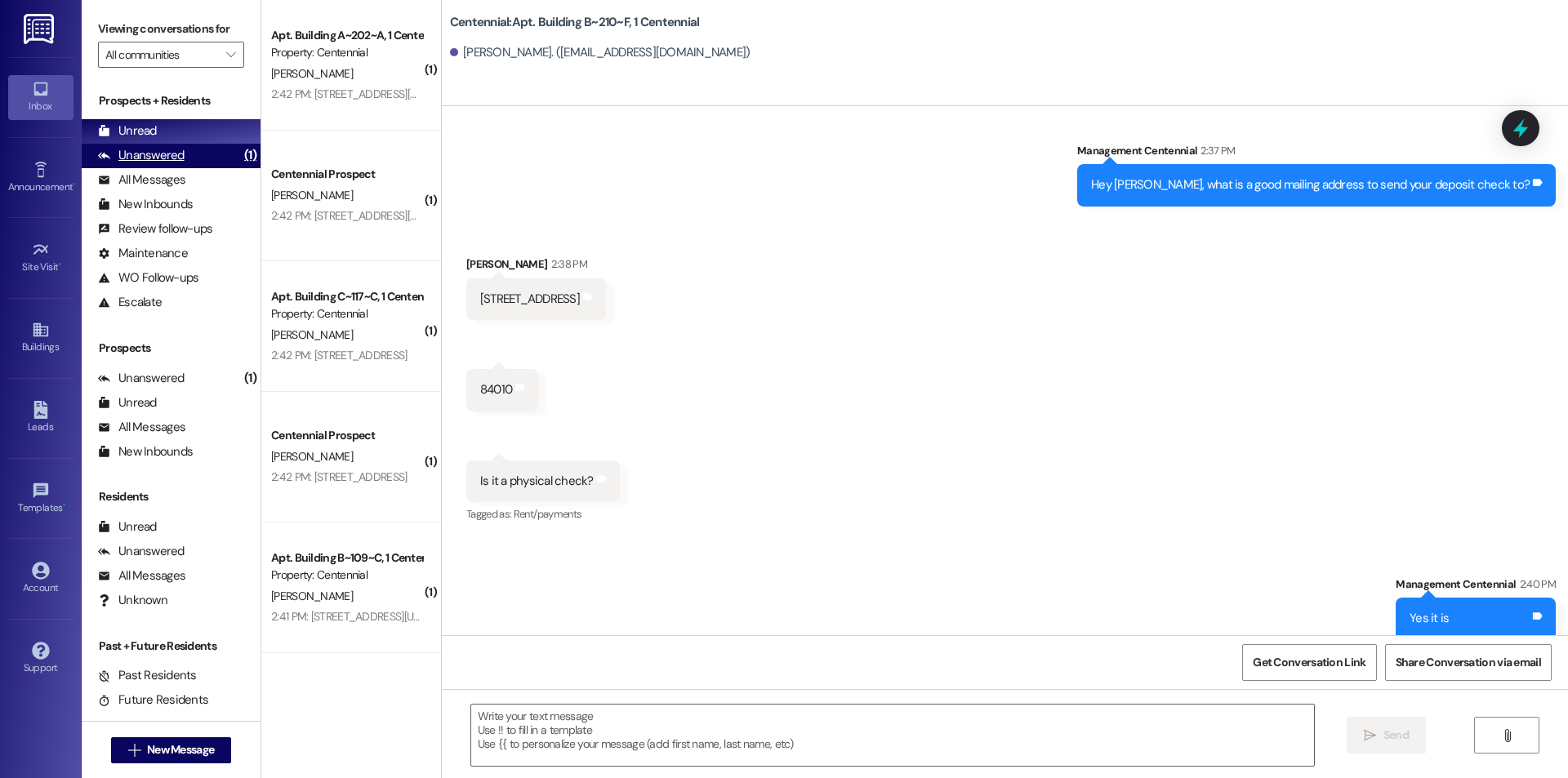
click at [186, 163] on div "Unanswered (1)" at bounding box center [170, 156] width 179 height 25
click at [184, 136] on div "Unread (0)" at bounding box center [170, 131] width 179 height 25
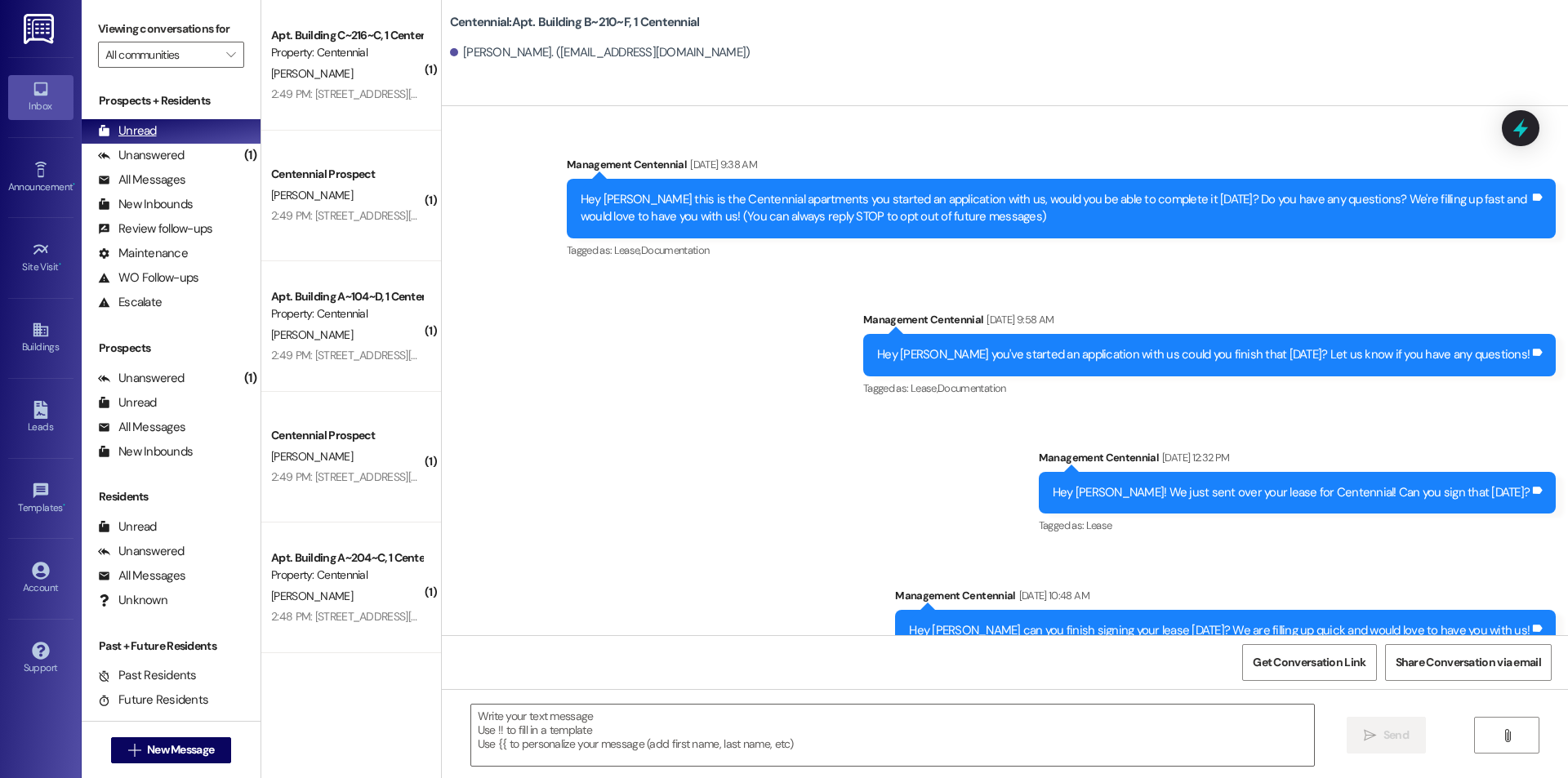
scroll to position [11635, 0]
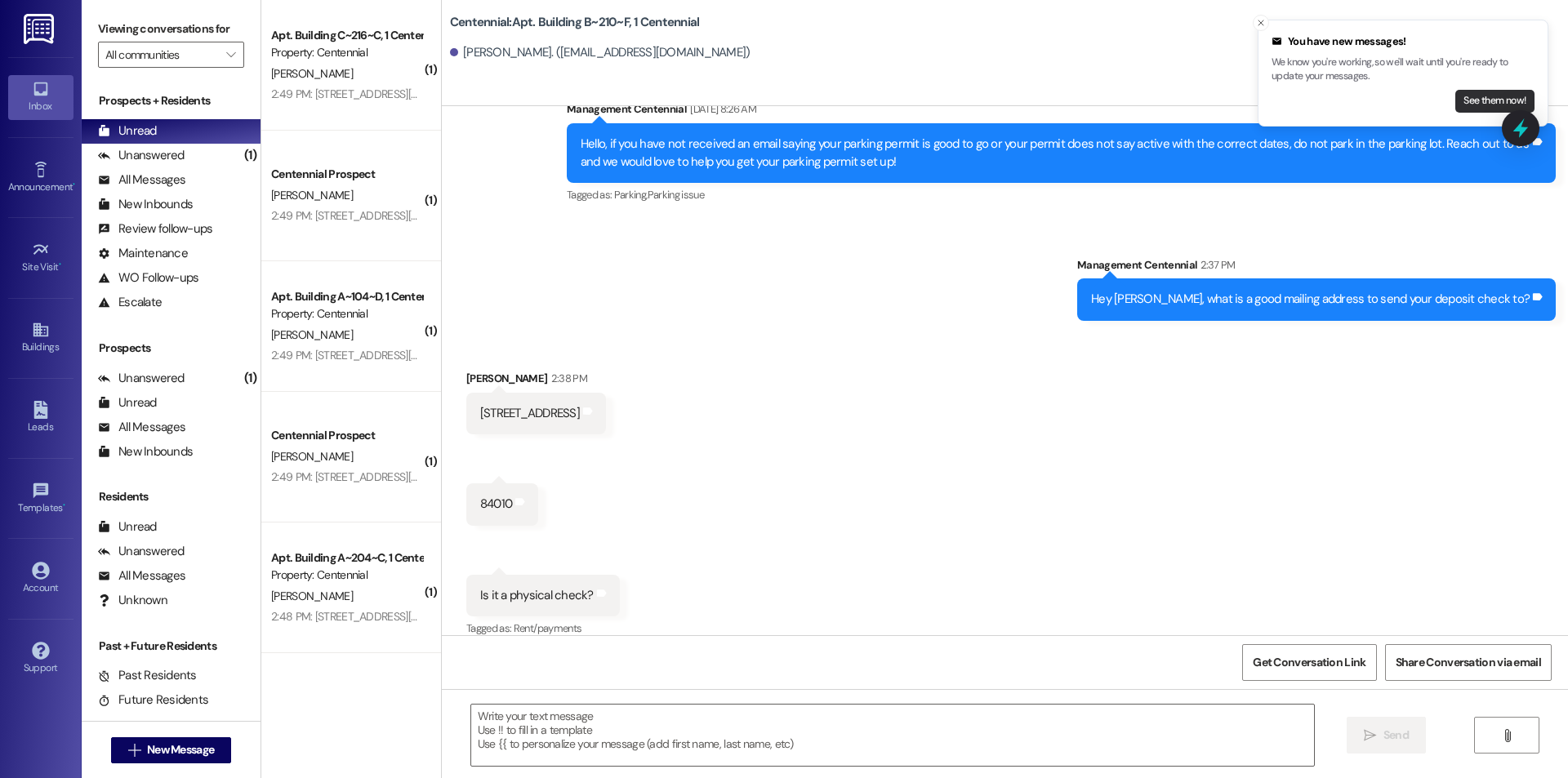
click at [1482, 106] on button "See them now!" at bounding box center [1494, 101] width 79 height 23
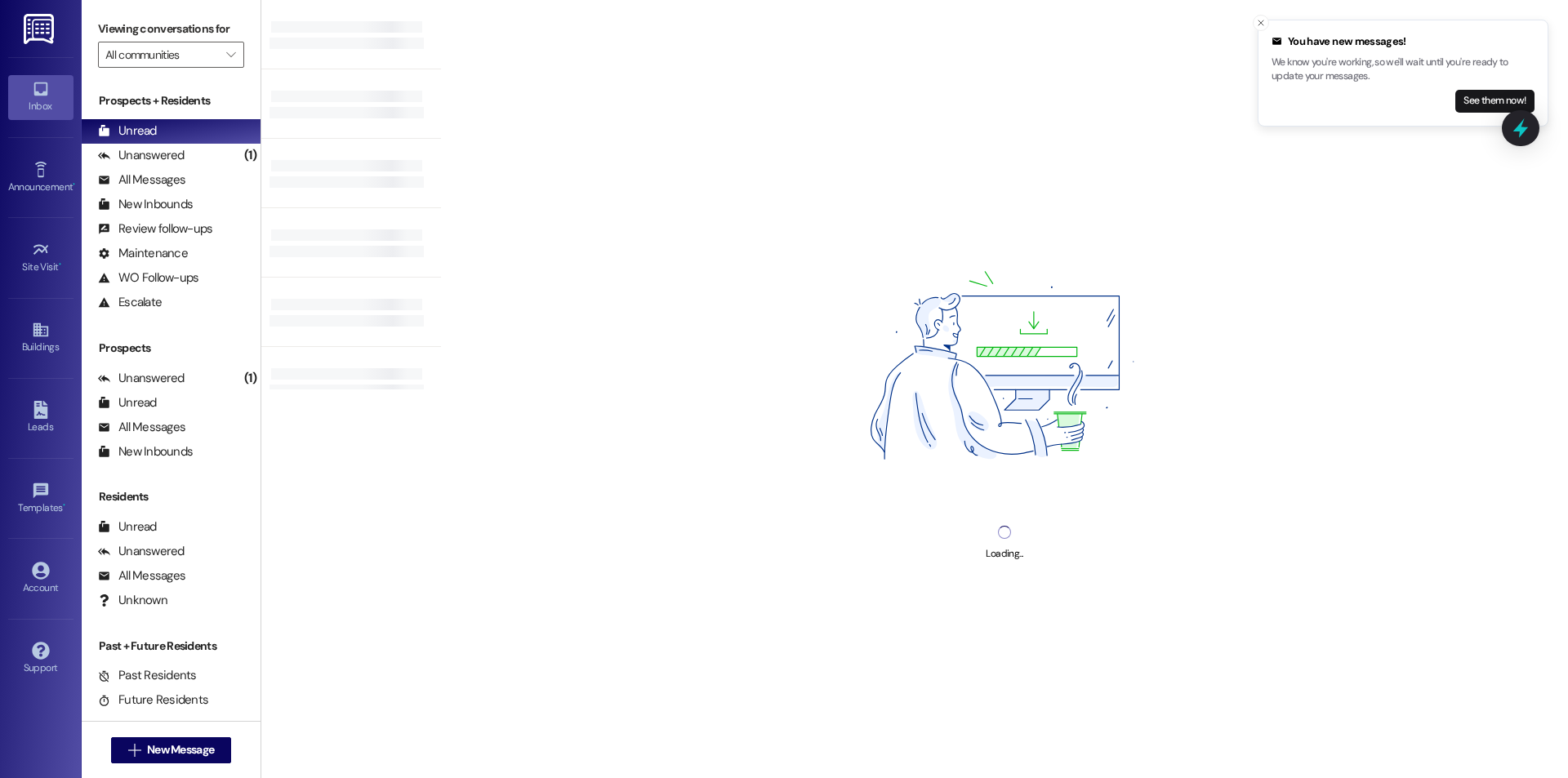
click at [1459, 100] on button "See them now!" at bounding box center [1494, 101] width 79 height 23
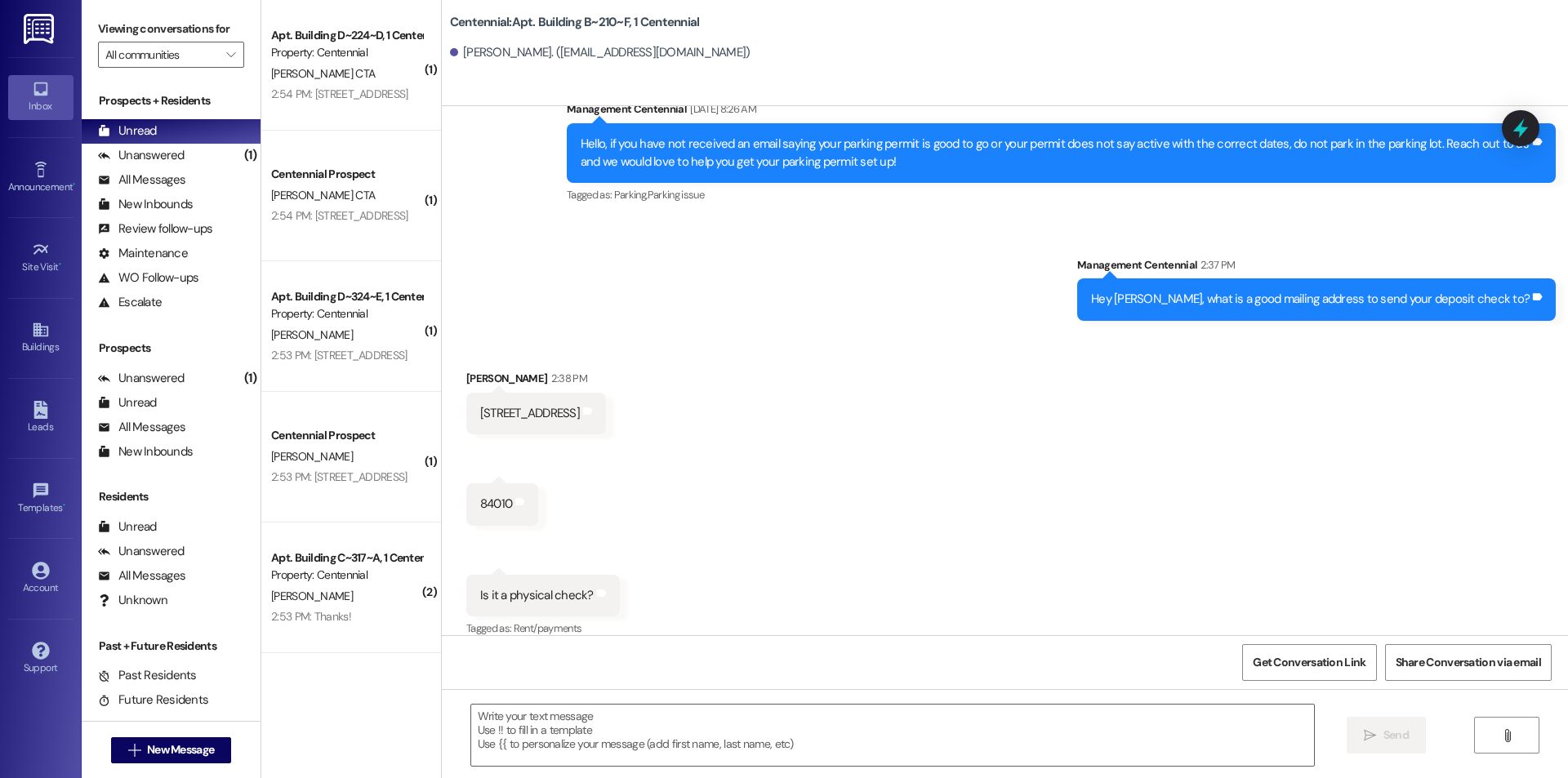
scroll to position [11750, 0]
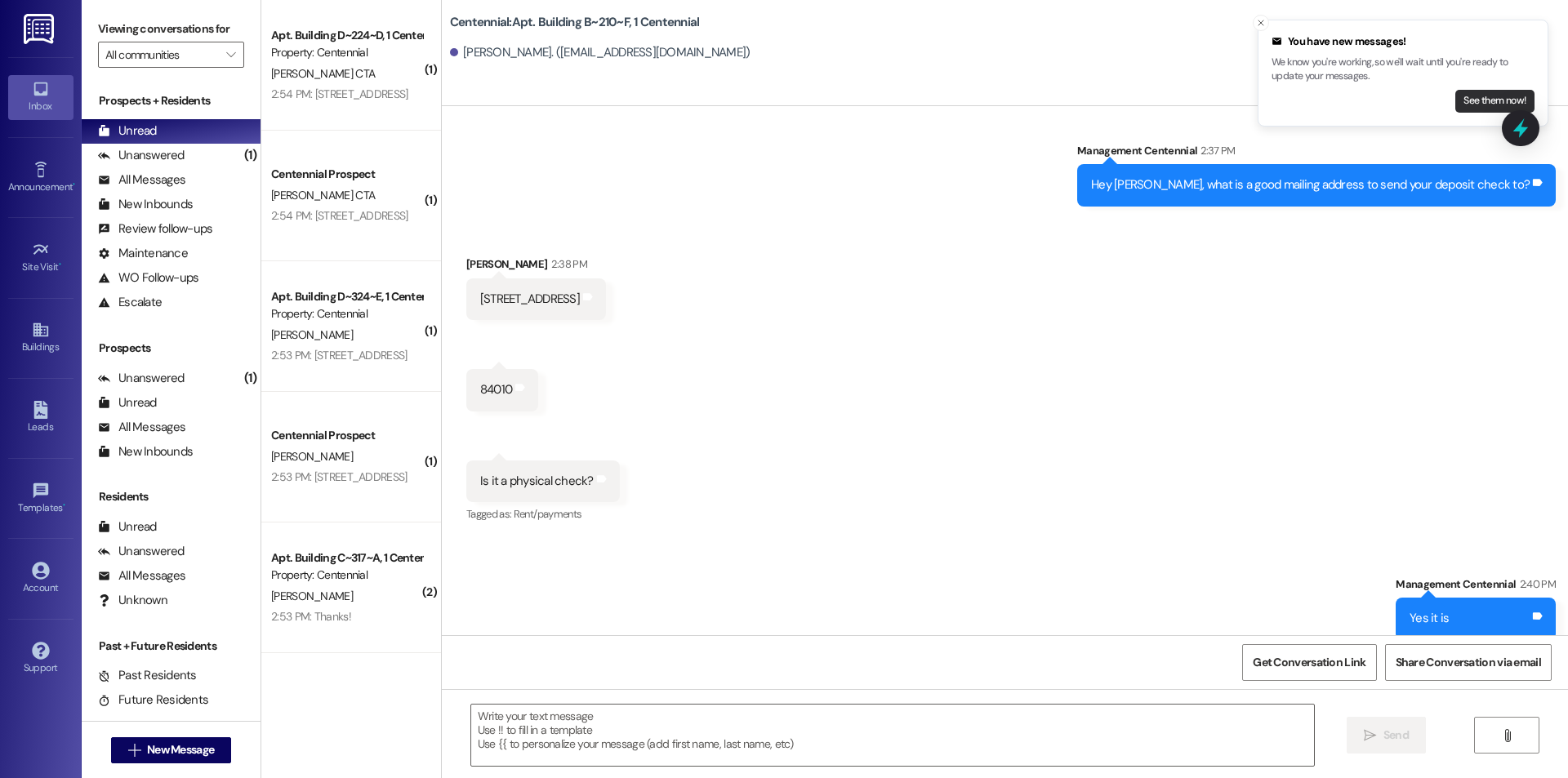
click at [1485, 100] on button "See them now!" at bounding box center [1494, 101] width 79 height 23
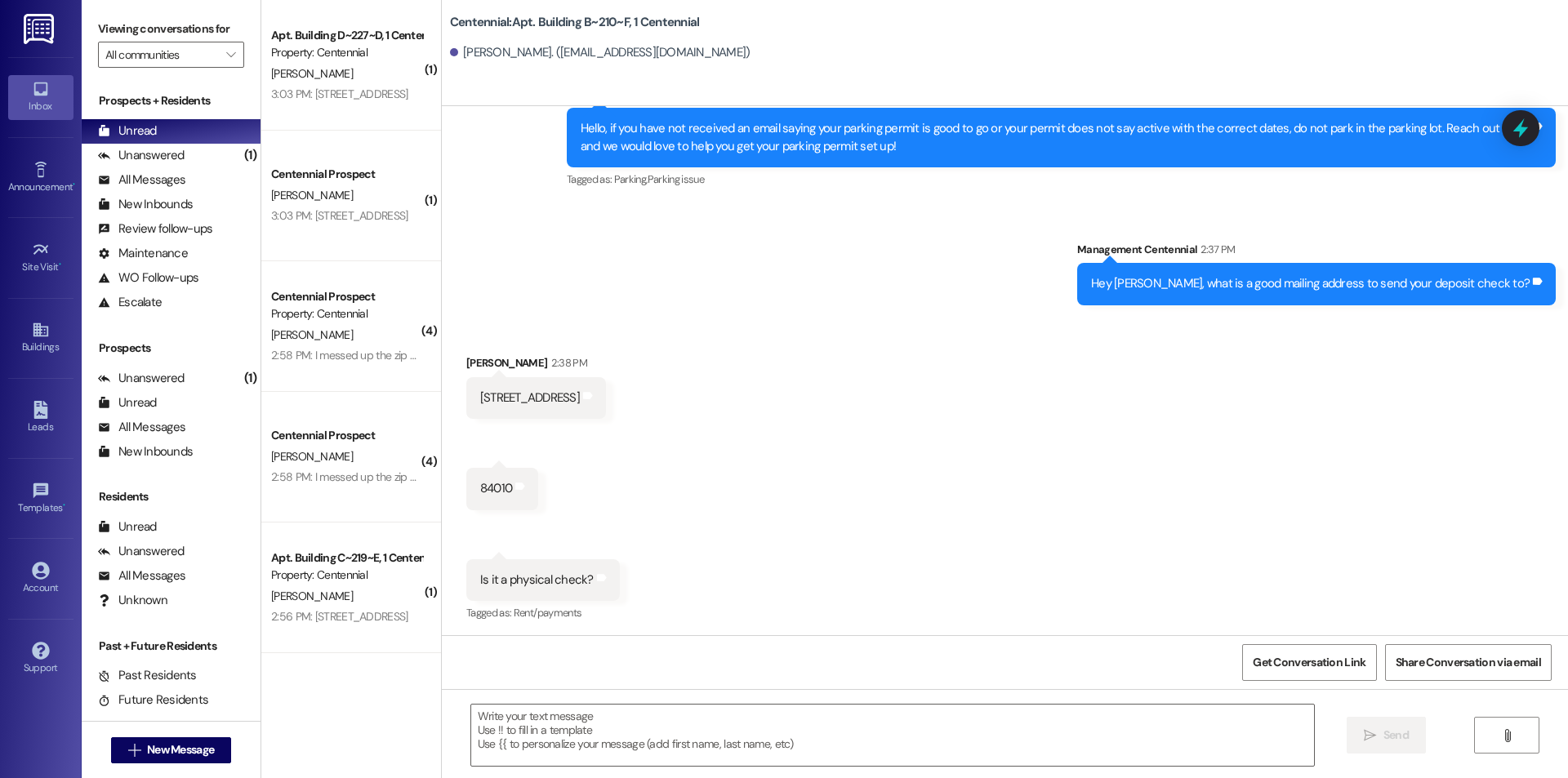
scroll to position [11635, 0]
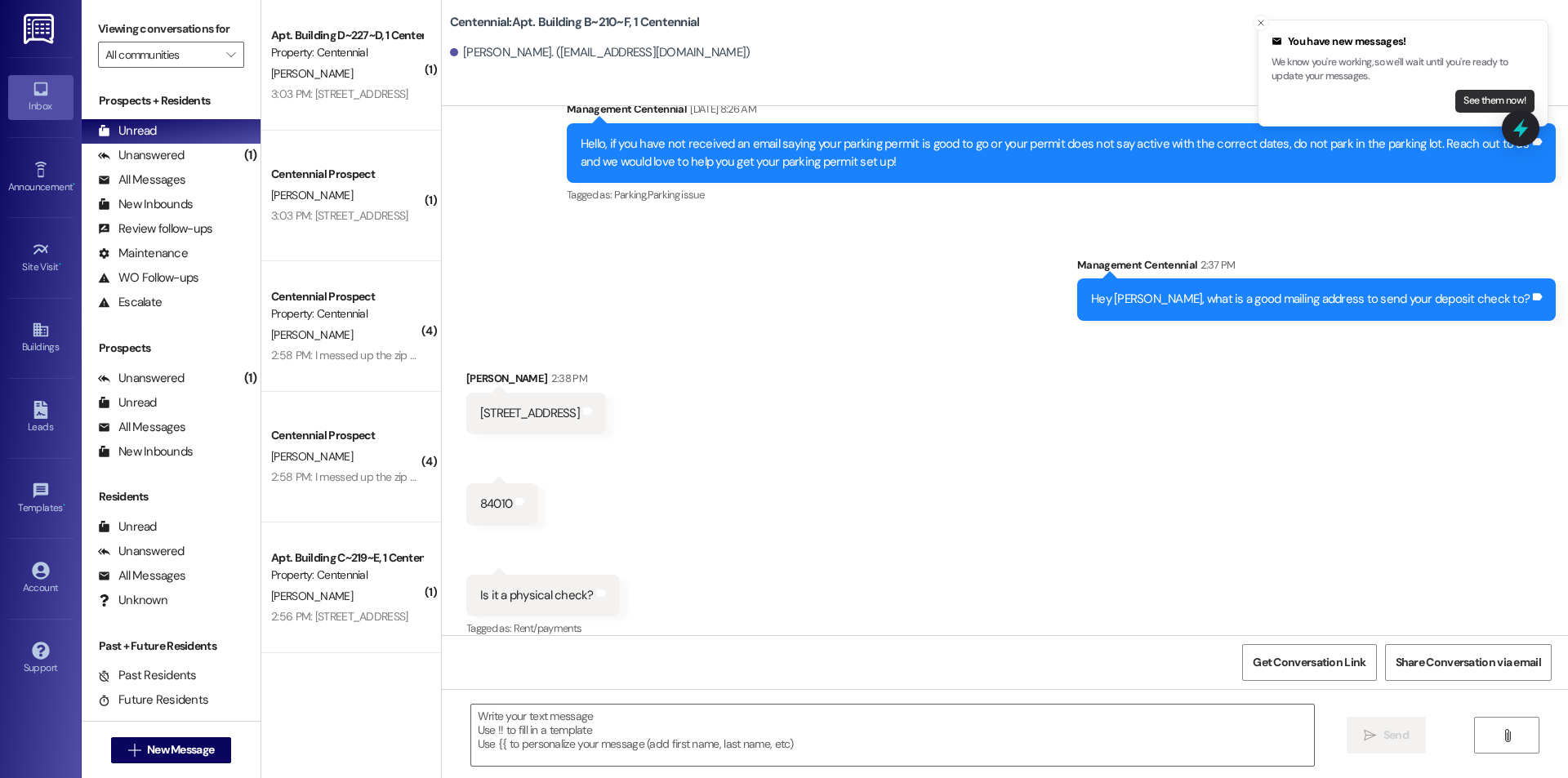
click at [1465, 100] on button "See them now!" at bounding box center [1494, 101] width 79 height 23
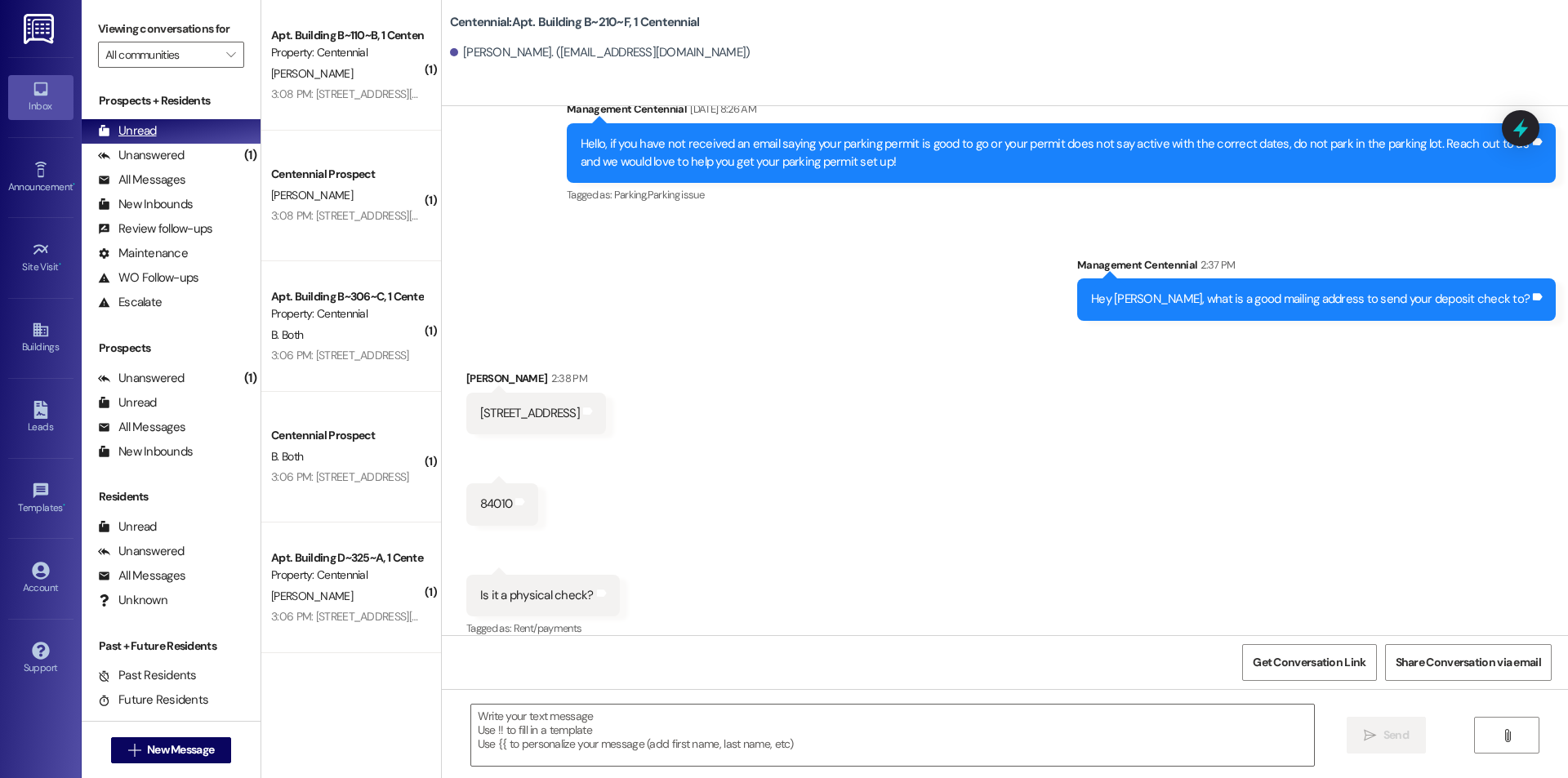
click at [138, 140] on div "Unread" at bounding box center [127, 131] width 59 height 17
click at [137, 153] on div "Unanswered" at bounding box center [142, 155] width 86 height 17
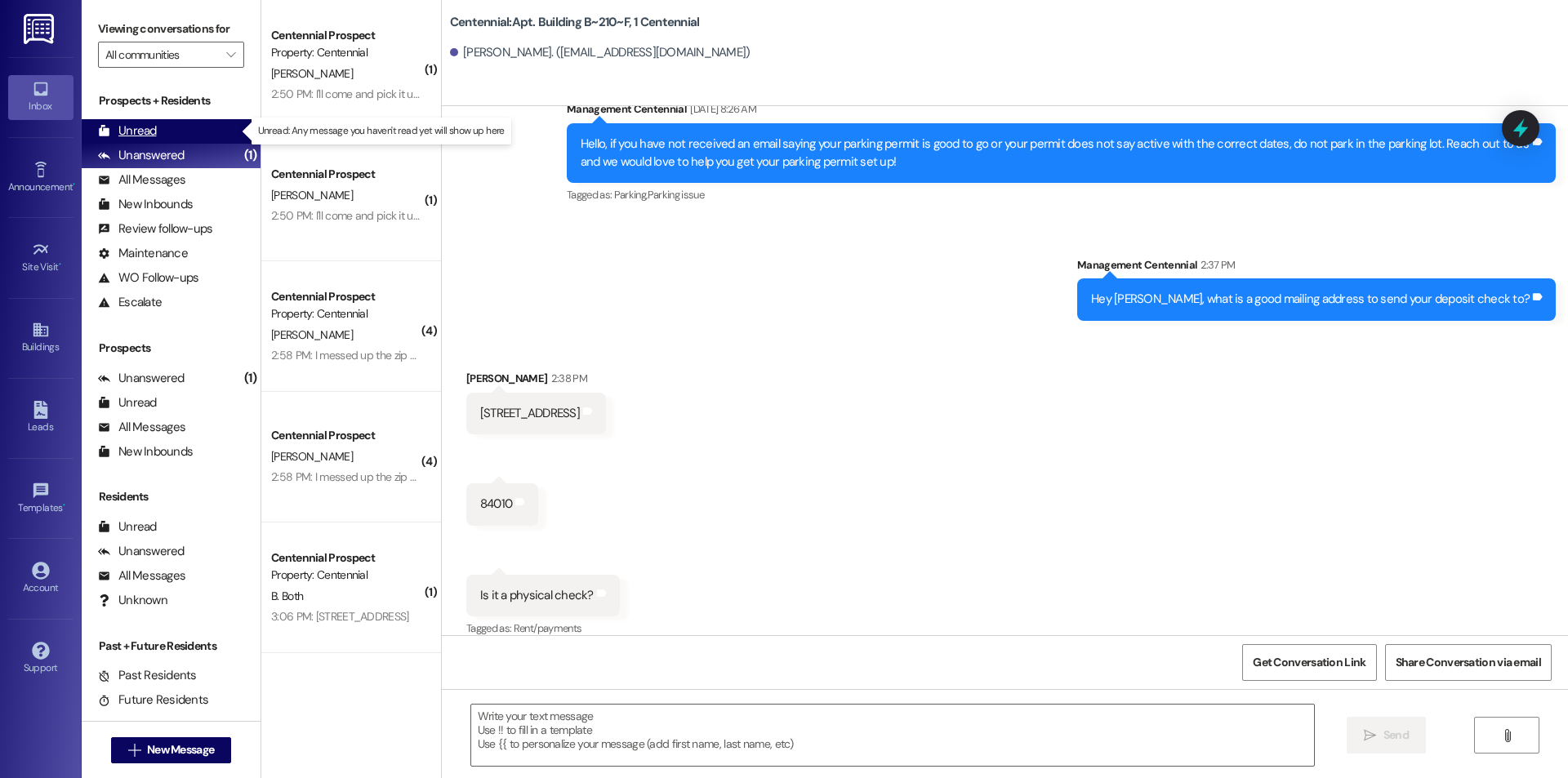
click at [142, 133] on div "Unread" at bounding box center [127, 131] width 59 height 17
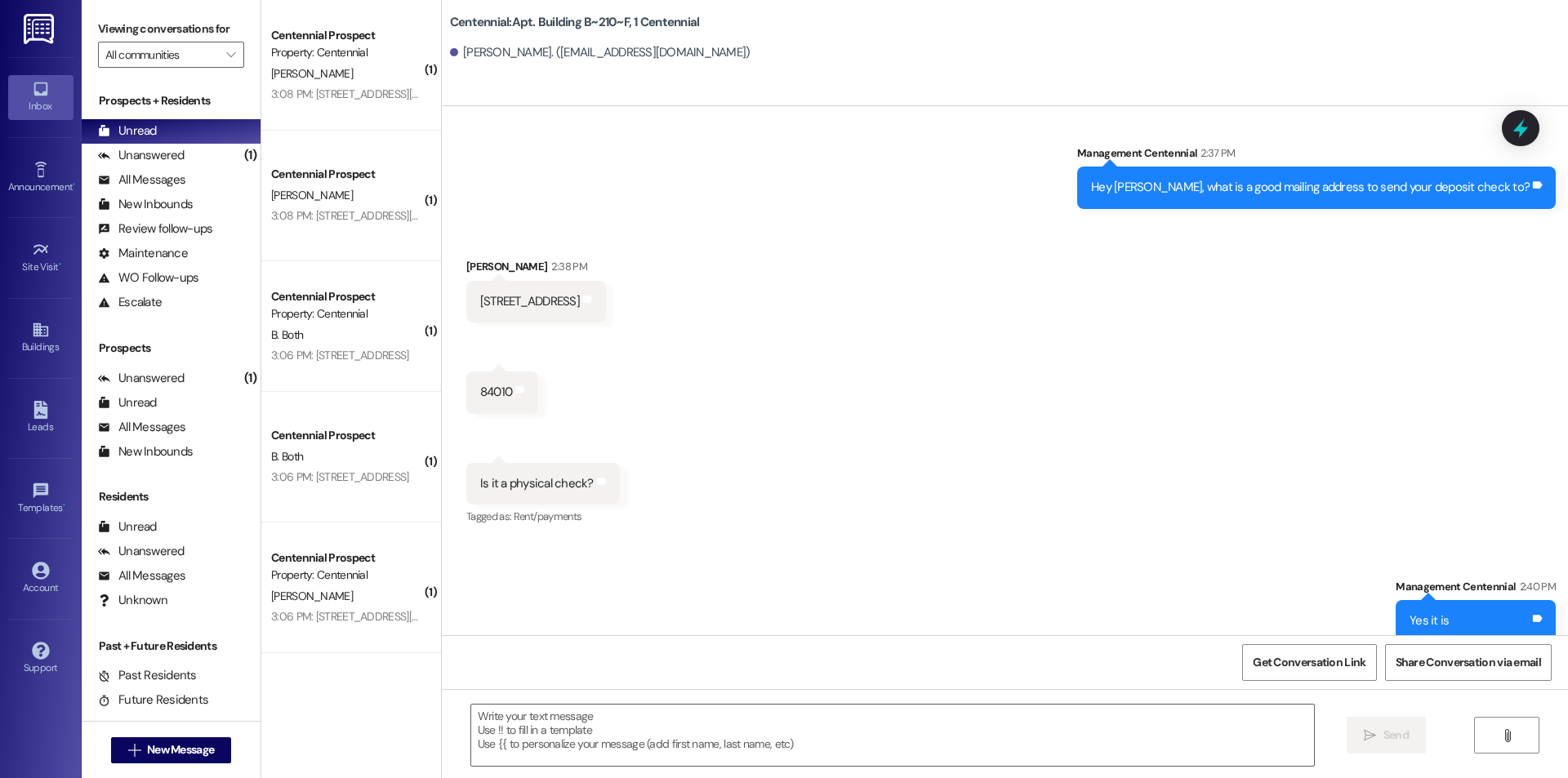
scroll to position [11750, 0]
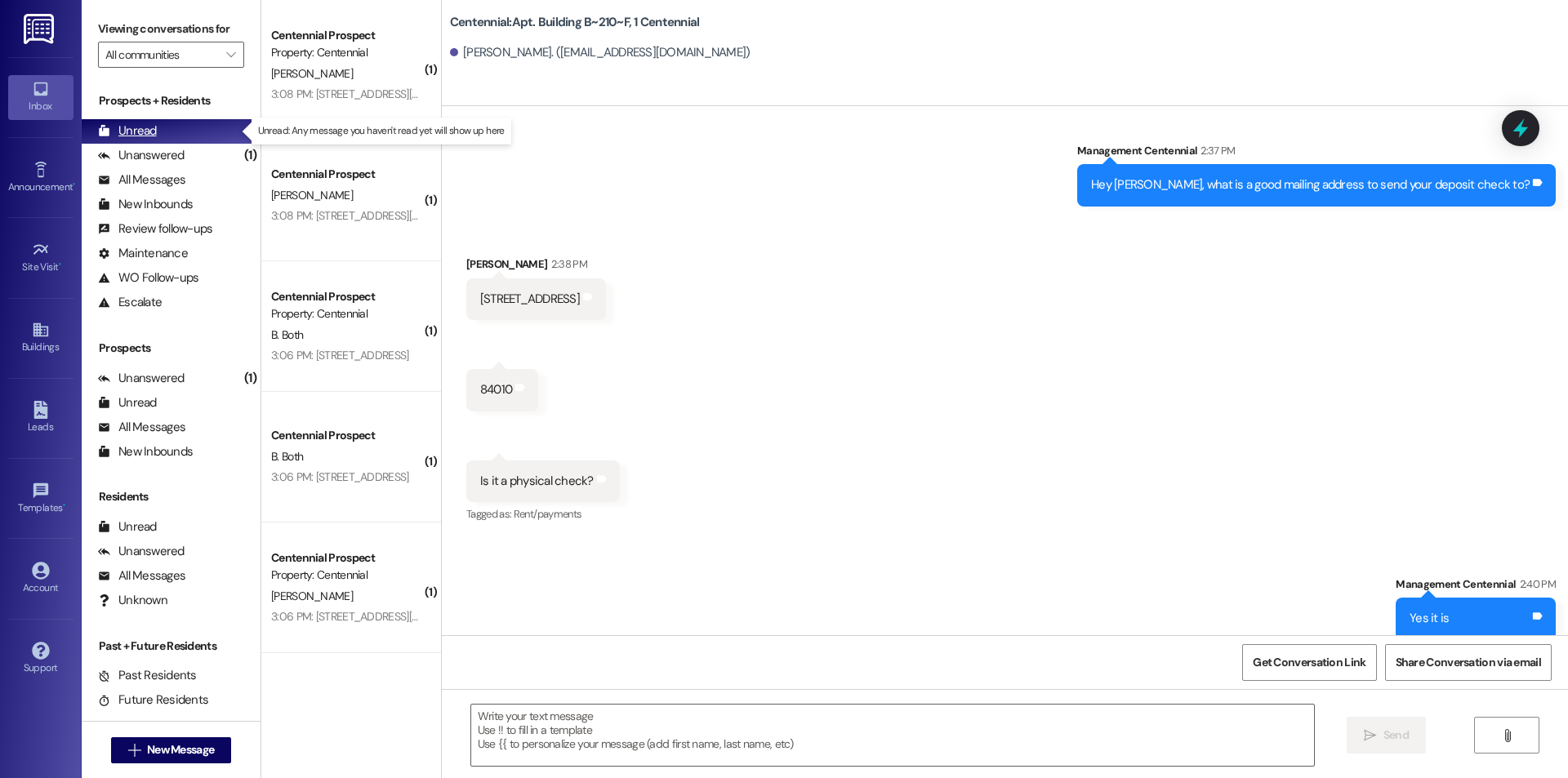
click at [163, 133] on div "Unread (0)" at bounding box center [170, 131] width 179 height 25
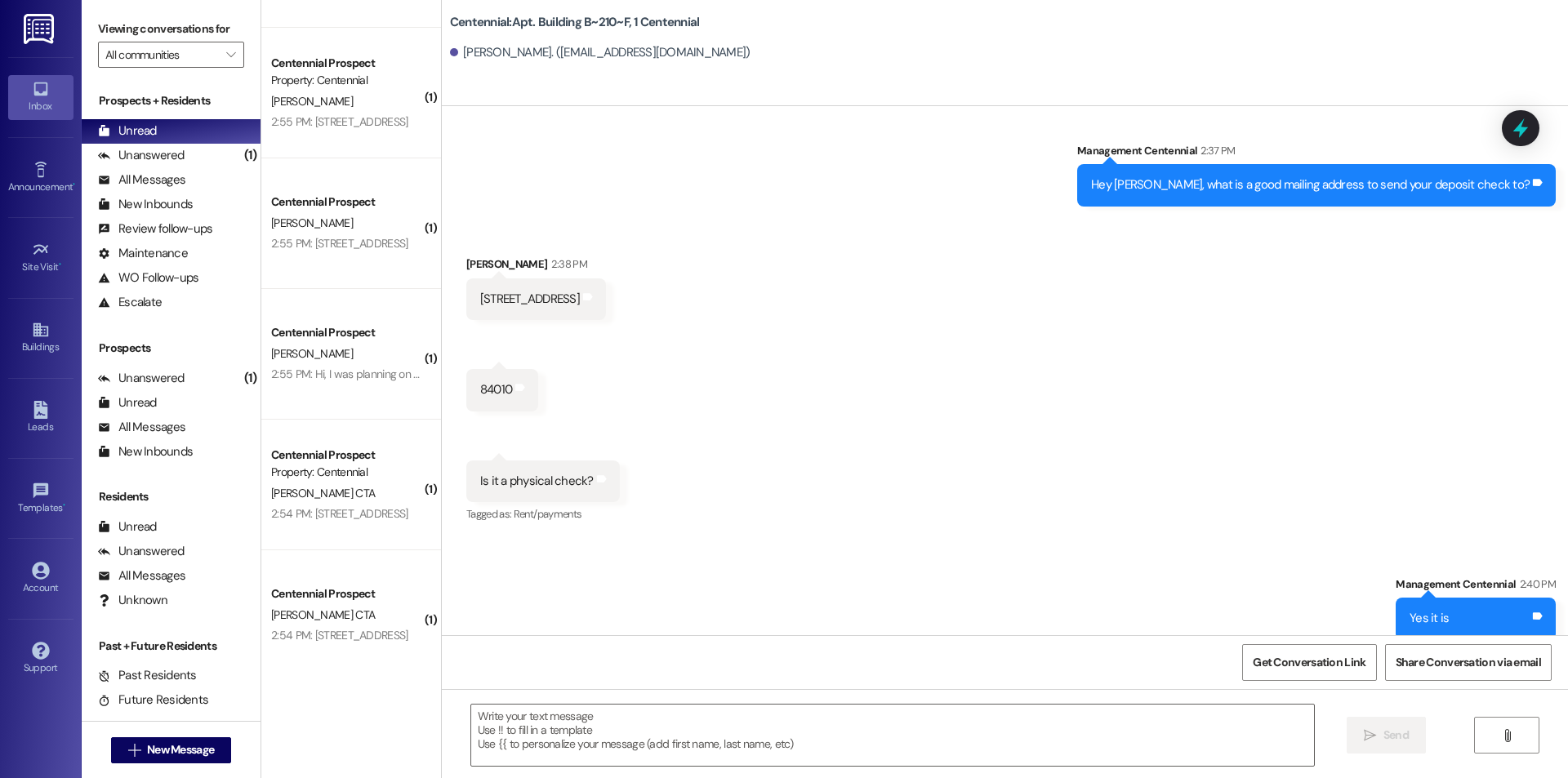
scroll to position [1714, 0]
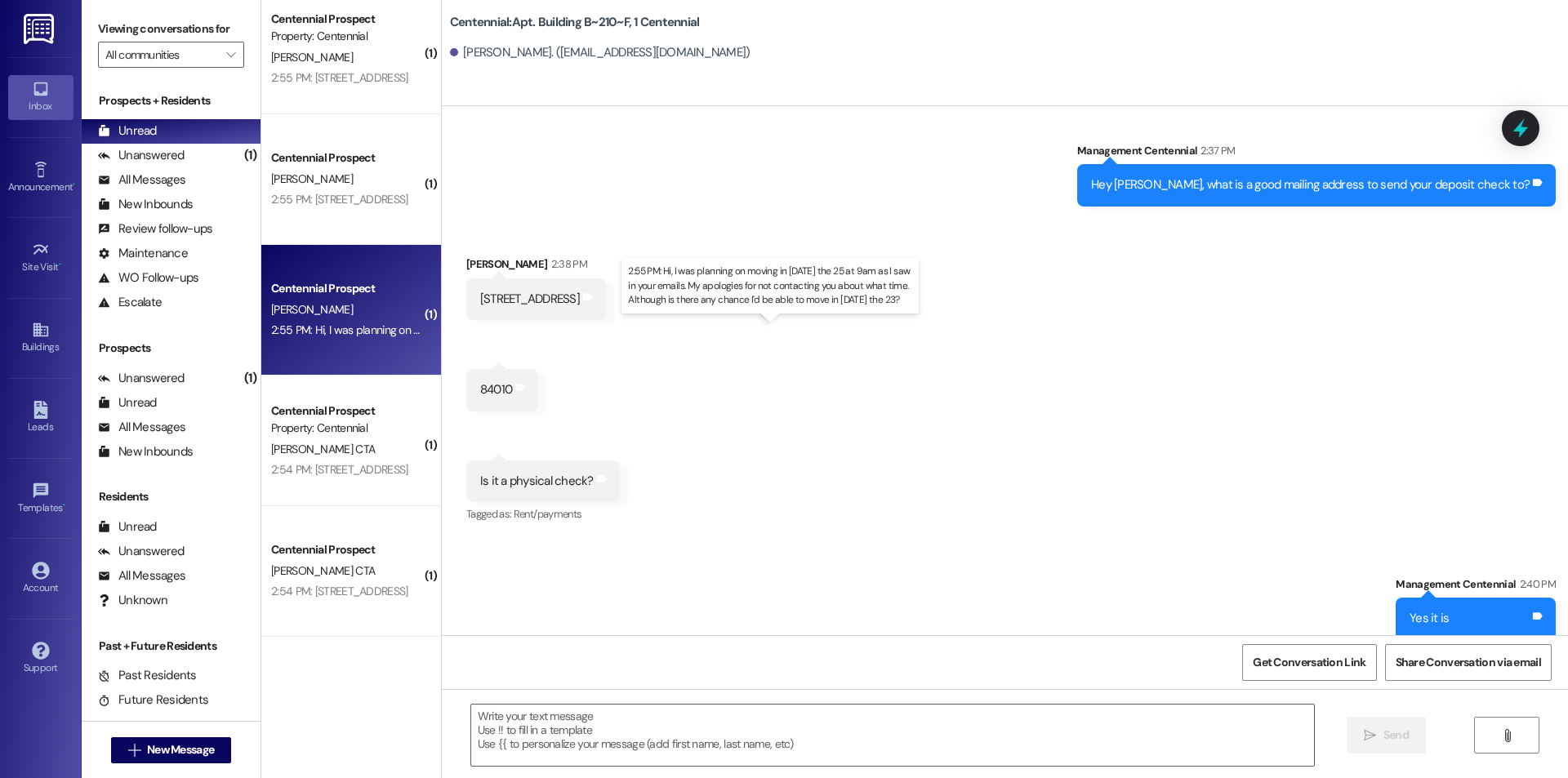
click at [347, 330] on div "2:55 PM: Hi, I was planning on moving in this Monday the 25 at 9am as I saw in …" at bounding box center [756, 329] width 968 height 14
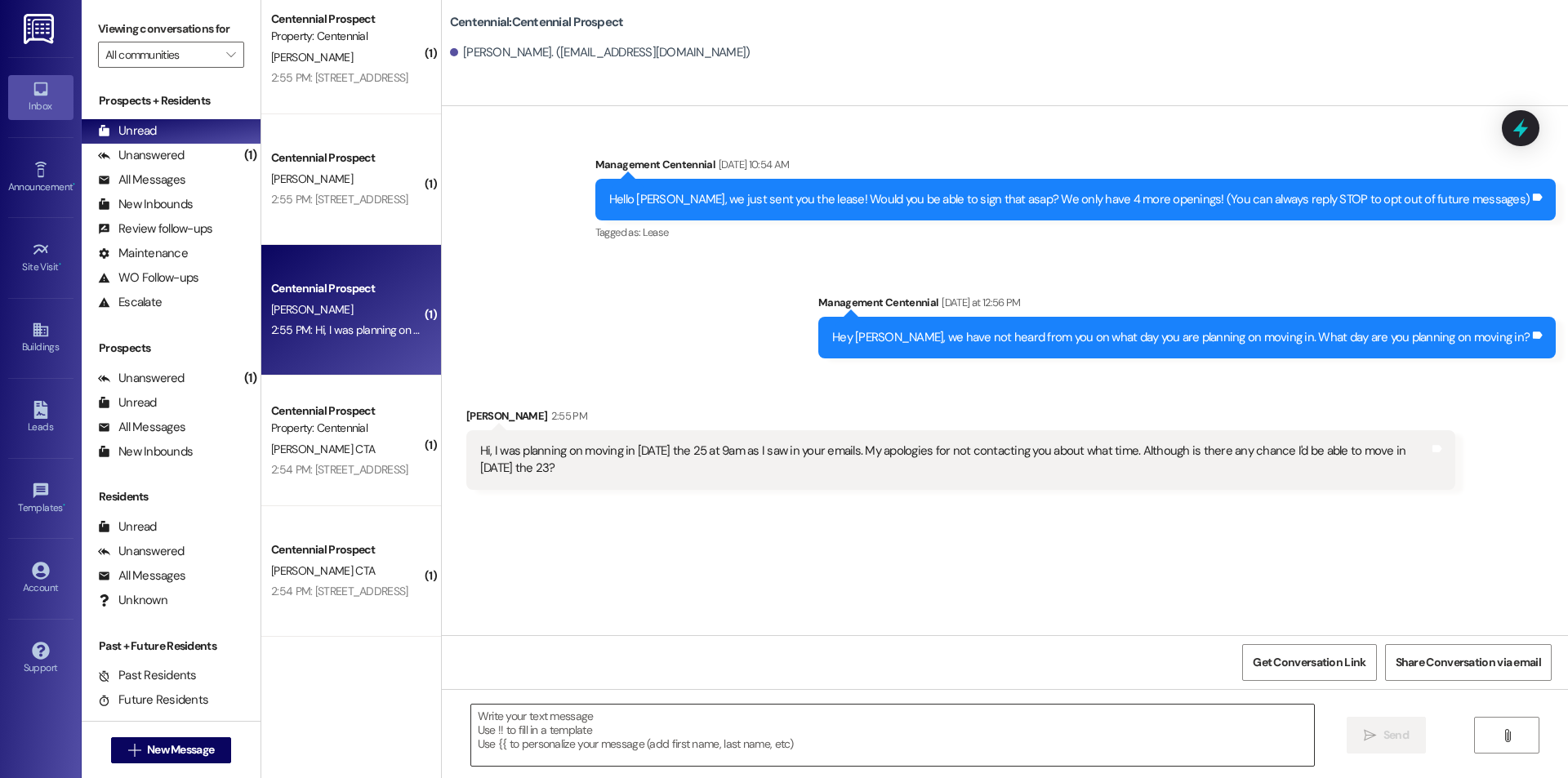
click at [679, 731] on textarea at bounding box center [893, 735] width 843 height 61
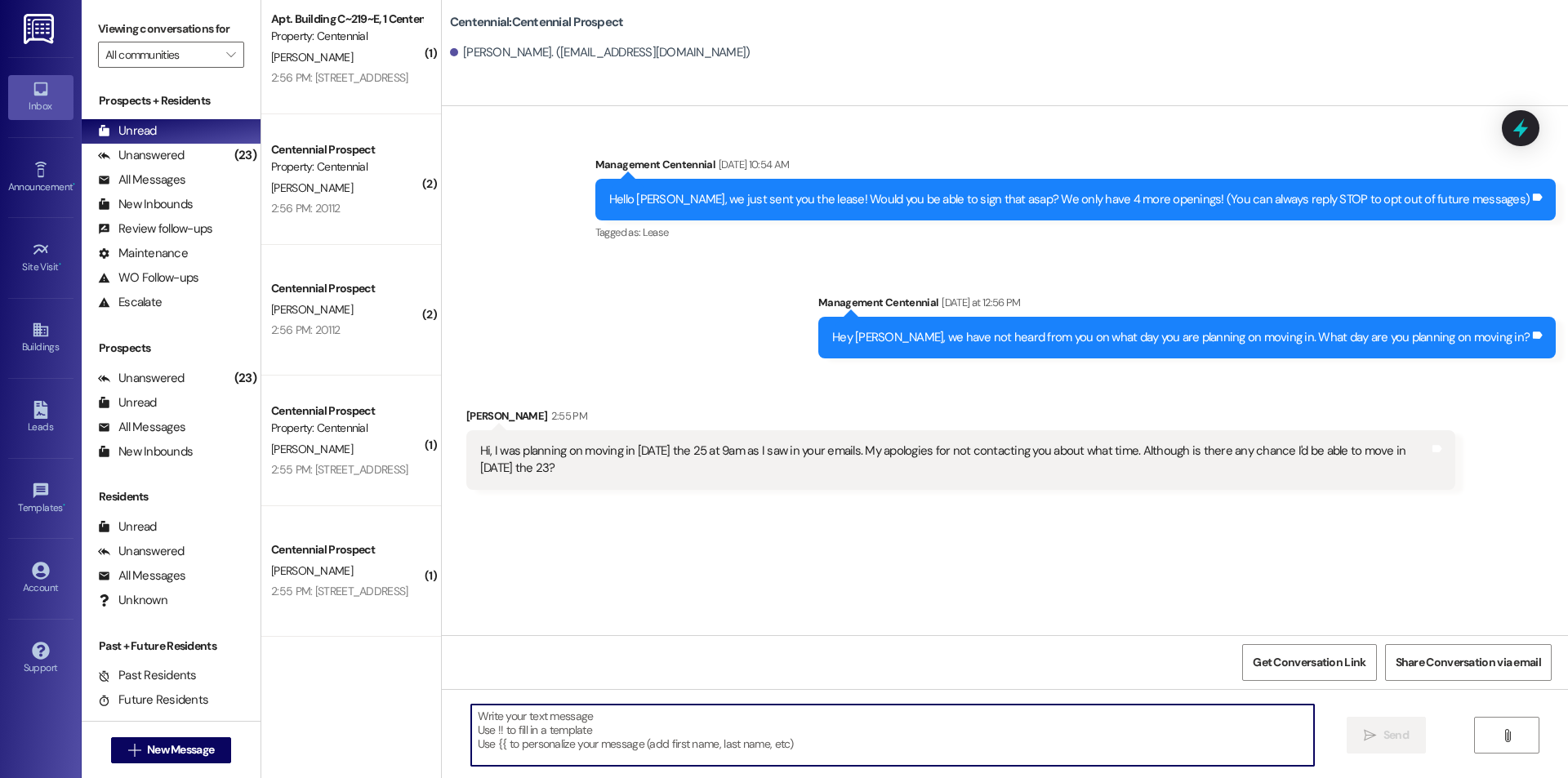
click at [543, 724] on textarea at bounding box center [893, 735] width 843 height 61
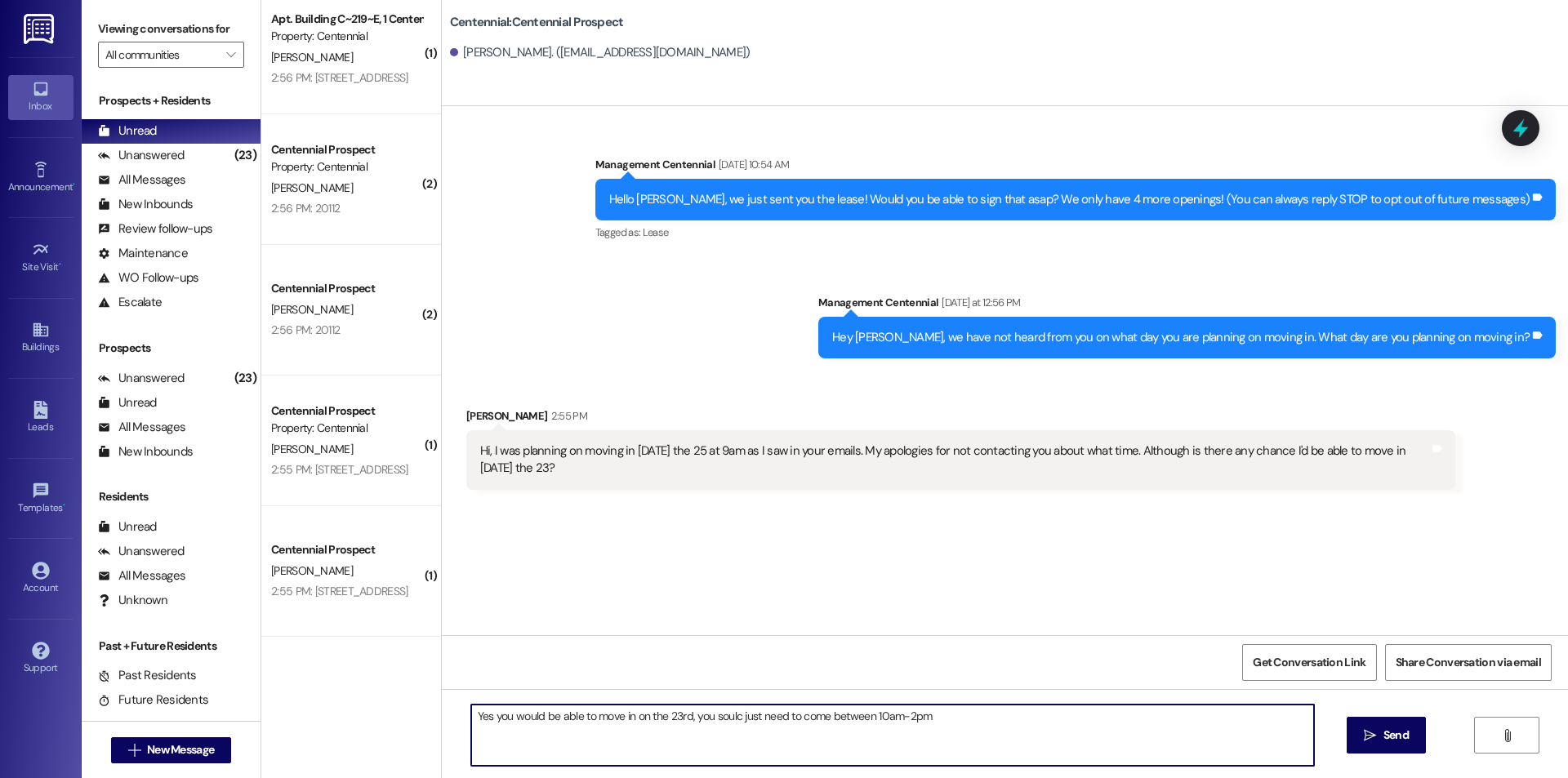
click at [718, 713] on textarea "Yes you would be able to move in on the 23rd, you soulc just need to come betwe…" at bounding box center [893, 735] width 843 height 61
drag, startPoint x: 717, startPoint y: 713, endPoint x: 704, endPoint y: 718, distance: 13.9
click at [704, 718] on textarea "Yes you would be able to move in on the 23rd, you soulc just need to come betwe…" at bounding box center [893, 735] width 843 height 61
drag, startPoint x: 728, startPoint y: 714, endPoint x: 700, endPoint y: 717, distance: 28.2
click at [700, 717] on textarea "Yes you would be able to move in on the 23rd, you soulc just need to come betwe…" at bounding box center [893, 735] width 843 height 61
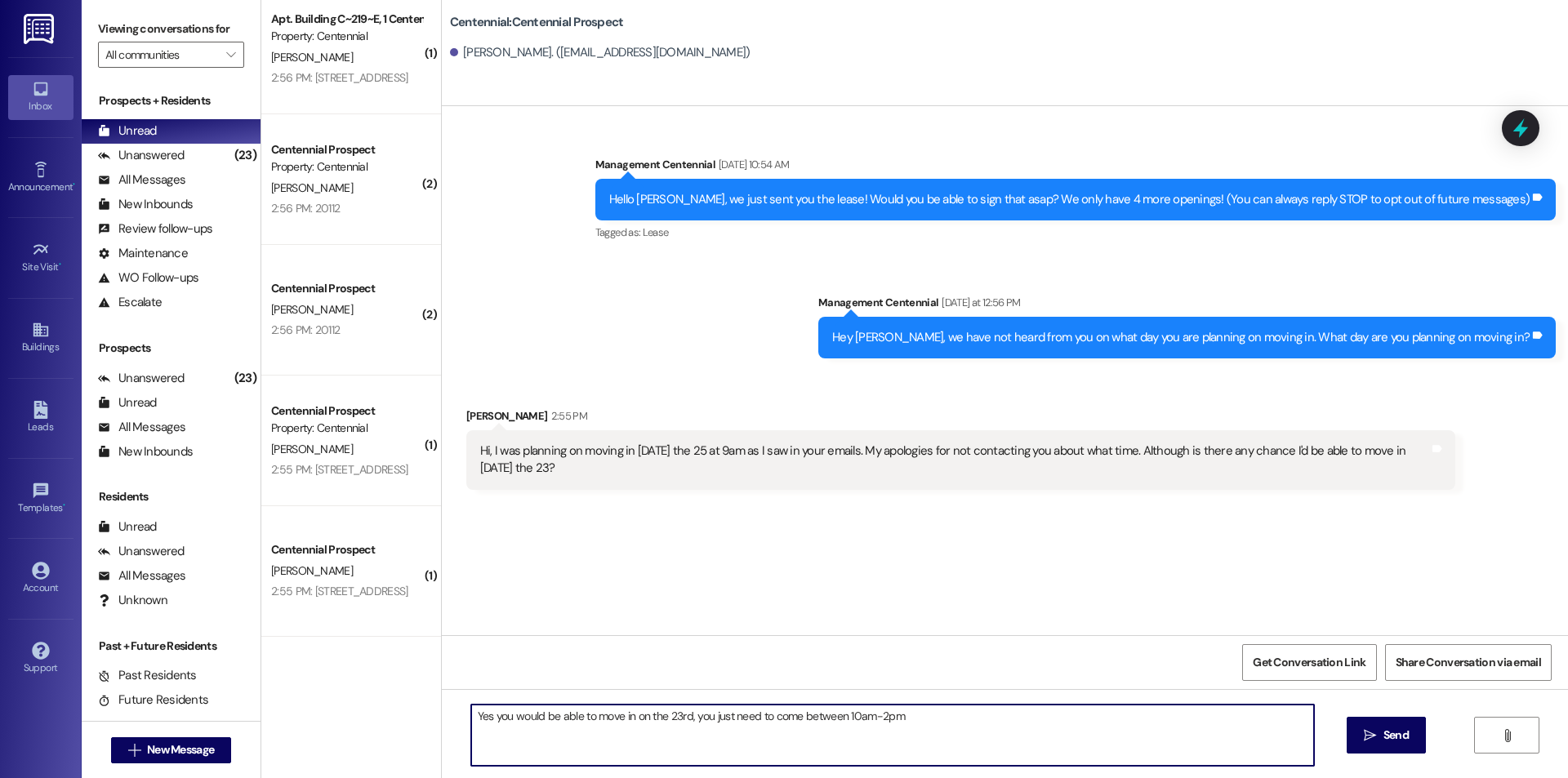
click at [890, 720] on textarea "Yes you would be able to move in on the 23rd, you just need to come between 10a…" at bounding box center [893, 735] width 843 height 61
click at [1038, 715] on textarea "Yes you would be able to move in on the 23rd, you just need to come between 10a…" at bounding box center [893, 735] width 843 height 61
click at [1113, 734] on textarea "Yes you would be able to move in on the 23rd, you just need to come between 10a…" at bounding box center [893, 735] width 843 height 61
type textarea "Yes you would be able to move in on the 23rd, you just need to come between 10a…"
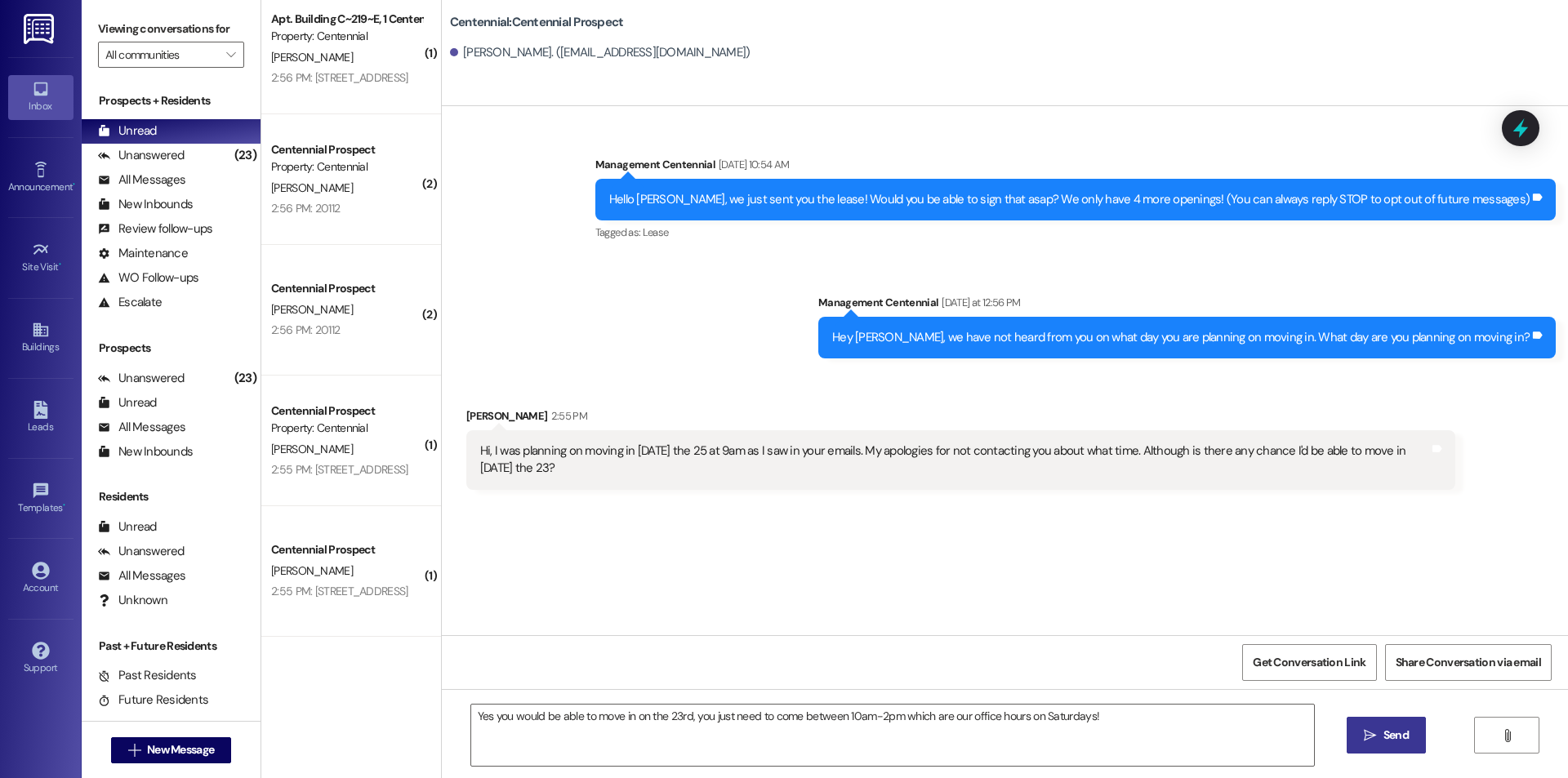
click at [1362, 727] on span " Send" at bounding box center [1387, 735] width 52 height 17
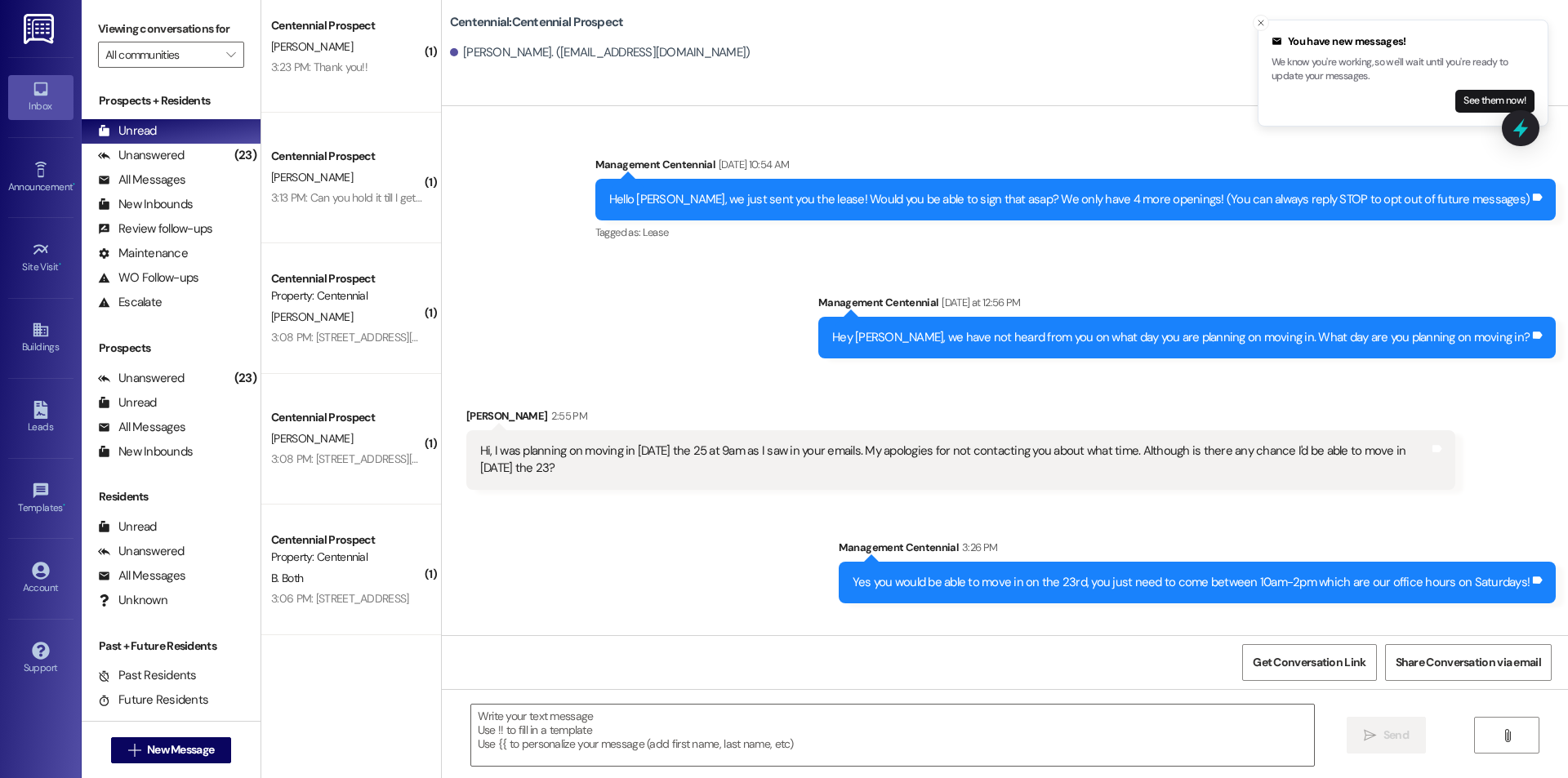
scroll to position [0, 0]
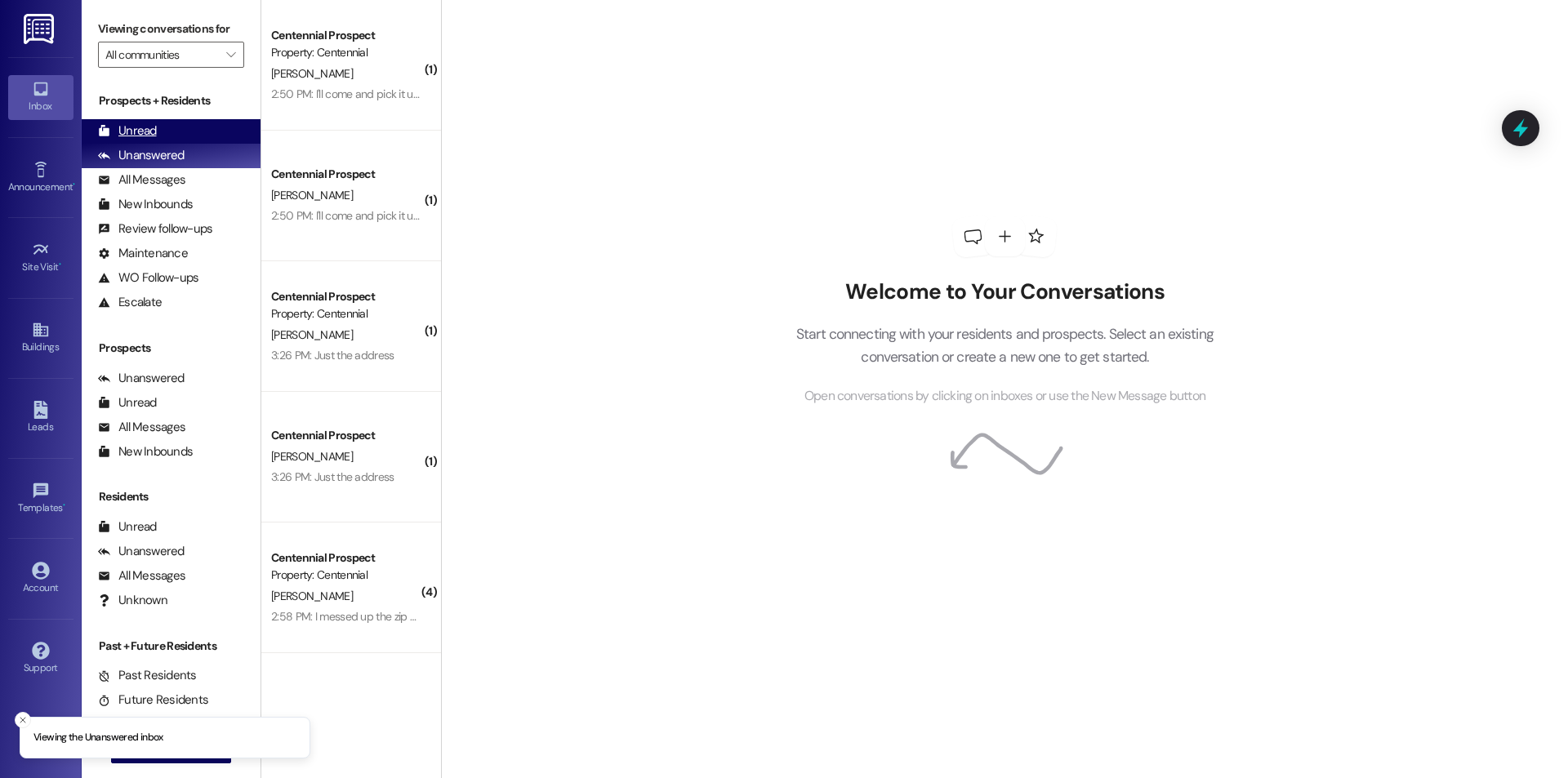
click at [145, 135] on div "Unread" at bounding box center [127, 131] width 59 height 17
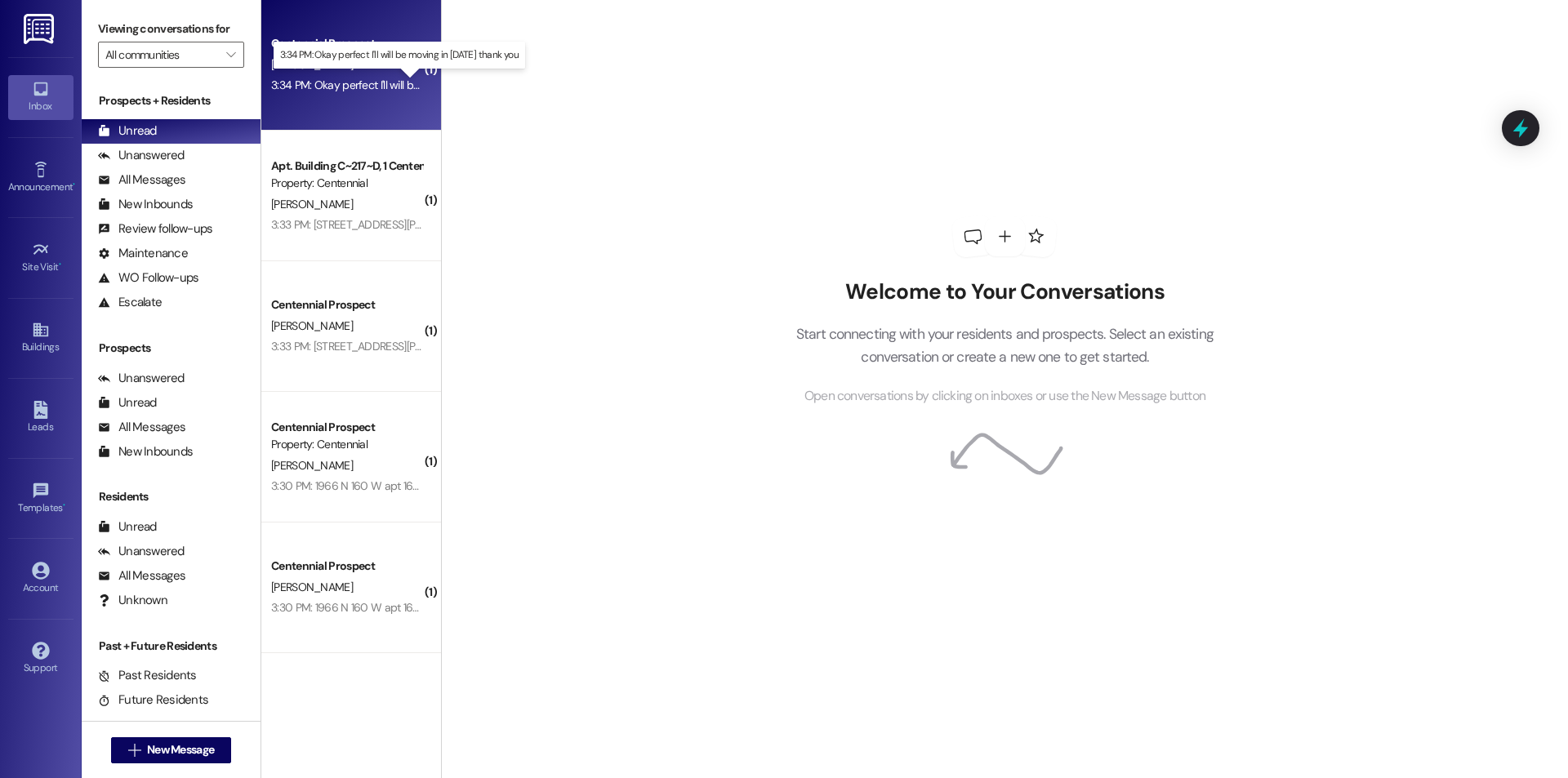
click at [349, 86] on div "3:34 PM: Okay perfect I'll will be moving in on Saturday thank you 3:34 PM: Oka…" at bounding box center [410, 84] width 276 height 14
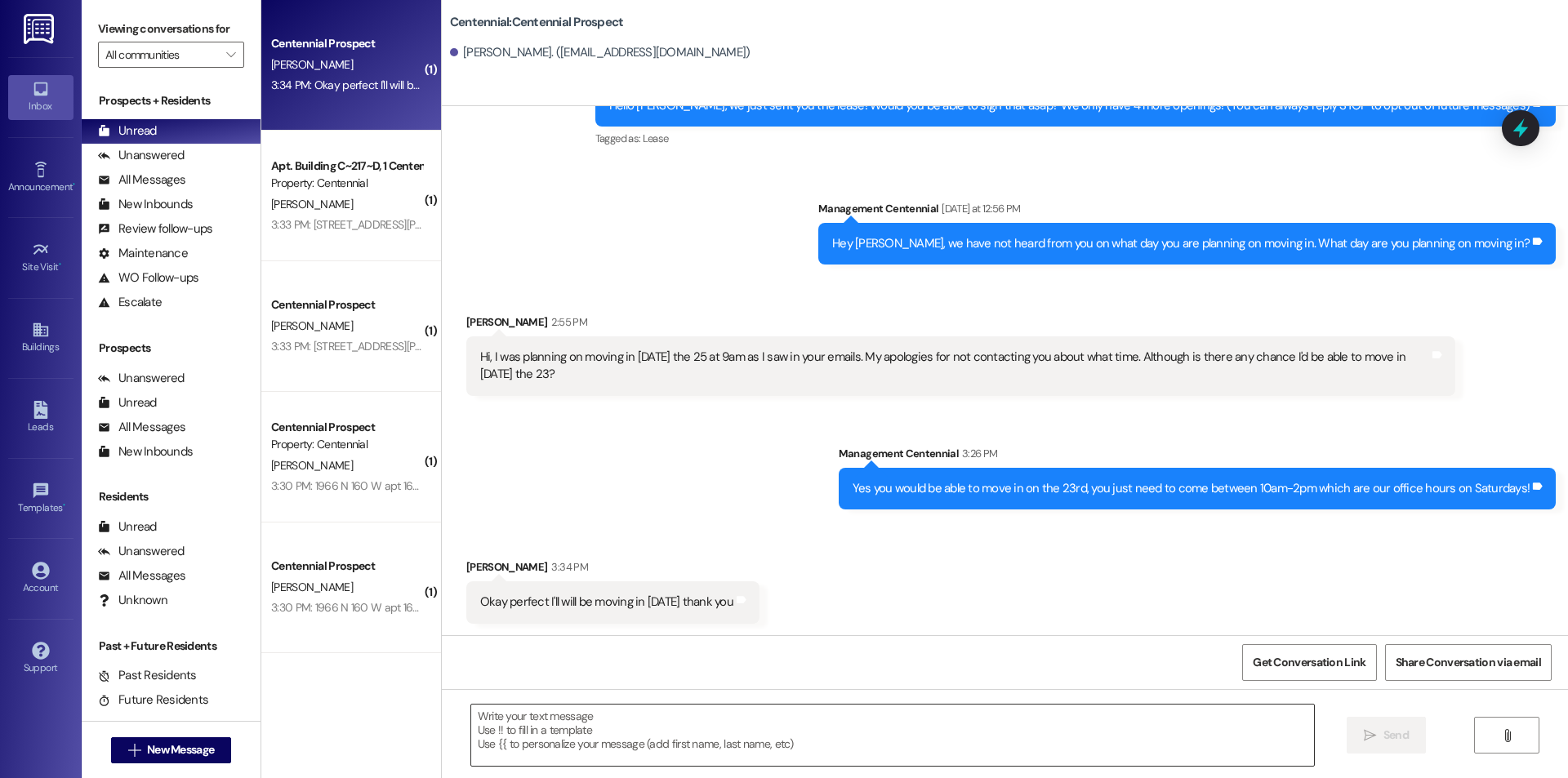
scroll to position [95, 0]
click at [671, 740] on textarea at bounding box center [893, 735] width 843 height 61
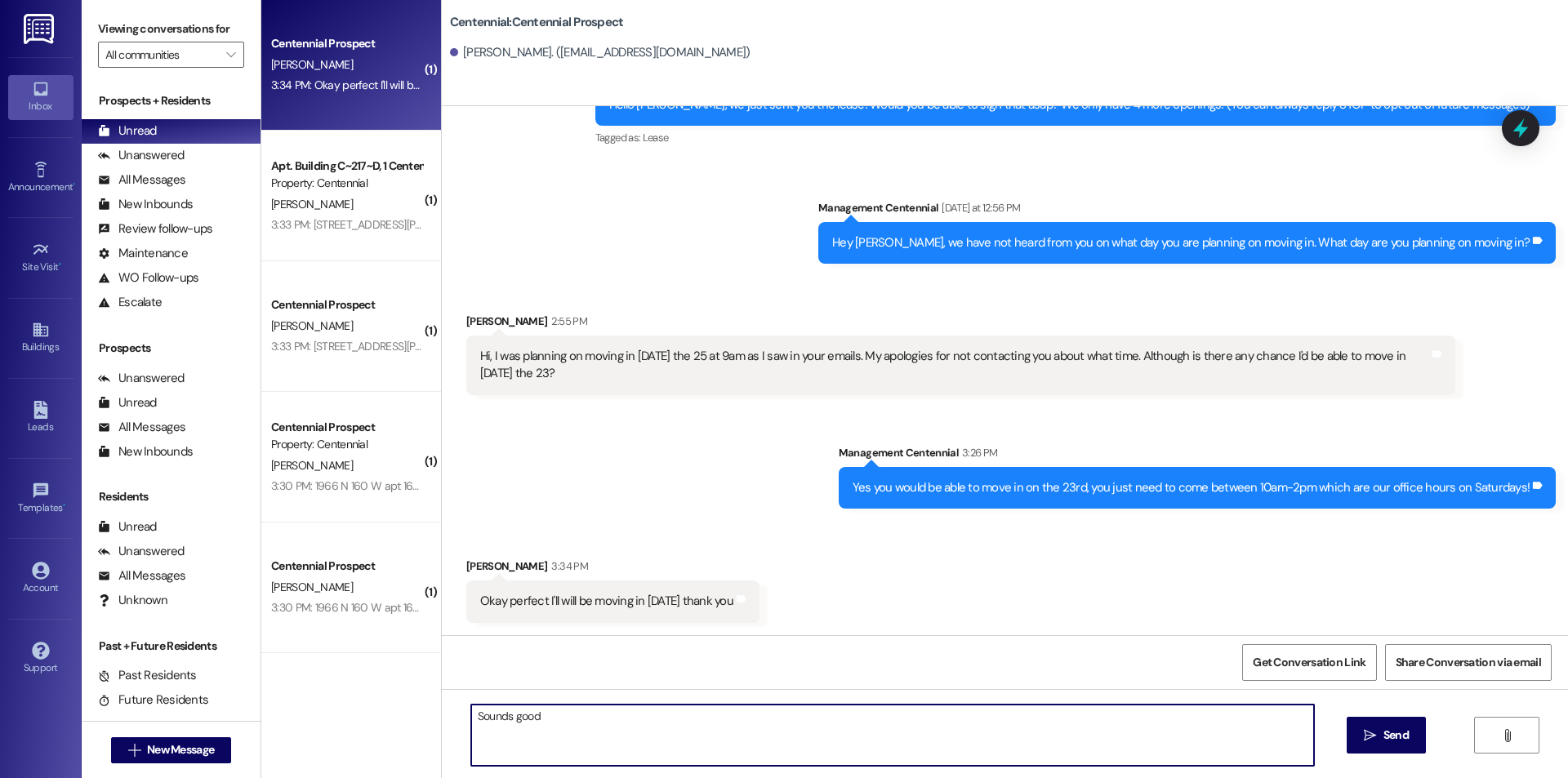
type textarea "Sounds good!"
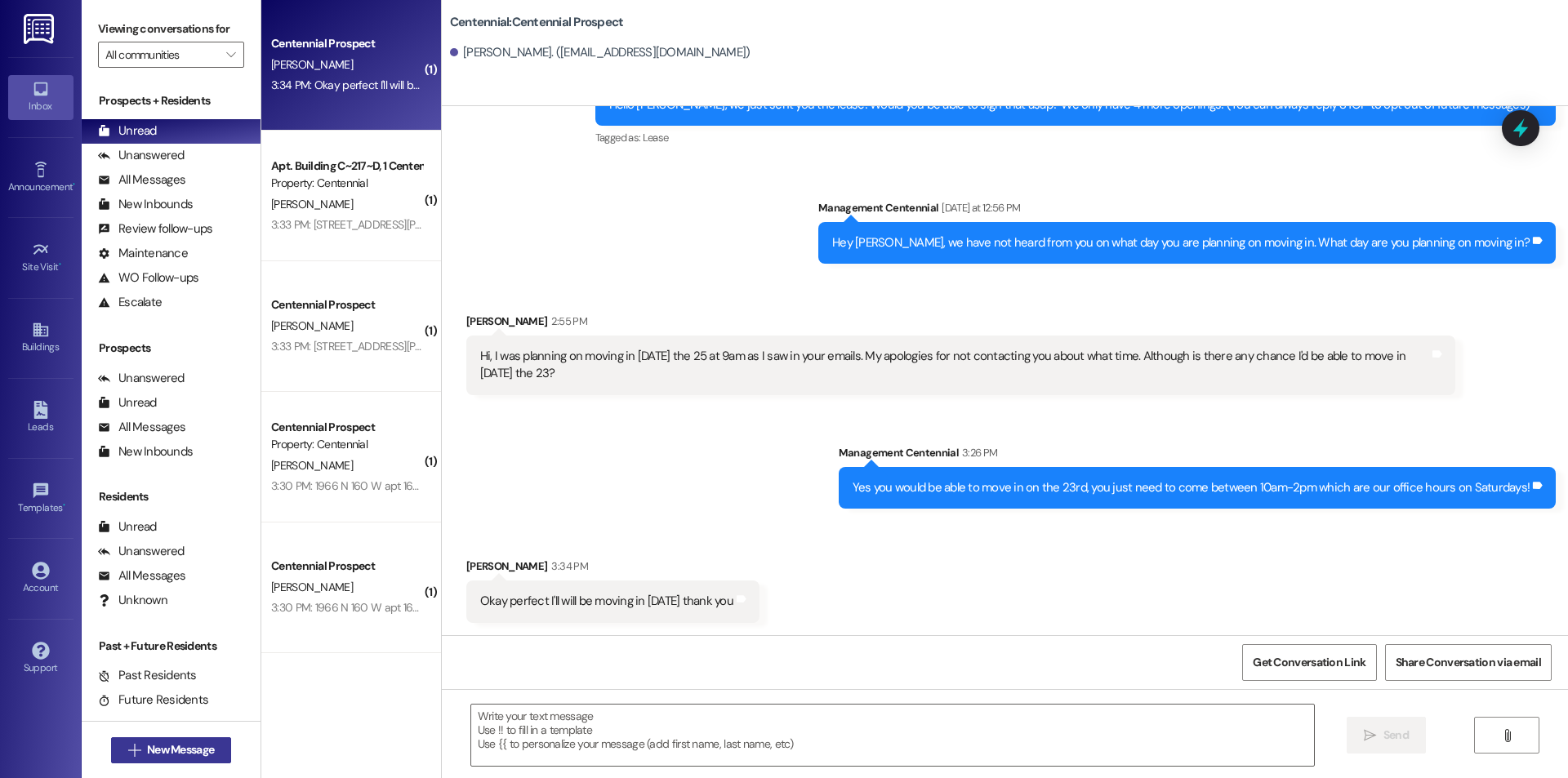
click at [147, 742] on span "New Message" at bounding box center [180, 749] width 67 height 17
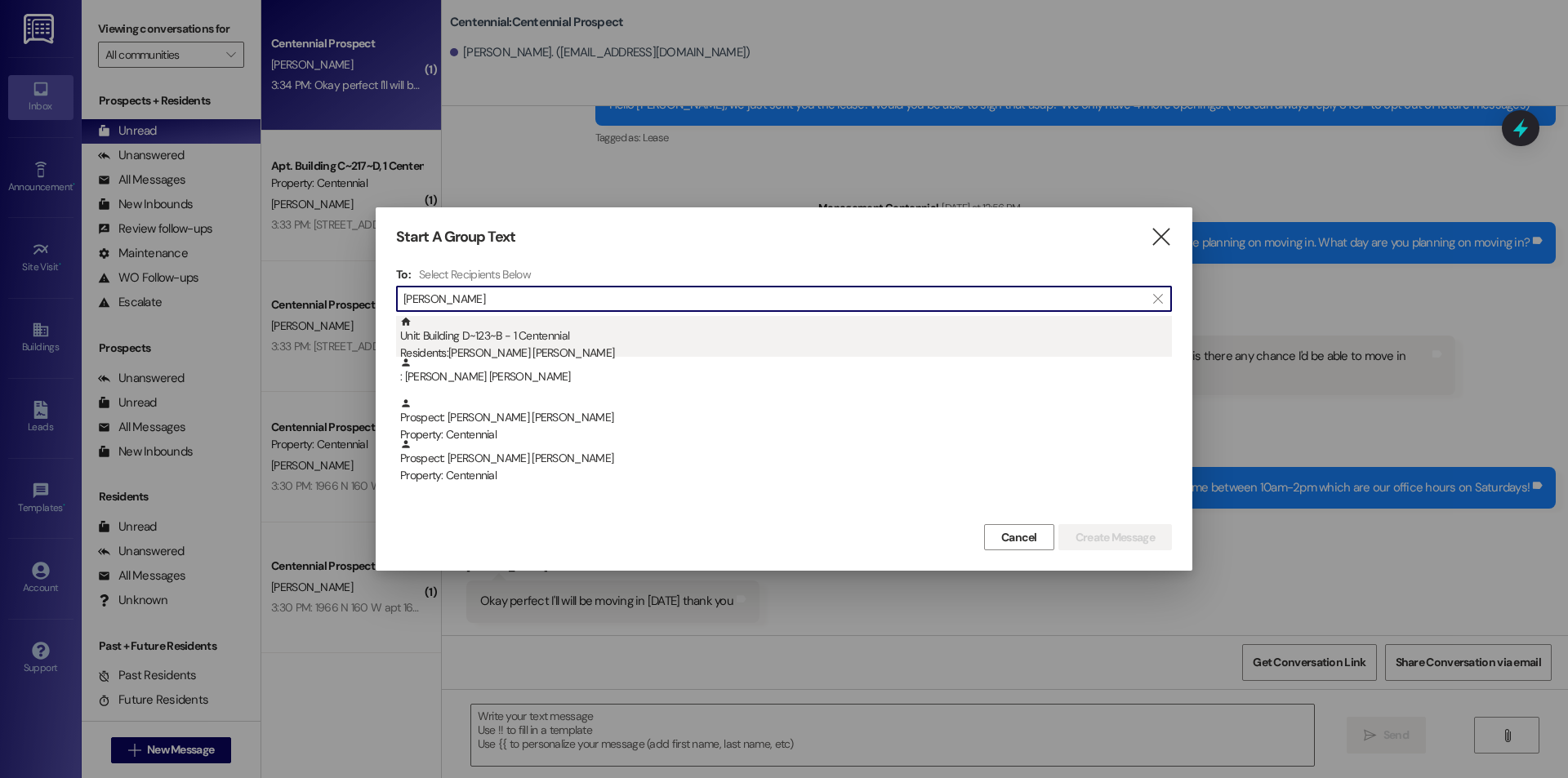
type input "marley"
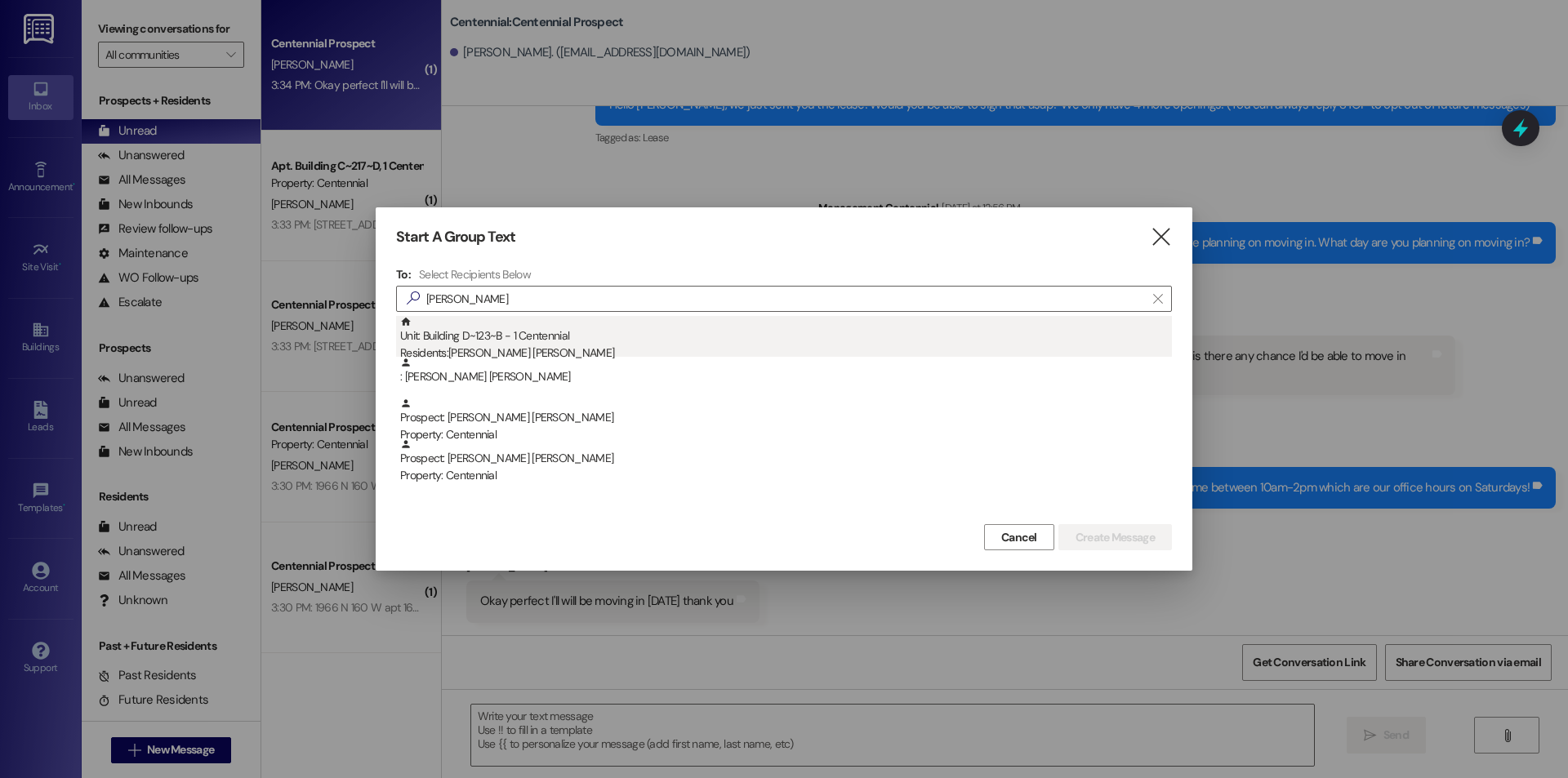
click at [495, 348] on div "Residents: Marley Christensen" at bounding box center [786, 353] width 772 height 17
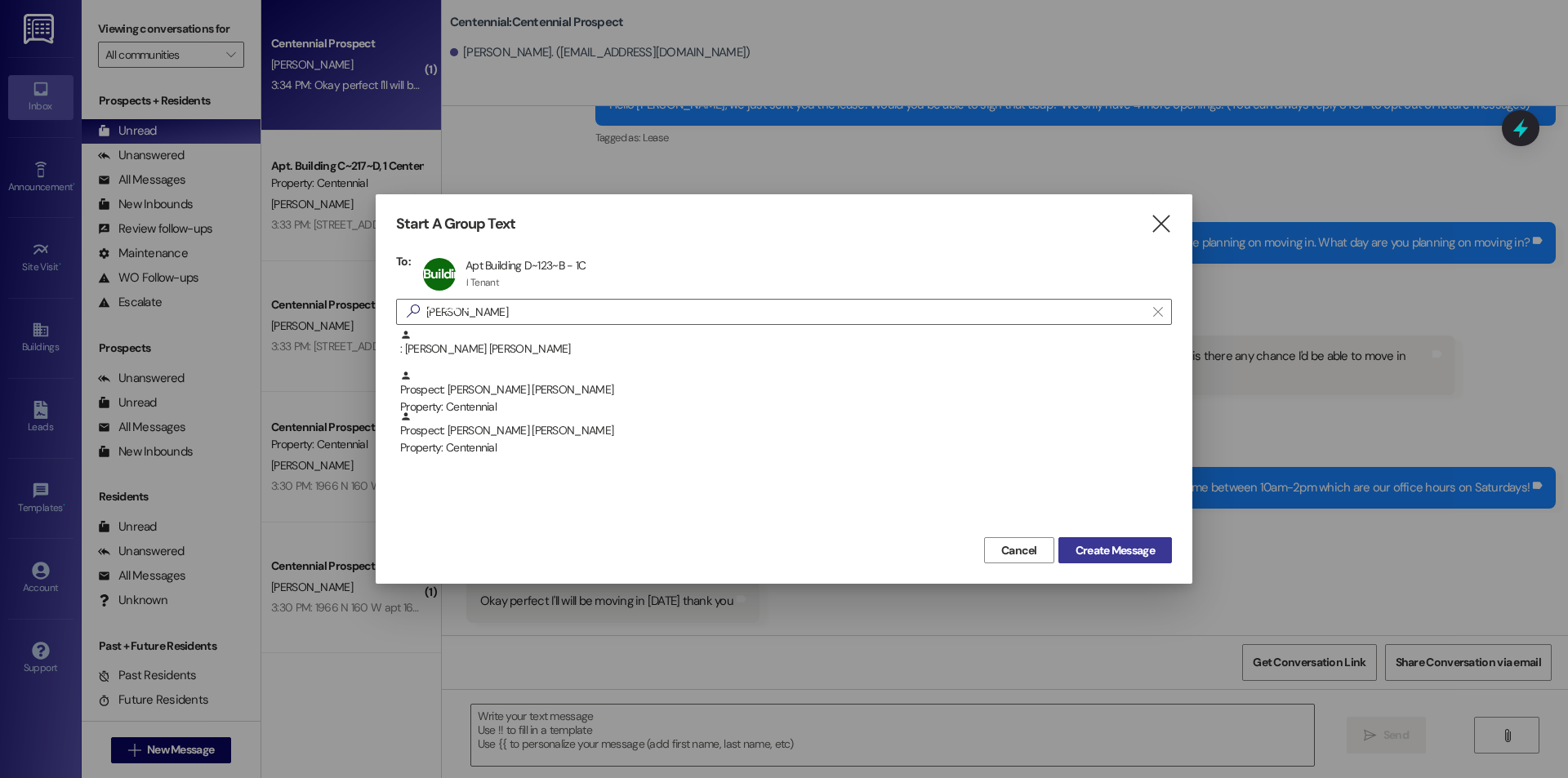
click at [1085, 540] on button "Create Message" at bounding box center [1115, 550] width 114 height 26
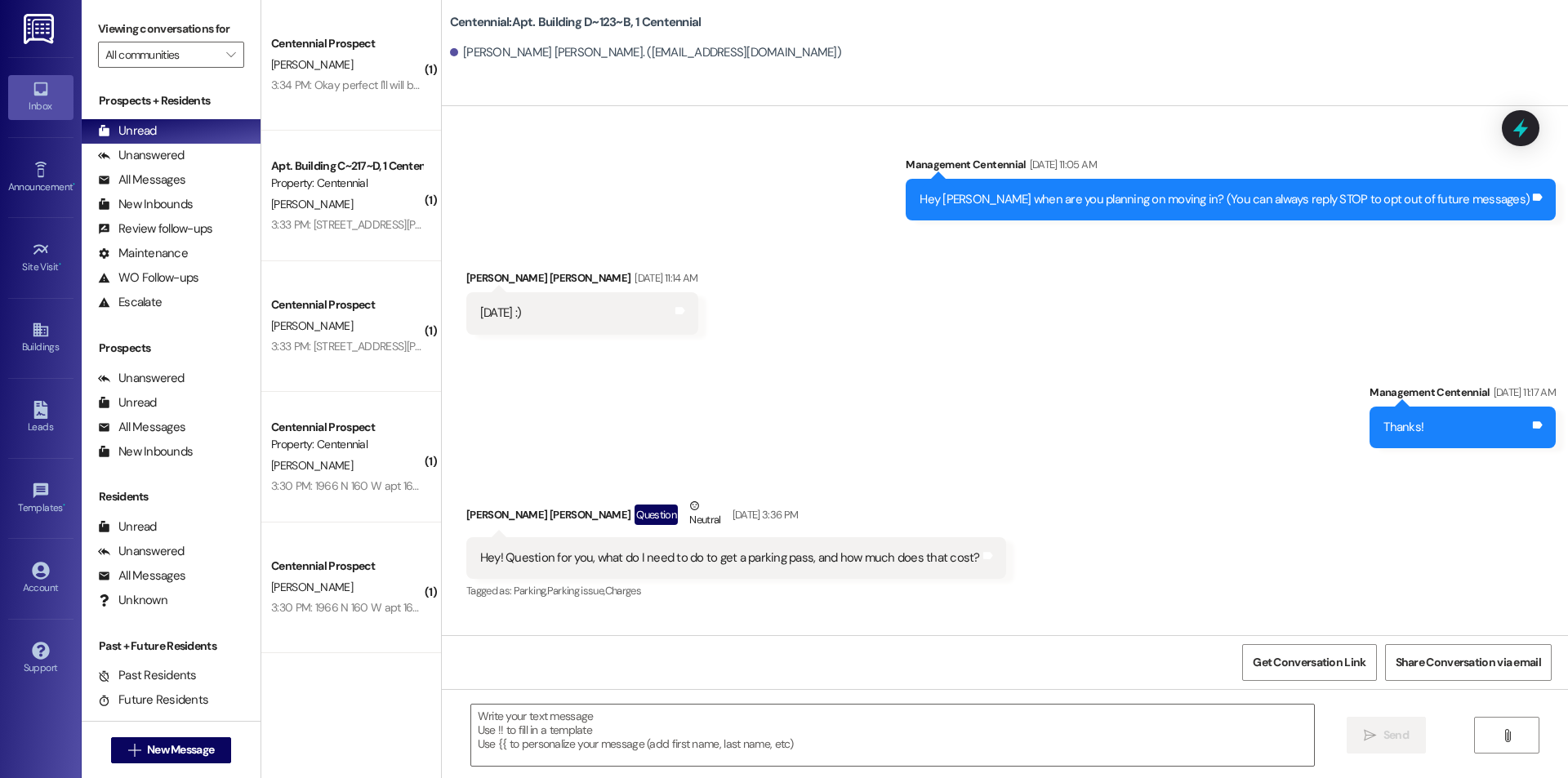
scroll to position [20304, 0]
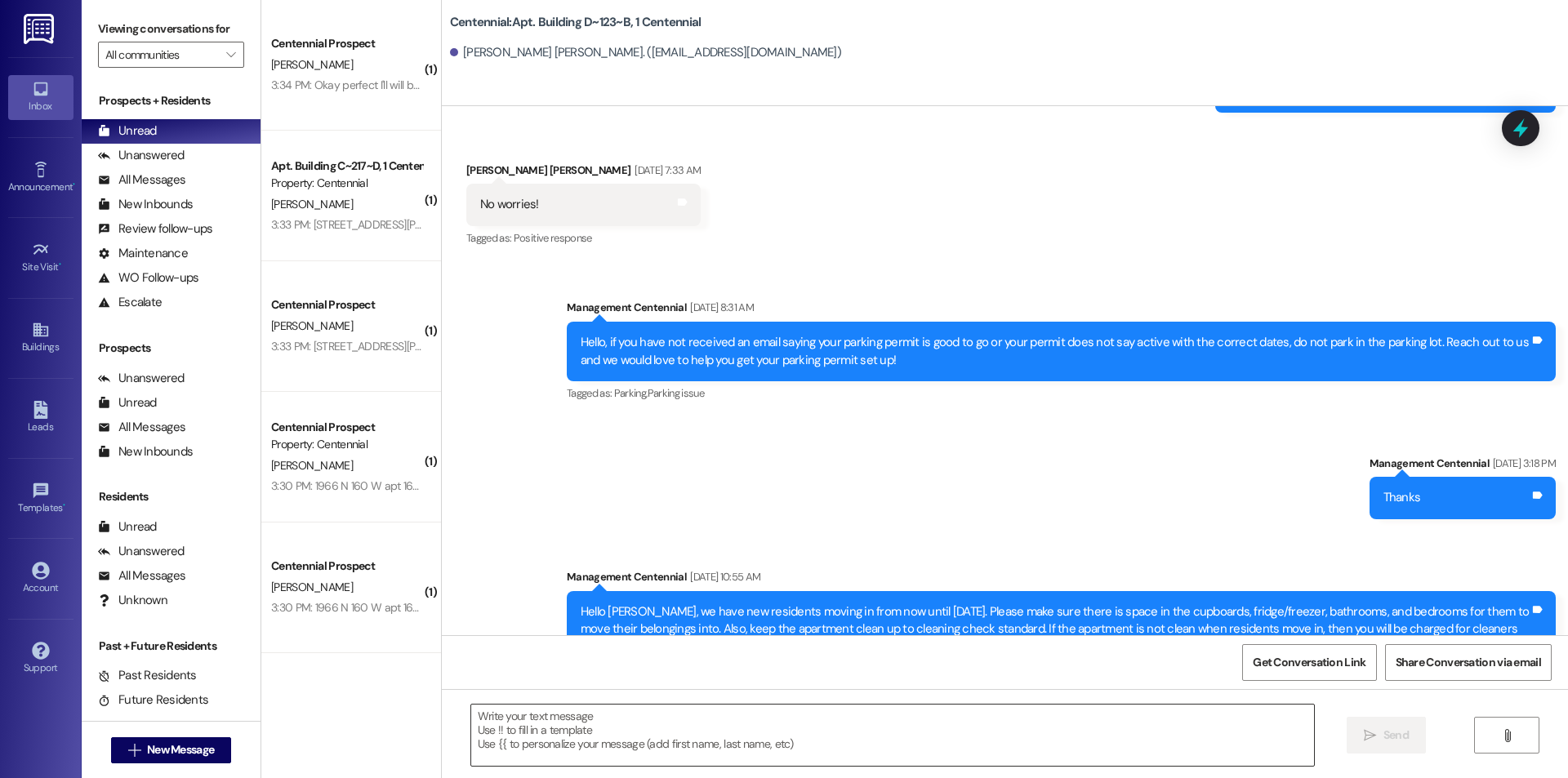
drag, startPoint x: 617, startPoint y: 731, endPoint x: 639, endPoint y: 681, distance: 54.6
click at [616, 731] on textarea at bounding box center [893, 735] width 843 height 61
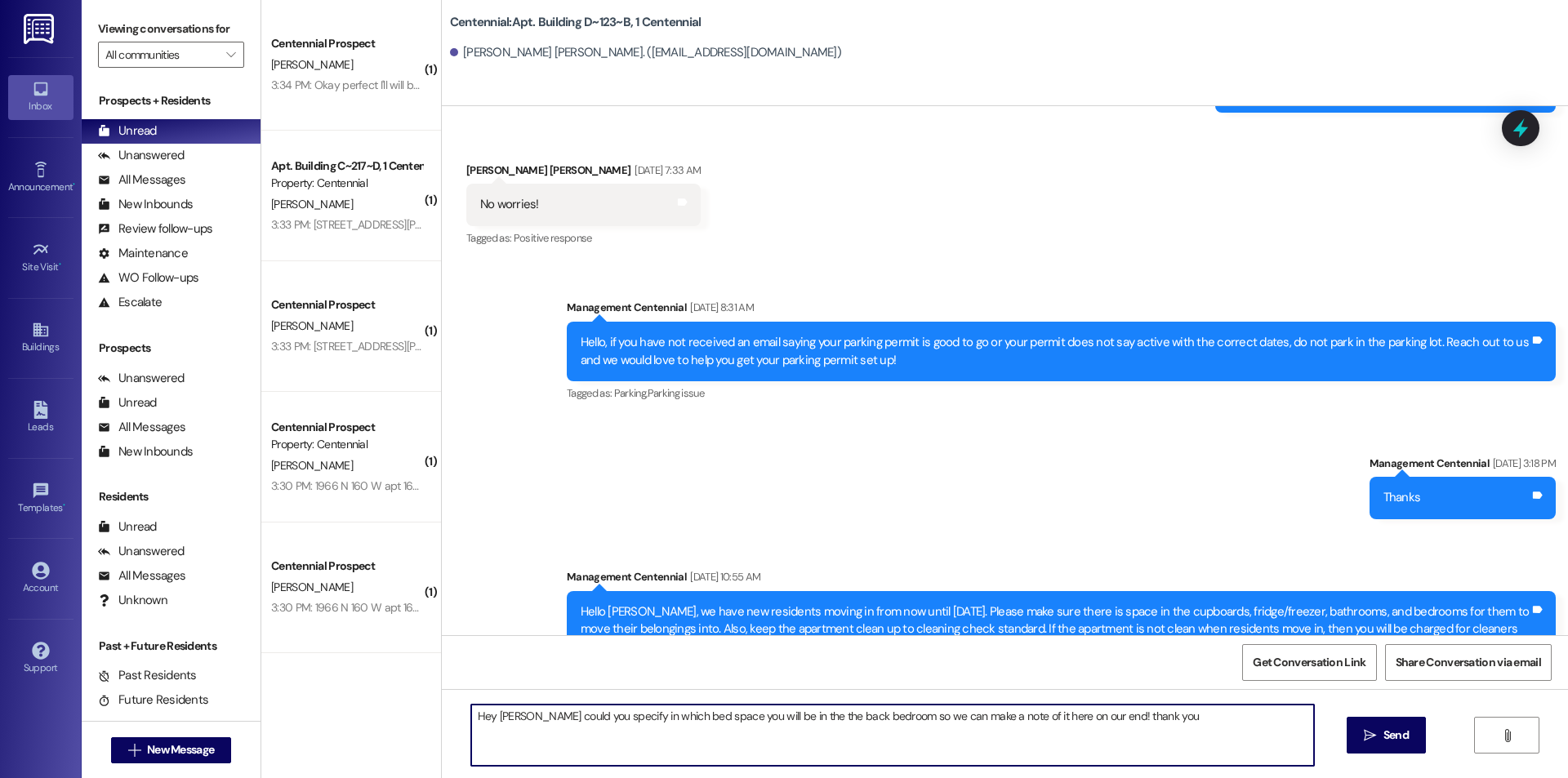
type textarea "Hey Marley could you specify in which bed space you will be in the the back bed…"
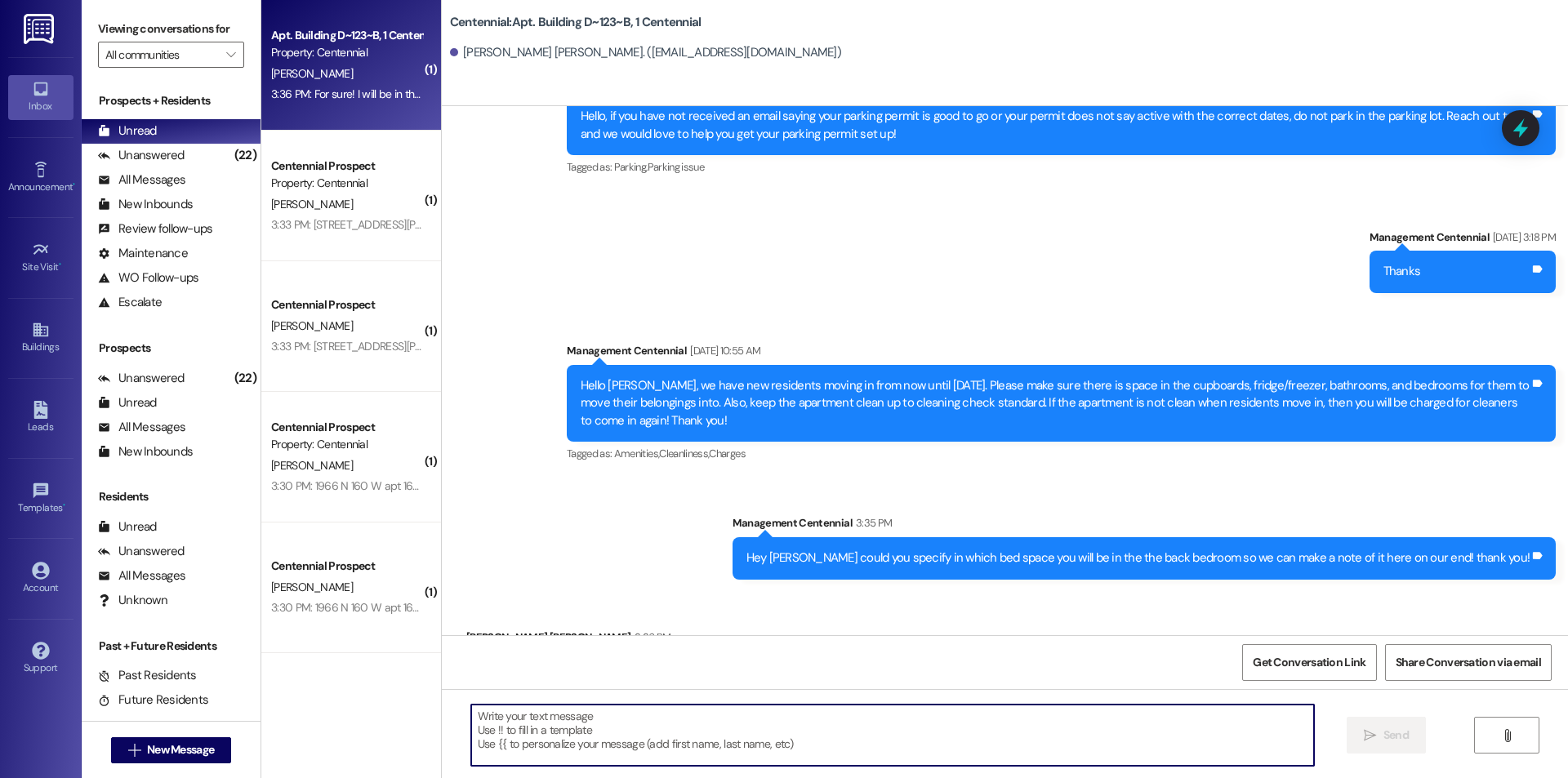
scroll to position [20531, 0]
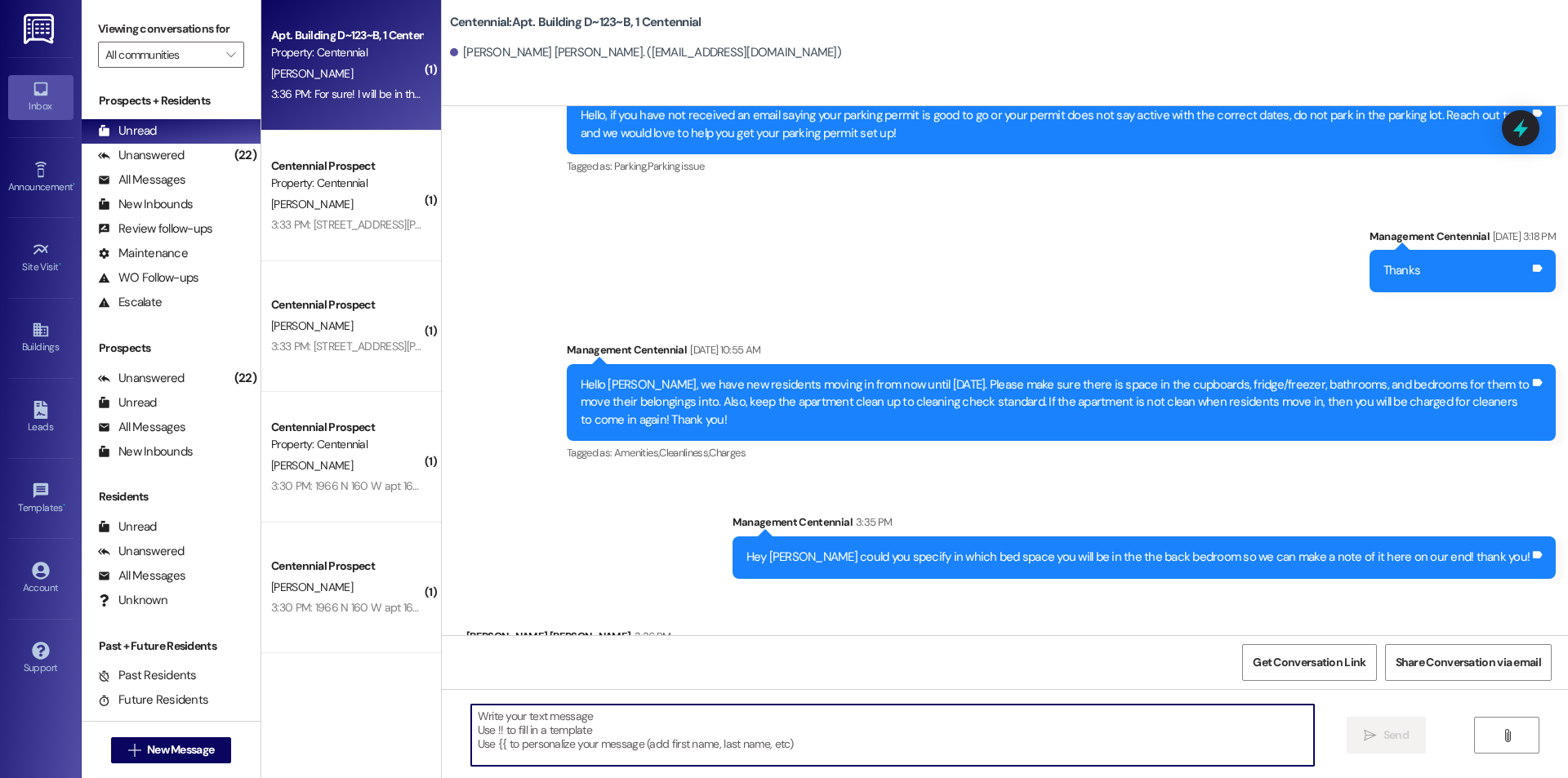
click at [659, 727] on textarea at bounding box center [893, 735] width 843 height 61
type textarea "Ok perfect!"
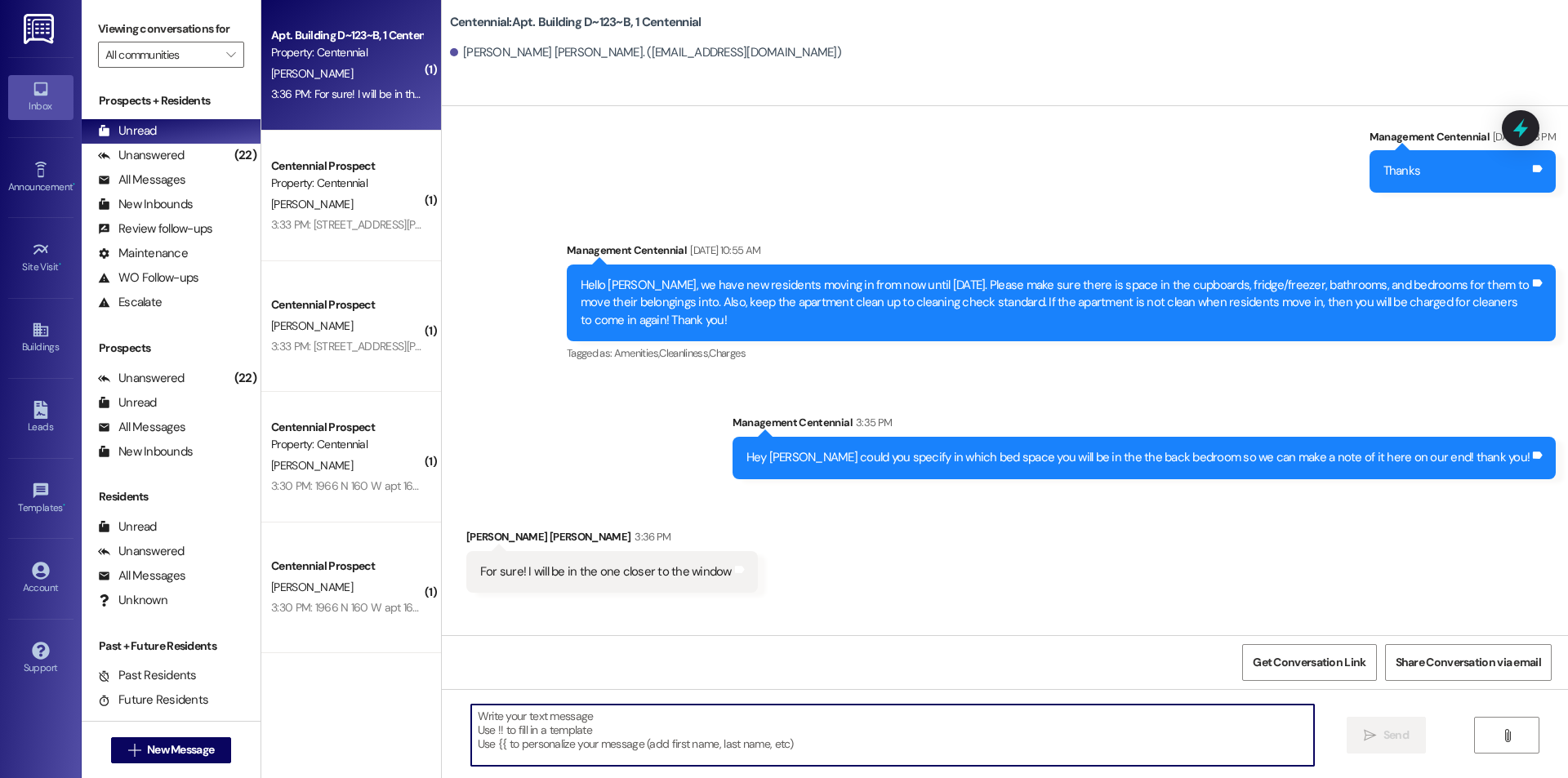
scroll to position [20646, 0]
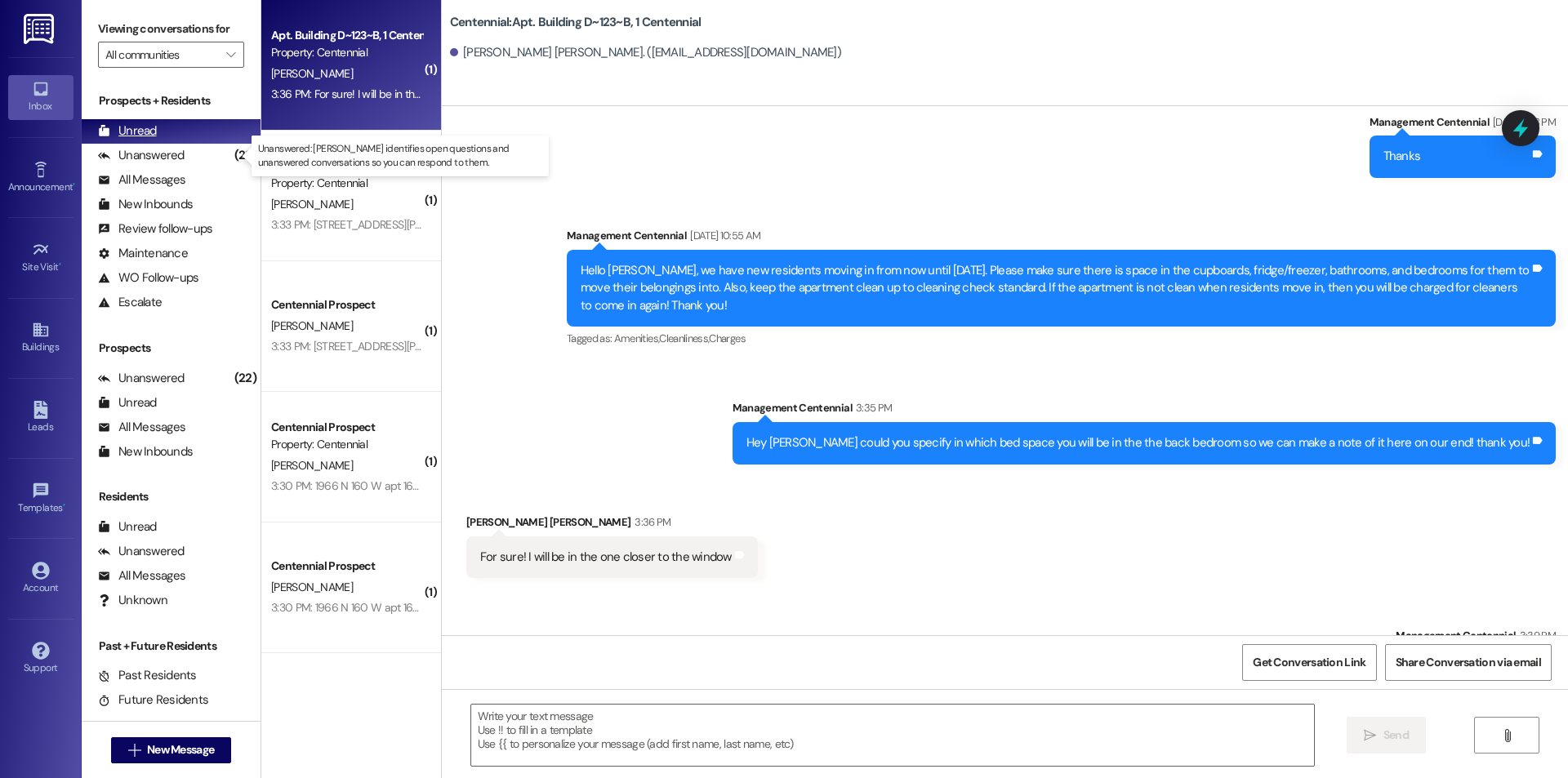
drag, startPoint x: 161, startPoint y: 149, endPoint x: 159, endPoint y: 135, distance: 14.1
click at [160, 147] on div "Unanswered" at bounding box center [142, 155] width 86 height 17
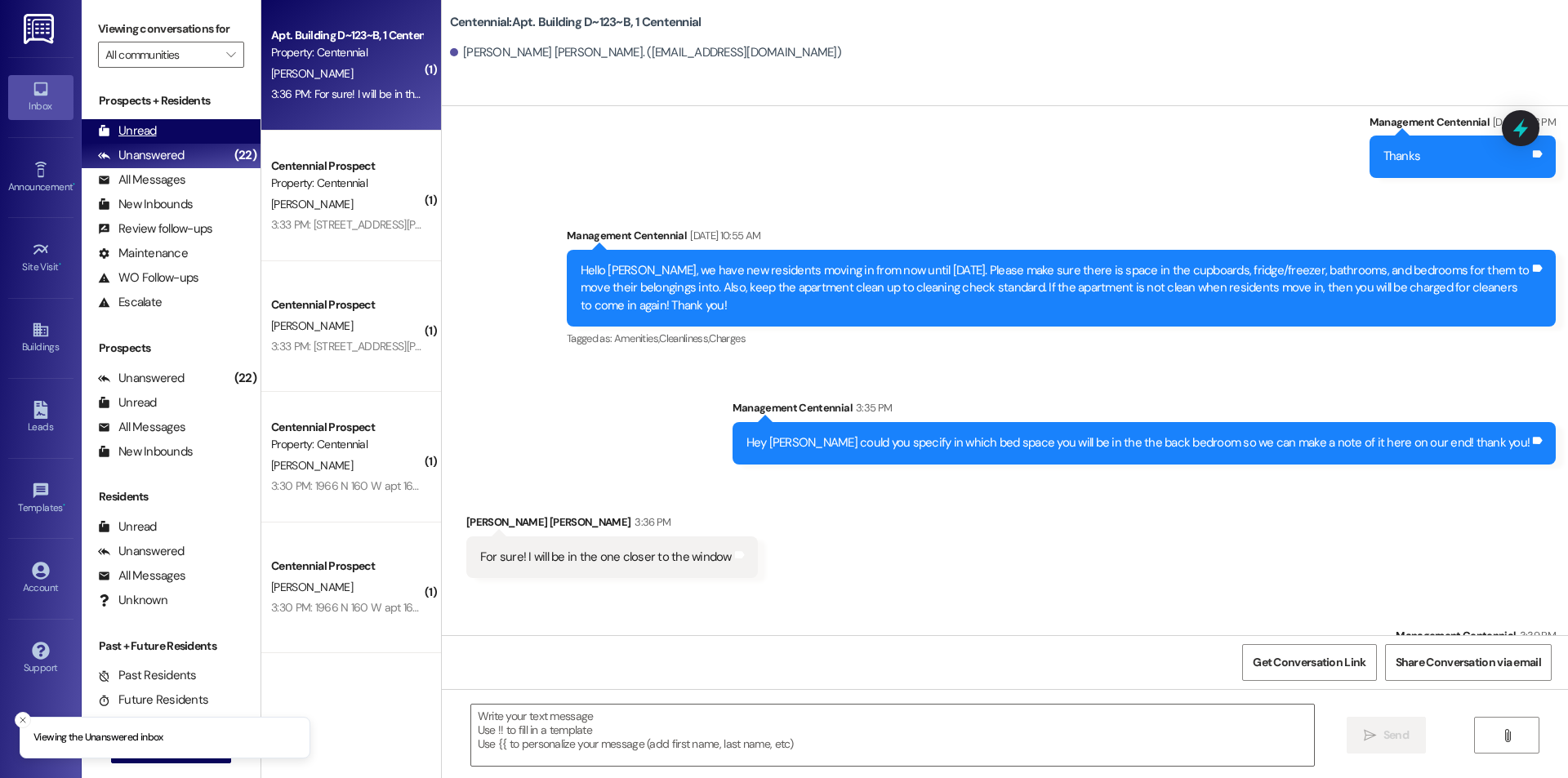
click at [159, 135] on div "Unread (0)" at bounding box center [170, 131] width 179 height 25
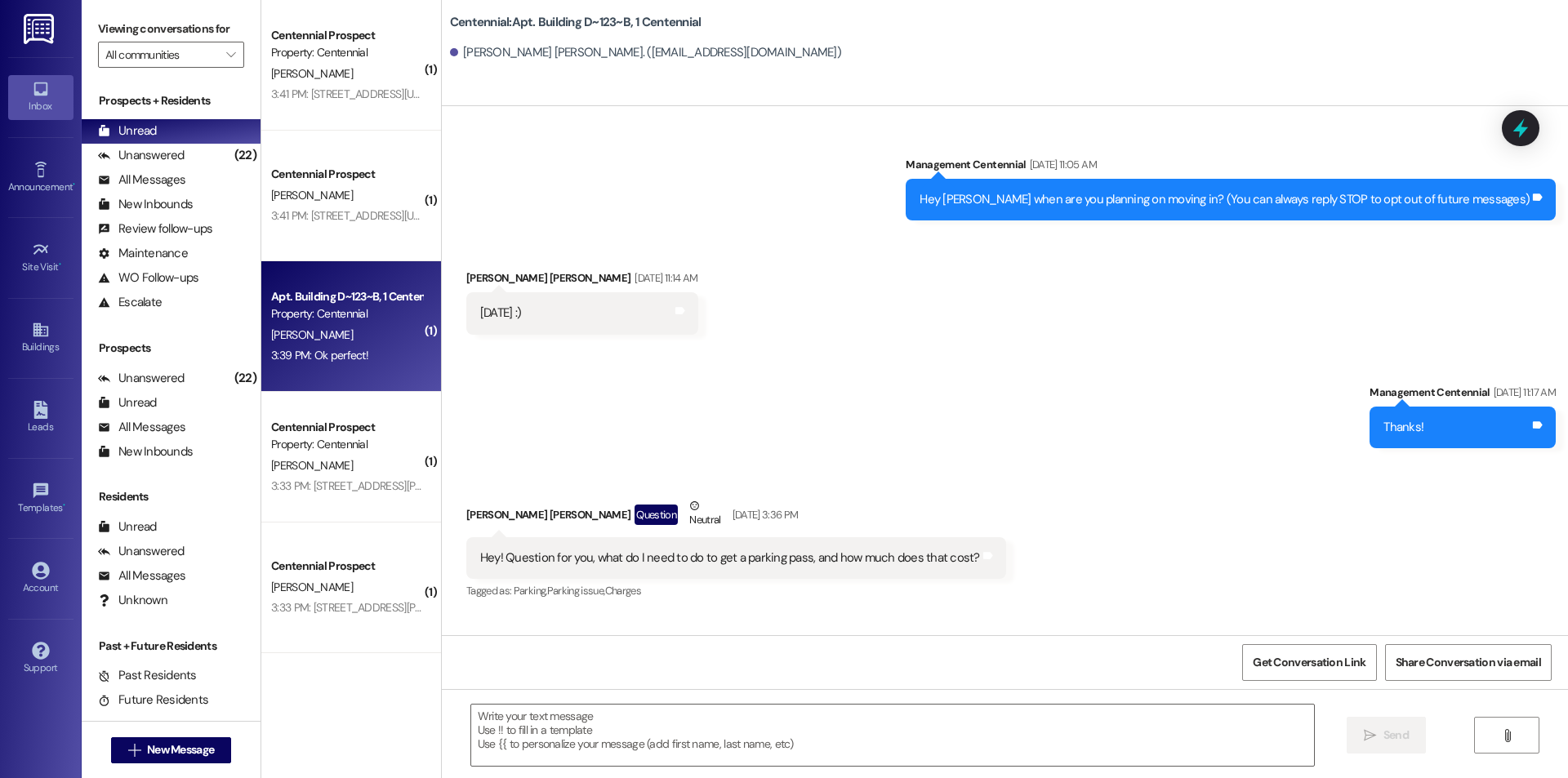
scroll to position [20555, 0]
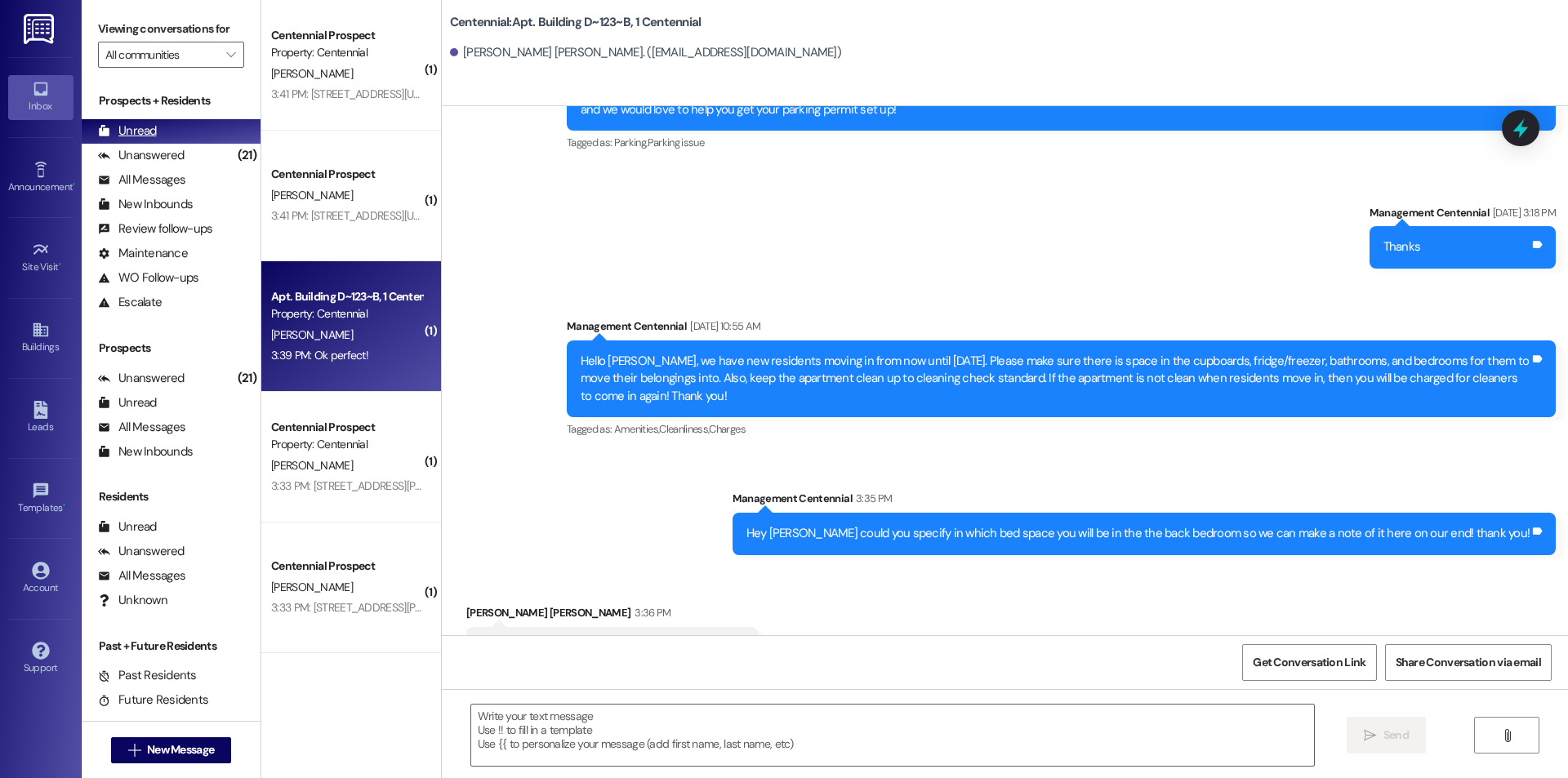
drag, startPoint x: 159, startPoint y: 152, endPoint x: 158, endPoint y: 134, distance: 18.0
click at [158, 152] on div "Unanswered" at bounding box center [142, 155] width 86 height 17
click at [158, 134] on div "Unread (0)" at bounding box center [170, 131] width 179 height 25
